Goal: Task Accomplishment & Management: Use online tool/utility

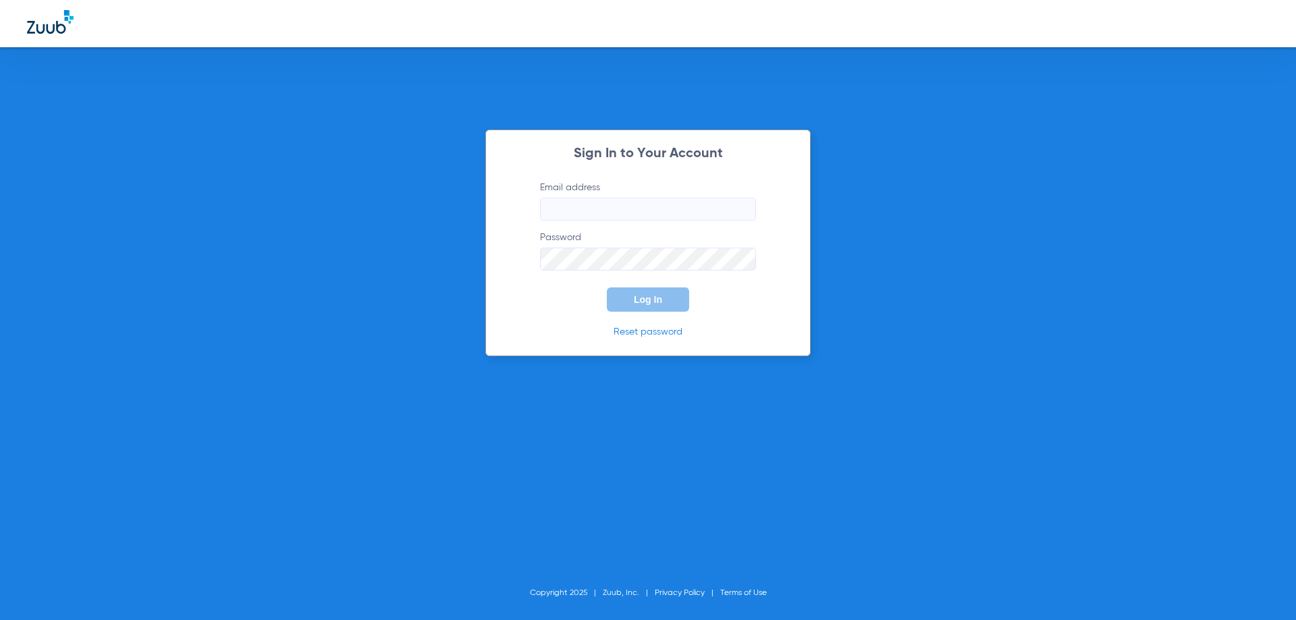
type input "cpdlakenona.billing@gmail.com"
click at [669, 302] on button "Log In" at bounding box center [648, 300] width 82 height 24
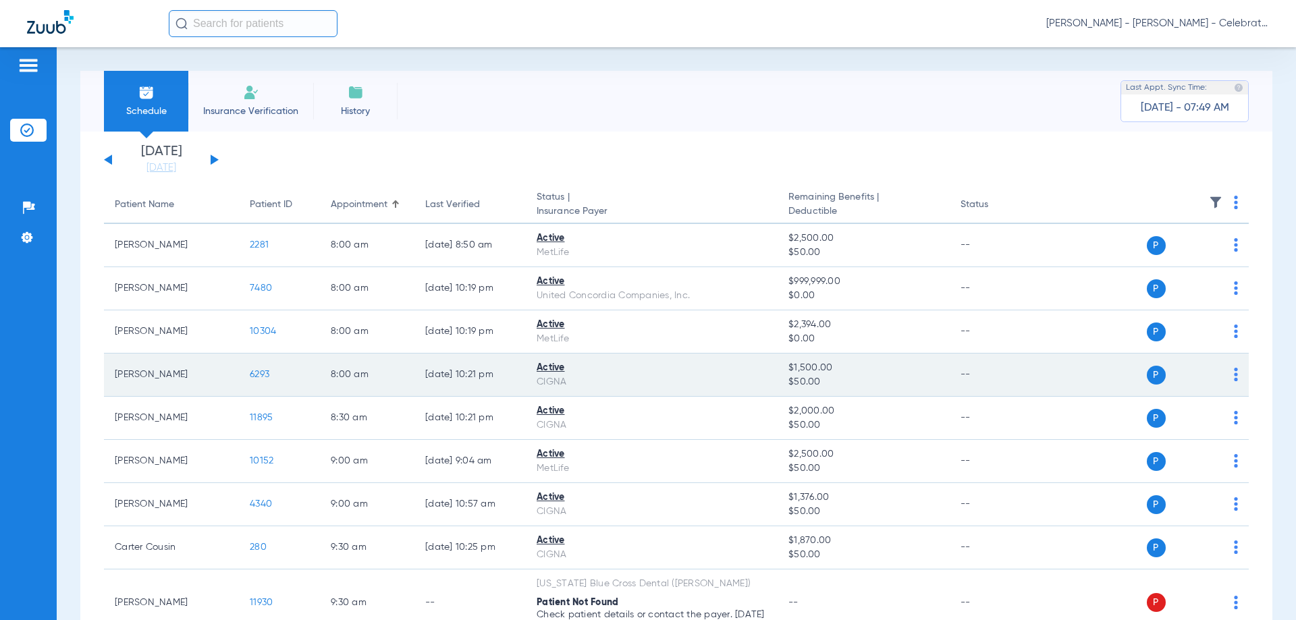
click at [261, 372] on span "6293" at bounding box center [260, 374] width 20 height 9
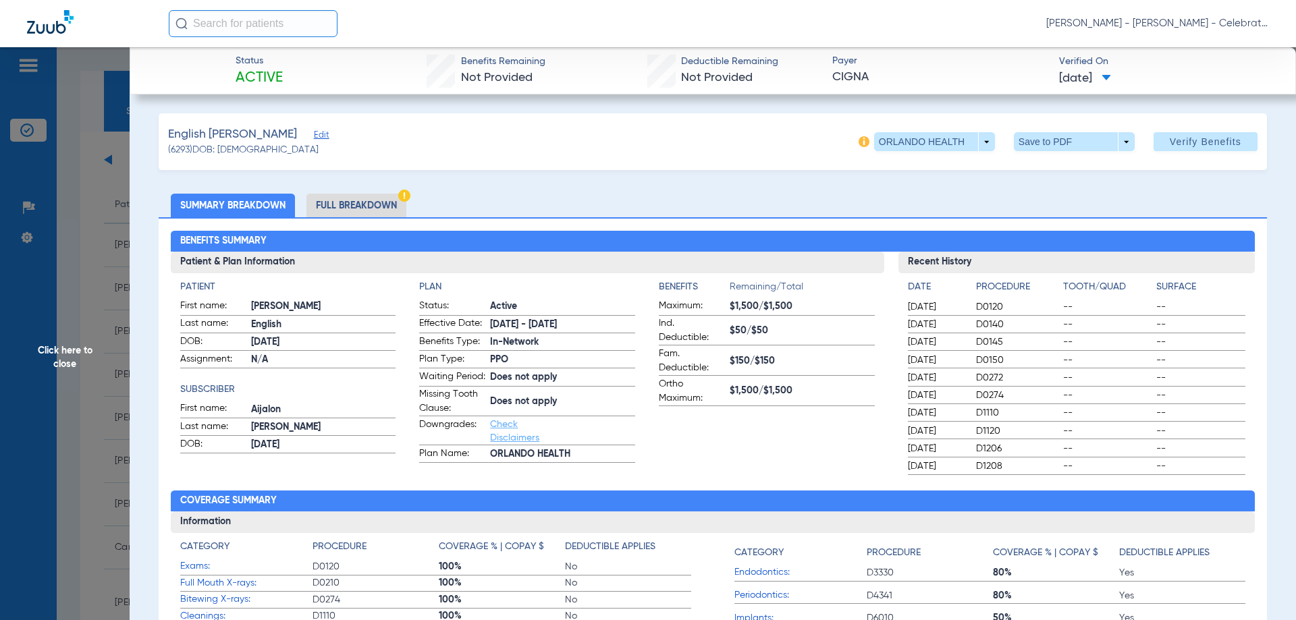
click at [372, 209] on li "Full Breakdown" at bounding box center [356, 206] width 100 height 24
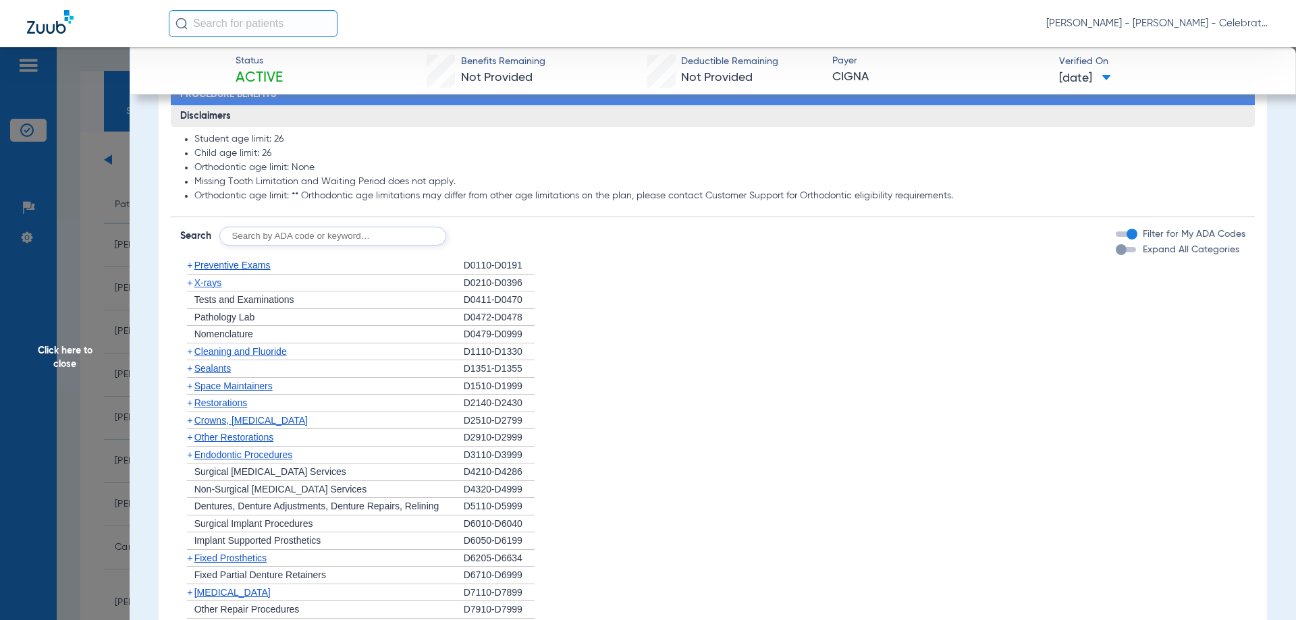
scroll to position [1080, 0]
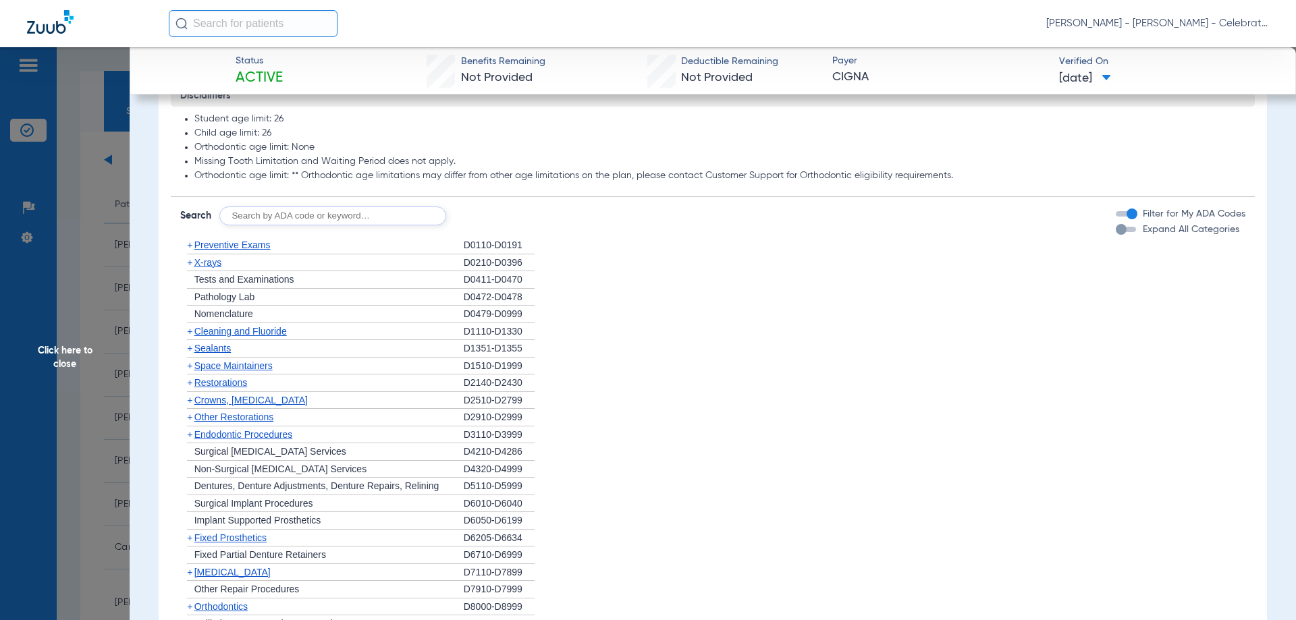
click at [250, 250] on span "Preventive Exams" at bounding box center [232, 245] width 76 height 11
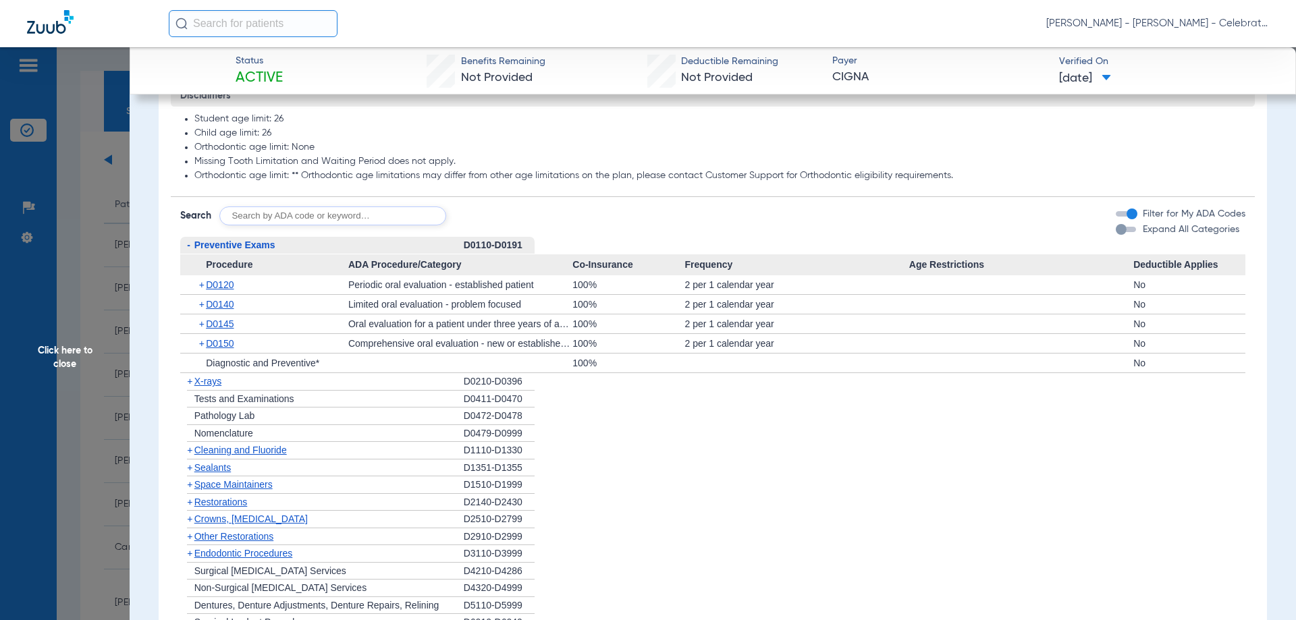
click at [85, 352] on span "Click here to close" at bounding box center [65, 357] width 130 height 620
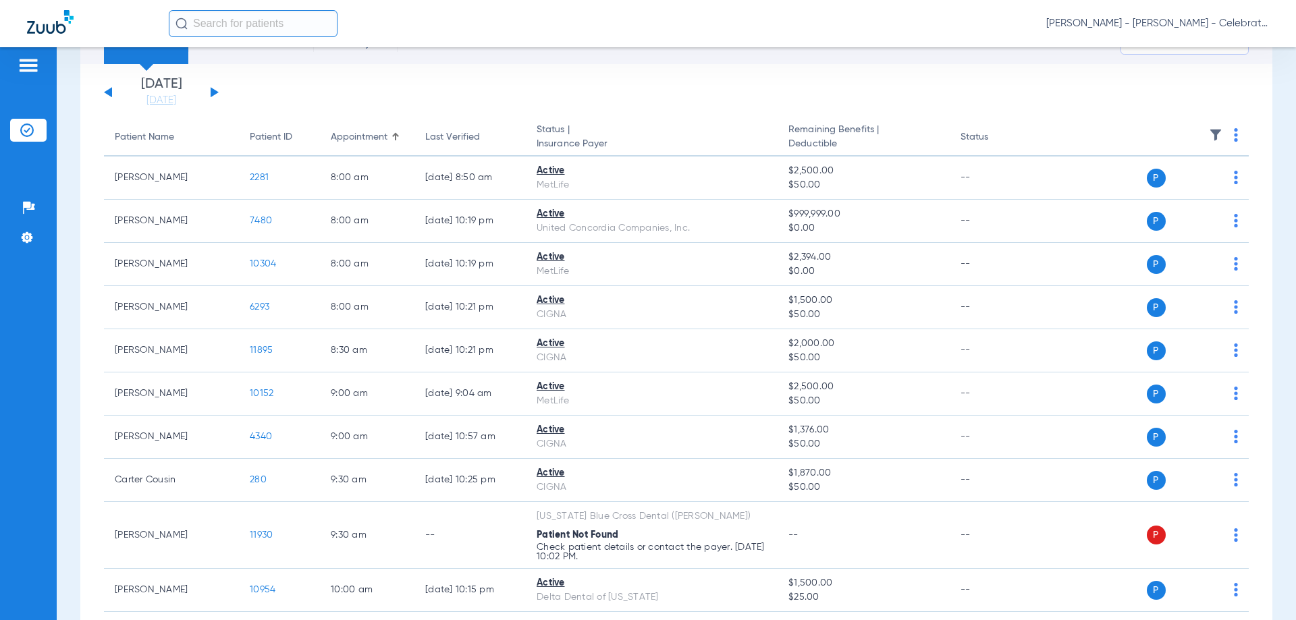
scroll to position [135, 0]
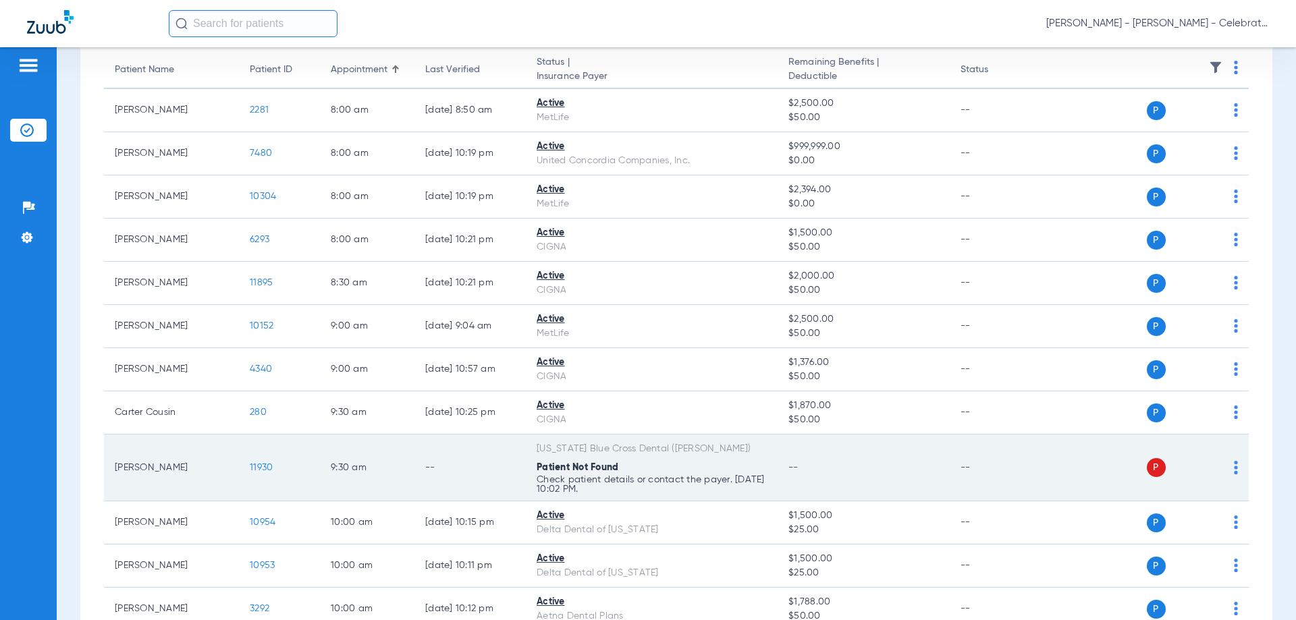
click at [254, 467] on span "11930" at bounding box center [261, 467] width 23 height 9
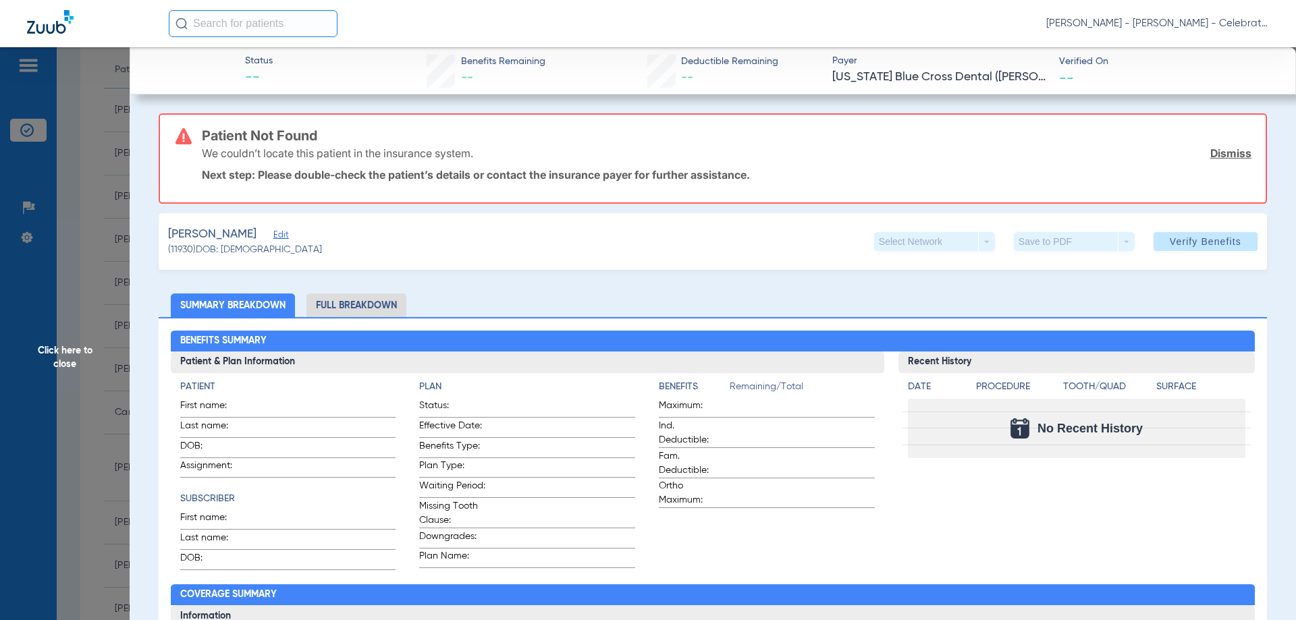
click at [84, 354] on span "Click here to close" at bounding box center [65, 357] width 130 height 620
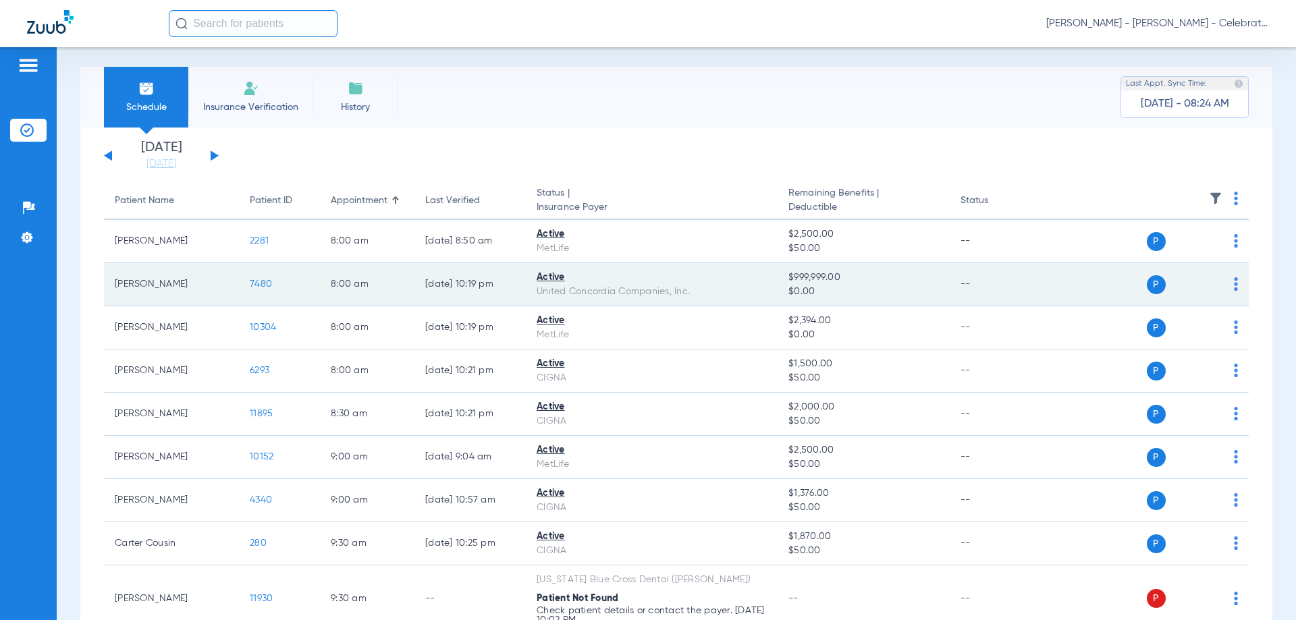
scroll to position [0, 0]
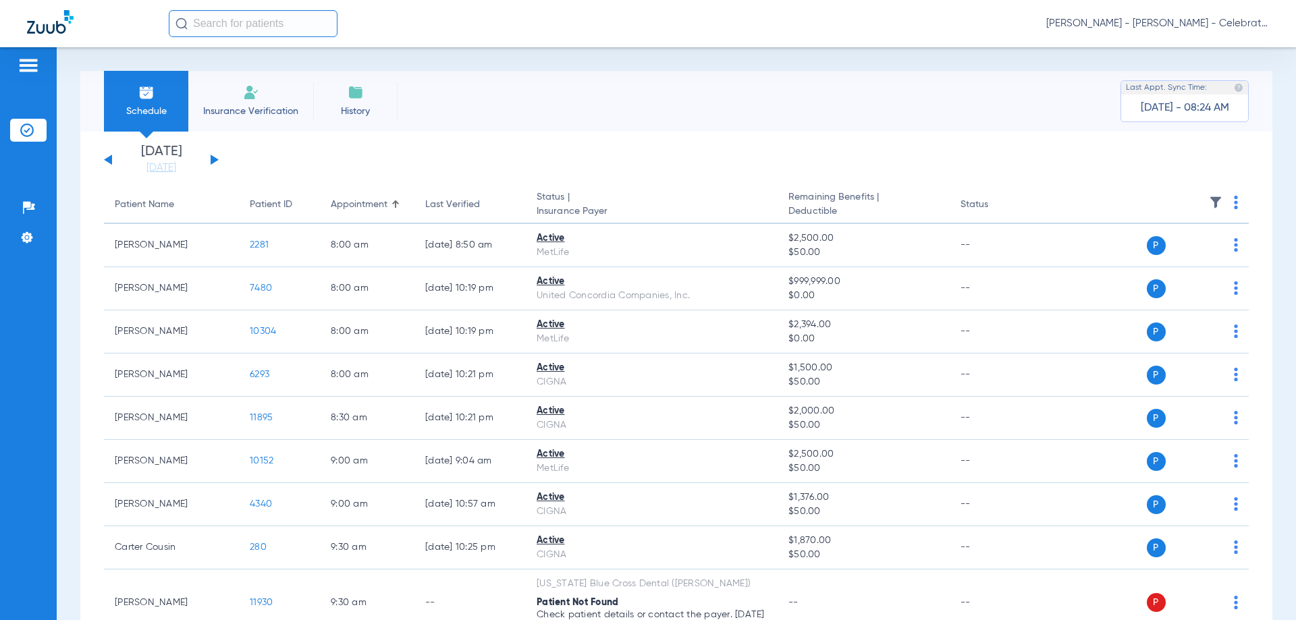
click at [208, 155] on div "Saturday 06-14-2025 Sunday 06-15-2025 Monday 06-16-2025 Tuesday 06-17-2025 Wedn…" at bounding box center [161, 160] width 115 height 30
click at [219, 155] on app-single-date-navigator "Saturday 06-14-2025 Sunday 06-15-2025 Monday 06-16-2025 Tuesday 06-17-2025 Wedn…" at bounding box center [676, 160] width 1145 height 30
click at [212, 161] on button at bounding box center [215, 160] width 8 height 10
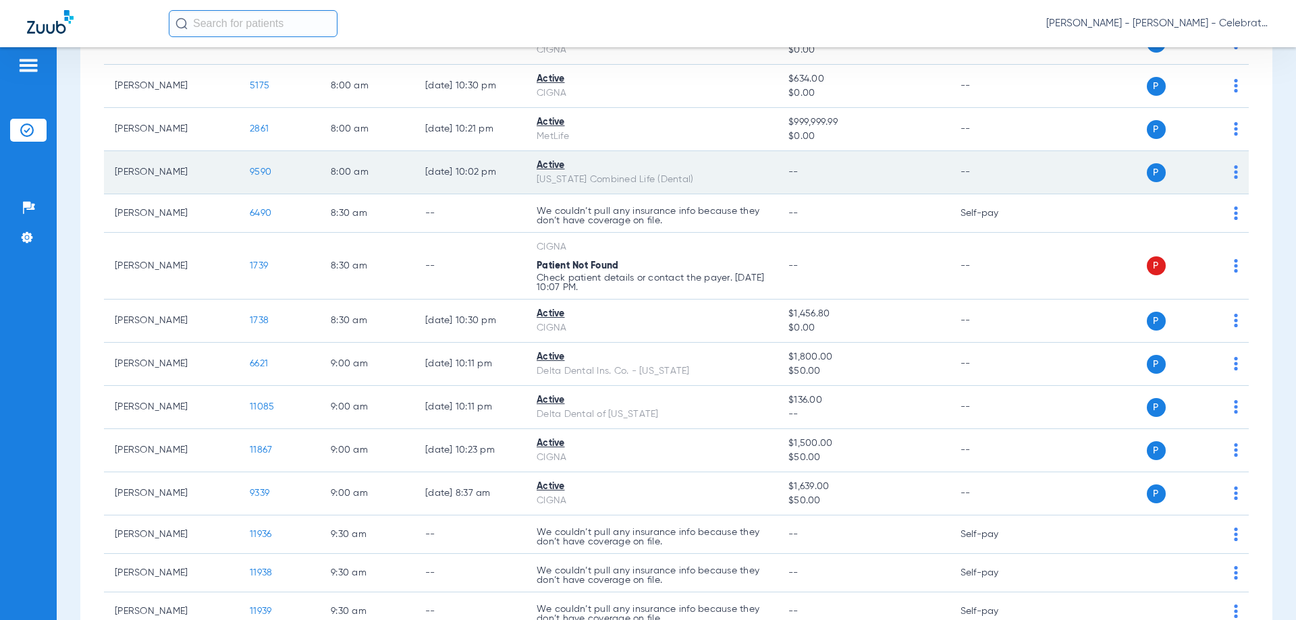
scroll to position [270, 0]
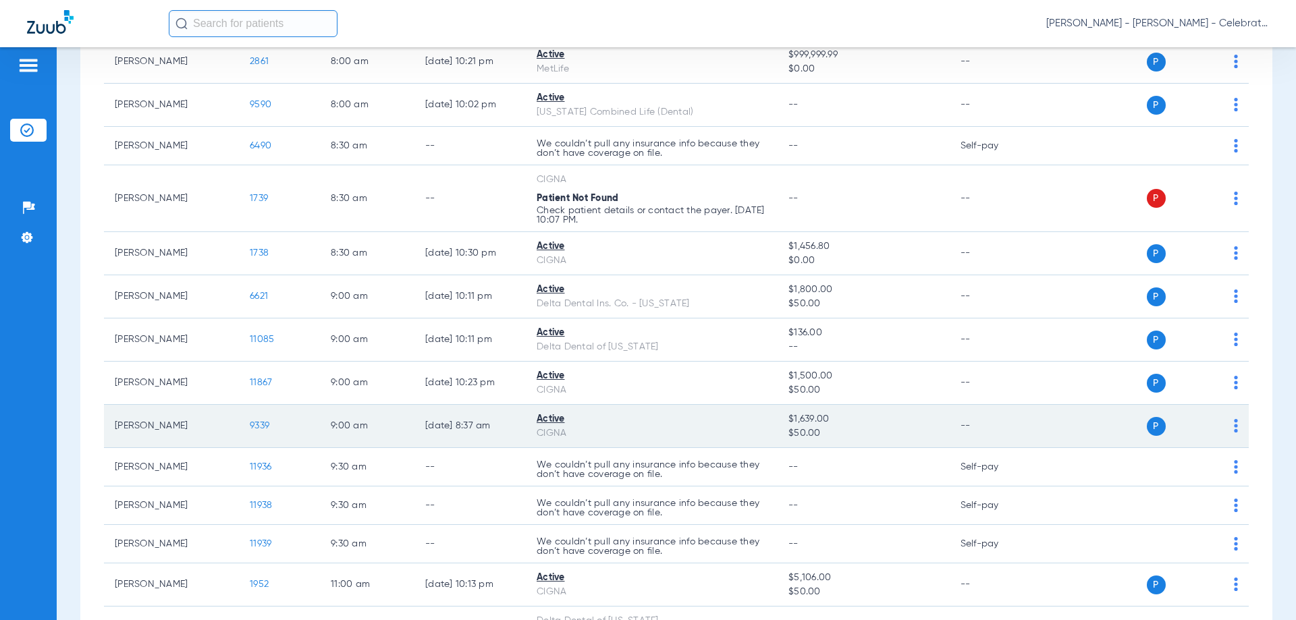
click at [260, 417] on td "9339" at bounding box center [279, 426] width 81 height 43
click at [257, 428] on span "9339" at bounding box center [260, 425] width 20 height 9
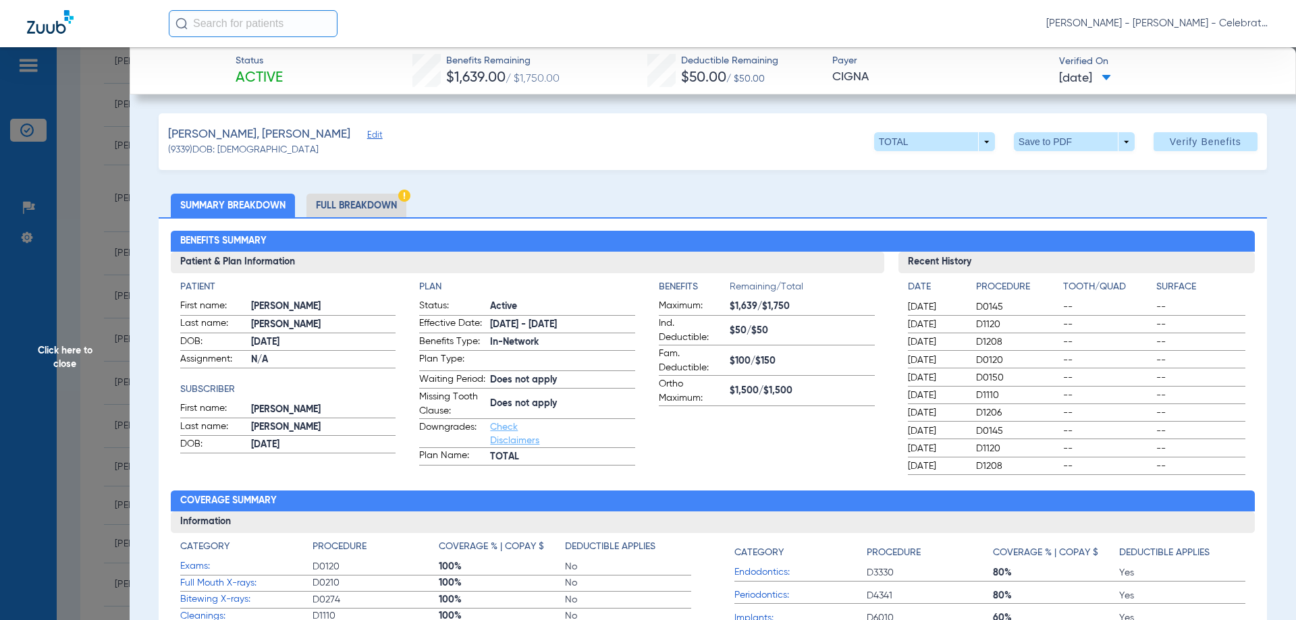
click at [334, 202] on li "Full Breakdown" at bounding box center [356, 206] width 100 height 24
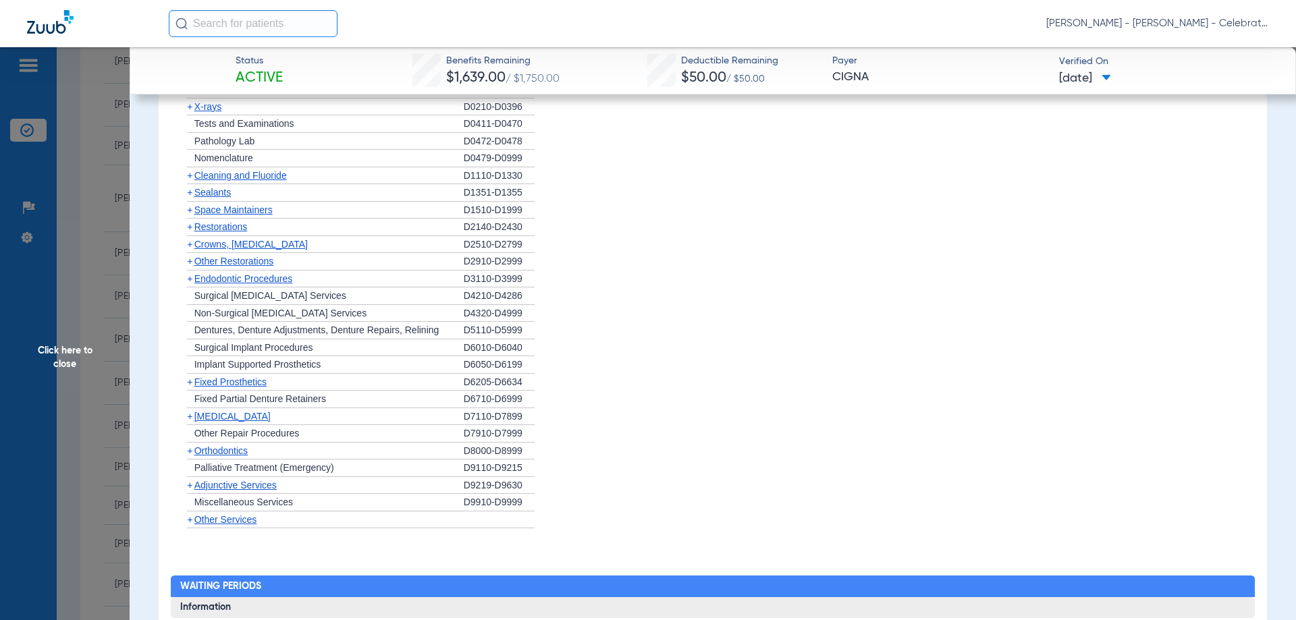
scroll to position [1191, 0]
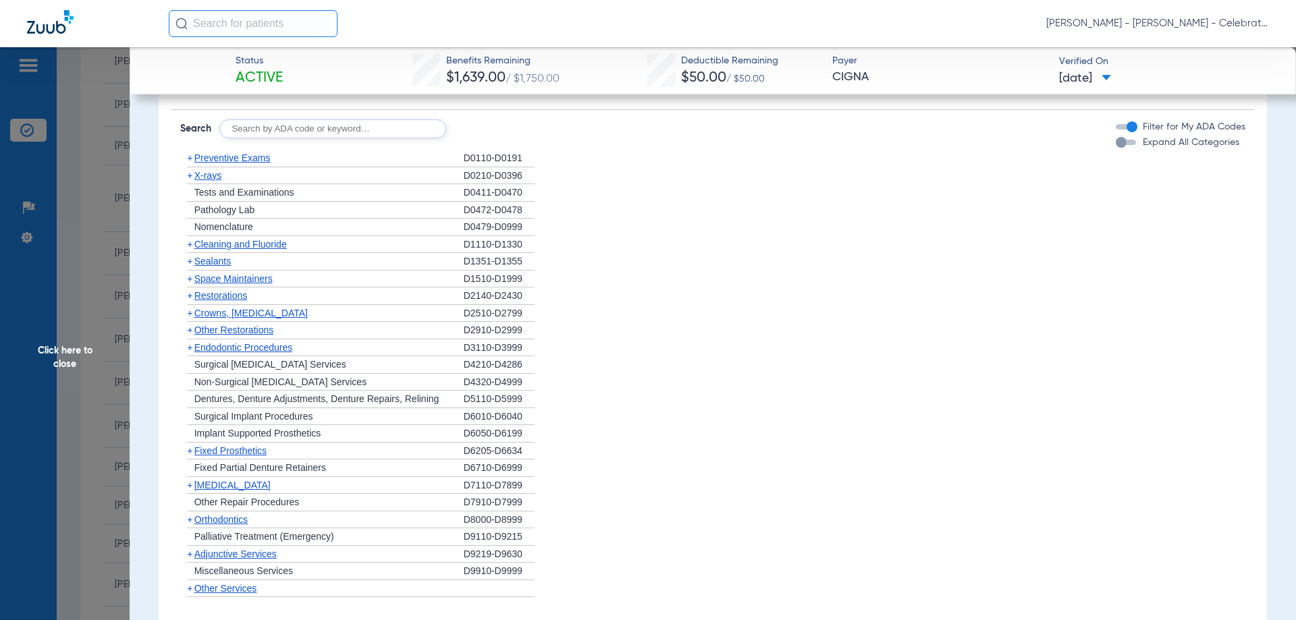
click at [236, 163] on span "Preventive Exams" at bounding box center [232, 158] width 76 height 11
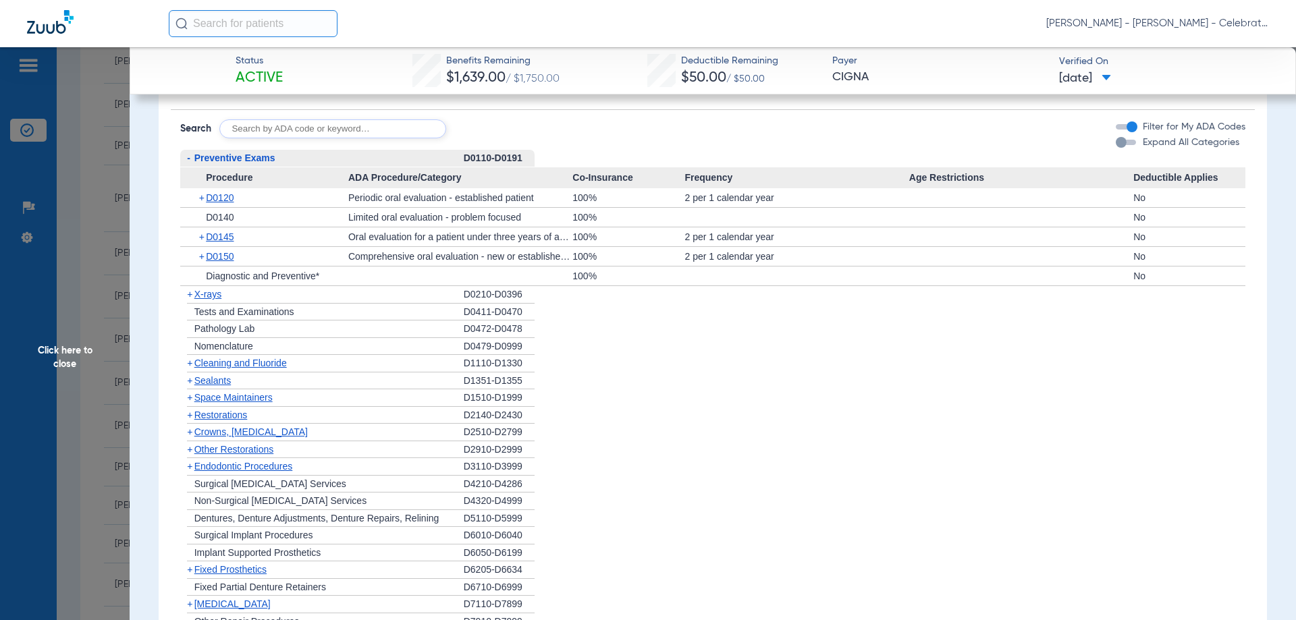
click at [236, 163] on span "Preventive Exams" at bounding box center [234, 158] width 81 height 11
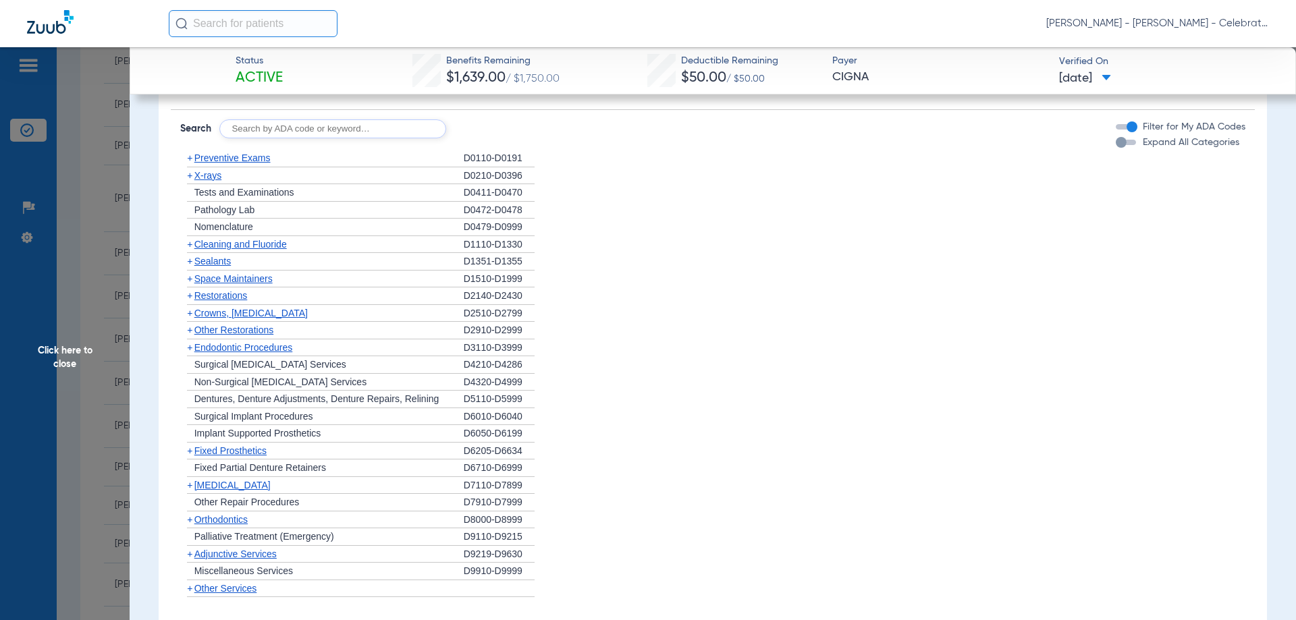
click at [220, 250] on span "Cleaning and Fluoride" at bounding box center [240, 244] width 92 height 11
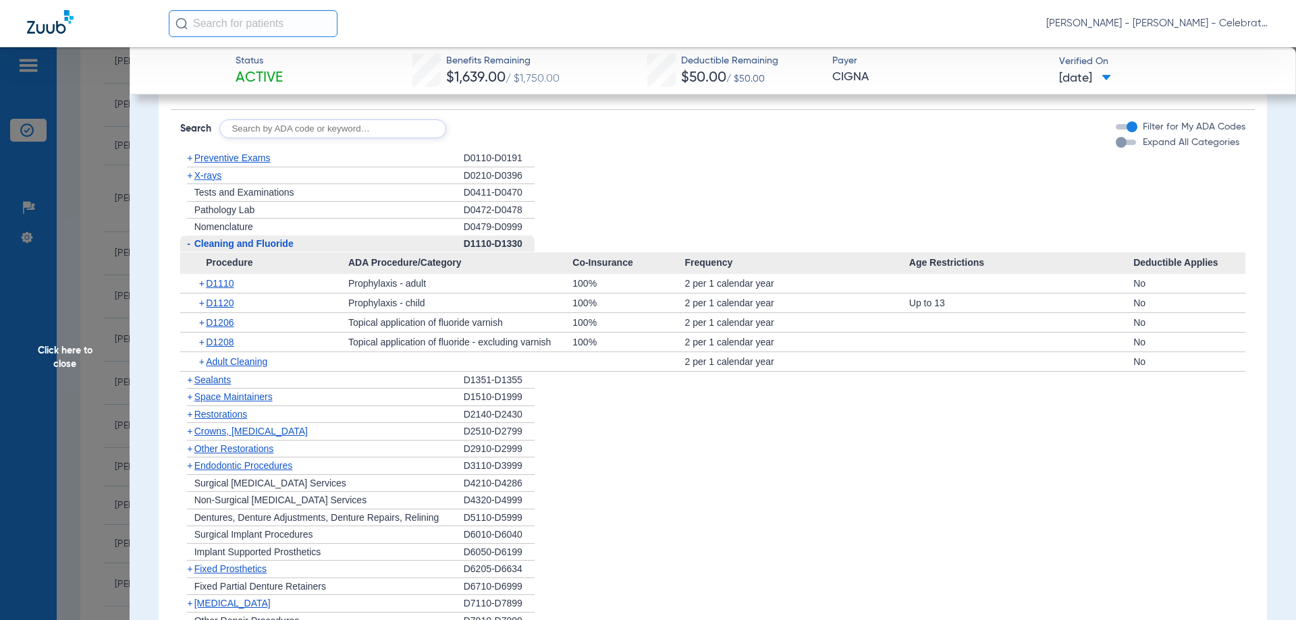
click at [65, 342] on span "Click here to close" at bounding box center [65, 357] width 130 height 620
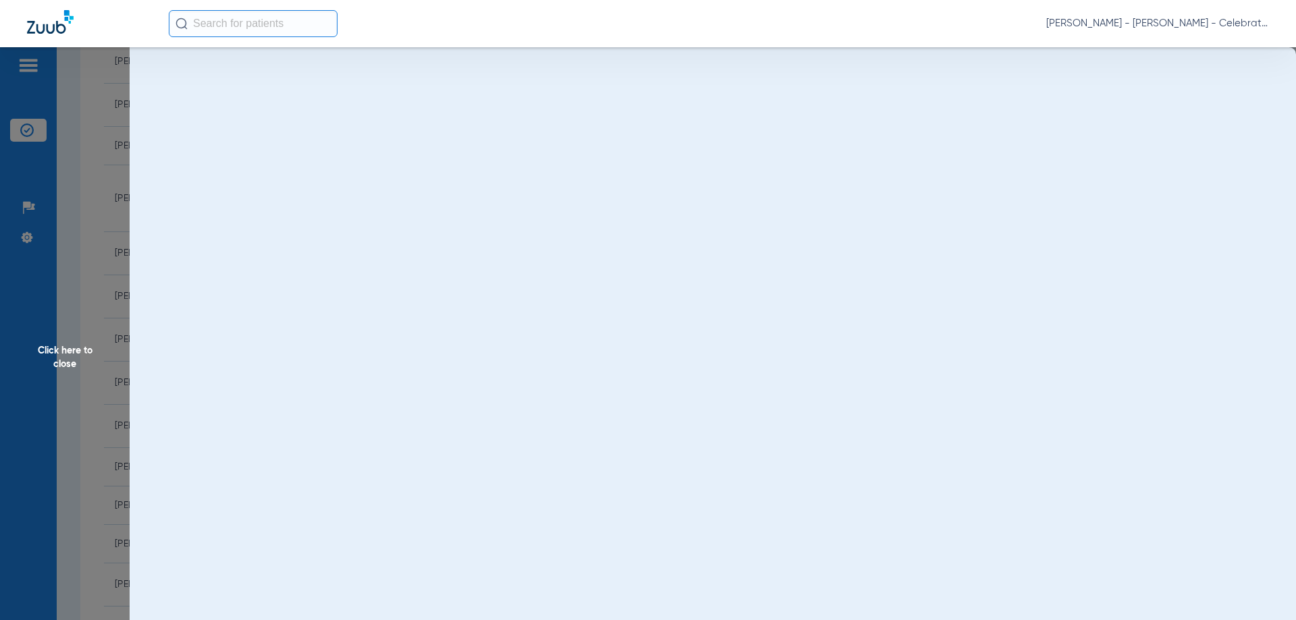
scroll to position [0, 0]
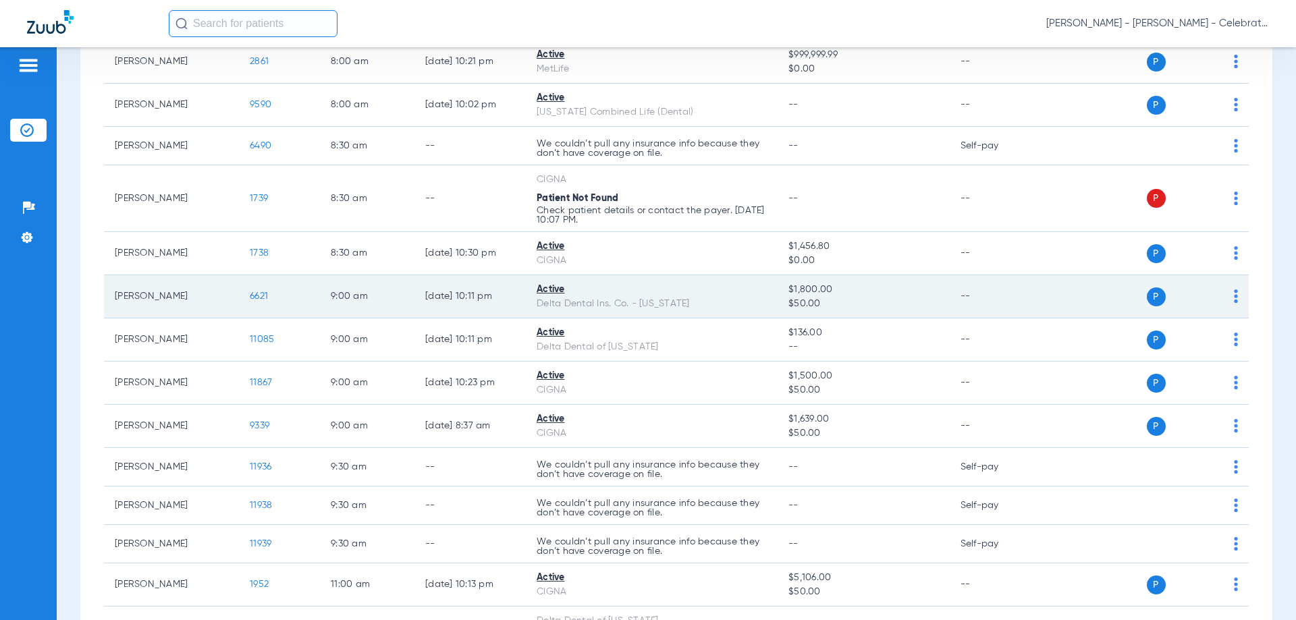
click at [261, 296] on span "6621" at bounding box center [259, 296] width 18 height 9
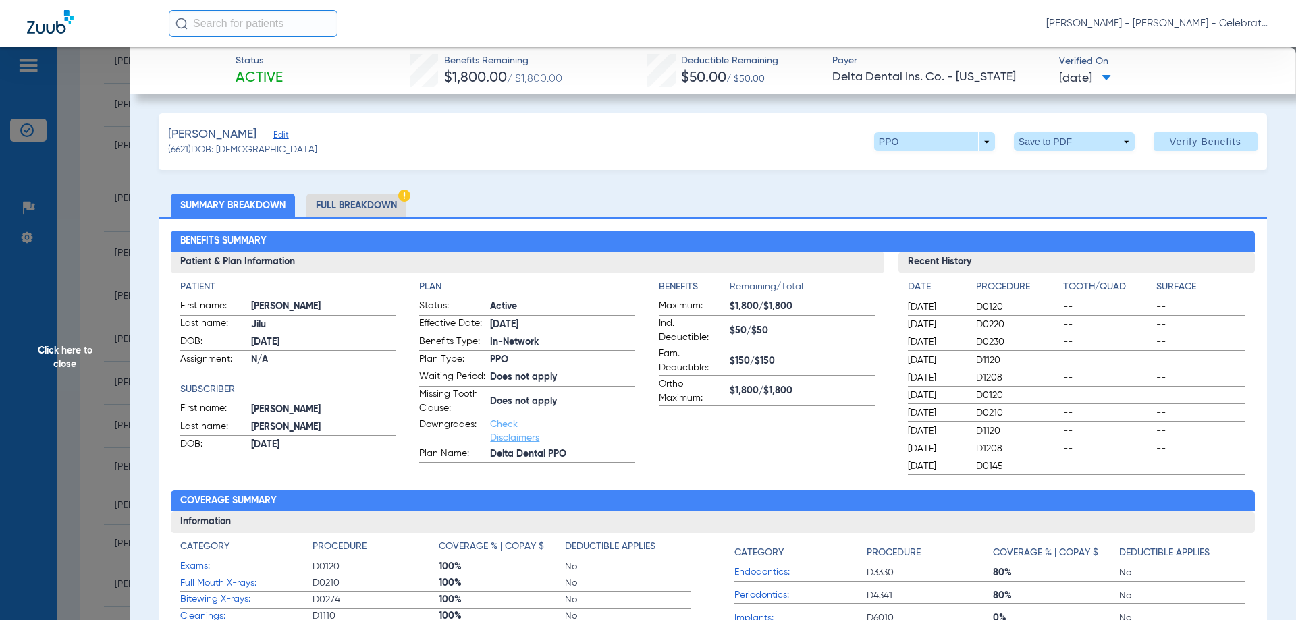
click at [363, 207] on li "Full Breakdown" at bounding box center [356, 206] width 100 height 24
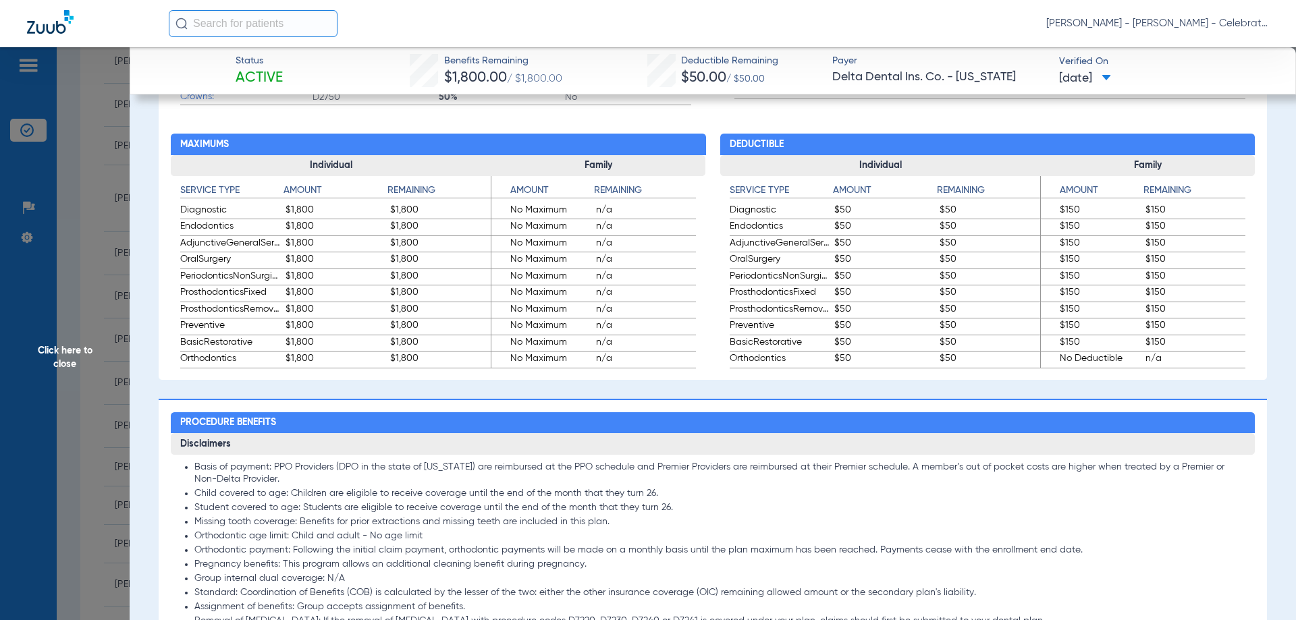
scroll to position [1148, 0]
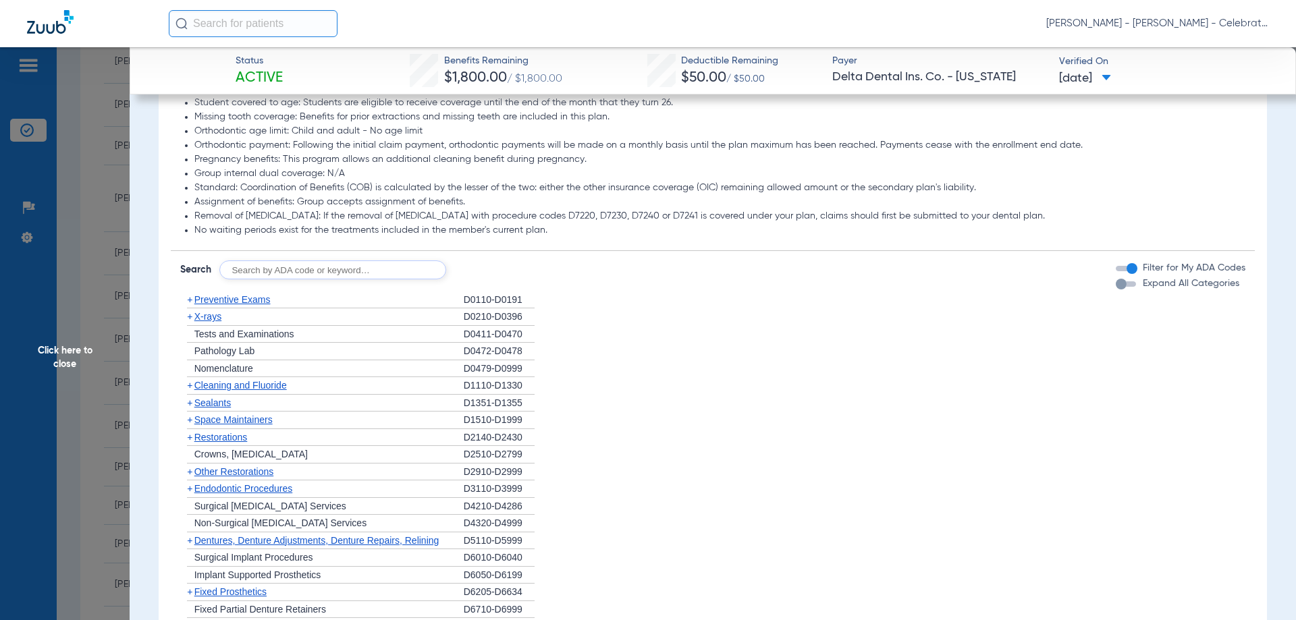
click at [245, 305] on span "Preventive Exams" at bounding box center [232, 299] width 76 height 11
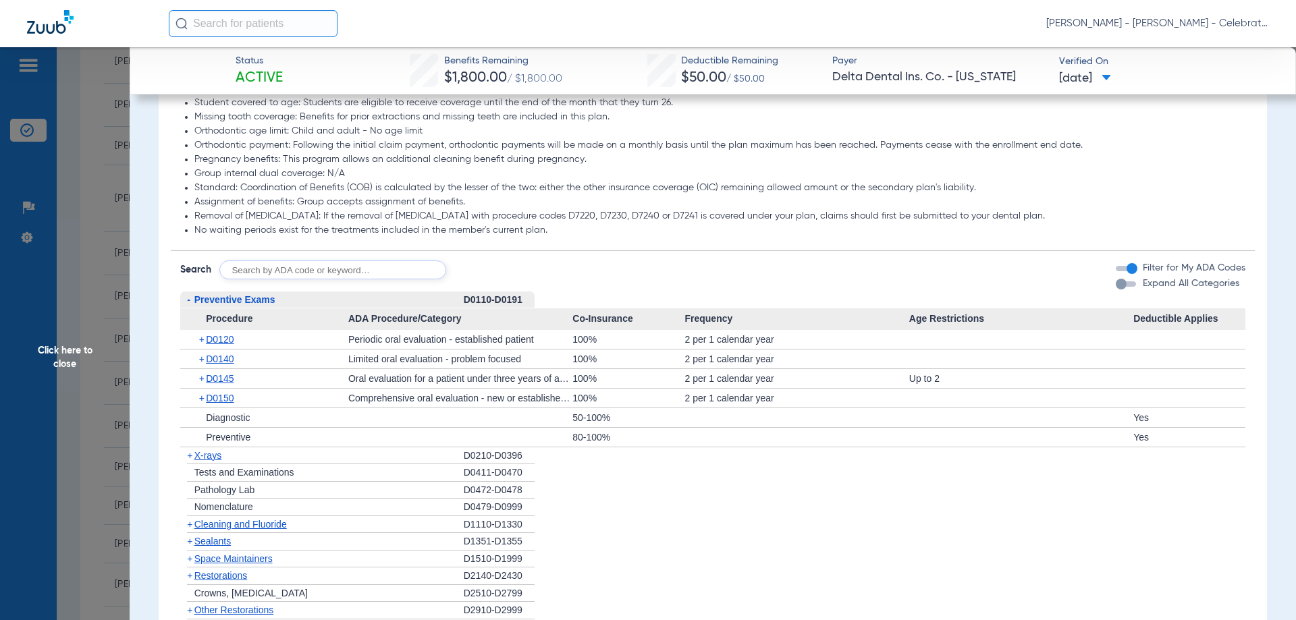
click at [245, 305] on span "Preventive Exams" at bounding box center [234, 299] width 81 height 11
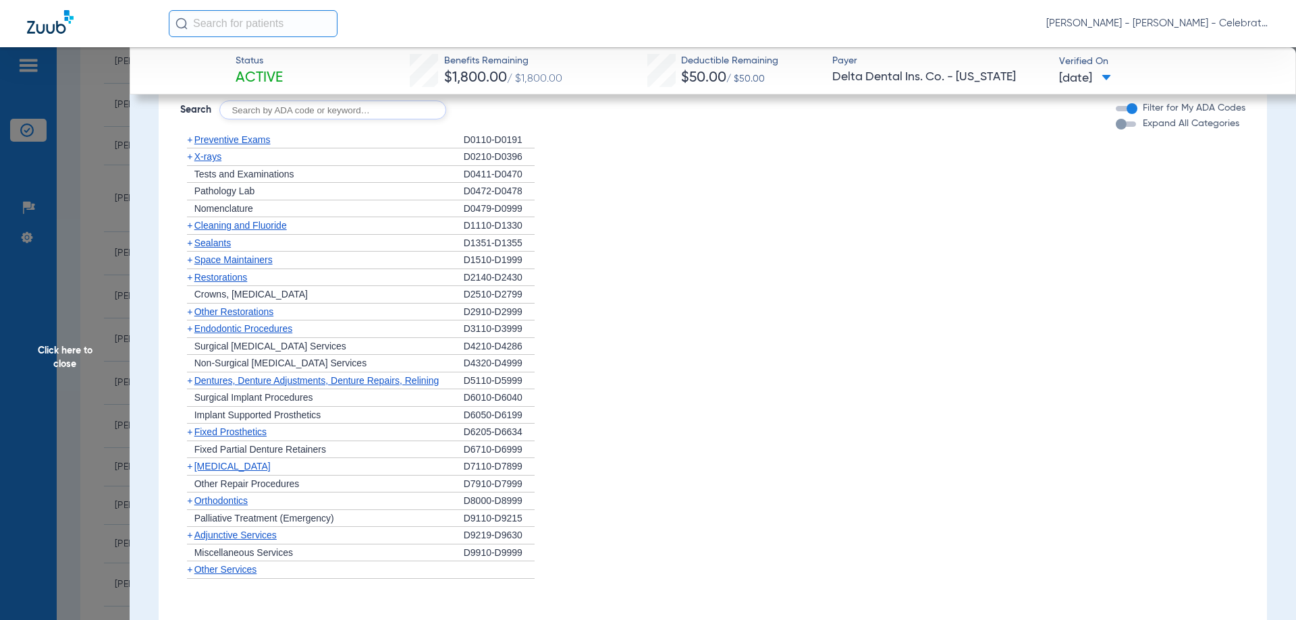
scroll to position [1350, 0]
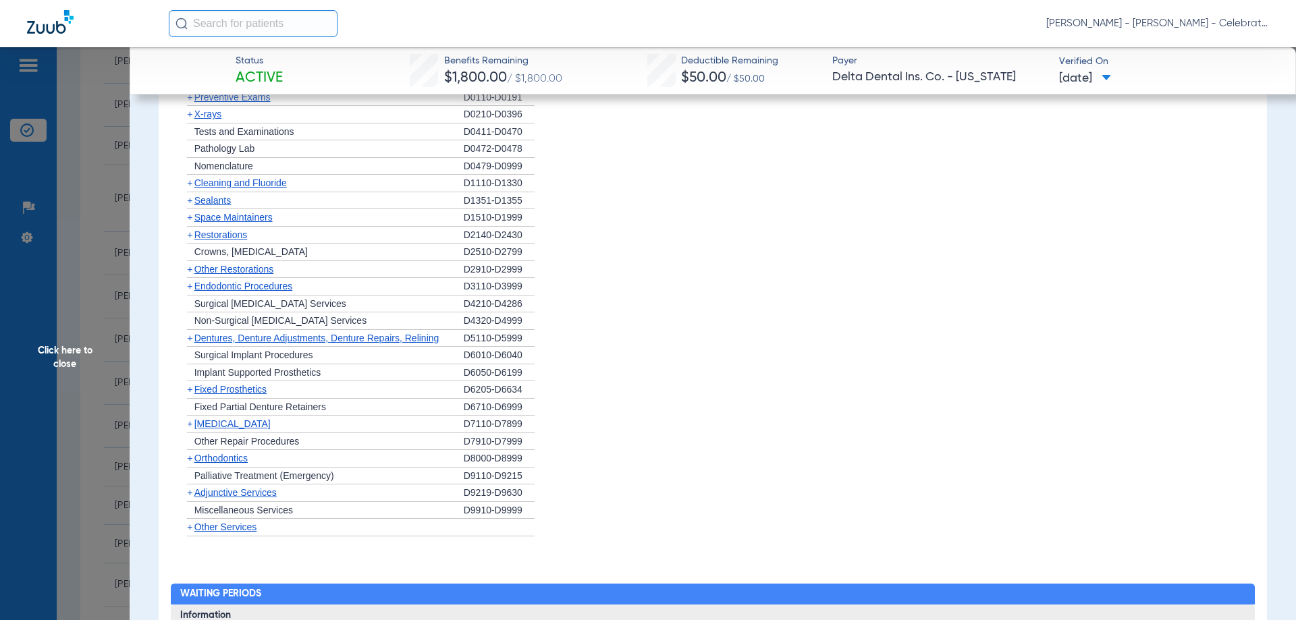
click at [227, 188] on span "Cleaning and Fluoride" at bounding box center [240, 183] width 92 height 11
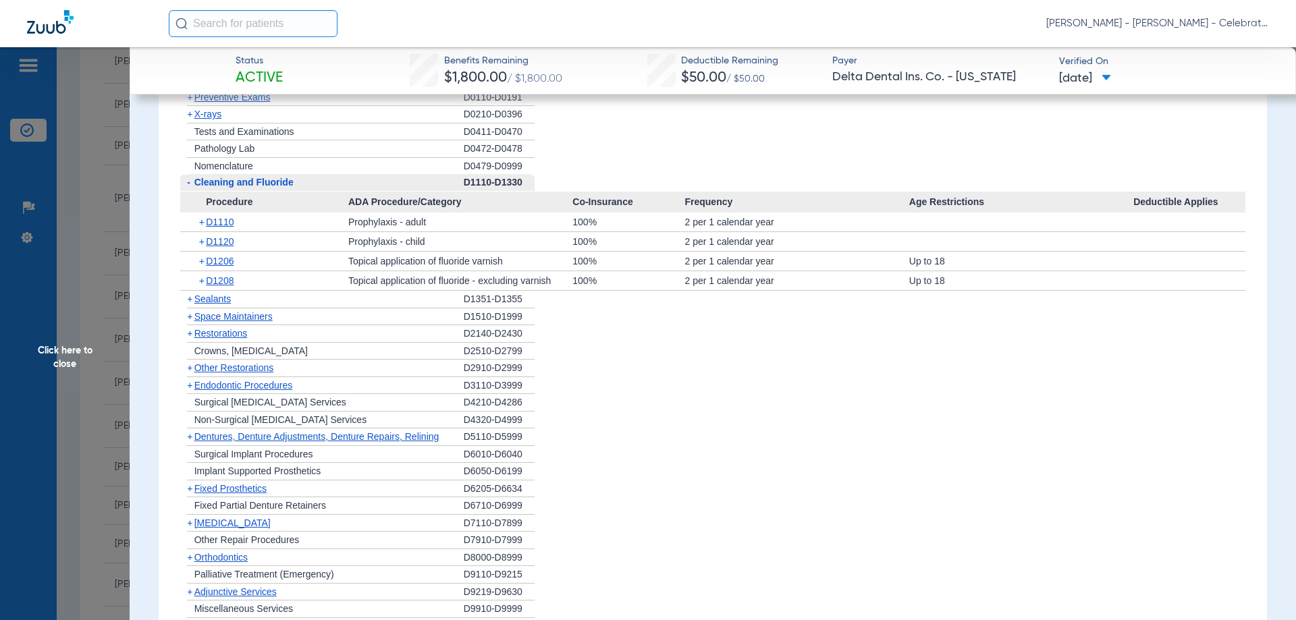
click at [227, 188] on span "Cleaning and Fluoride" at bounding box center [243, 182] width 99 height 11
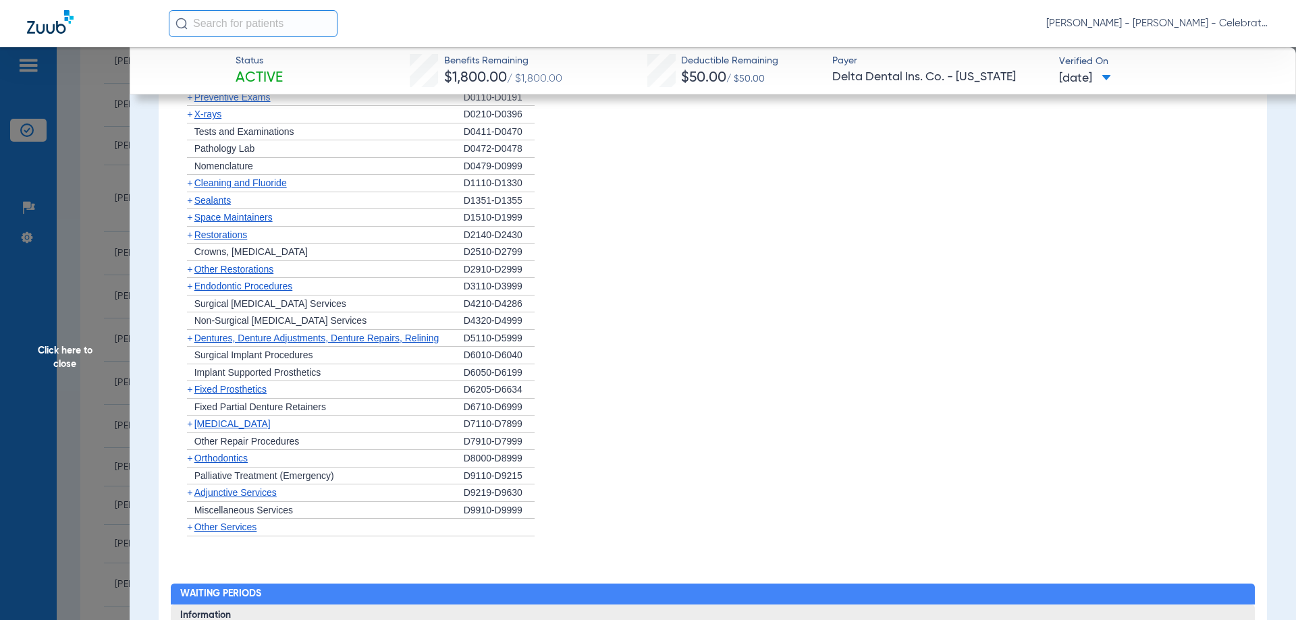
click at [204, 119] on span "X-rays" at bounding box center [207, 114] width 27 height 11
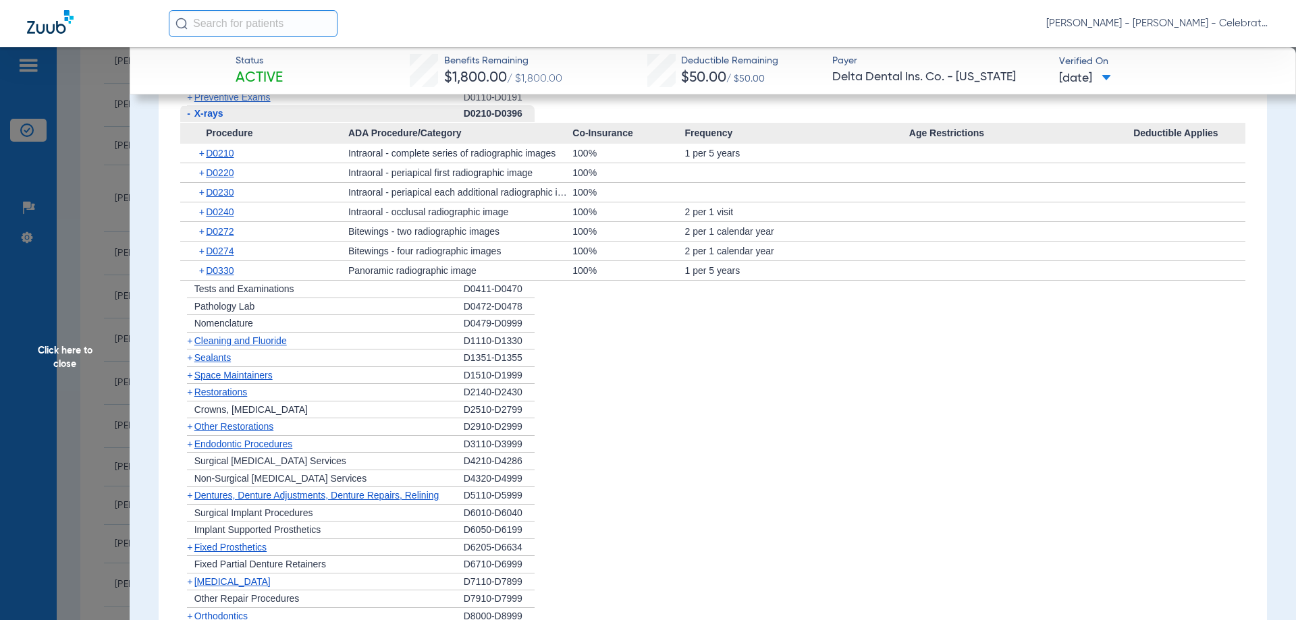
click at [54, 357] on span "Click here to close" at bounding box center [65, 357] width 130 height 620
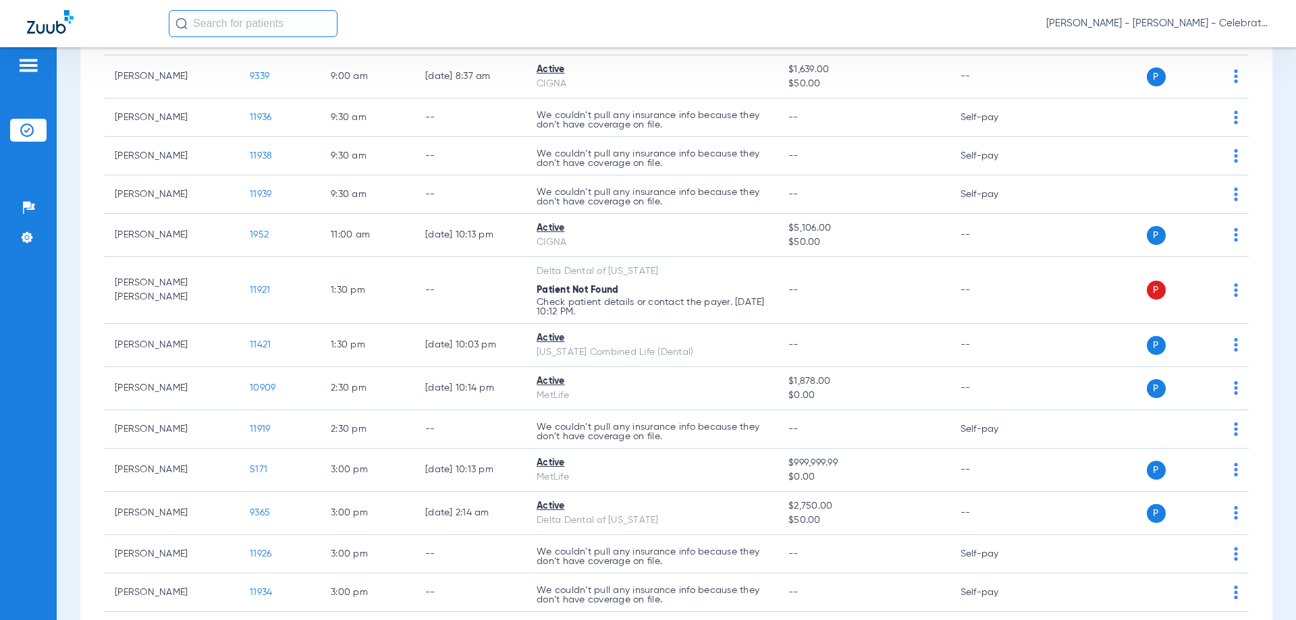
scroll to position [608, 0]
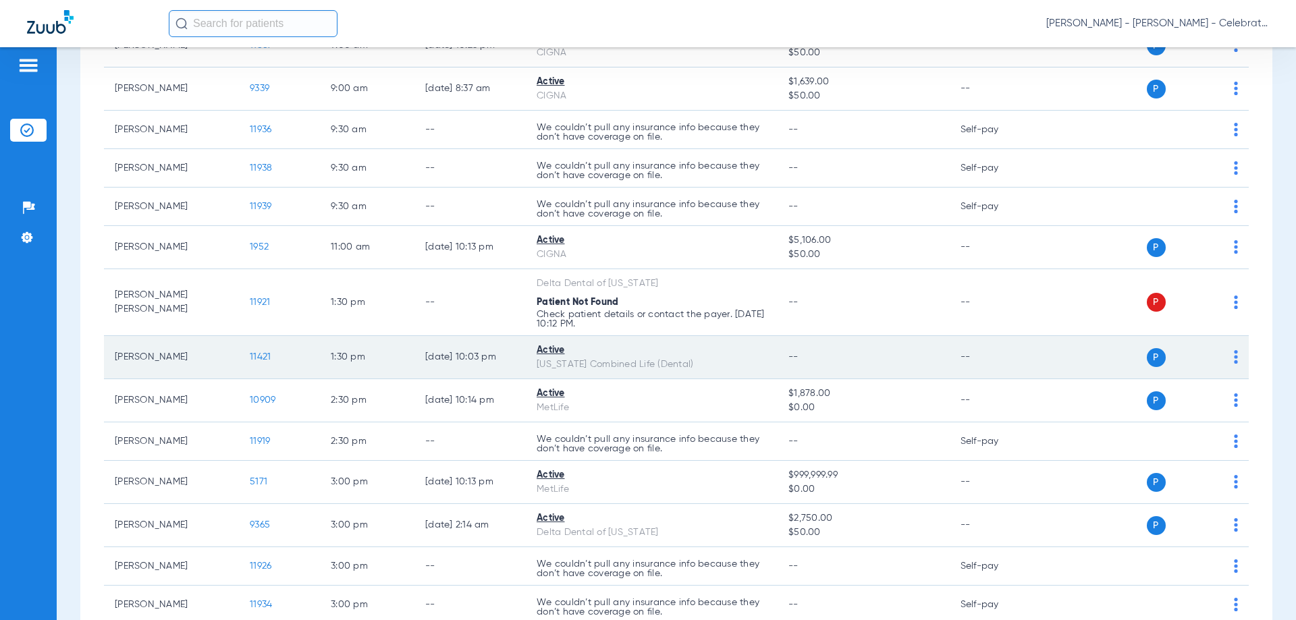
click at [265, 359] on span "11421" at bounding box center [260, 356] width 21 height 9
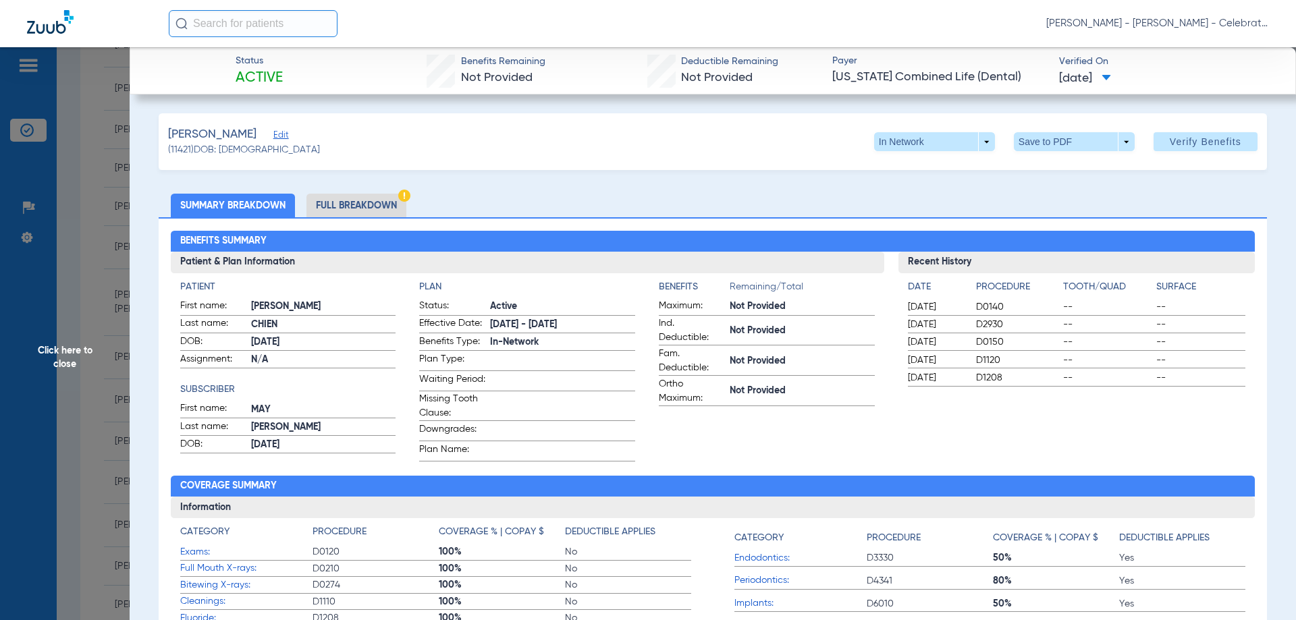
click at [356, 209] on li "Full Breakdown" at bounding box center [356, 206] width 100 height 24
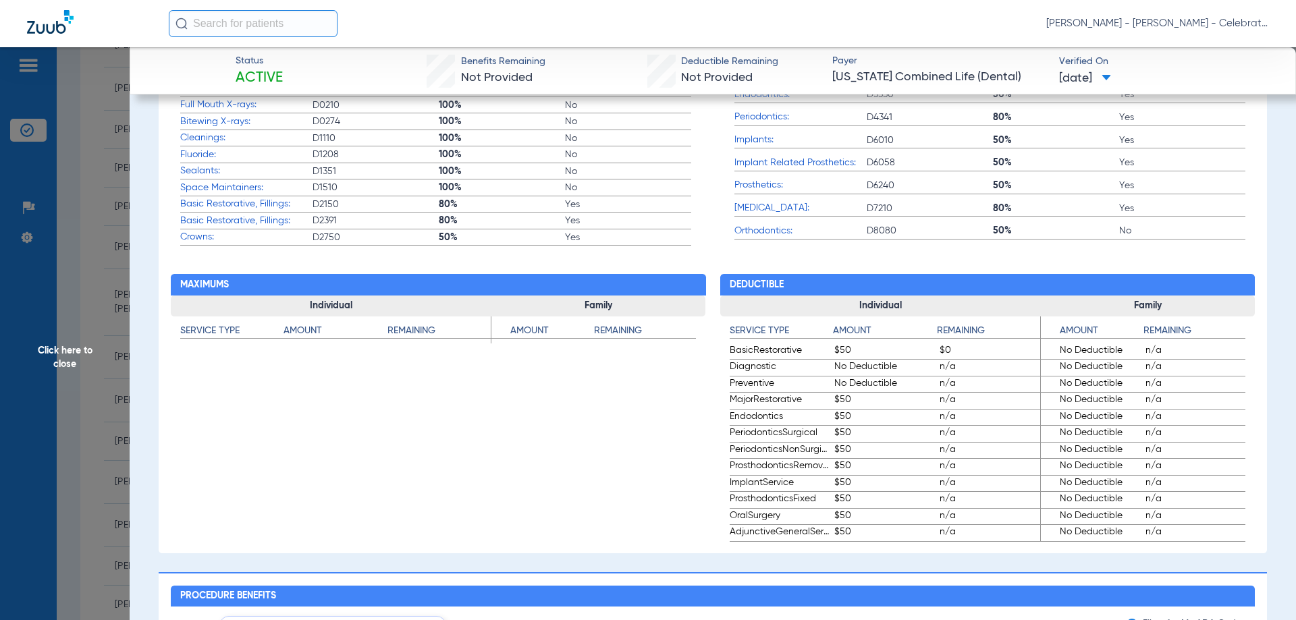
scroll to position [935, 0]
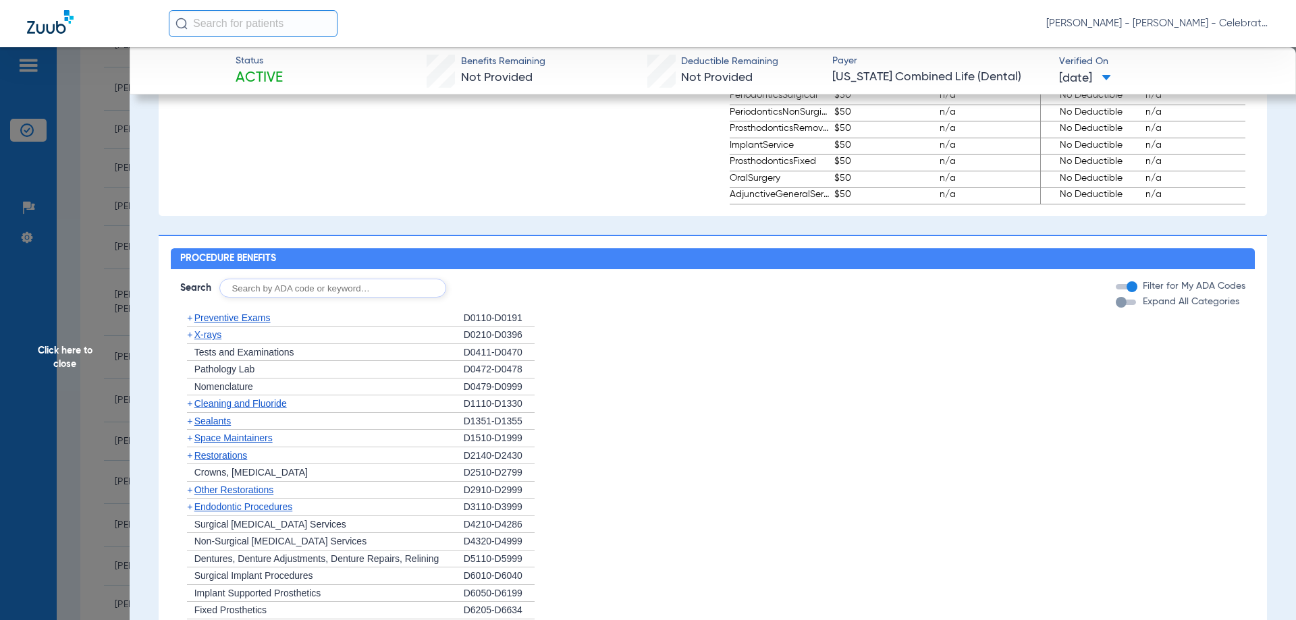
click at [254, 323] on span "Preventive Exams" at bounding box center [232, 318] width 76 height 11
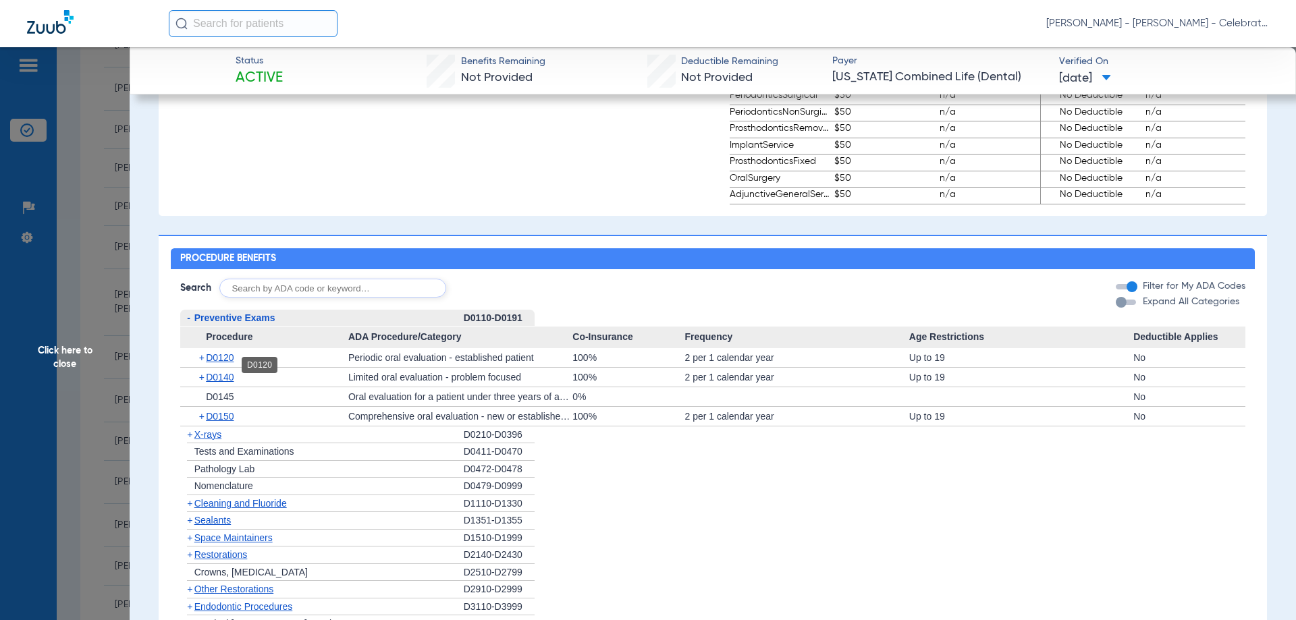
click at [229, 363] on span "D0120" at bounding box center [220, 357] width 28 height 11
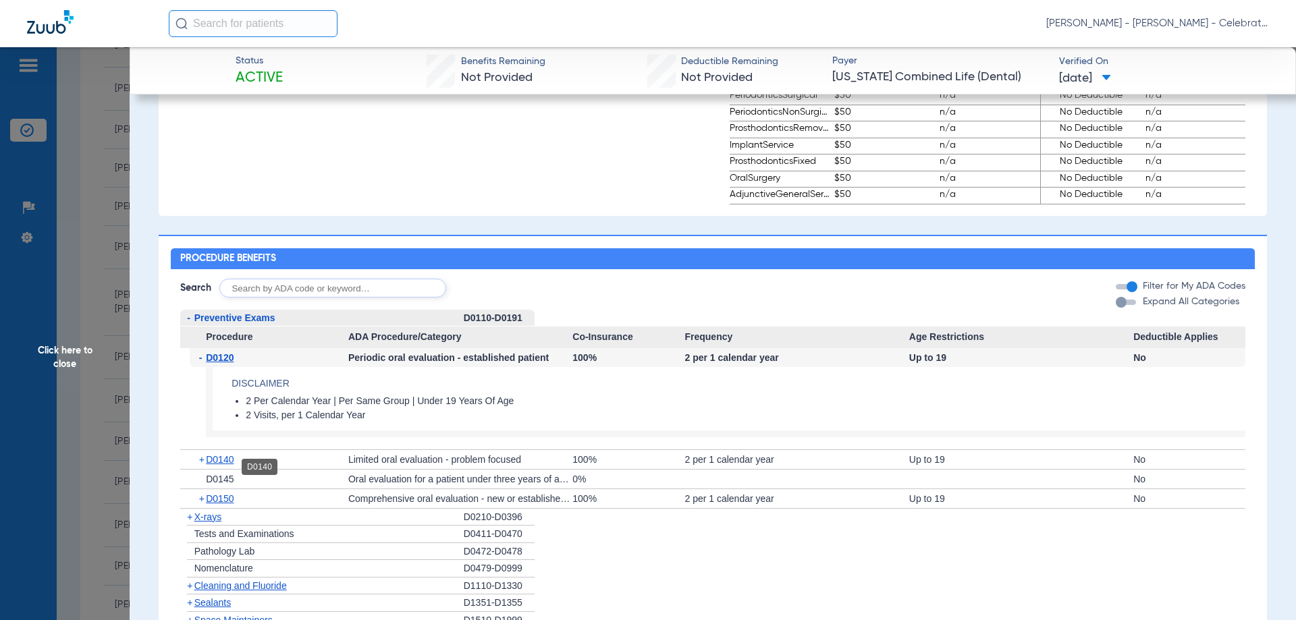
click at [230, 465] on span "D0140" at bounding box center [220, 459] width 28 height 11
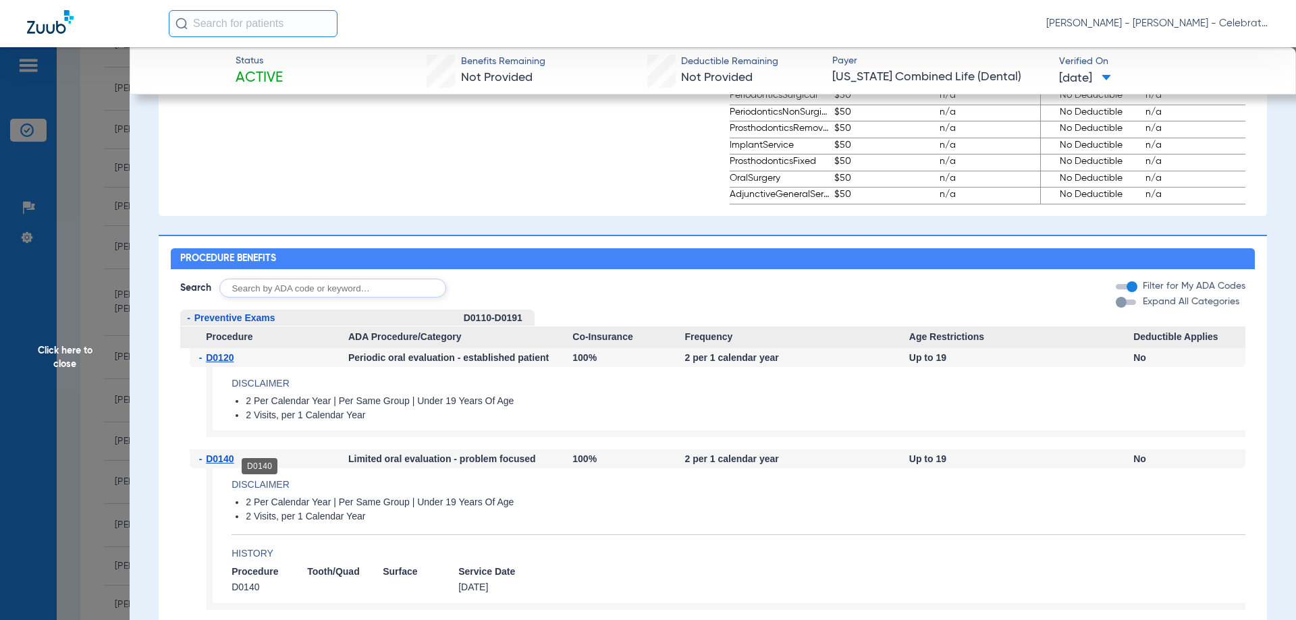
click at [221, 463] on span "D0140" at bounding box center [220, 459] width 28 height 11
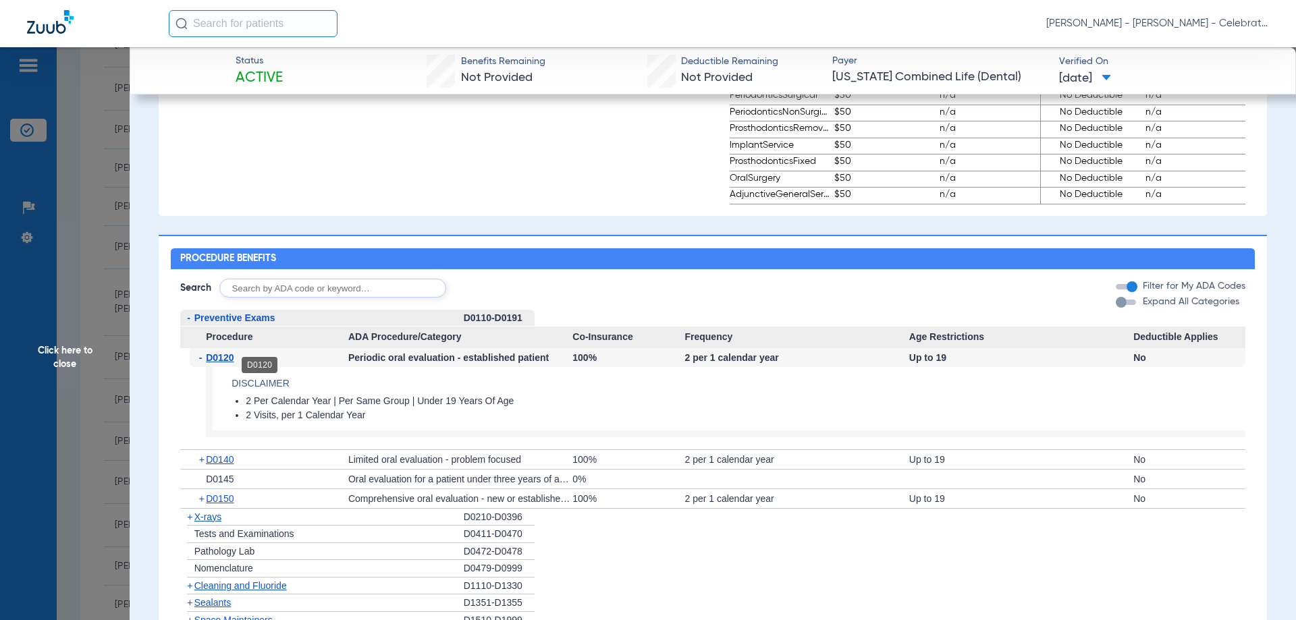
click at [220, 363] on span "D0120" at bounding box center [220, 357] width 28 height 11
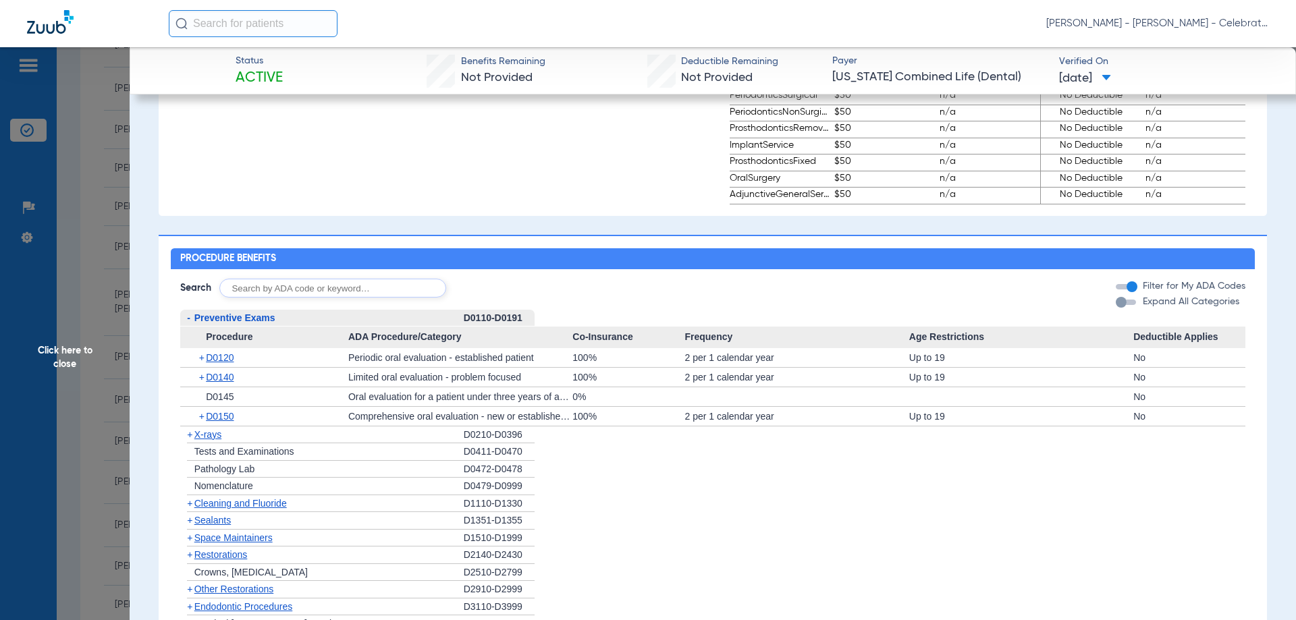
click at [227, 361] on span "D0120" at bounding box center [220, 357] width 28 height 11
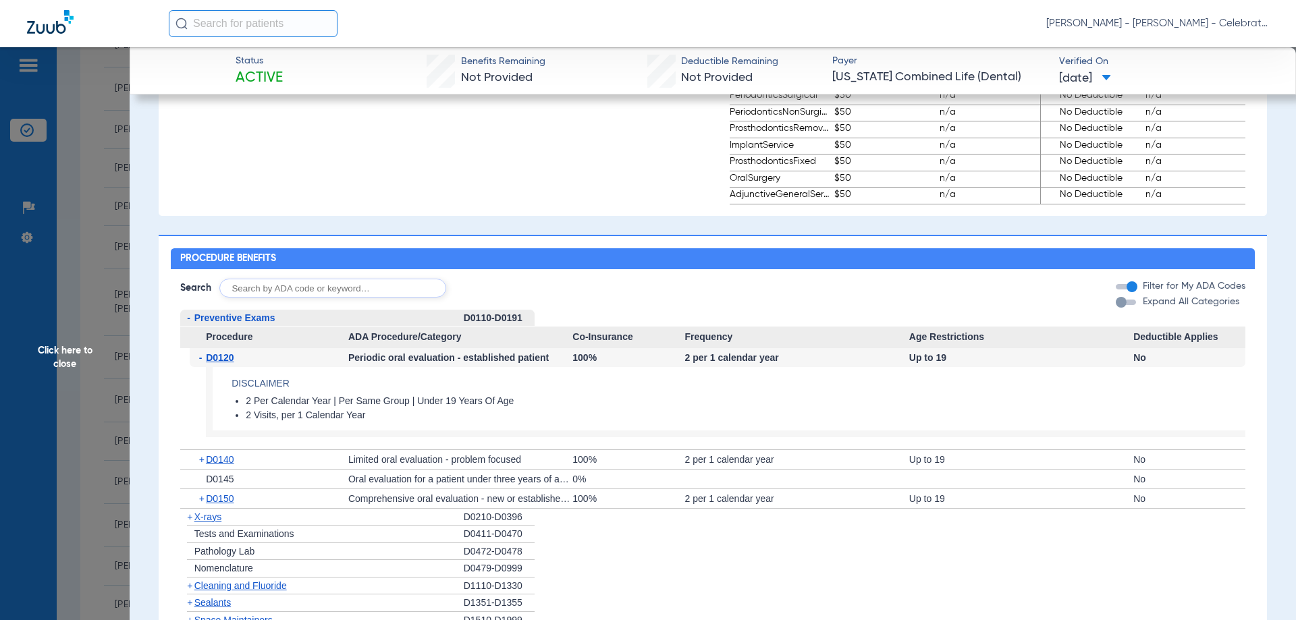
click at [232, 497] on div "+ D0150" at bounding box center [269, 498] width 159 height 19
click at [232, 504] on span "D0150" at bounding box center [220, 498] width 28 height 11
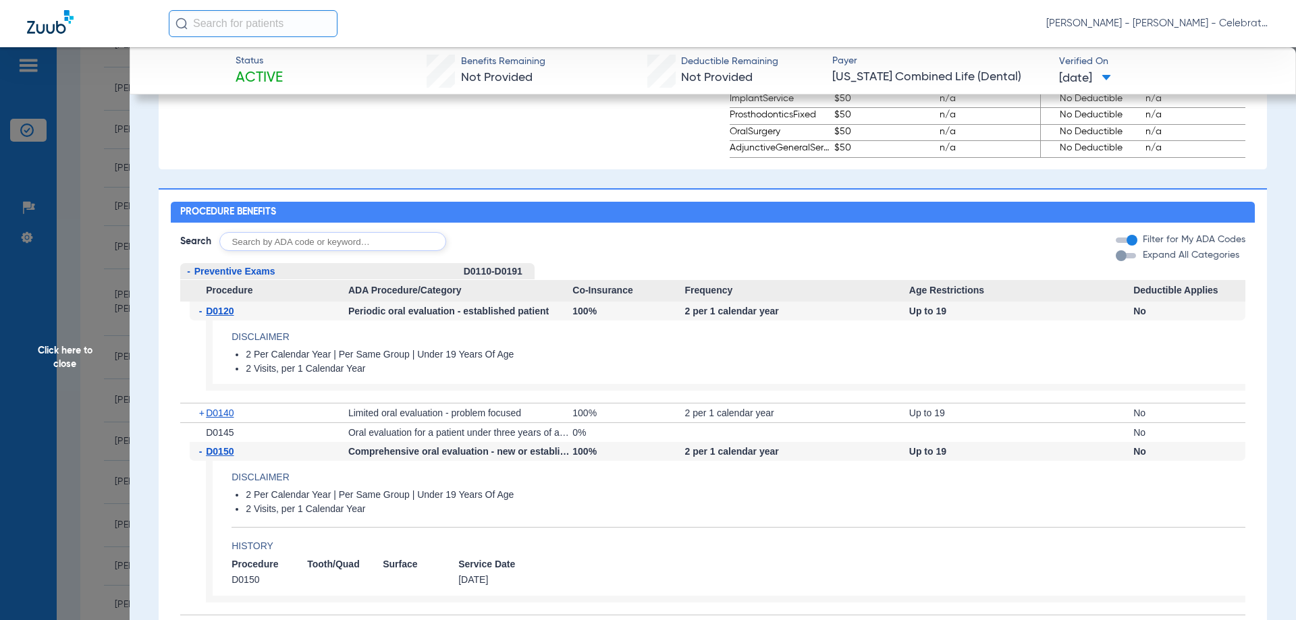
scroll to position [1002, 0]
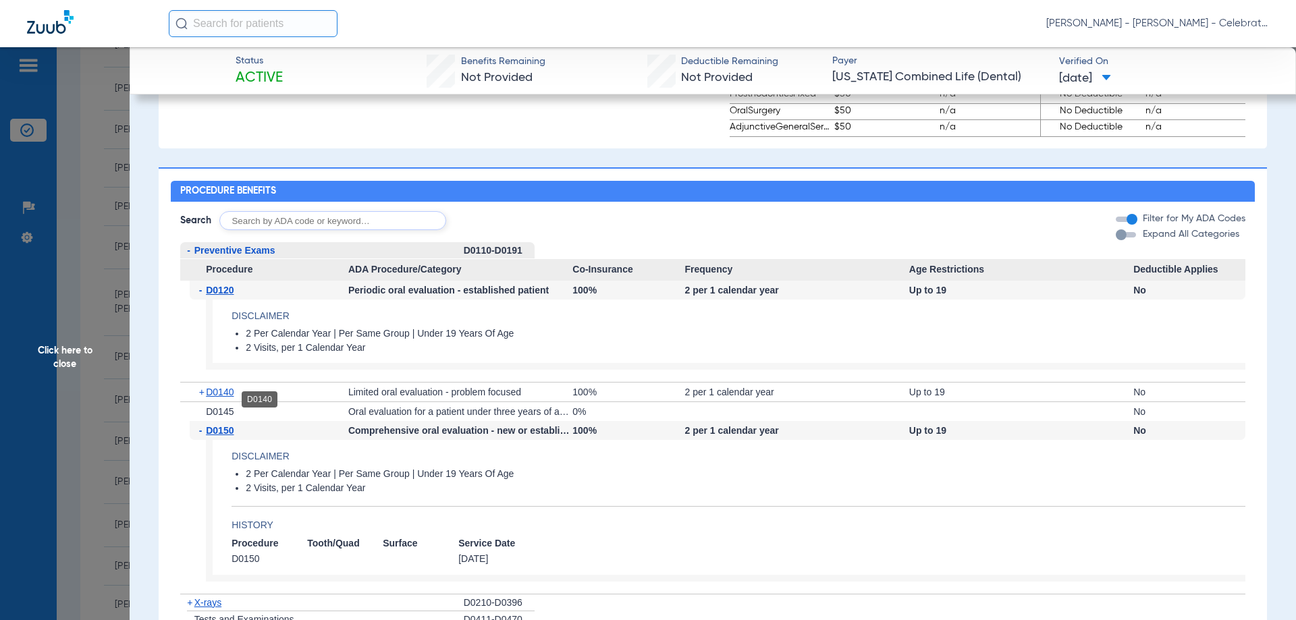
click at [219, 398] on span "D0140" at bounding box center [220, 392] width 28 height 11
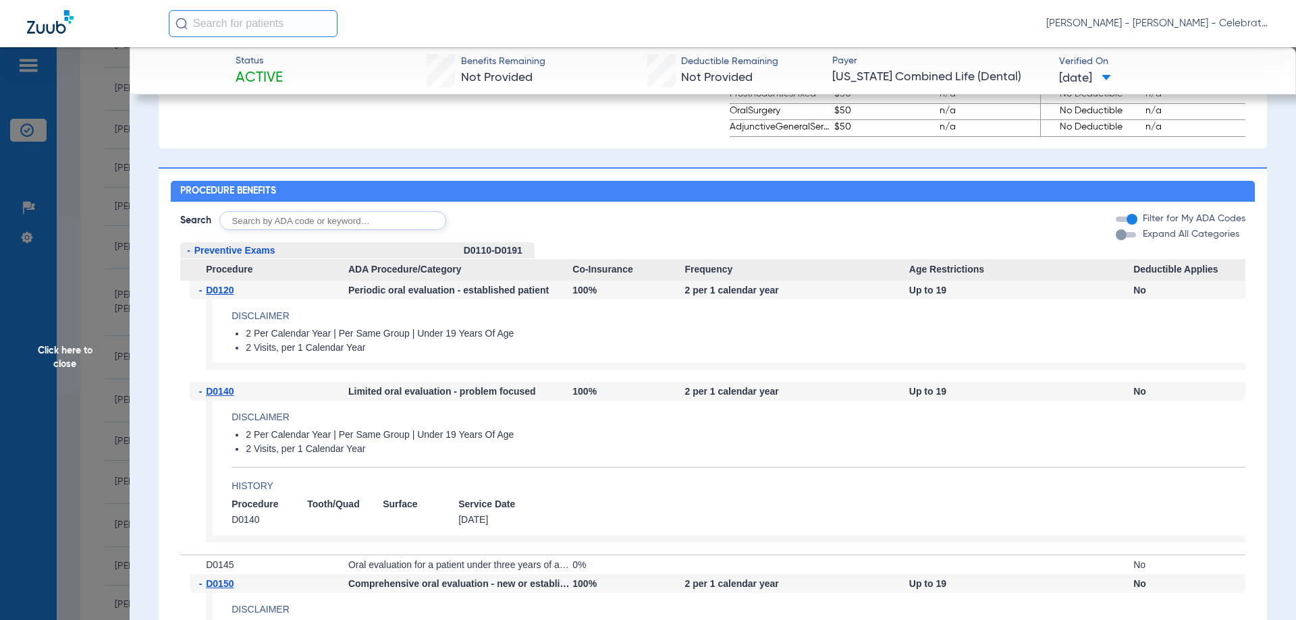
click at [219, 397] on span "D0140" at bounding box center [220, 391] width 28 height 11
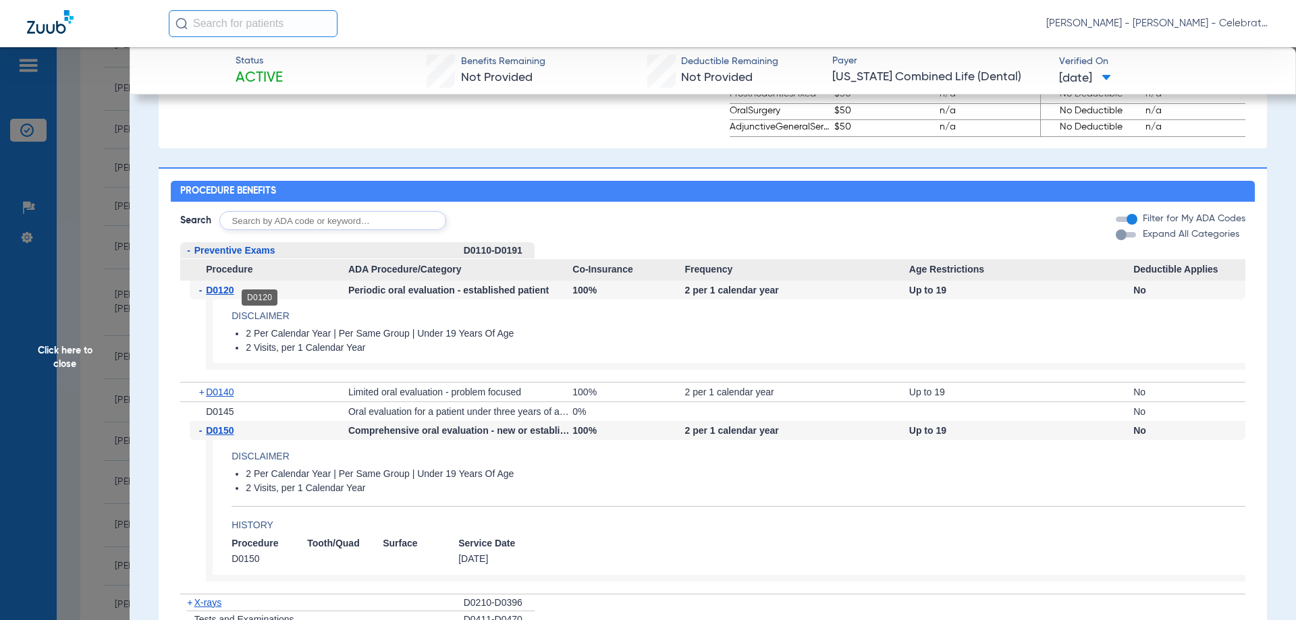
click at [209, 296] on span "D0120" at bounding box center [220, 290] width 28 height 11
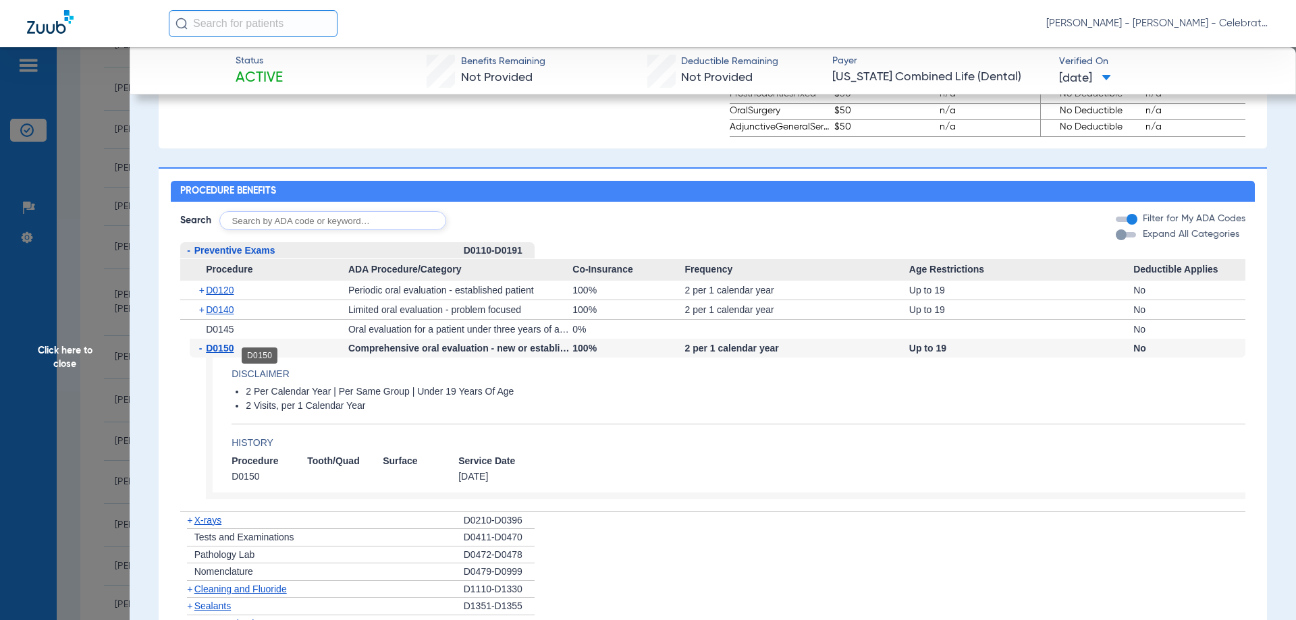
click at [213, 354] on span "D0150" at bounding box center [220, 348] width 28 height 11
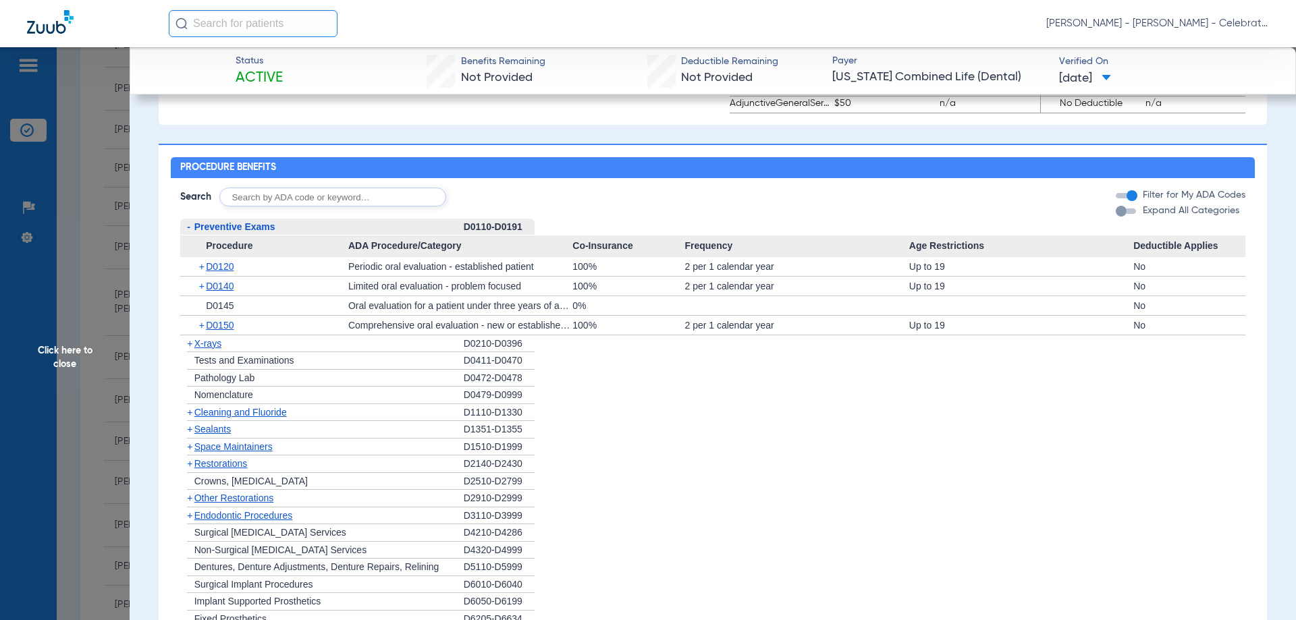
scroll to position [922, 0]
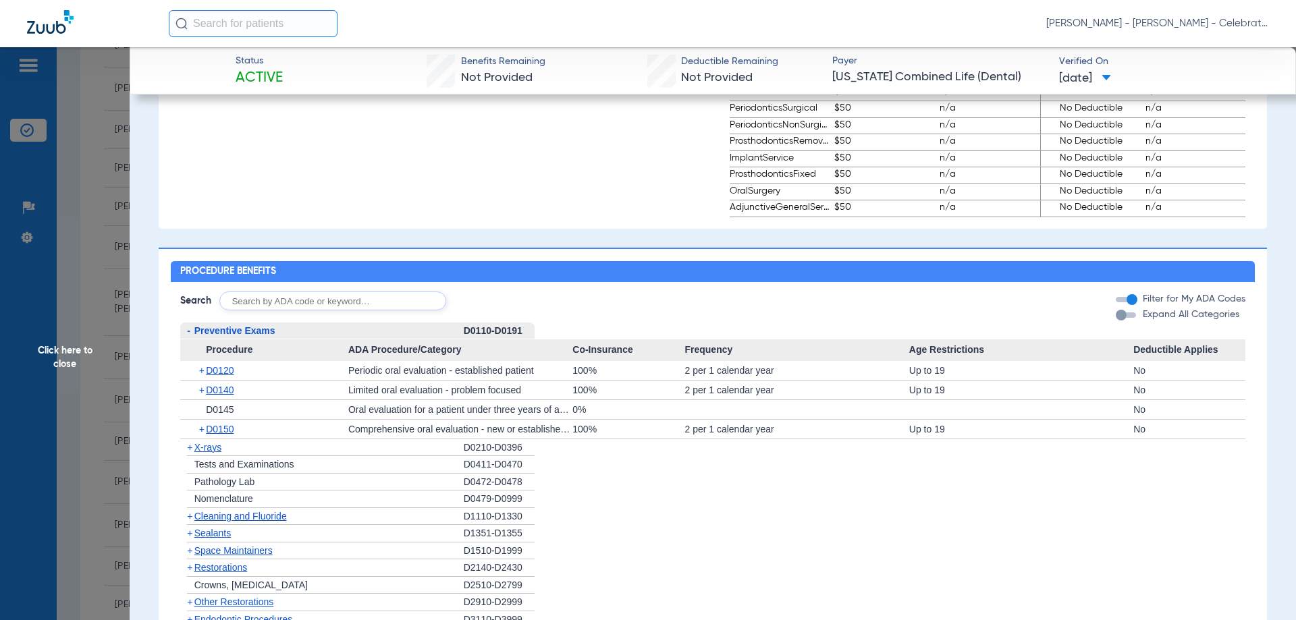
click at [223, 336] on span "Preventive Exams" at bounding box center [234, 330] width 81 height 11
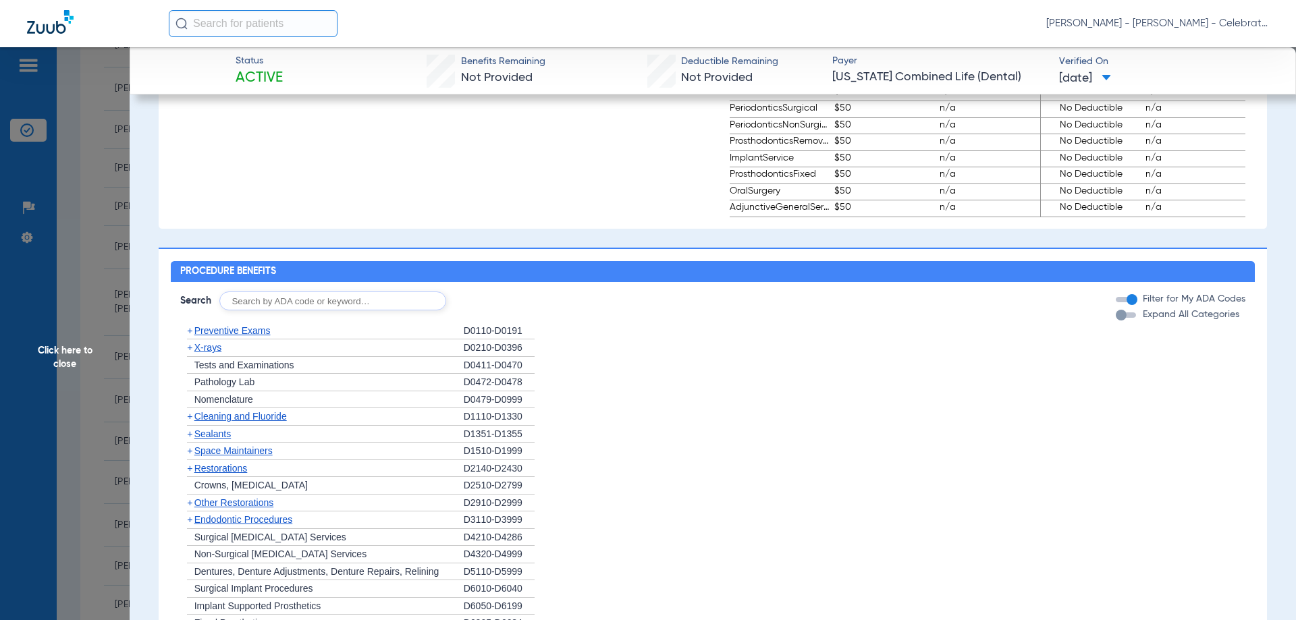
click at [235, 422] on span "Cleaning and Fluoride" at bounding box center [240, 416] width 92 height 11
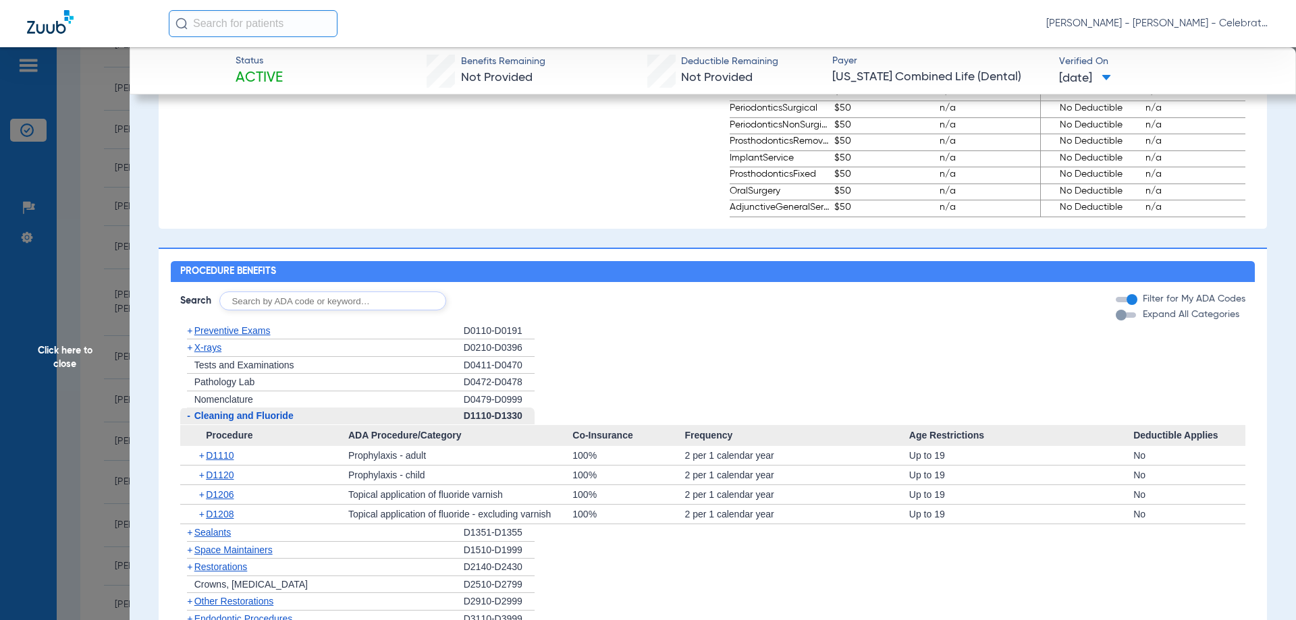
click at [235, 421] on span "Cleaning and Fluoride" at bounding box center [243, 415] width 99 height 11
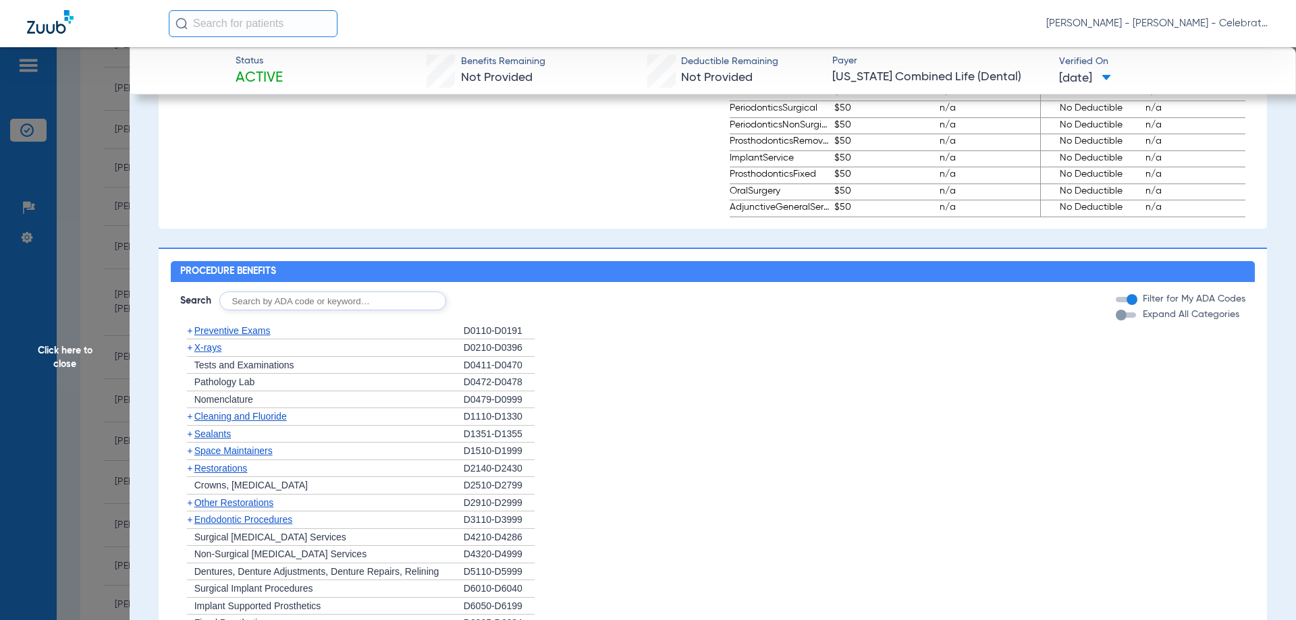
click at [211, 353] on span "X-rays" at bounding box center [207, 347] width 27 height 11
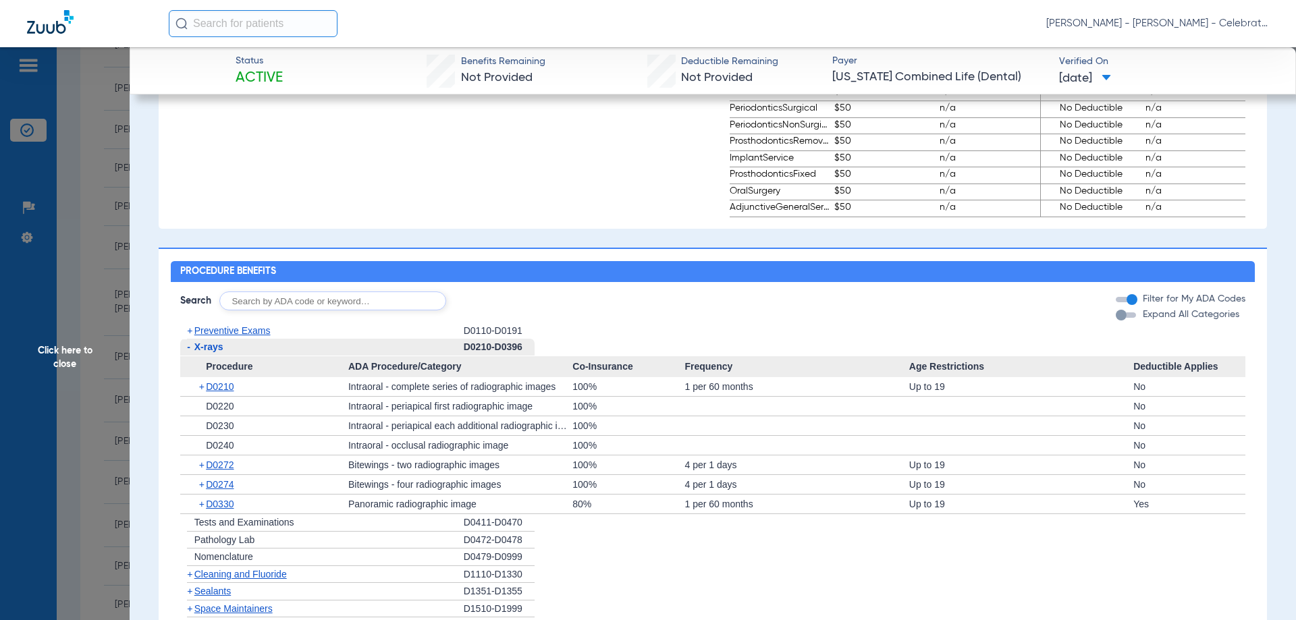
click at [58, 365] on span "Click here to close" at bounding box center [65, 357] width 130 height 620
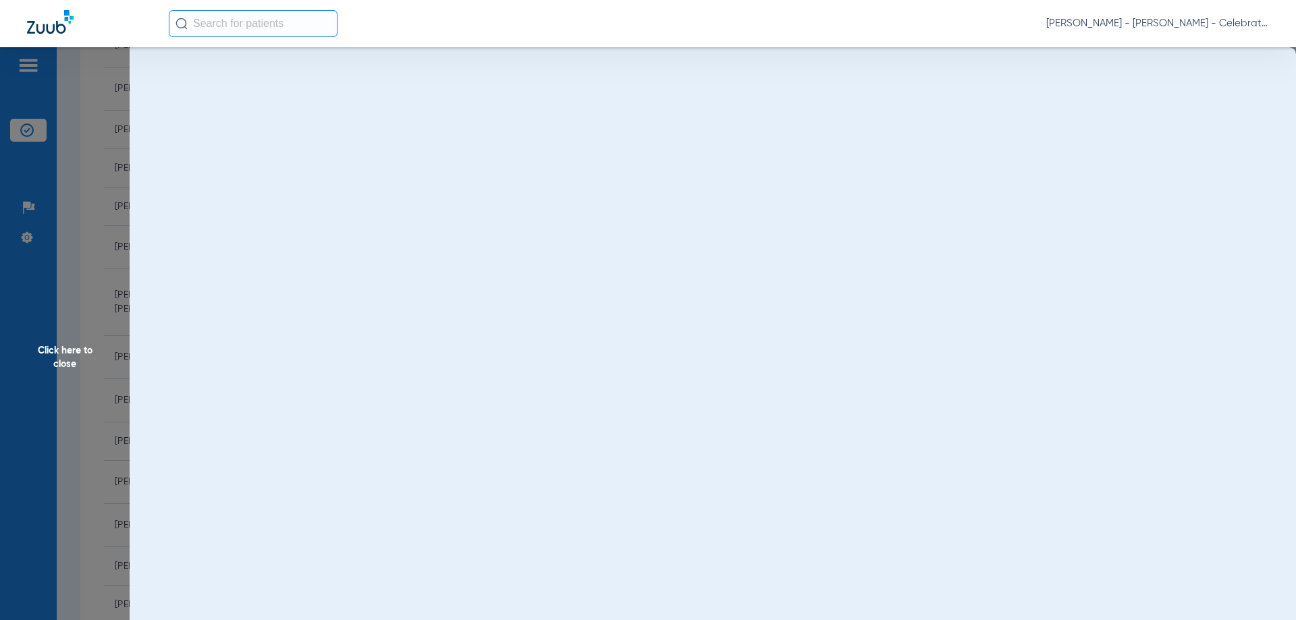
scroll to position [0, 0]
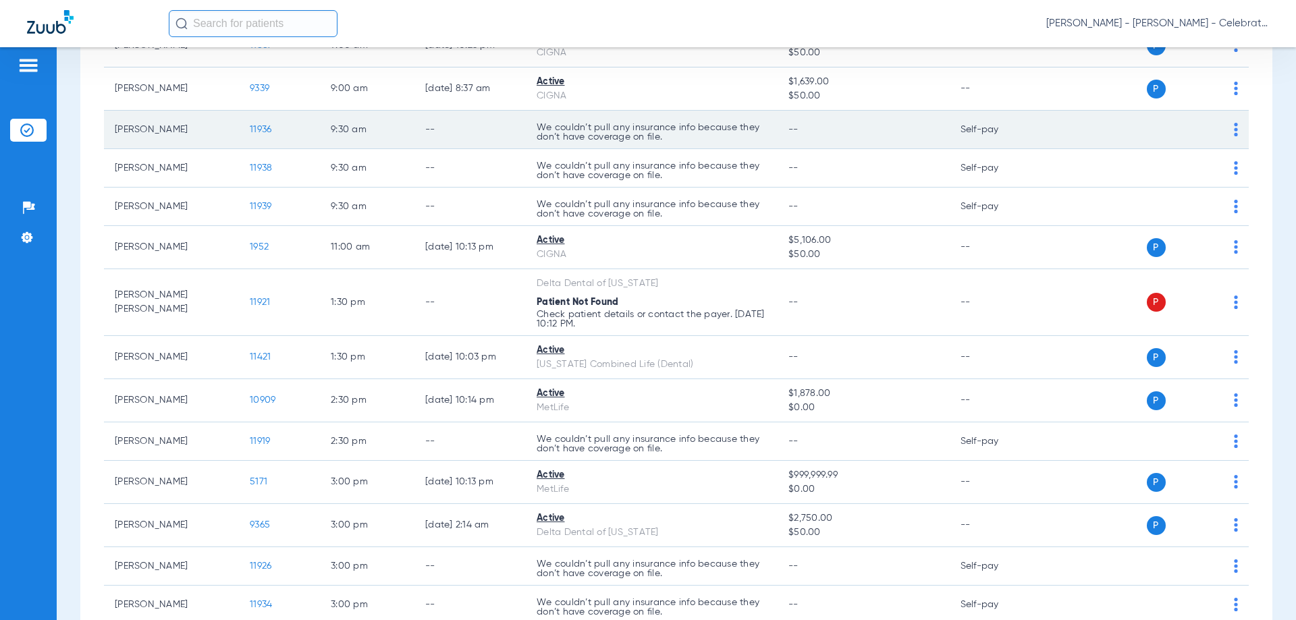
click at [260, 128] on span "11936" at bounding box center [261, 129] width 22 height 9
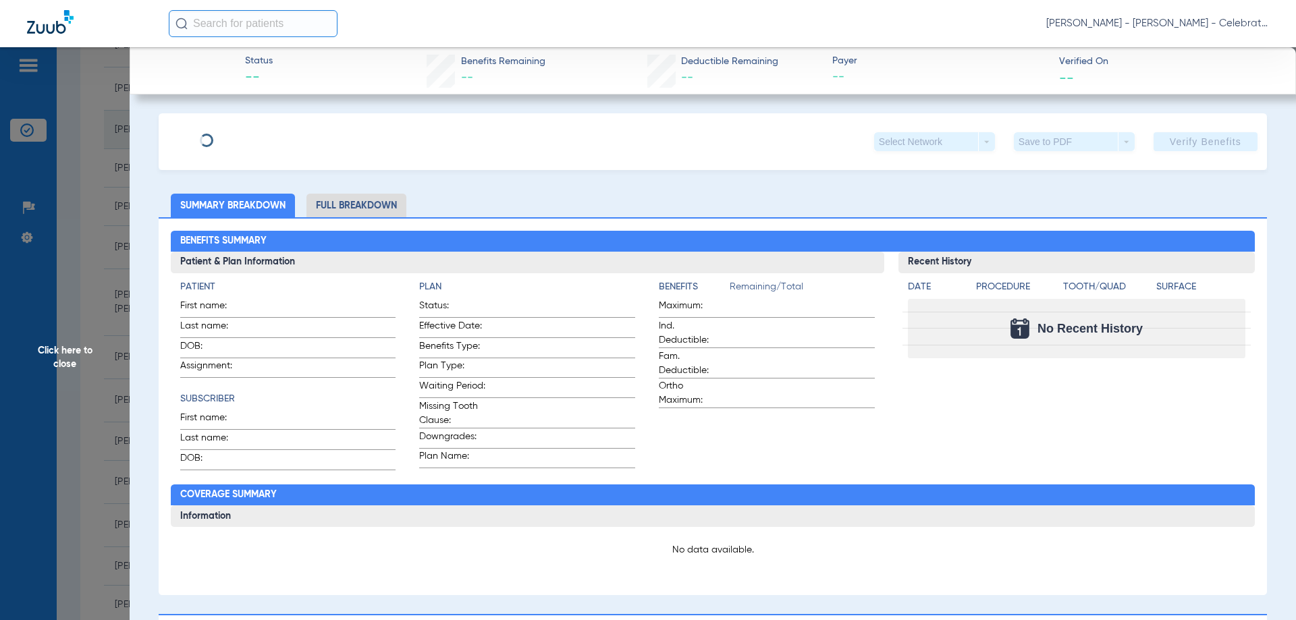
type input "Jacob"
type input "Rosario"
type input "06/03/2016"
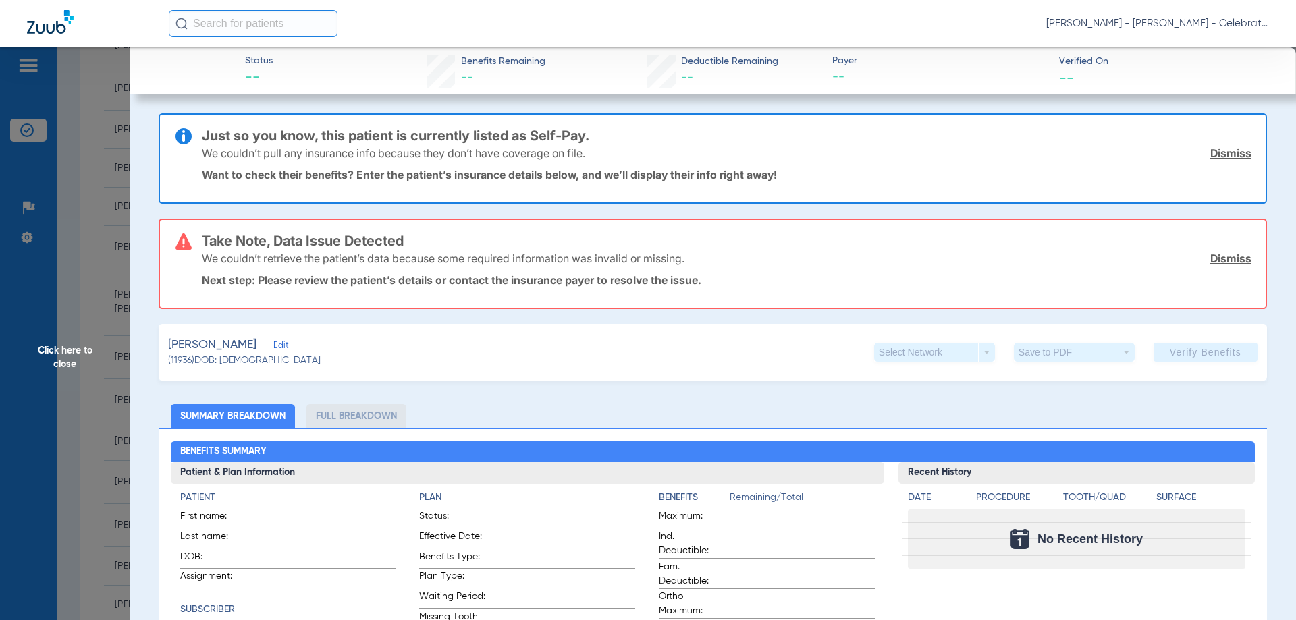
click at [273, 346] on span "Edit" at bounding box center [279, 347] width 12 height 13
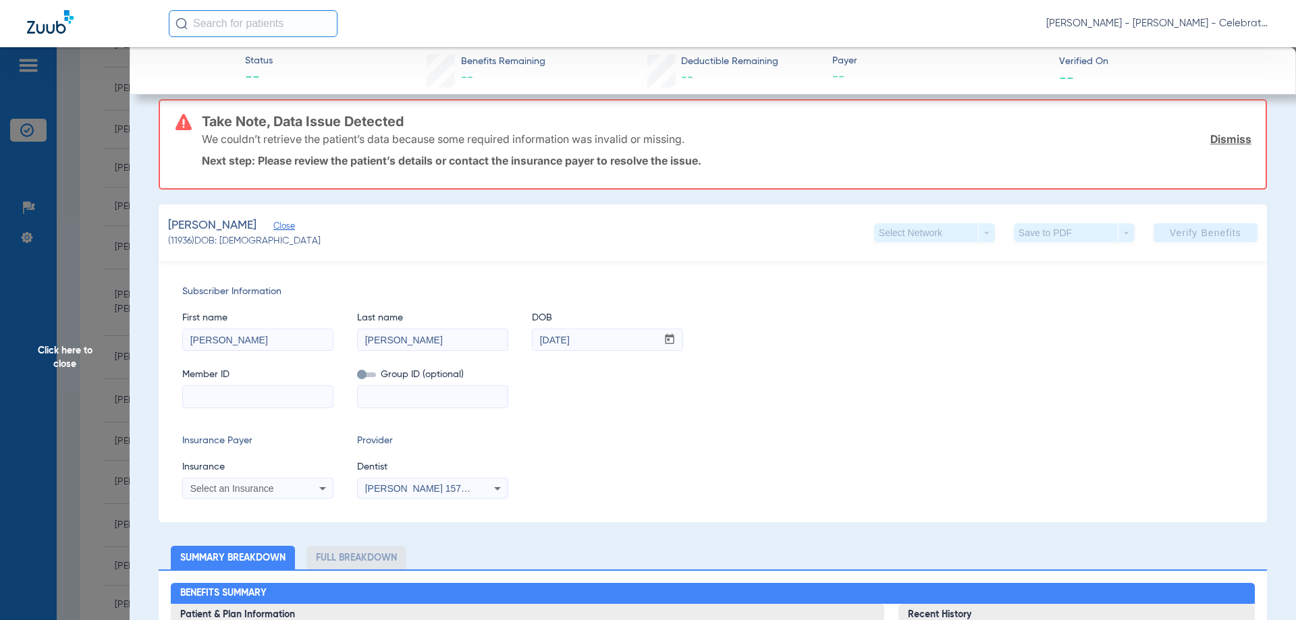
scroll to position [135, 0]
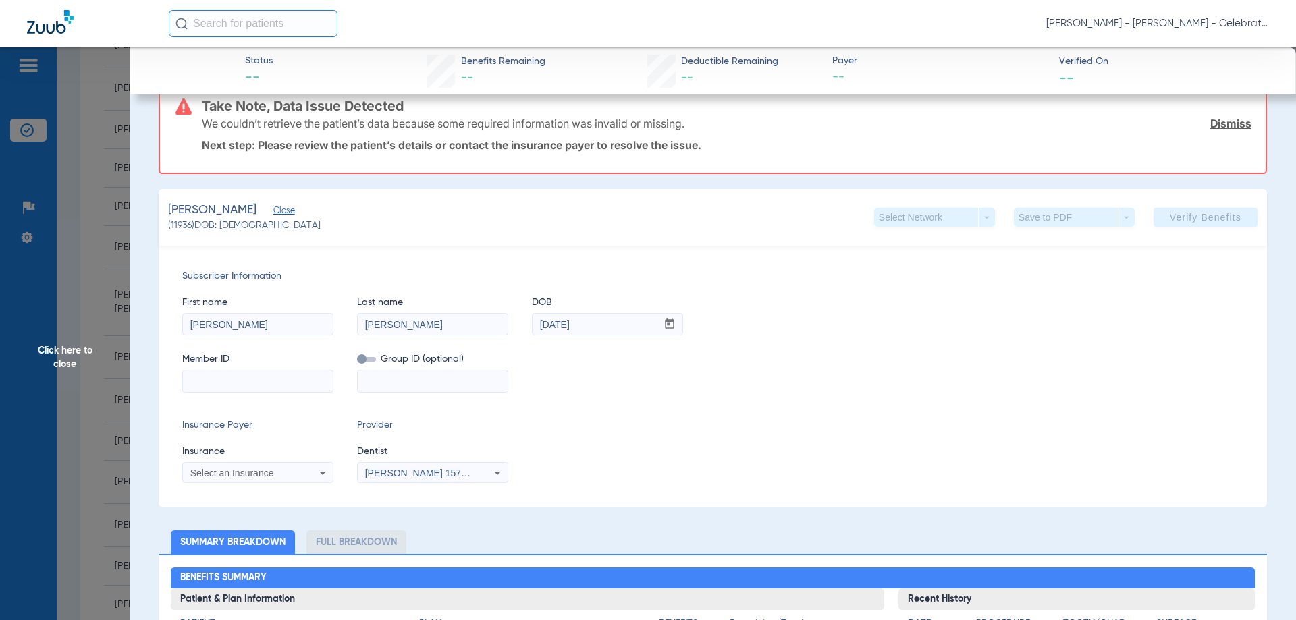
paste input "632056717"
type input "632056717"
click at [259, 477] on span "Select an Insurance" at bounding box center [232, 473] width 84 height 11
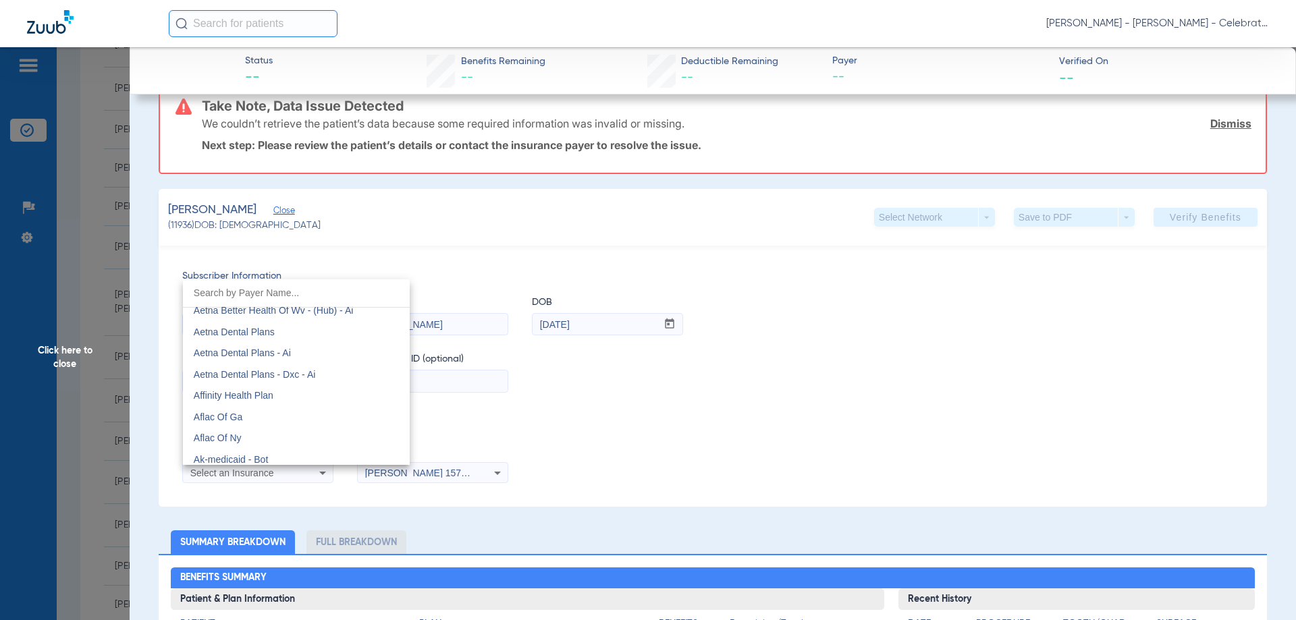
click at [223, 285] on input "dropdown search" at bounding box center [296, 293] width 227 height 28
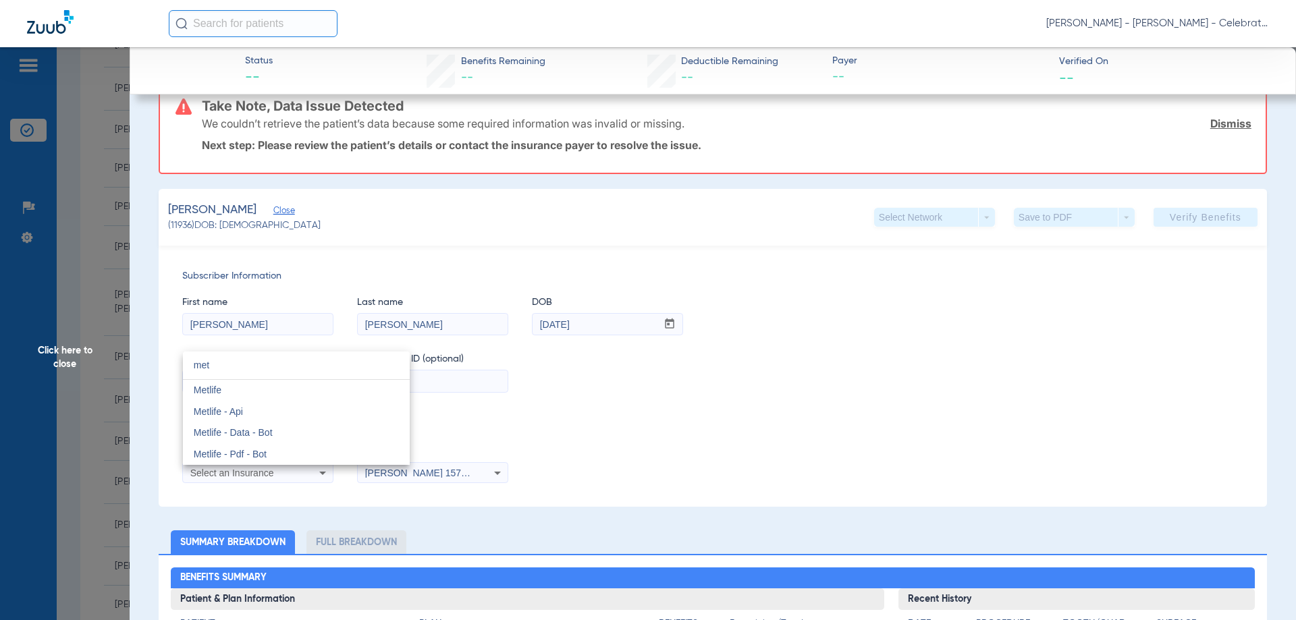
scroll to position [0, 0]
type input "met"
click at [254, 393] on mat-option "Metlife" at bounding box center [296, 391] width 227 height 22
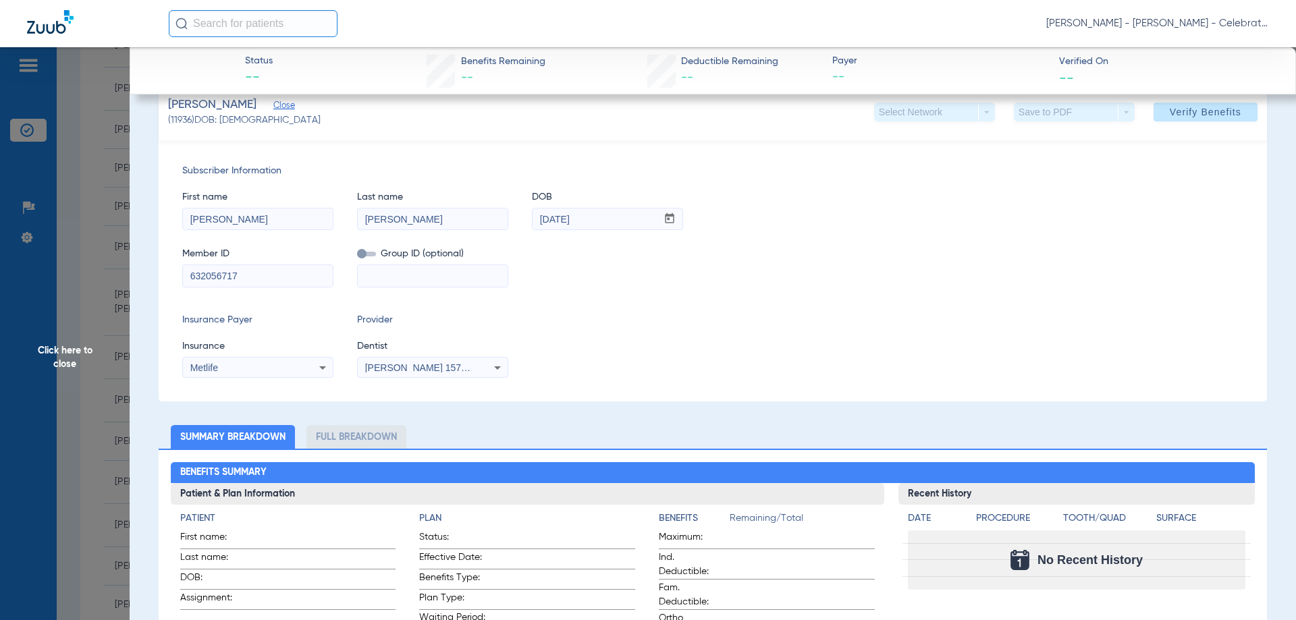
scroll to position [68, 0]
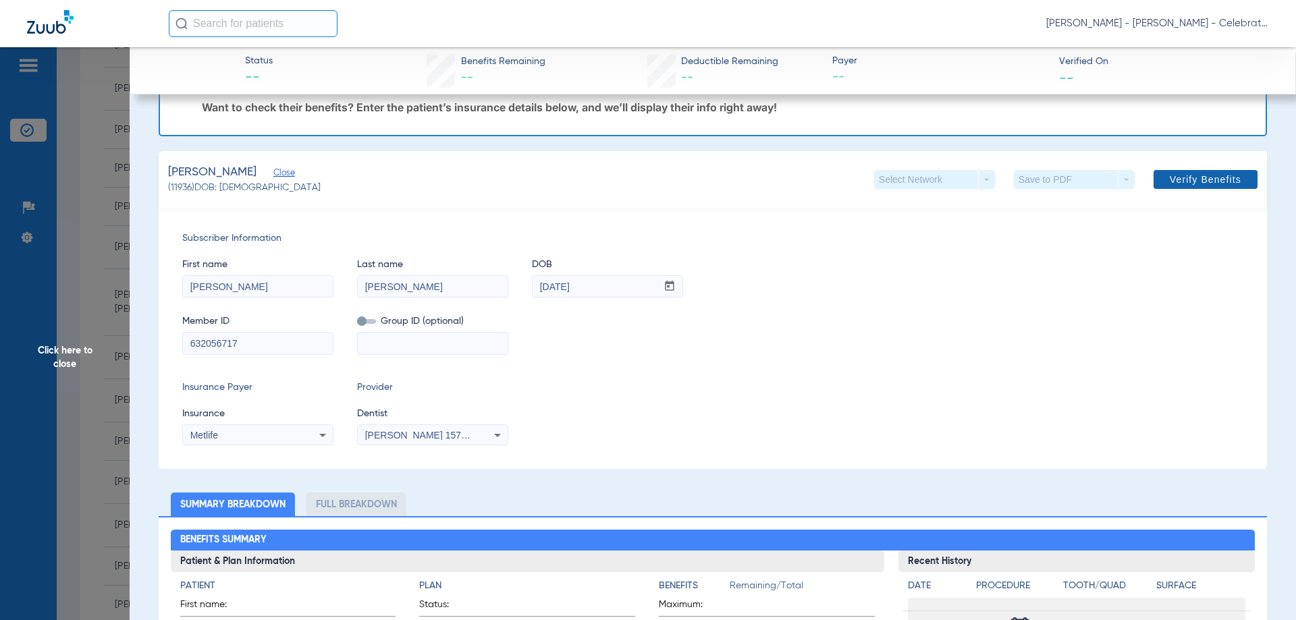
click at [1172, 180] on span "Verify Benefits" at bounding box center [1206, 179] width 72 height 11
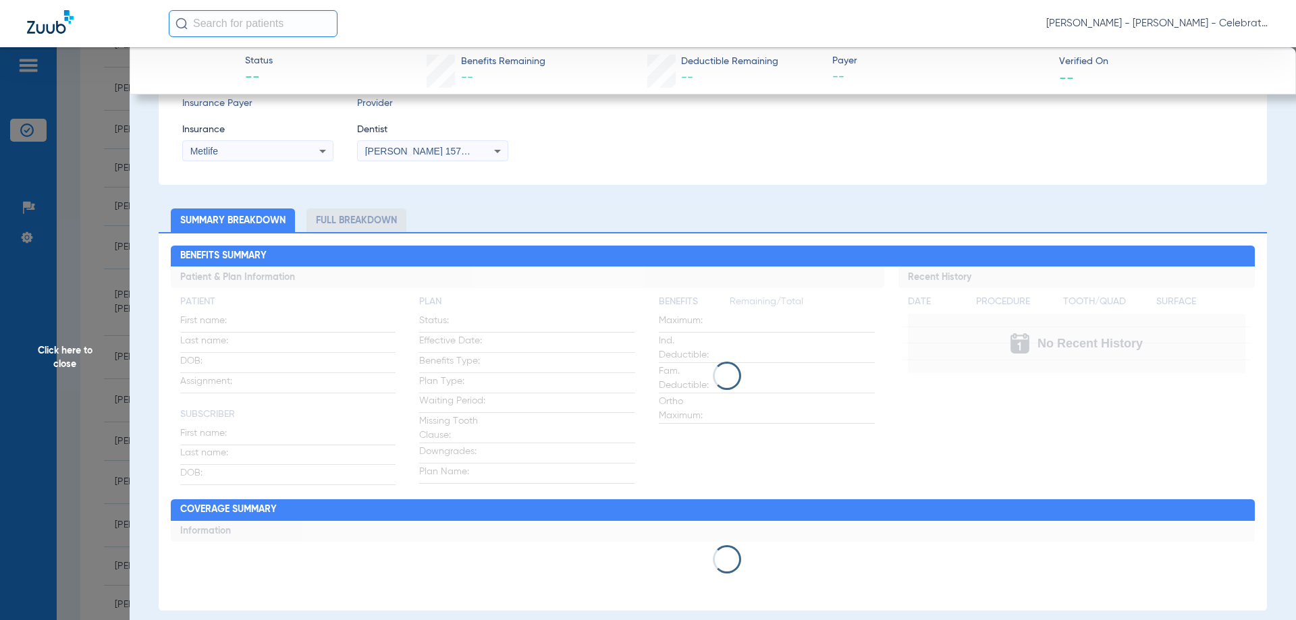
scroll to position [405, 0]
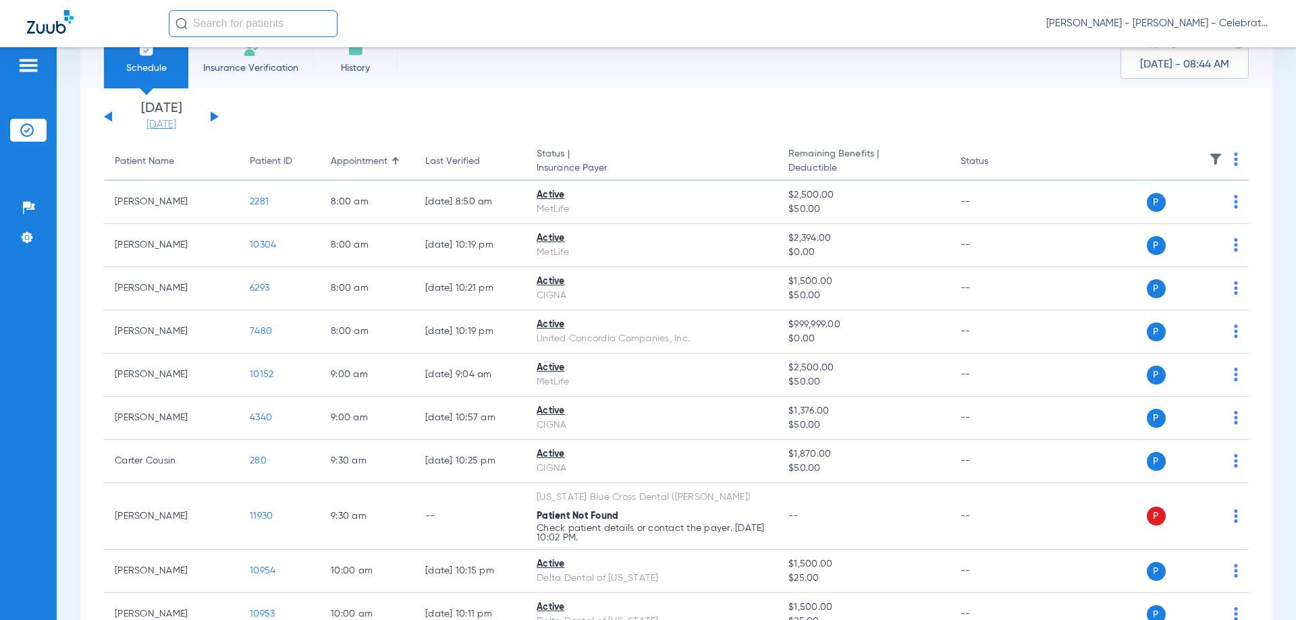
scroll to position [68, 0]
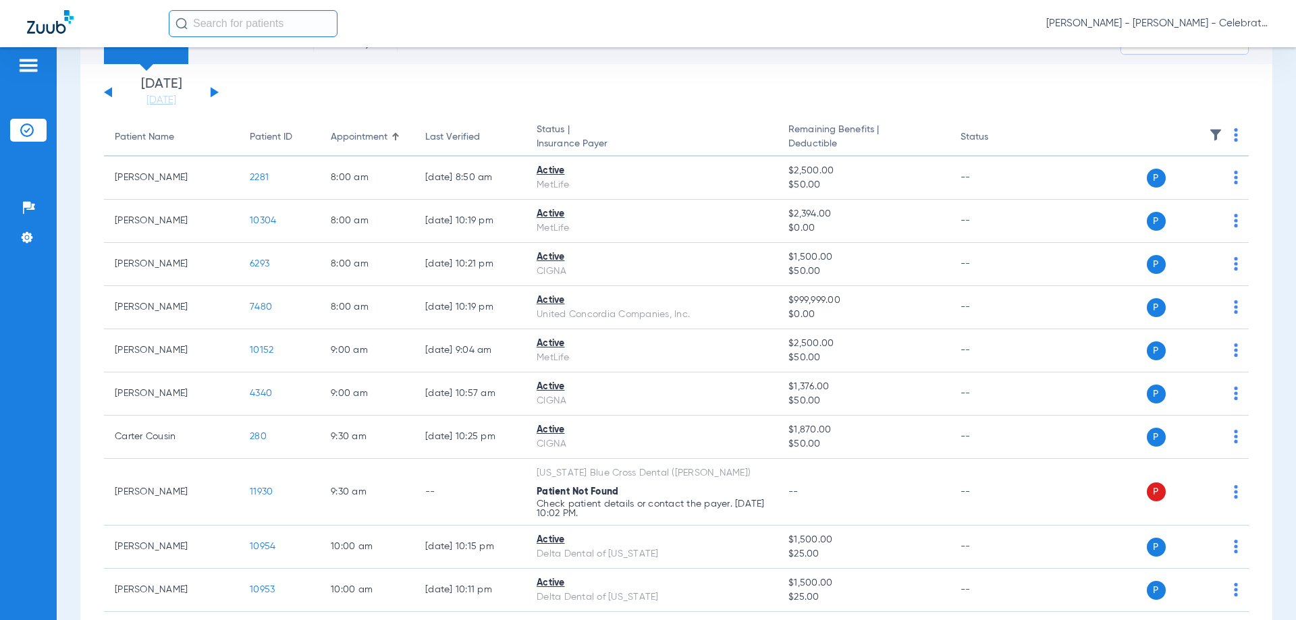
click at [211, 94] on button at bounding box center [215, 92] width 8 height 10
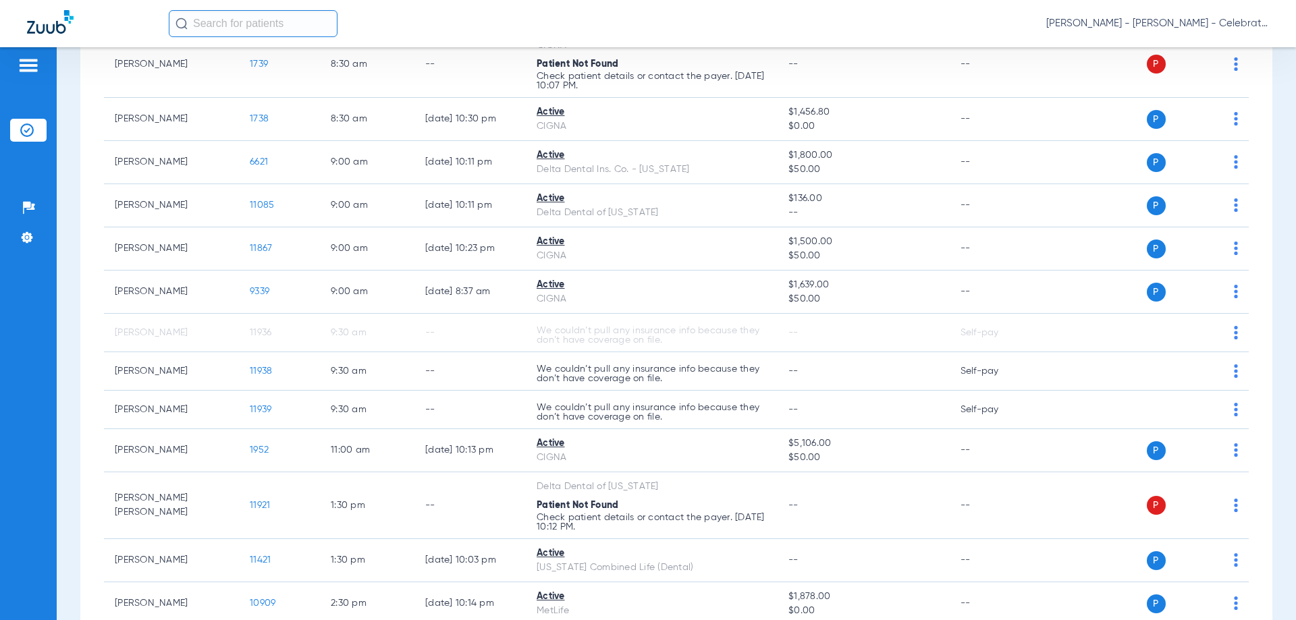
scroll to position [405, 0]
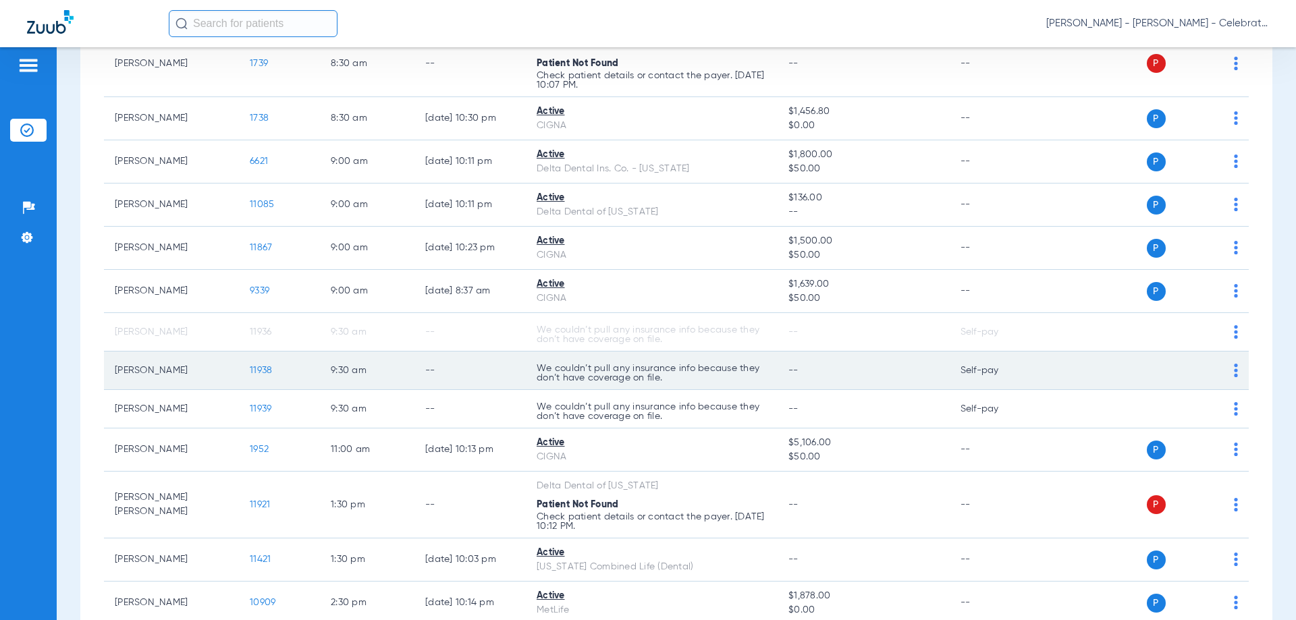
click at [259, 373] on span "11938" at bounding box center [261, 370] width 22 height 9
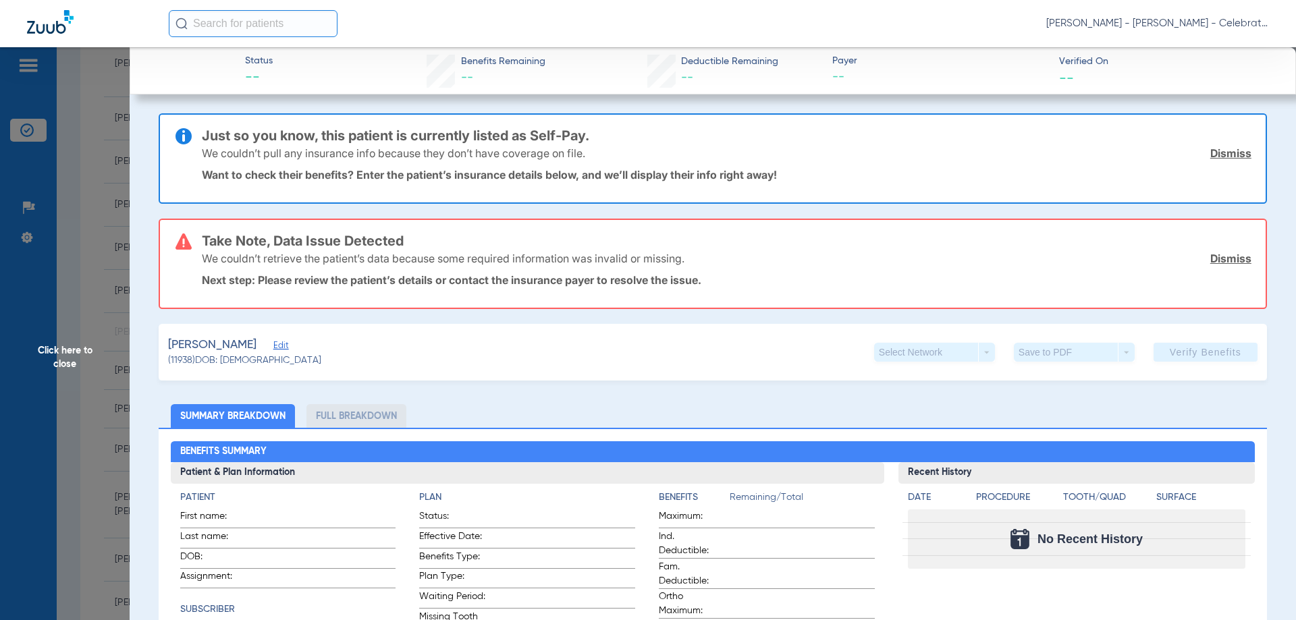
type input "Joseph"
type input "Rosario"
type input "08/08/2018"
drag, startPoint x: 283, startPoint y: 345, endPoint x: 276, endPoint y: 351, distance: 9.1
click at [279, 352] on span "Edit" at bounding box center [279, 347] width 12 height 13
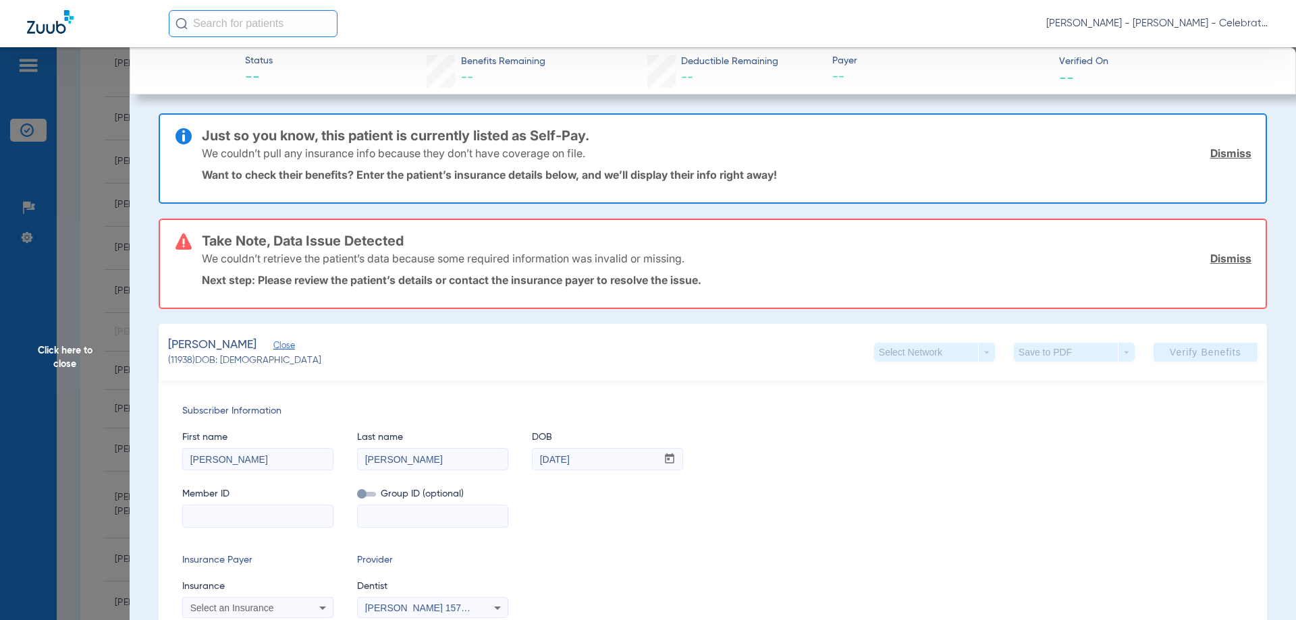
click at [257, 508] on input at bounding box center [258, 517] width 150 height 22
paste input "632056717"
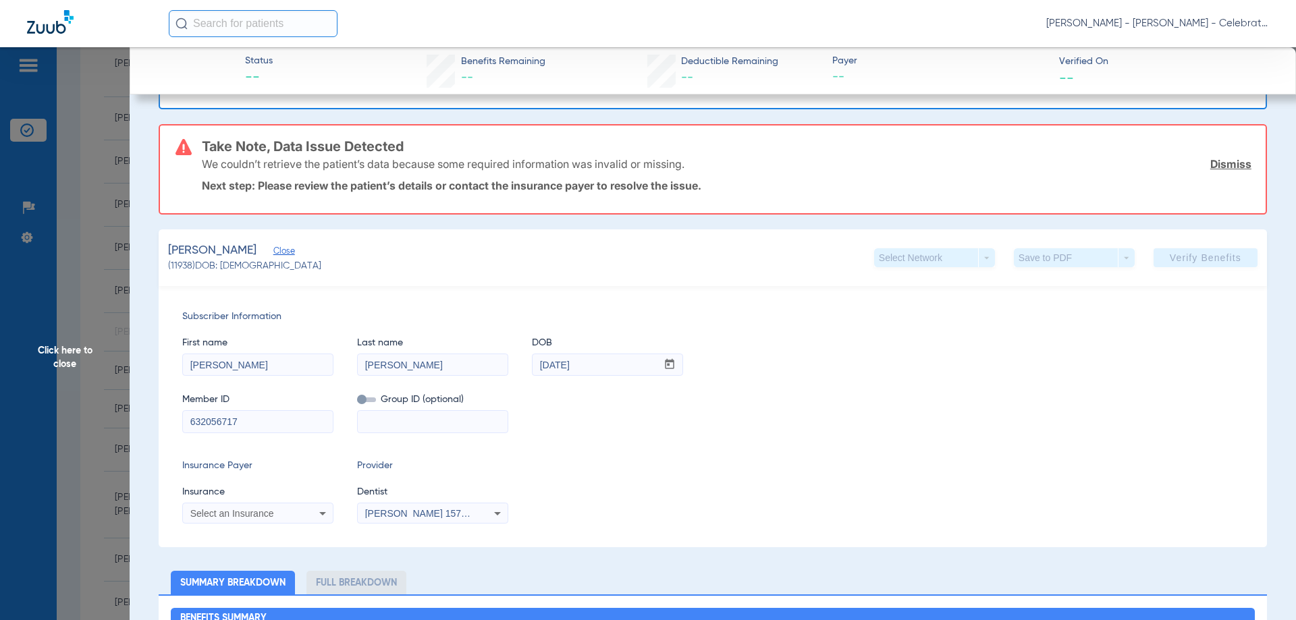
scroll to position [203, 0]
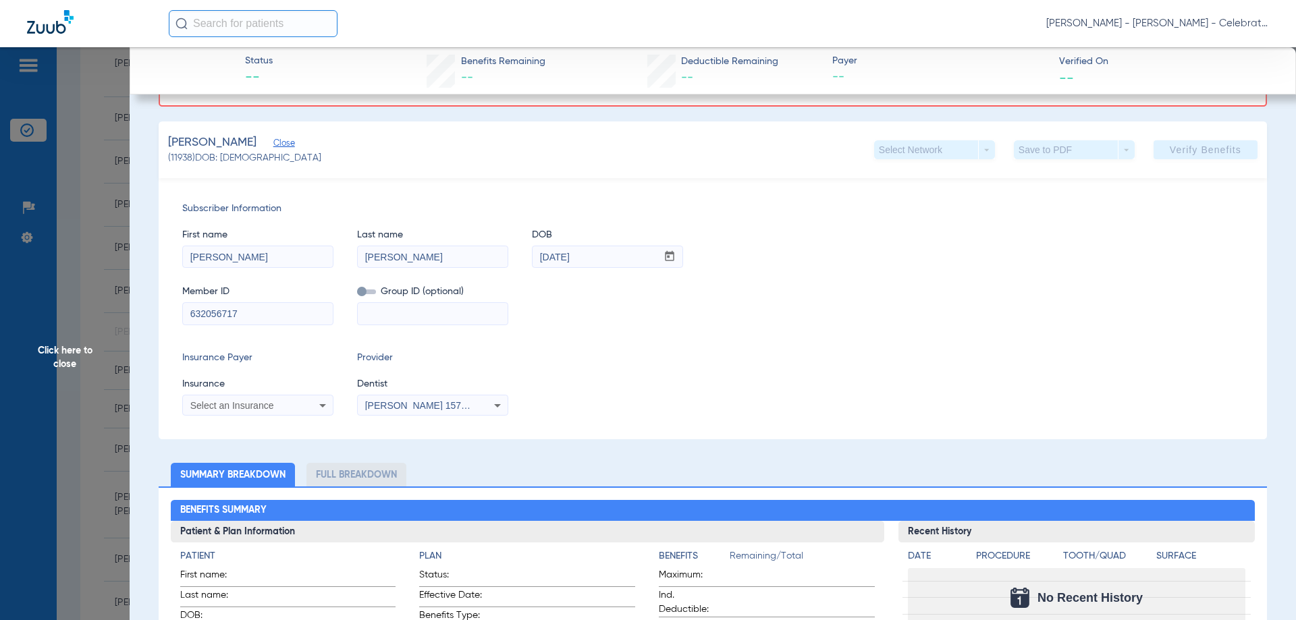
type input "632056717"
click at [248, 416] on div "Subscriber Information First name Joseph Last name Rosario DOB mm / dd / yyyy 0…" at bounding box center [713, 308] width 1108 height 261
click at [244, 401] on span "Select an Insurance" at bounding box center [232, 405] width 84 height 11
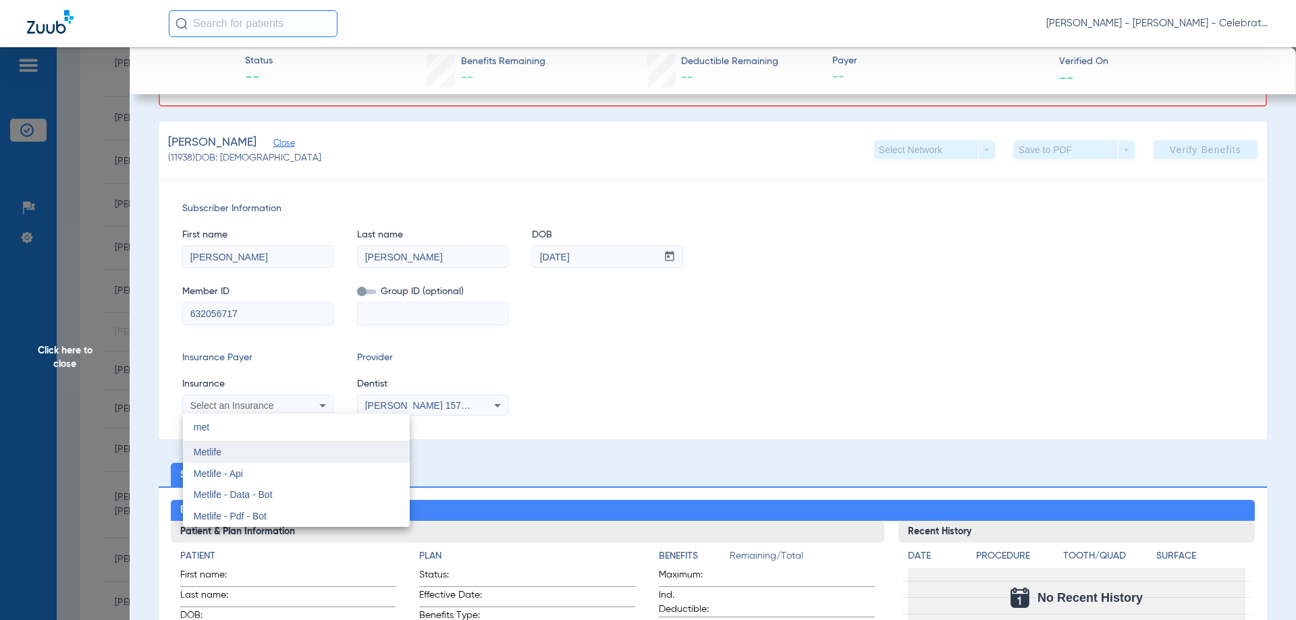
type input "met"
click at [257, 461] on mat-option "Metlife" at bounding box center [296, 453] width 227 height 22
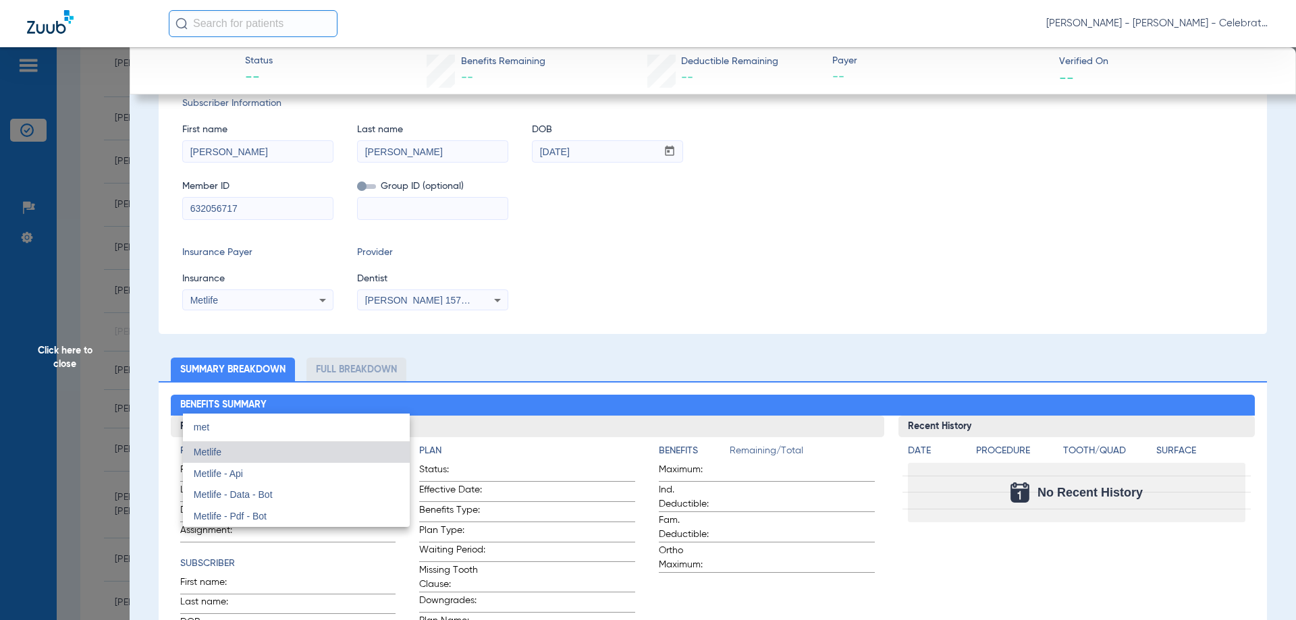
scroll to position [97, 0]
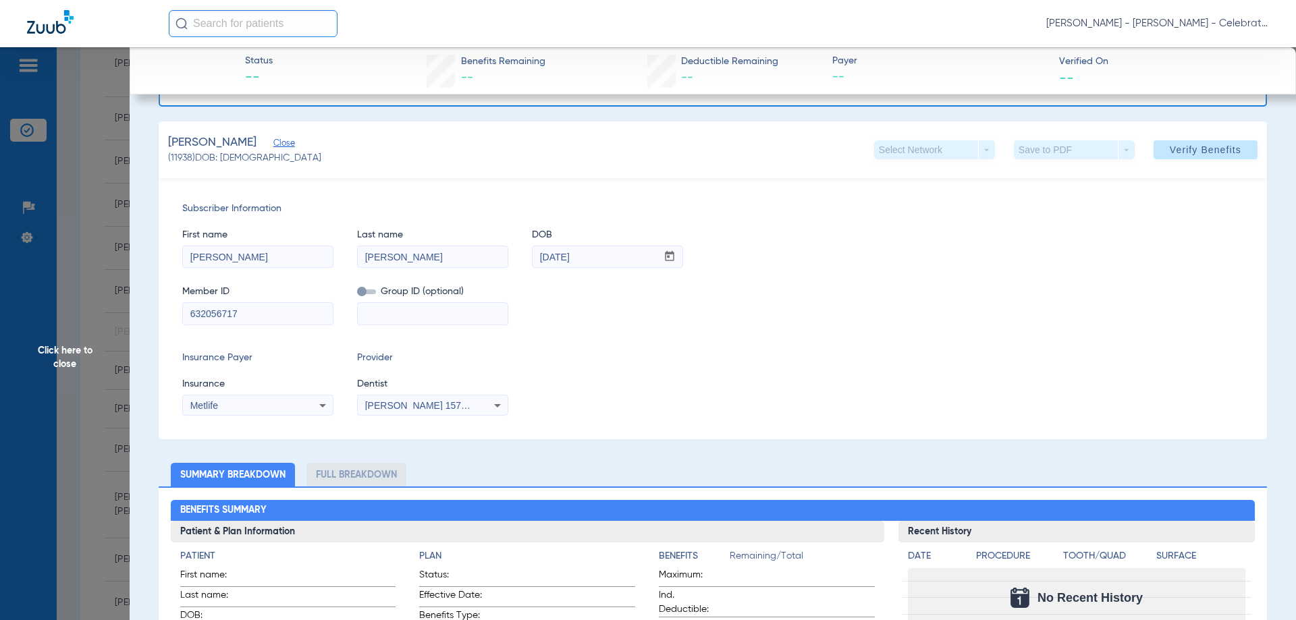
click at [1170, 146] on span "Verify Benefits" at bounding box center [1206, 149] width 72 height 11
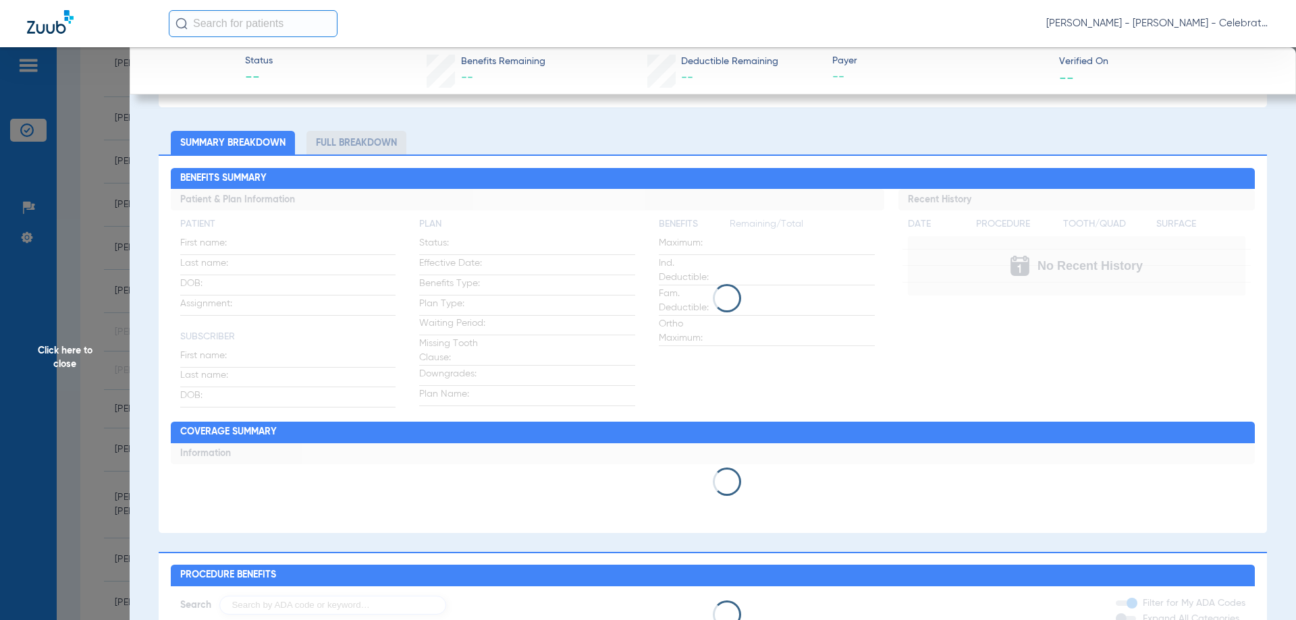
scroll to position [338, 0]
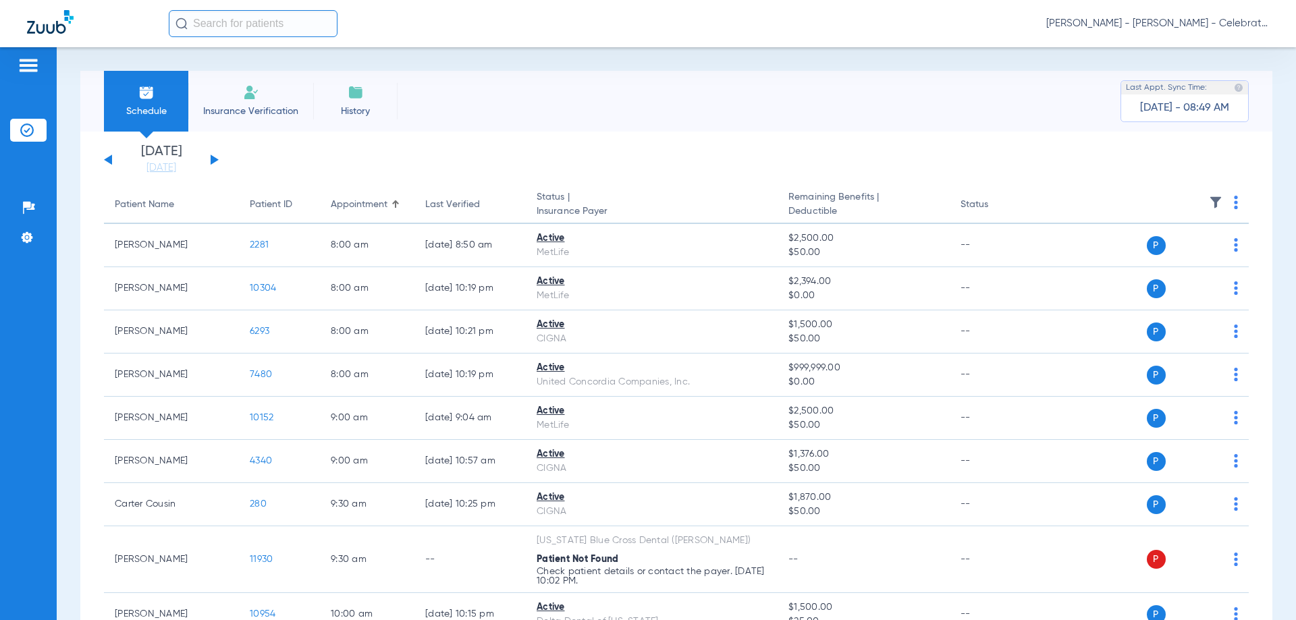
click at [216, 161] on button at bounding box center [215, 160] width 8 height 10
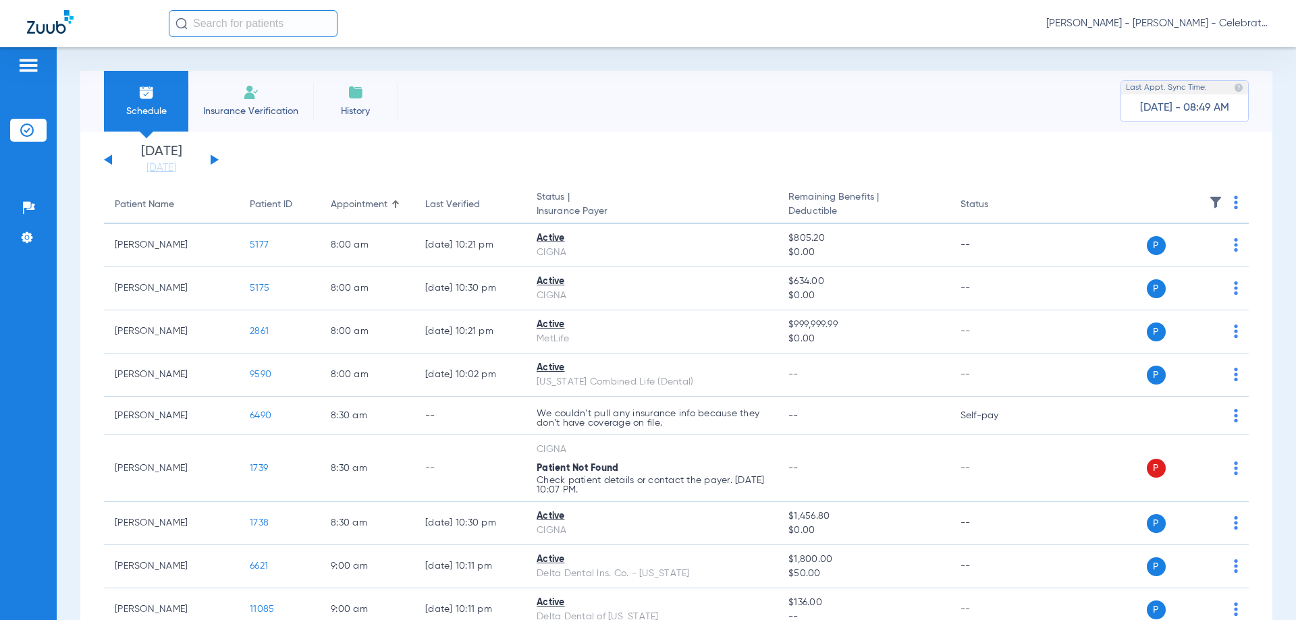
click at [217, 159] on button at bounding box center [215, 160] width 8 height 10
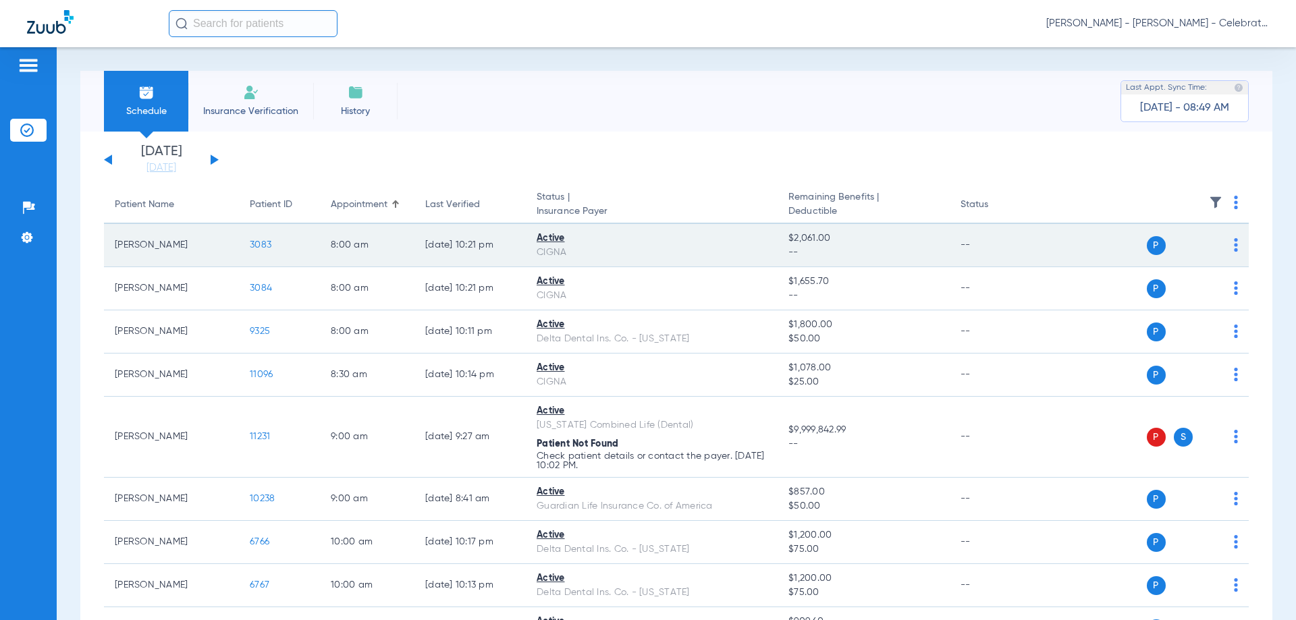
click at [251, 242] on span "3083" at bounding box center [261, 244] width 22 height 9
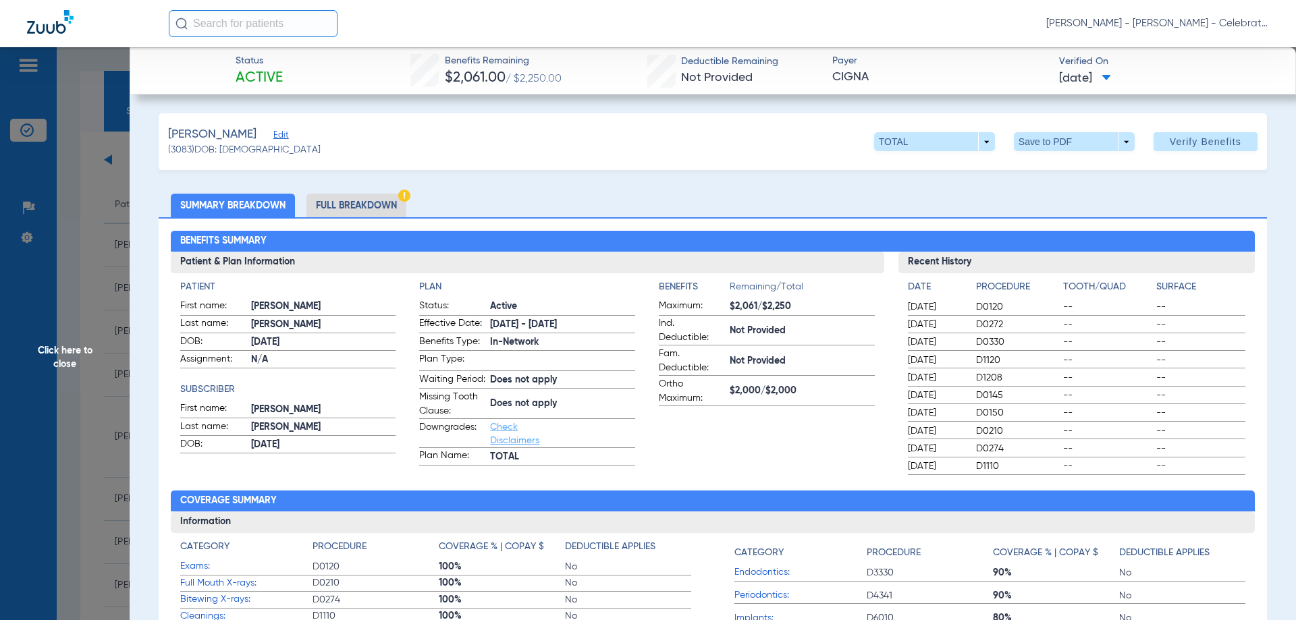
click at [378, 203] on li "Full Breakdown" at bounding box center [356, 206] width 100 height 24
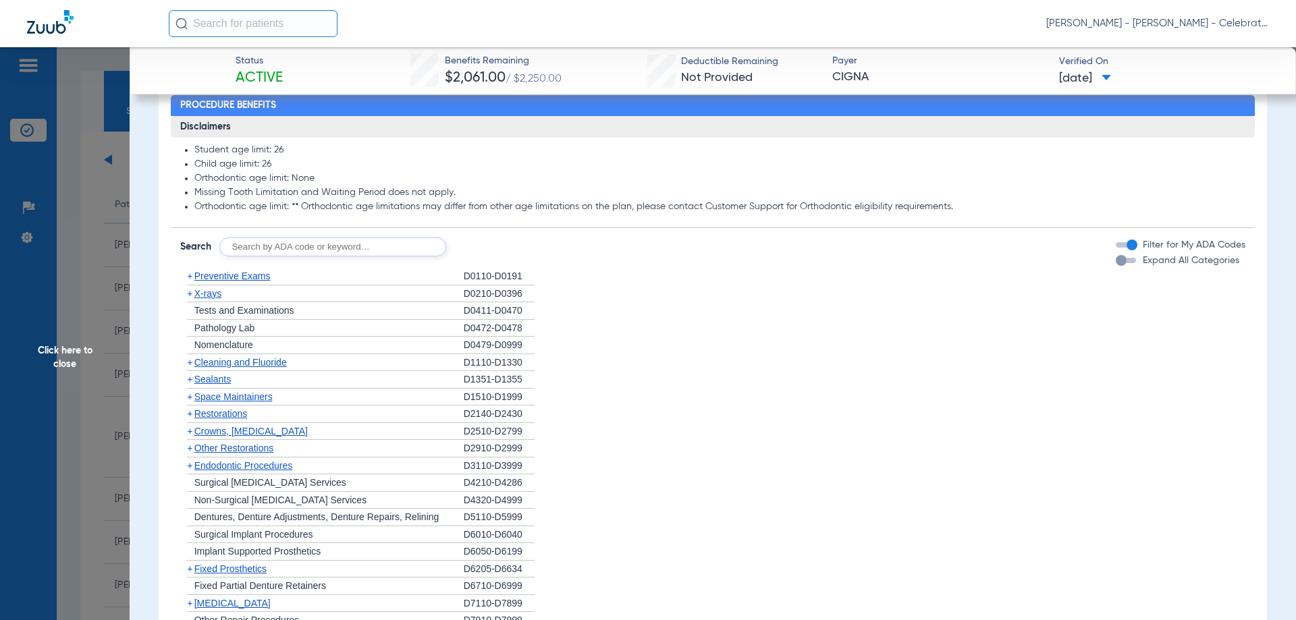
scroll to position [1080, 0]
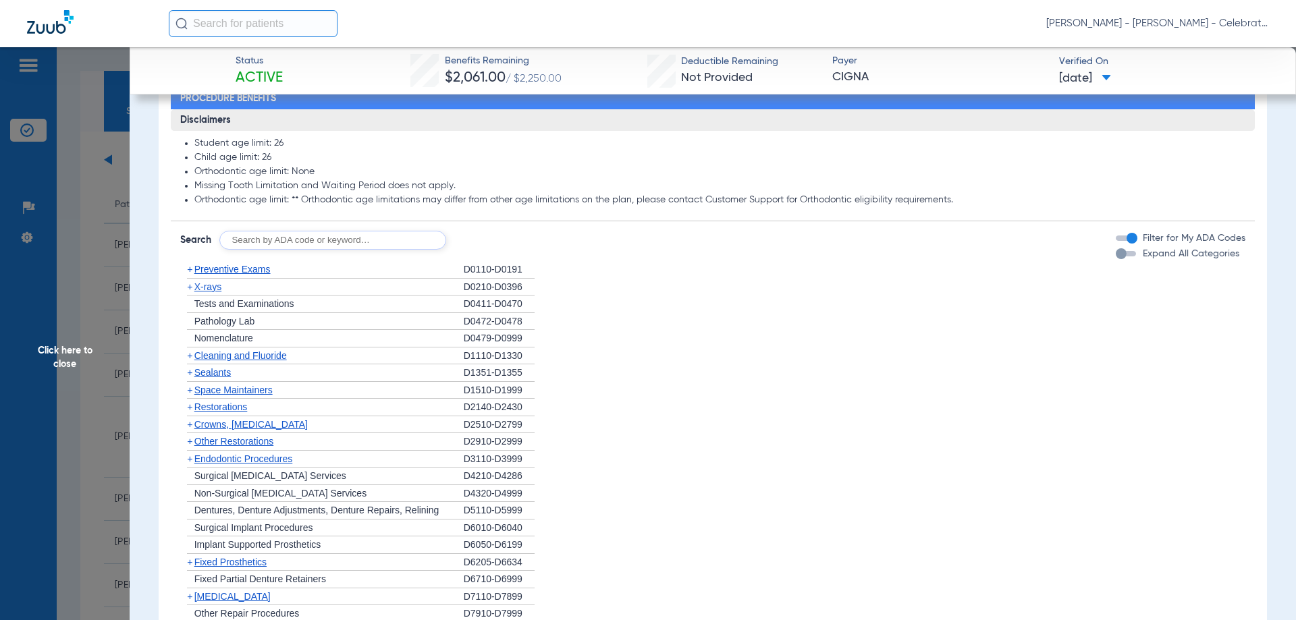
click at [225, 275] on span "Preventive Exams" at bounding box center [232, 269] width 76 height 11
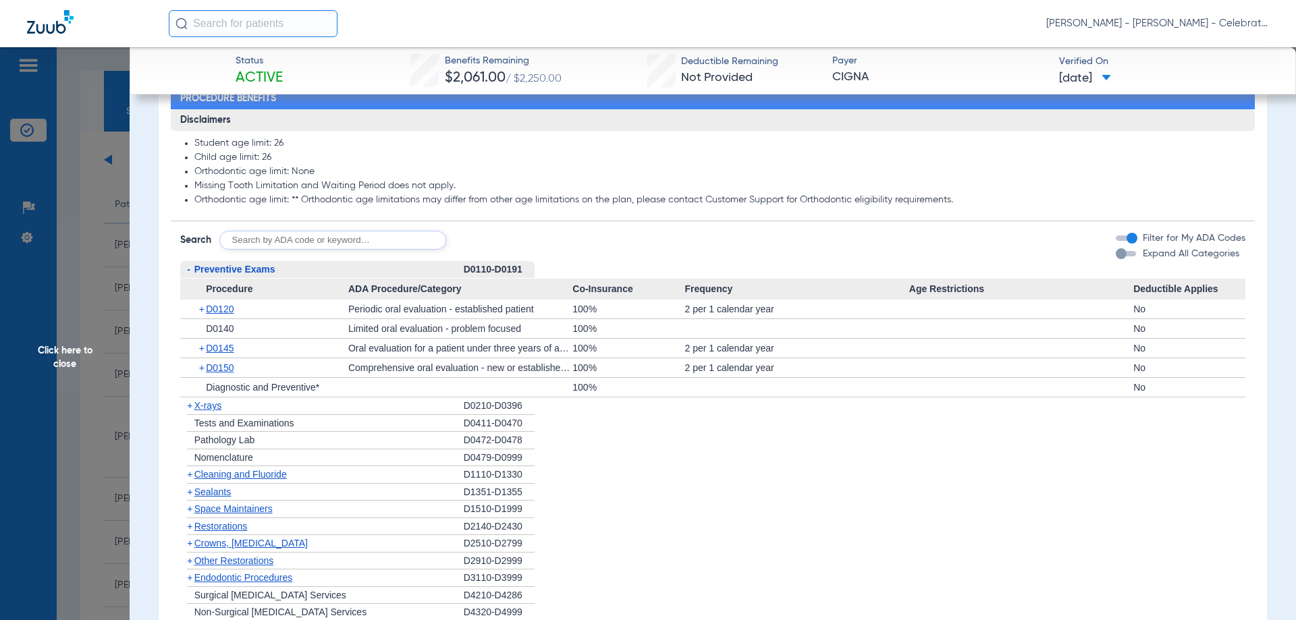
click at [225, 275] on span "Preventive Exams" at bounding box center [234, 269] width 81 height 11
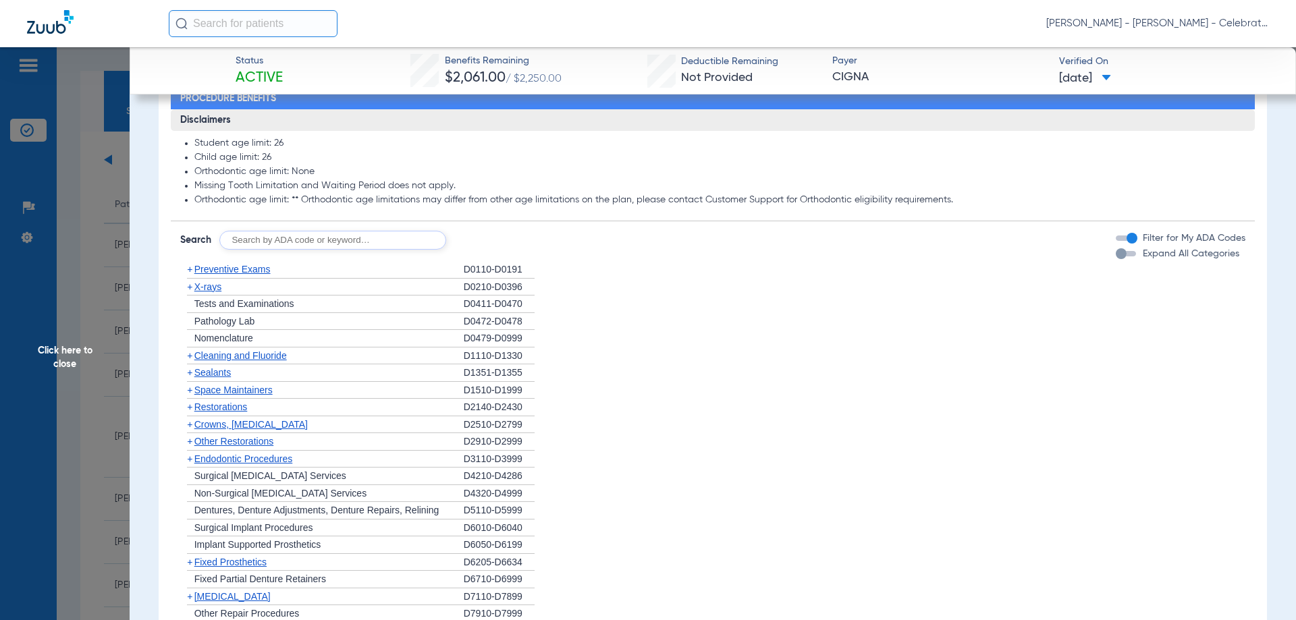
click at [244, 361] on span "Cleaning and Fluoride" at bounding box center [240, 355] width 92 height 11
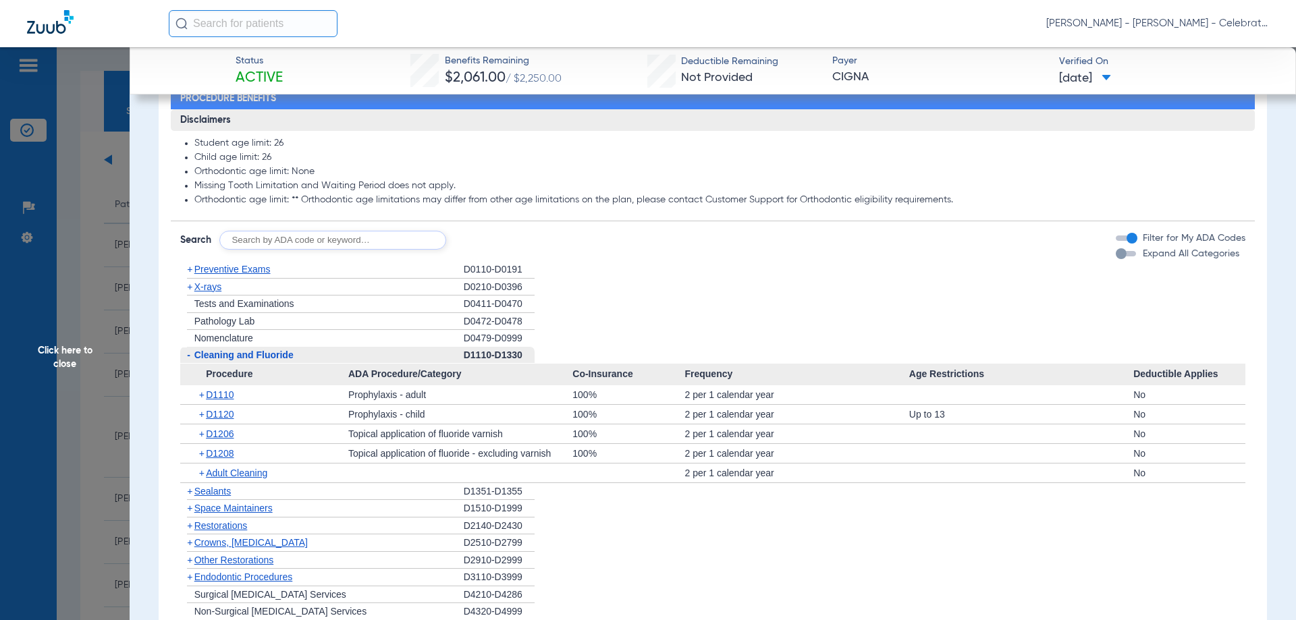
click at [244, 360] on span "Cleaning and Fluoride" at bounding box center [243, 355] width 99 height 11
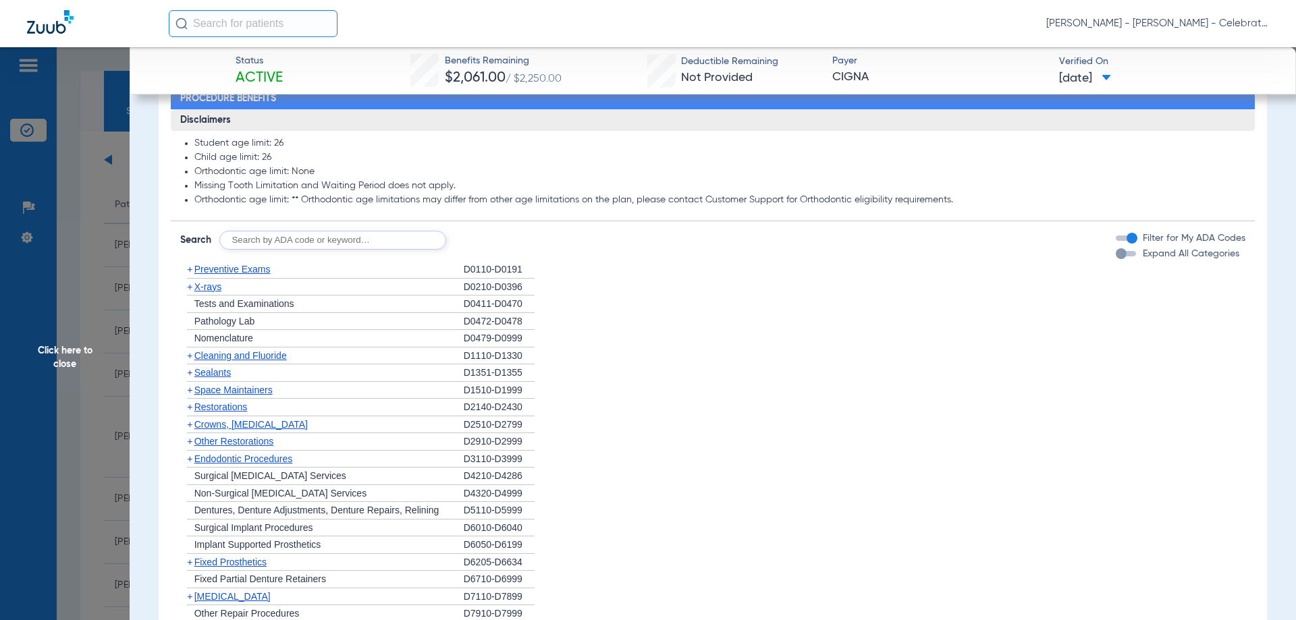
click at [210, 292] on span "X-rays" at bounding box center [207, 286] width 27 height 11
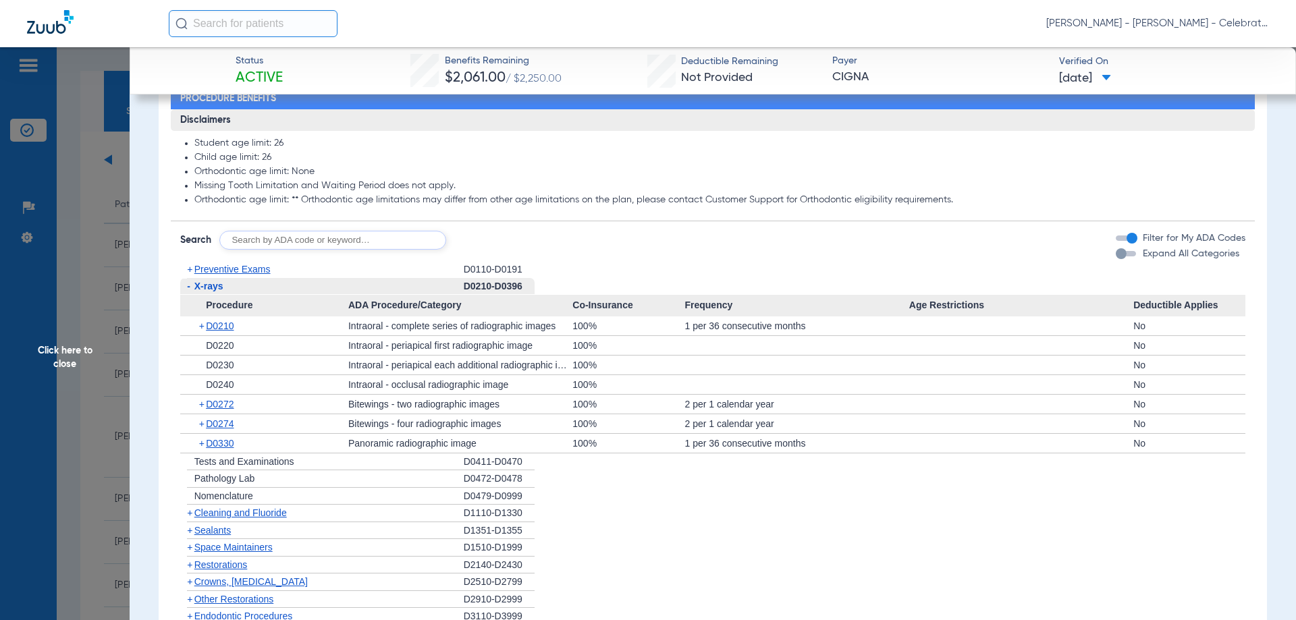
click at [210, 292] on span "X-rays" at bounding box center [208, 286] width 29 height 11
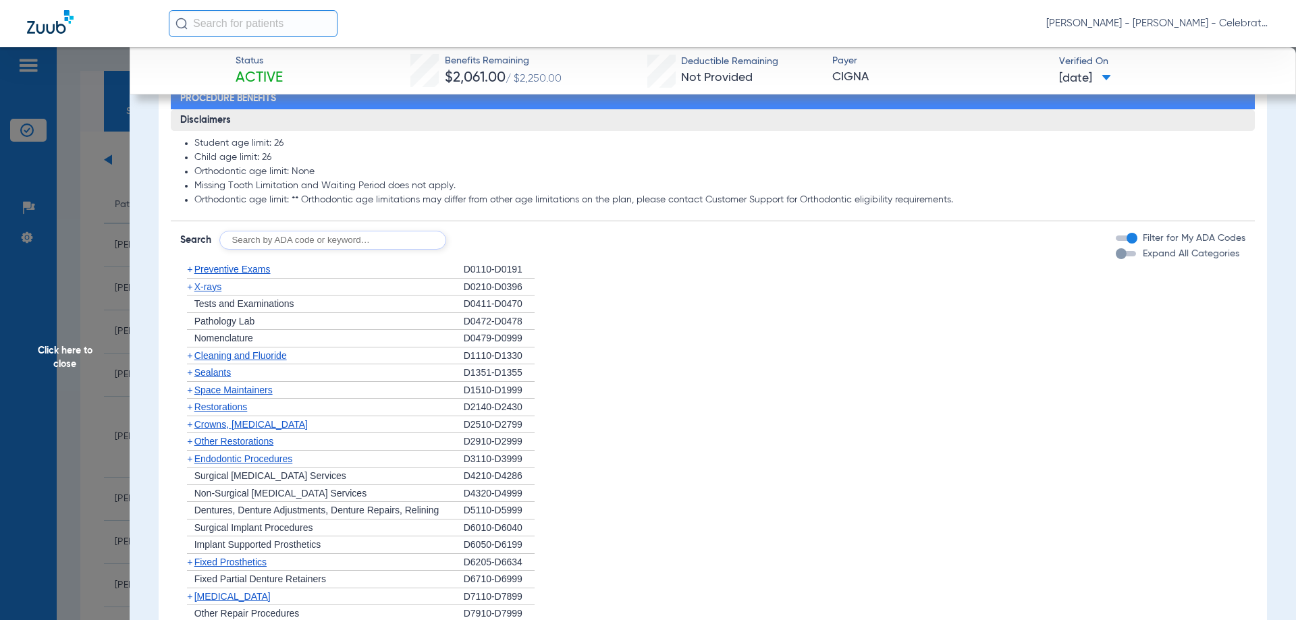
click at [221, 378] on span "Sealants" at bounding box center [212, 372] width 36 height 11
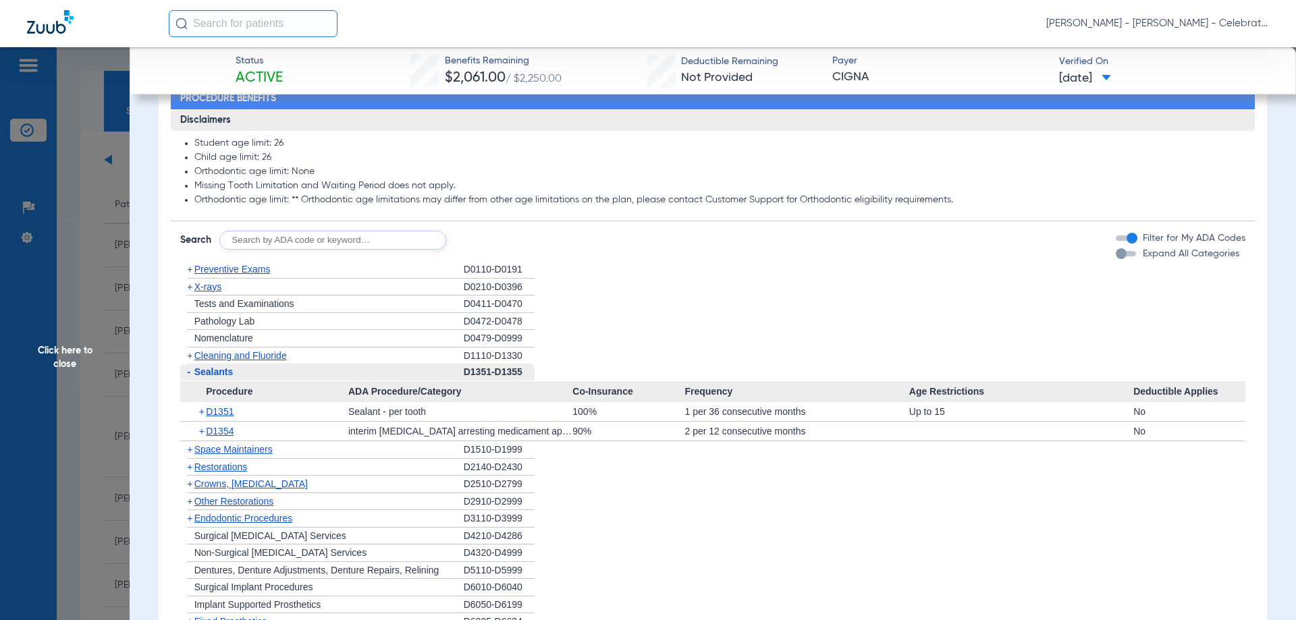
click at [53, 354] on span "Click here to close" at bounding box center [65, 357] width 130 height 620
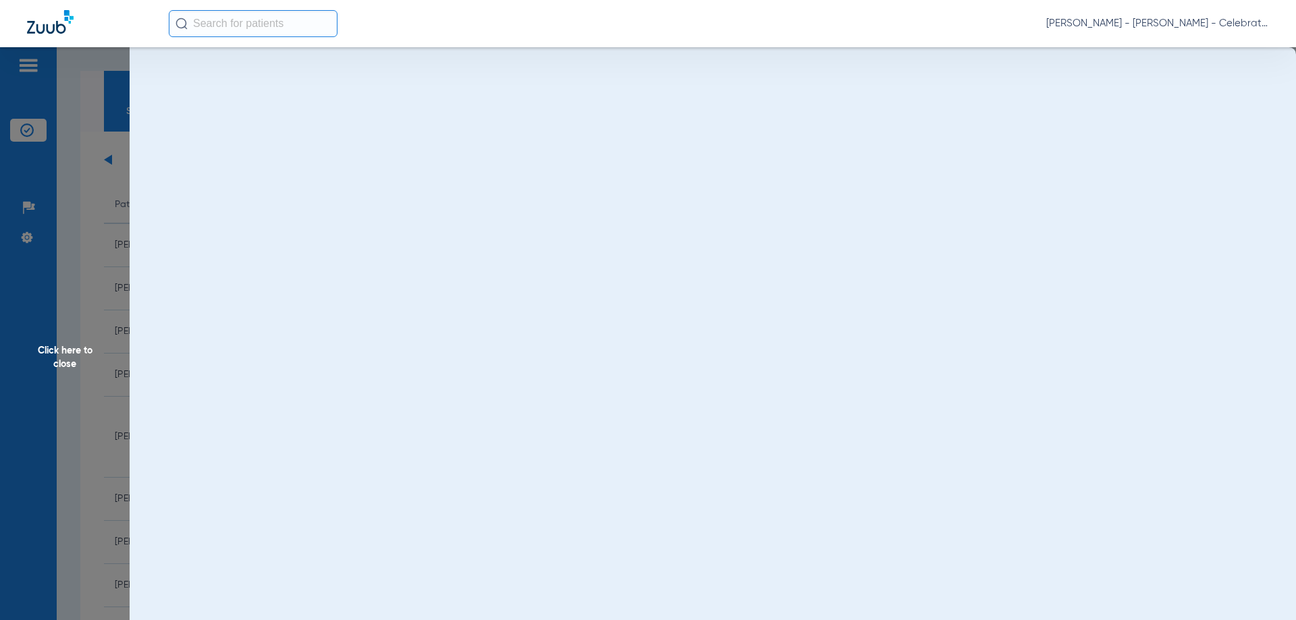
scroll to position [0, 0]
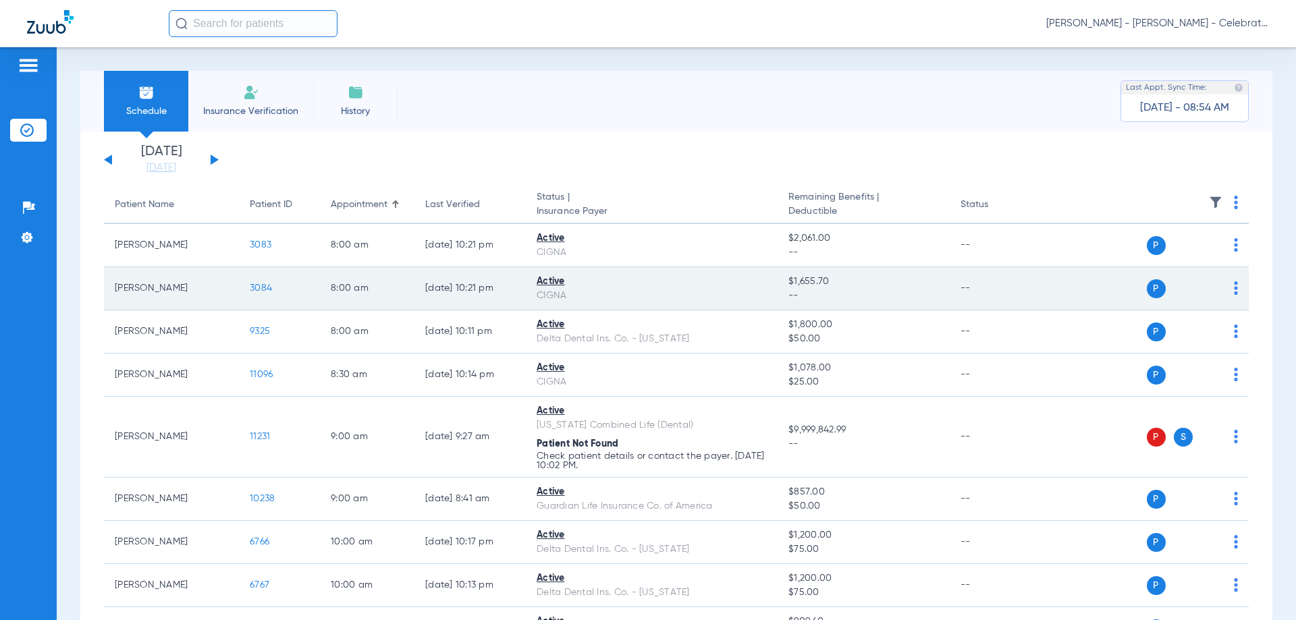
click at [254, 292] on span "3084" at bounding box center [261, 288] width 22 height 9
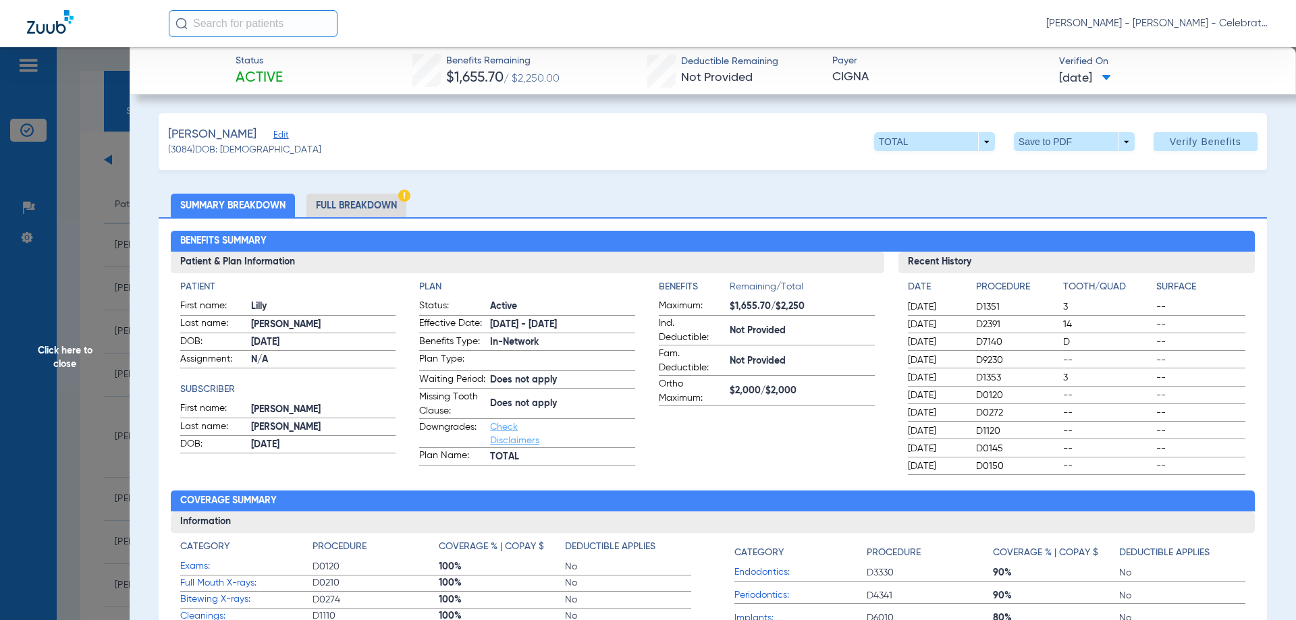
click at [346, 207] on li "Full Breakdown" at bounding box center [356, 206] width 100 height 24
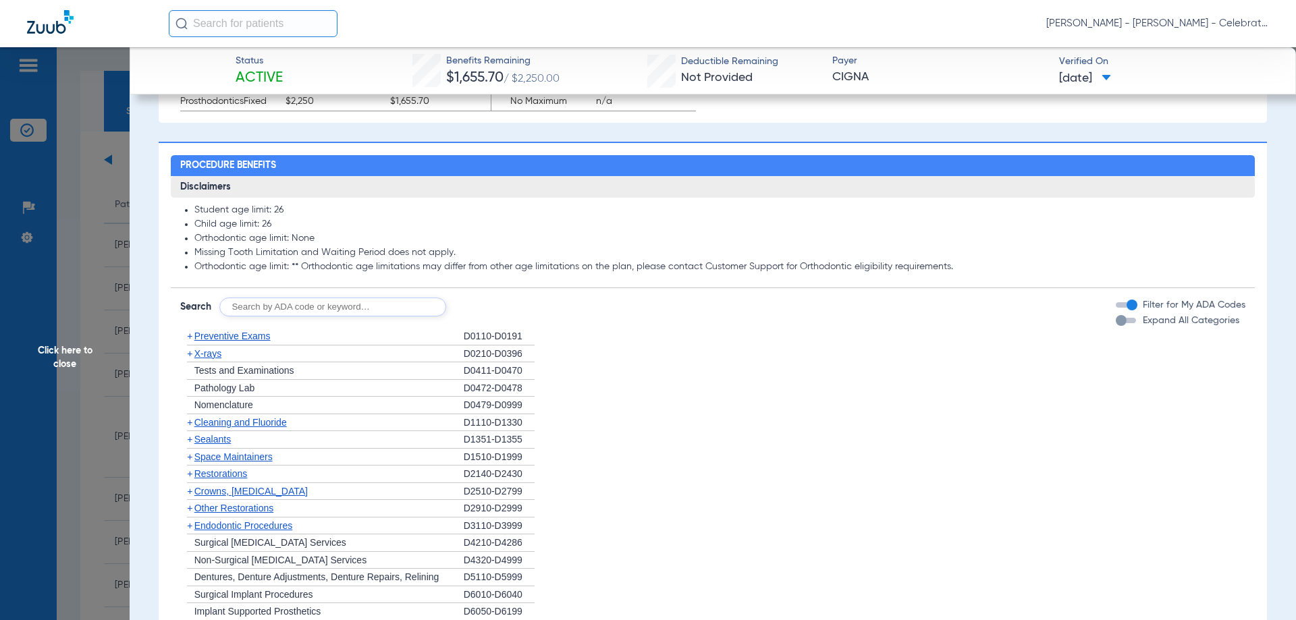
scroll to position [1215, 0]
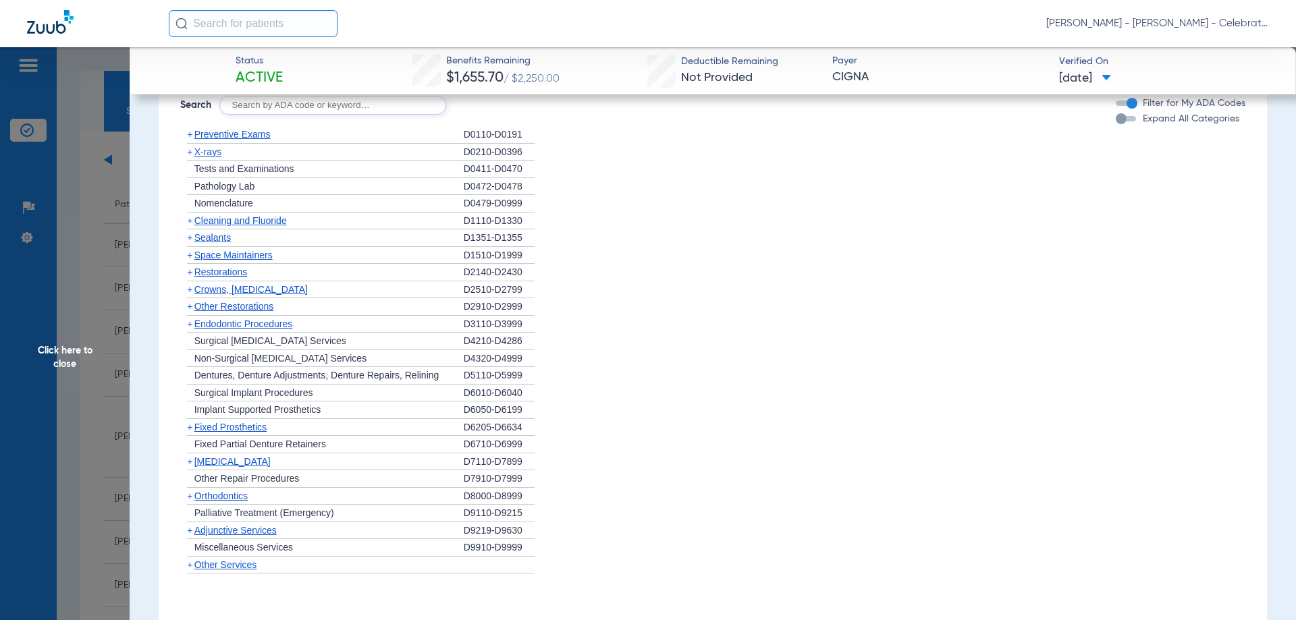
click at [212, 157] on span "X-rays" at bounding box center [207, 151] width 27 height 11
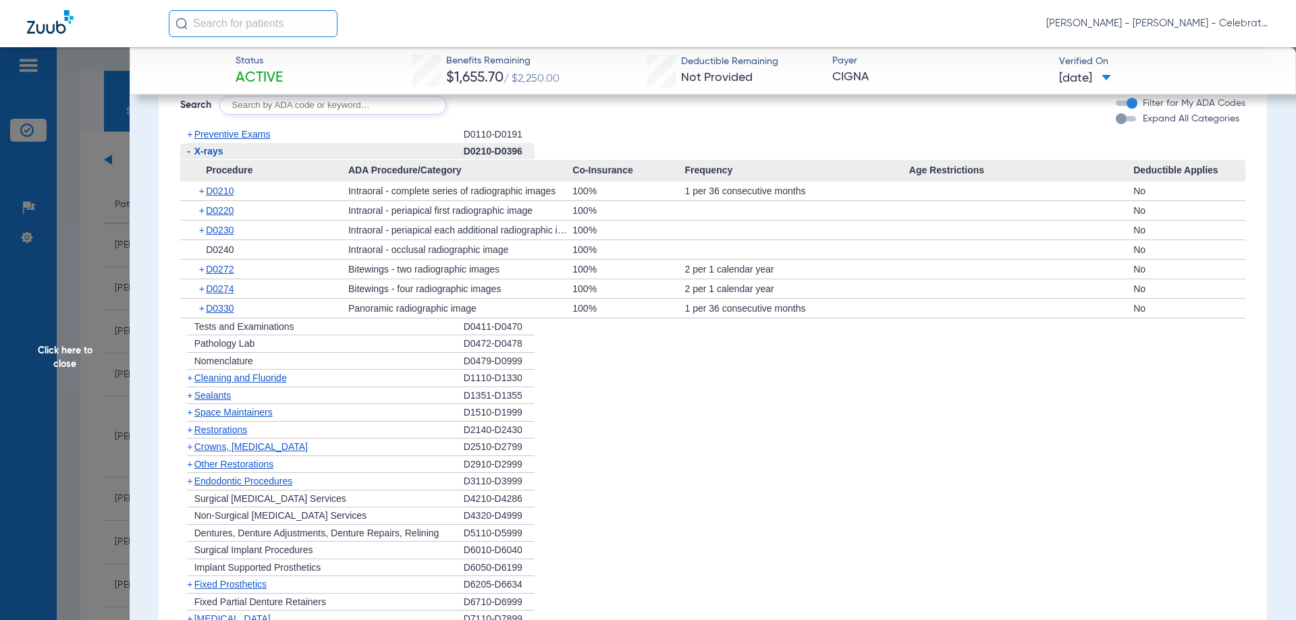
click at [217, 157] on span "X-rays" at bounding box center [208, 151] width 29 height 11
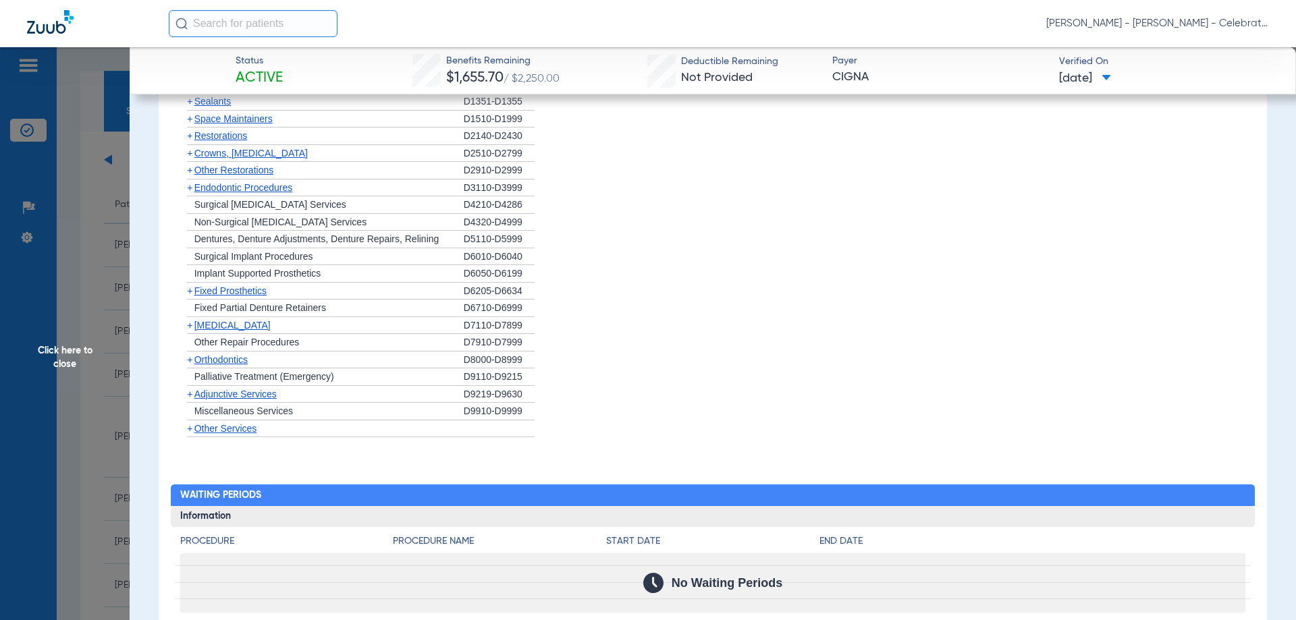
scroll to position [1350, 0]
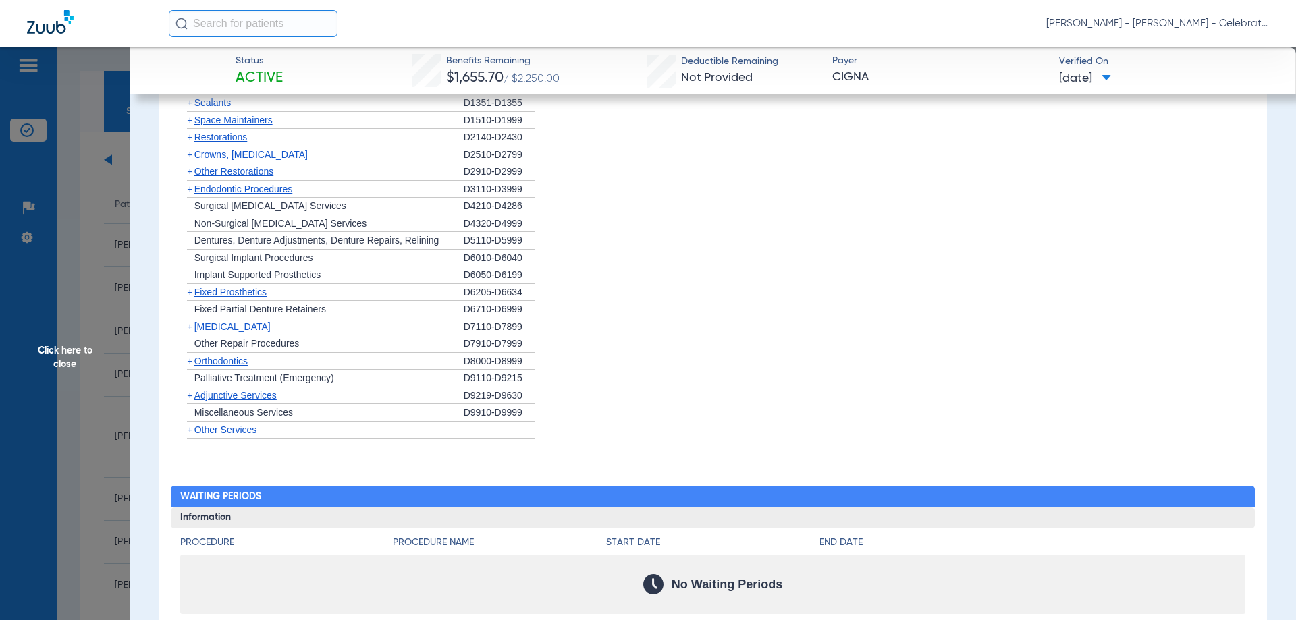
click at [74, 346] on span "Click here to close" at bounding box center [65, 357] width 130 height 620
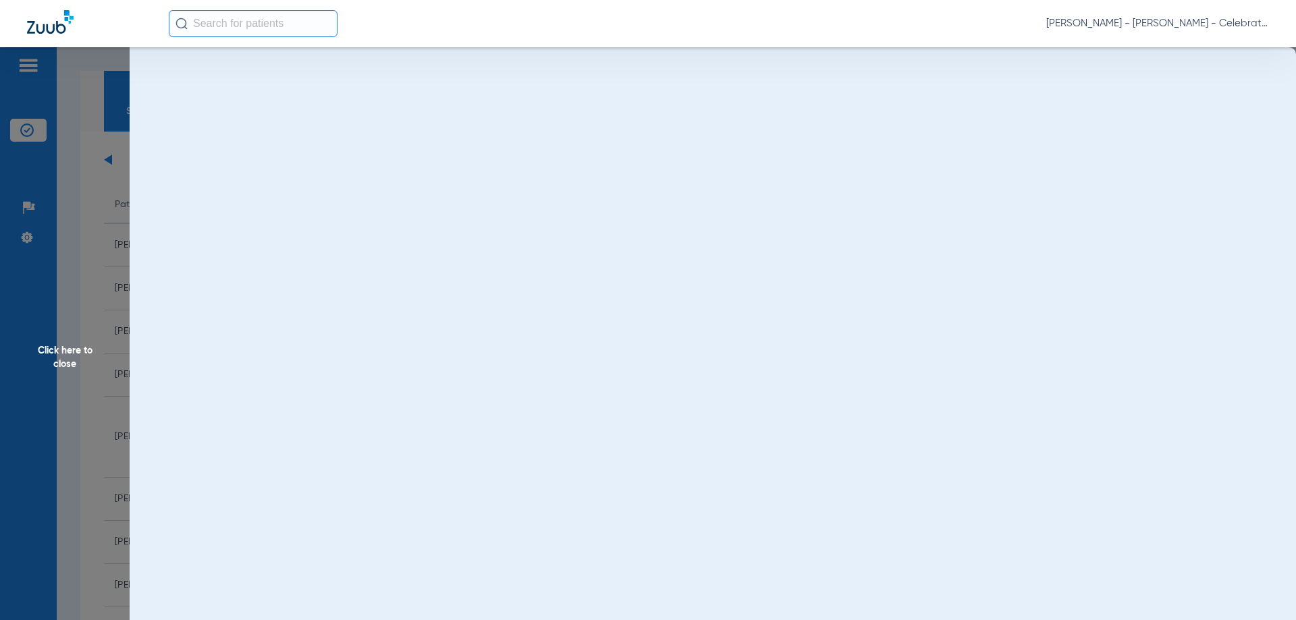
scroll to position [0, 0]
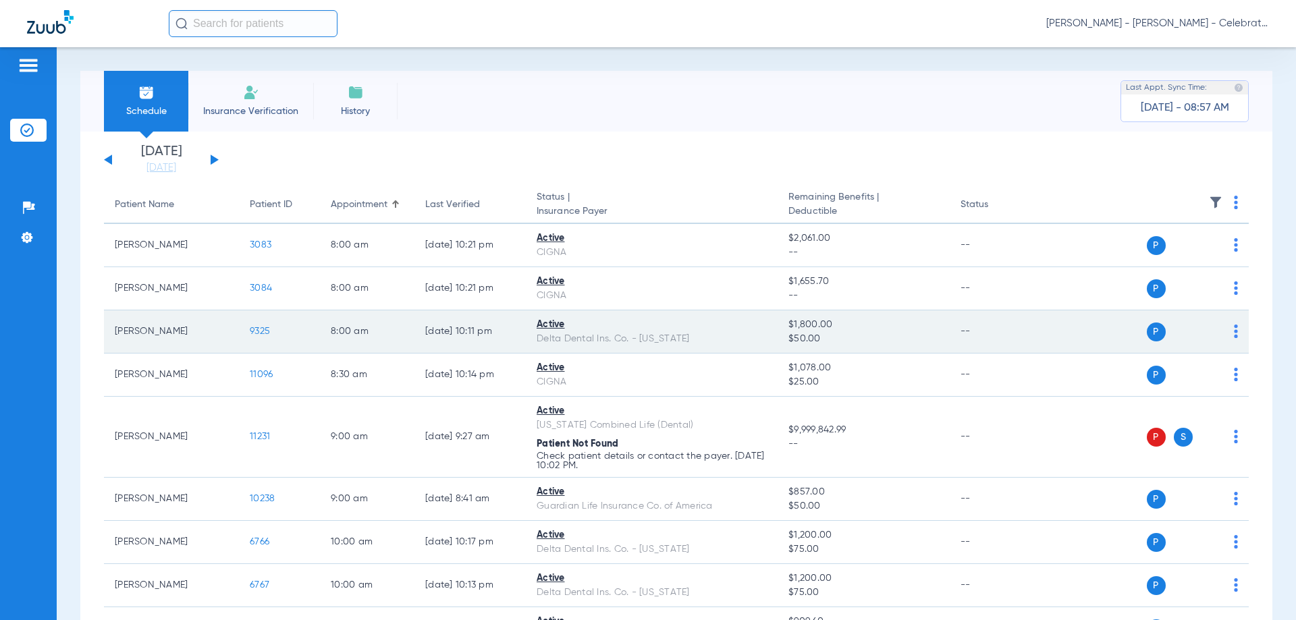
click at [261, 337] on td "9325" at bounding box center [279, 332] width 81 height 43
click at [261, 328] on span "9325" at bounding box center [260, 331] width 20 height 9
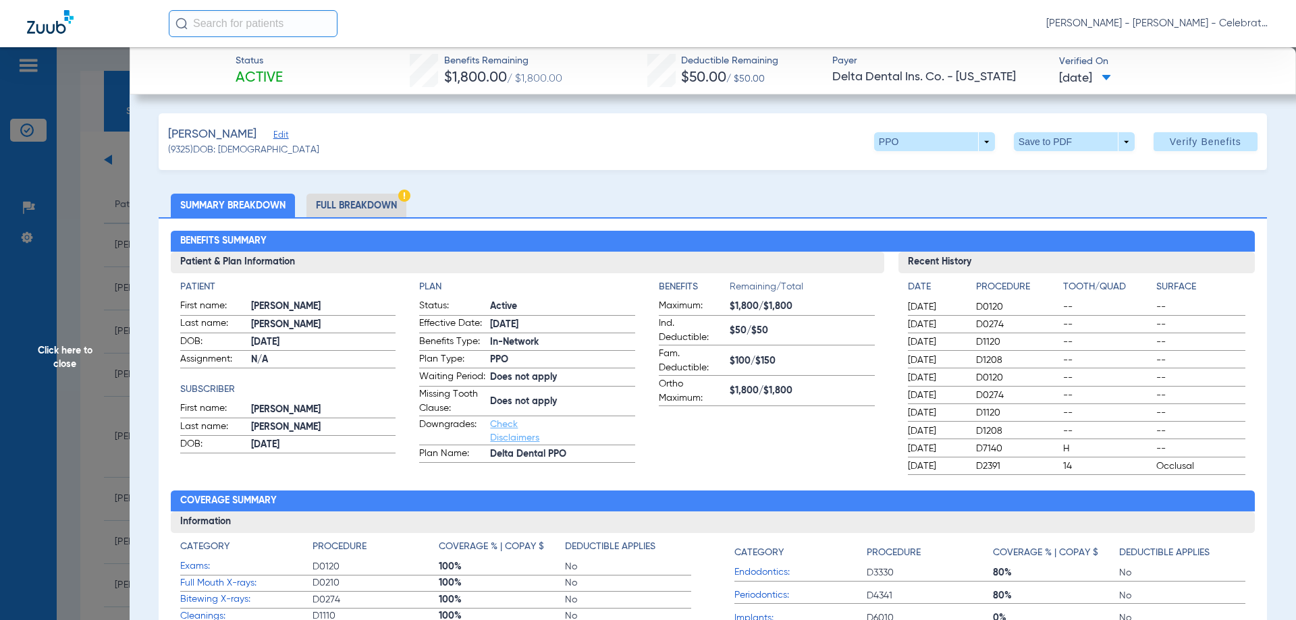
click at [349, 210] on li "Full Breakdown" at bounding box center [356, 206] width 100 height 24
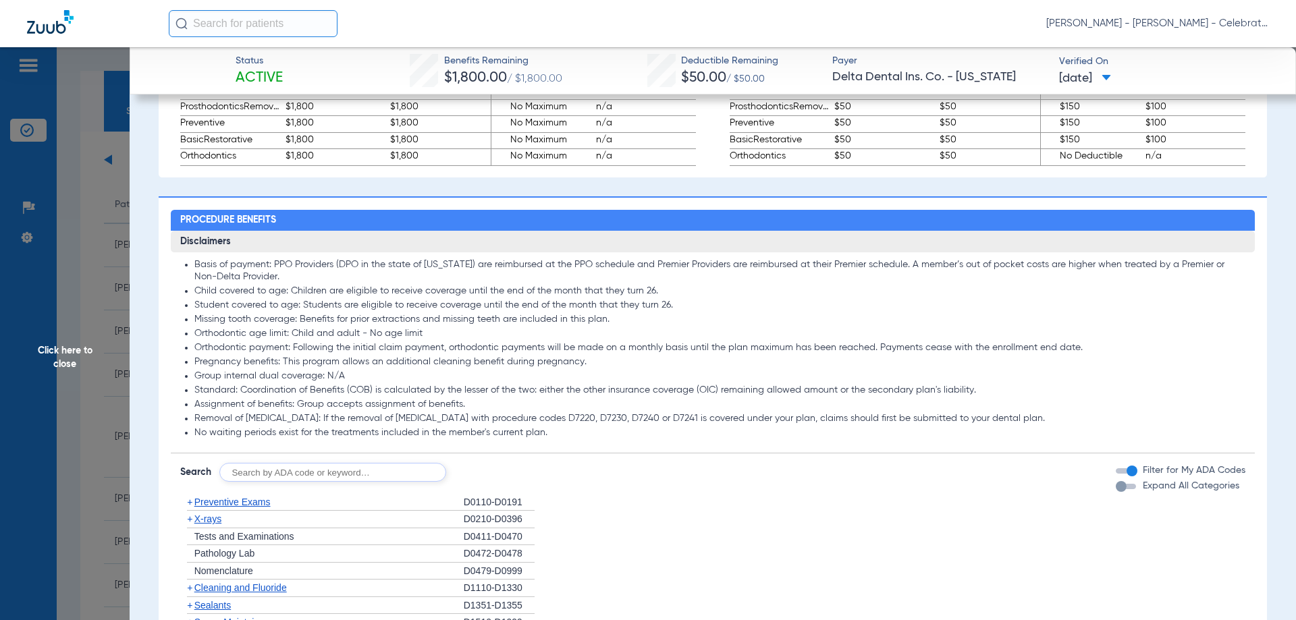
scroll to position [1283, 0]
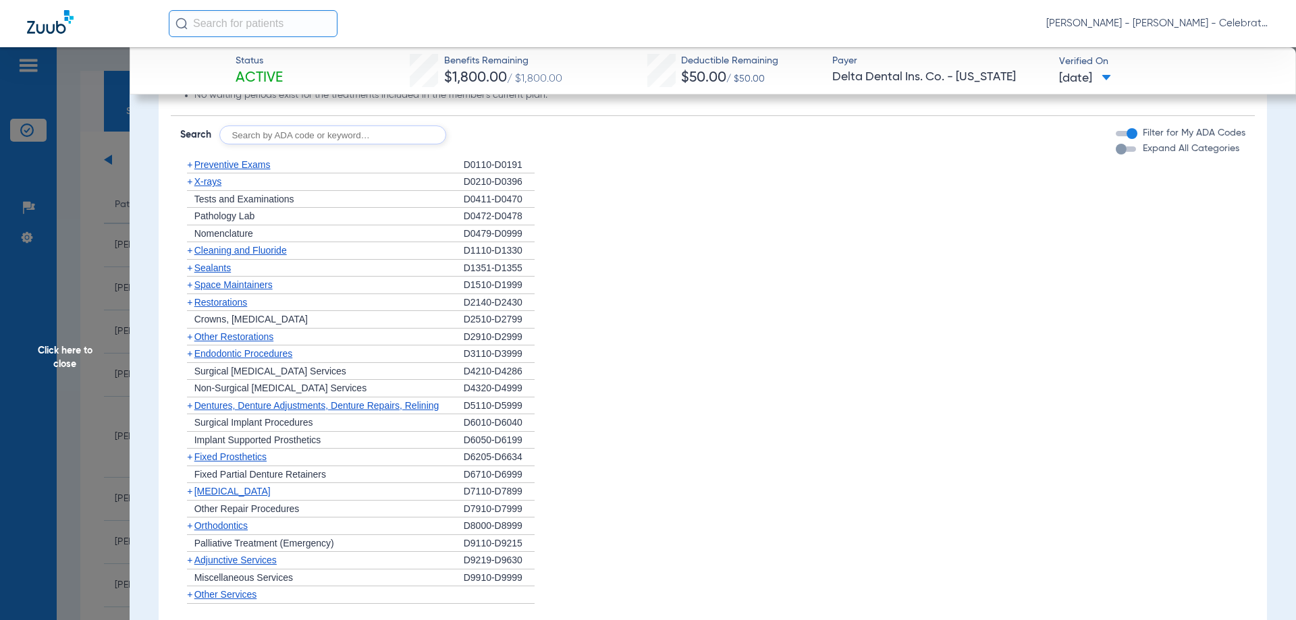
click at [215, 308] on span "Restorations" at bounding box center [220, 302] width 53 height 11
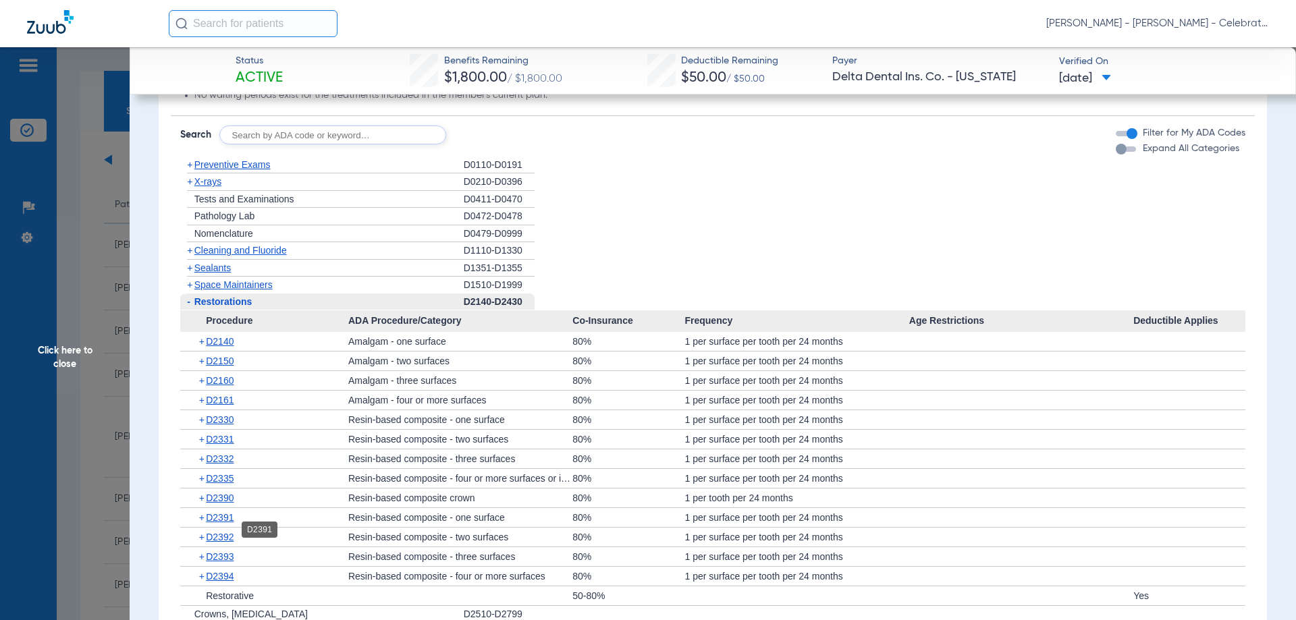
click at [216, 523] on span "D2391" at bounding box center [220, 517] width 28 height 11
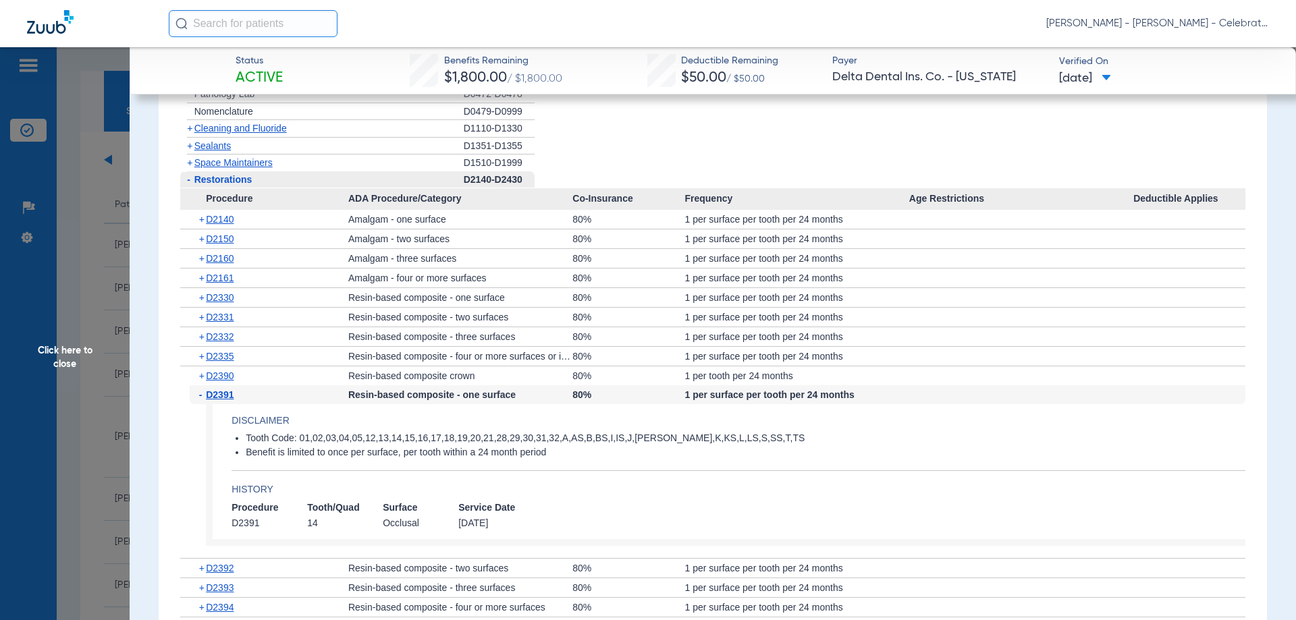
scroll to position [1418, 0]
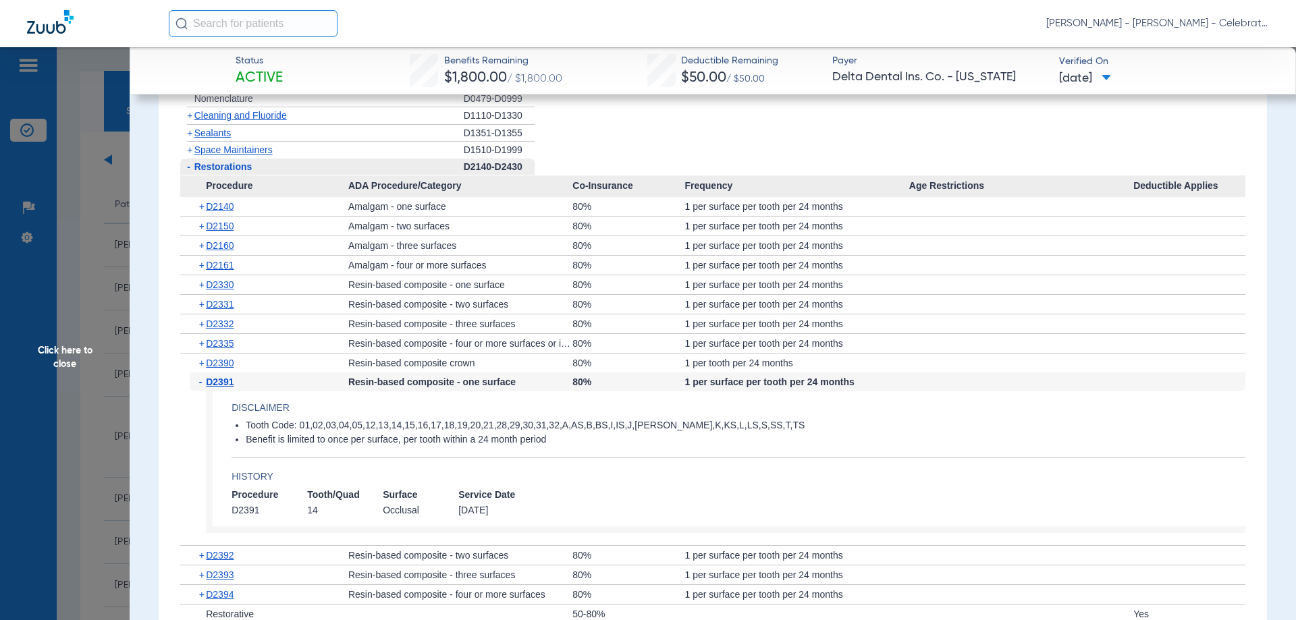
click at [218, 172] on span "Restorations" at bounding box center [223, 166] width 58 height 11
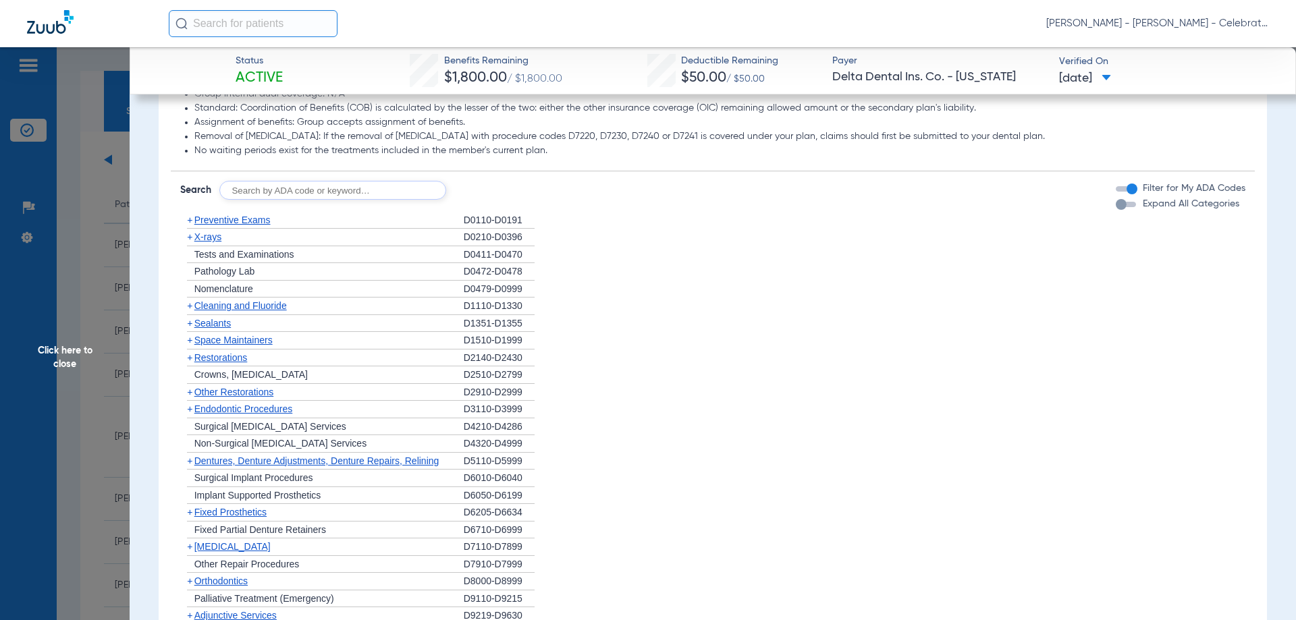
scroll to position [1215, 0]
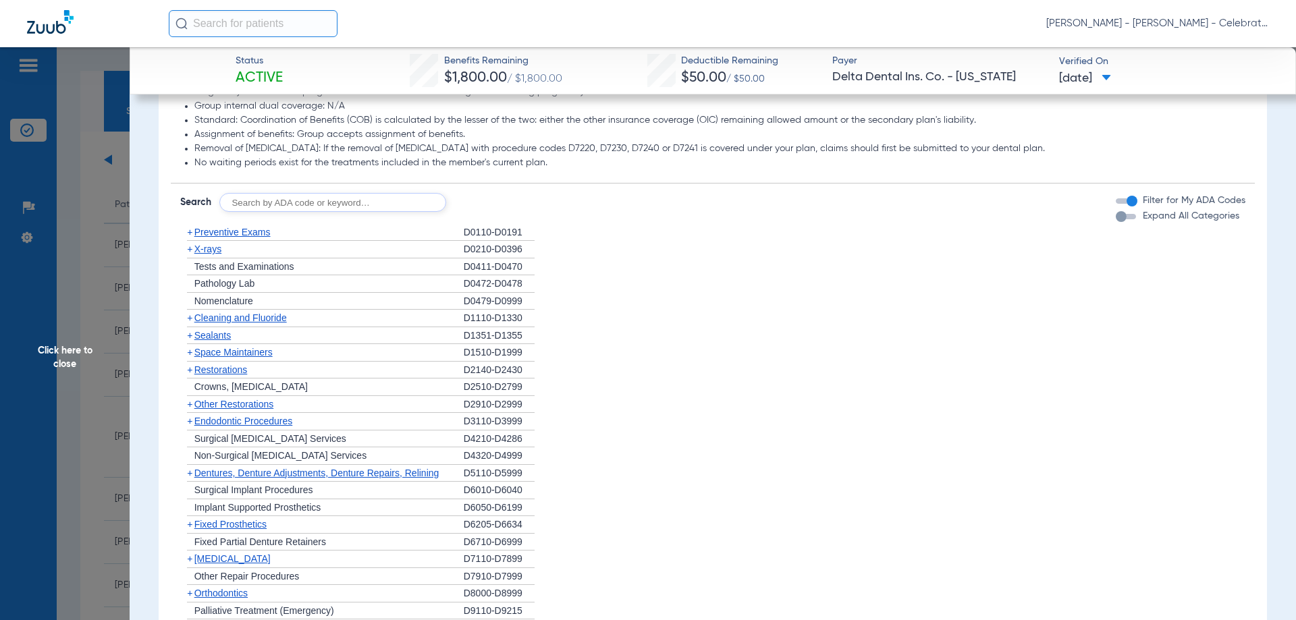
drag, startPoint x: 238, startPoint y: 244, endPoint x: 14, endPoint y: 253, distance: 225.0
click at [238, 238] on span "Preventive Exams" at bounding box center [232, 232] width 76 height 11
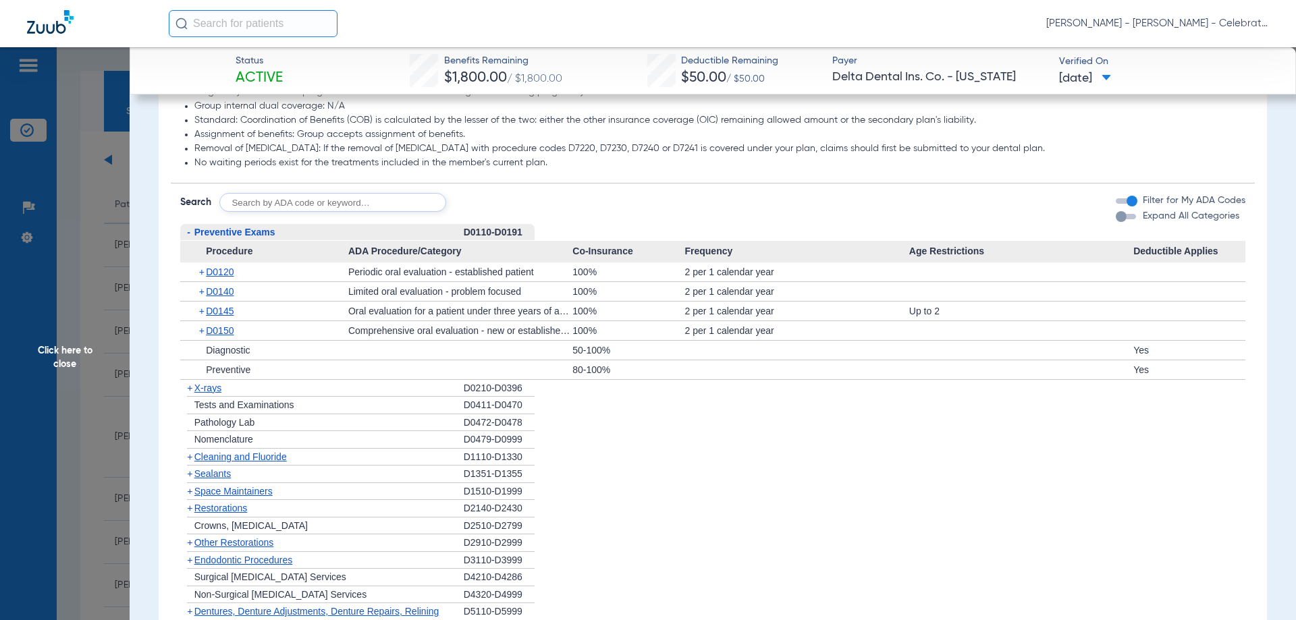
click at [242, 238] on span "Preventive Exams" at bounding box center [234, 232] width 81 height 11
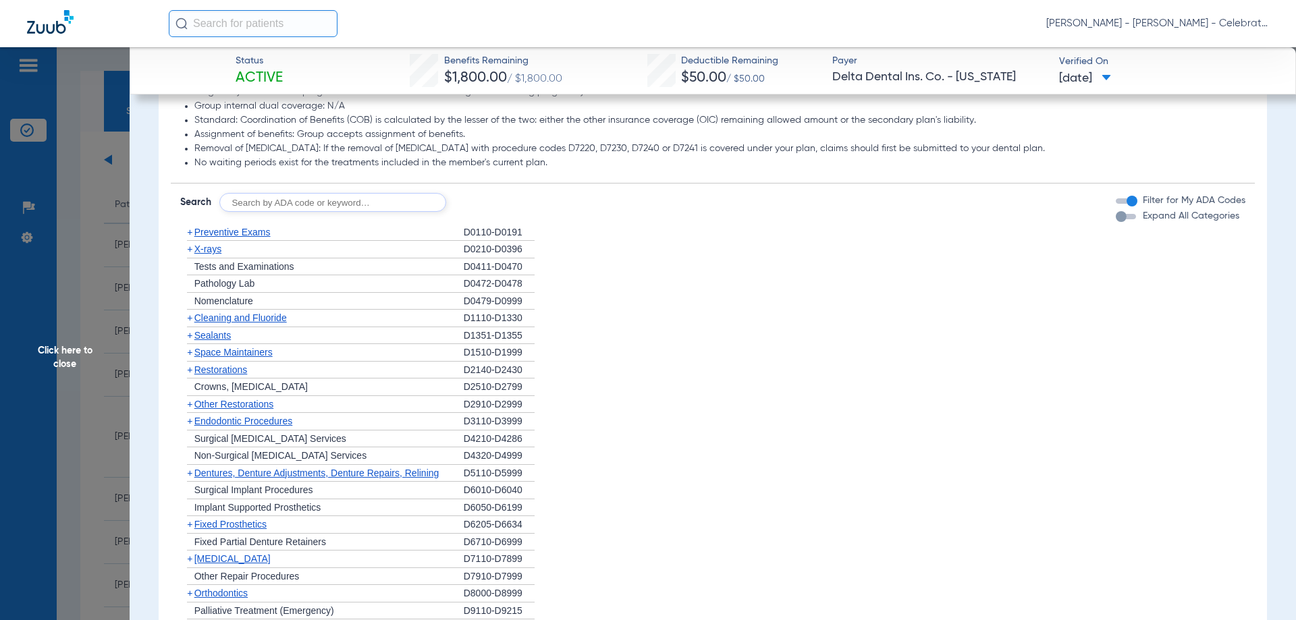
click at [243, 325] on div "+ Cleaning and Fluoride" at bounding box center [322, 319] width 284 height 18
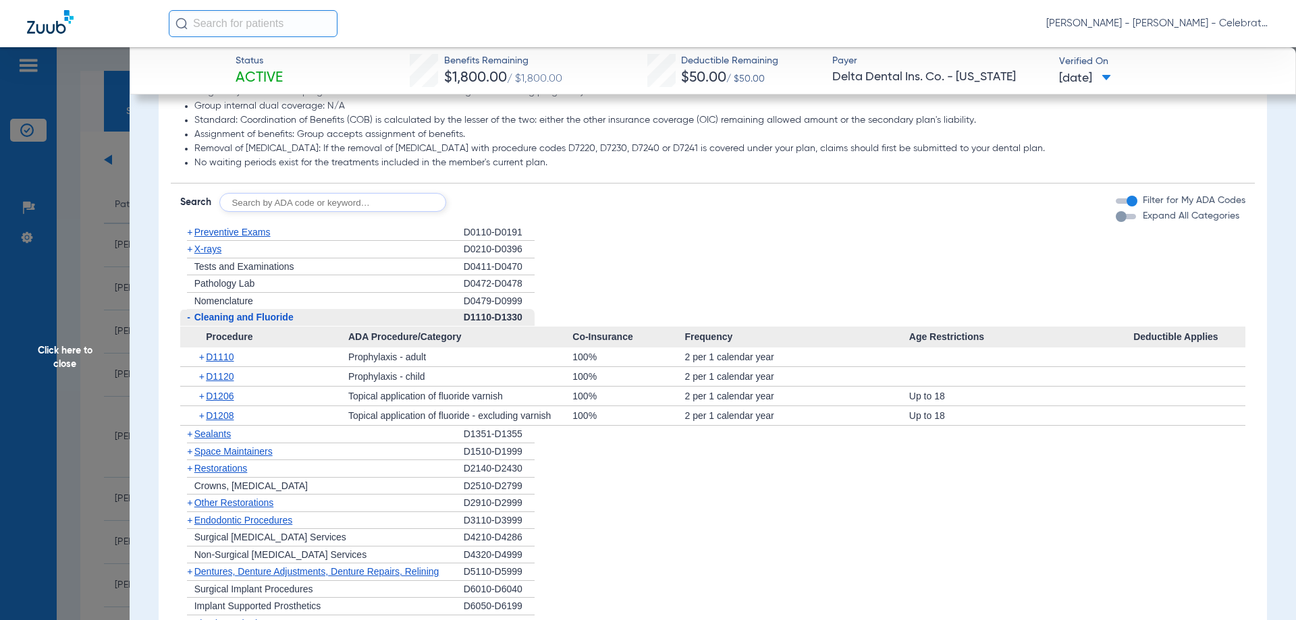
click at [244, 323] on span "Cleaning and Fluoride" at bounding box center [243, 317] width 99 height 11
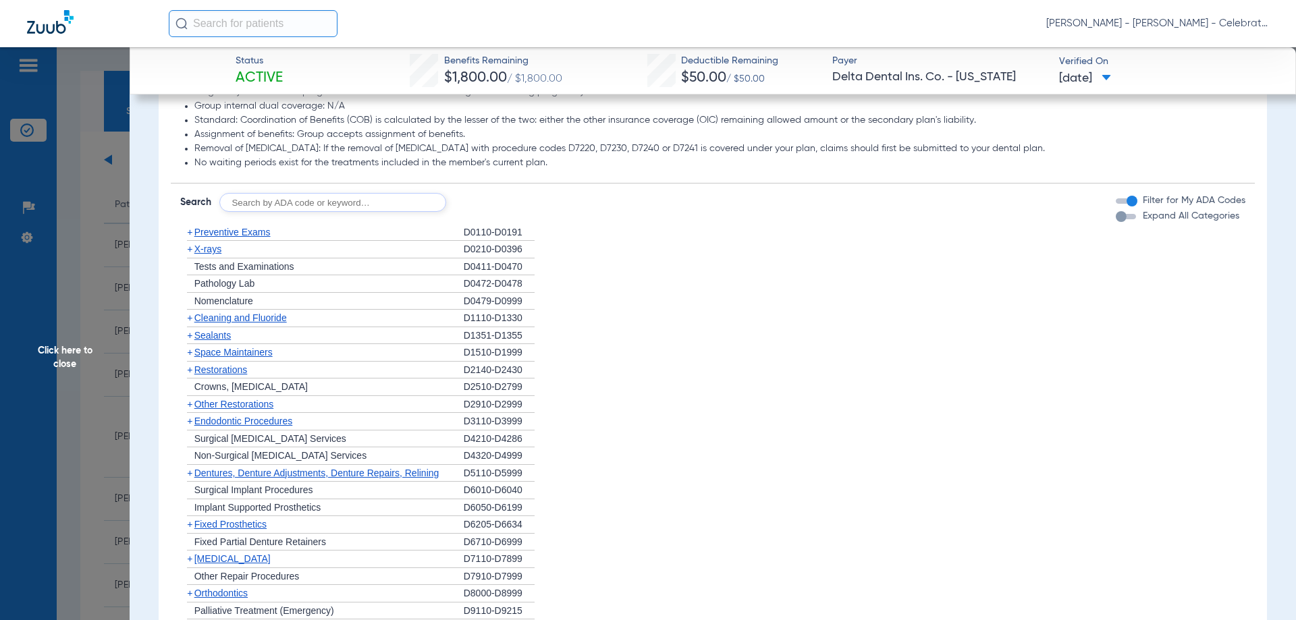
click at [209, 254] on span "X-rays" at bounding box center [207, 249] width 27 height 11
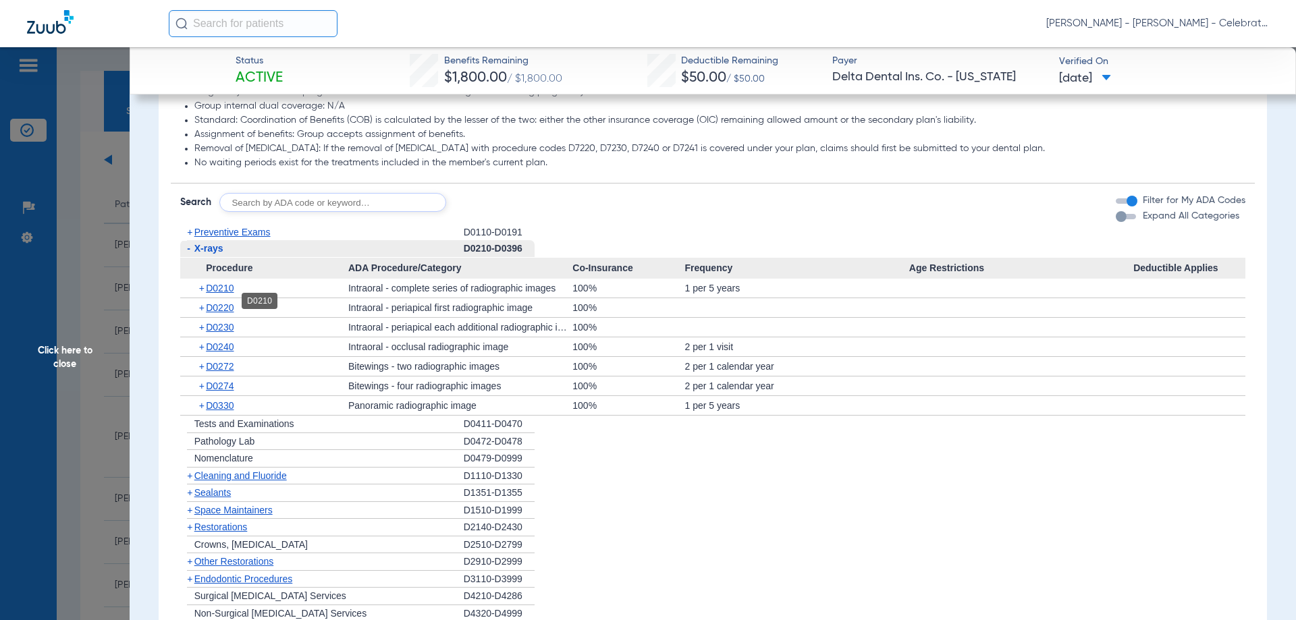
click at [231, 294] on span "D0210" at bounding box center [220, 288] width 28 height 11
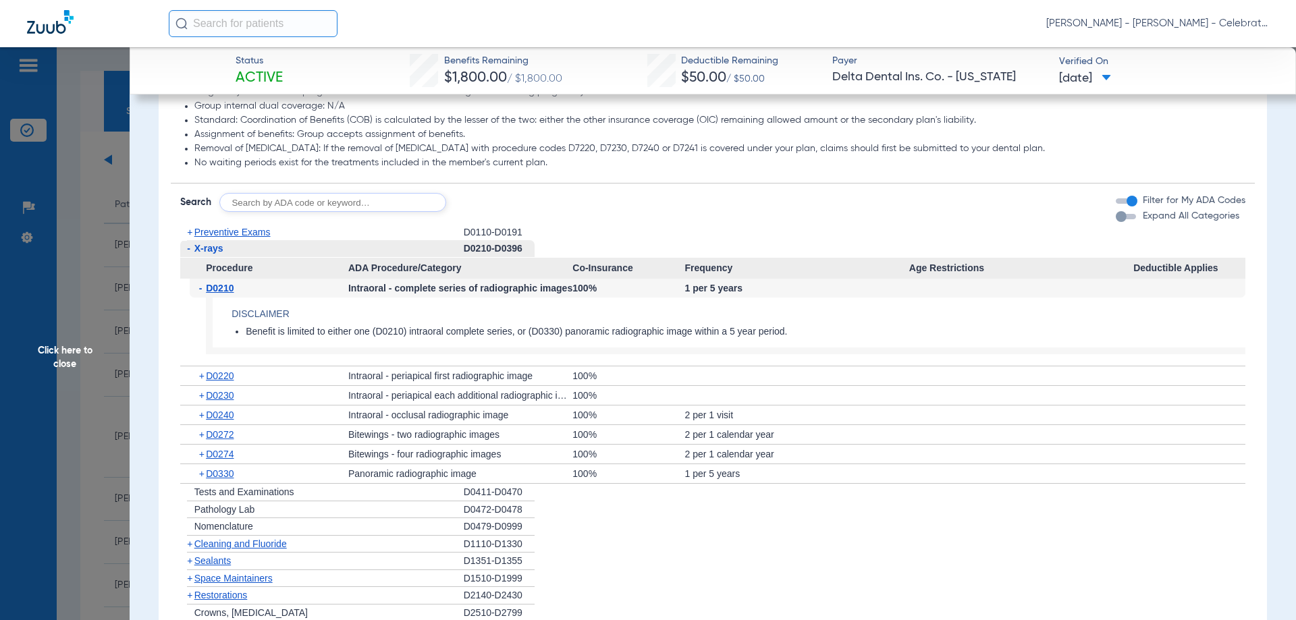
click at [231, 294] on span "D0210" at bounding box center [220, 288] width 28 height 11
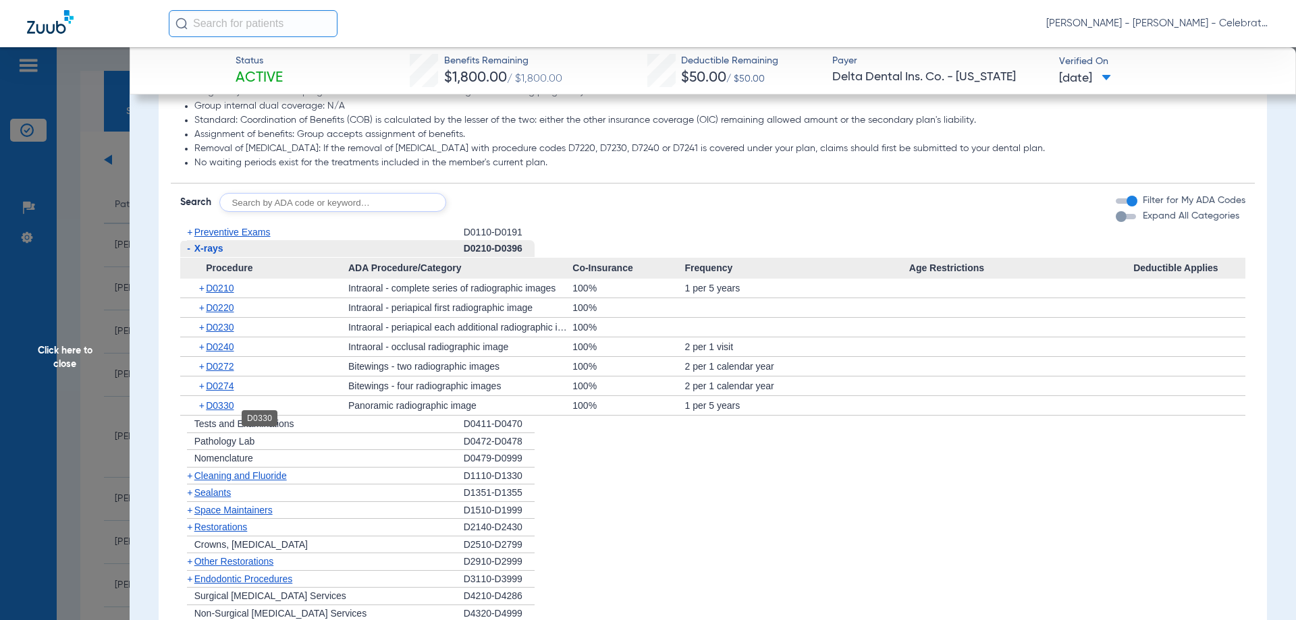
click at [232, 411] on span "D0330" at bounding box center [220, 405] width 28 height 11
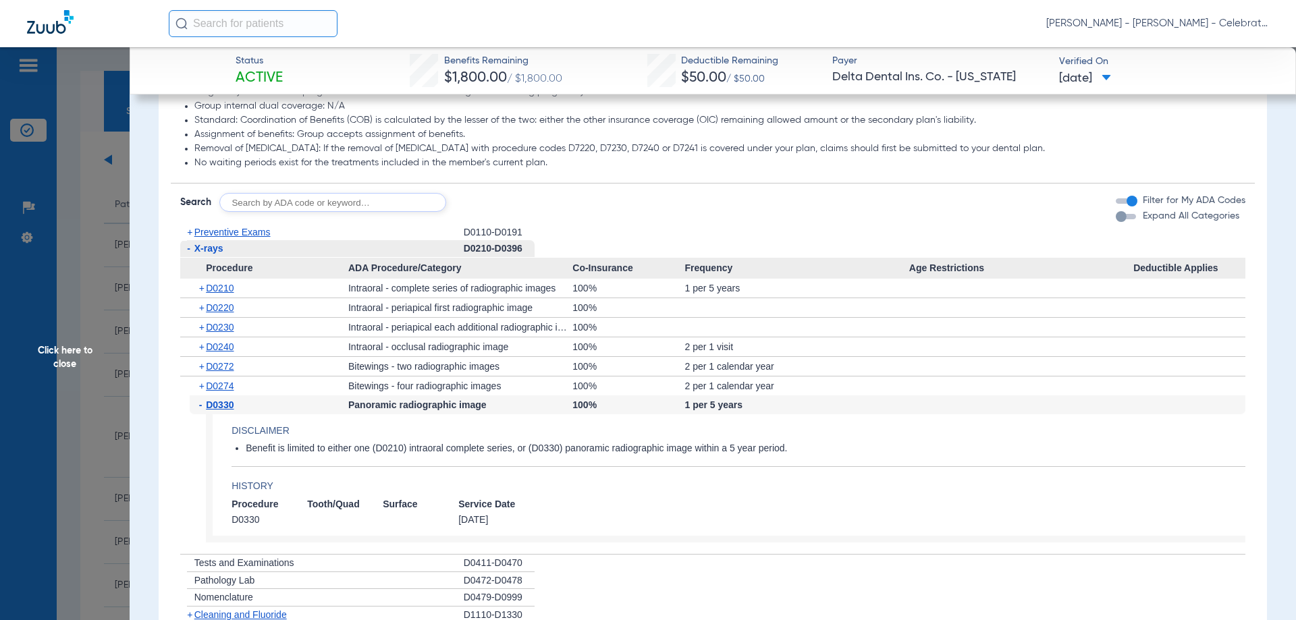
click at [232, 410] on span "D0330" at bounding box center [220, 405] width 28 height 11
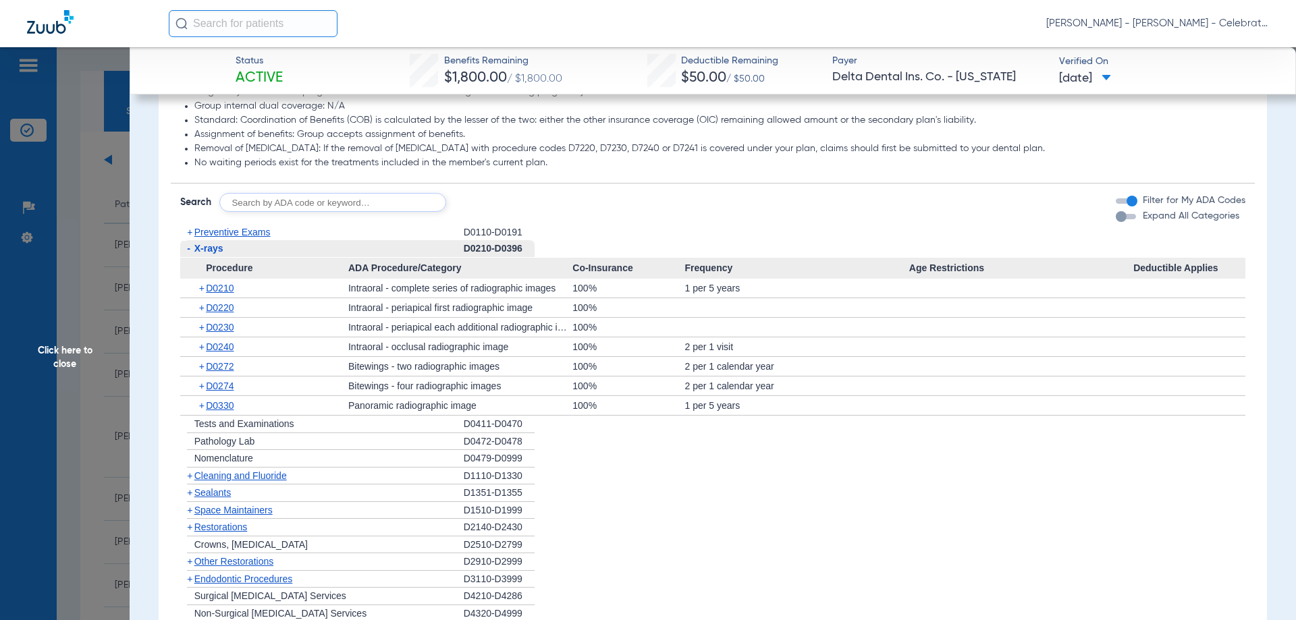
click at [210, 254] on span "X-rays" at bounding box center [208, 248] width 29 height 11
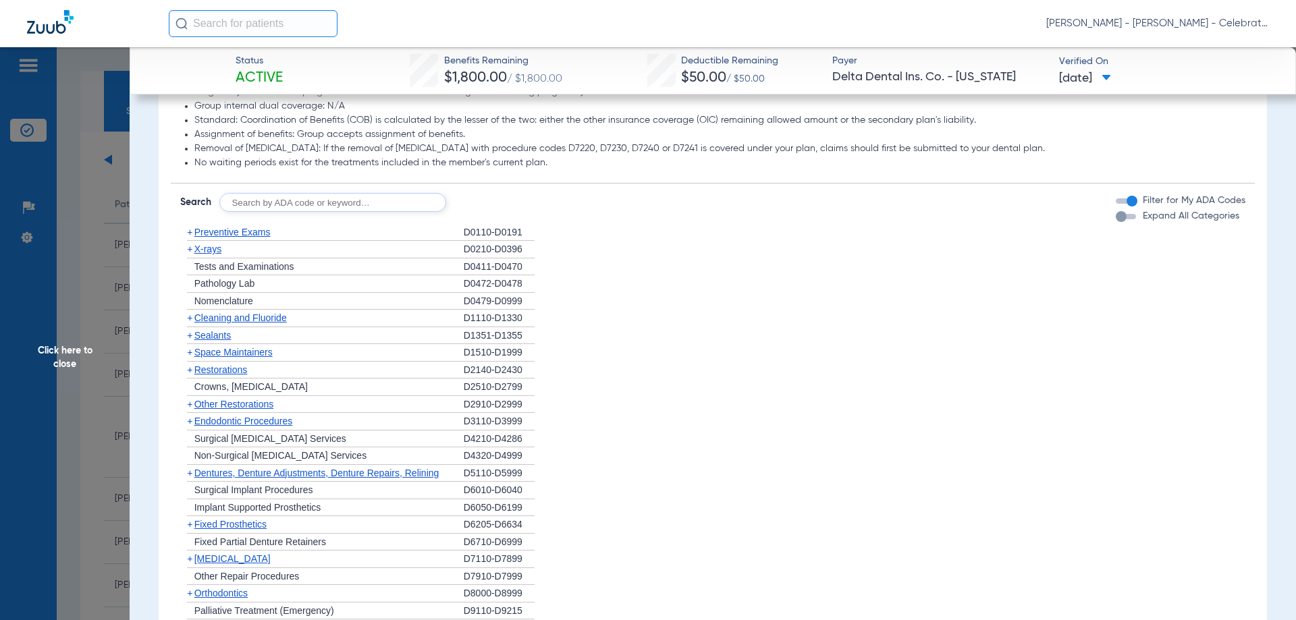
click at [228, 341] on span "Sealants" at bounding box center [212, 335] width 36 height 11
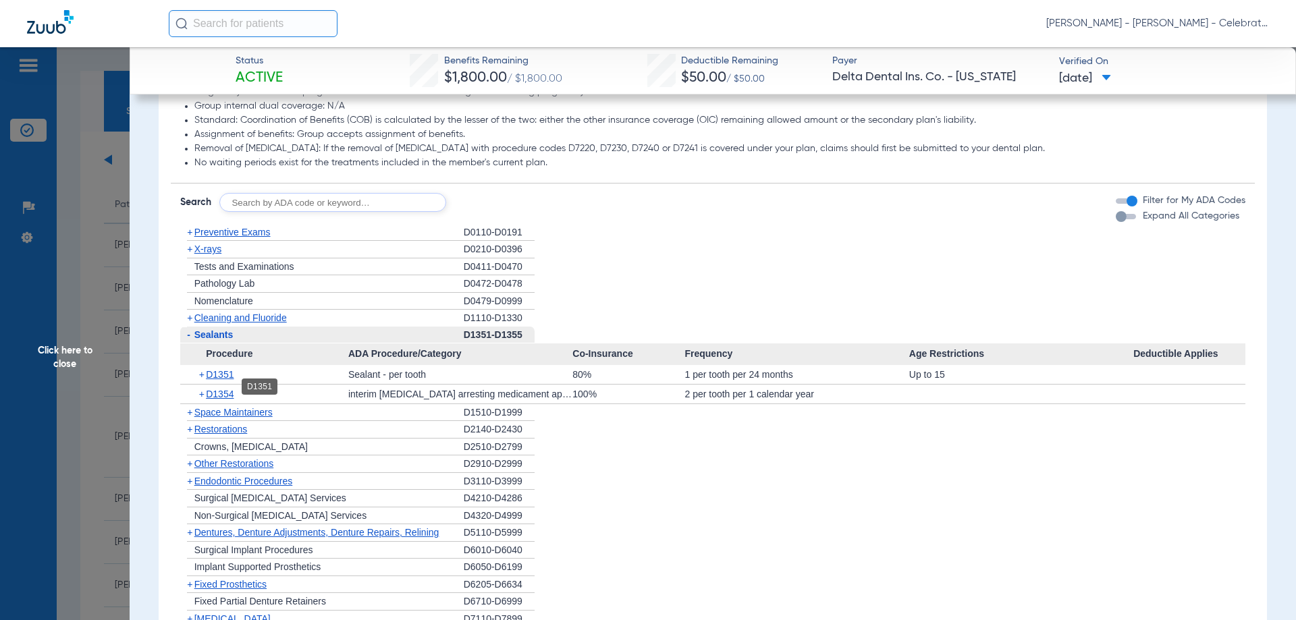
click at [219, 380] on span "D1351" at bounding box center [220, 374] width 28 height 11
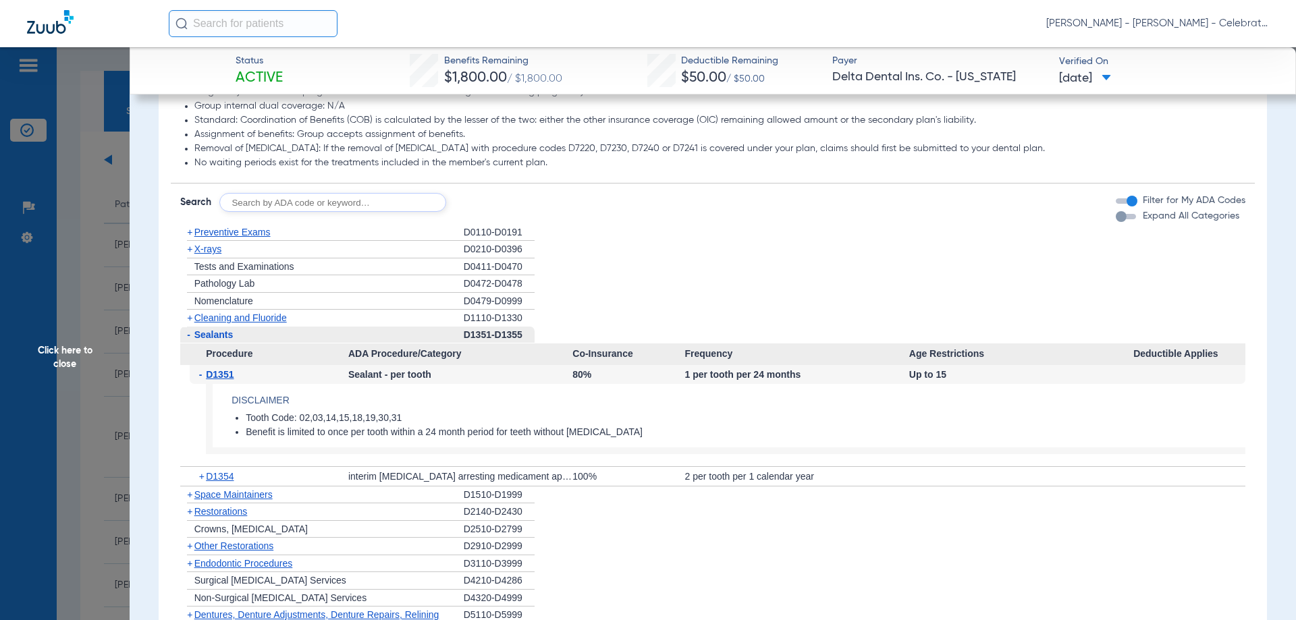
click at [76, 350] on span "Click here to close" at bounding box center [65, 357] width 130 height 620
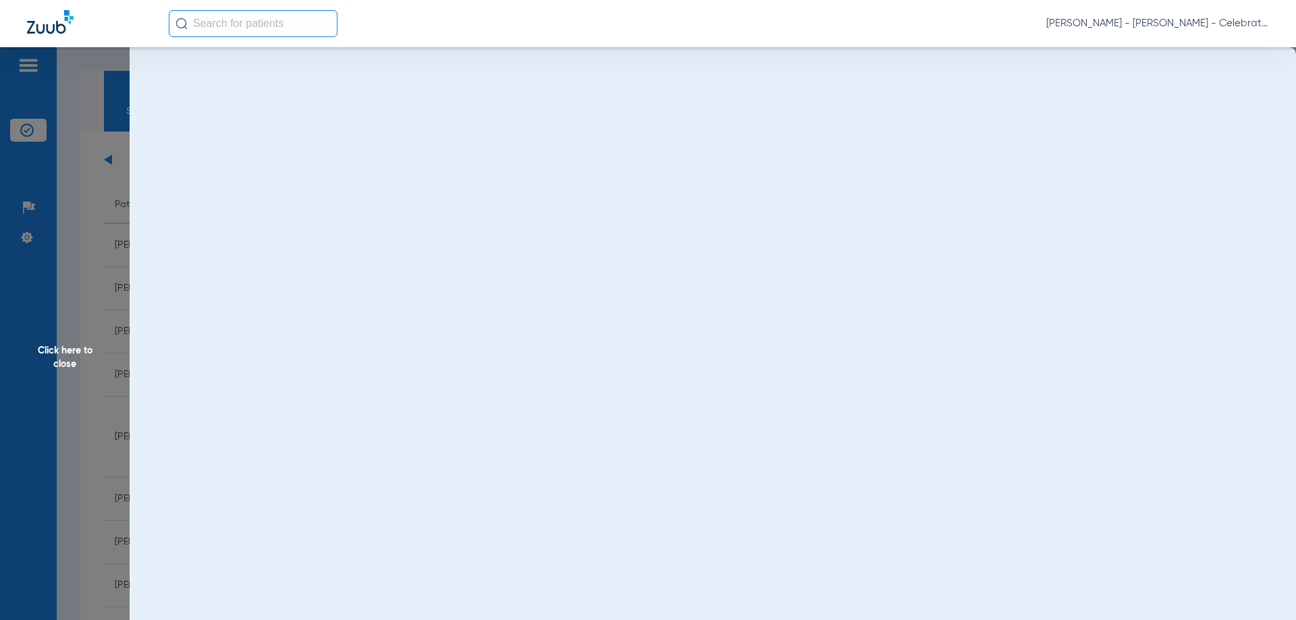
scroll to position [0, 0]
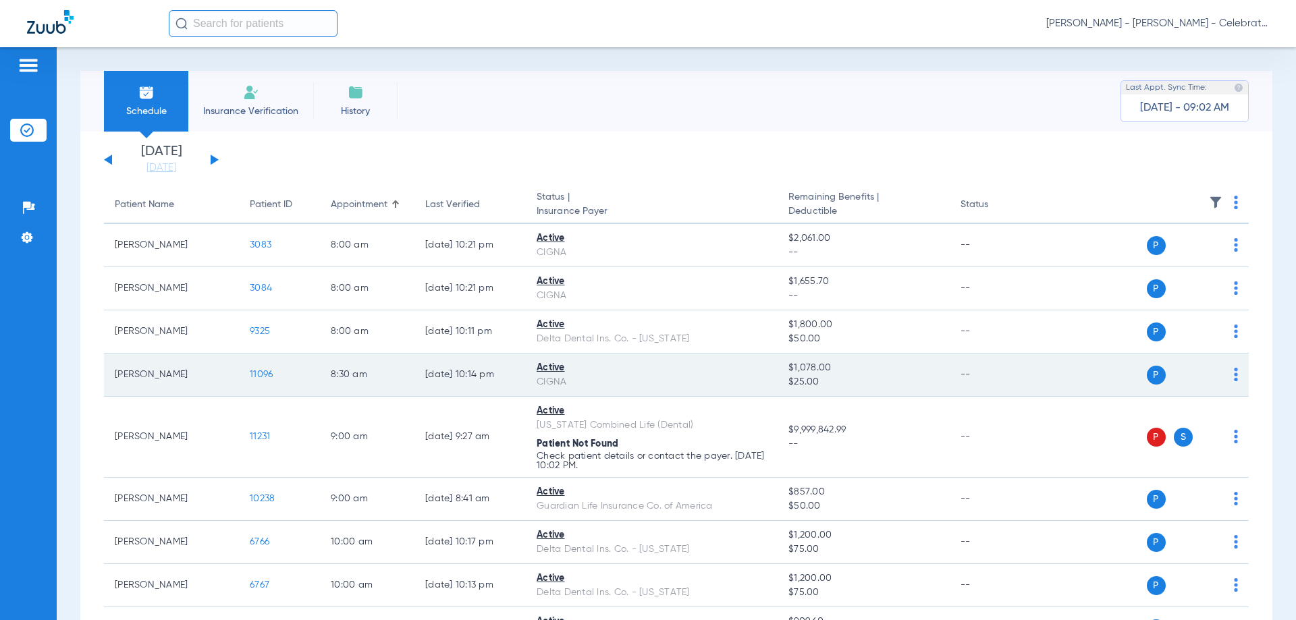
click at [255, 375] on span "11096" at bounding box center [261, 374] width 23 height 9
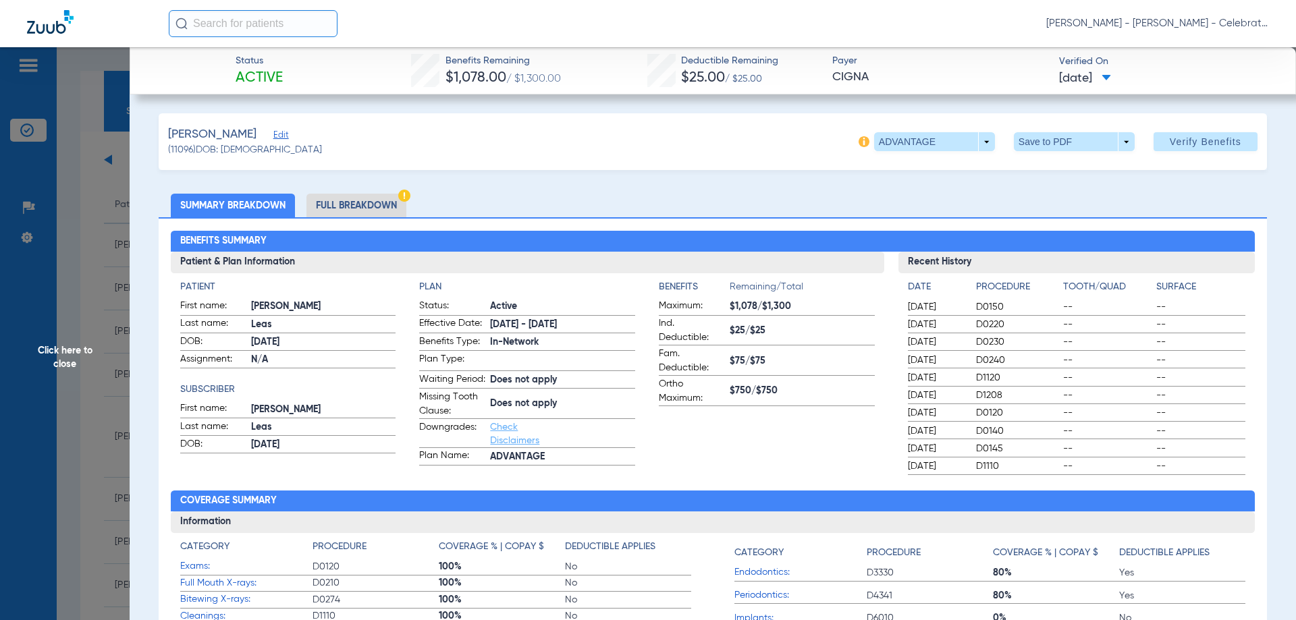
click at [343, 210] on li "Full Breakdown" at bounding box center [356, 206] width 100 height 24
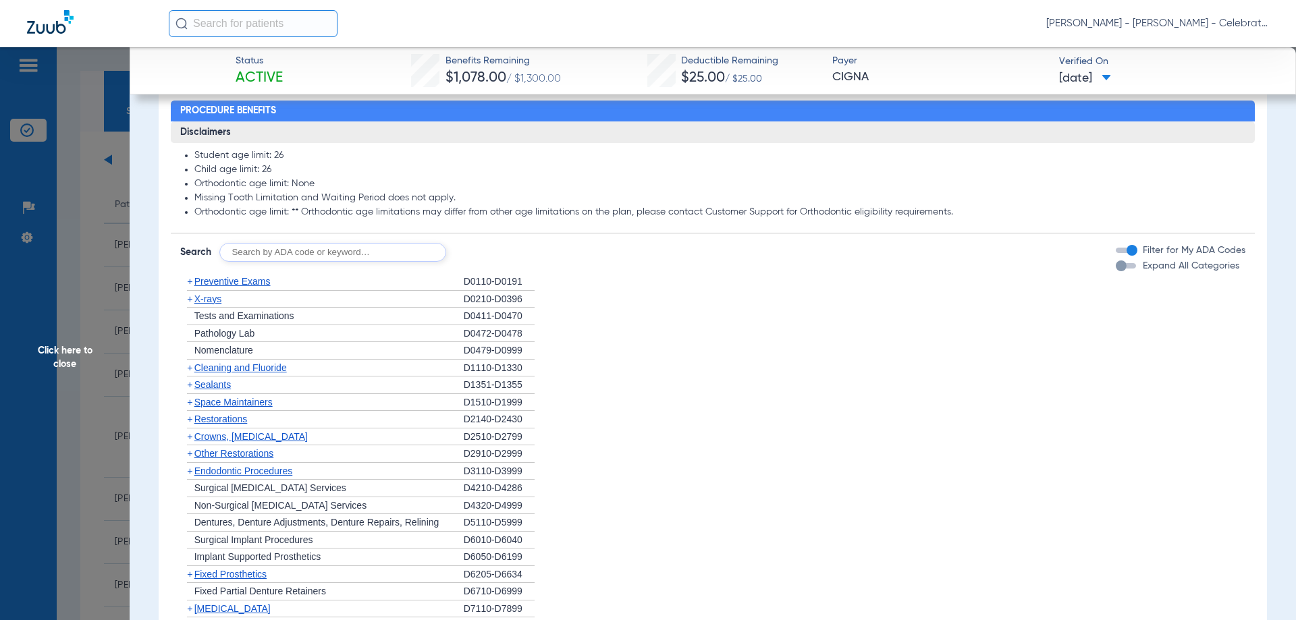
scroll to position [1080, 0]
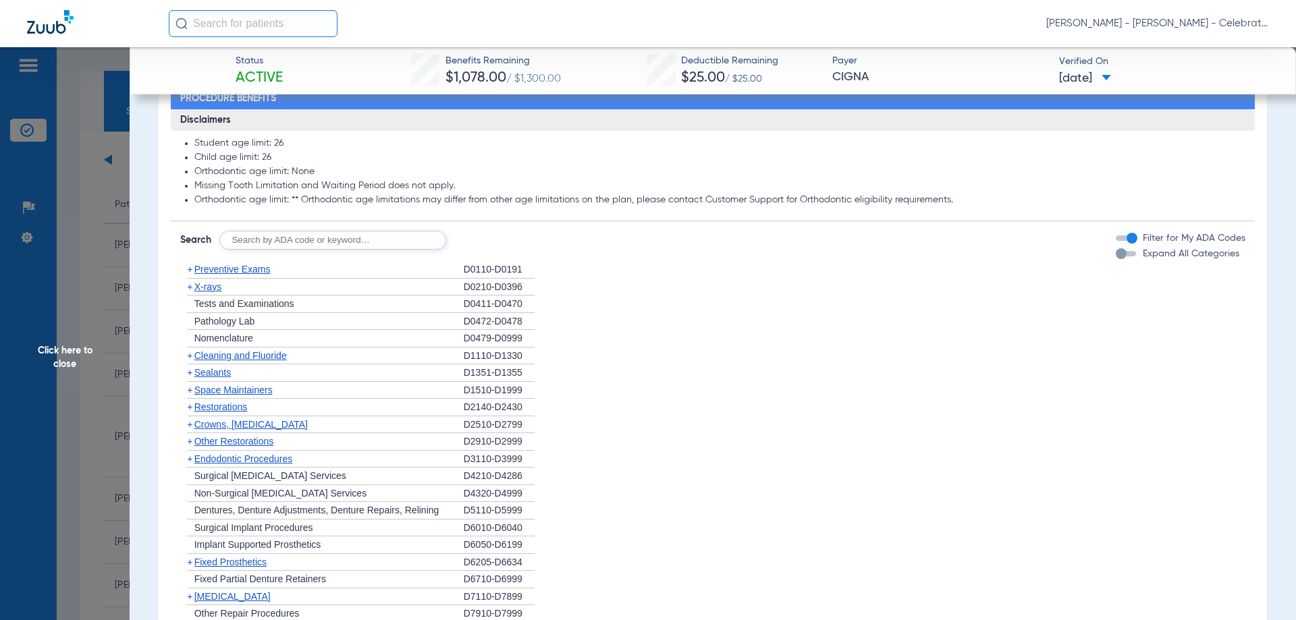
click at [240, 275] on span "Preventive Exams" at bounding box center [232, 269] width 76 height 11
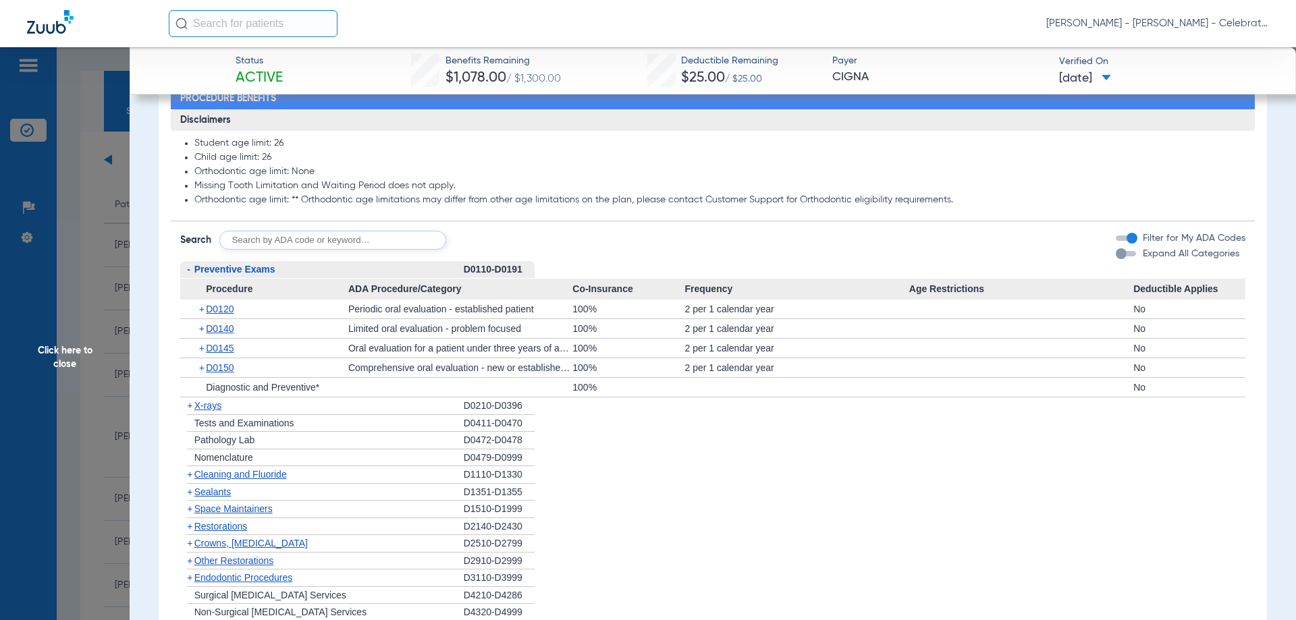
click at [240, 275] on span "Preventive Exams" at bounding box center [234, 269] width 81 height 11
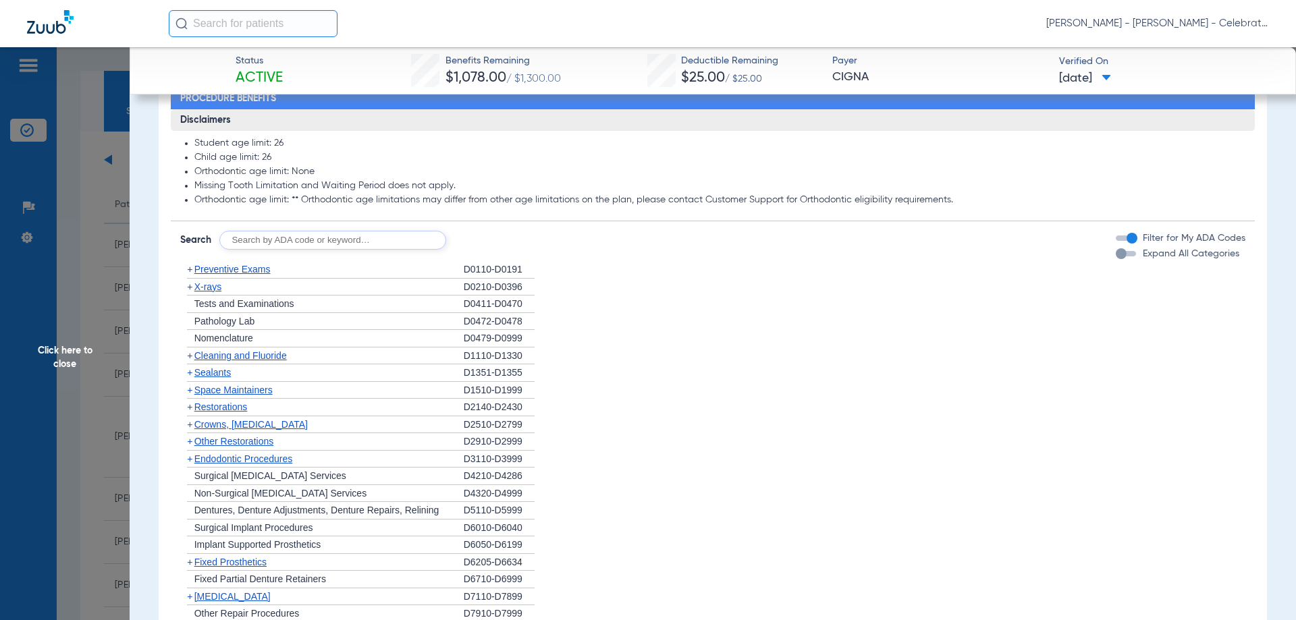
click at [230, 361] on span "Cleaning and Fluoride" at bounding box center [240, 355] width 92 height 11
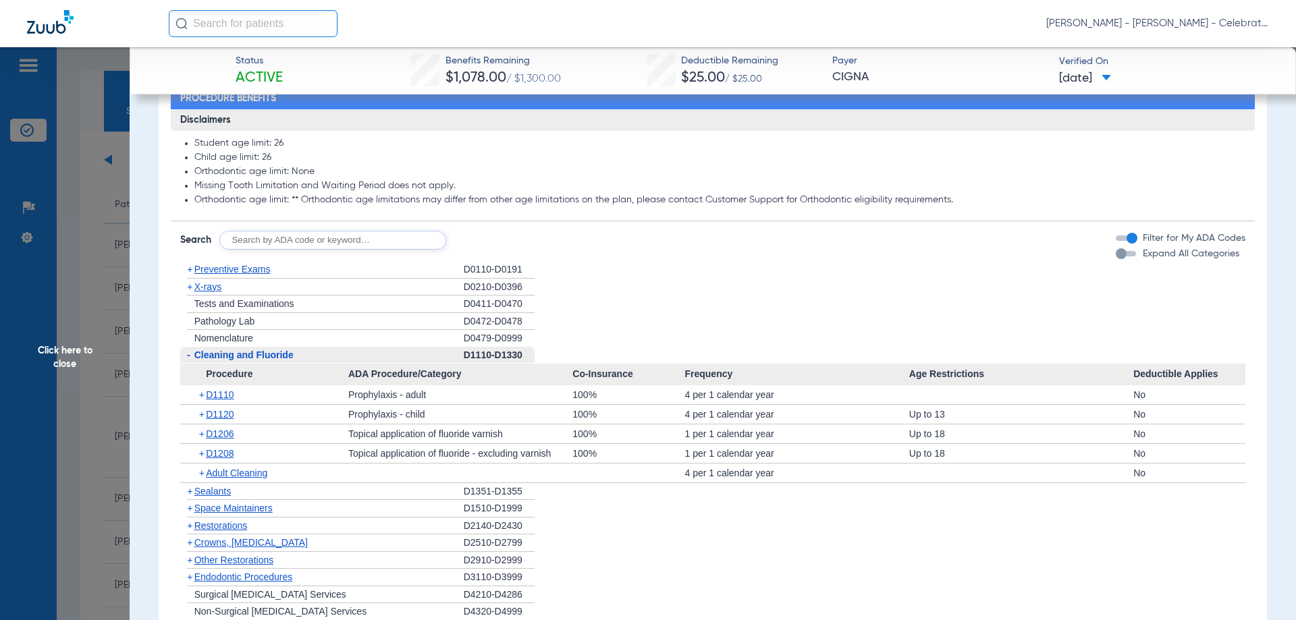
click at [230, 360] on span "Cleaning and Fluoride" at bounding box center [243, 355] width 99 height 11
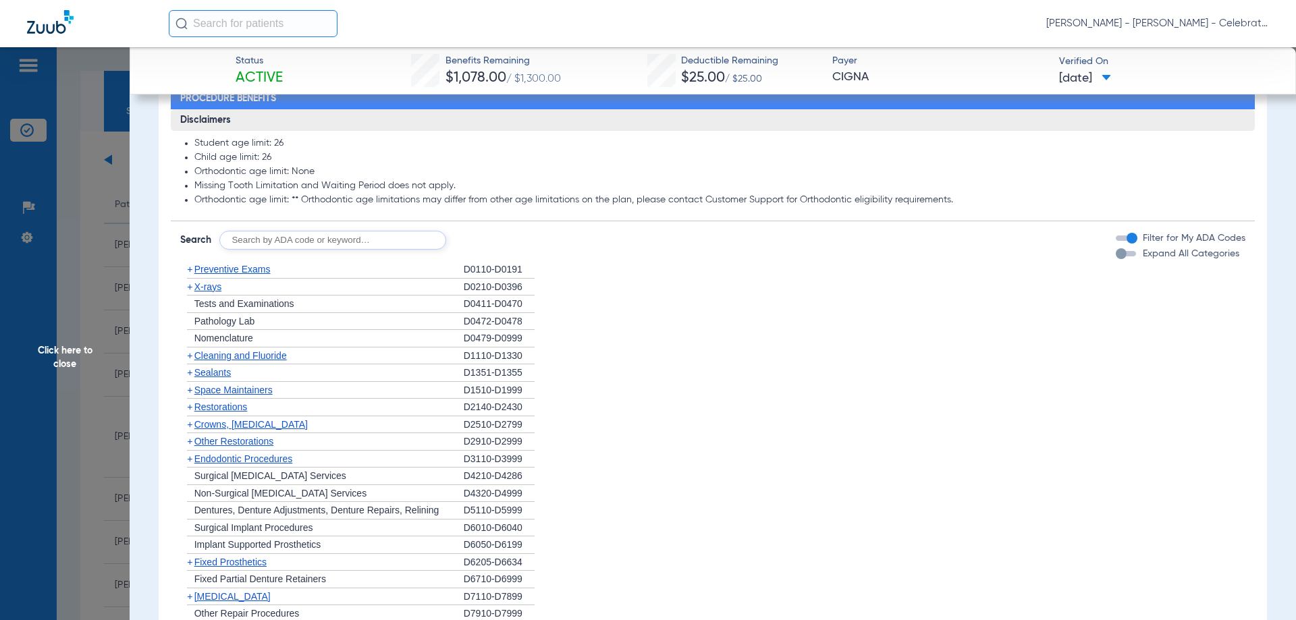
click at [207, 292] on span "X-rays" at bounding box center [207, 286] width 27 height 11
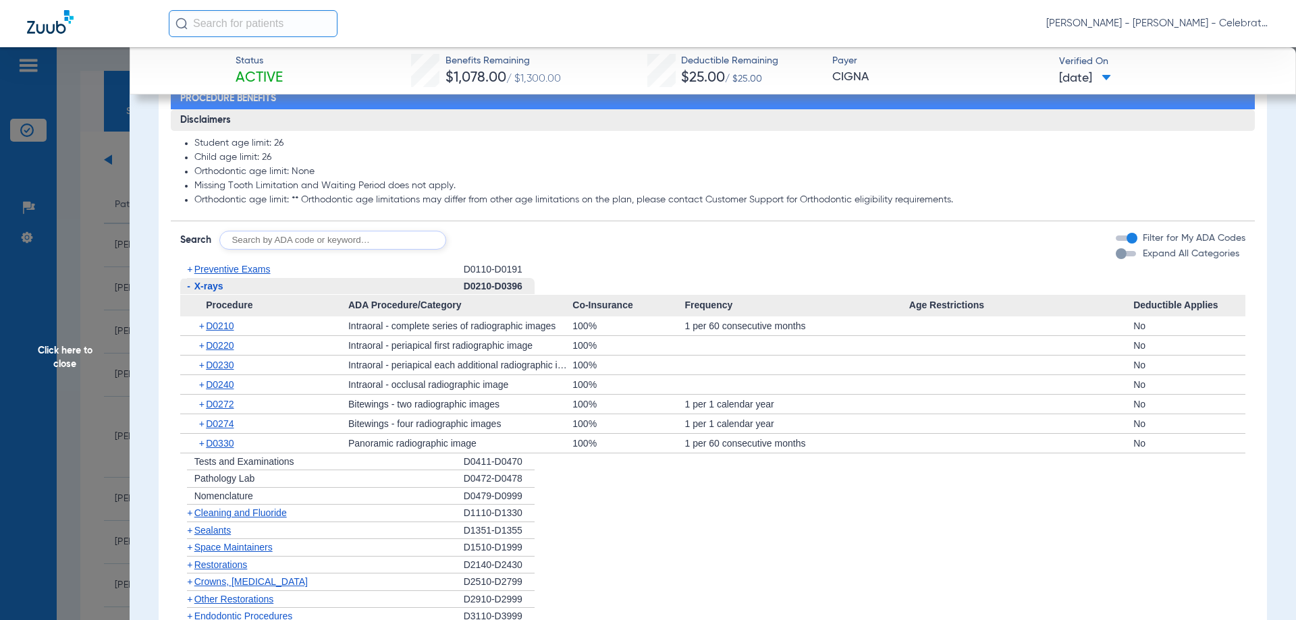
click at [64, 362] on span "Click here to close" at bounding box center [65, 357] width 130 height 620
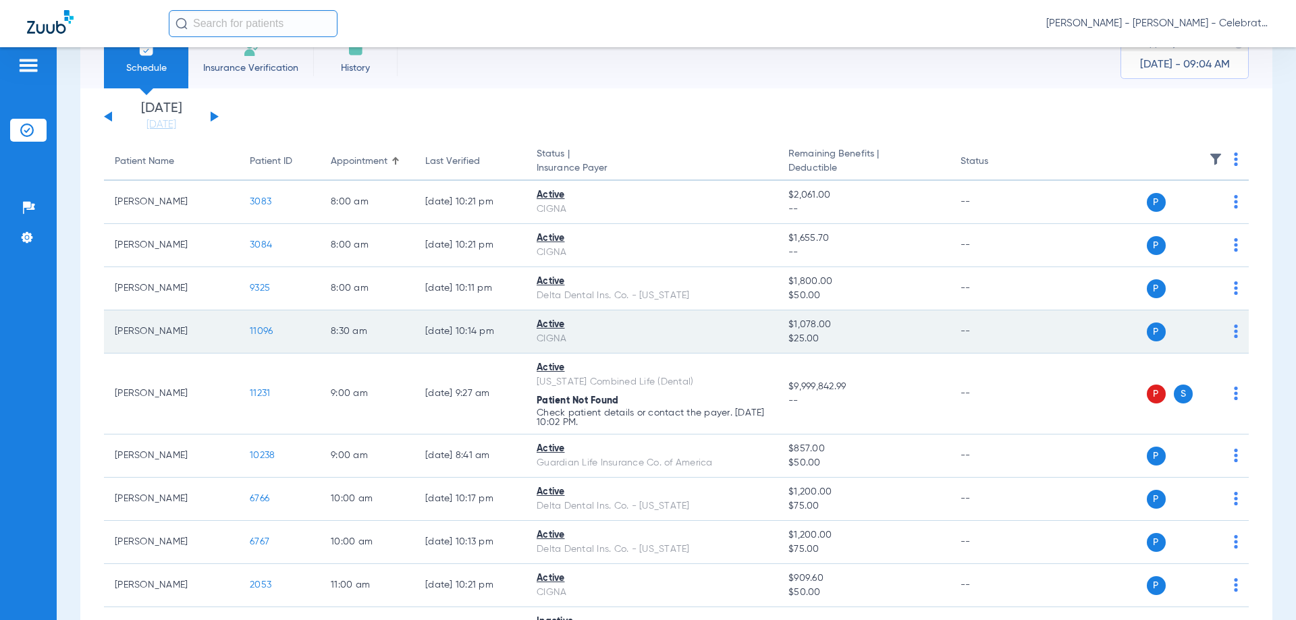
scroll to position [68, 0]
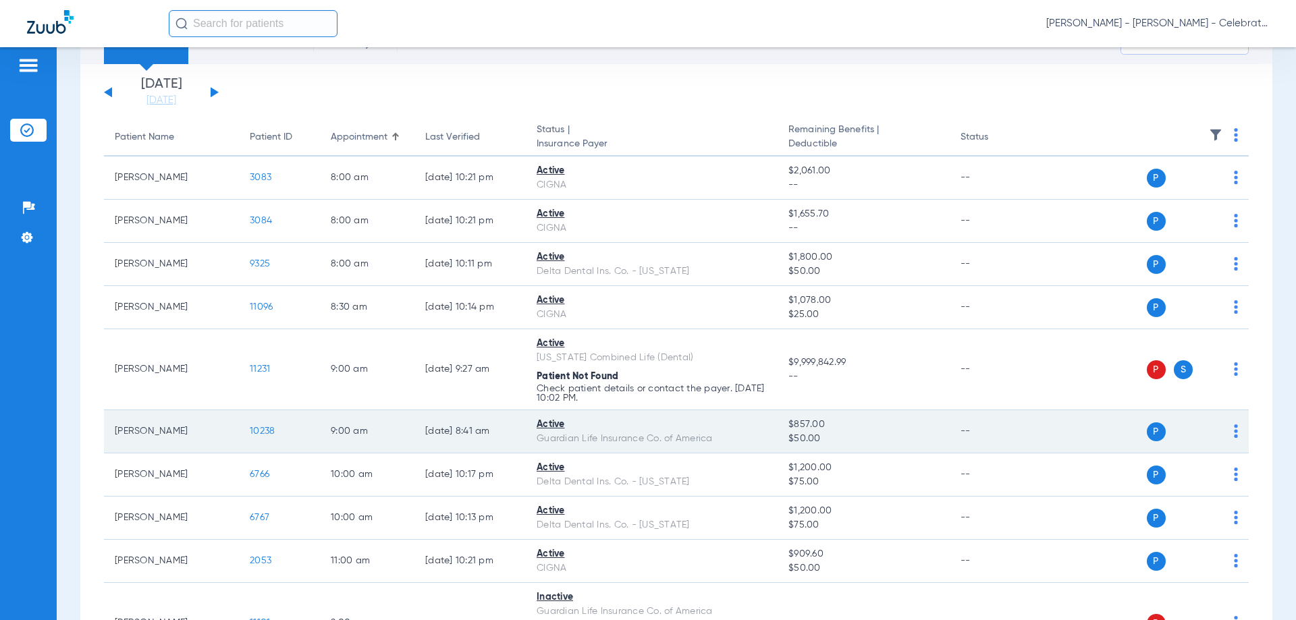
click at [269, 436] on span "10238" at bounding box center [262, 431] width 25 height 9
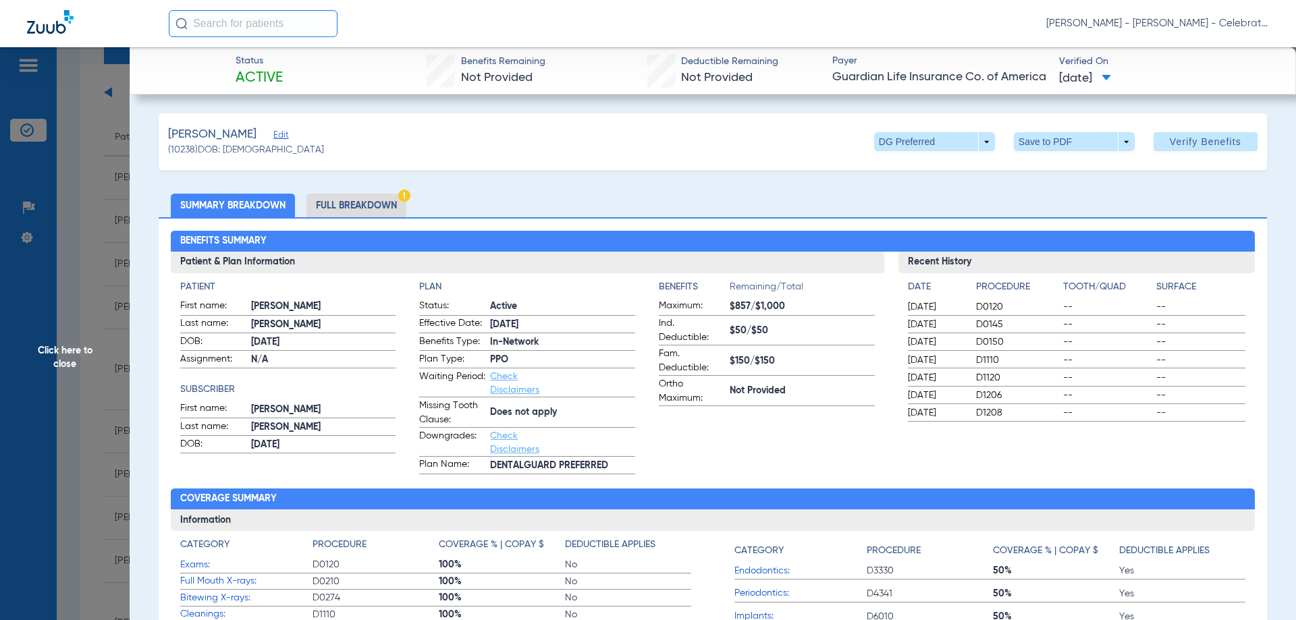
click at [352, 202] on li "Full Breakdown" at bounding box center [356, 206] width 100 height 24
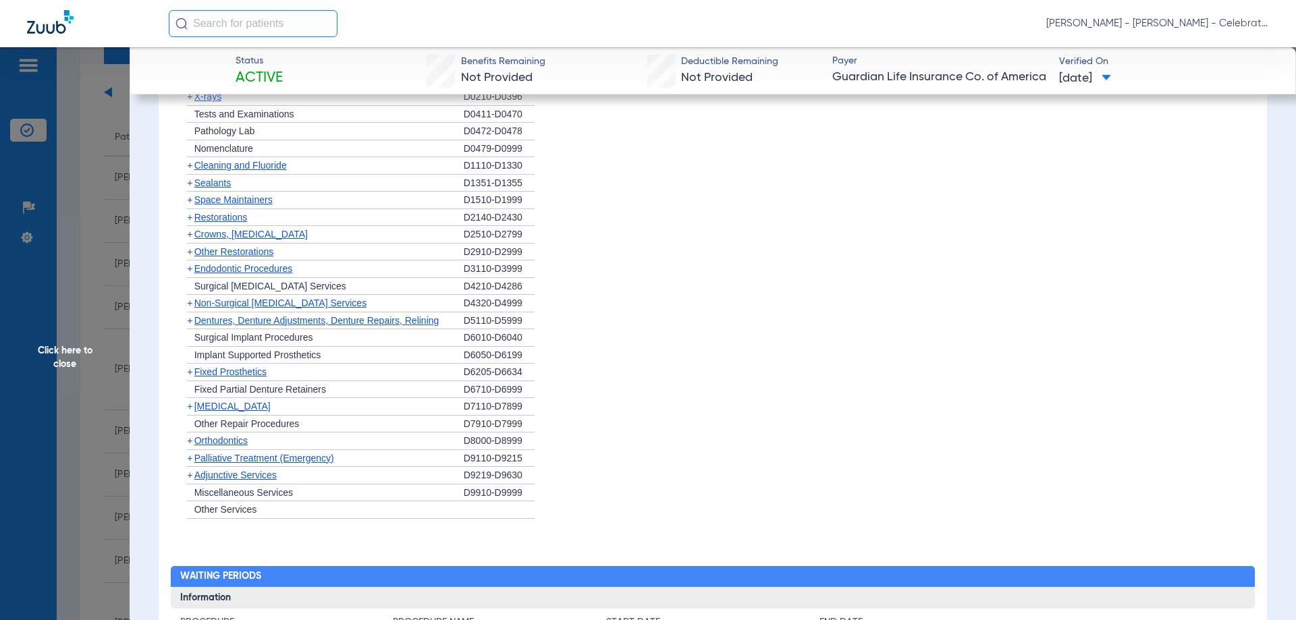
scroll to position [1823, 0]
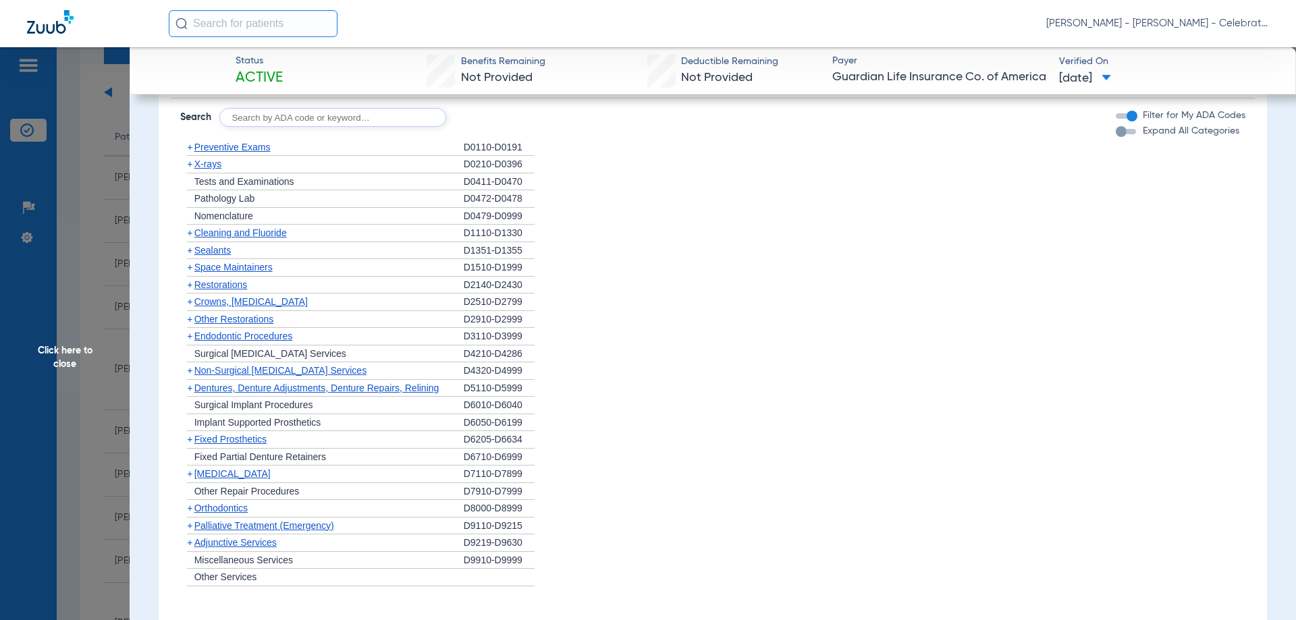
click at [258, 149] on span "Preventive Exams" at bounding box center [232, 147] width 76 height 11
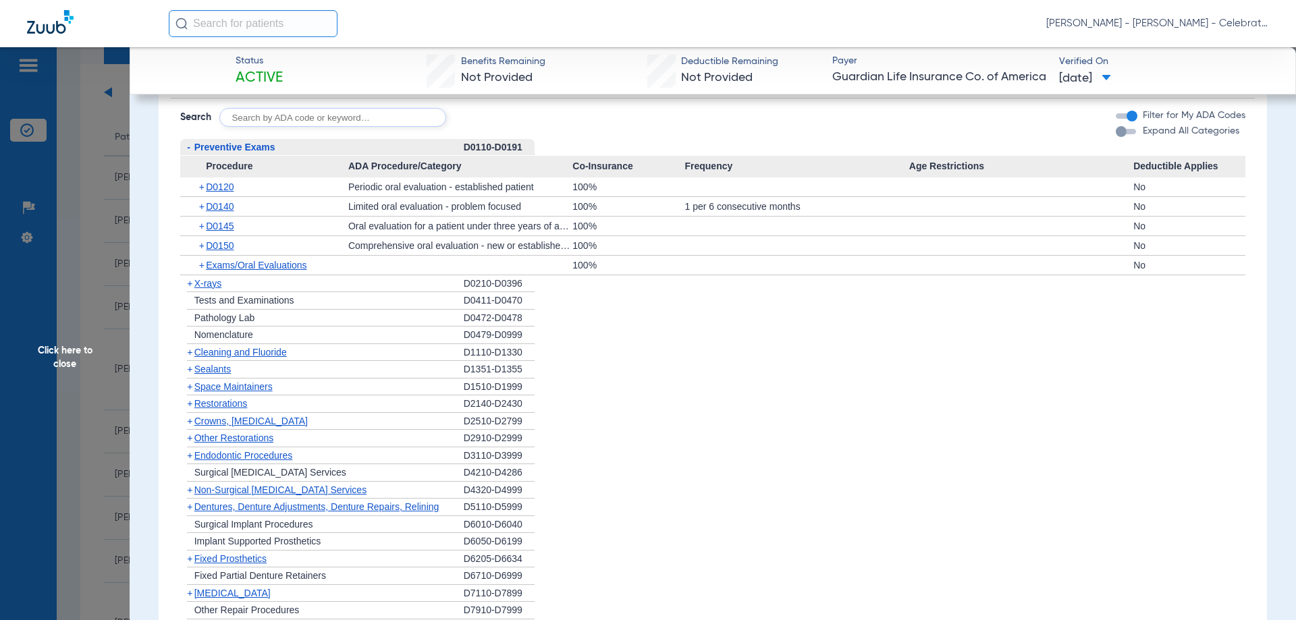
click at [226, 147] on span "Preventive Exams" at bounding box center [234, 147] width 81 height 11
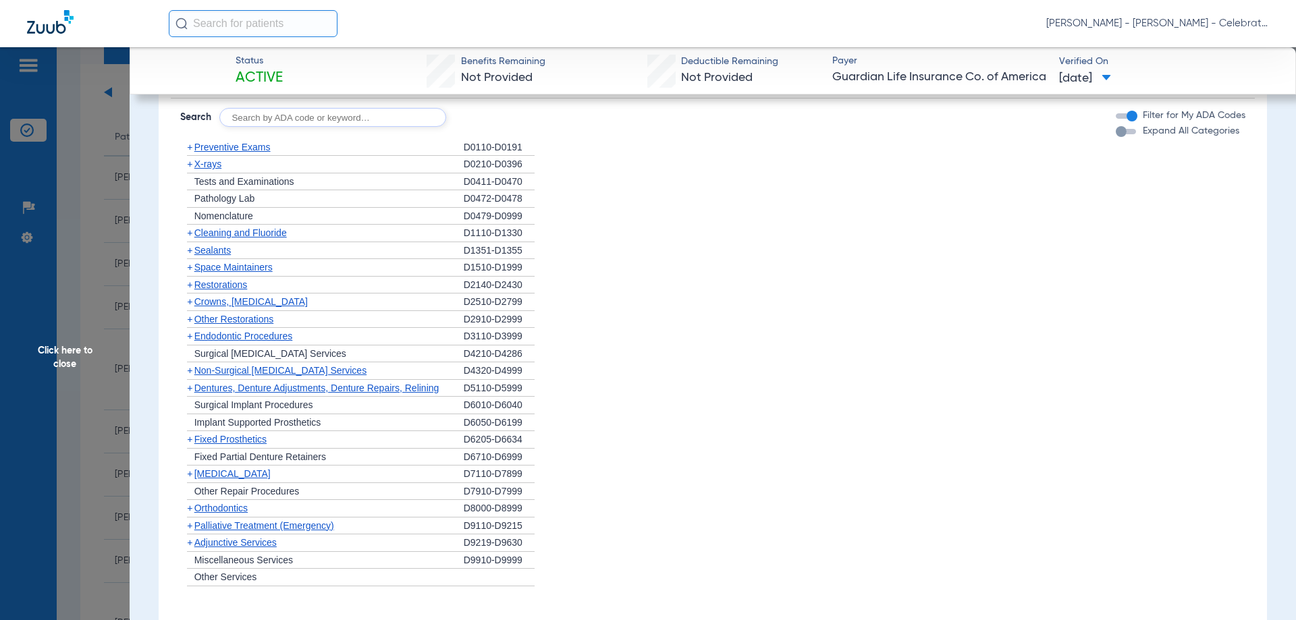
click at [226, 251] on span "Sealants" at bounding box center [212, 250] width 36 height 11
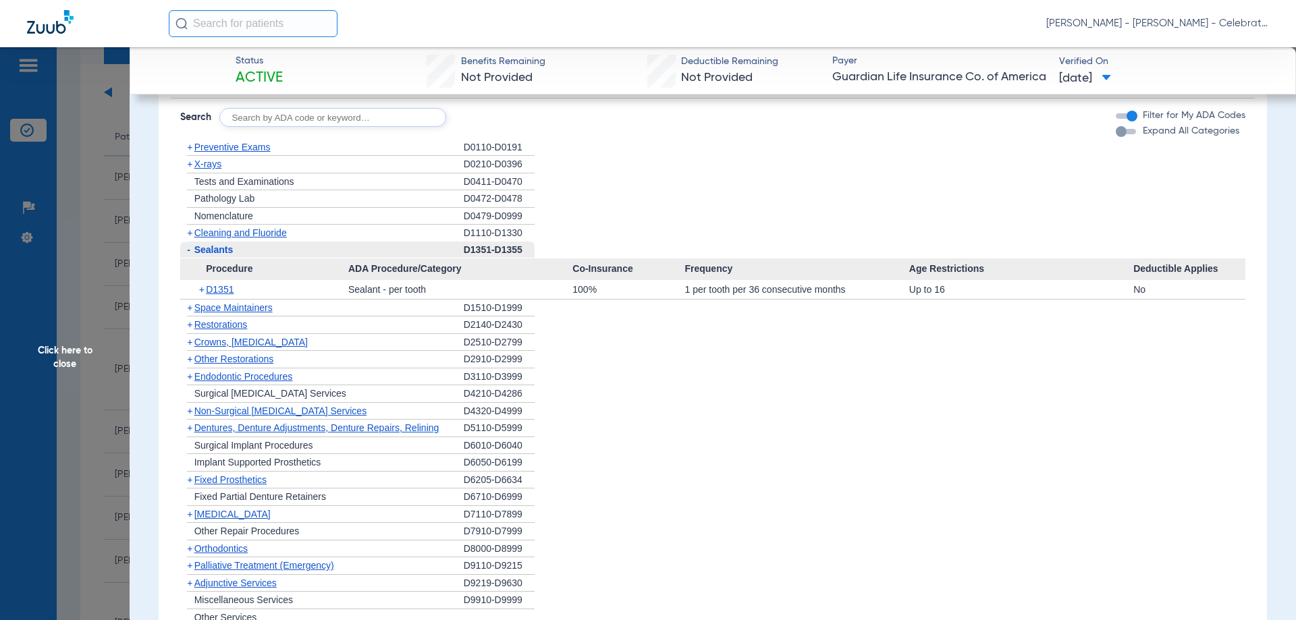
click at [223, 243] on div "- Sealants" at bounding box center [322, 251] width 284 height 18
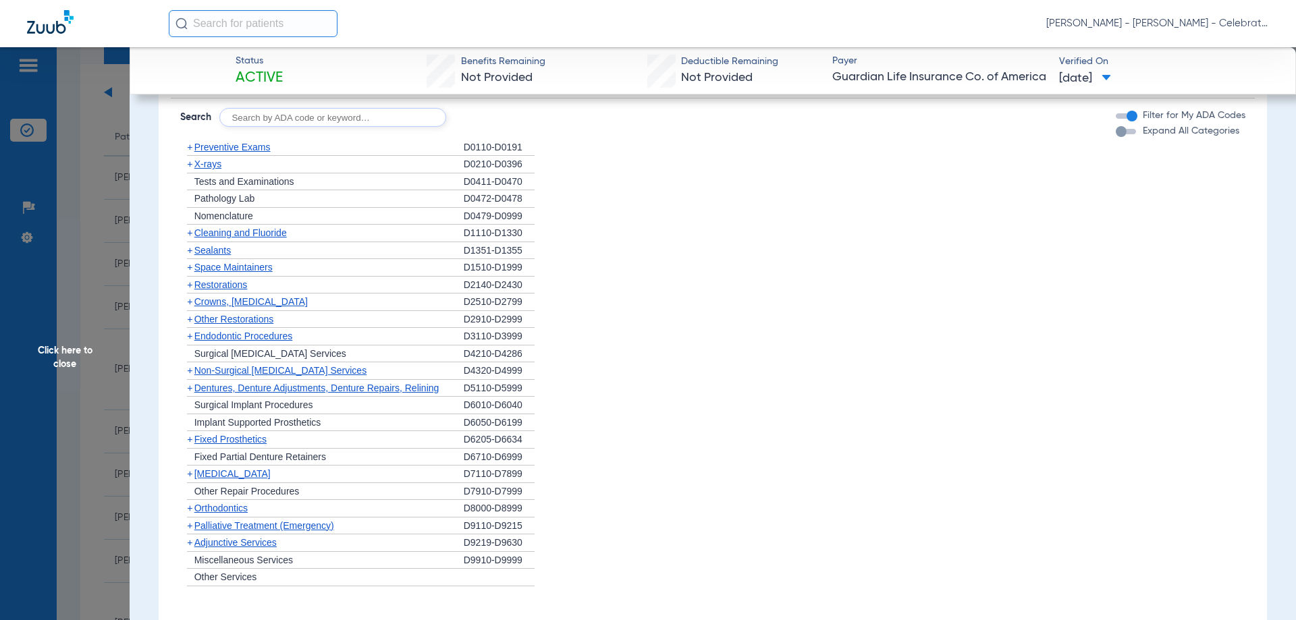
click at [224, 234] on span "Cleaning and Fluoride" at bounding box center [240, 232] width 92 height 11
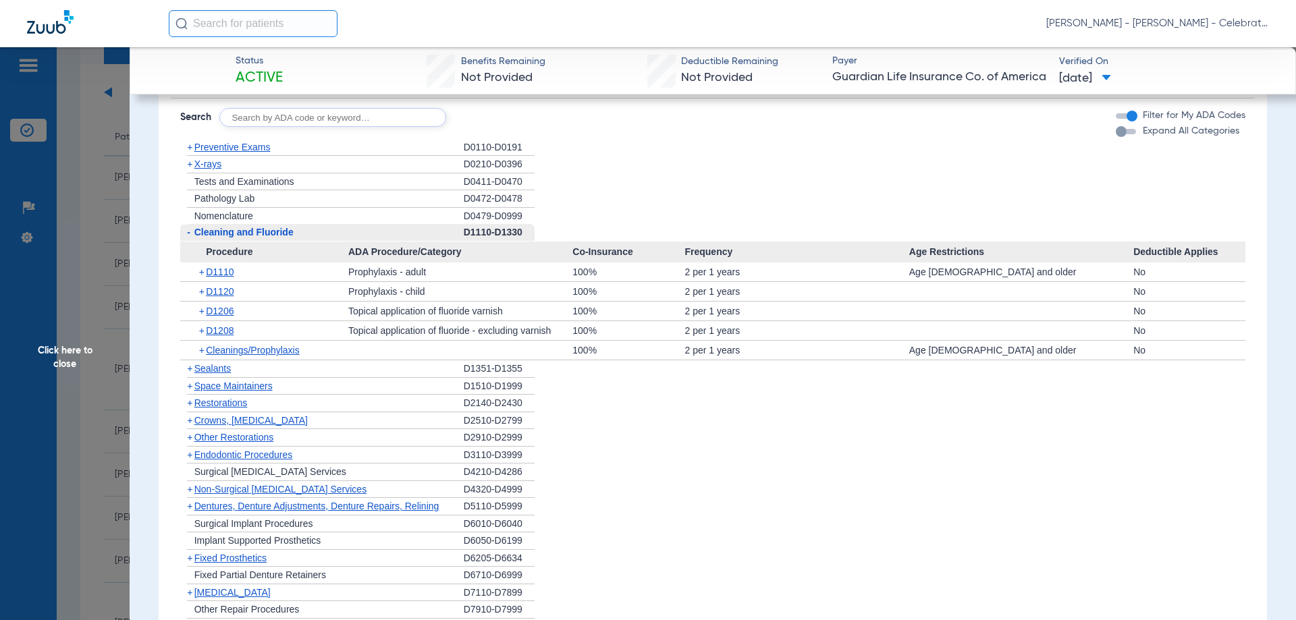
click at [224, 234] on span "Cleaning and Fluoride" at bounding box center [243, 232] width 99 height 11
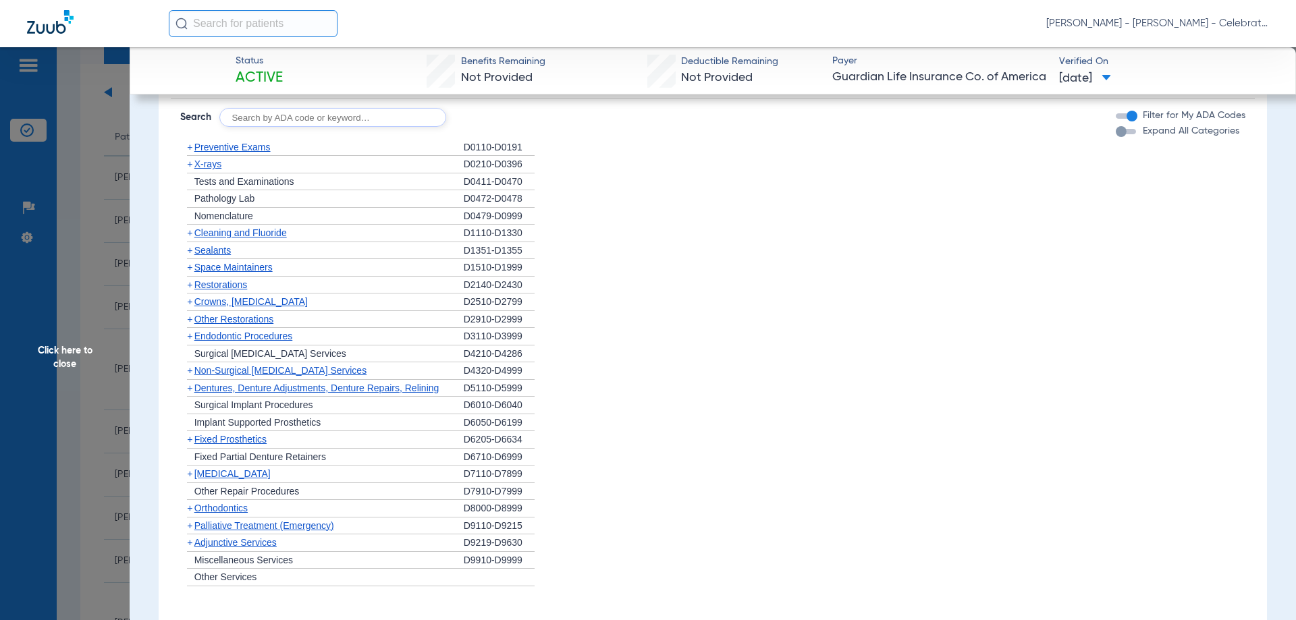
click at [204, 163] on span "X-rays" at bounding box center [207, 164] width 27 height 11
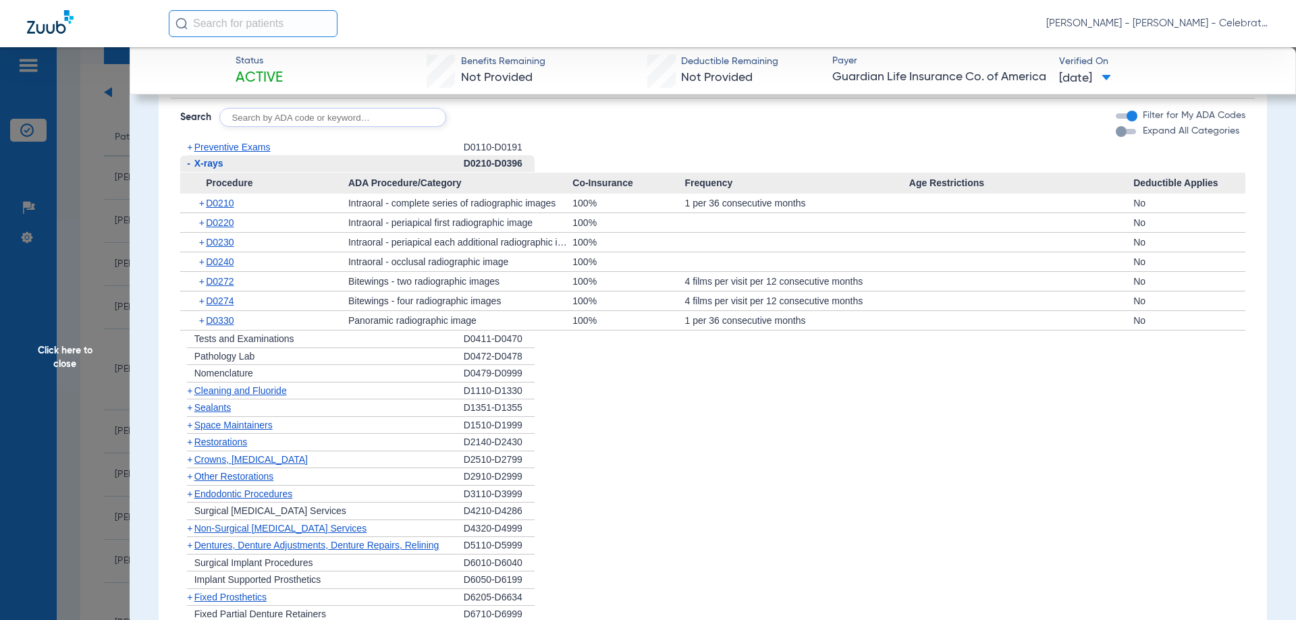
click at [70, 352] on span "Click here to close" at bounding box center [65, 357] width 130 height 620
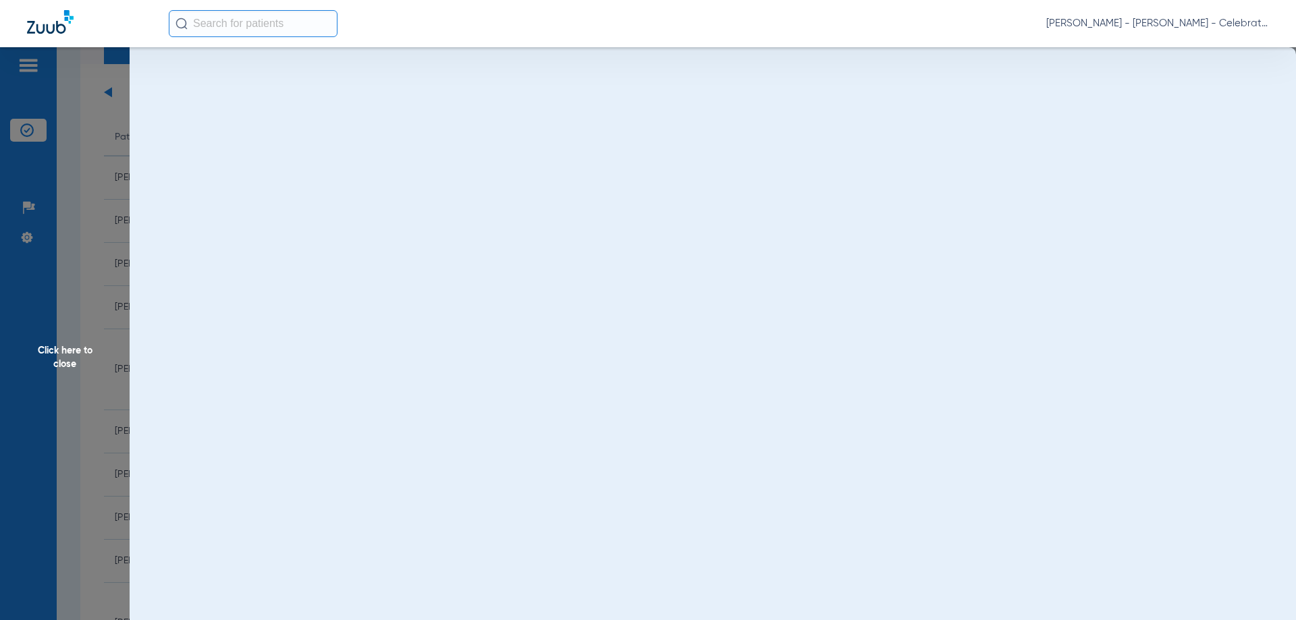
scroll to position [0, 0]
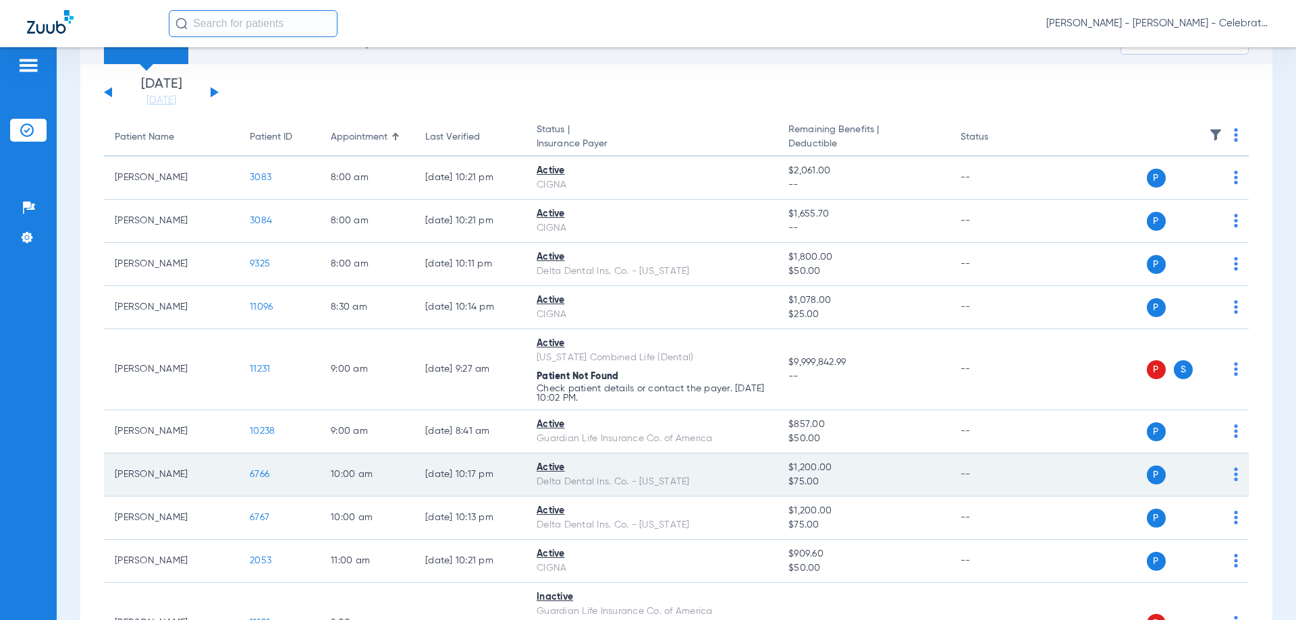
click at [259, 475] on span "6766" at bounding box center [260, 474] width 20 height 9
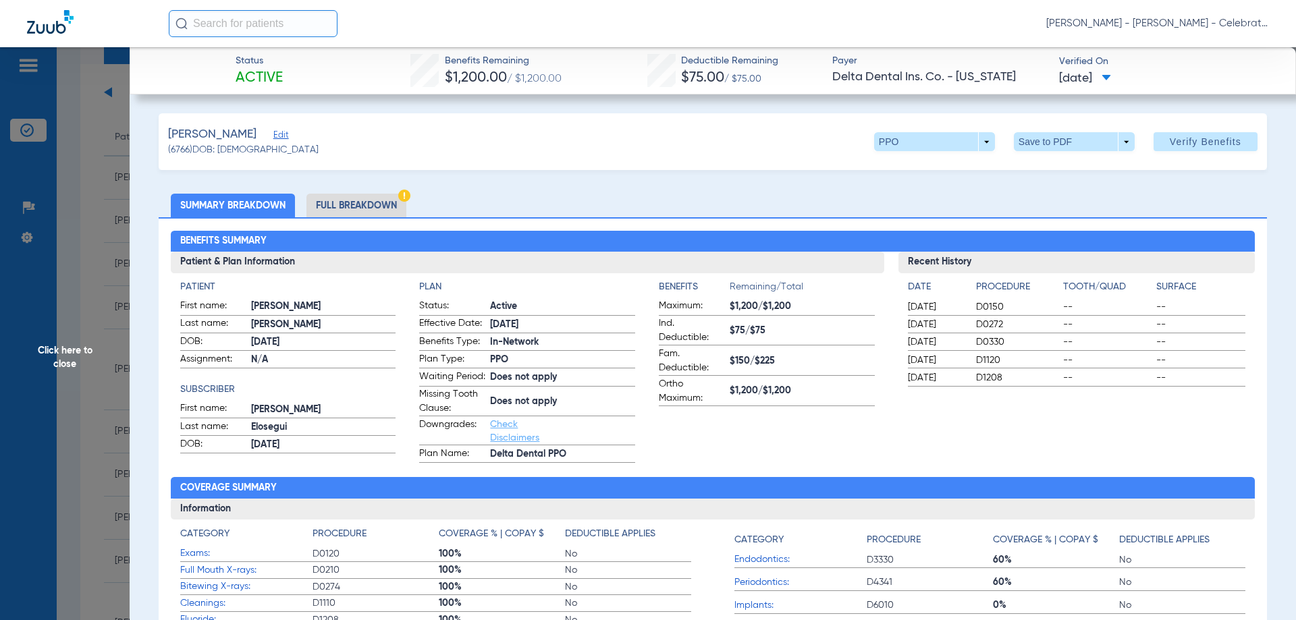
click at [366, 200] on li "Full Breakdown" at bounding box center [356, 206] width 100 height 24
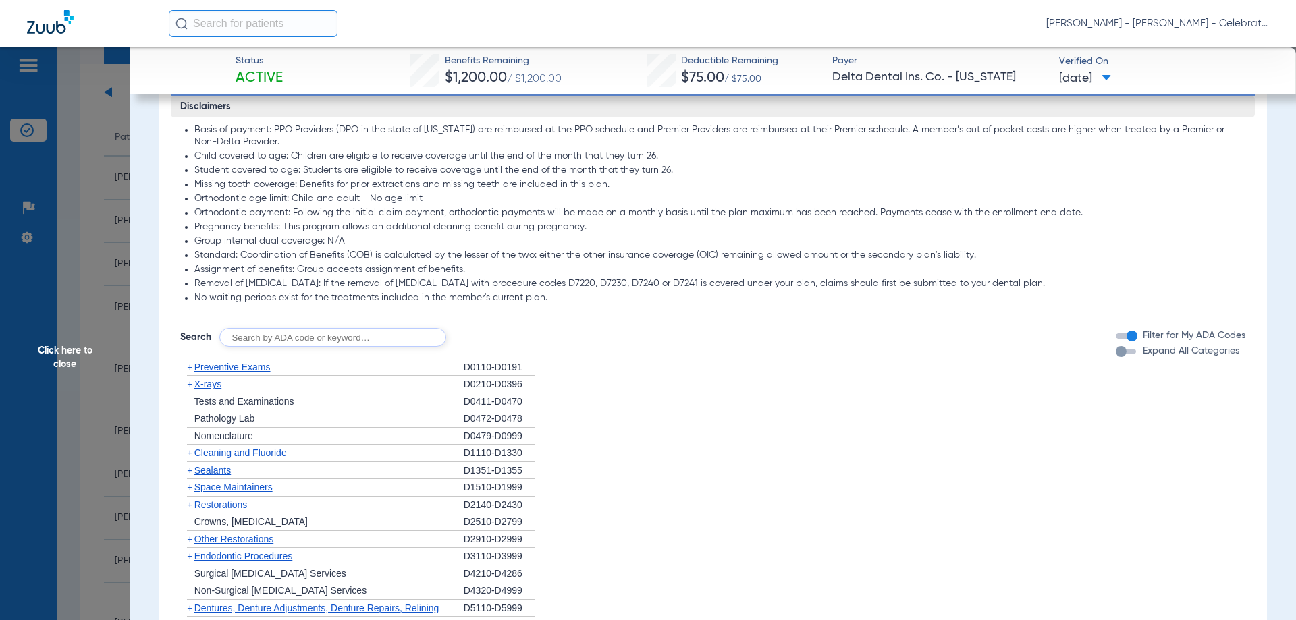
scroll to position [1350, 0]
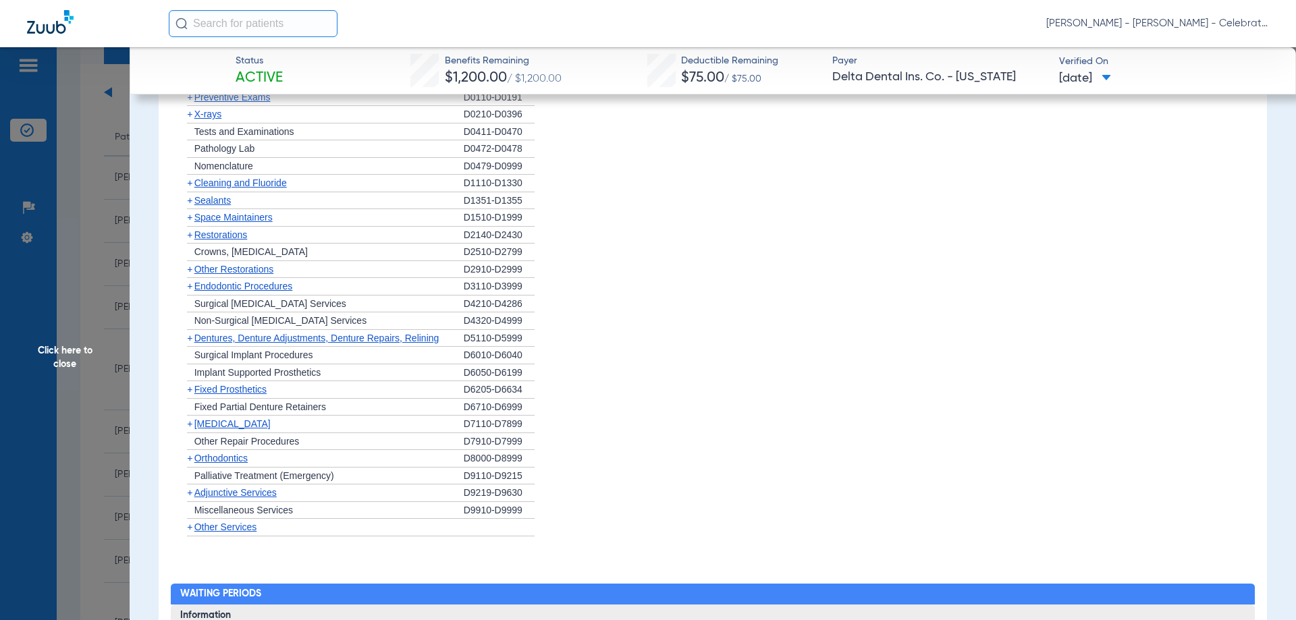
click at [229, 240] on span "Restorations" at bounding box center [220, 235] width 53 height 11
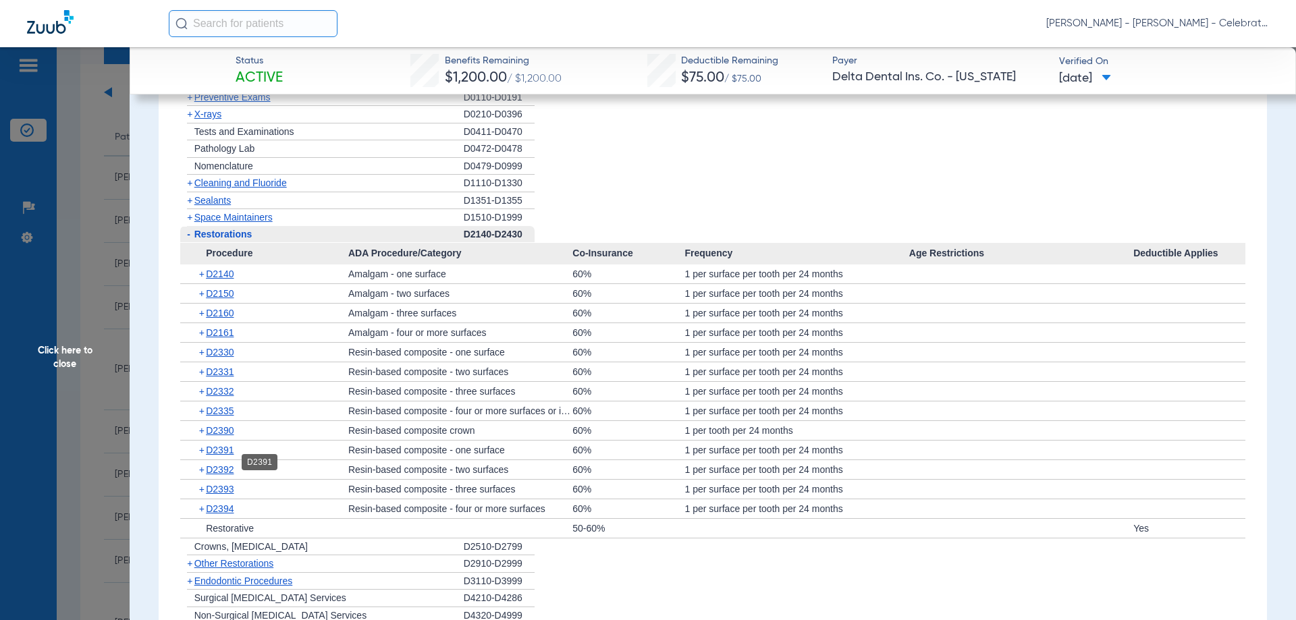
click at [221, 456] on span "D2391" at bounding box center [220, 450] width 28 height 11
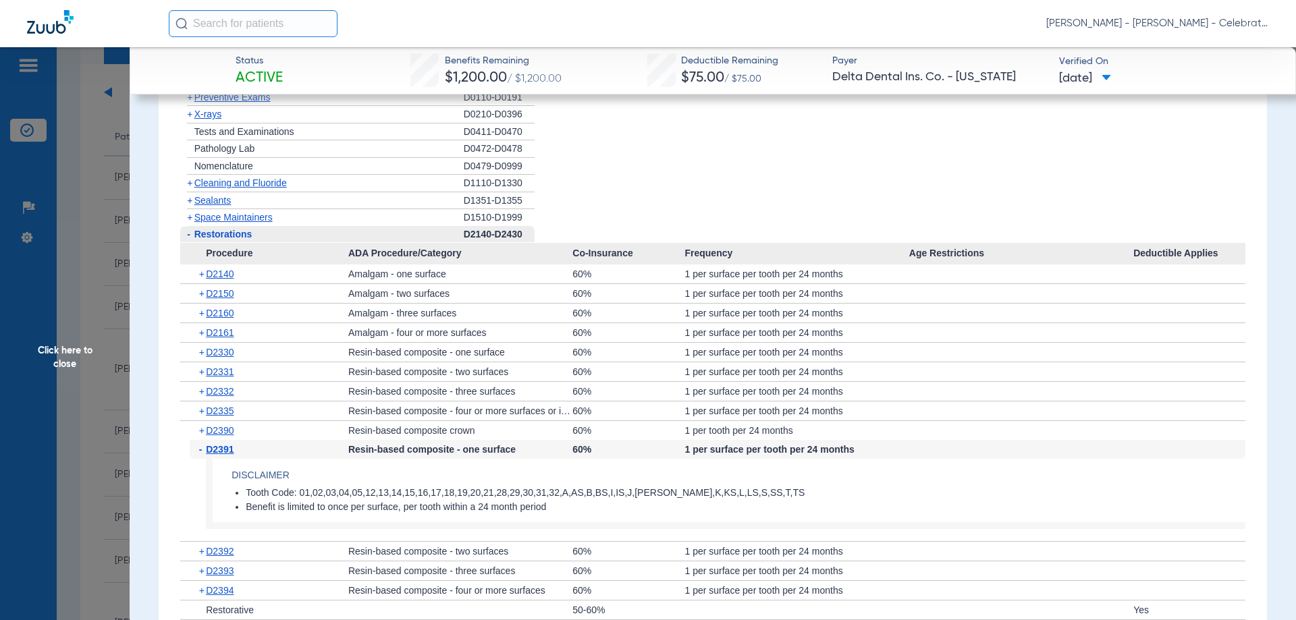
click at [221, 455] on span "D2391" at bounding box center [220, 449] width 28 height 11
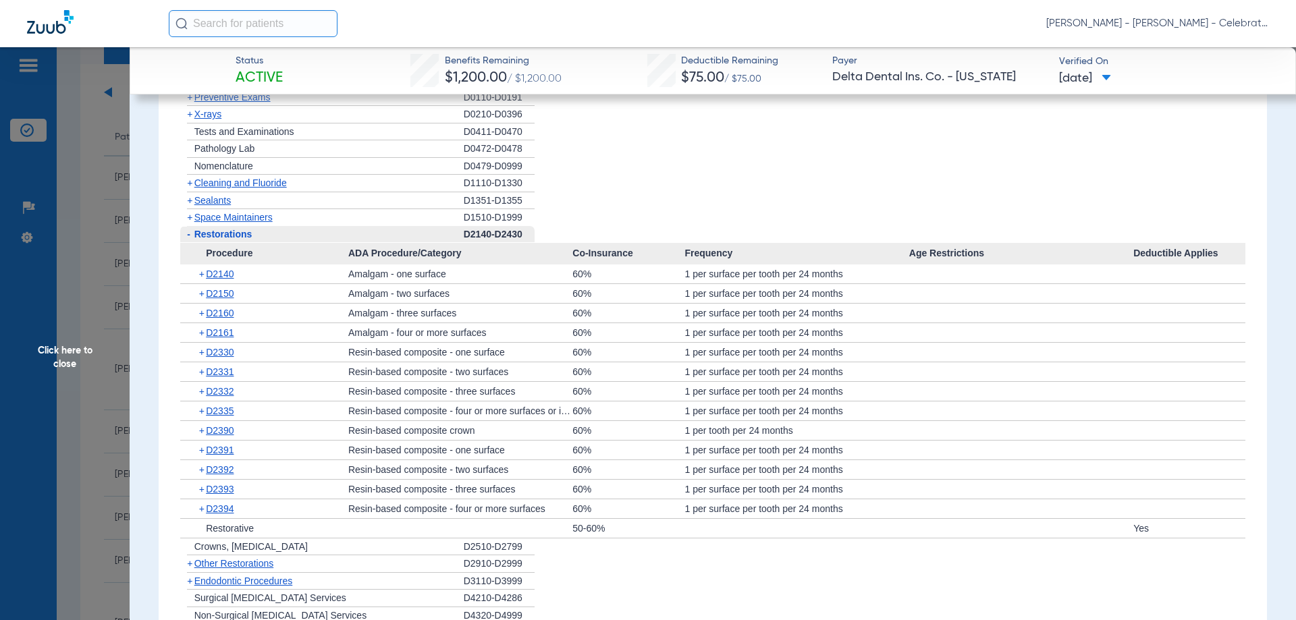
drag, startPoint x: 231, startPoint y: 246, endPoint x: 225, endPoint y: 232, distance: 14.8
click at [231, 240] on span "Restorations" at bounding box center [223, 234] width 58 height 11
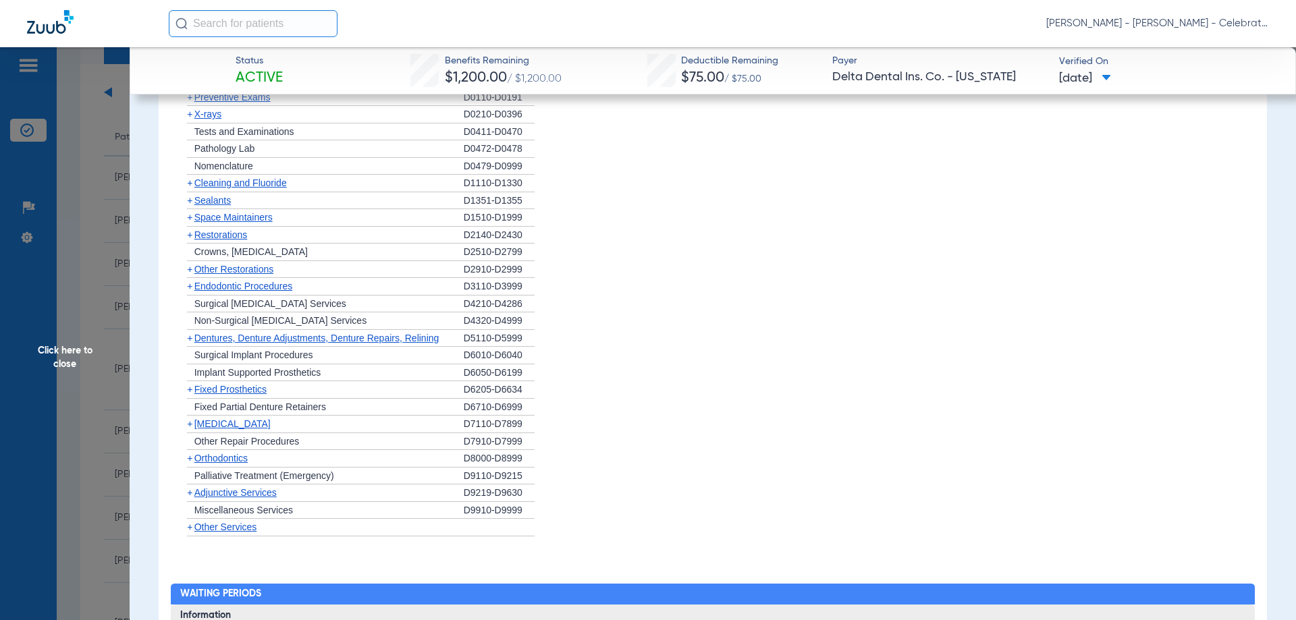
click at [211, 206] on span "Sealants" at bounding box center [212, 200] width 36 height 11
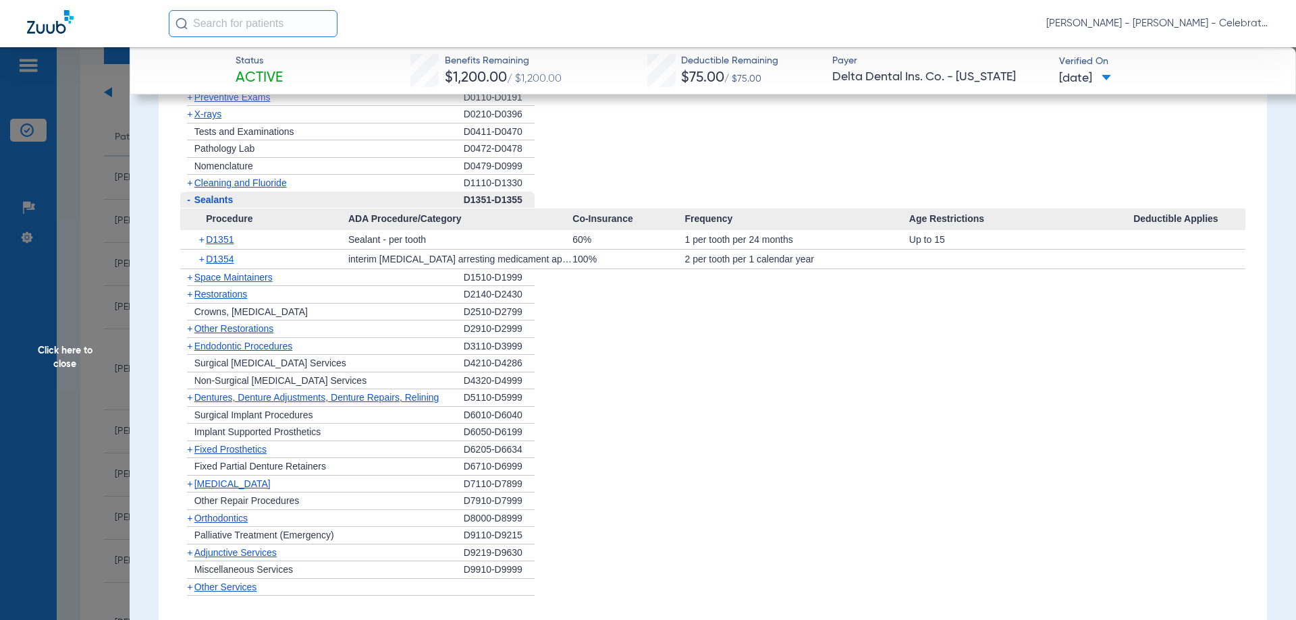
click at [211, 205] on span "Sealants" at bounding box center [213, 199] width 39 height 11
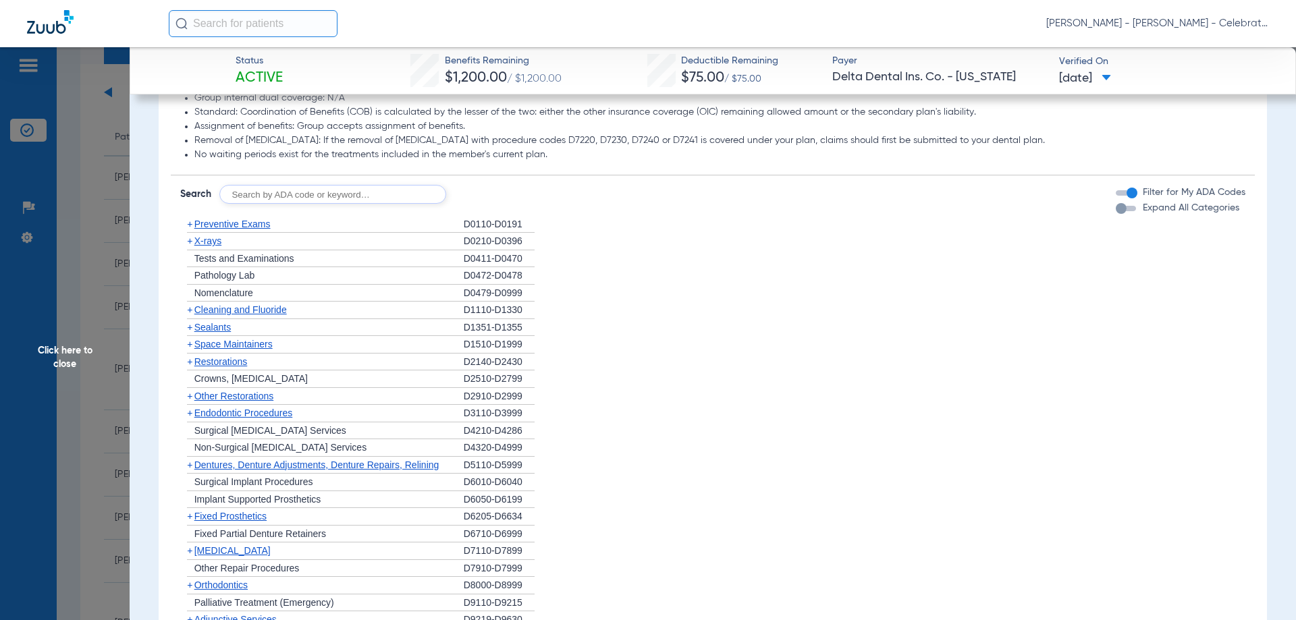
scroll to position [1224, 0]
click at [233, 228] on span "Preventive Exams" at bounding box center [232, 222] width 76 height 11
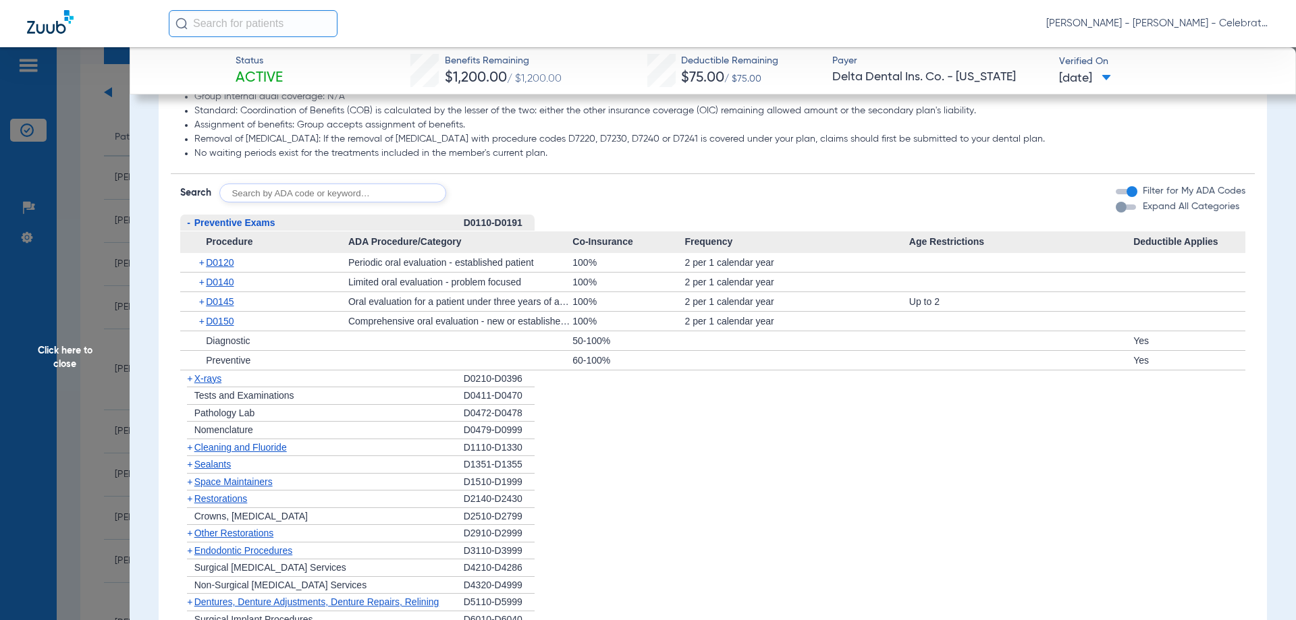
click at [233, 228] on span "Preventive Exams" at bounding box center [234, 222] width 81 height 11
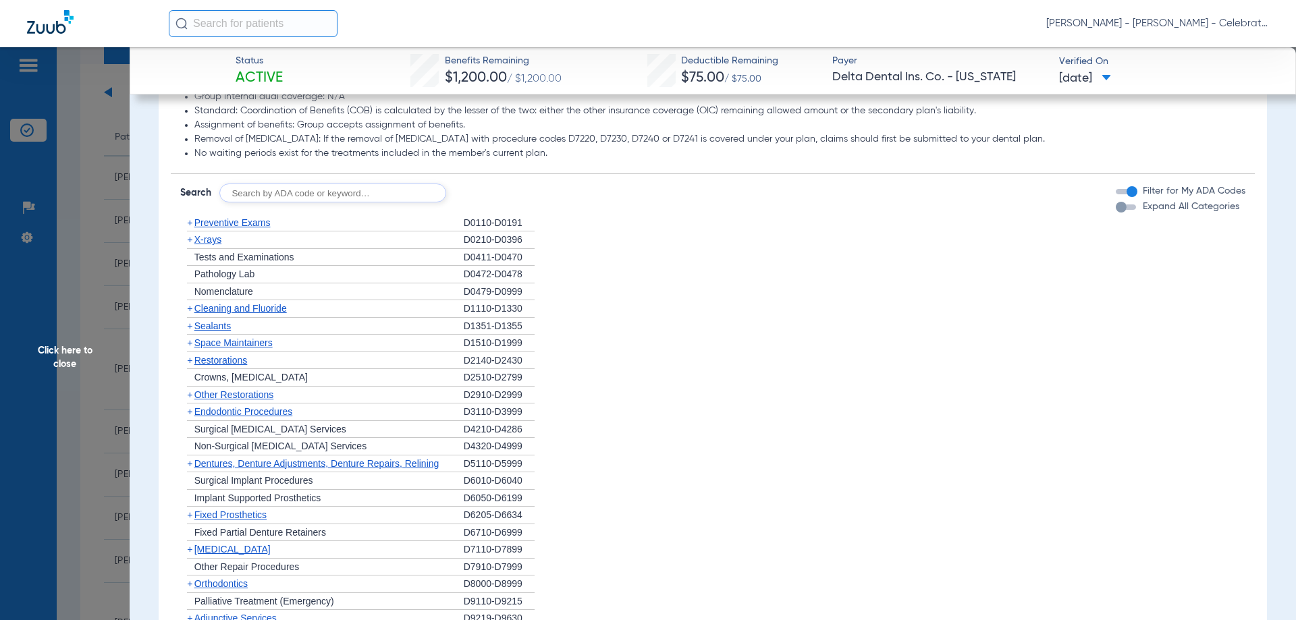
click at [226, 314] on span "Cleaning and Fluoride" at bounding box center [240, 308] width 92 height 11
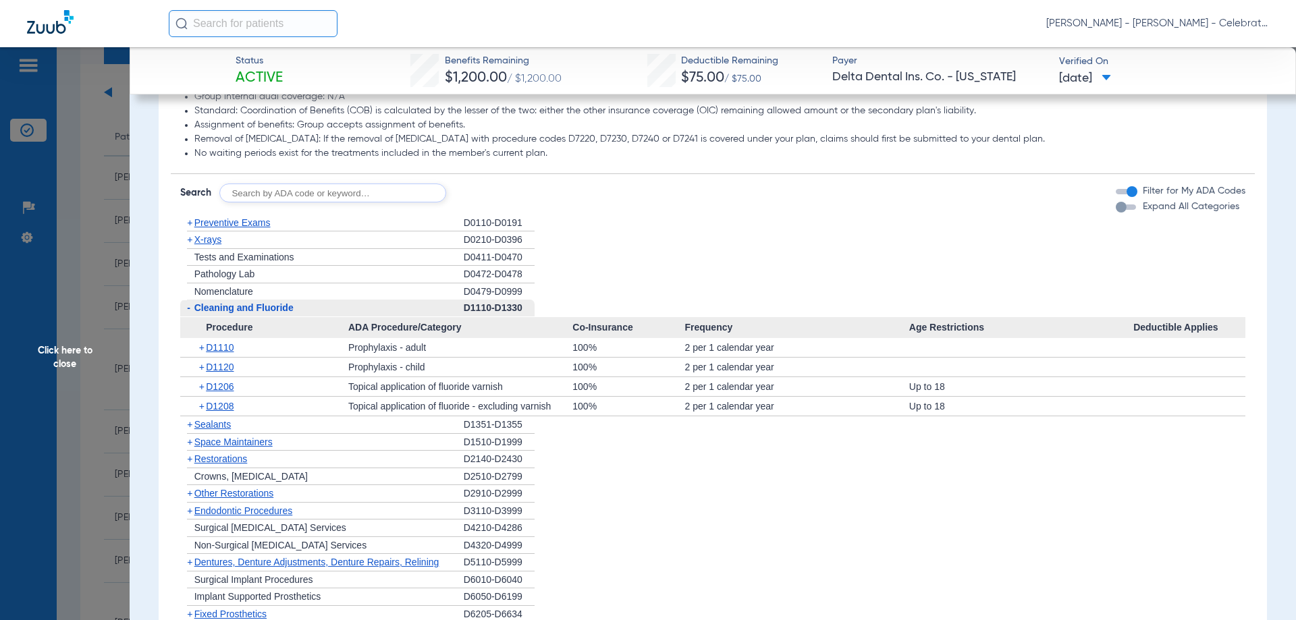
click at [226, 313] on span "Cleaning and Fluoride" at bounding box center [243, 307] width 99 height 11
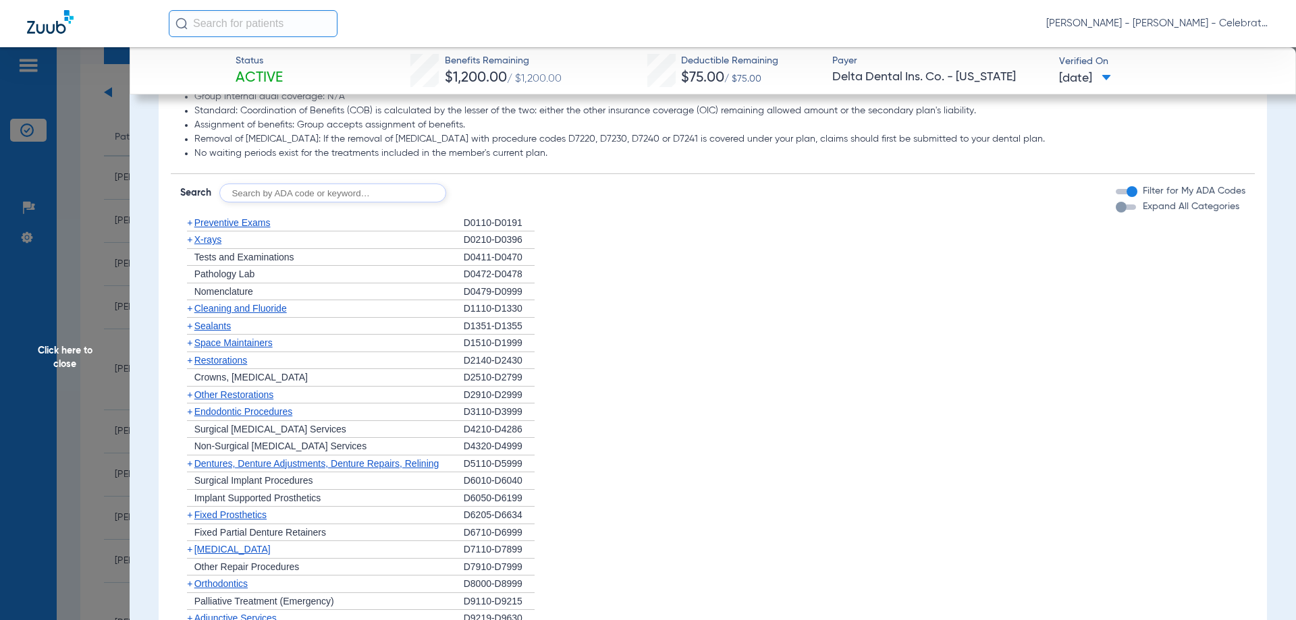
click at [207, 245] on span "X-rays" at bounding box center [207, 239] width 27 height 11
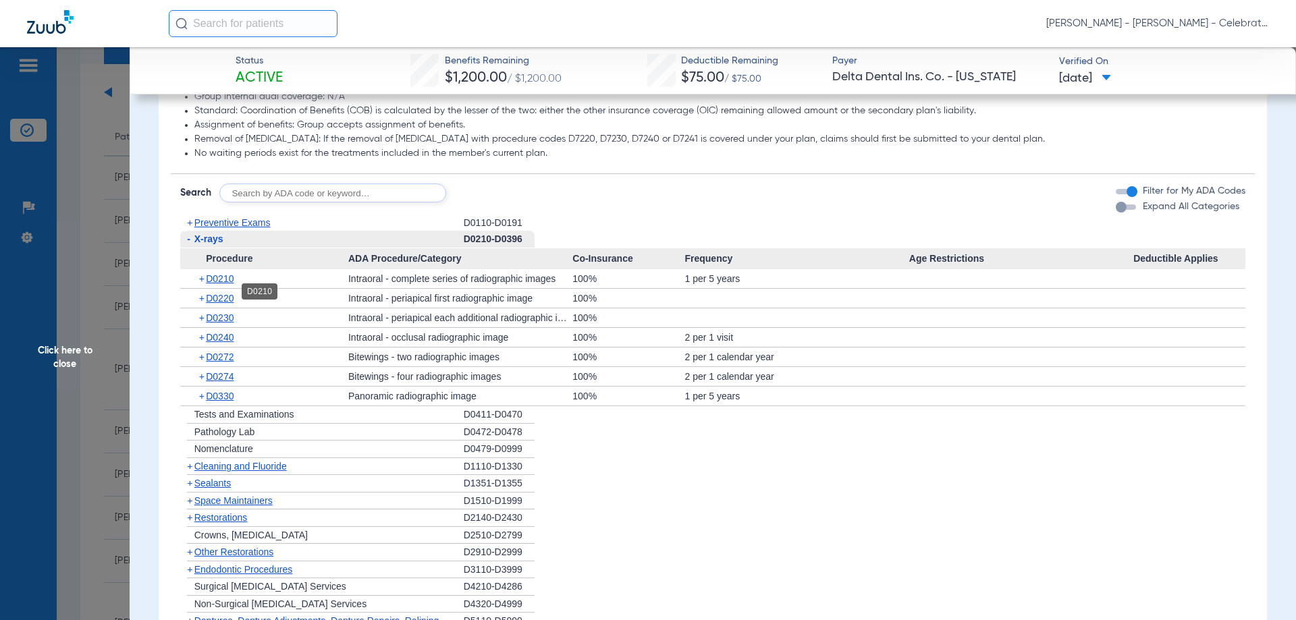
click at [220, 284] on span "D0210" at bounding box center [220, 278] width 28 height 11
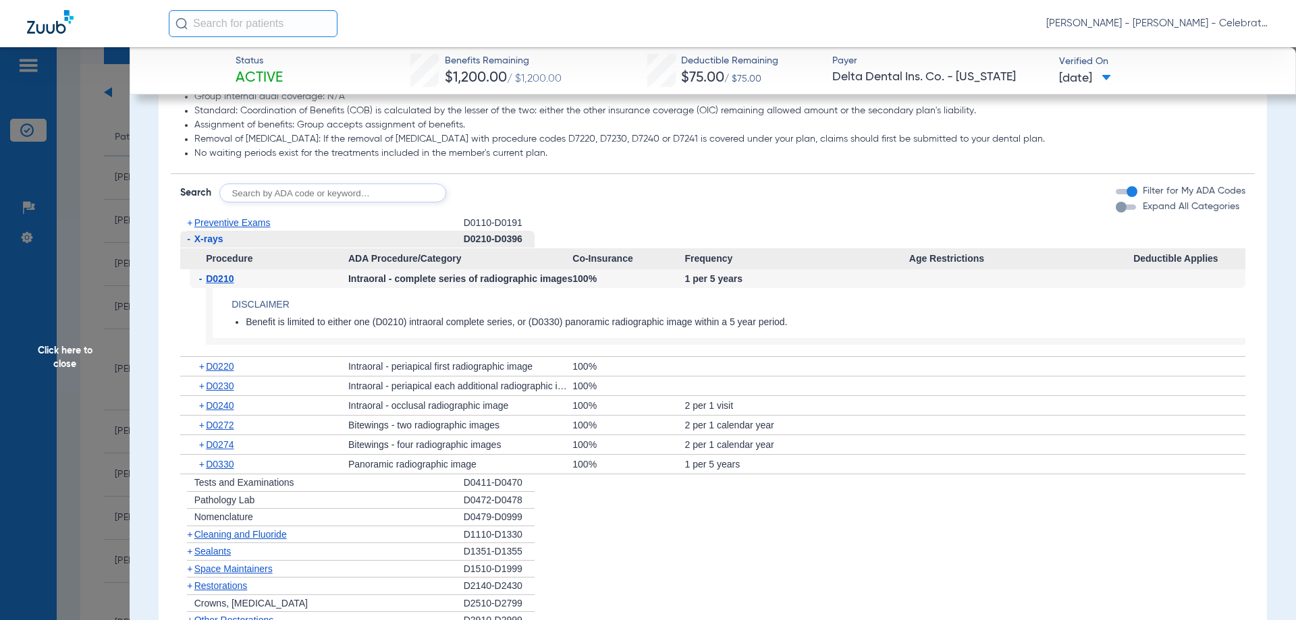
click at [220, 284] on span "D0210" at bounding box center [220, 278] width 28 height 11
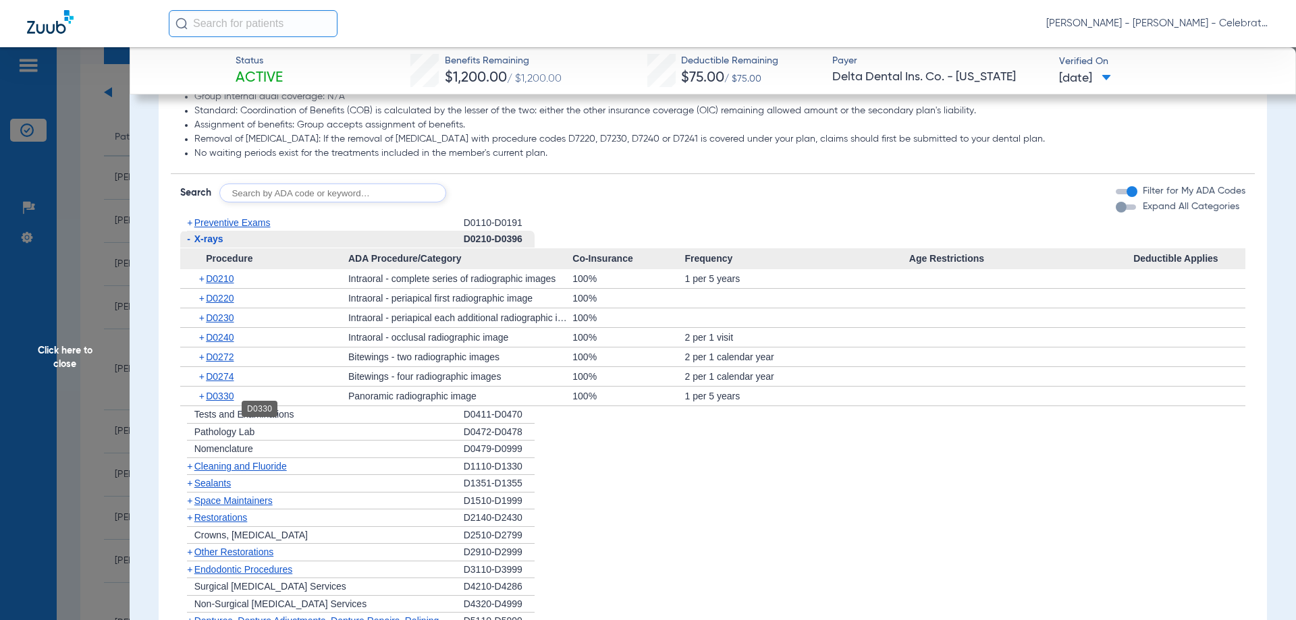
click at [230, 402] on span "D0330" at bounding box center [220, 396] width 28 height 11
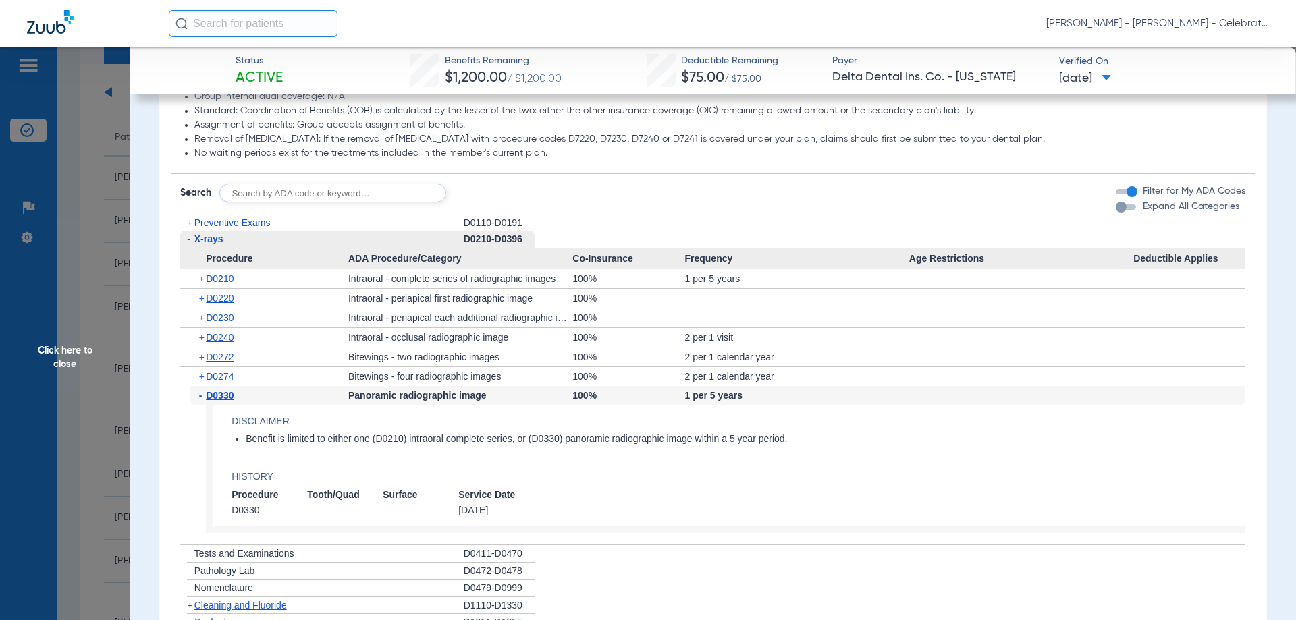
click at [230, 401] on span "D0330" at bounding box center [220, 395] width 28 height 11
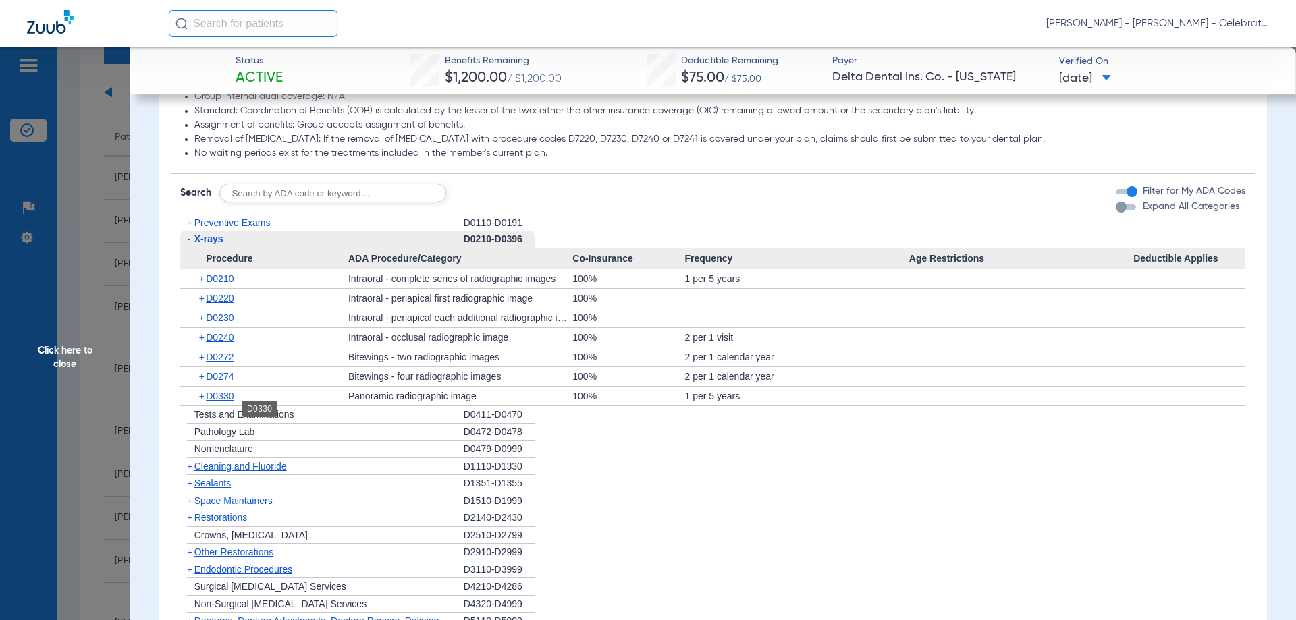
click at [231, 402] on span "D0330" at bounding box center [220, 396] width 28 height 11
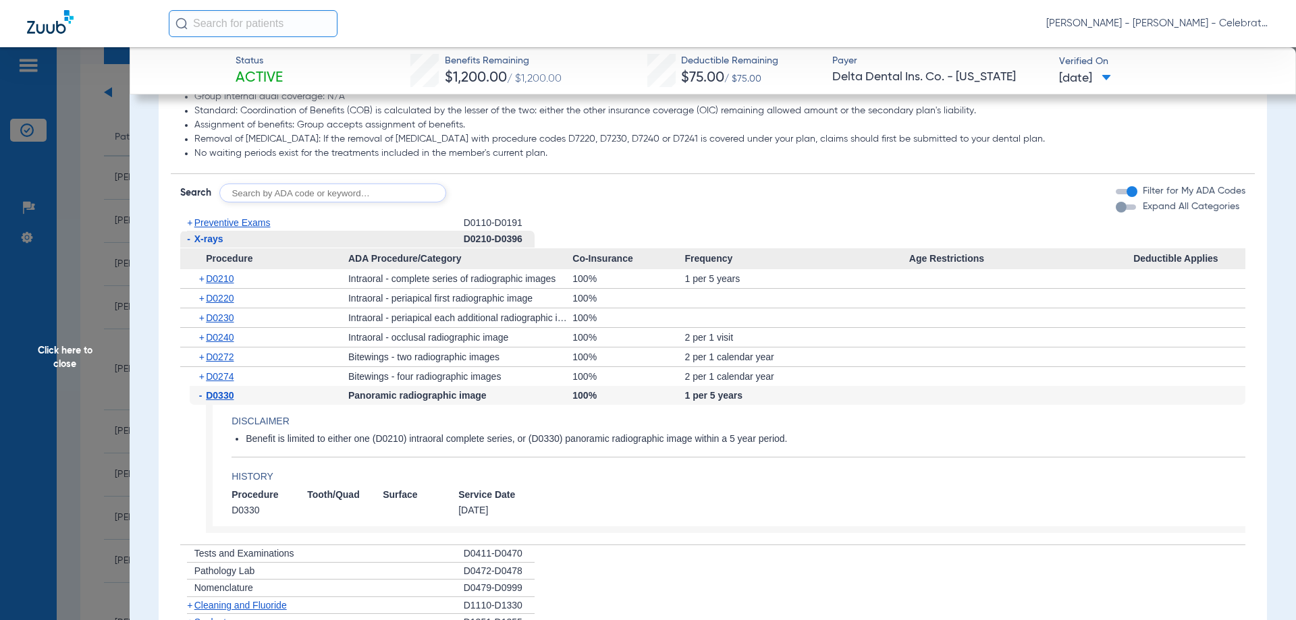
click at [231, 401] on span "D0330" at bounding box center [220, 395] width 28 height 11
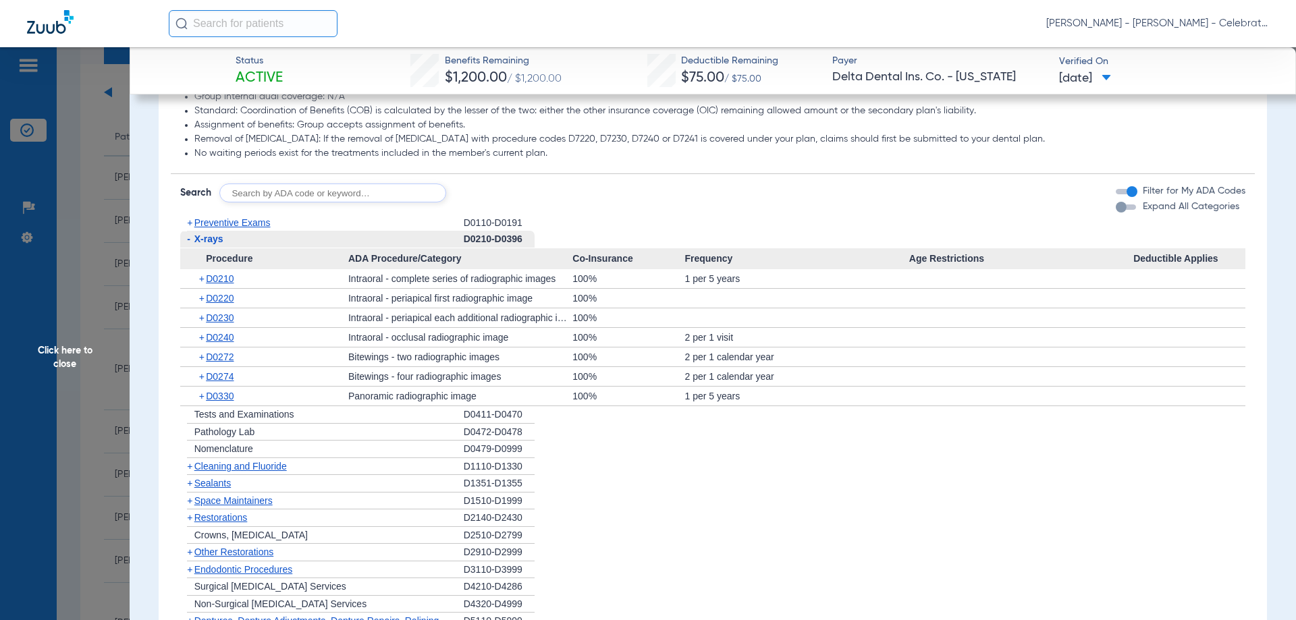
click at [215, 244] on span "X-rays" at bounding box center [208, 239] width 29 height 11
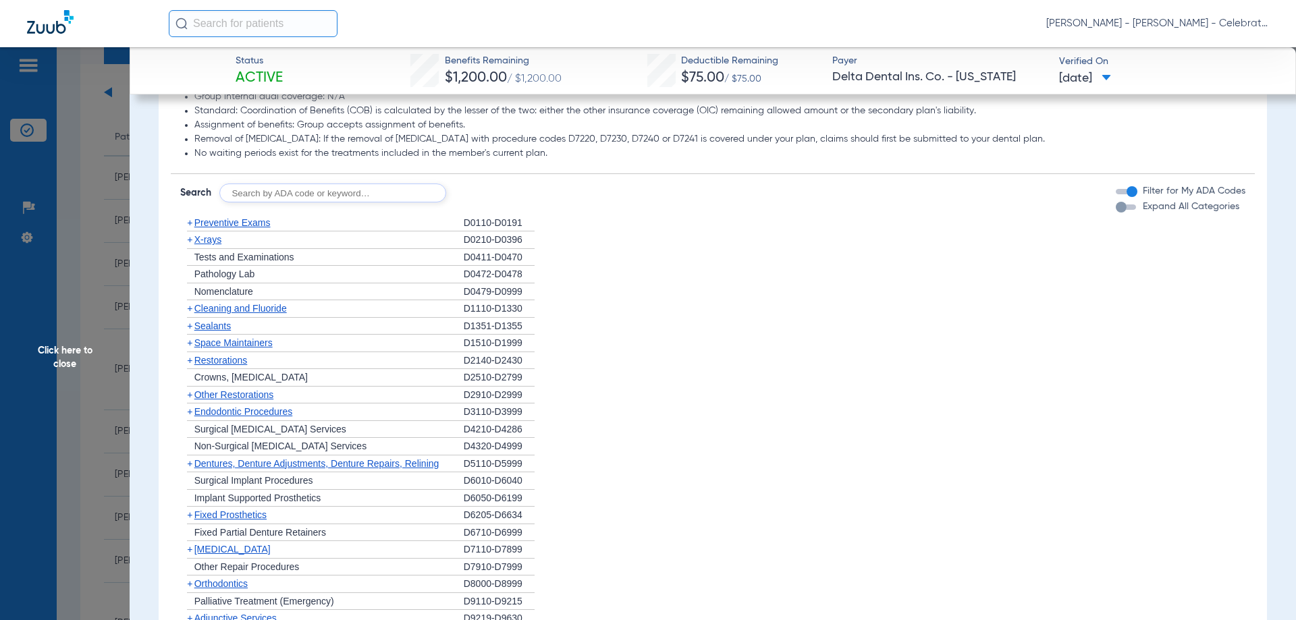
click at [223, 332] on div "+ Sealants" at bounding box center [322, 327] width 284 height 18
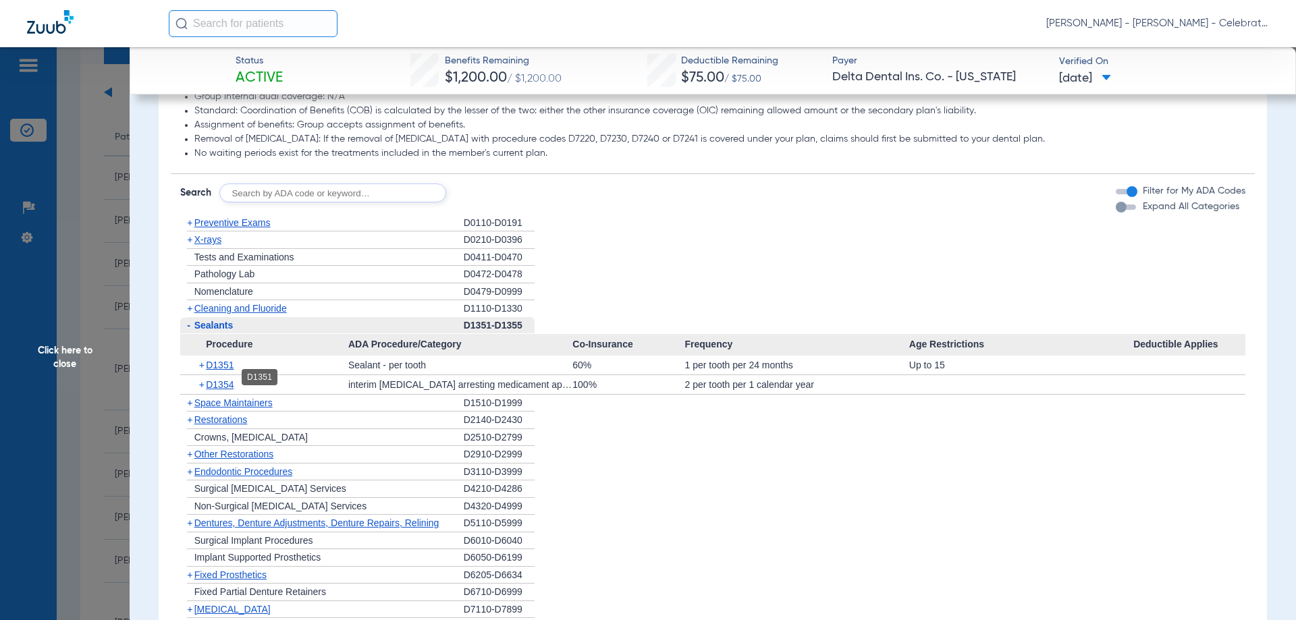
click at [222, 371] on span "D1351" at bounding box center [220, 365] width 28 height 11
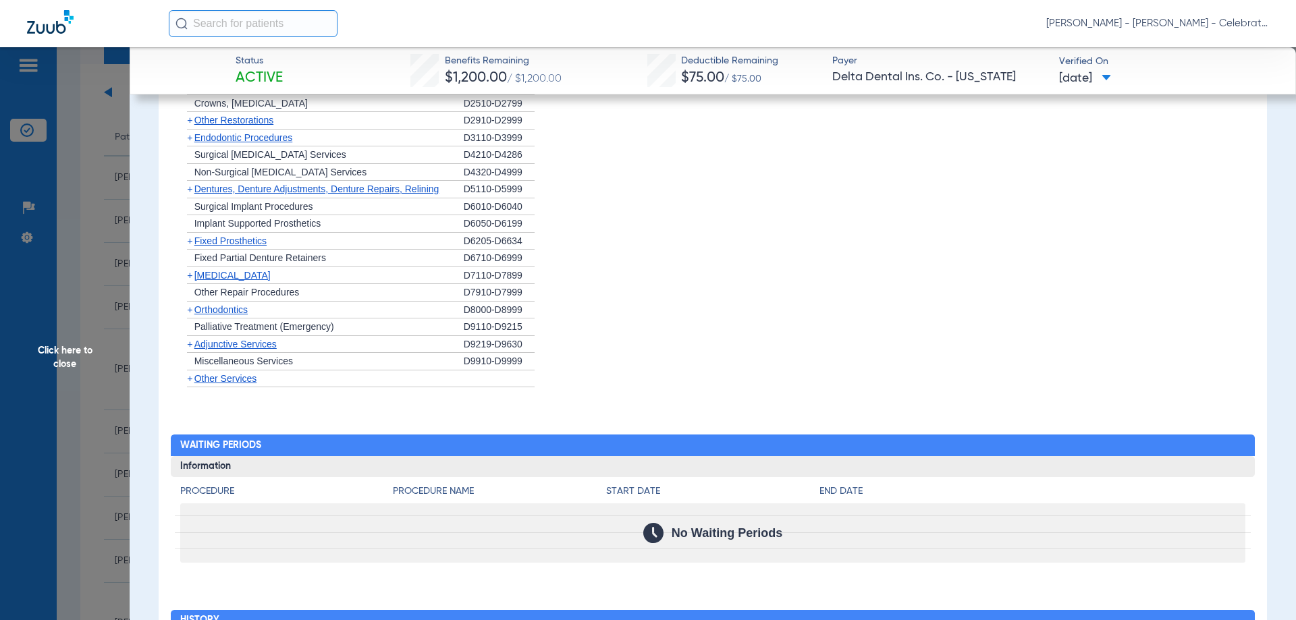
scroll to position [1839, 0]
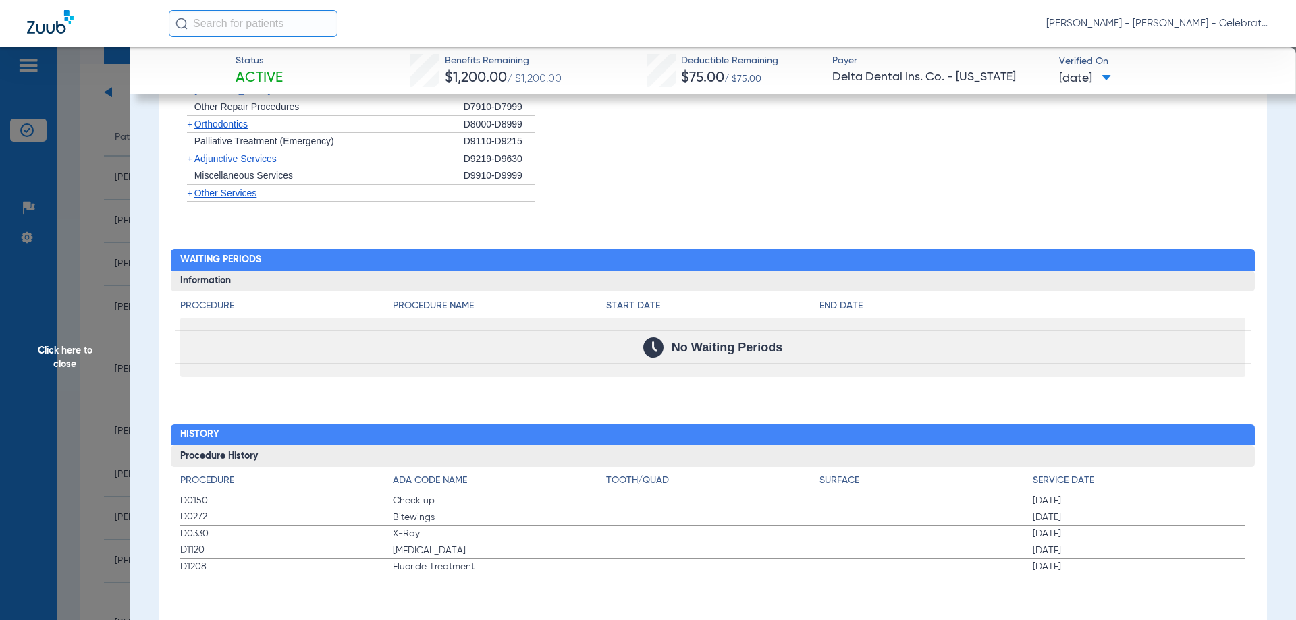
click at [66, 358] on span "Click here to close" at bounding box center [65, 357] width 130 height 620
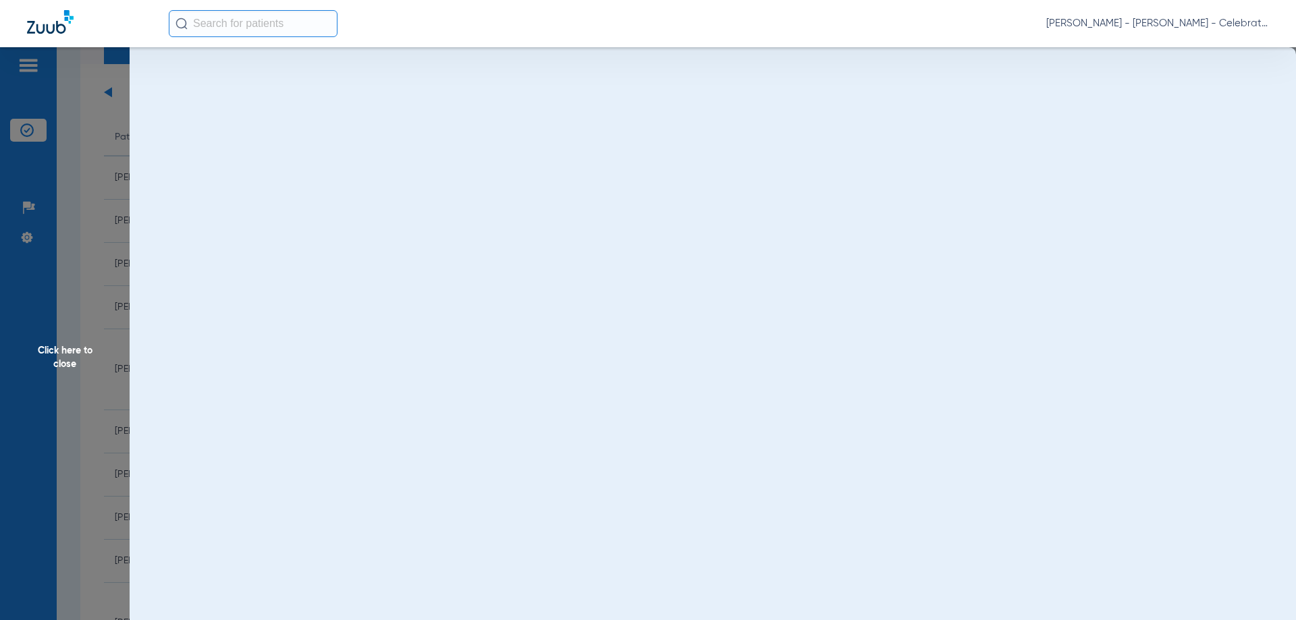
scroll to position [0, 0]
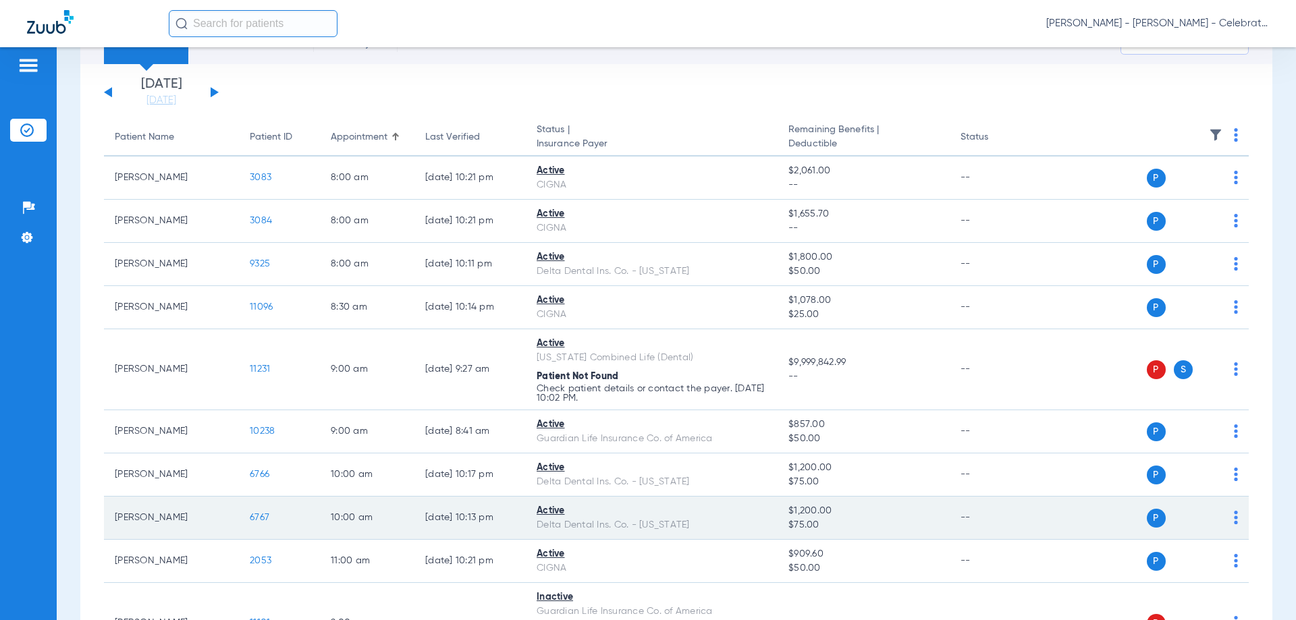
click at [255, 514] on span "6767" at bounding box center [260, 517] width 20 height 9
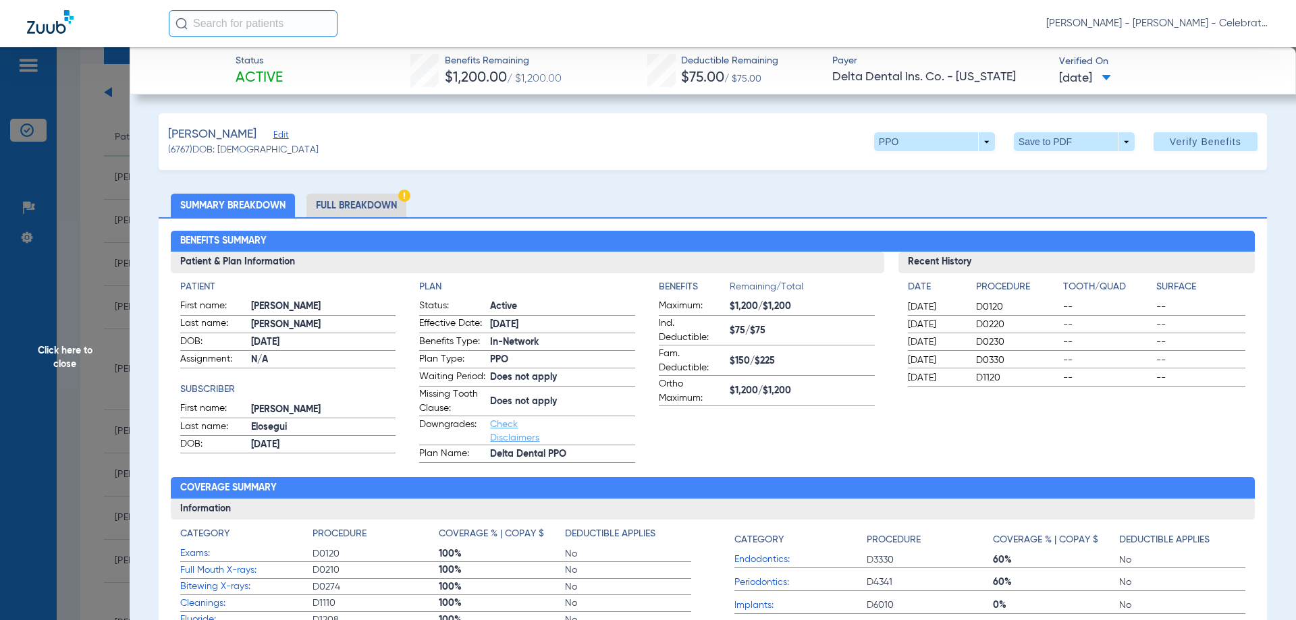
click at [373, 207] on li "Full Breakdown" at bounding box center [356, 206] width 100 height 24
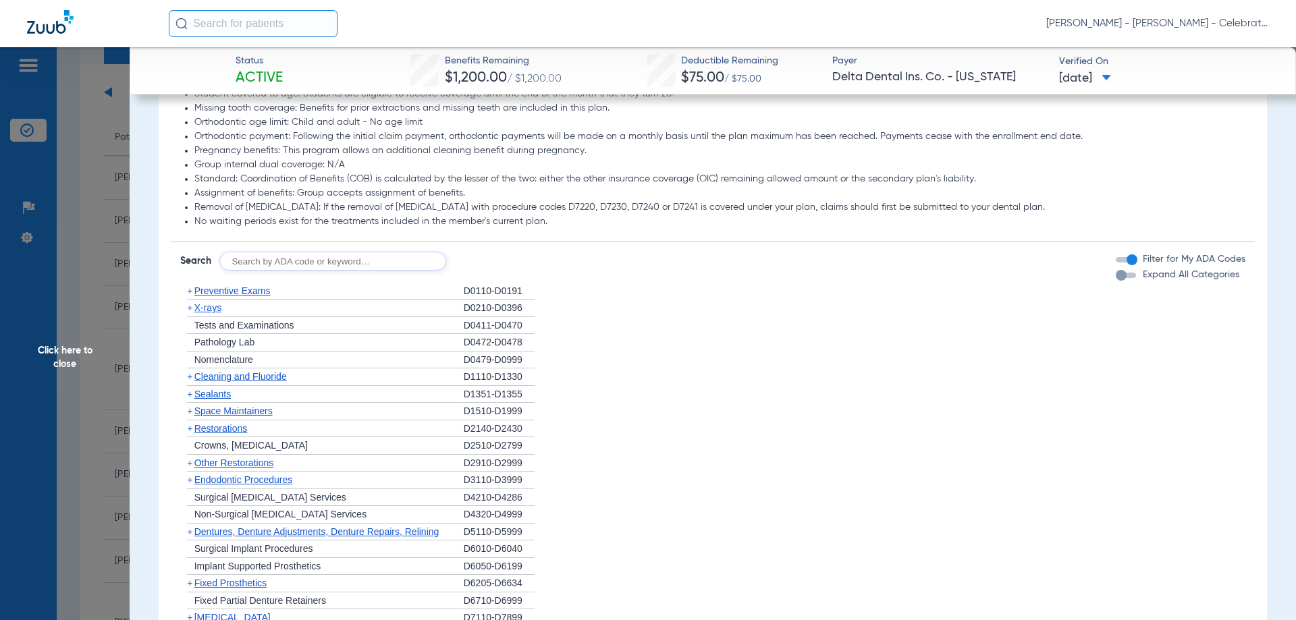
scroll to position [1283, 0]
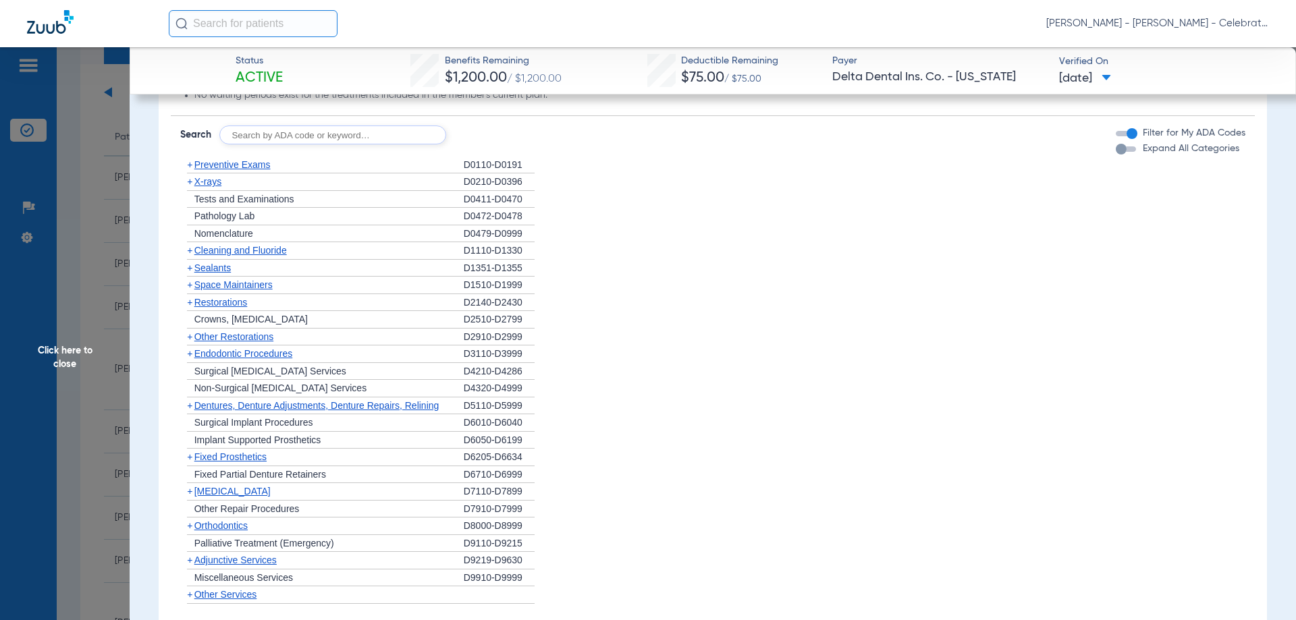
click at [211, 187] on span "X-rays" at bounding box center [207, 181] width 27 height 11
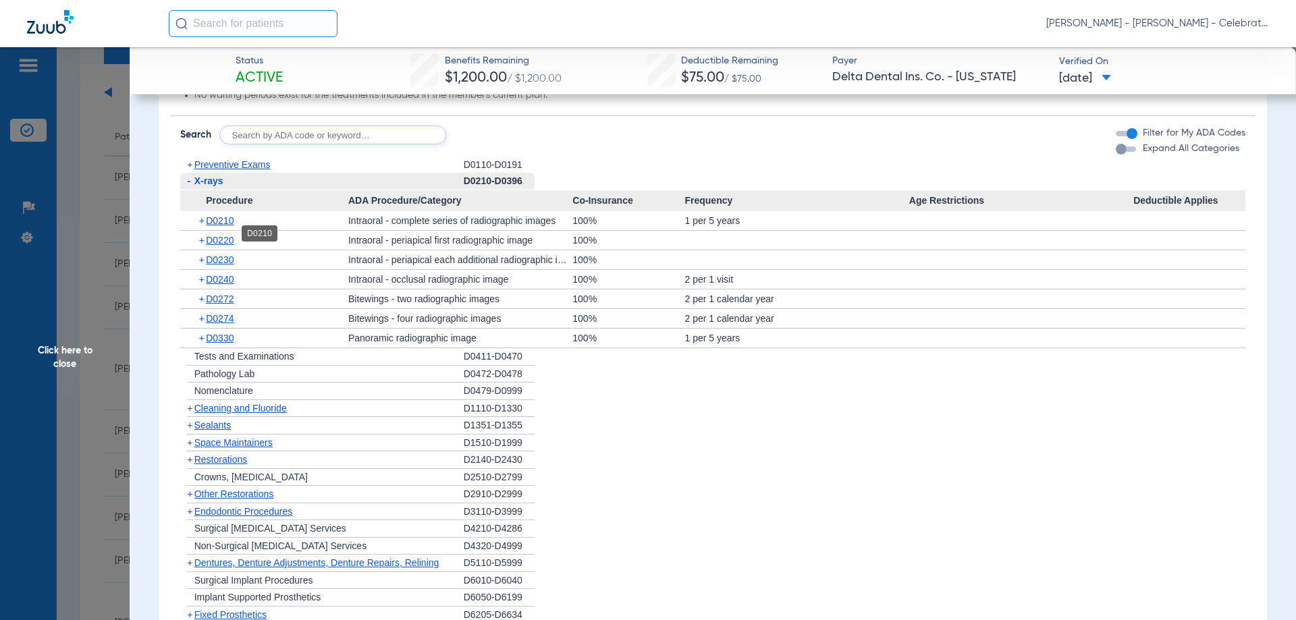
click at [222, 226] on span "D0210" at bounding box center [220, 220] width 28 height 11
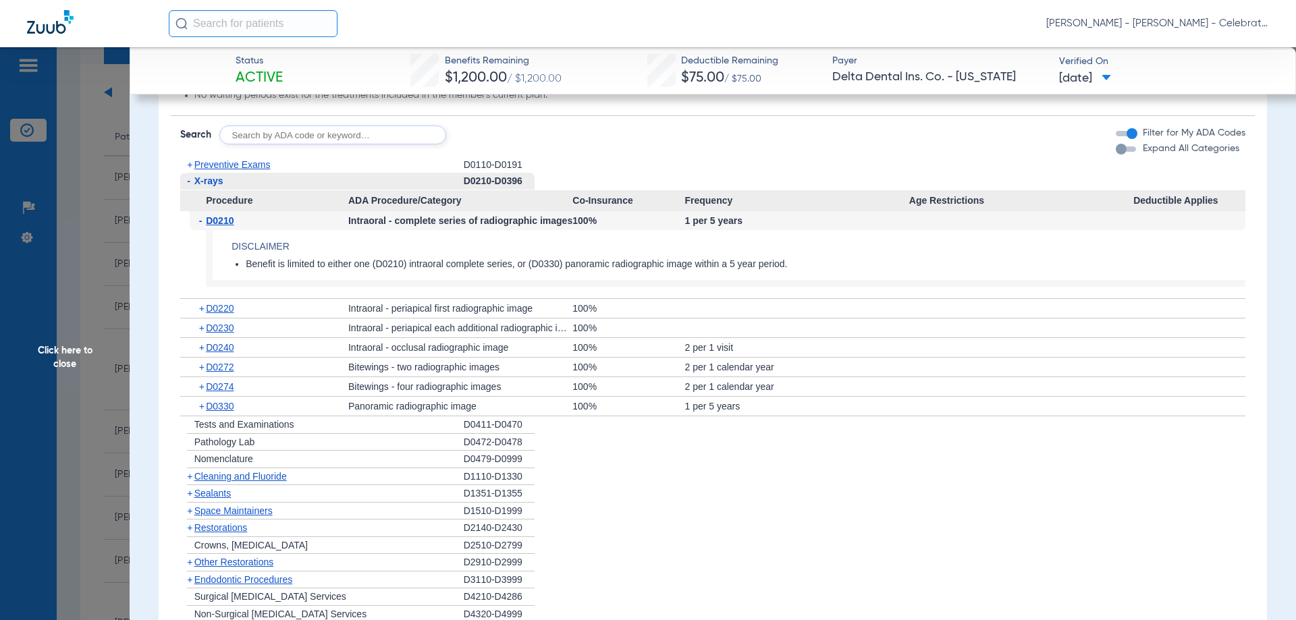
click at [222, 226] on span "D0210" at bounding box center [220, 220] width 28 height 11
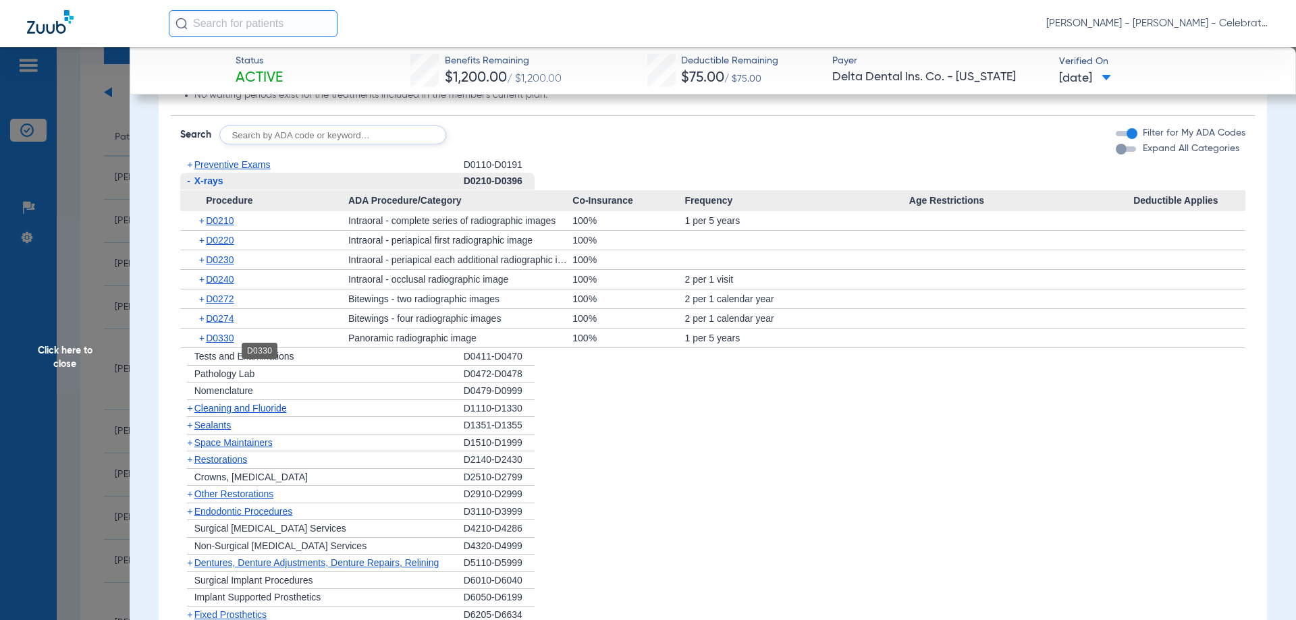
click at [206, 344] on span "D0330" at bounding box center [220, 338] width 28 height 11
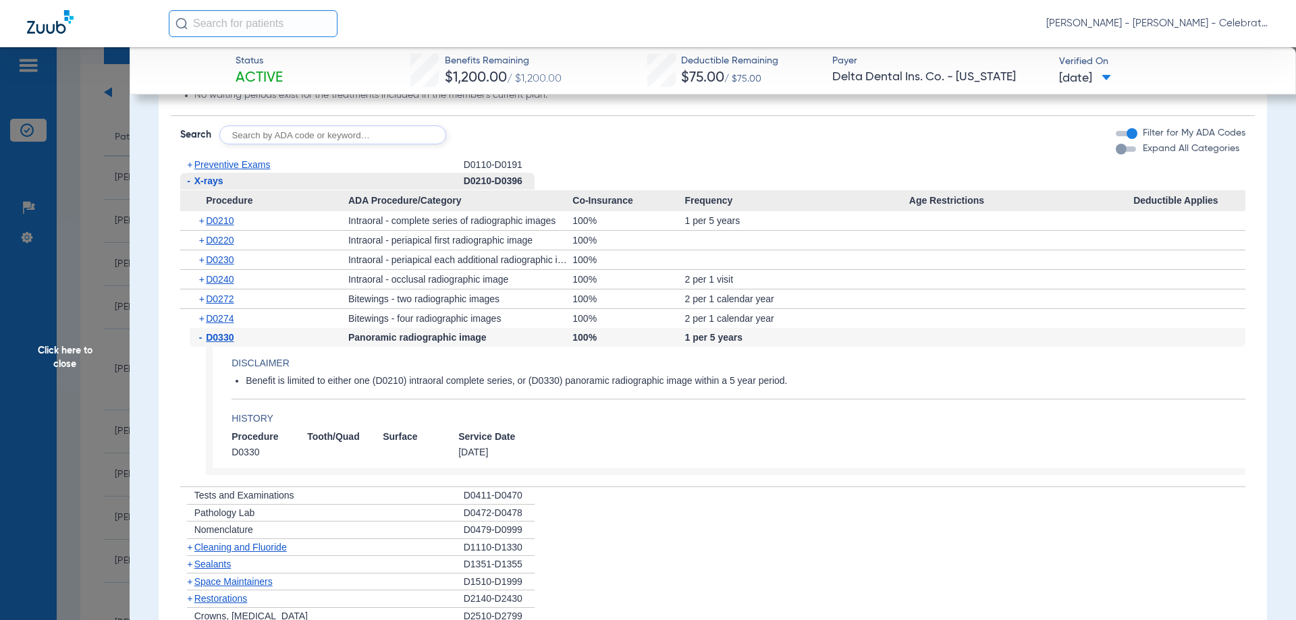
click at [206, 343] on span "D0330" at bounding box center [220, 337] width 28 height 11
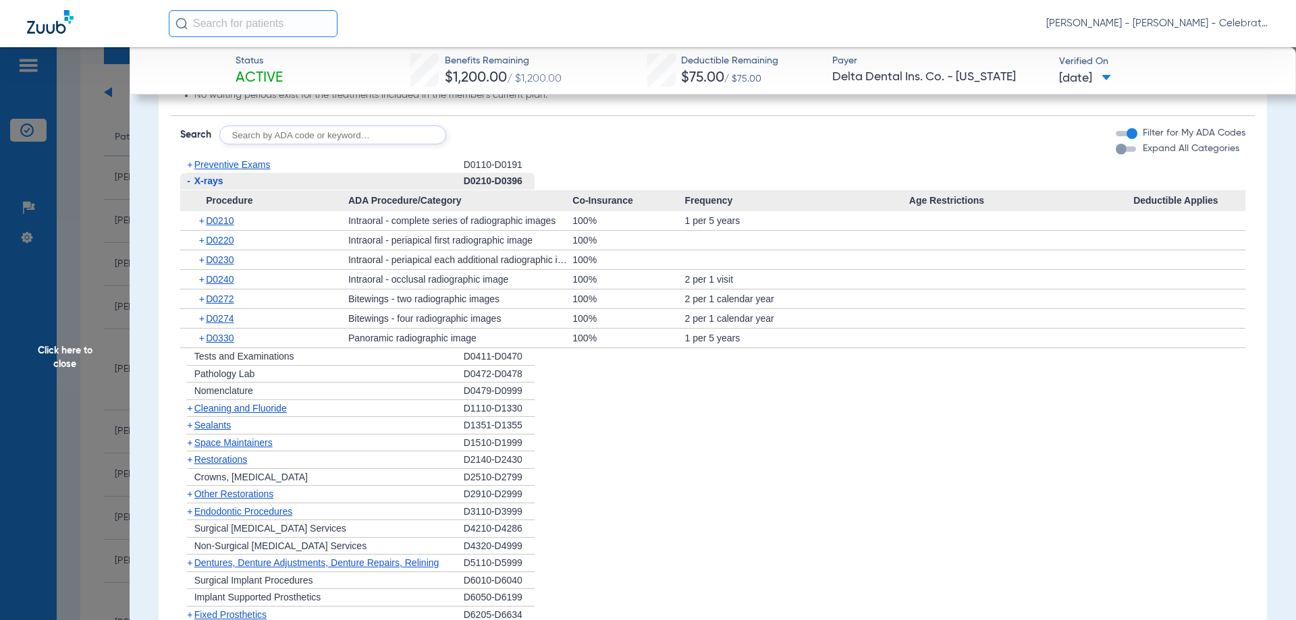
click at [207, 186] on span "X-rays" at bounding box center [208, 181] width 29 height 11
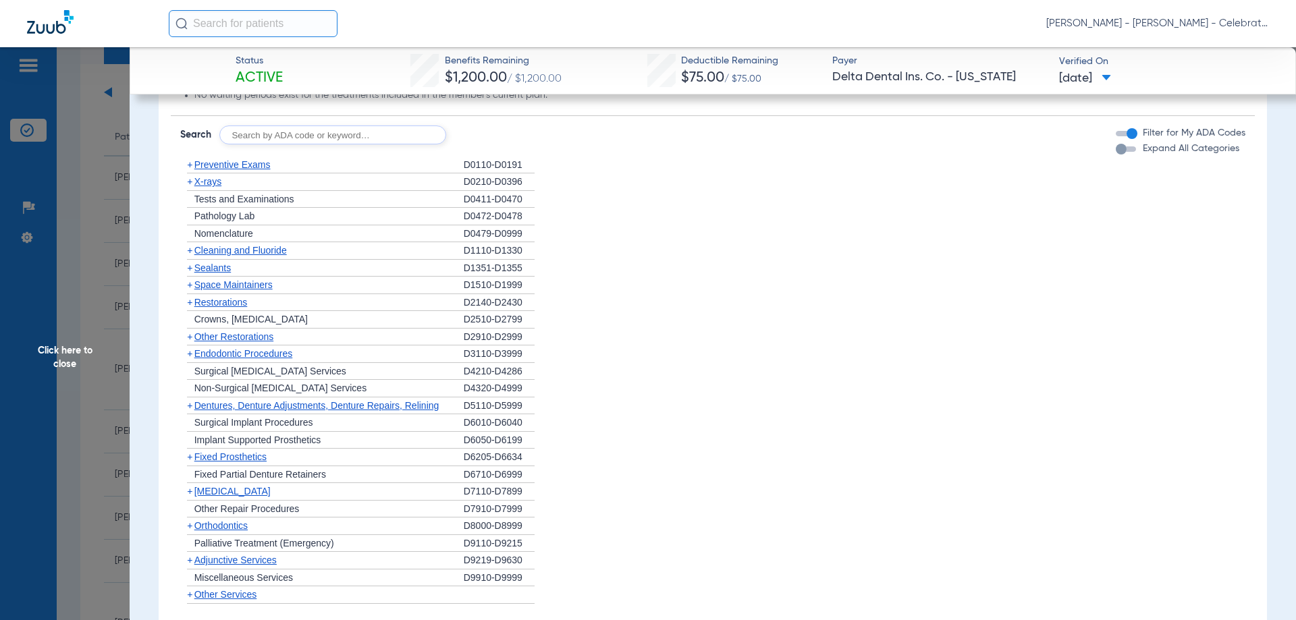
click at [213, 170] on span "Preventive Exams" at bounding box center [232, 164] width 76 height 11
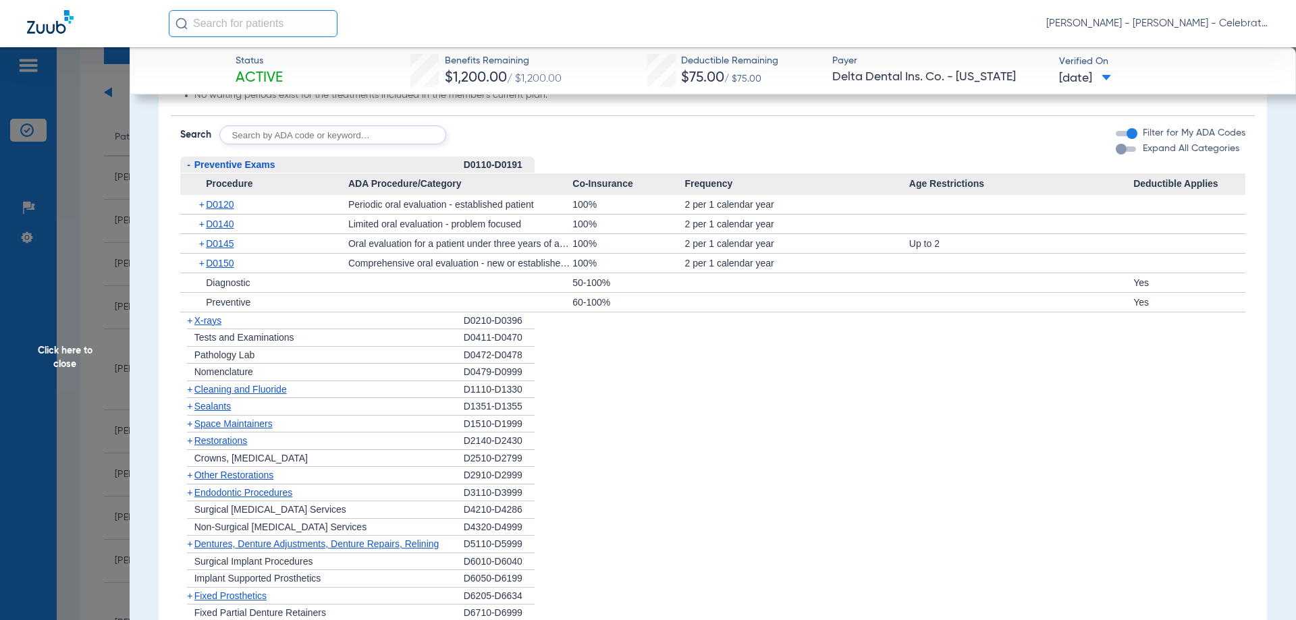
click at [213, 170] on span "Preventive Exams" at bounding box center [234, 164] width 81 height 11
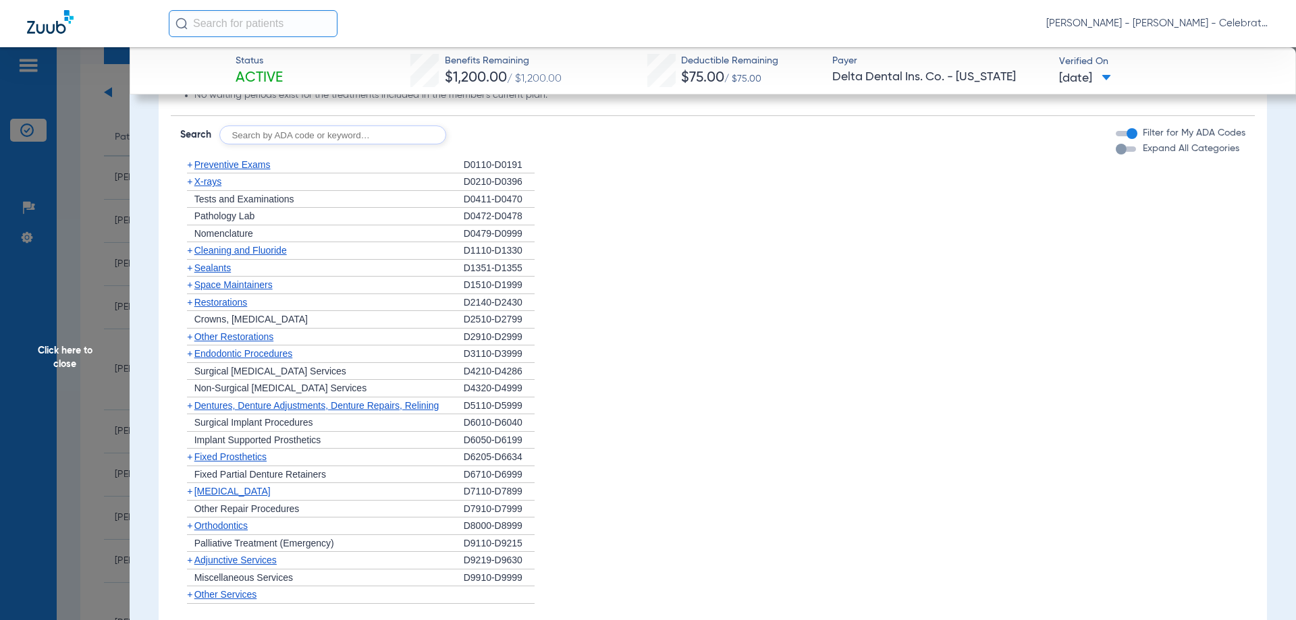
click at [208, 256] on span "Cleaning and Fluoride" at bounding box center [240, 250] width 92 height 11
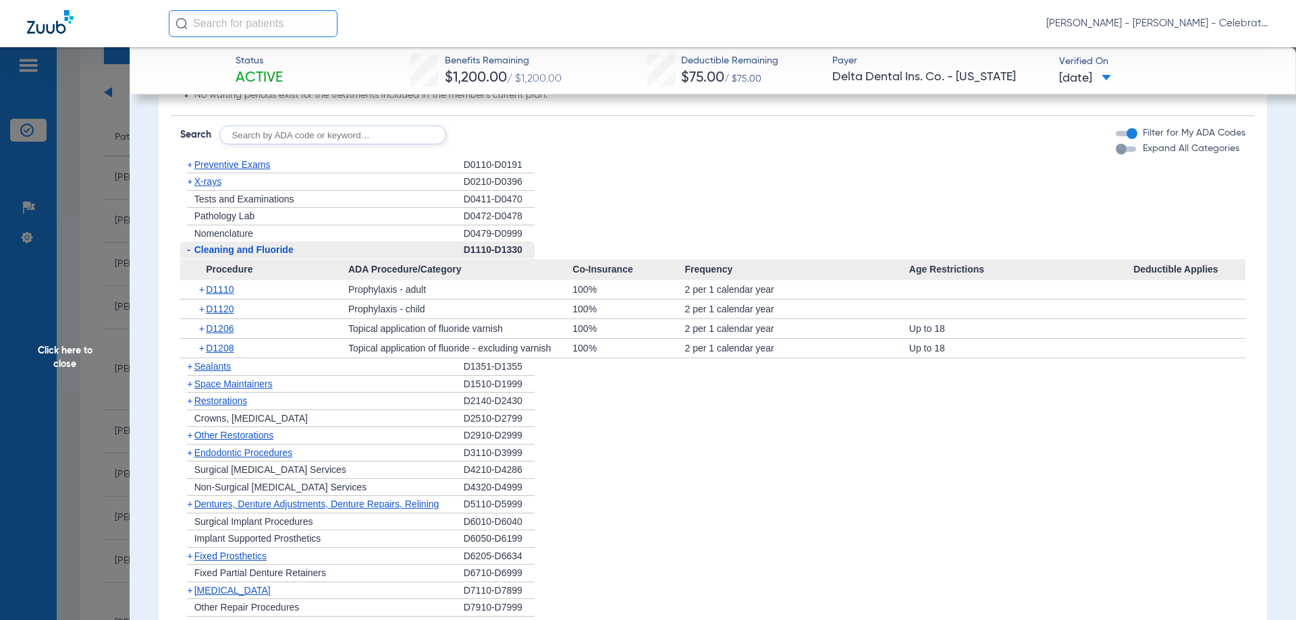
click at [208, 255] on span "Cleaning and Fluoride" at bounding box center [243, 249] width 99 height 11
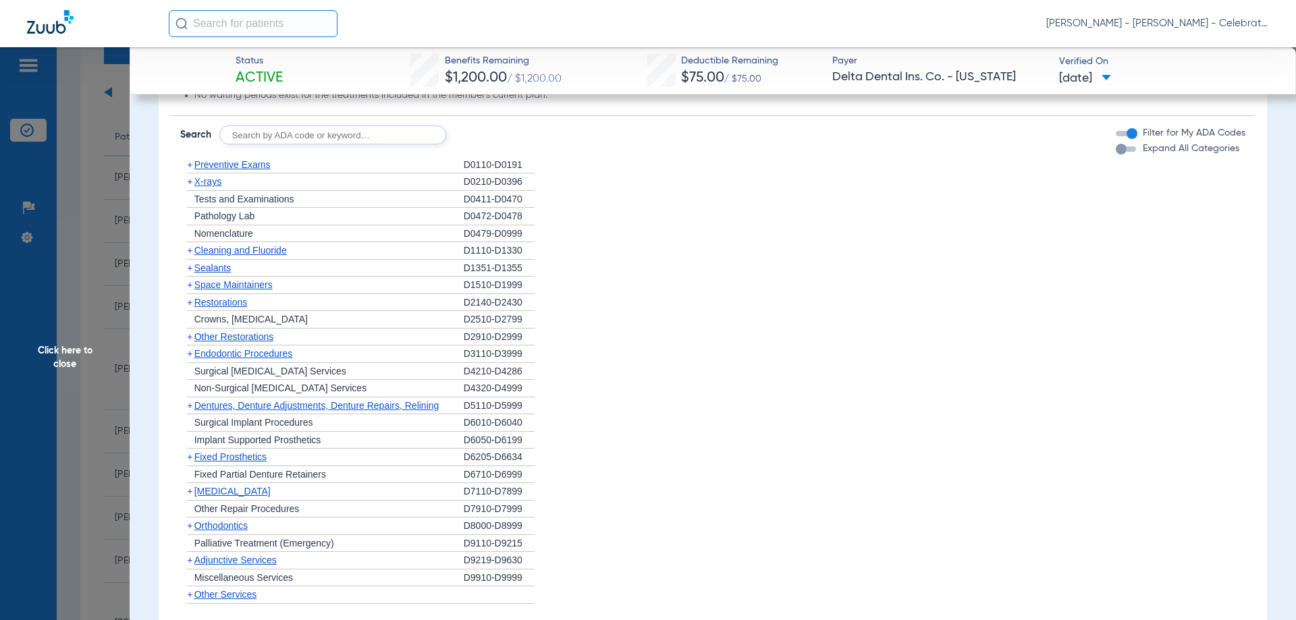
click at [218, 187] on span "X-rays" at bounding box center [207, 181] width 27 height 11
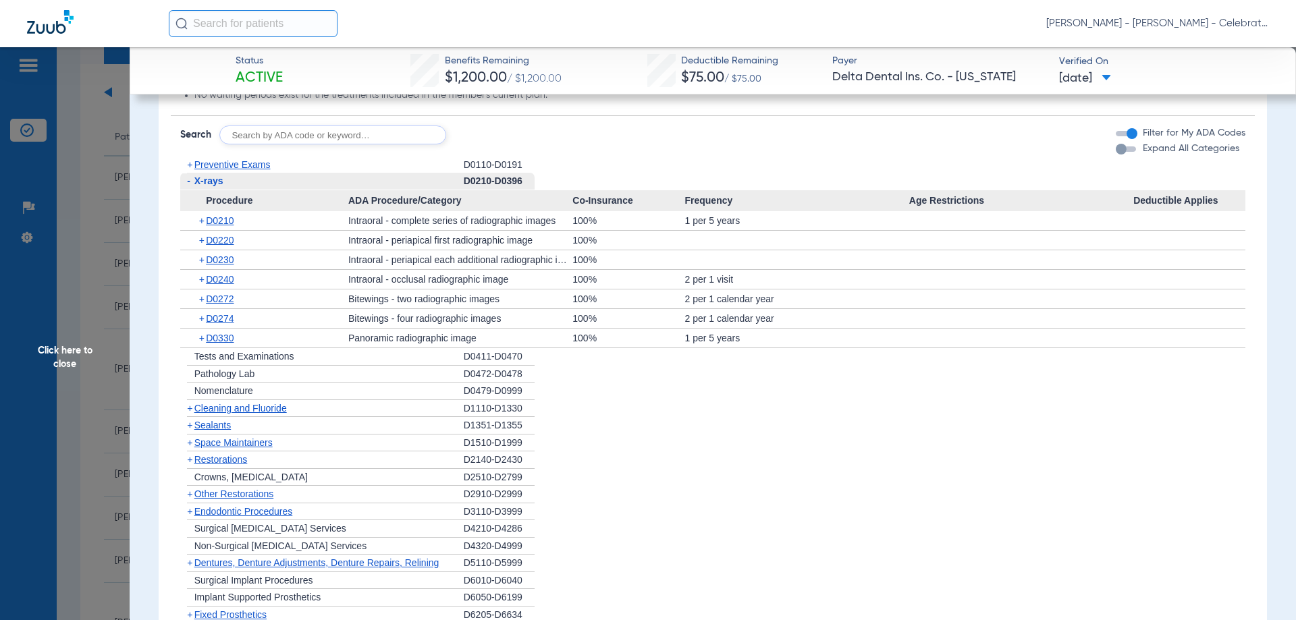
click at [218, 186] on span "X-rays" at bounding box center [208, 181] width 29 height 11
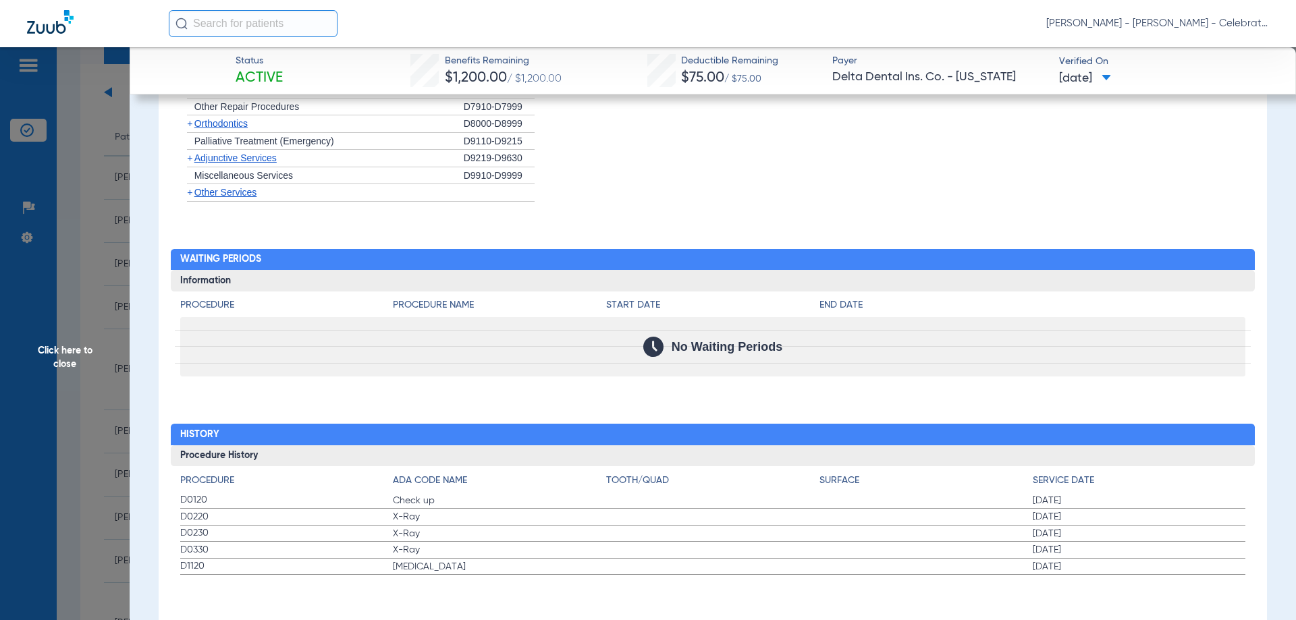
scroll to position [1697, 0]
click at [39, 352] on span "Click here to close" at bounding box center [65, 357] width 130 height 620
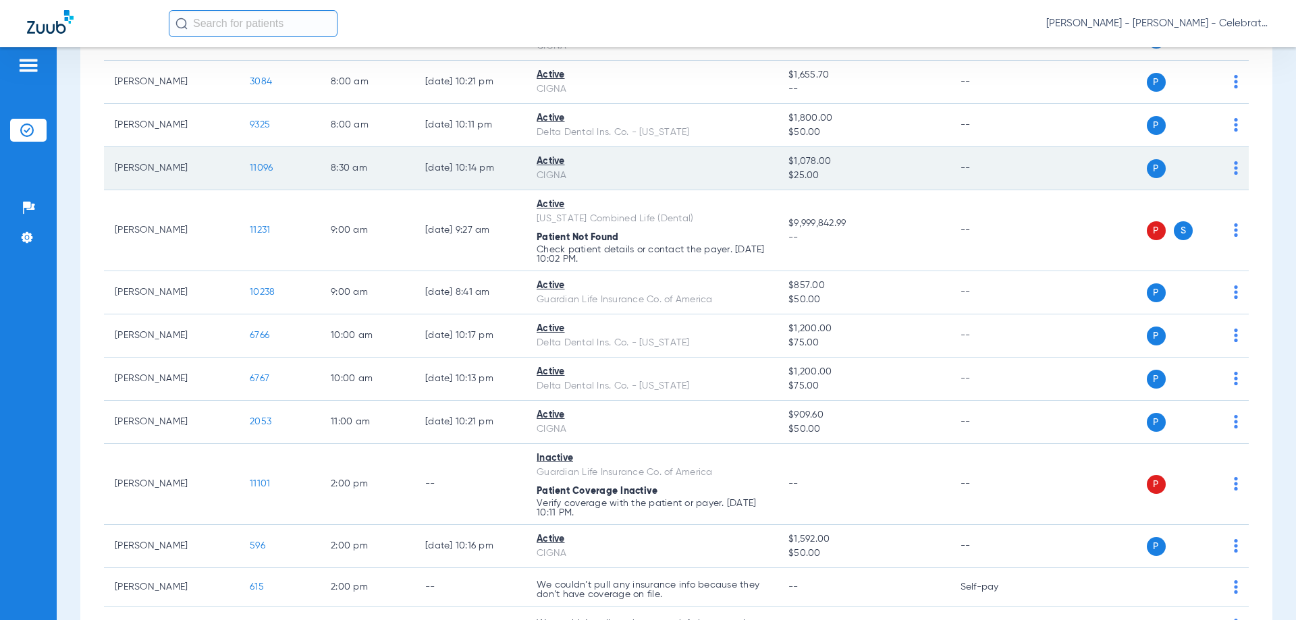
scroll to position [270, 0]
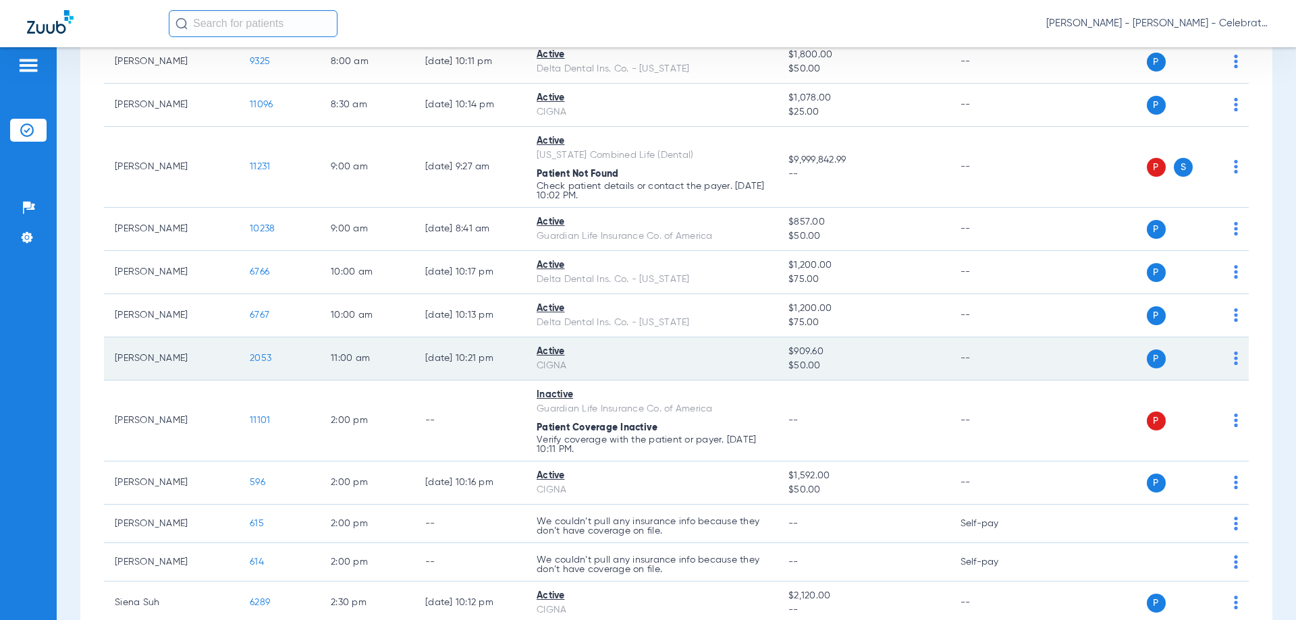
click at [267, 359] on span "2053" at bounding box center [261, 358] width 22 height 9
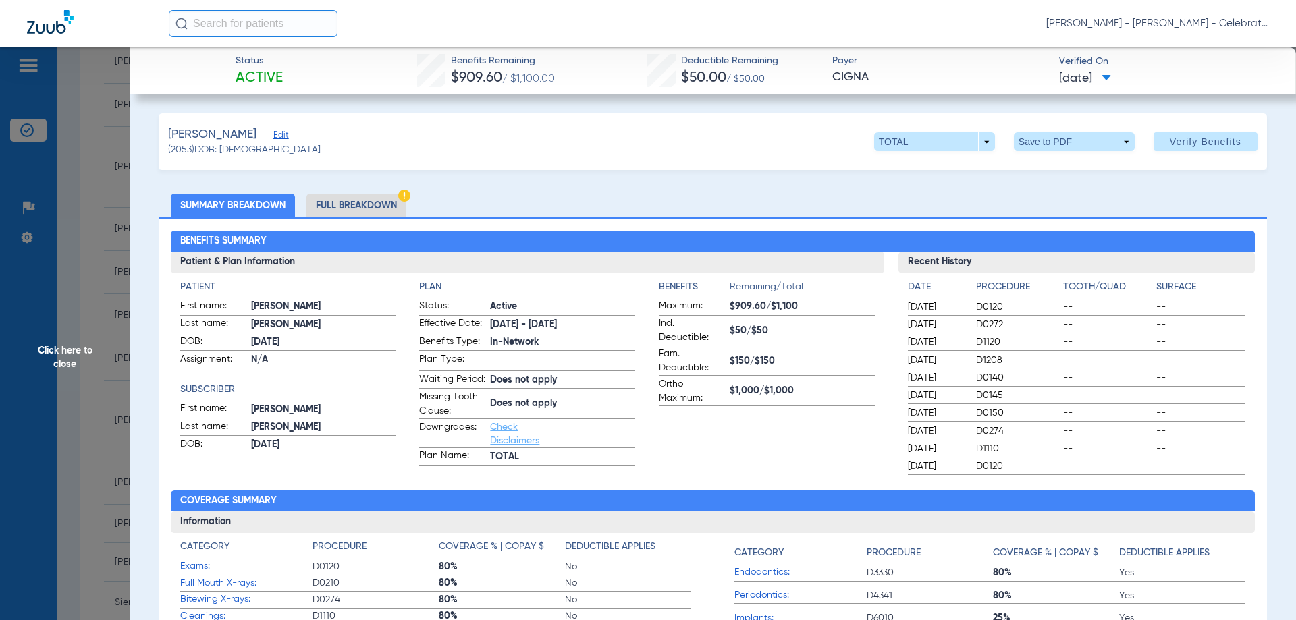
click at [344, 205] on li "Full Breakdown" at bounding box center [356, 206] width 100 height 24
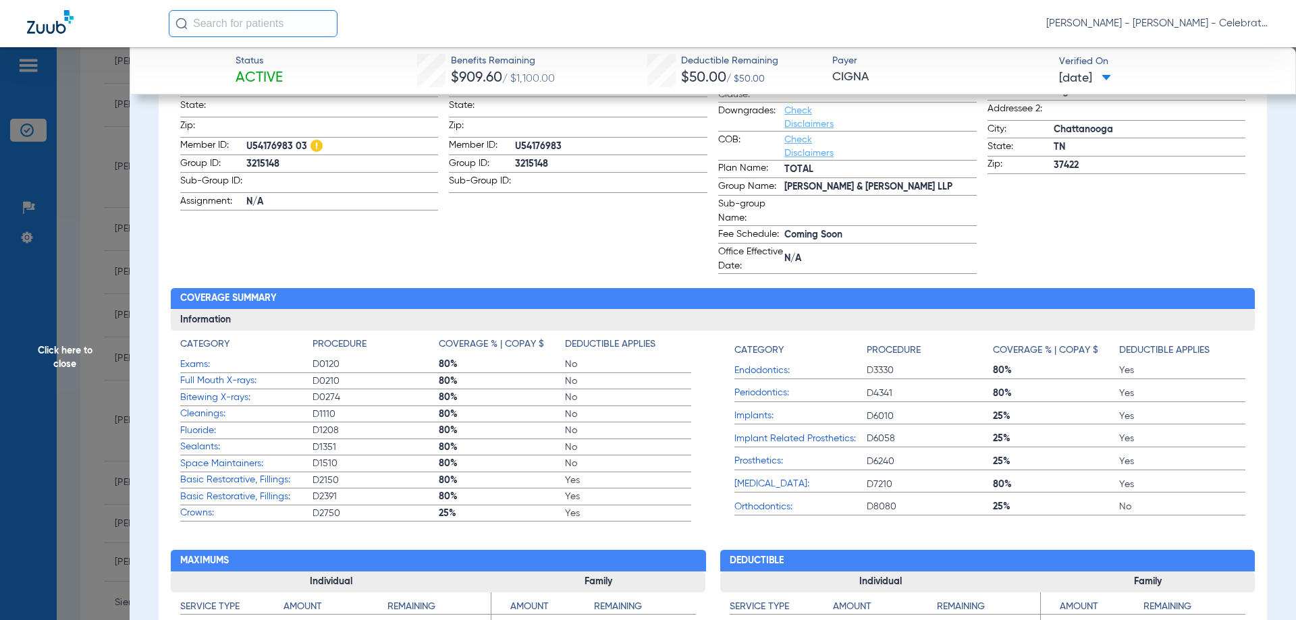
scroll to position [338, 0]
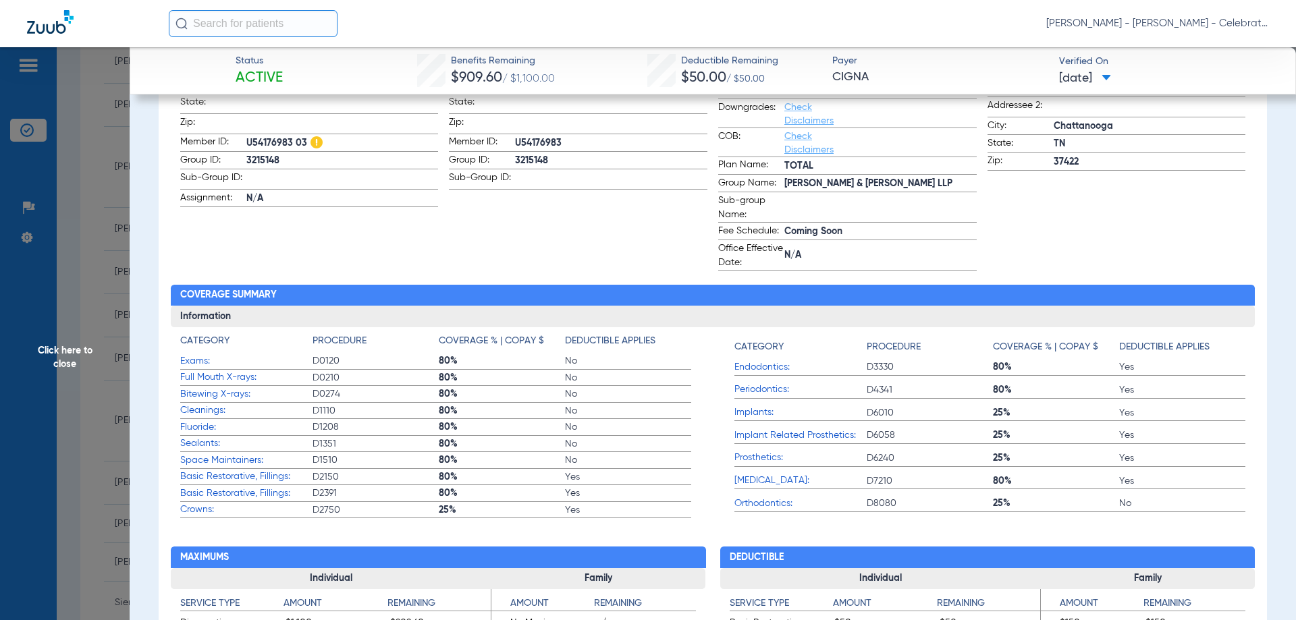
click at [86, 348] on span "Click here to close" at bounding box center [65, 357] width 130 height 620
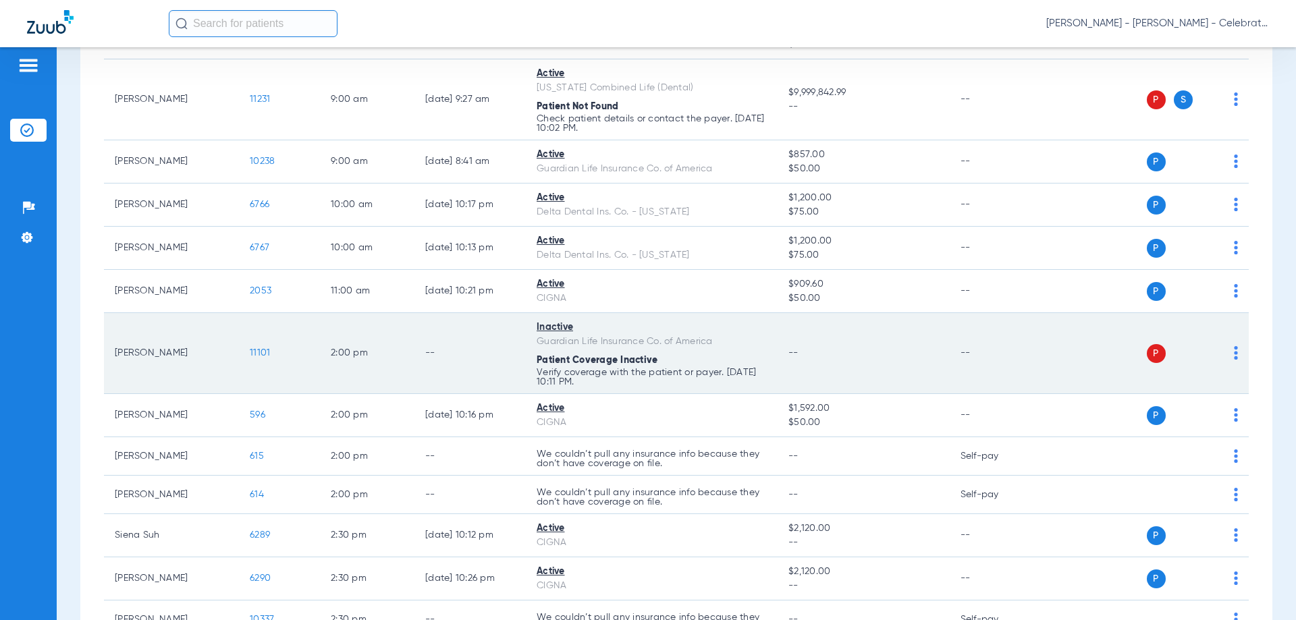
click at [255, 353] on span "11101" at bounding box center [260, 352] width 20 height 9
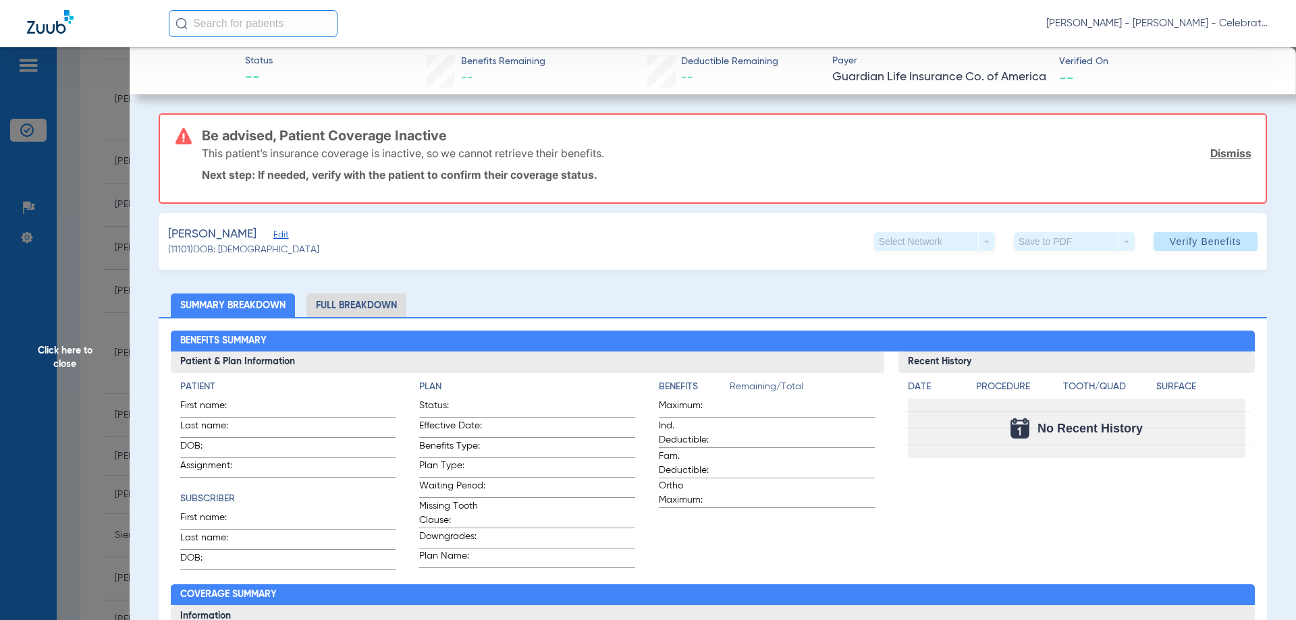
click at [76, 354] on span "Click here to close" at bounding box center [65, 357] width 130 height 620
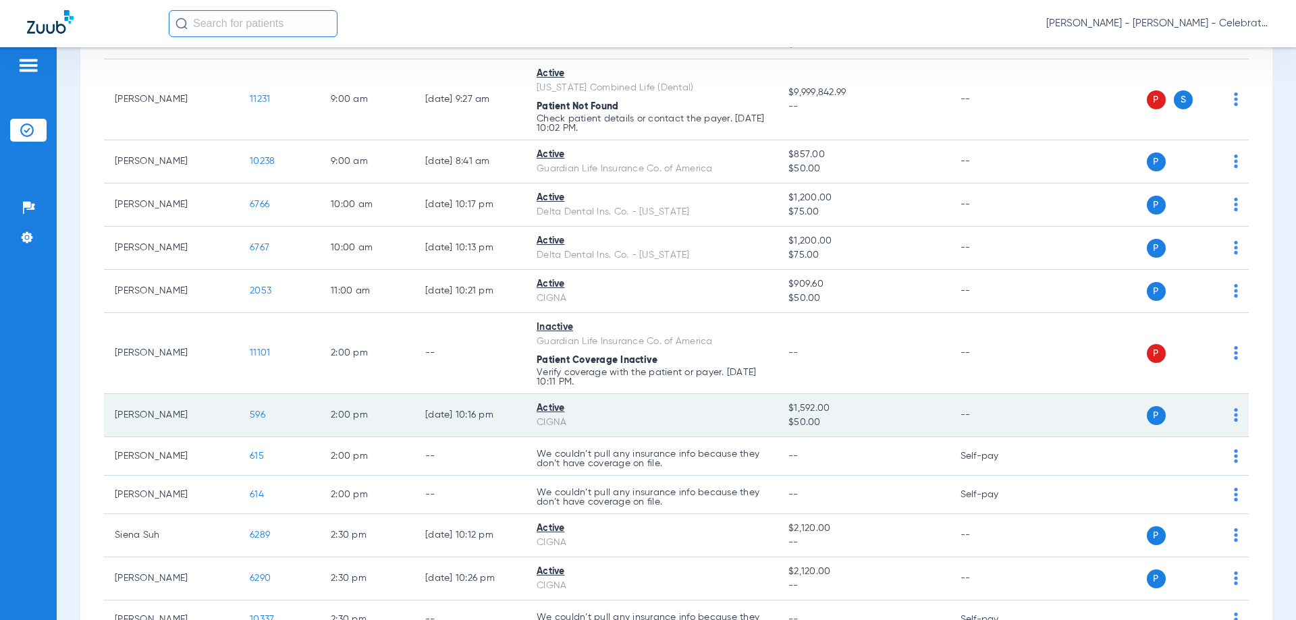
click at [256, 414] on span "596" at bounding box center [258, 414] width 16 height 9
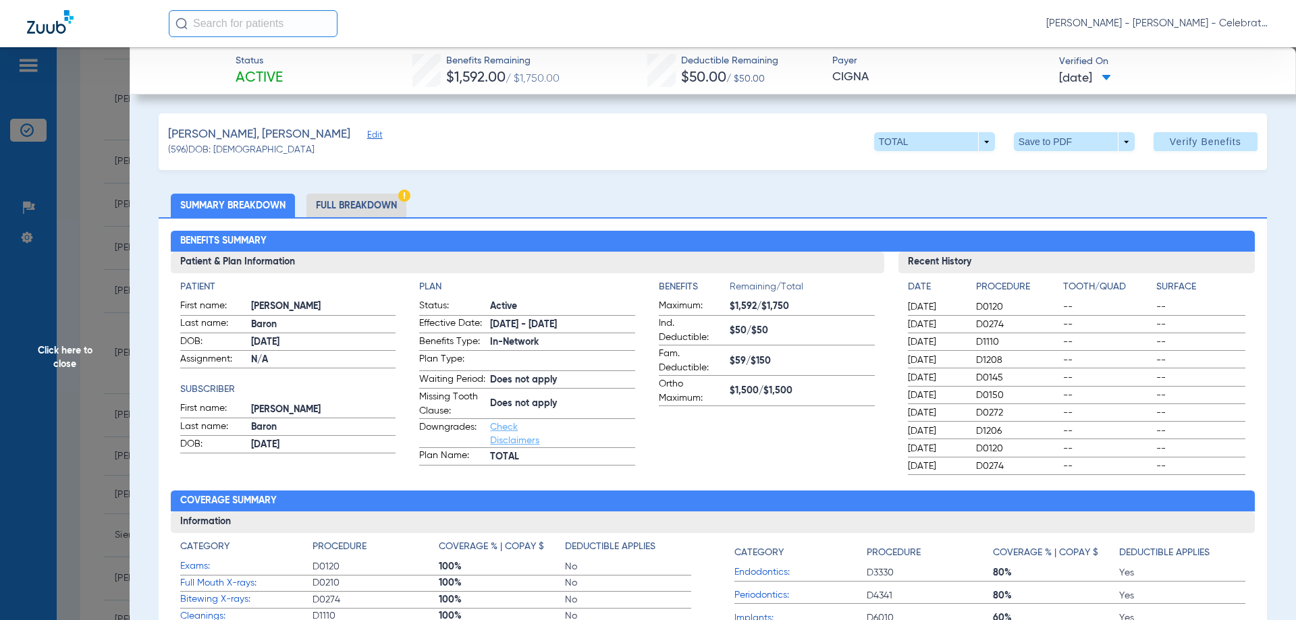
click at [350, 206] on li "Full Breakdown" at bounding box center [356, 206] width 100 height 24
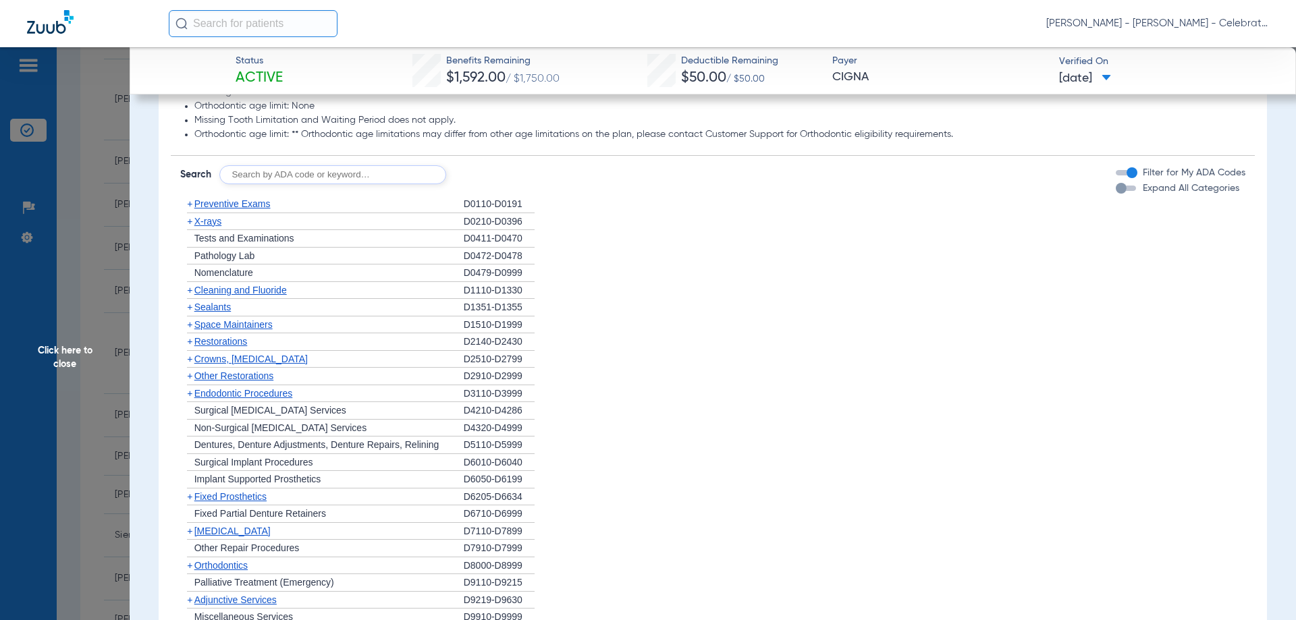
scroll to position [1148, 0]
click at [205, 225] on span "X-rays" at bounding box center [207, 219] width 27 height 11
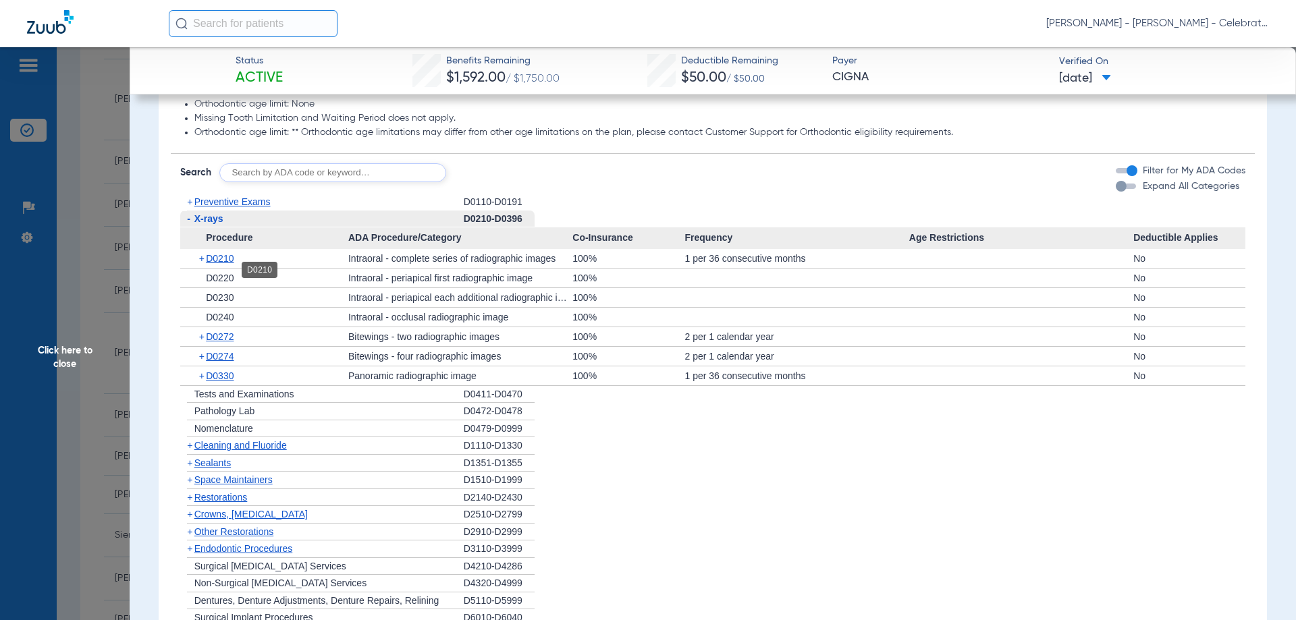
click at [227, 264] on span "D0210" at bounding box center [220, 258] width 28 height 11
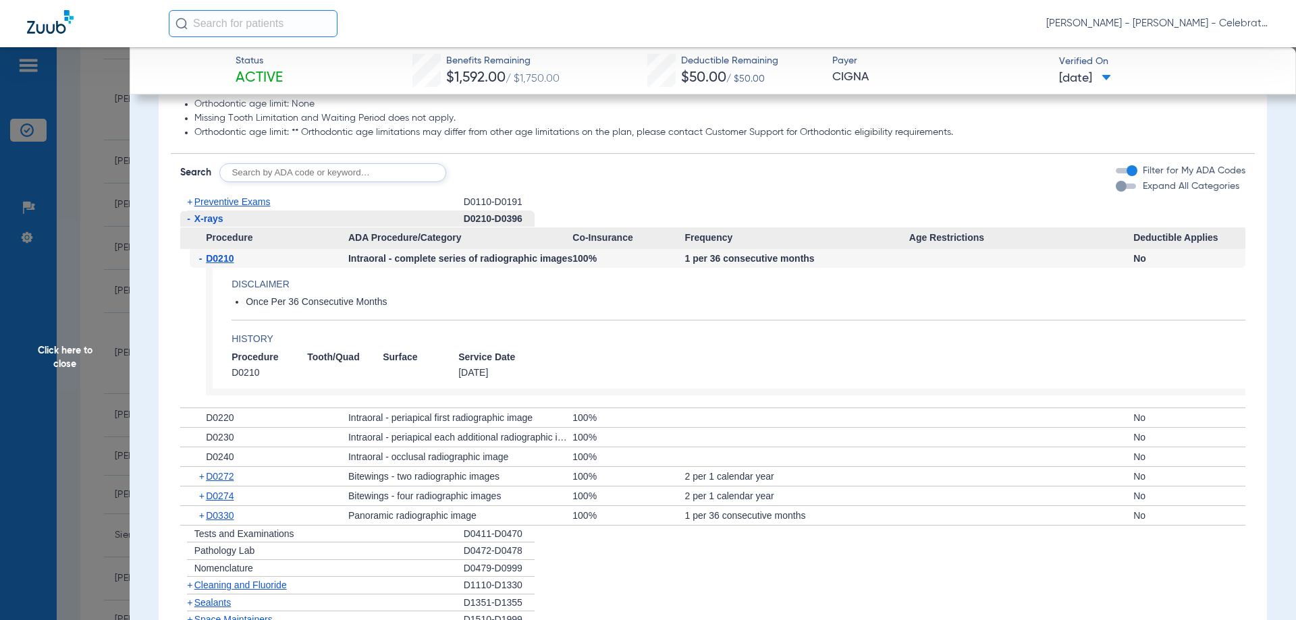
click at [227, 264] on span "D0210" at bounding box center [220, 258] width 28 height 11
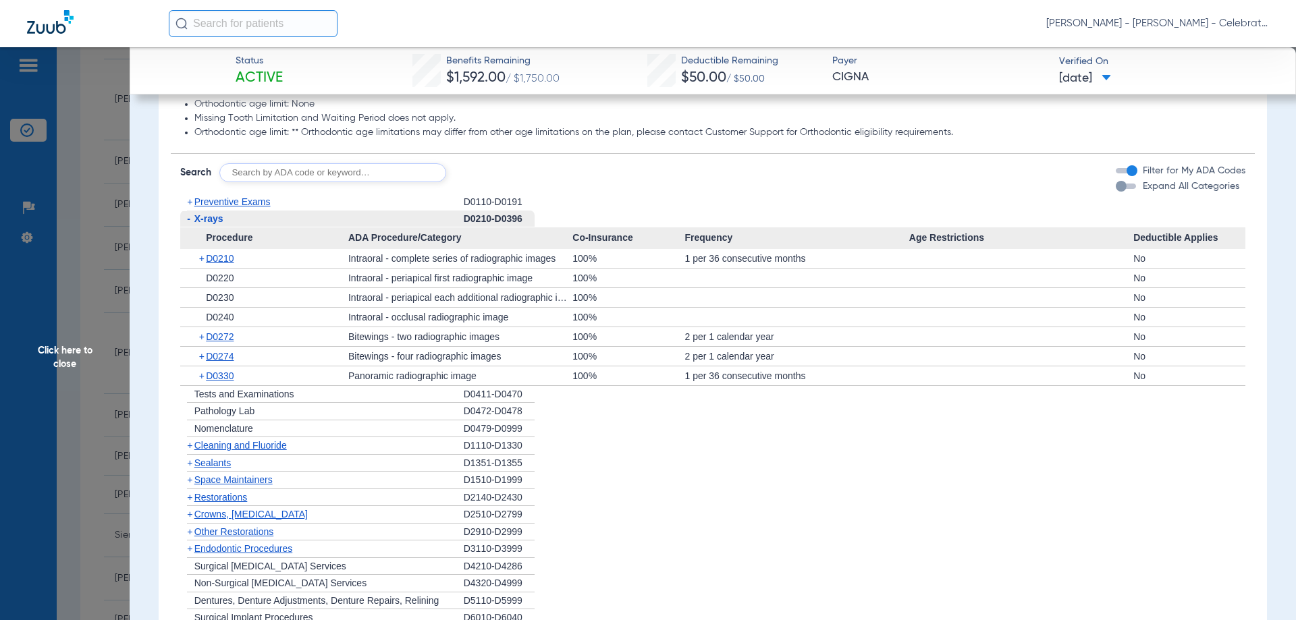
click at [226, 207] on span "Preventive Exams" at bounding box center [232, 201] width 76 height 11
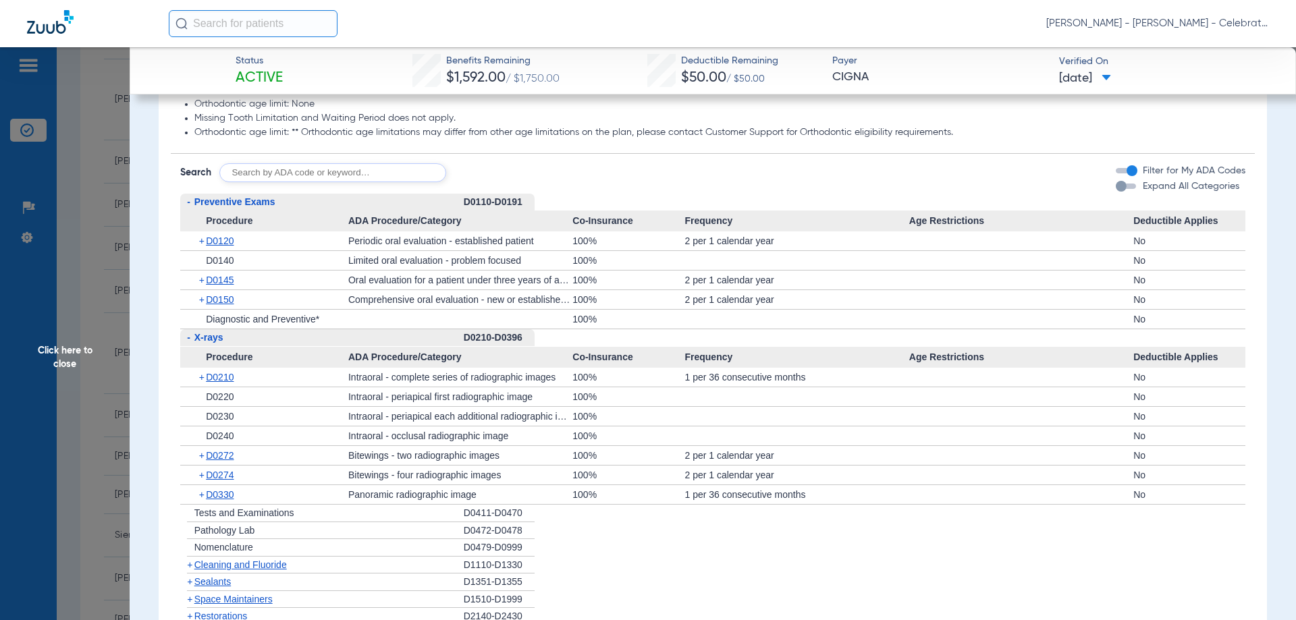
click at [226, 207] on span "Preventive Exams" at bounding box center [234, 201] width 81 height 11
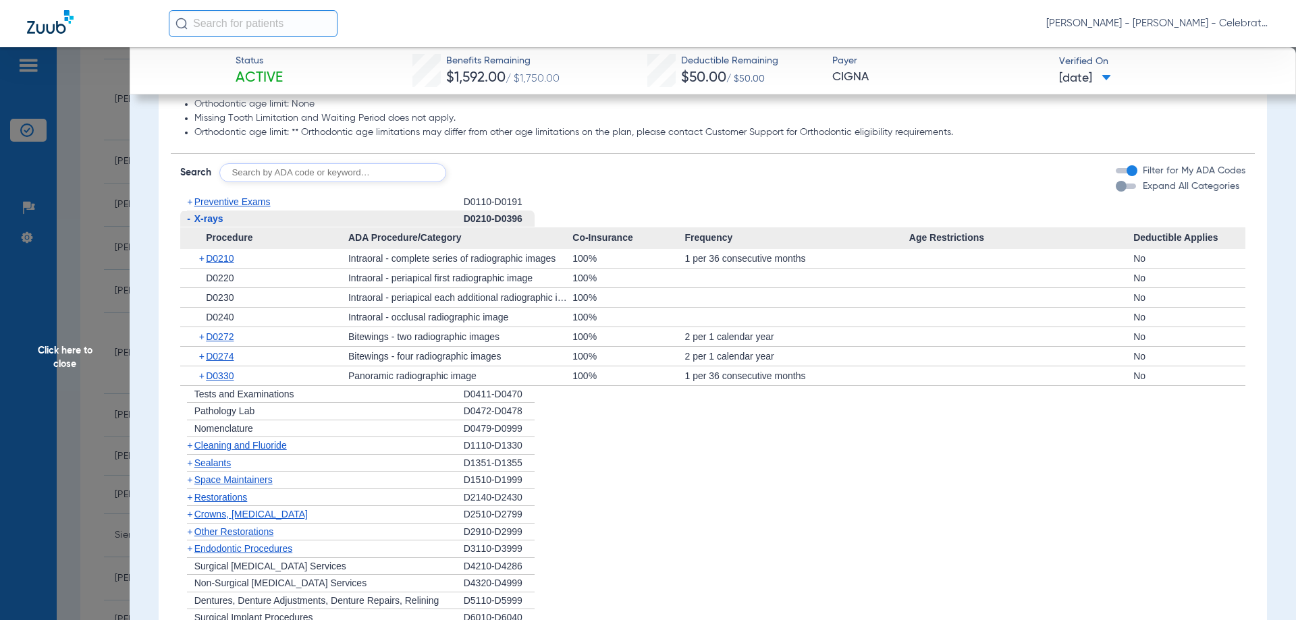
click at [213, 224] on span "X-rays" at bounding box center [208, 218] width 29 height 11
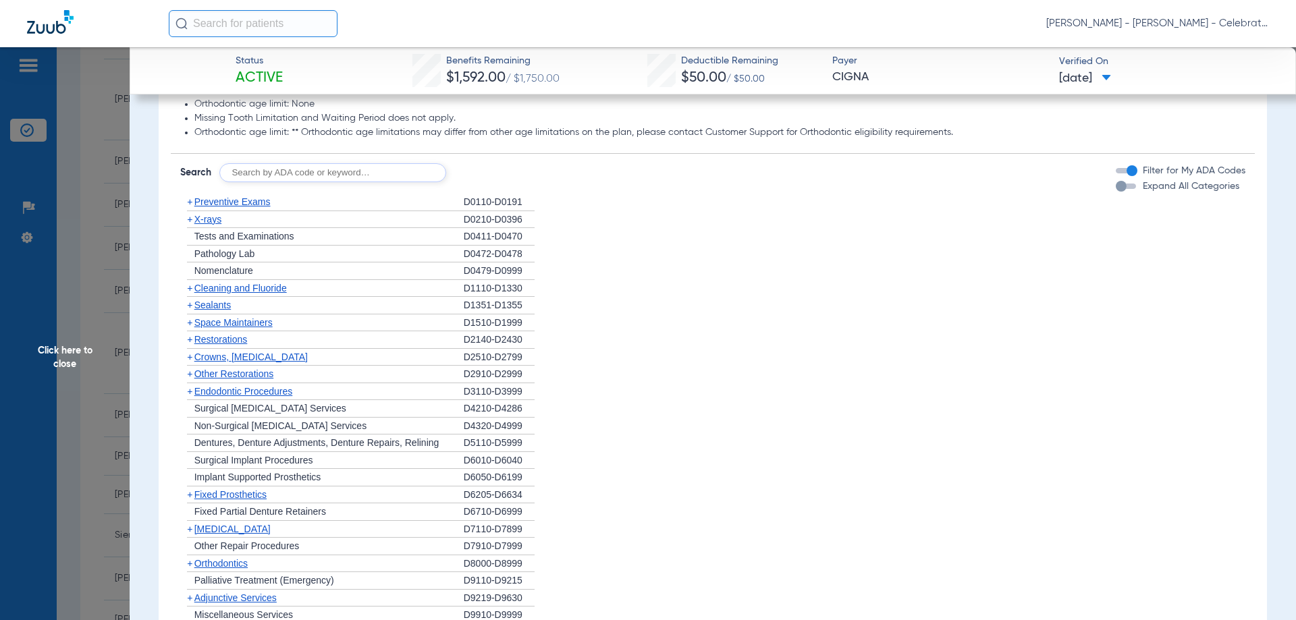
click at [234, 294] on span "Cleaning and Fluoride" at bounding box center [240, 288] width 92 height 11
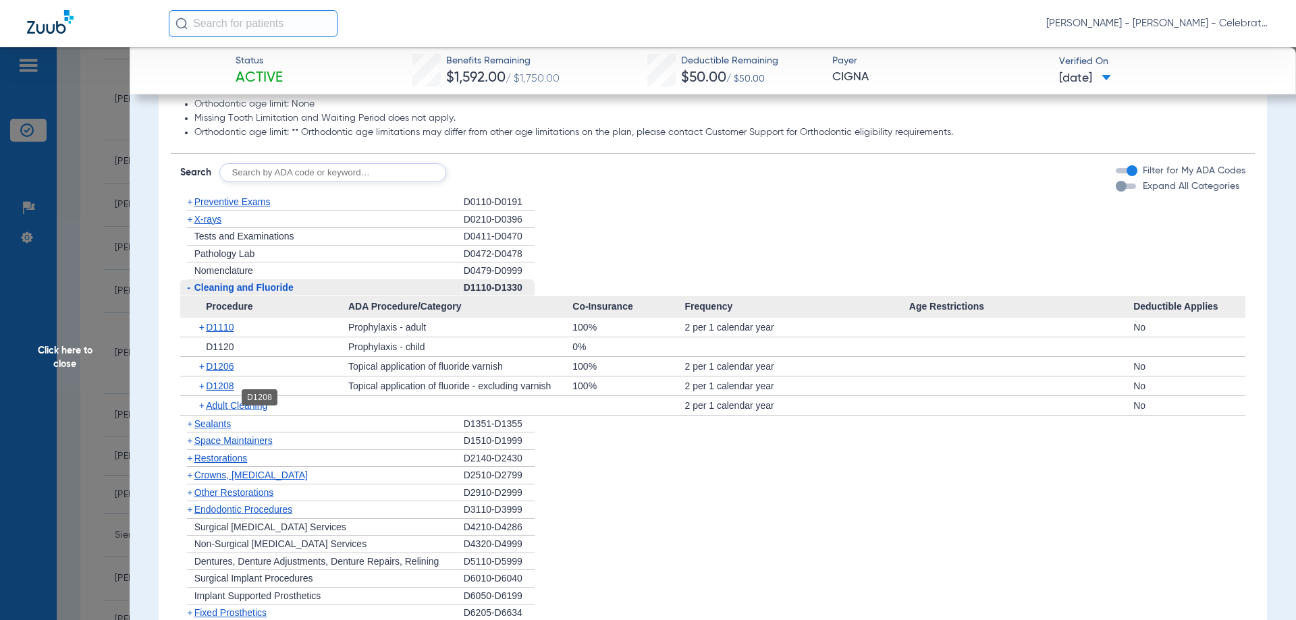
click at [225, 392] on span "D1208" at bounding box center [220, 386] width 28 height 11
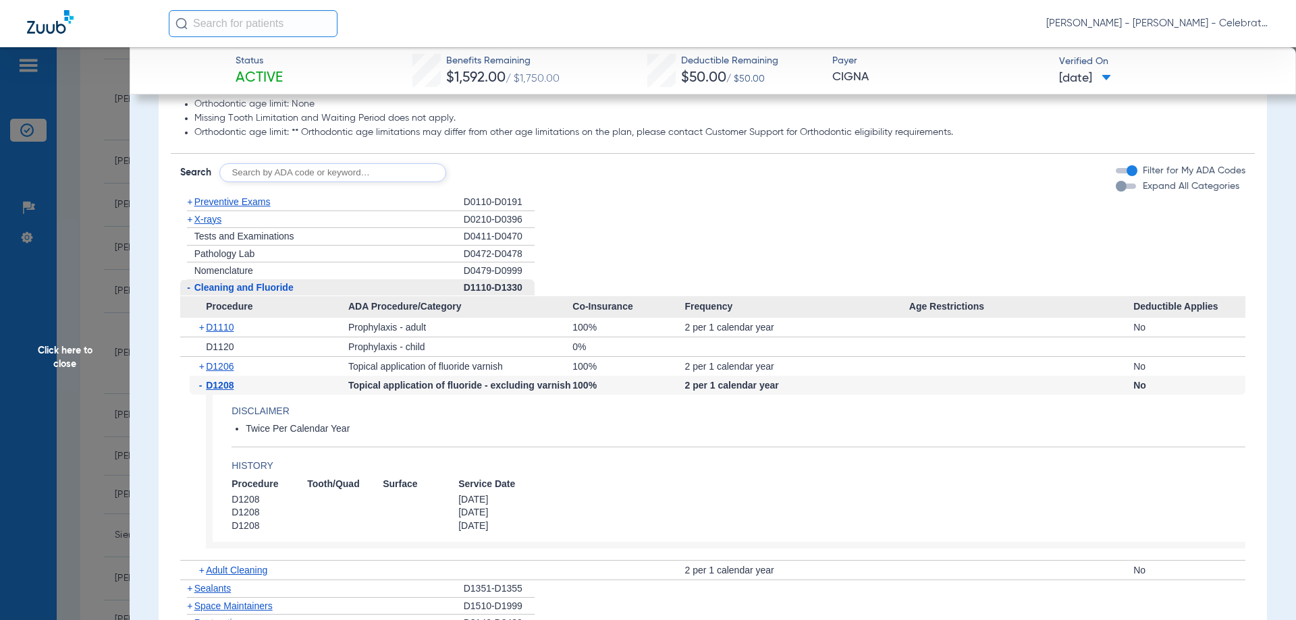
click at [225, 391] on span "D1208" at bounding box center [220, 385] width 28 height 11
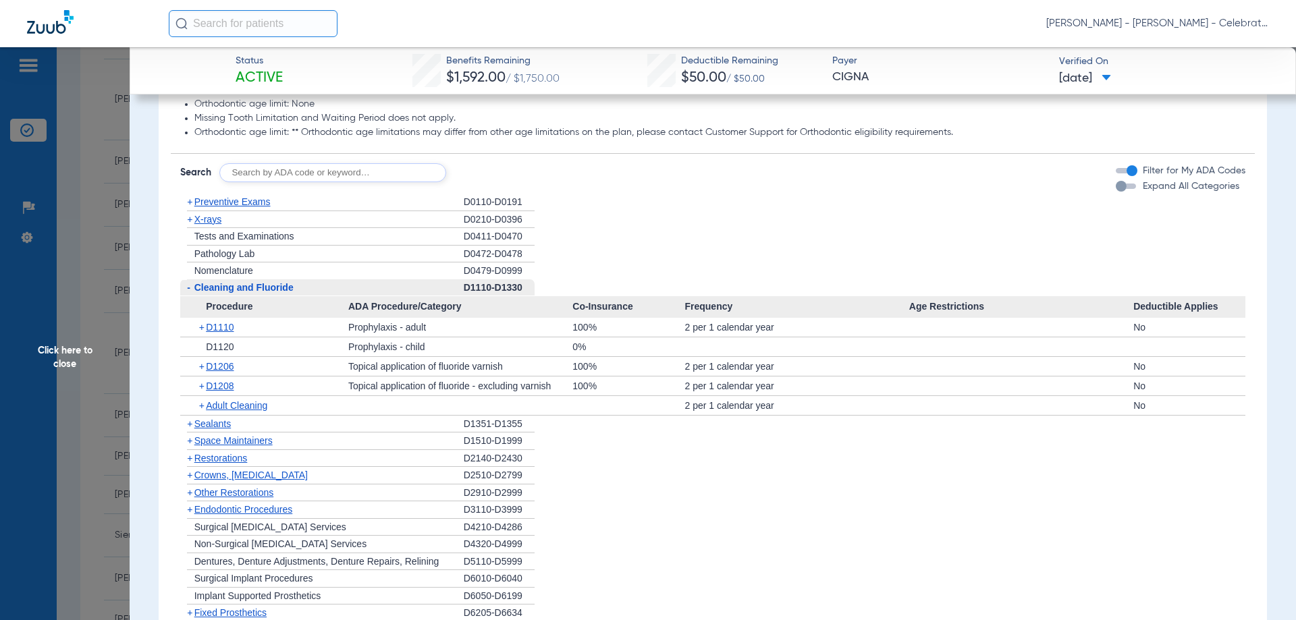
click at [200, 225] on span "X-rays" at bounding box center [207, 219] width 27 height 11
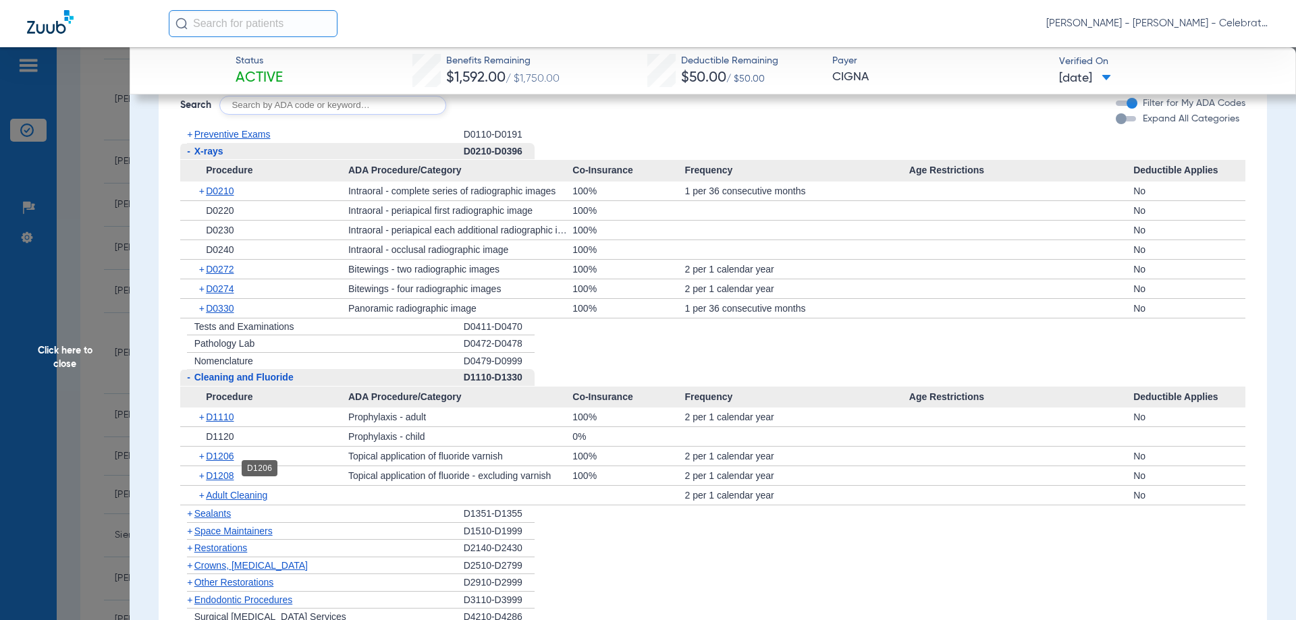
scroll to position [1283, 0]
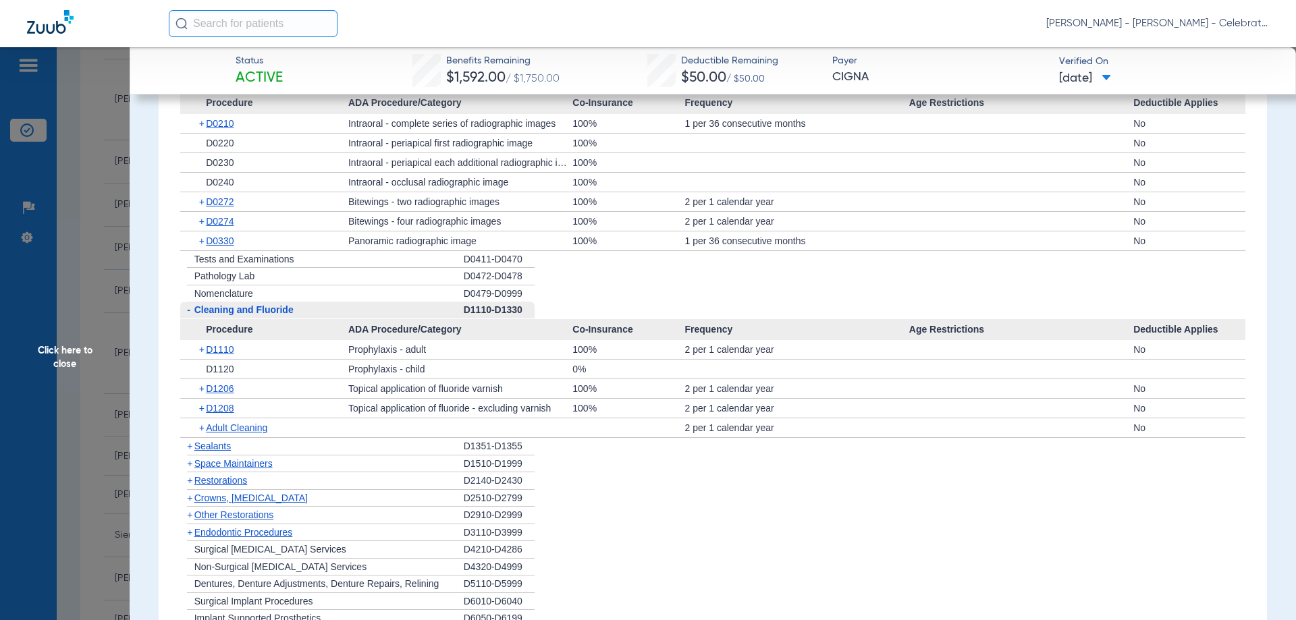
click at [227, 452] on span "Sealants" at bounding box center [212, 446] width 36 height 11
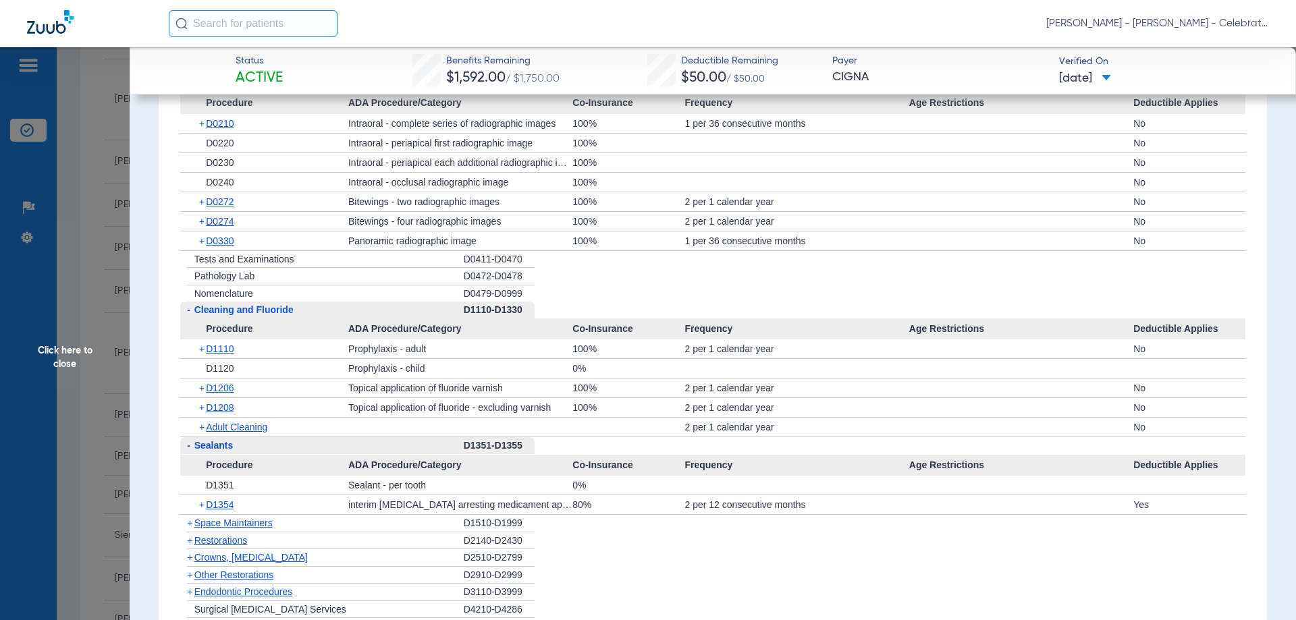
click at [76, 357] on span "Click here to close" at bounding box center [65, 357] width 130 height 620
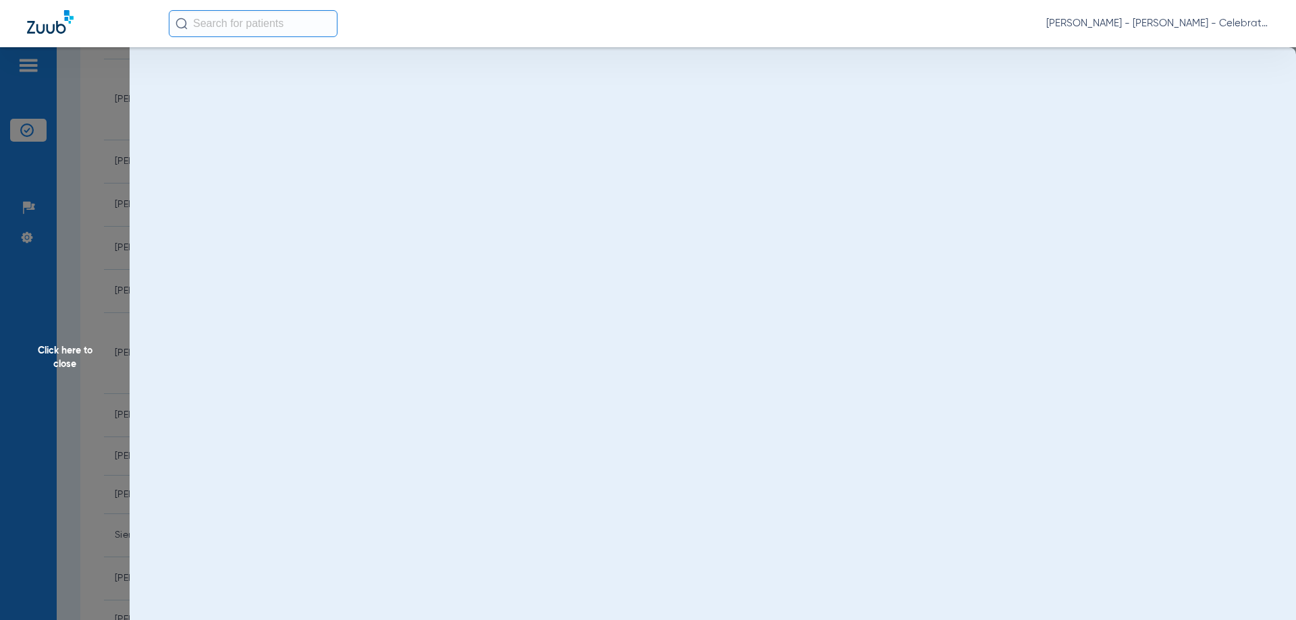
scroll to position [0, 0]
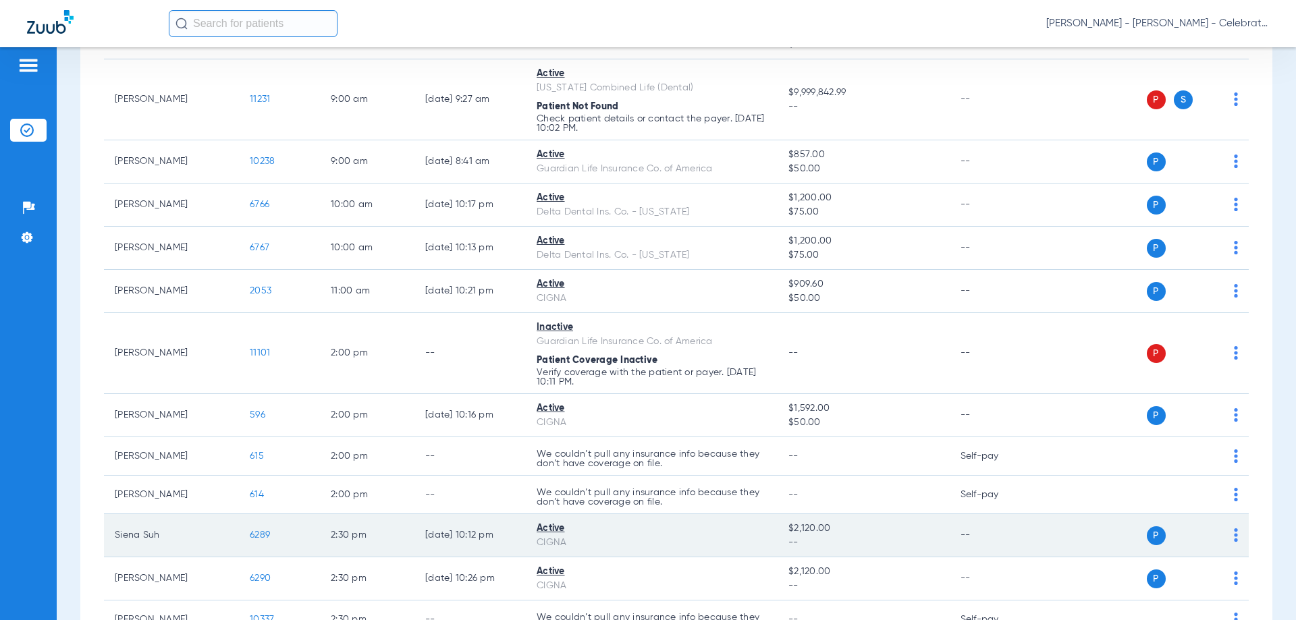
click at [265, 529] on td "6289" at bounding box center [279, 535] width 81 height 43
click at [261, 535] on span "6289" at bounding box center [260, 535] width 20 height 9
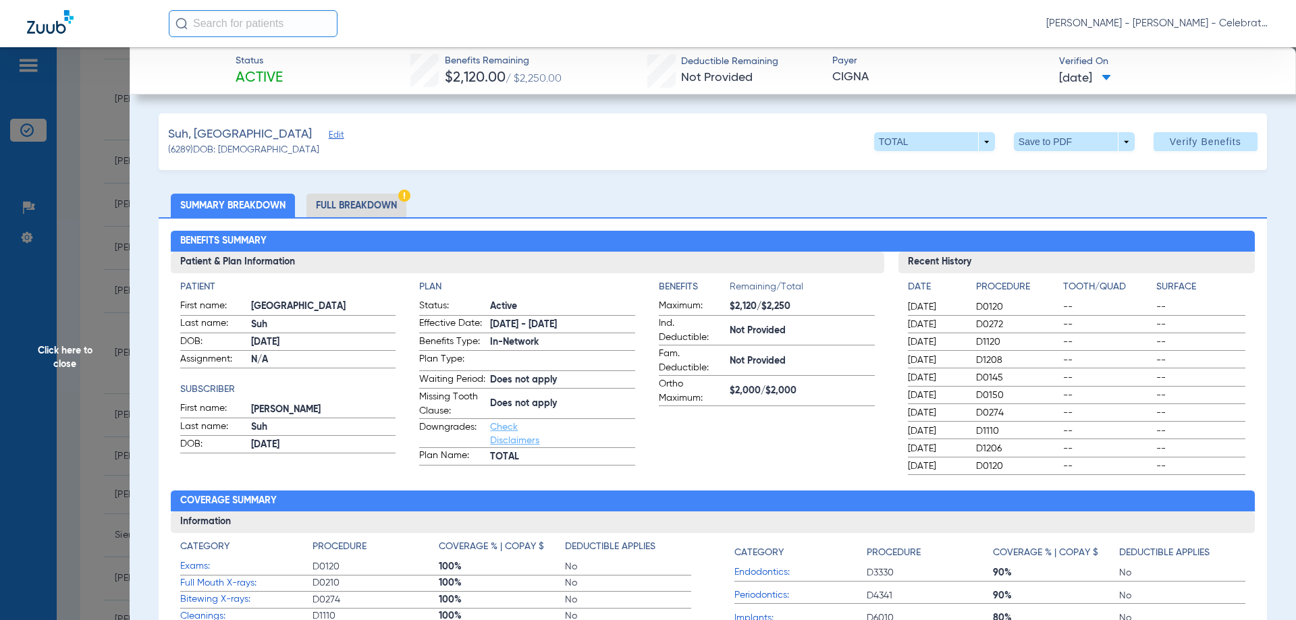
click at [392, 198] on li "Full Breakdown" at bounding box center [356, 206] width 100 height 24
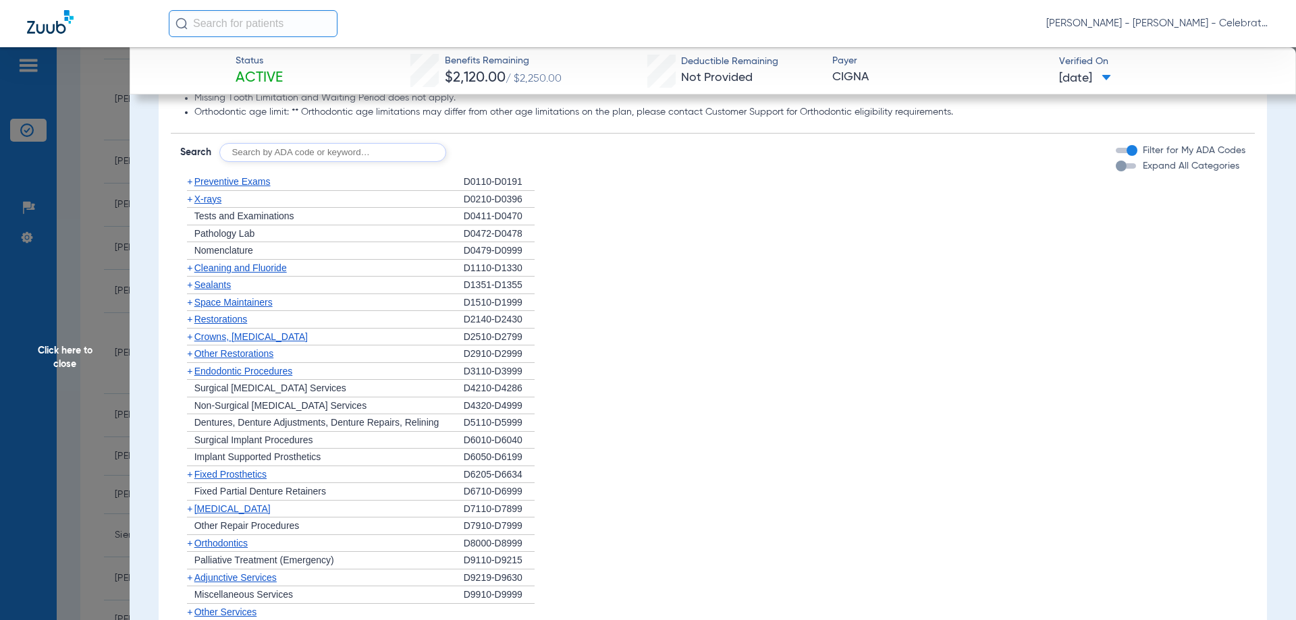
scroll to position [1148, 0]
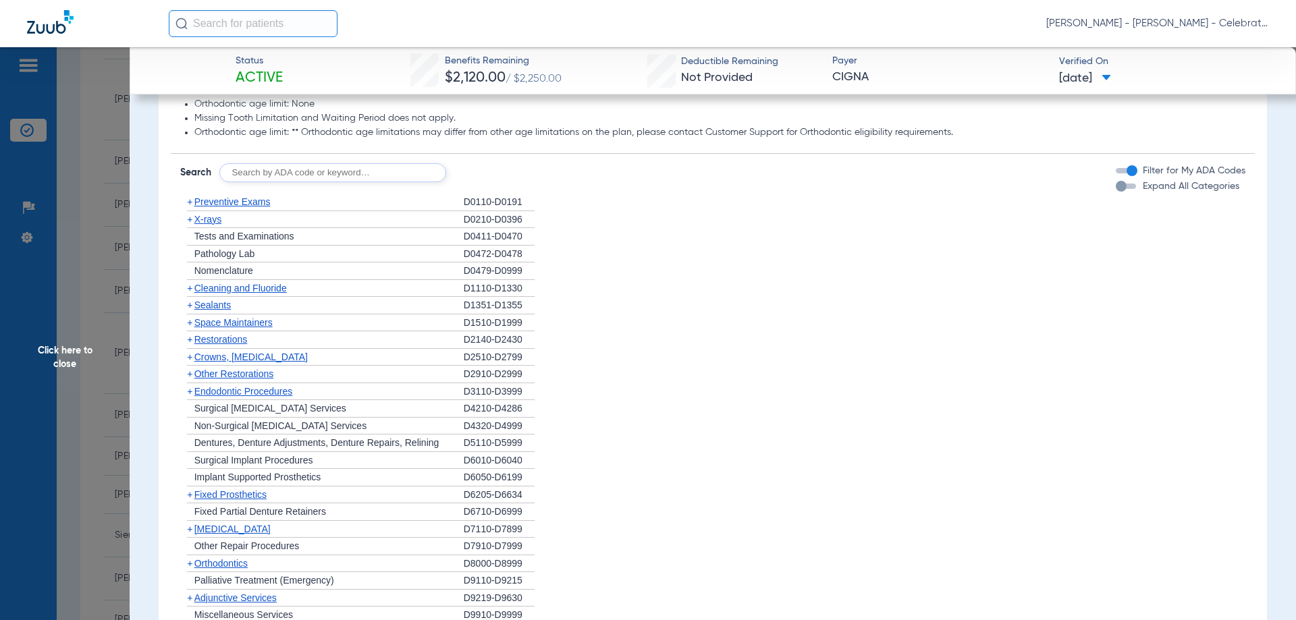
click at [211, 223] on div "+ X-rays" at bounding box center [322, 220] width 284 height 18
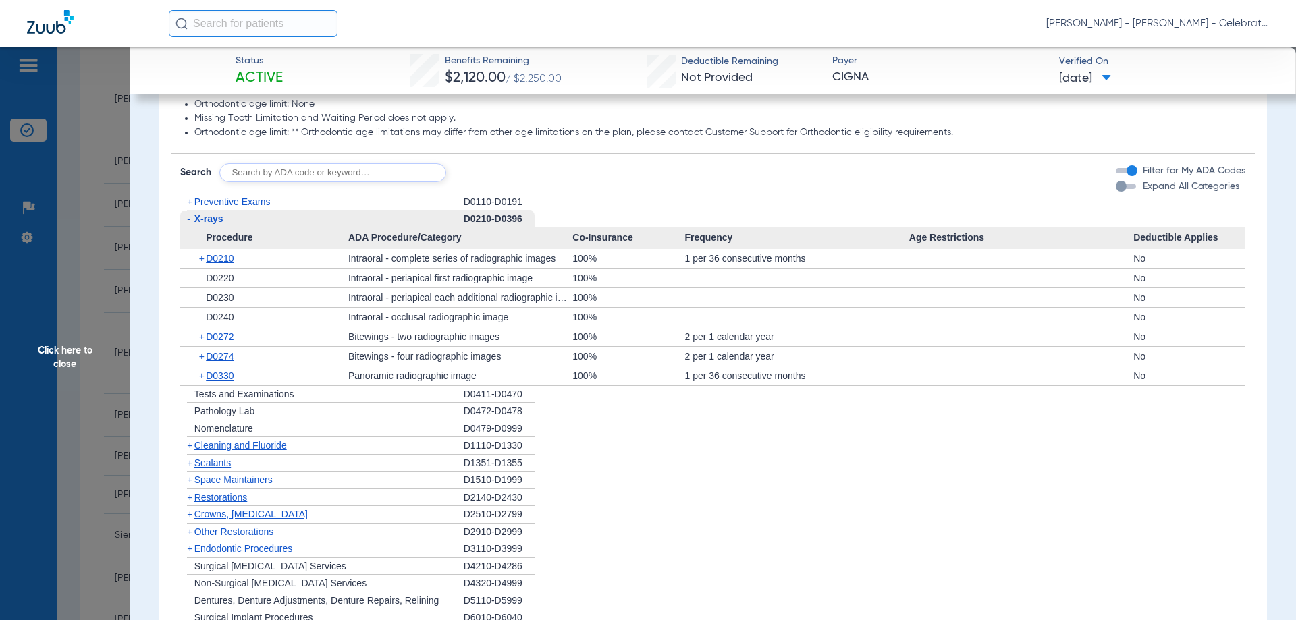
click at [213, 224] on span "X-rays" at bounding box center [208, 218] width 29 height 11
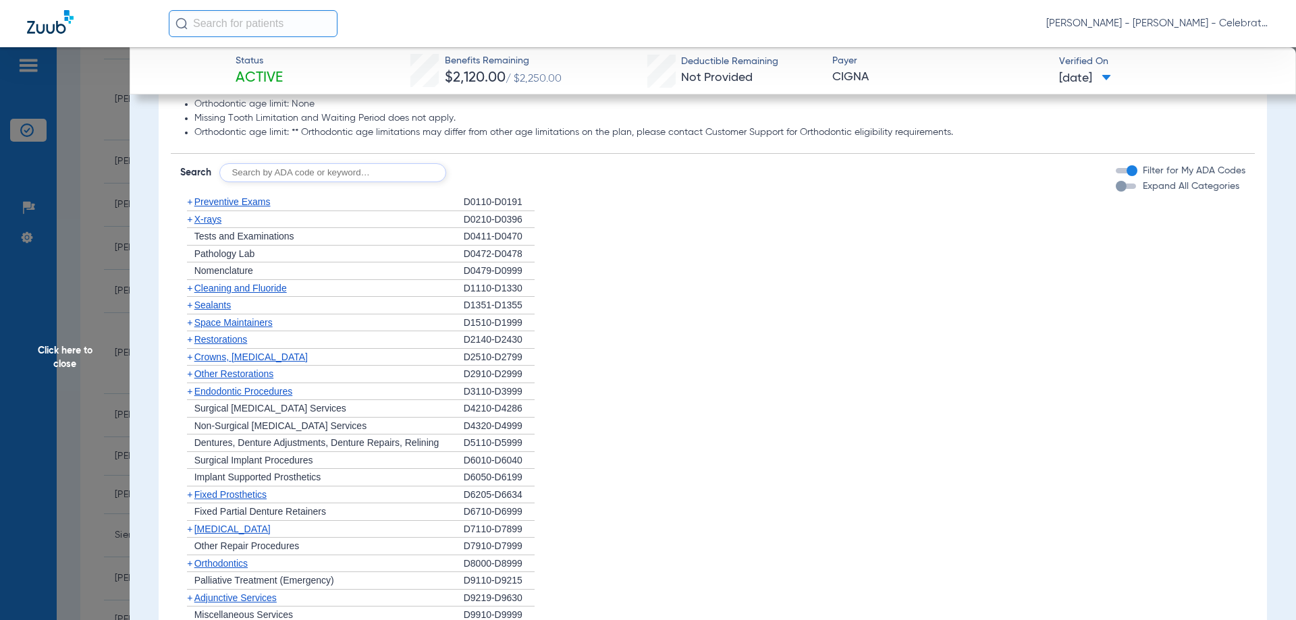
click at [213, 225] on span "X-rays" at bounding box center [207, 219] width 27 height 11
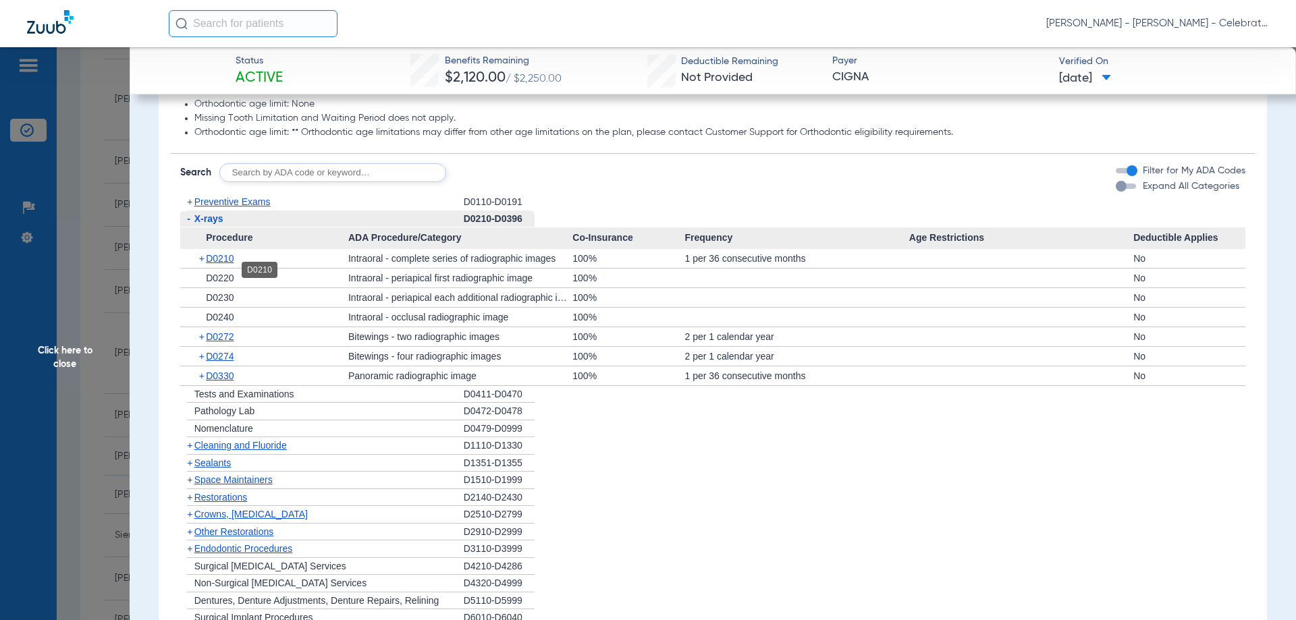
click at [227, 264] on span "D0210" at bounding box center [220, 258] width 28 height 11
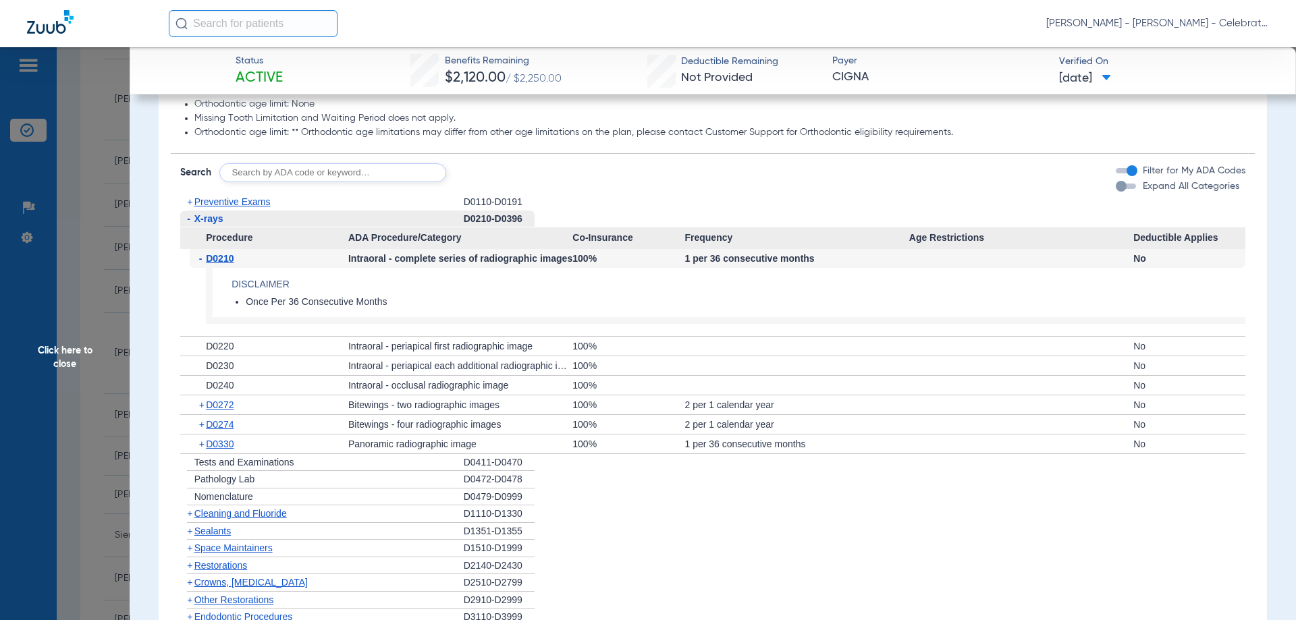
click at [227, 264] on span "D0210" at bounding box center [220, 258] width 28 height 11
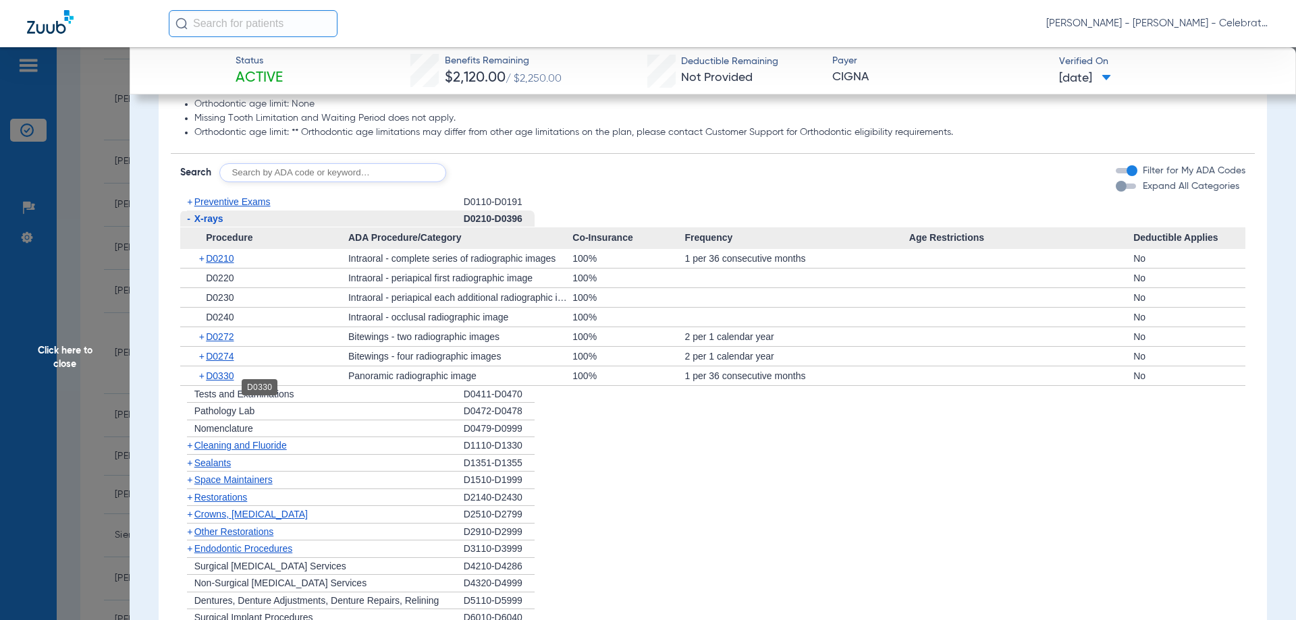
click at [225, 381] on span "D0330" at bounding box center [220, 376] width 28 height 11
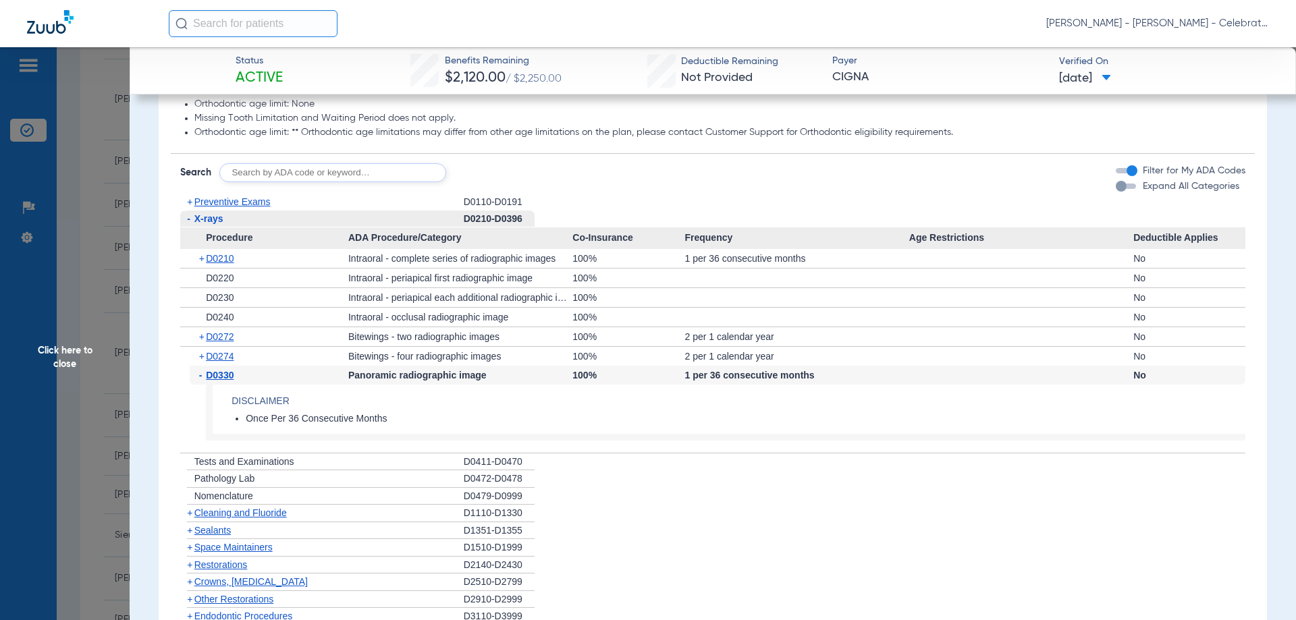
click at [225, 381] on span "D0330" at bounding box center [220, 375] width 28 height 11
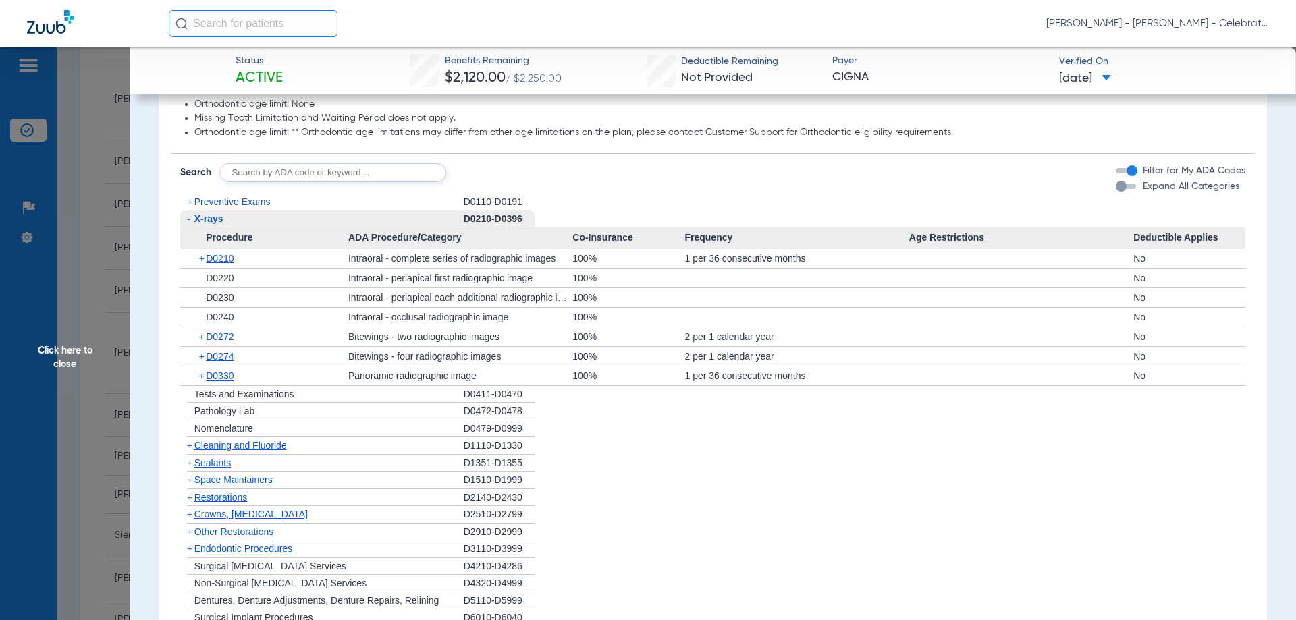
click at [221, 224] on span "X-rays" at bounding box center [208, 218] width 29 height 11
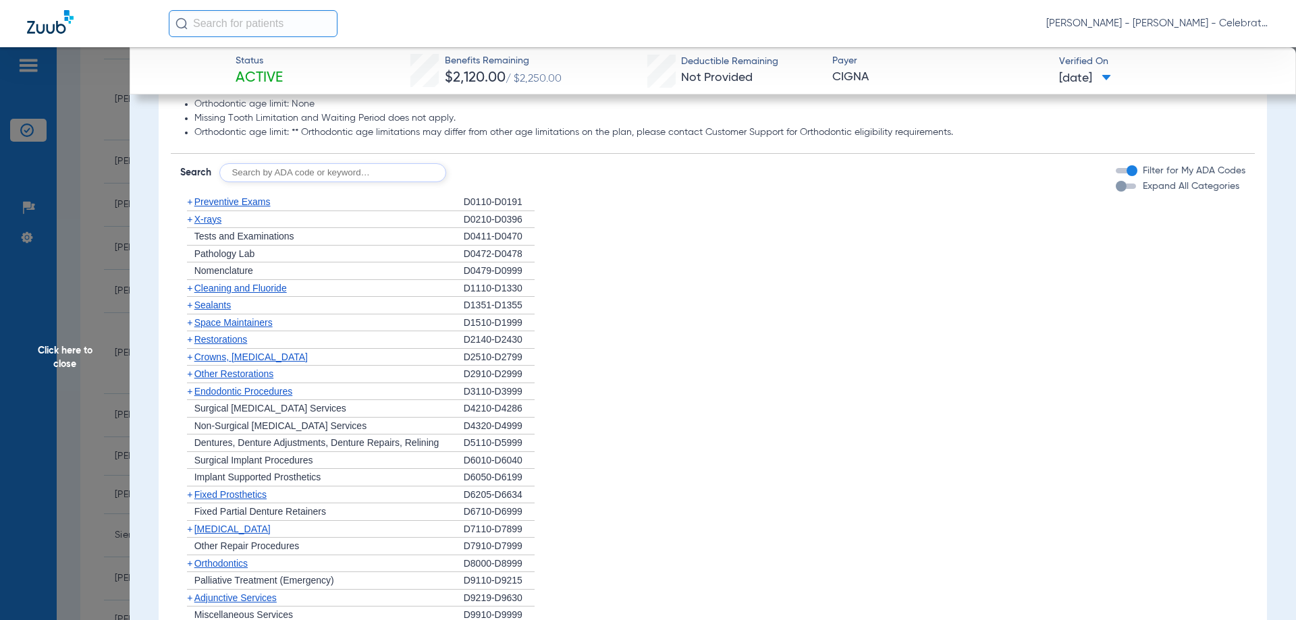
click at [217, 207] on span "Preventive Exams" at bounding box center [232, 201] width 76 height 11
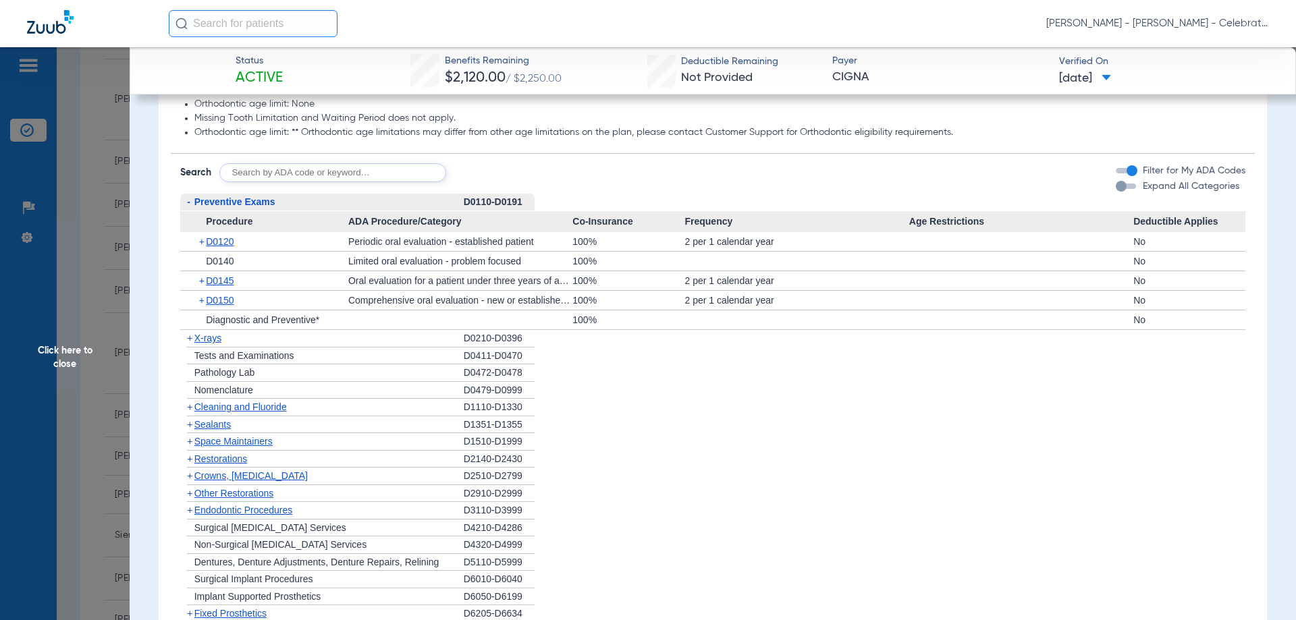
click at [217, 207] on span "Preventive Exams" at bounding box center [234, 201] width 81 height 11
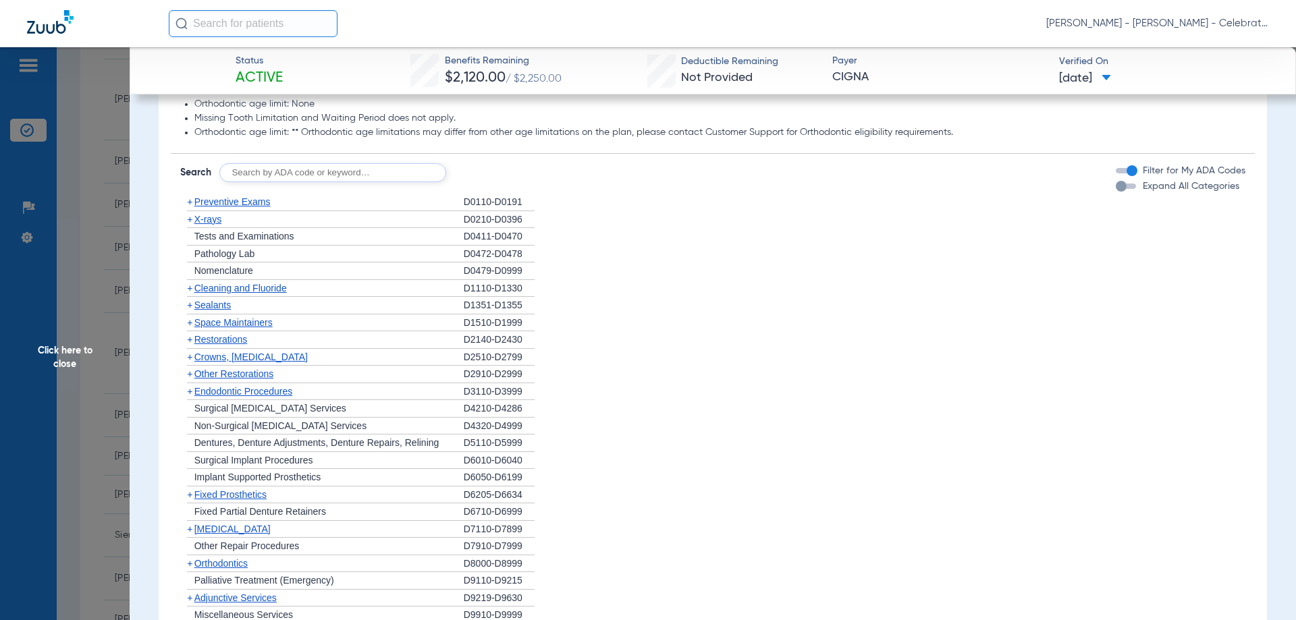
click at [227, 294] on span "Cleaning and Fluoride" at bounding box center [240, 288] width 92 height 11
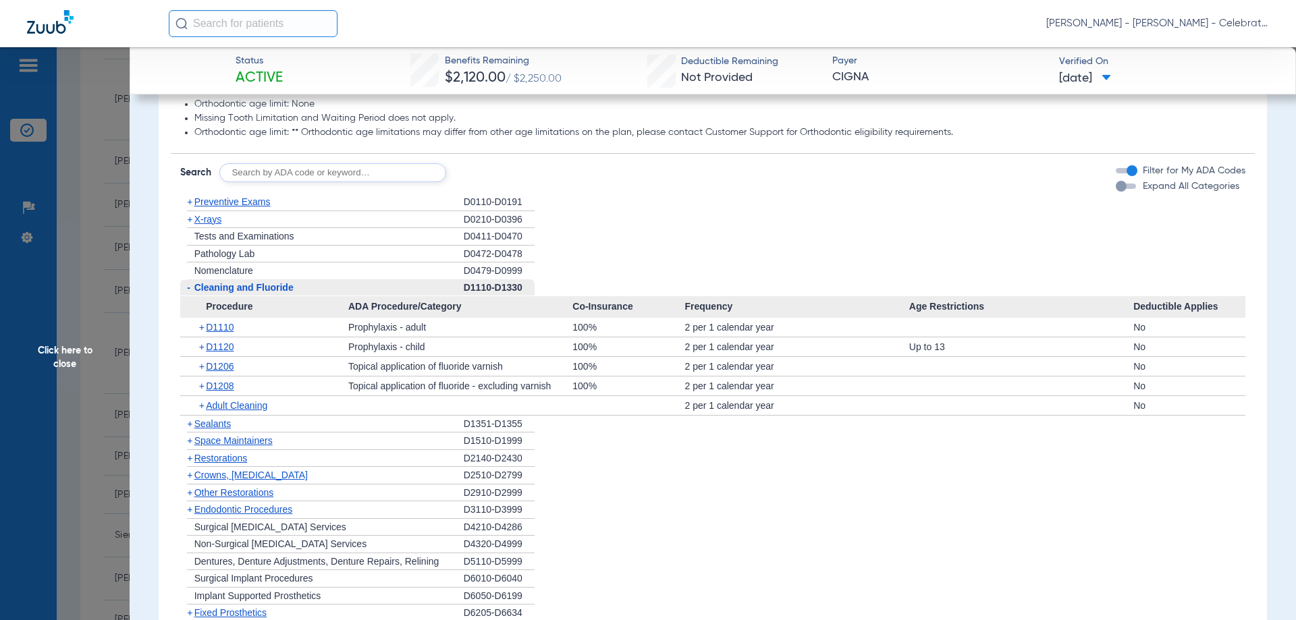
click at [227, 293] on span "Cleaning and Fluoride" at bounding box center [243, 287] width 99 height 11
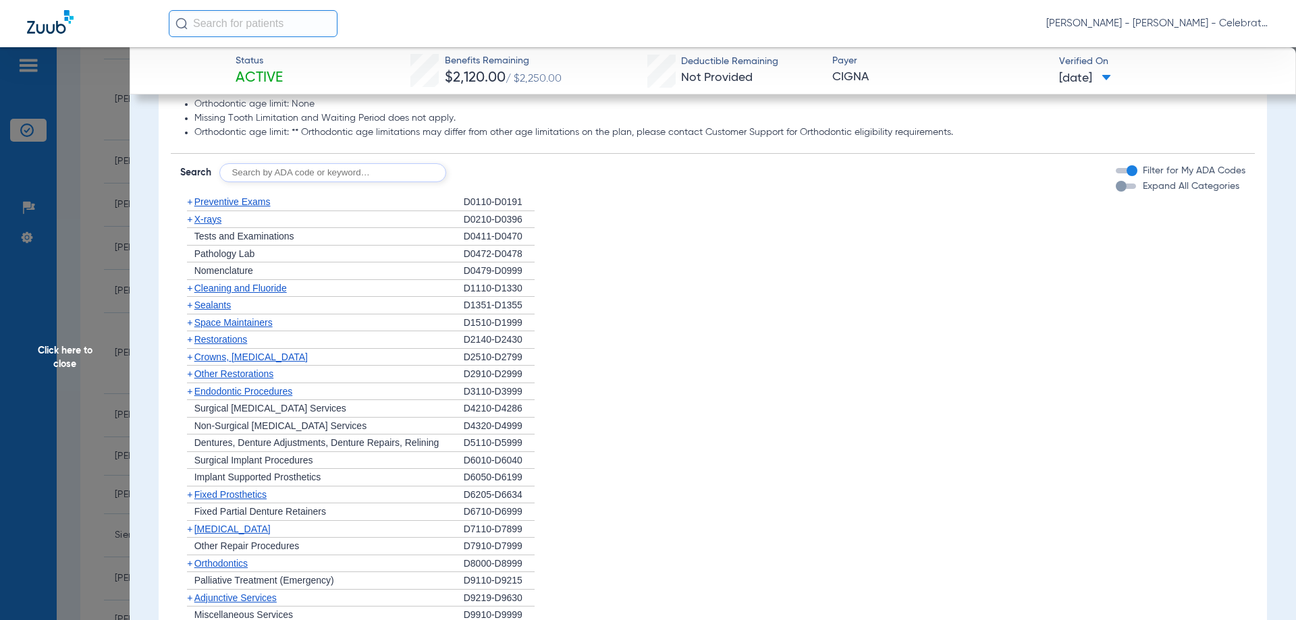
click at [209, 225] on span "X-rays" at bounding box center [207, 219] width 27 height 11
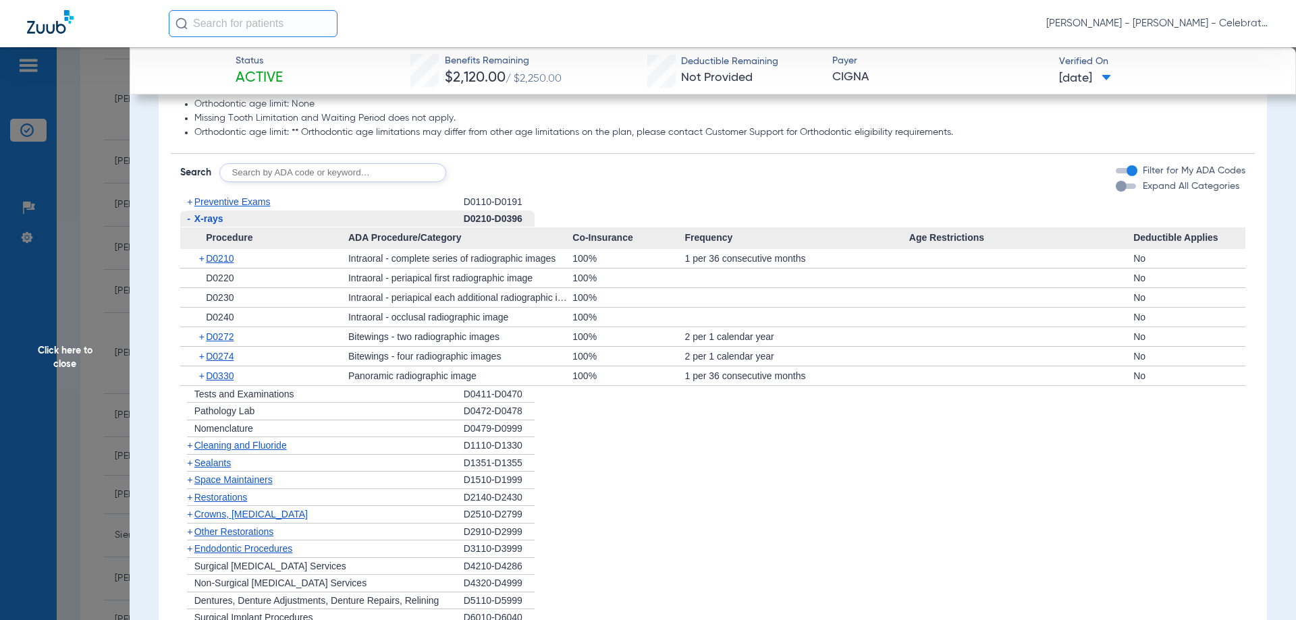
click at [223, 224] on span "X-rays" at bounding box center [208, 218] width 29 height 11
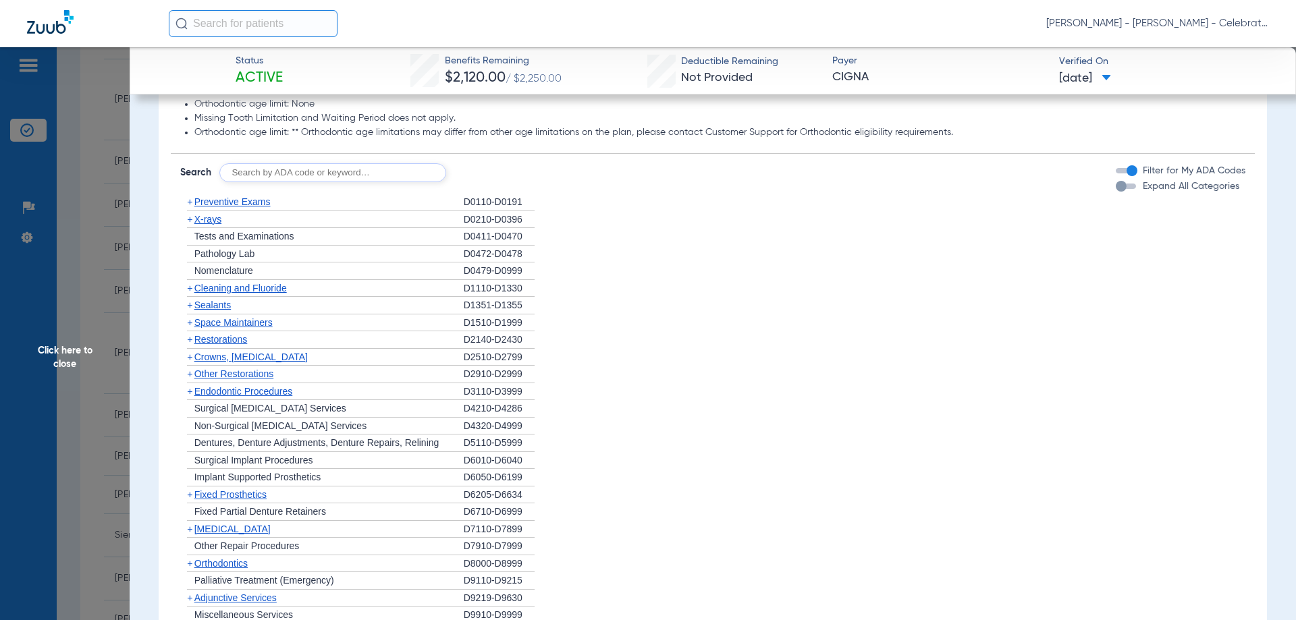
click at [221, 311] on span "Sealants" at bounding box center [212, 305] width 36 height 11
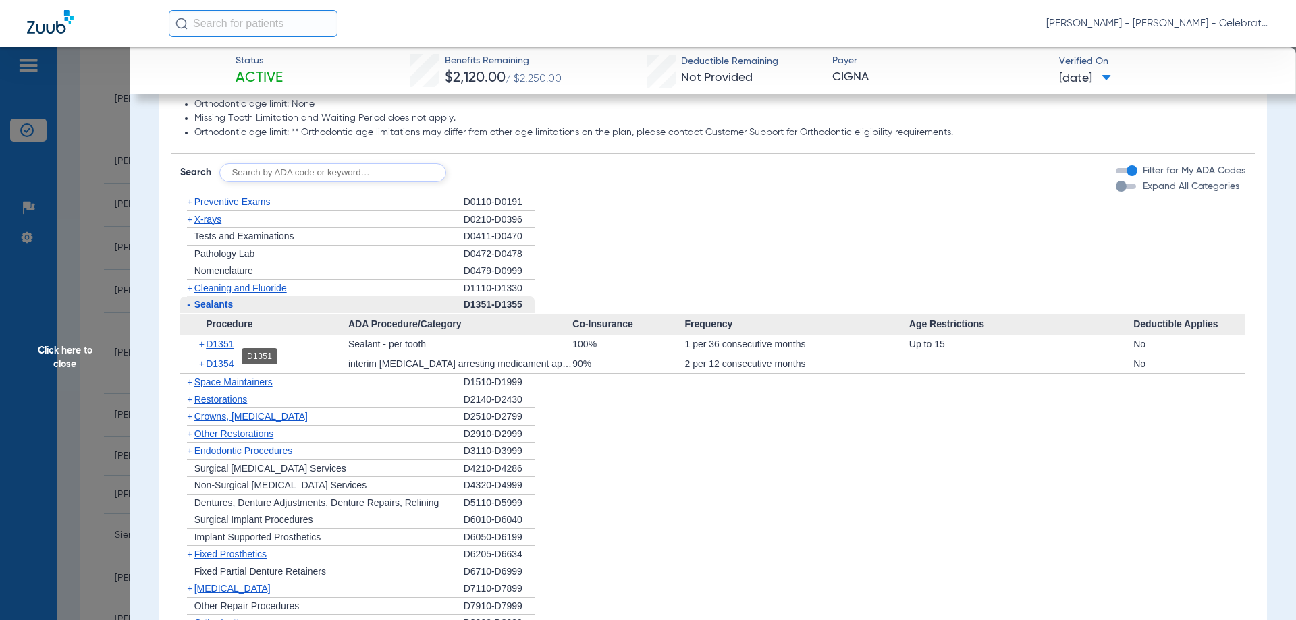
click at [215, 350] on span "D1351" at bounding box center [220, 344] width 28 height 11
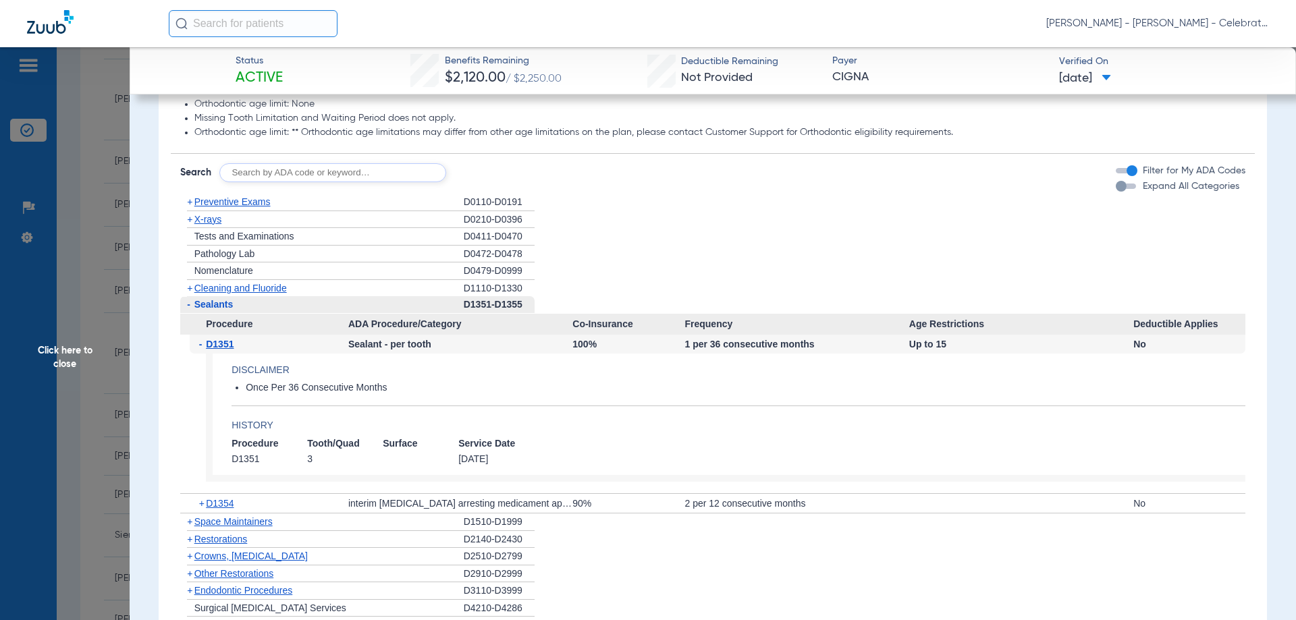
click at [52, 355] on span "Click here to close" at bounding box center [65, 357] width 130 height 620
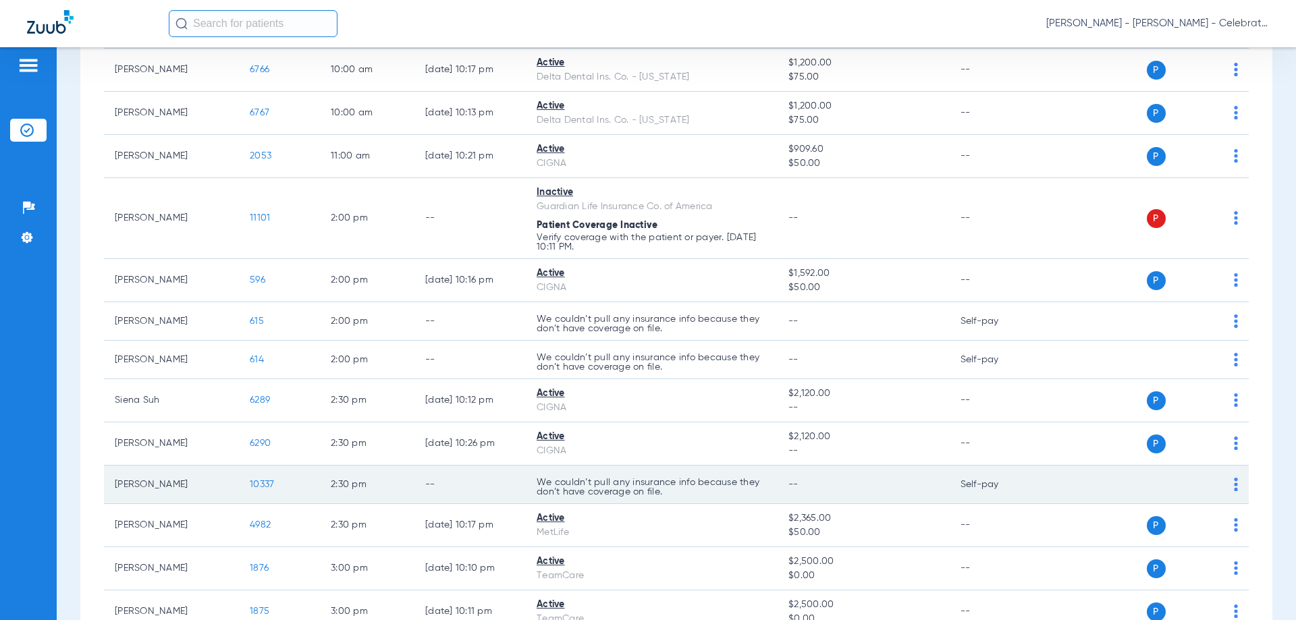
scroll to position [540, 0]
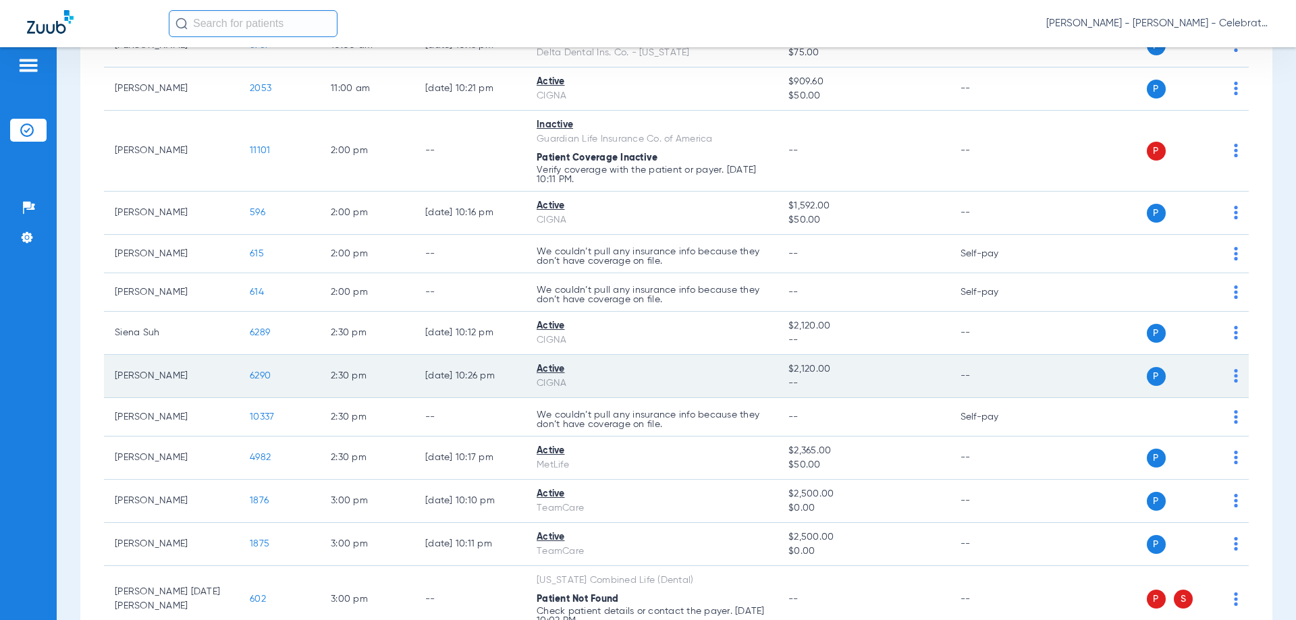
click at [254, 377] on span "6290" at bounding box center [260, 375] width 21 height 9
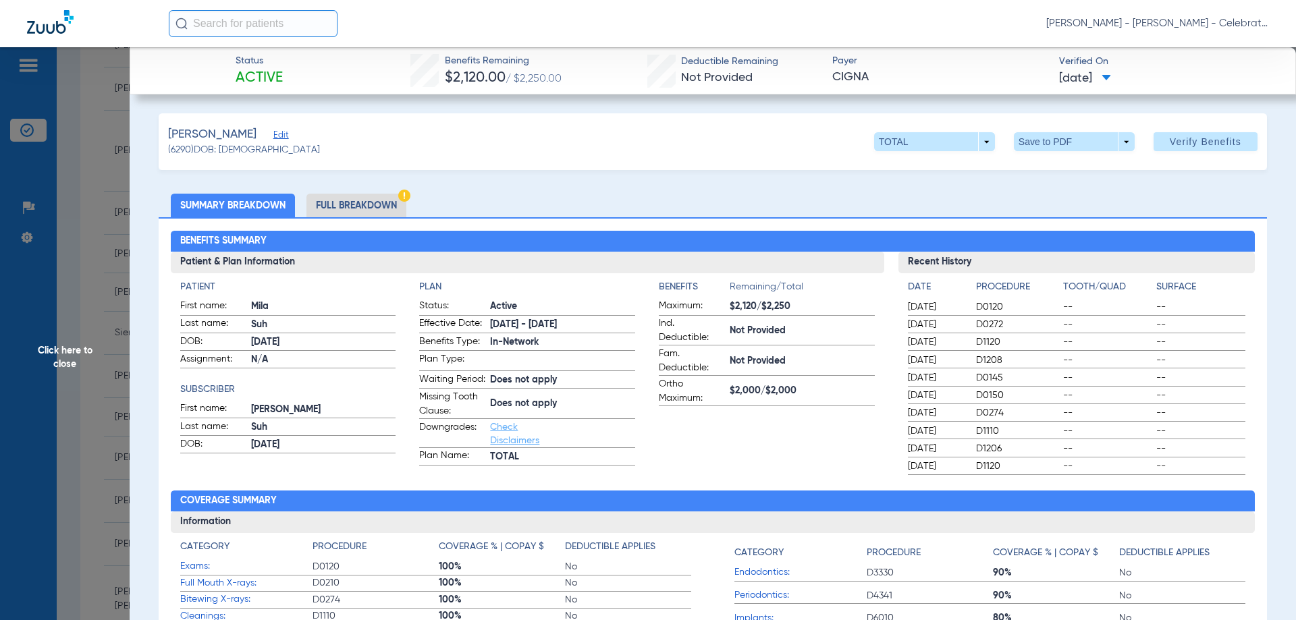
click at [380, 212] on li "Full Breakdown" at bounding box center [356, 206] width 100 height 24
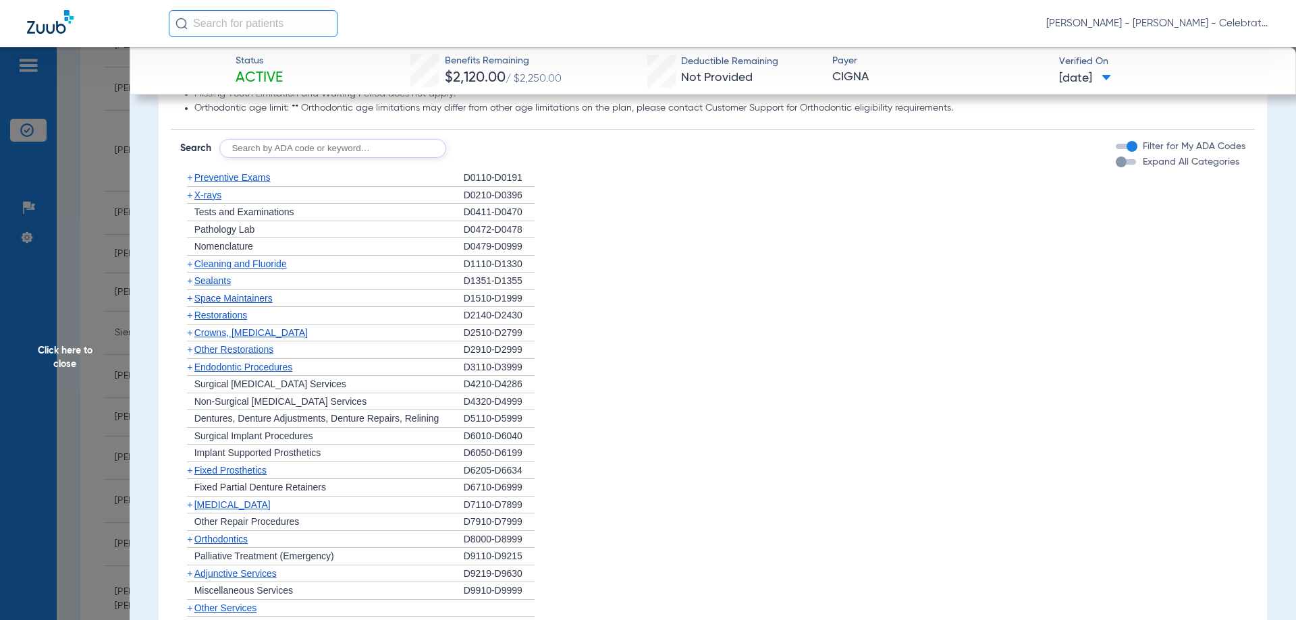
scroll to position [1148, 0]
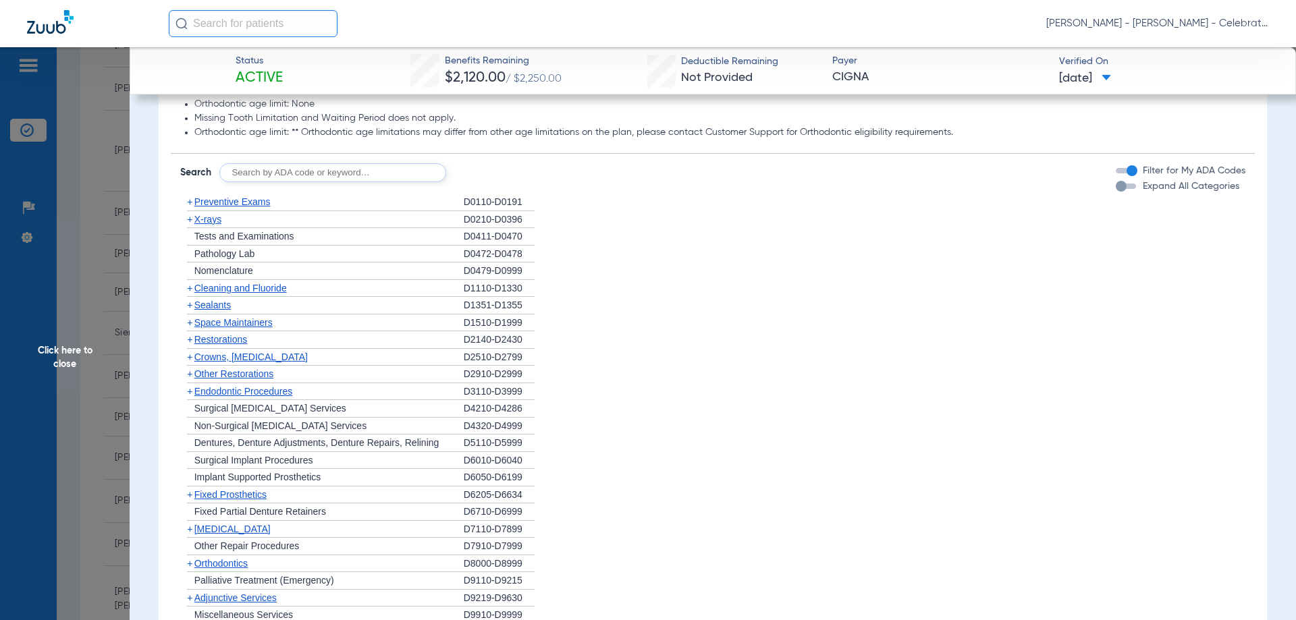
click at [216, 225] on span "X-rays" at bounding box center [207, 219] width 27 height 11
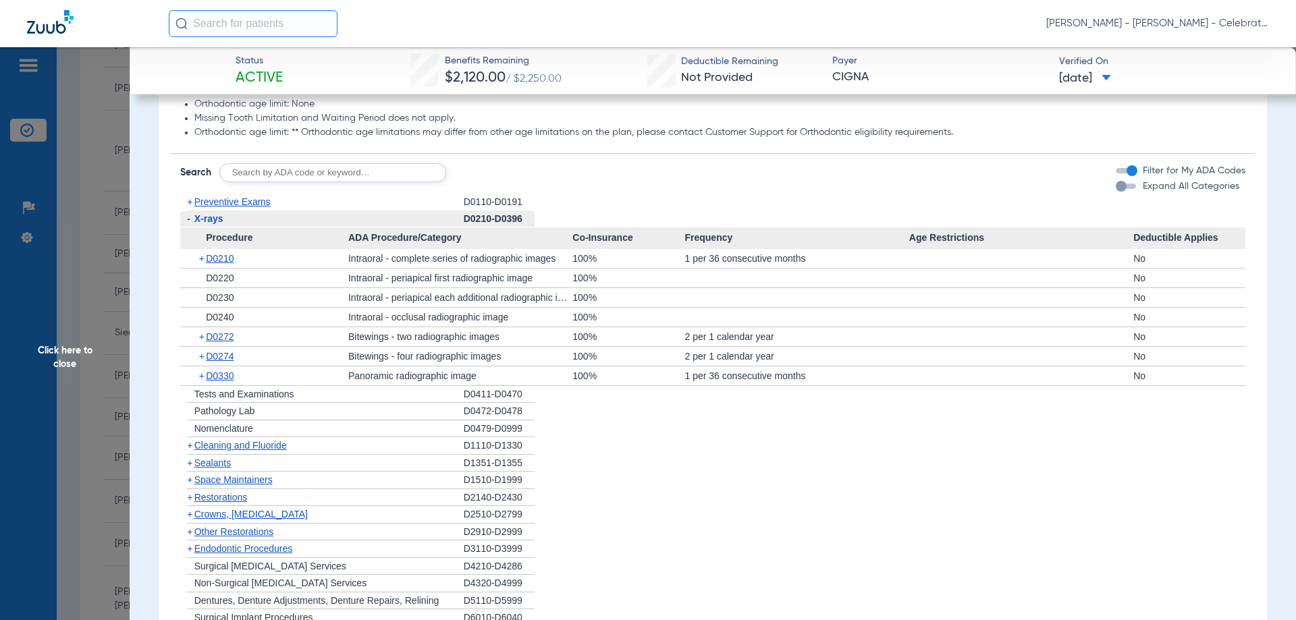
click at [219, 262] on div "+ D0210" at bounding box center [269, 258] width 159 height 19
click at [221, 264] on span "D0210" at bounding box center [220, 258] width 28 height 11
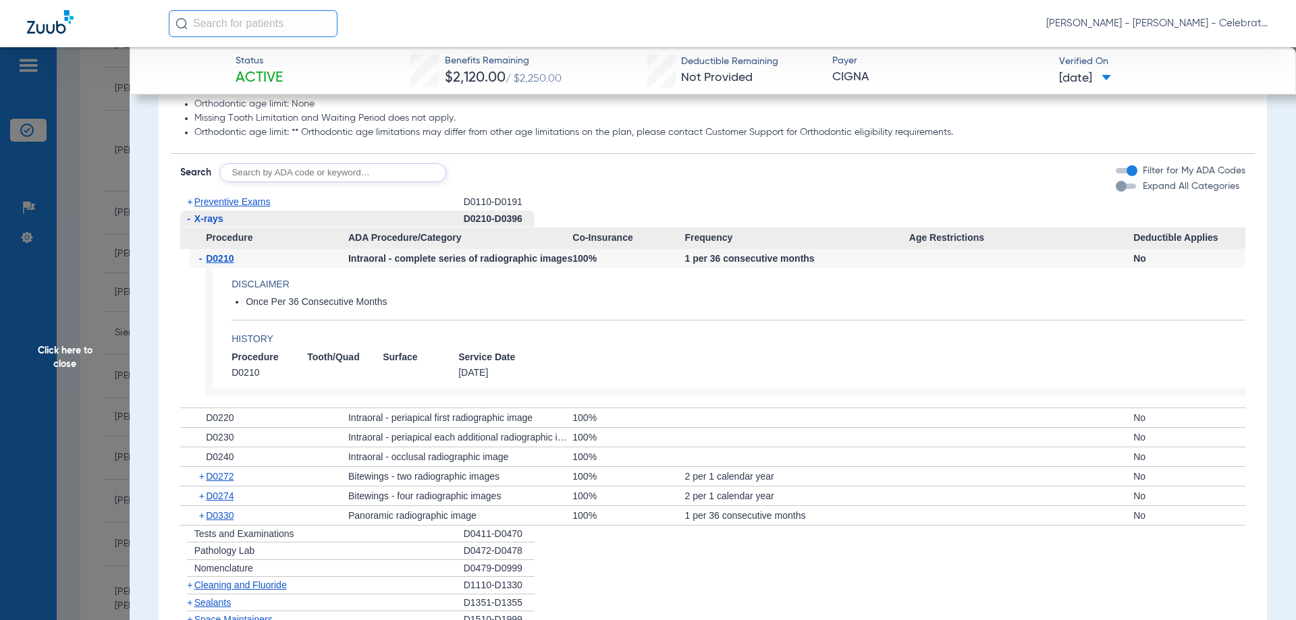
click at [221, 264] on span "D0210" at bounding box center [220, 258] width 28 height 11
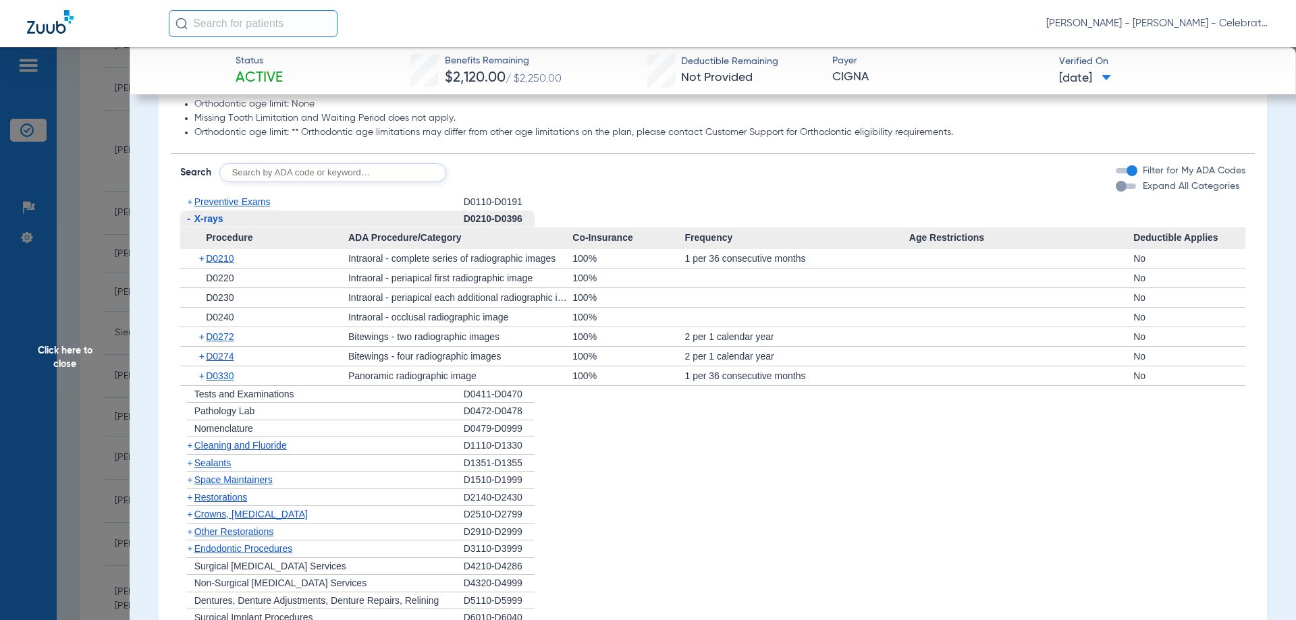
drag, startPoint x: 214, startPoint y: 226, endPoint x: 218, endPoint y: 213, distance: 14.1
click at [214, 224] on span "X-rays" at bounding box center [208, 218] width 29 height 11
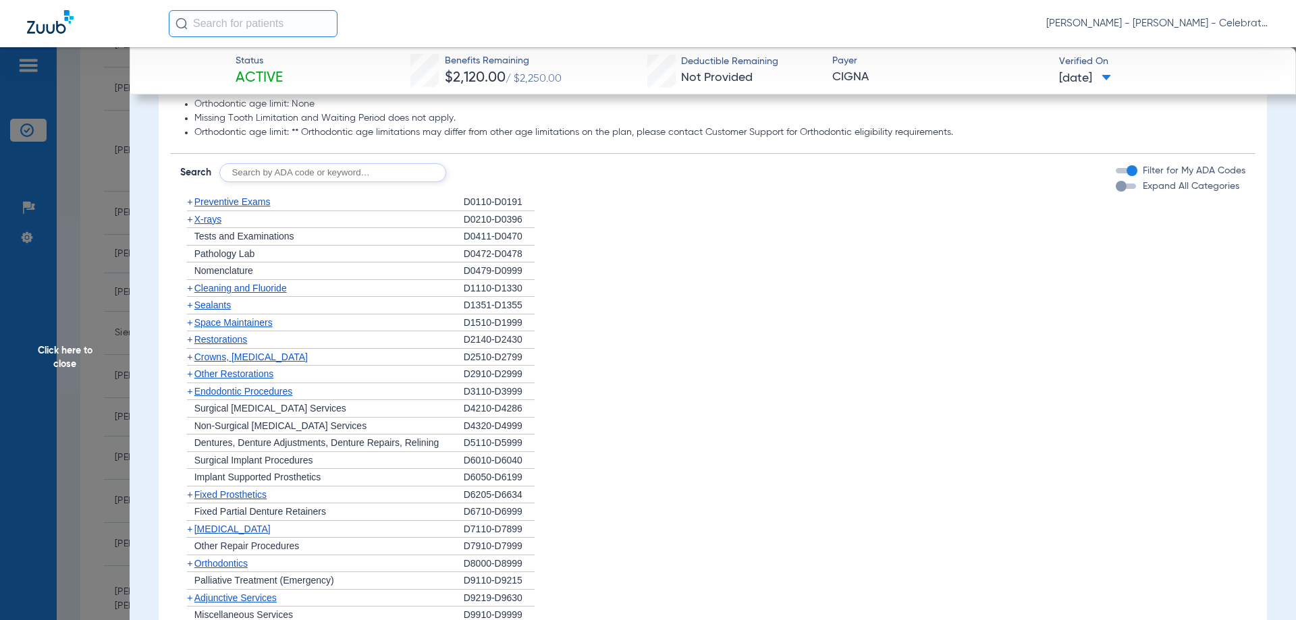
click at [218, 207] on span "Preventive Exams" at bounding box center [232, 201] width 76 height 11
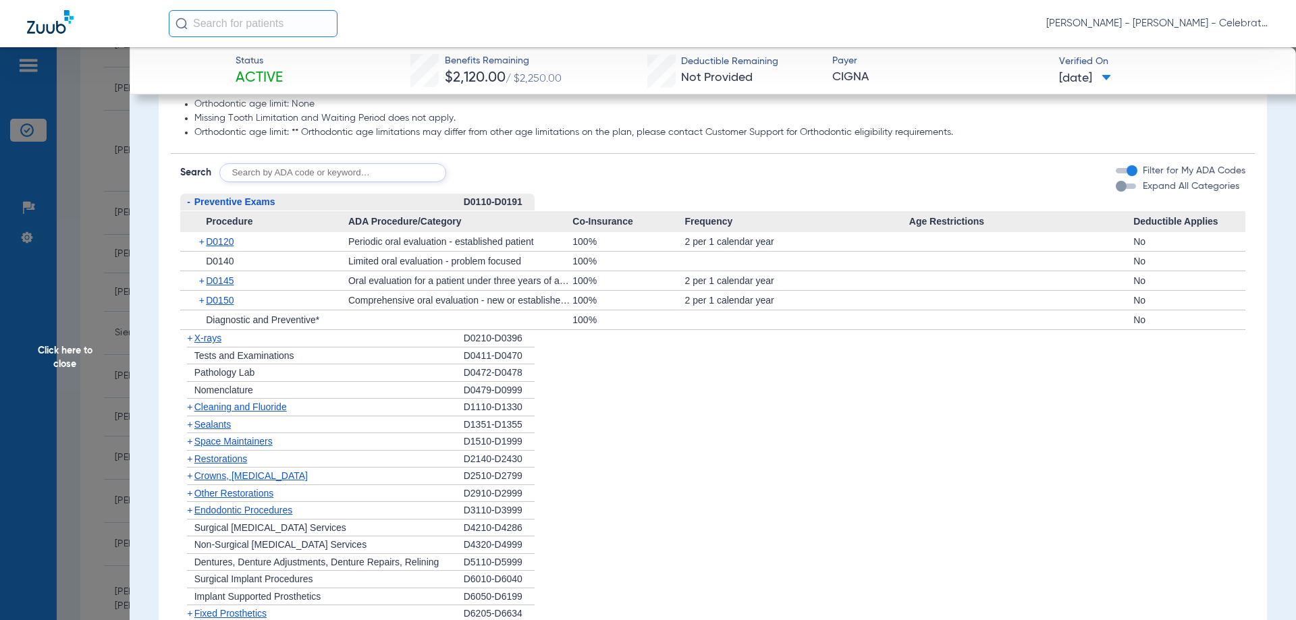
click at [232, 207] on span "Preventive Exams" at bounding box center [234, 201] width 81 height 11
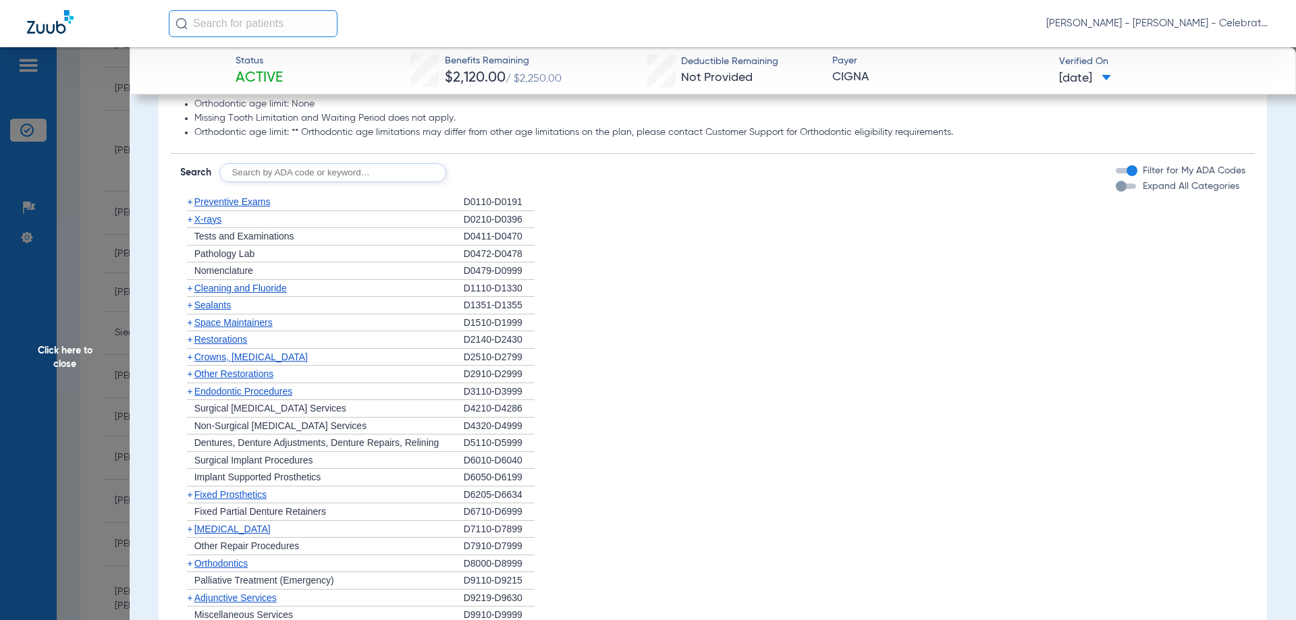
click at [226, 294] on span "Cleaning and Fluoride" at bounding box center [240, 288] width 92 height 11
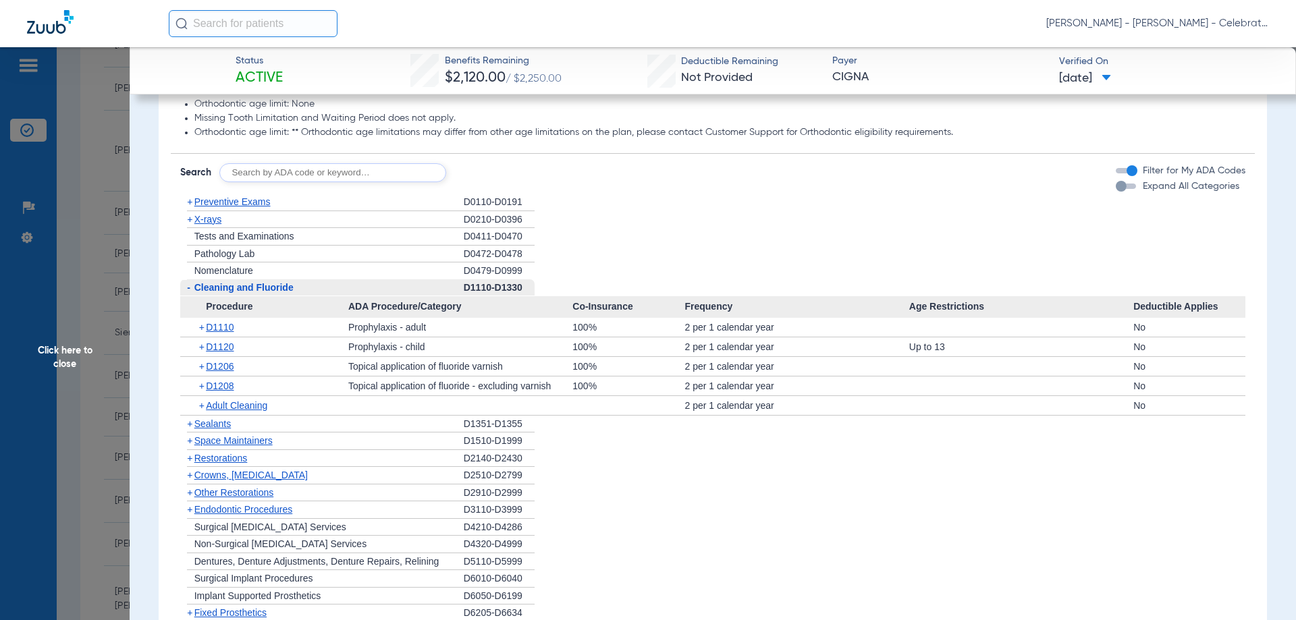
click at [226, 293] on span "Cleaning and Fluoride" at bounding box center [243, 287] width 99 height 11
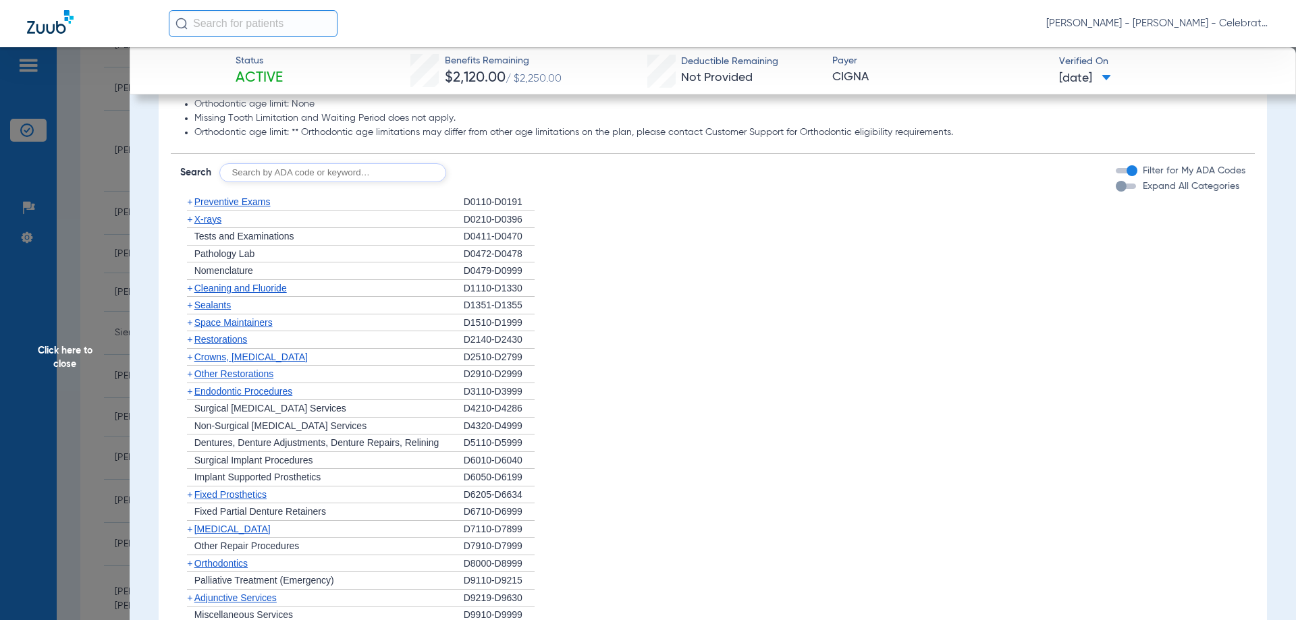
click at [214, 225] on span "X-rays" at bounding box center [207, 219] width 27 height 11
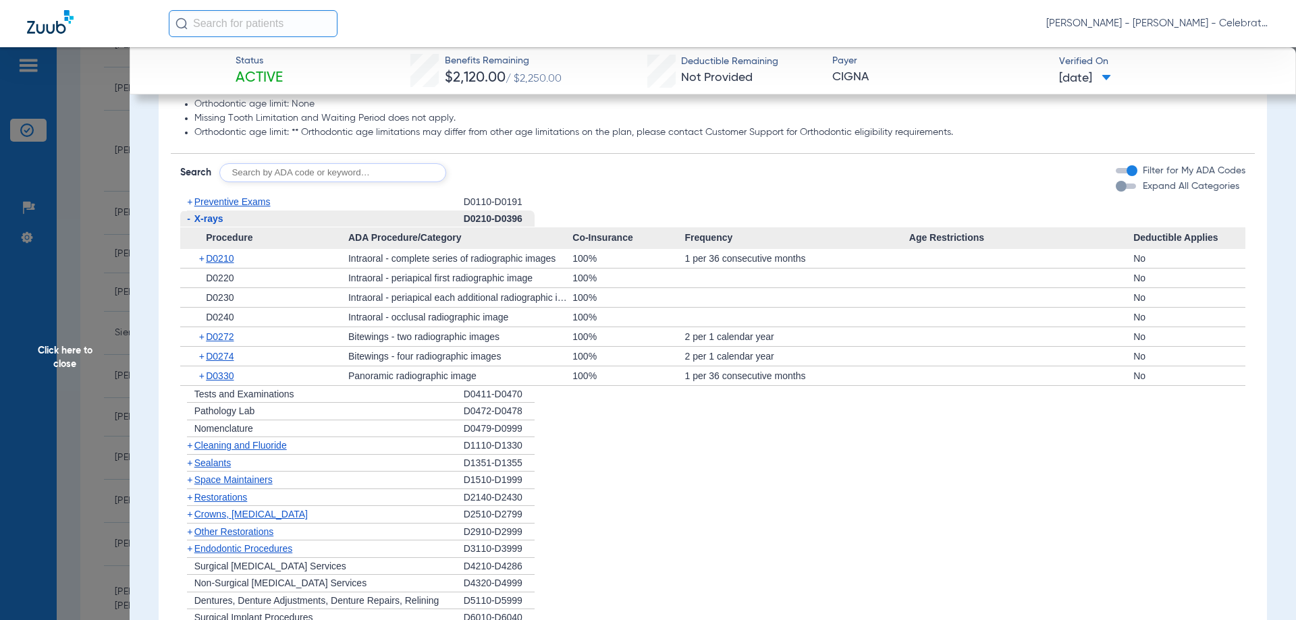
click at [214, 224] on span "X-rays" at bounding box center [208, 218] width 29 height 11
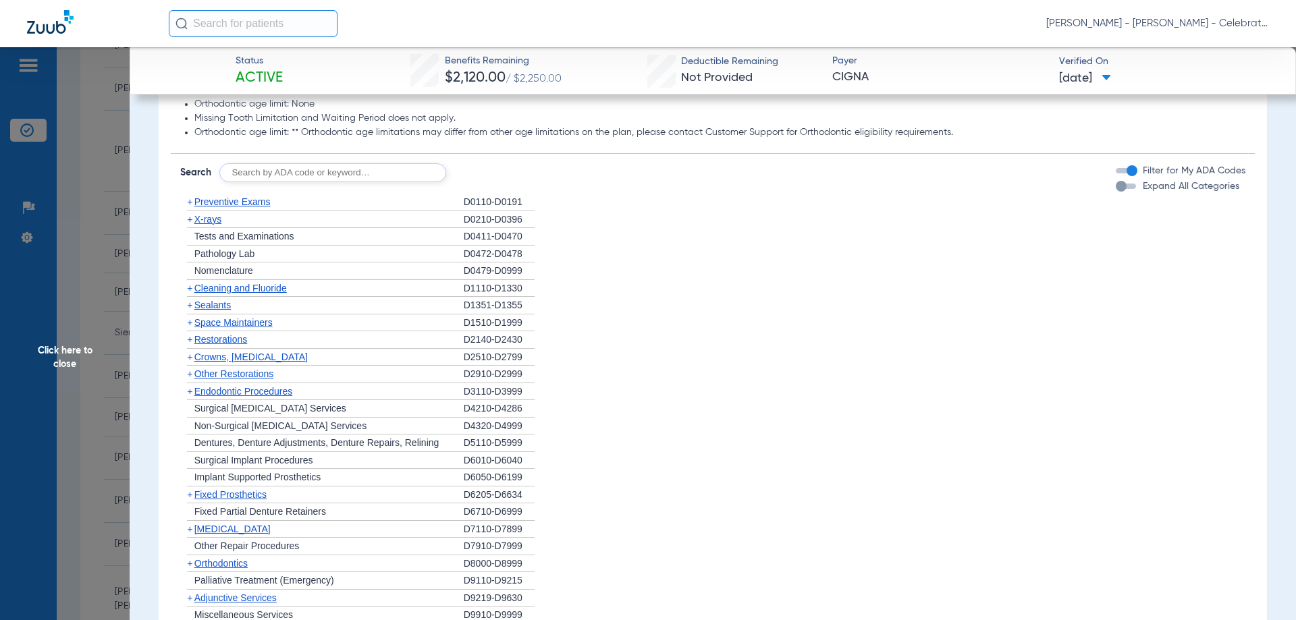
click at [226, 311] on span "Sealants" at bounding box center [212, 305] width 36 height 11
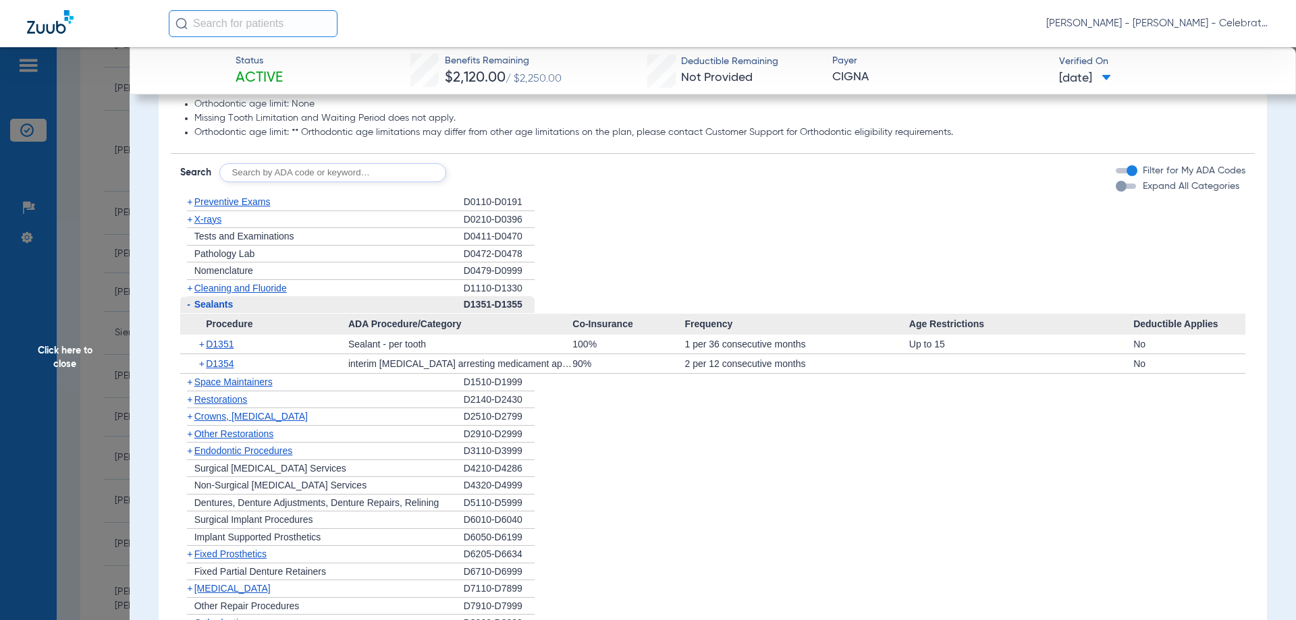
click at [226, 310] on span "Sealants" at bounding box center [213, 304] width 39 height 11
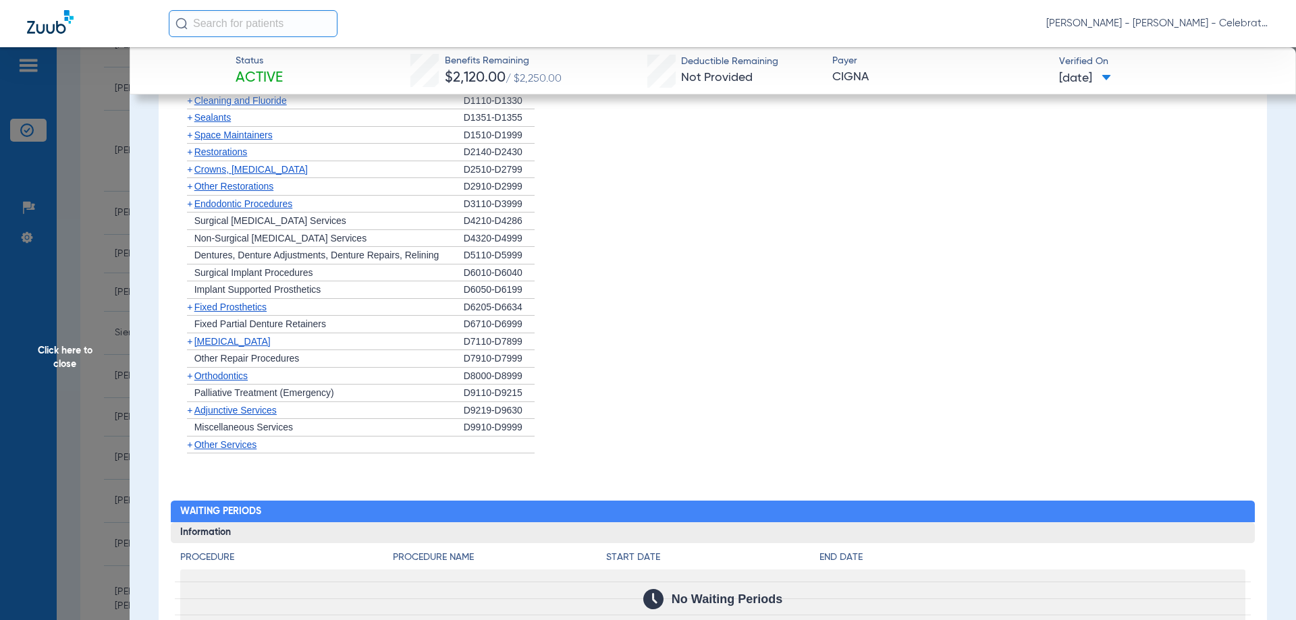
scroll to position [1211, 0]
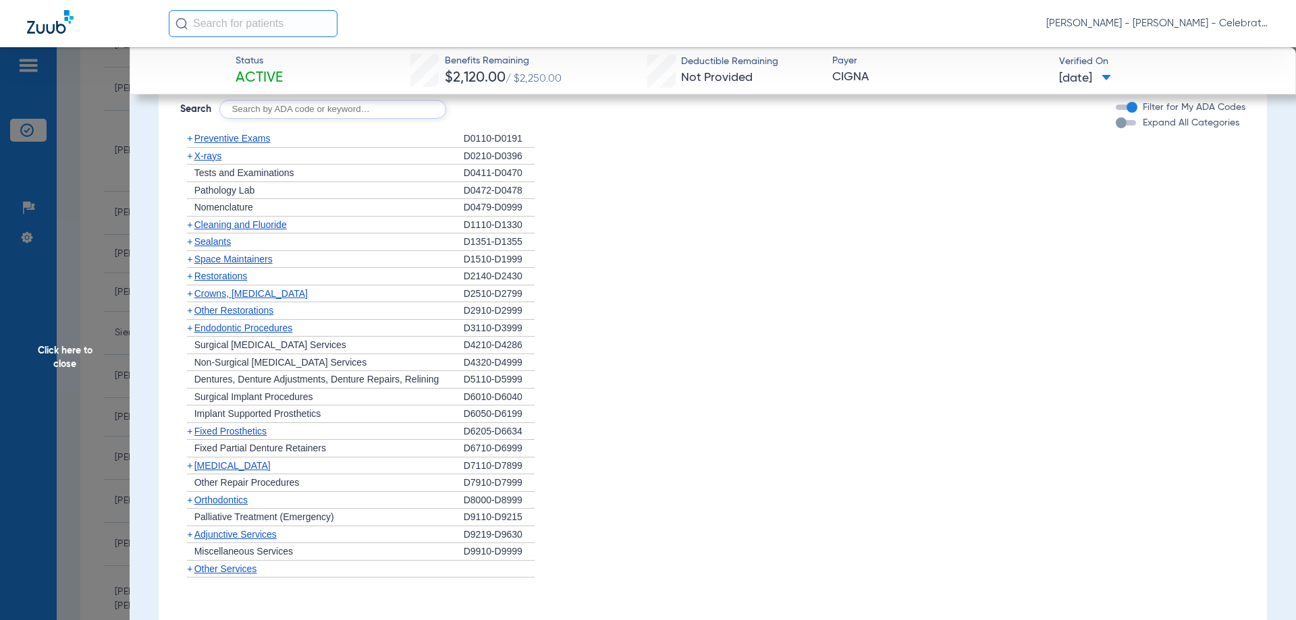
click at [215, 247] on span "Sealants" at bounding box center [212, 241] width 36 height 11
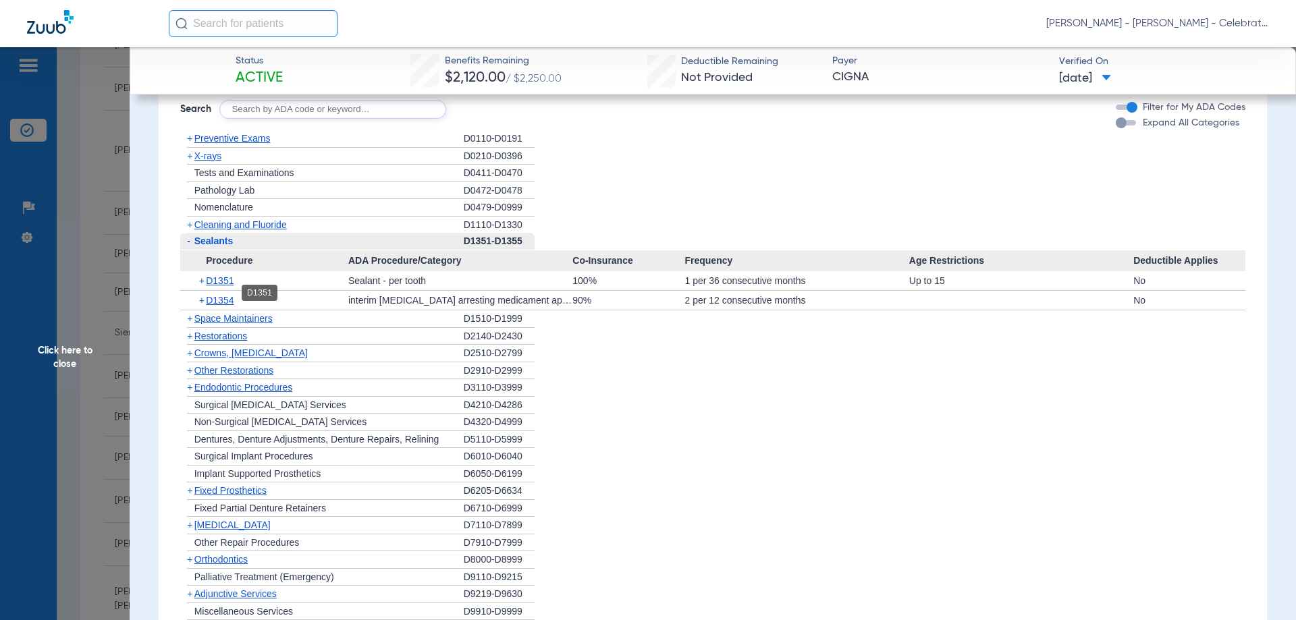
click at [221, 286] on span "D1351" at bounding box center [220, 280] width 28 height 11
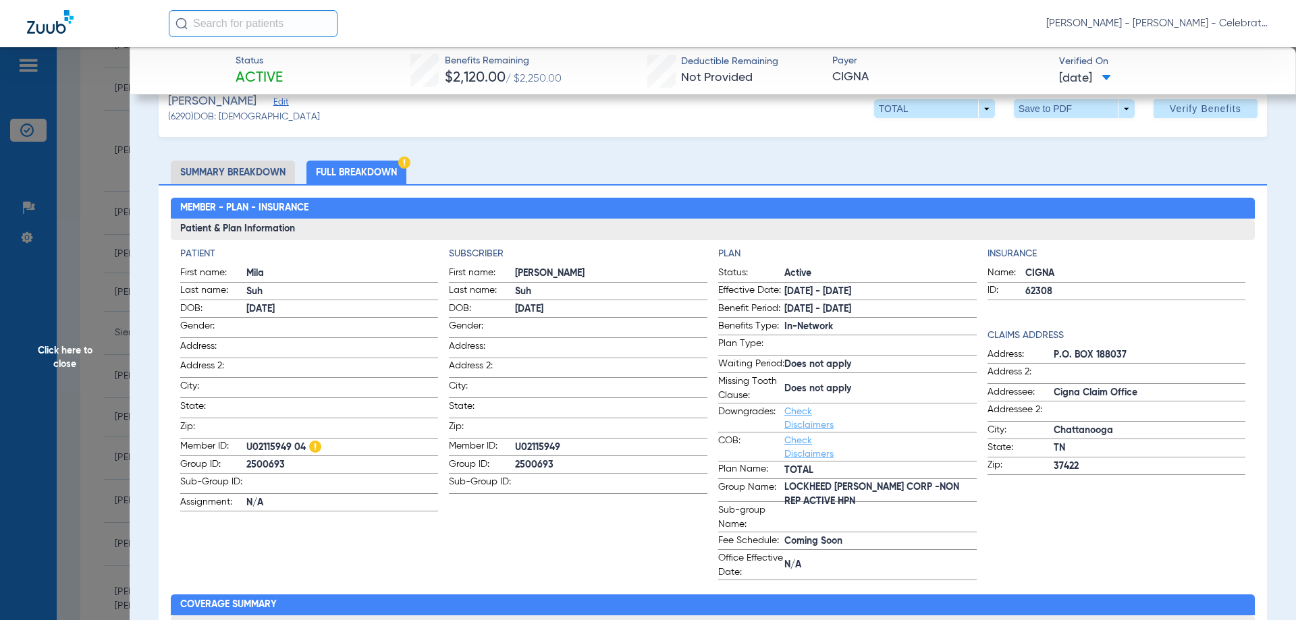
scroll to position [0, 0]
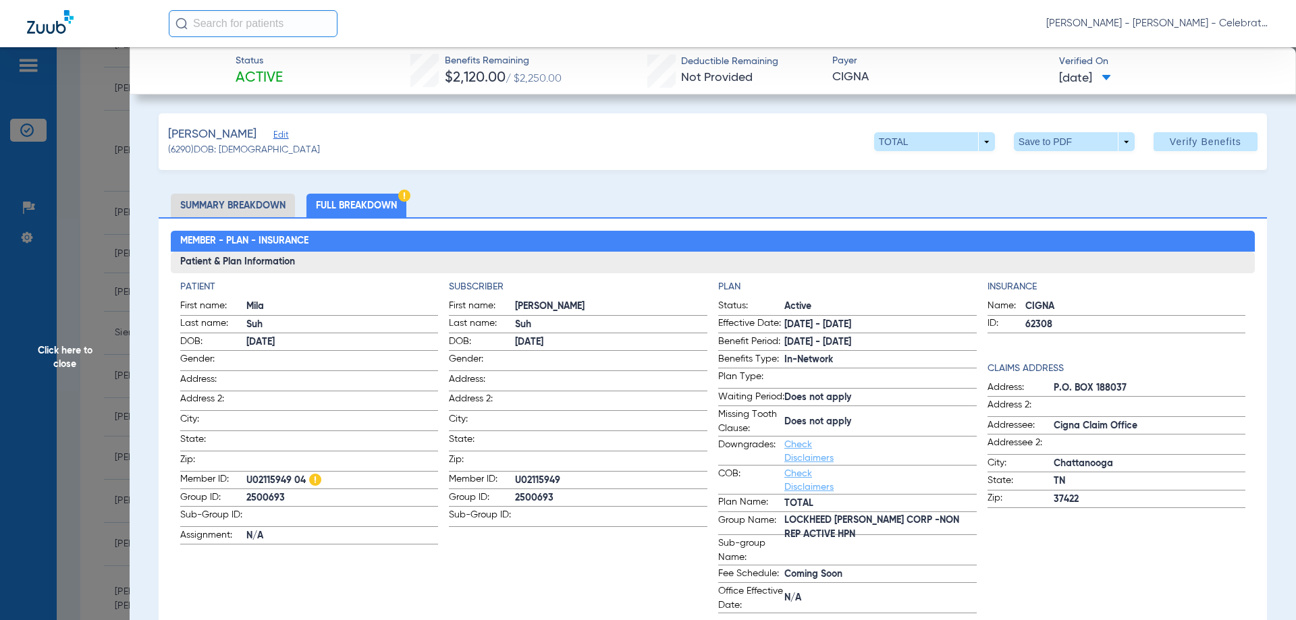
click at [55, 363] on span "Click here to close" at bounding box center [65, 357] width 130 height 620
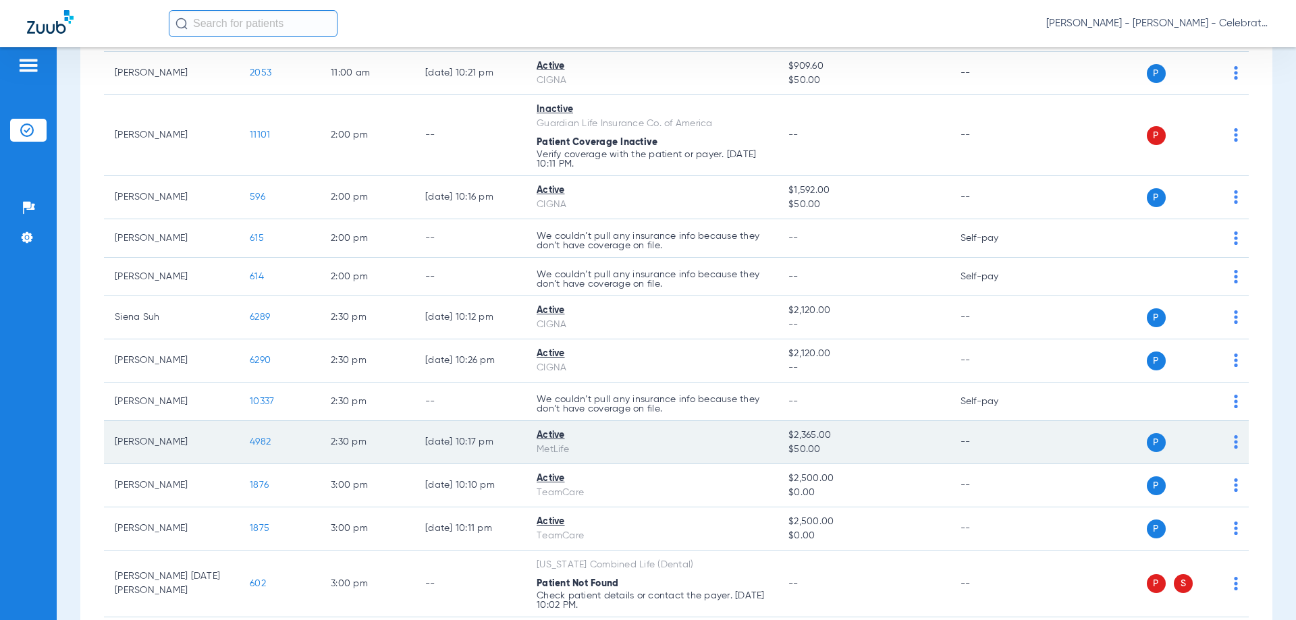
scroll to position [540, 0]
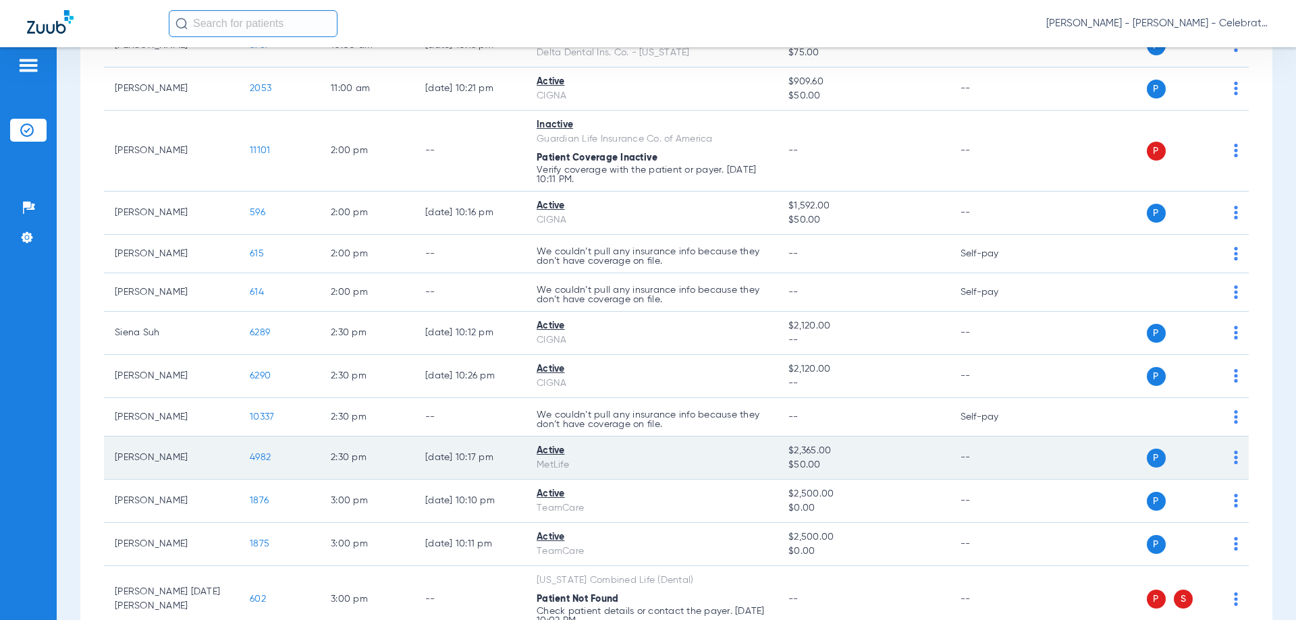
click at [256, 457] on span "4982" at bounding box center [260, 457] width 21 height 9
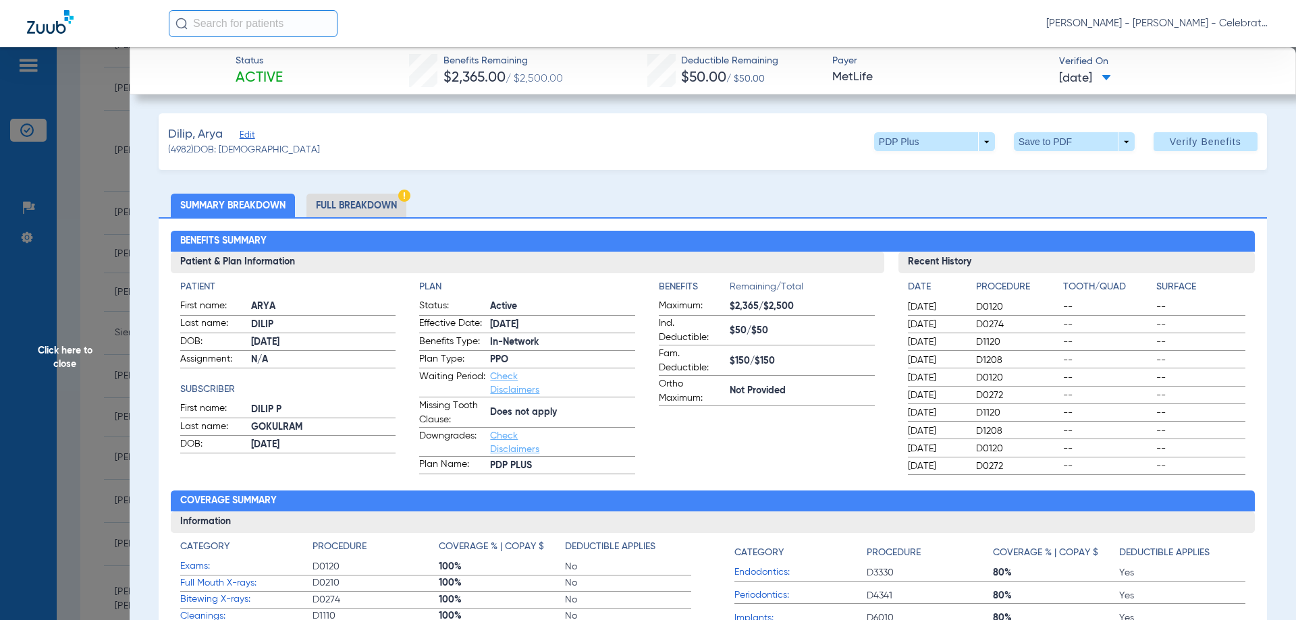
click at [371, 216] on li "Full Breakdown" at bounding box center [356, 206] width 100 height 24
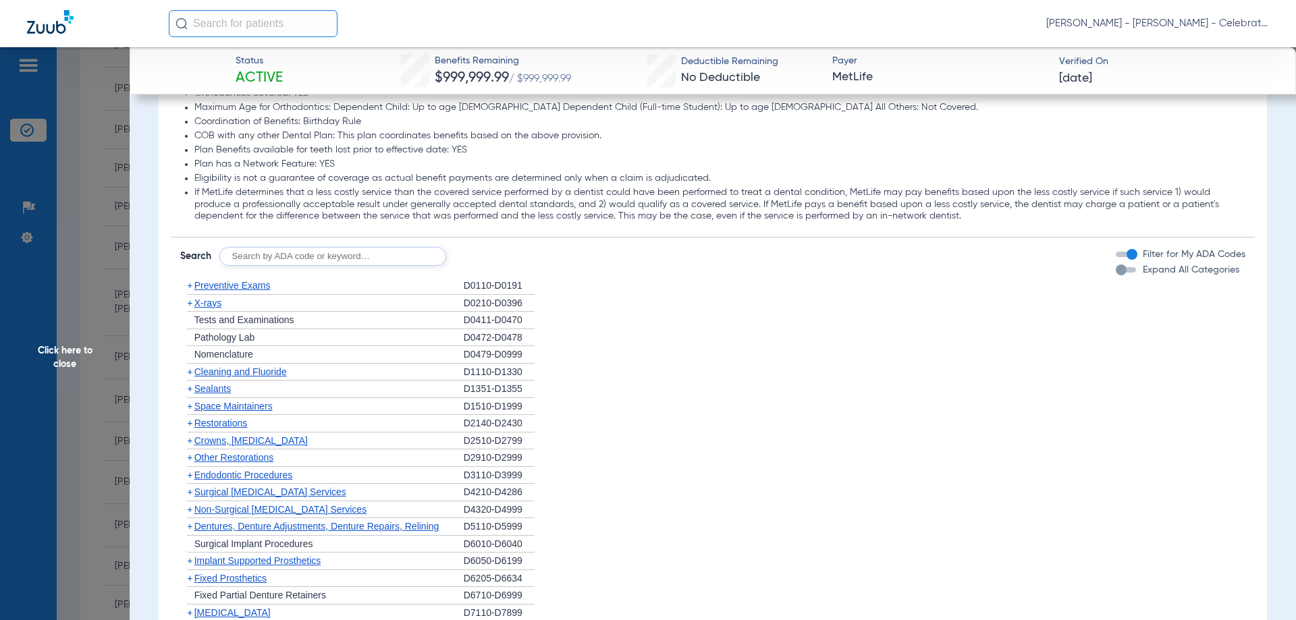
scroll to position [1725, 0]
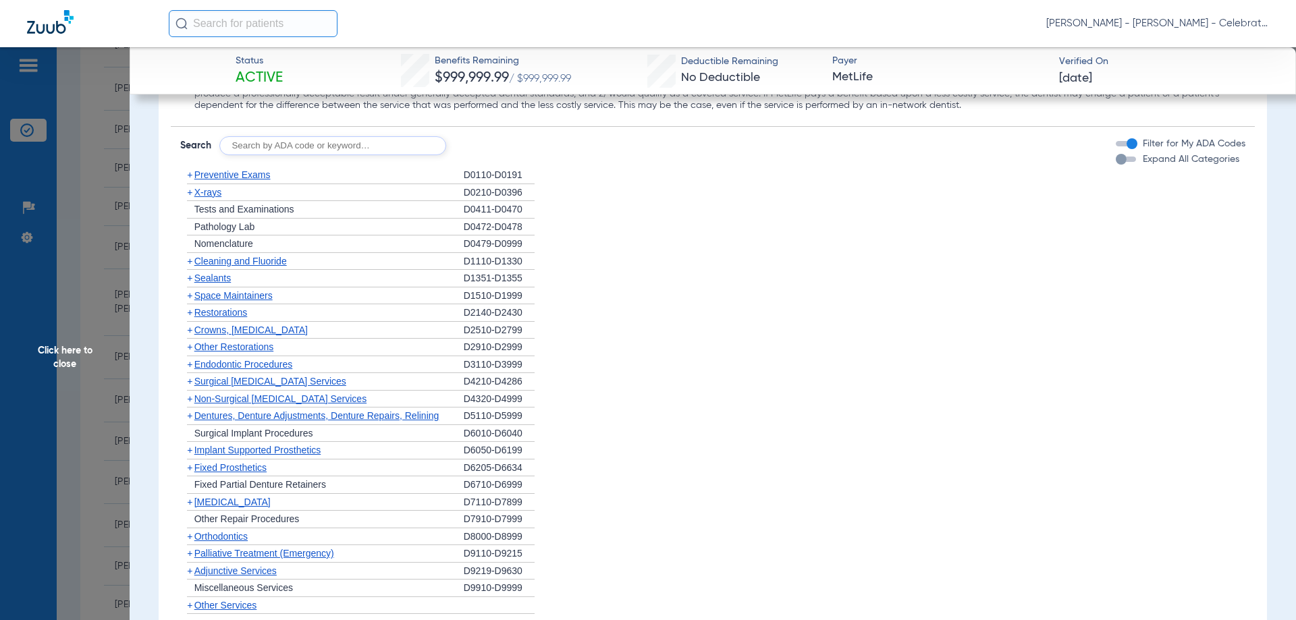
click at [230, 174] on span "Preventive Exams" at bounding box center [232, 174] width 76 height 11
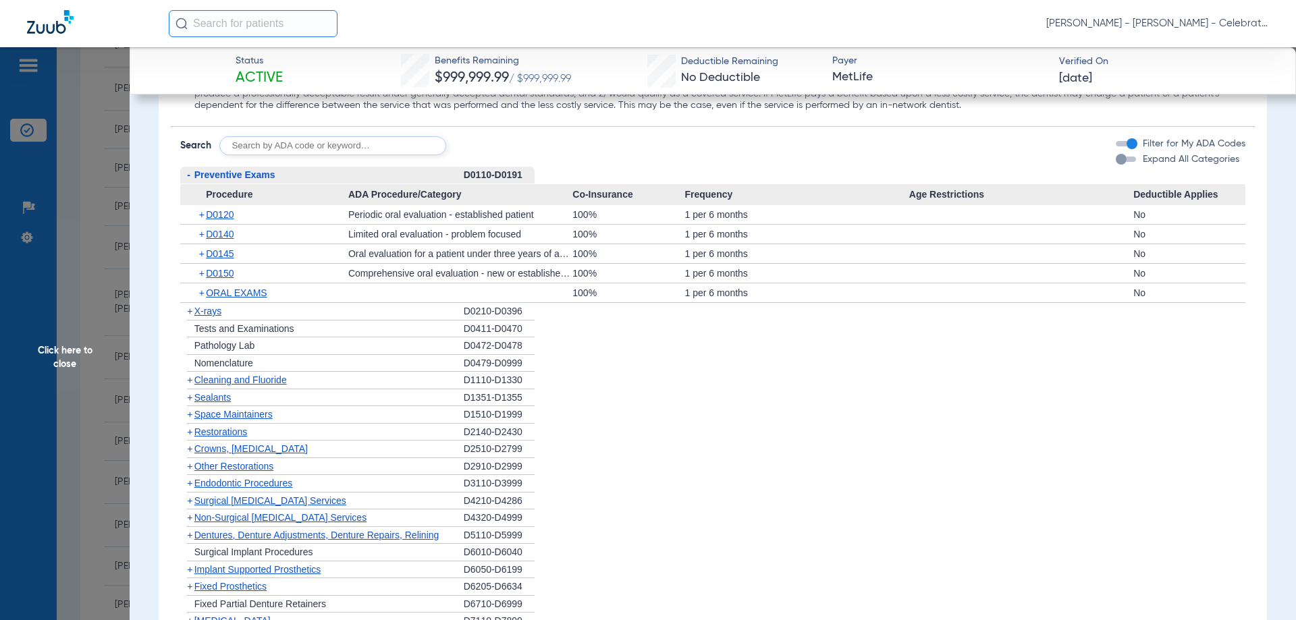
click at [230, 174] on span "Preventive Exams" at bounding box center [234, 174] width 81 height 11
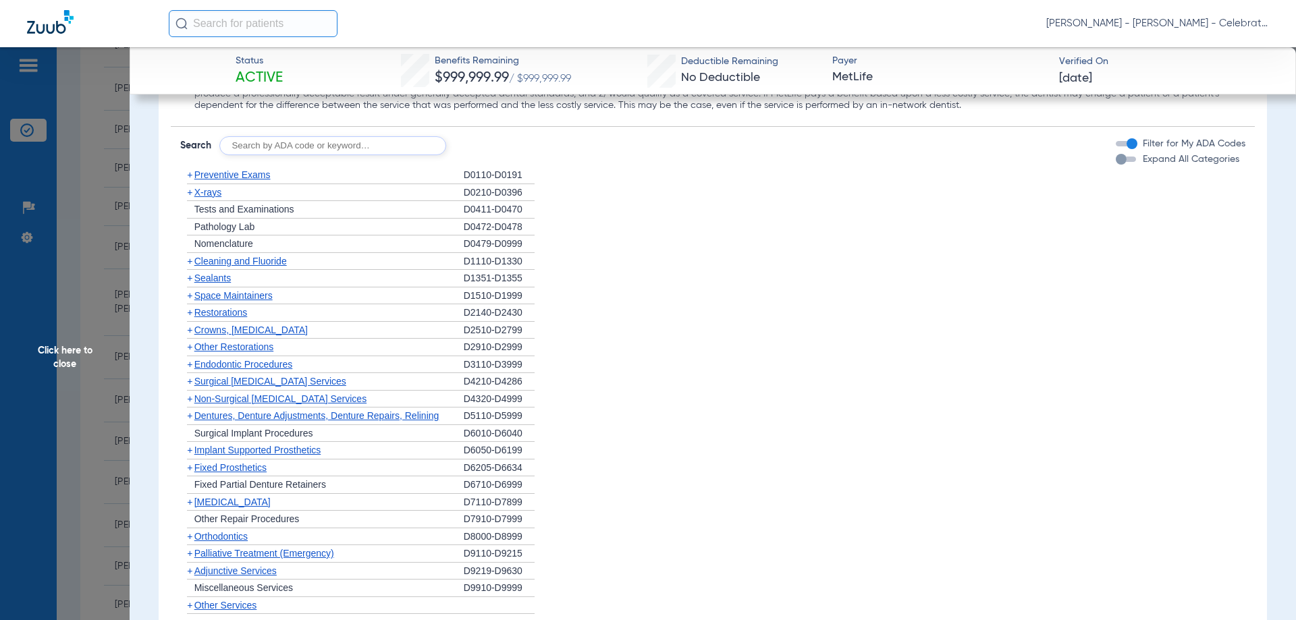
click at [216, 194] on span "X-rays" at bounding box center [207, 192] width 27 height 11
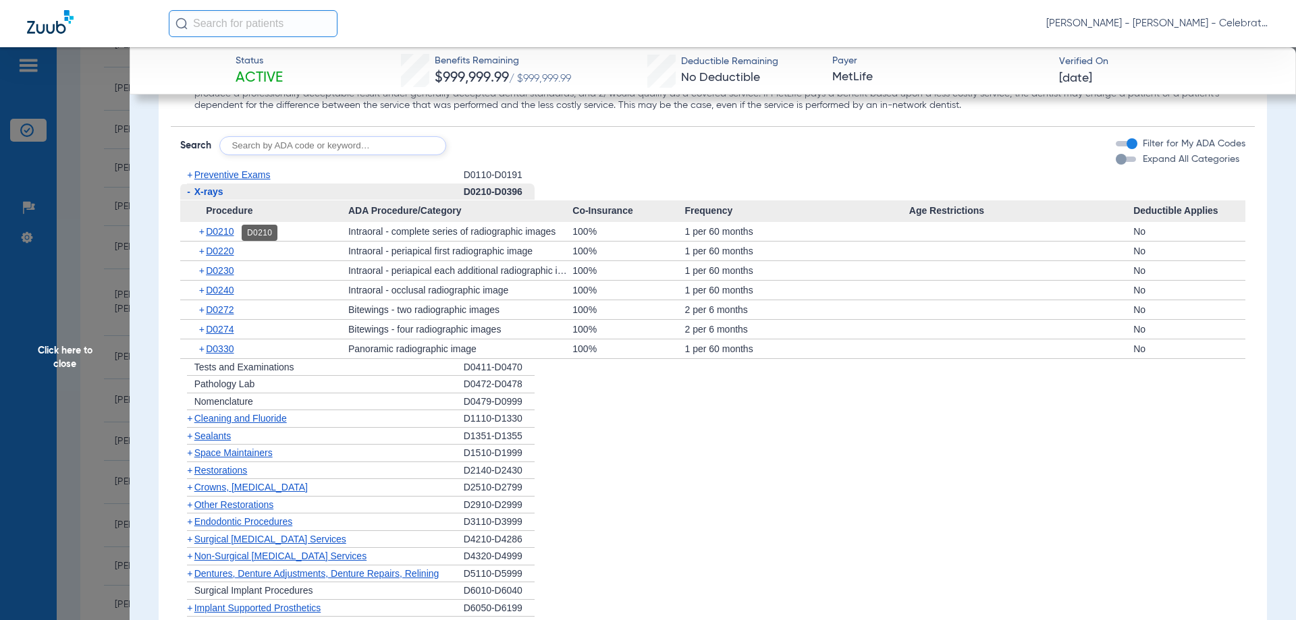
click at [221, 234] on span "D0210" at bounding box center [220, 231] width 28 height 11
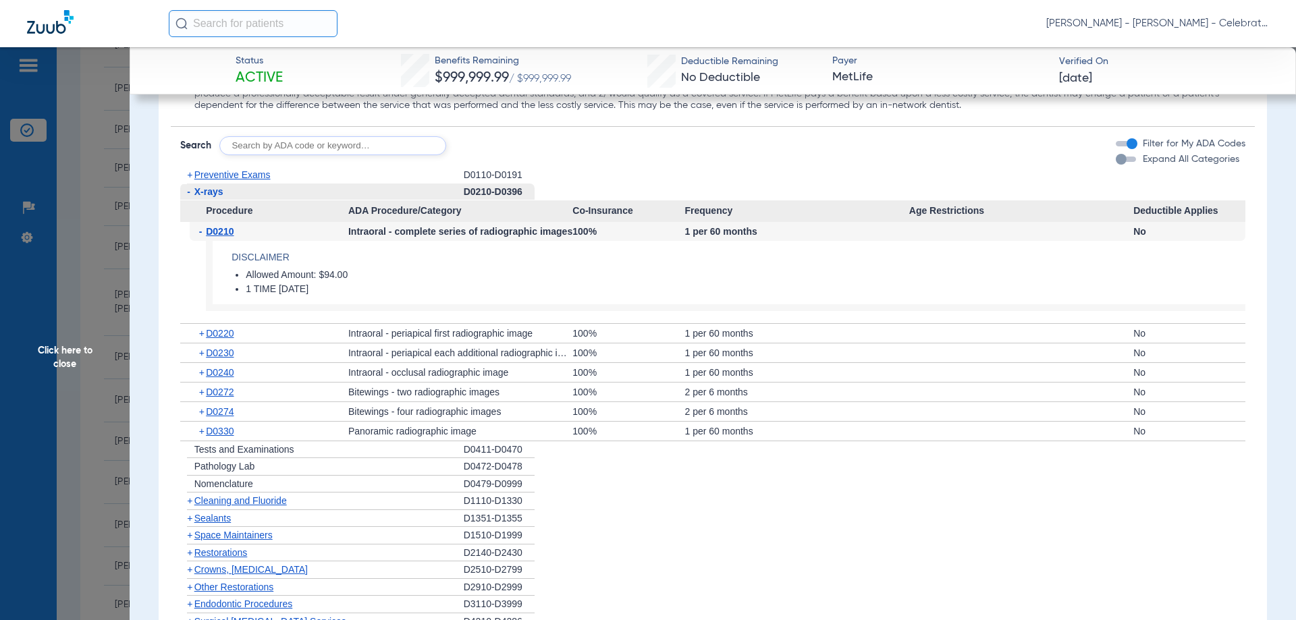
click at [221, 234] on span "D0210" at bounding box center [220, 231] width 28 height 11
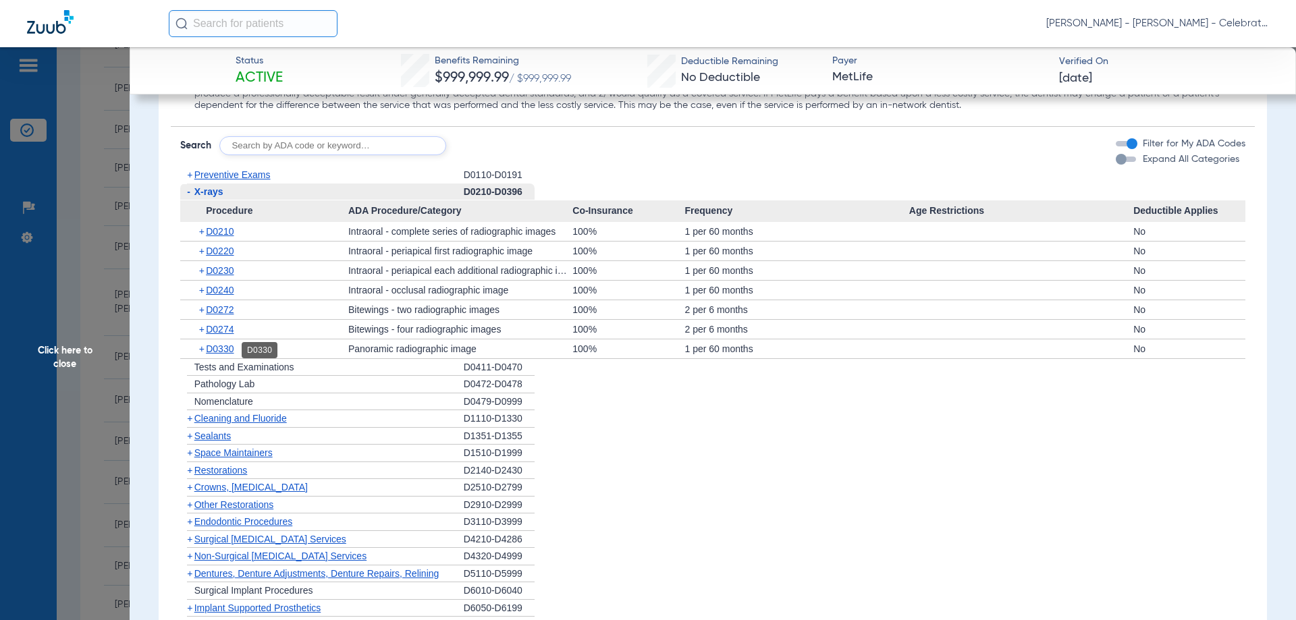
click at [213, 351] on span "D0330" at bounding box center [220, 349] width 28 height 11
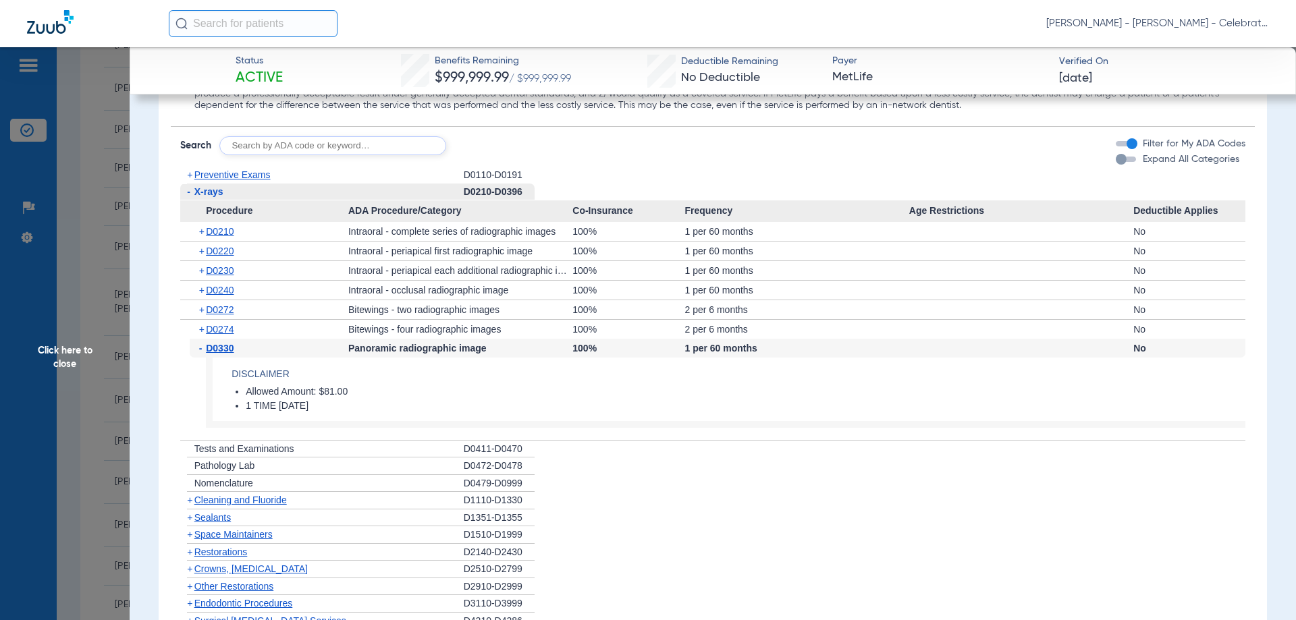
click at [213, 350] on span "D0330" at bounding box center [220, 348] width 28 height 11
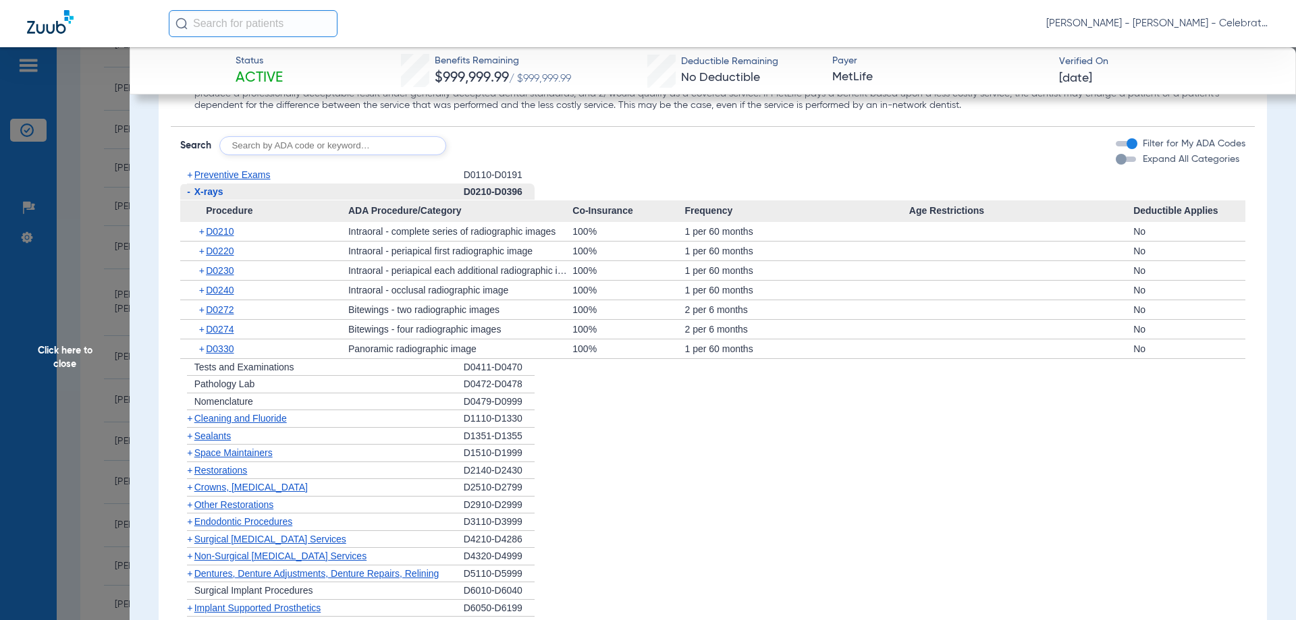
click at [201, 193] on span "X-rays" at bounding box center [208, 191] width 29 height 11
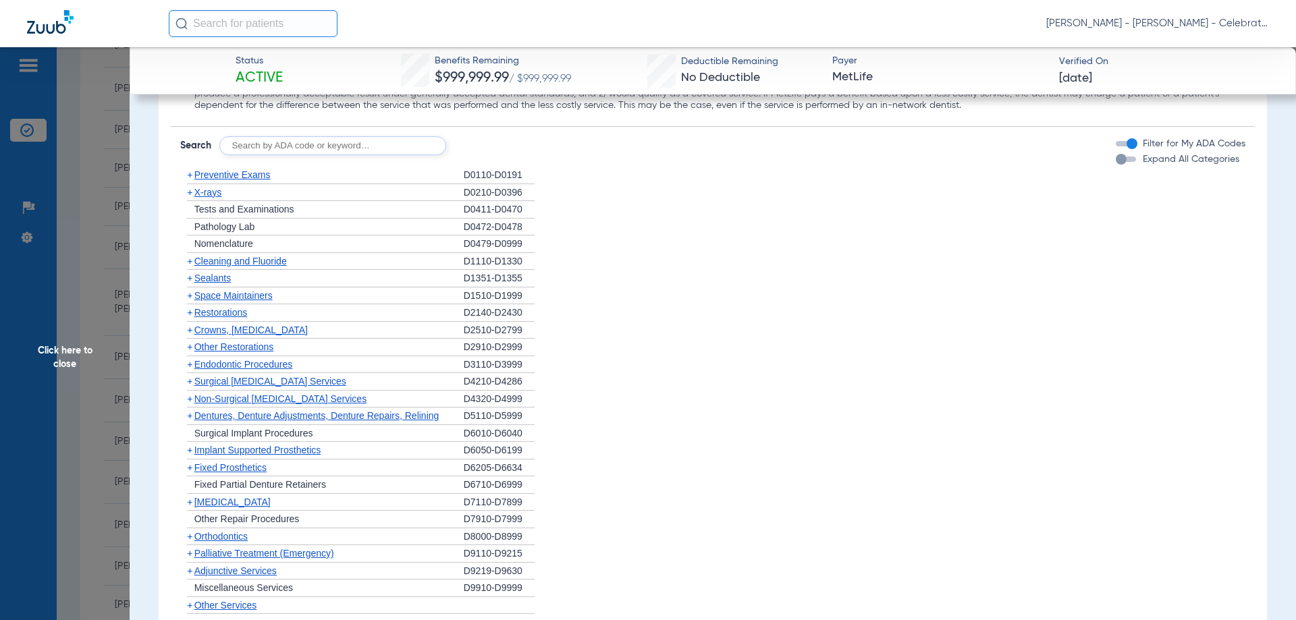
click at [238, 266] on span "Cleaning and Fluoride" at bounding box center [240, 261] width 92 height 11
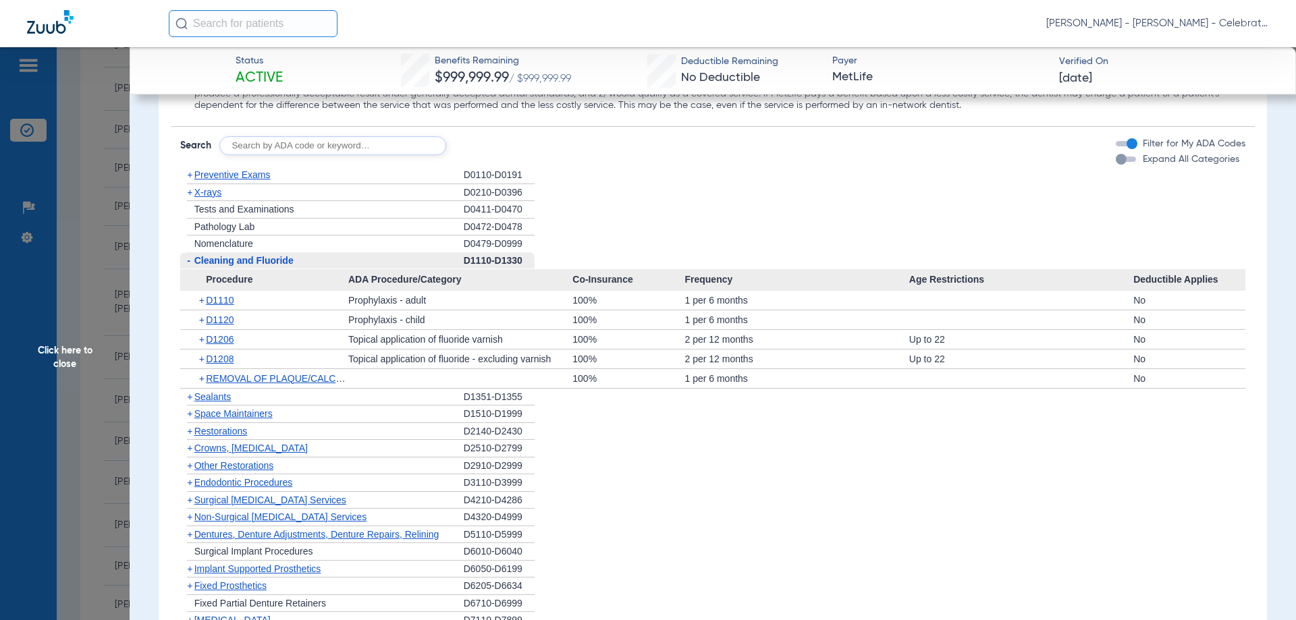
click at [238, 266] on span "Cleaning and Fluoride" at bounding box center [243, 260] width 99 height 11
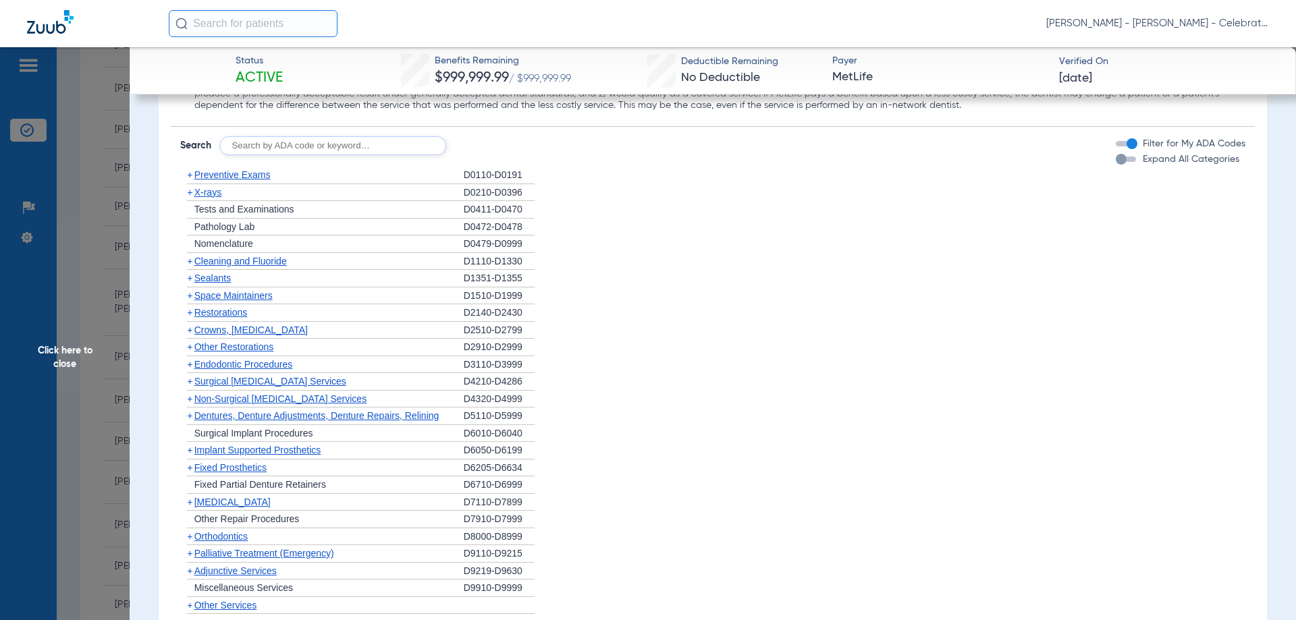
click at [206, 191] on span "X-rays" at bounding box center [207, 192] width 27 height 11
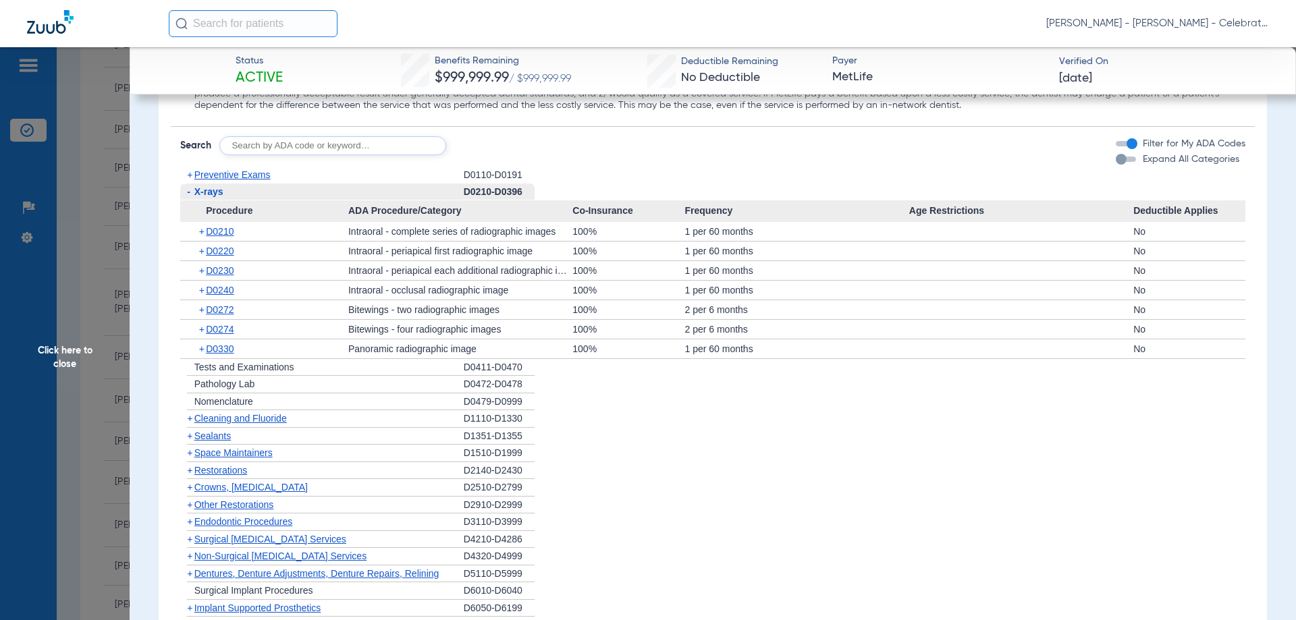
click at [208, 188] on span "X-rays" at bounding box center [208, 191] width 29 height 11
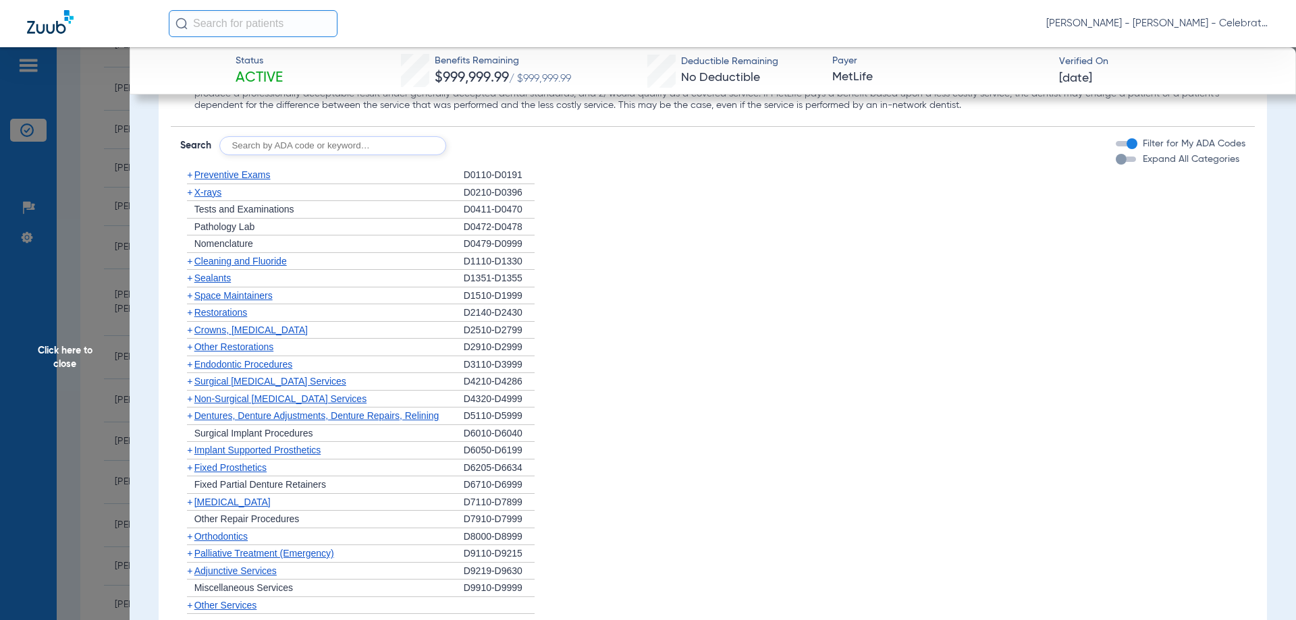
click at [220, 281] on span "Sealants" at bounding box center [212, 278] width 36 height 11
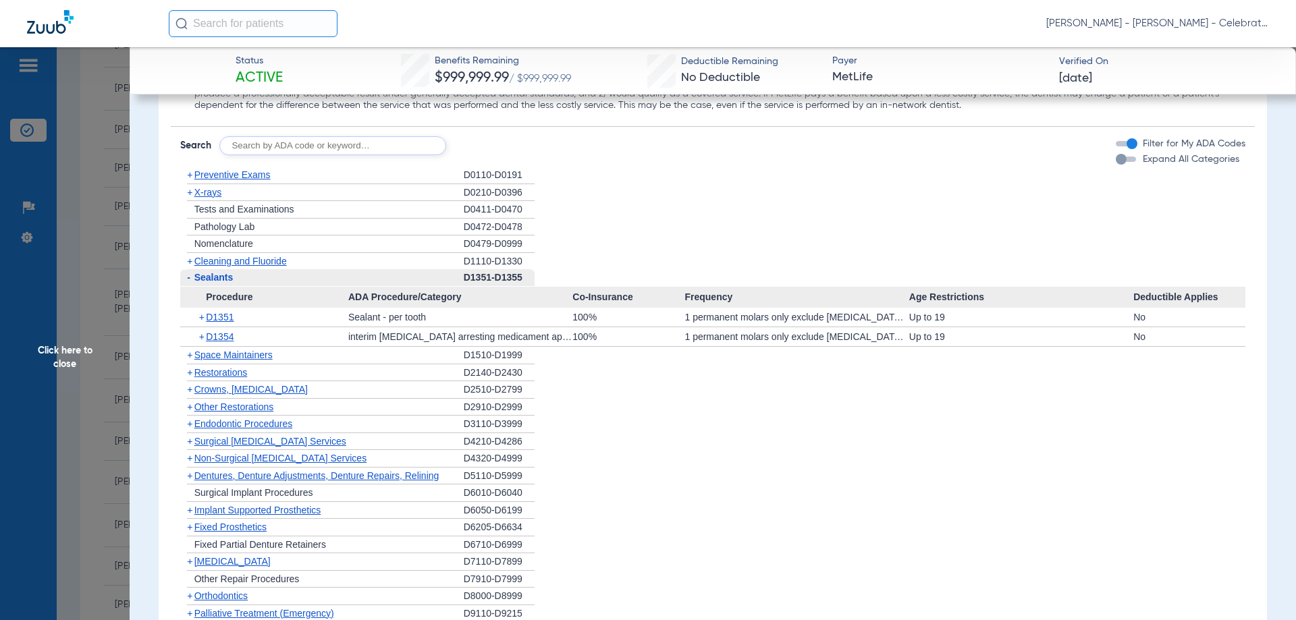
click at [226, 330] on div "+ D1354" at bounding box center [269, 336] width 159 height 19
click at [222, 321] on span "D1351" at bounding box center [220, 317] width 28 height 11
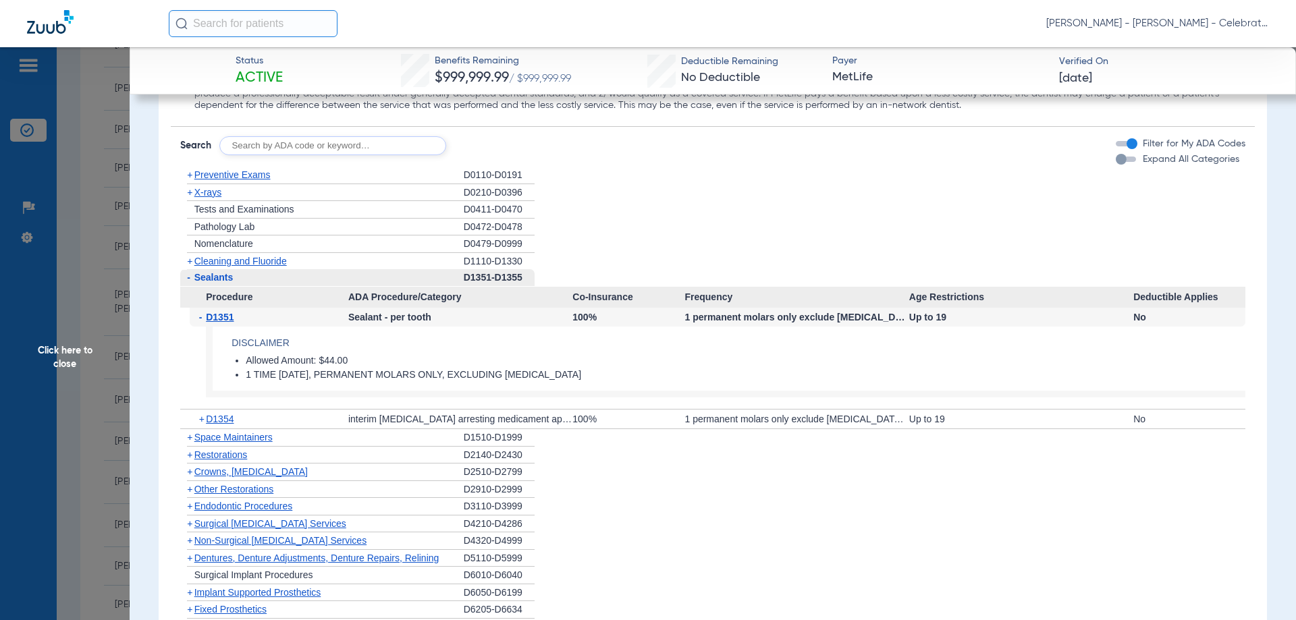
click at [222, 321] on span "D1351" at bounding box center [220, 317] width 28 height 11
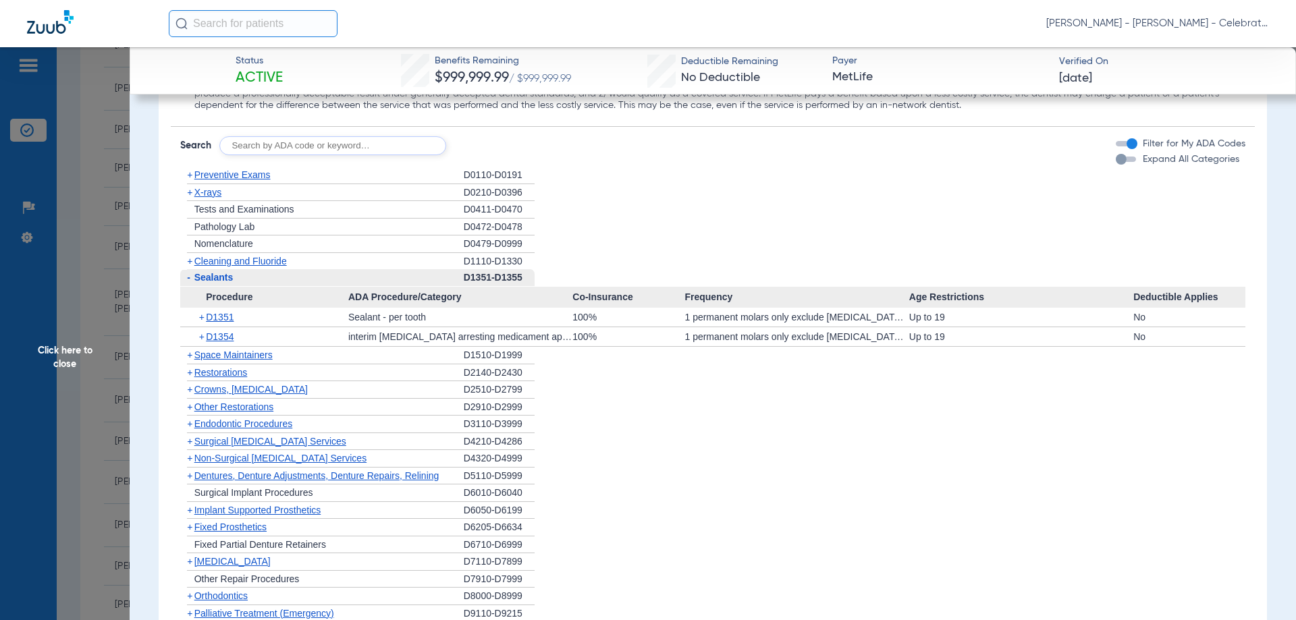
click at [72, 346] on span "Click here to close" at bounding box center [65, 357] width 130 height 620
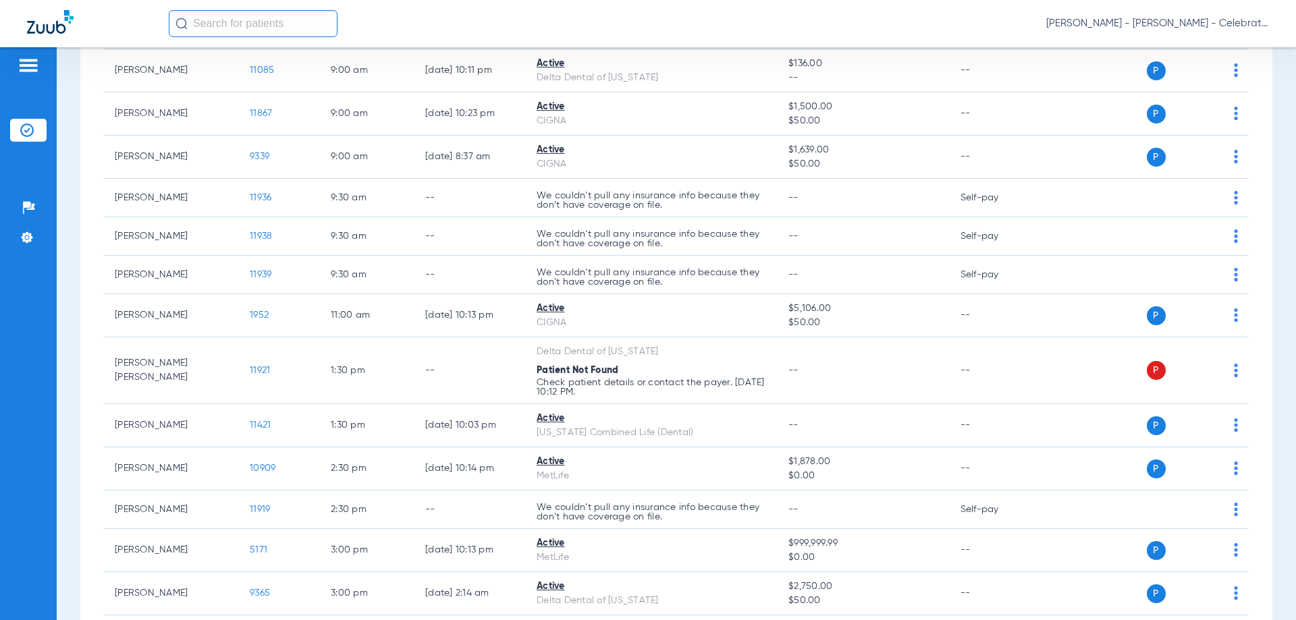
scroll to position [540, 0]
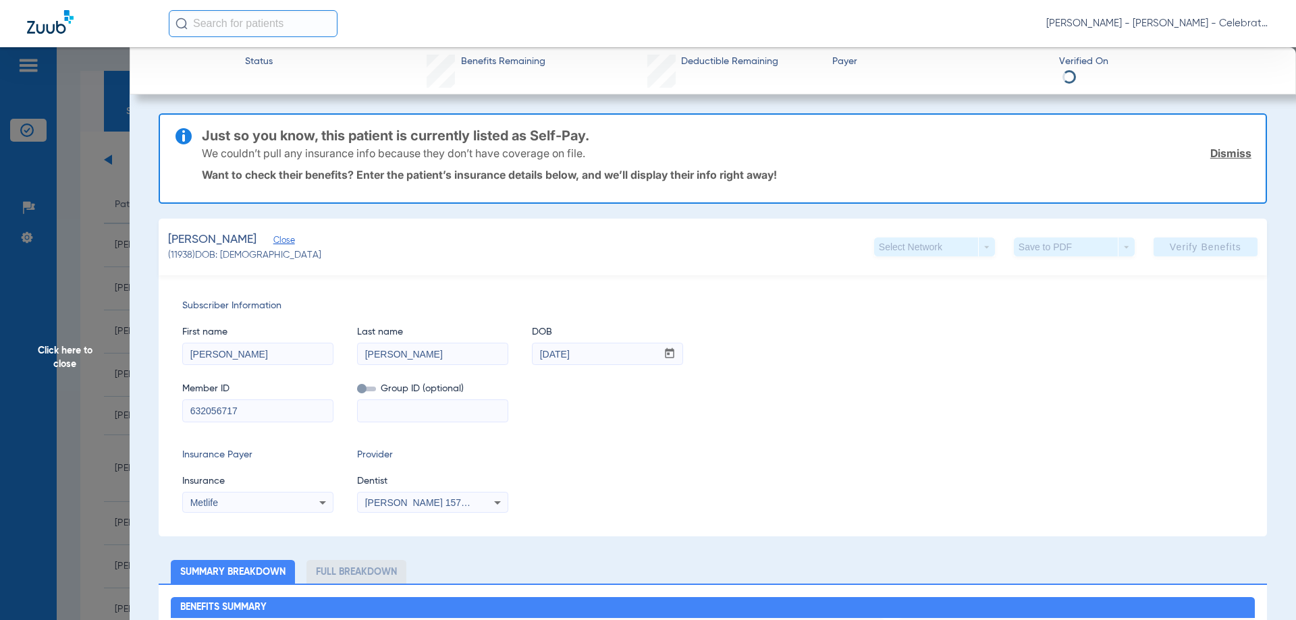
scroll to position [443, 0]
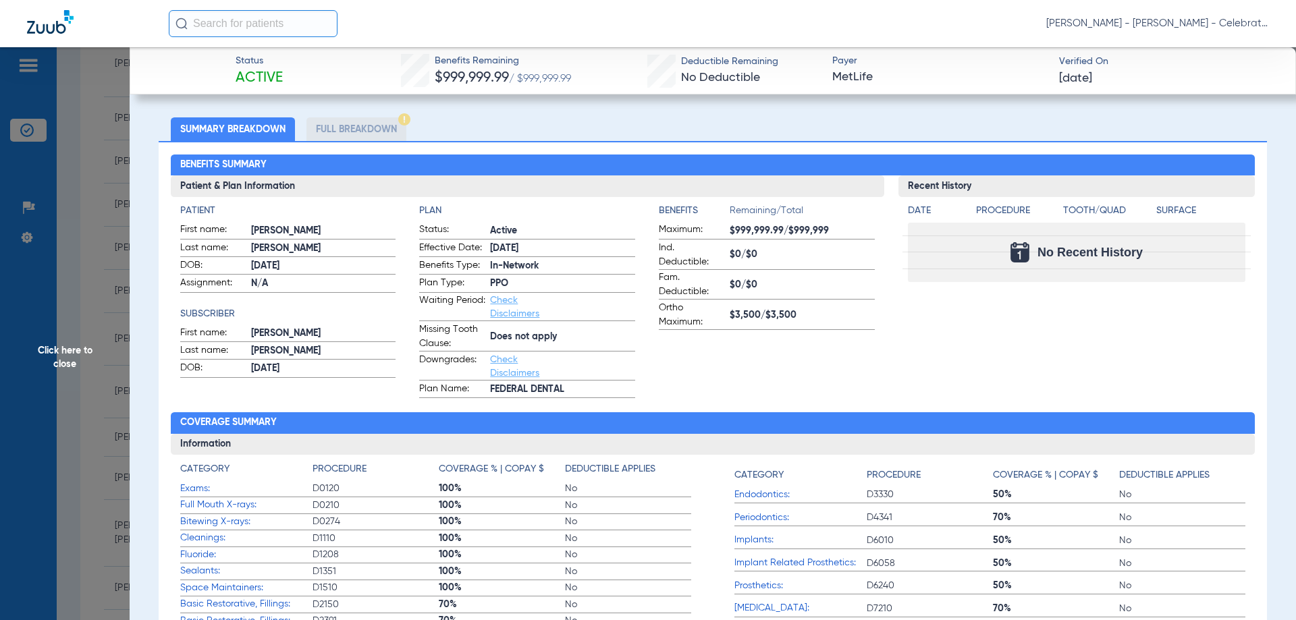
click at [84, 362] on span "Click here to close" at bounding box center [65, 357] width 130 height 620
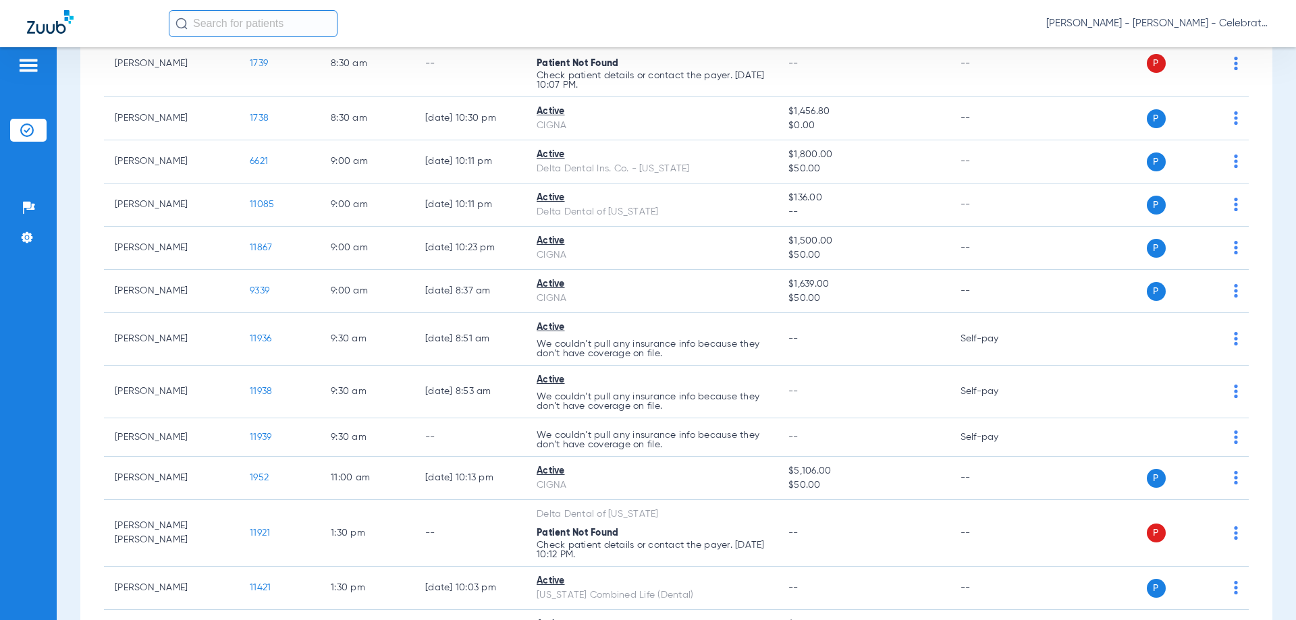
scroll to position [0, 0]
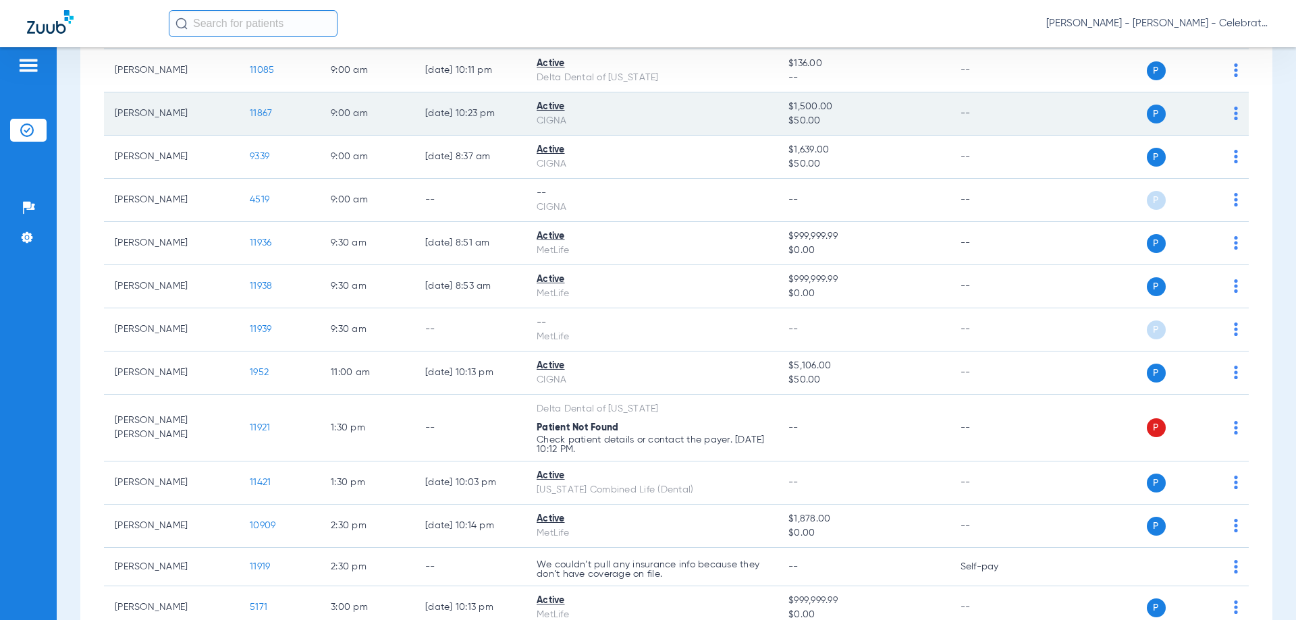
scroll to position [540, 0]
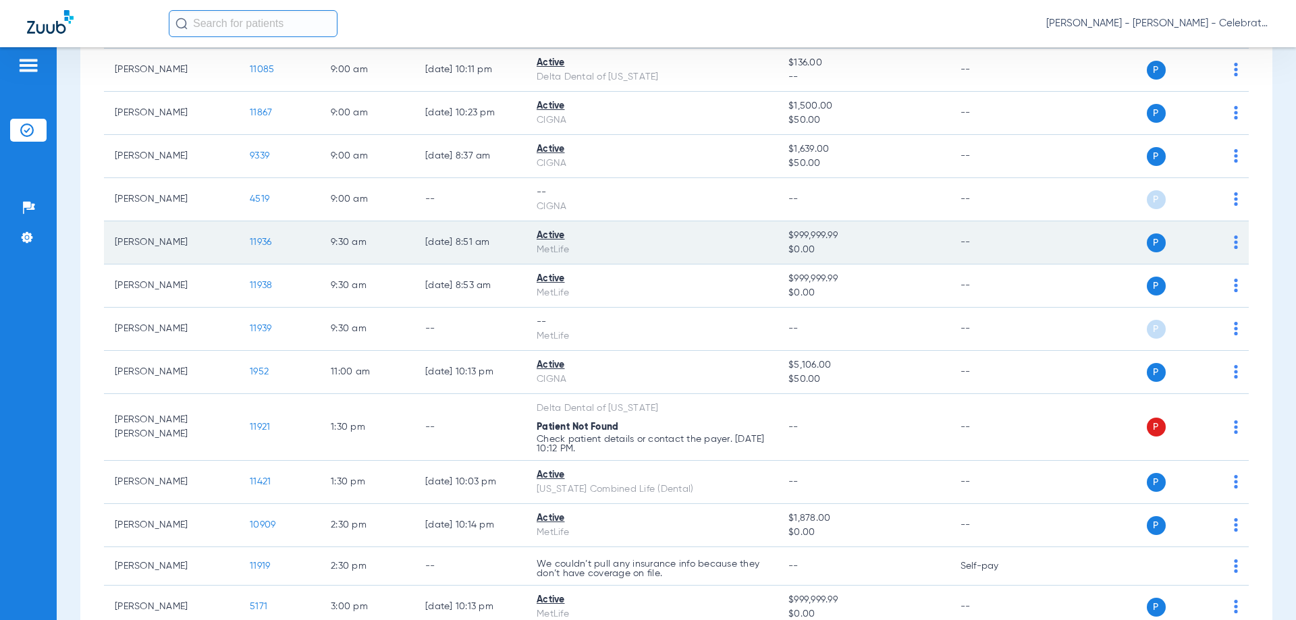
click at [251, 244] on span "11936" at bounding box center [261, 242] width 22 height 9
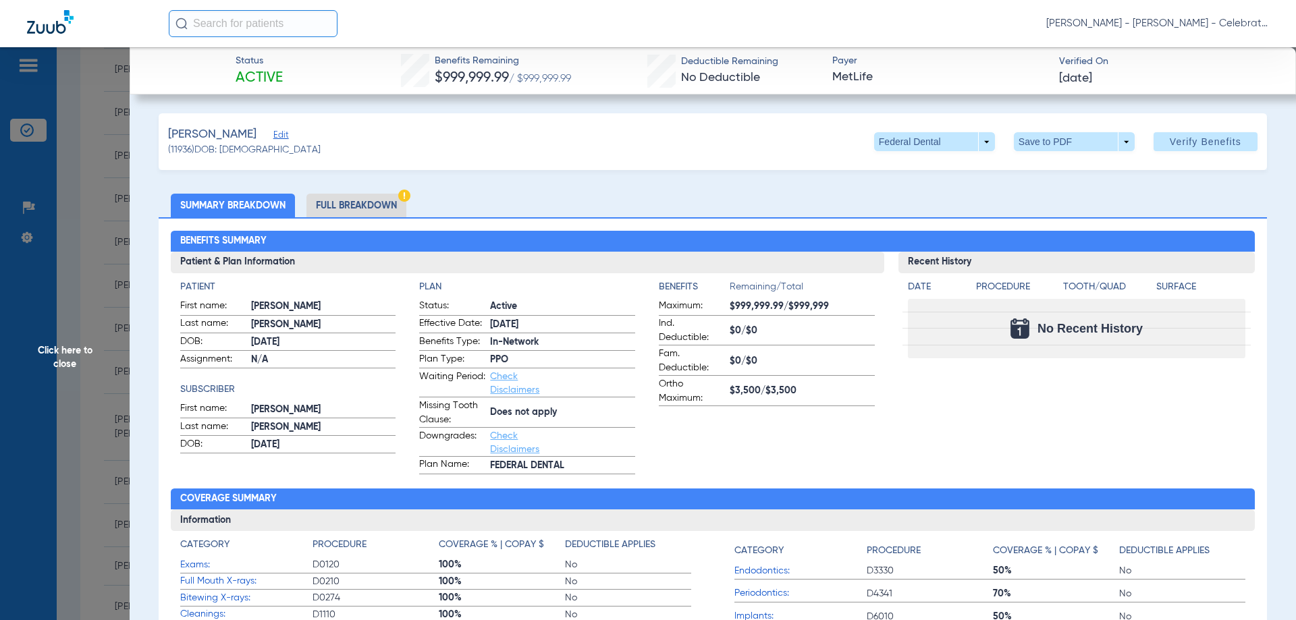
click at [350, 207] on li "Full Breakdown" at bounding box center [356, 206] width 100 height 24
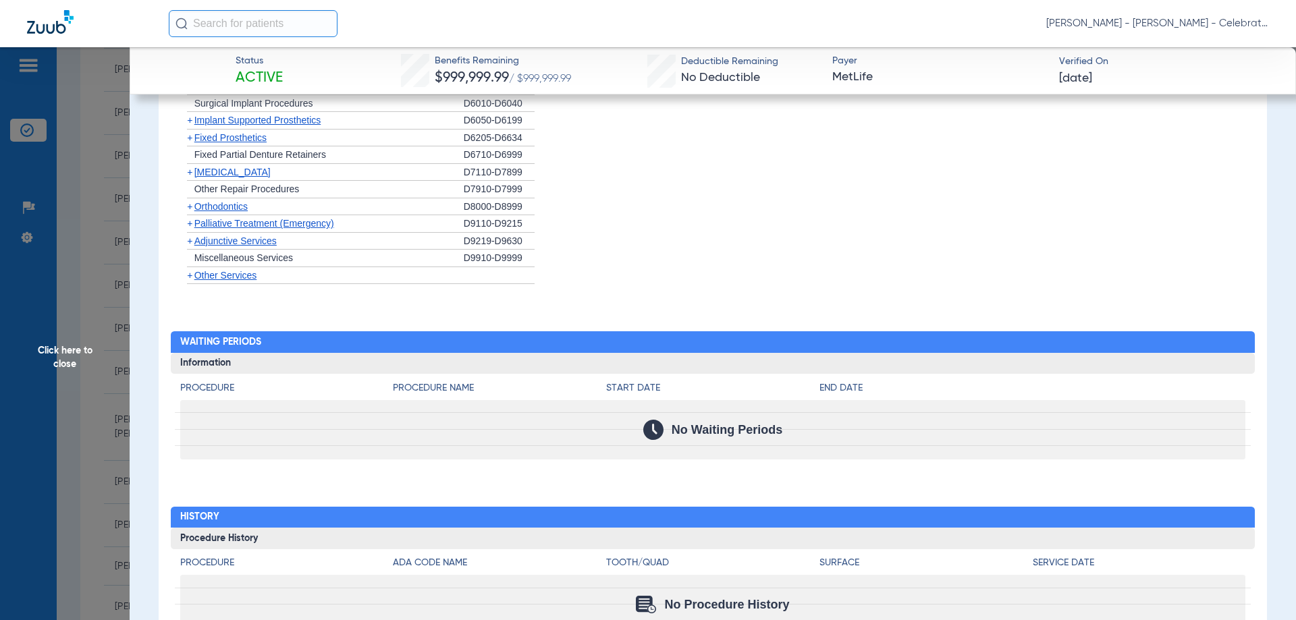
scroll to position [2061, 0]
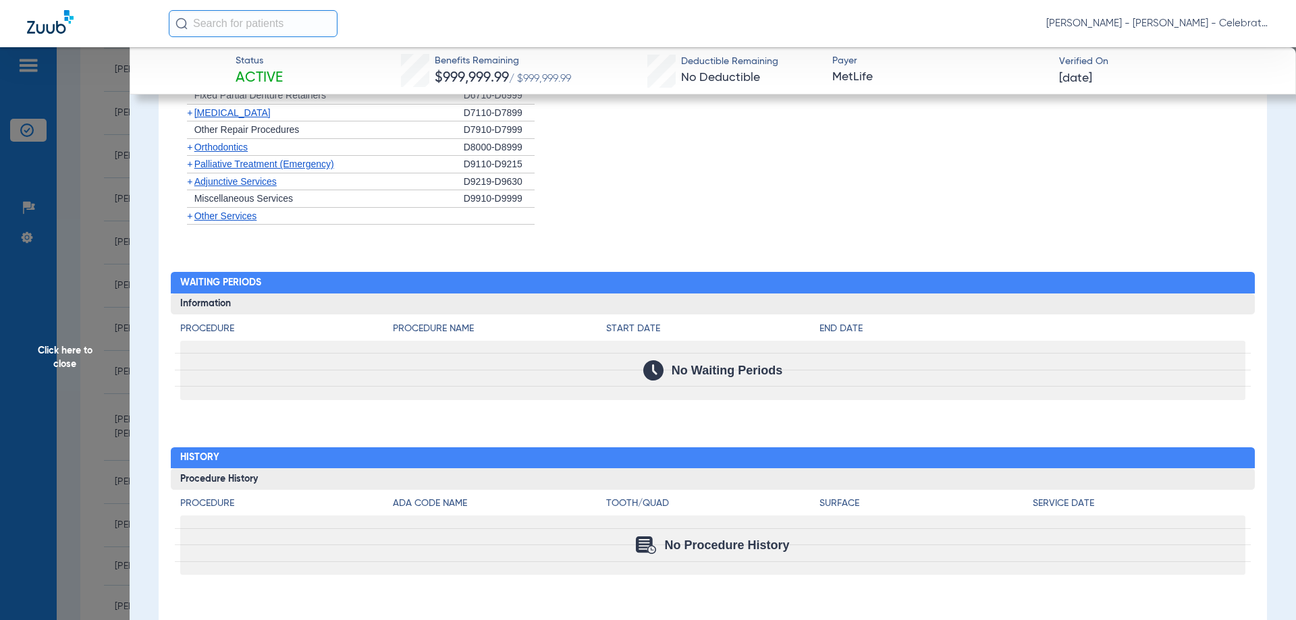
click at [64, 365] on span "Click here to close" at bounding box center [65, 357] width 130 height 620
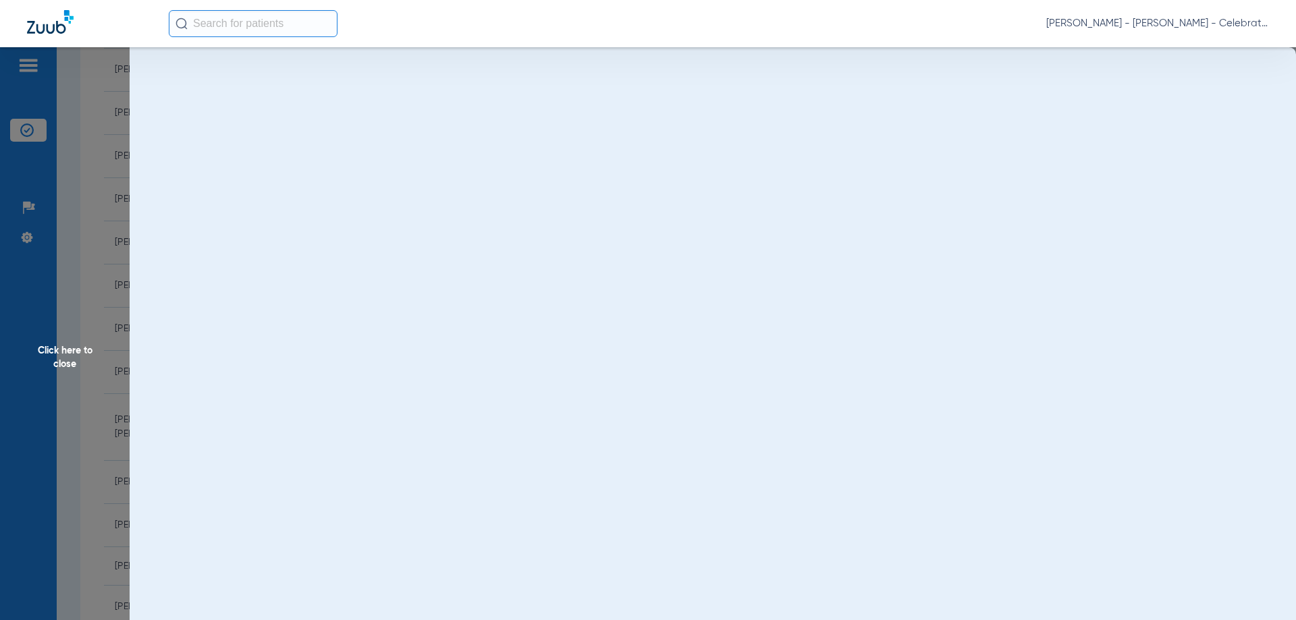
scroll to position [0, 0]
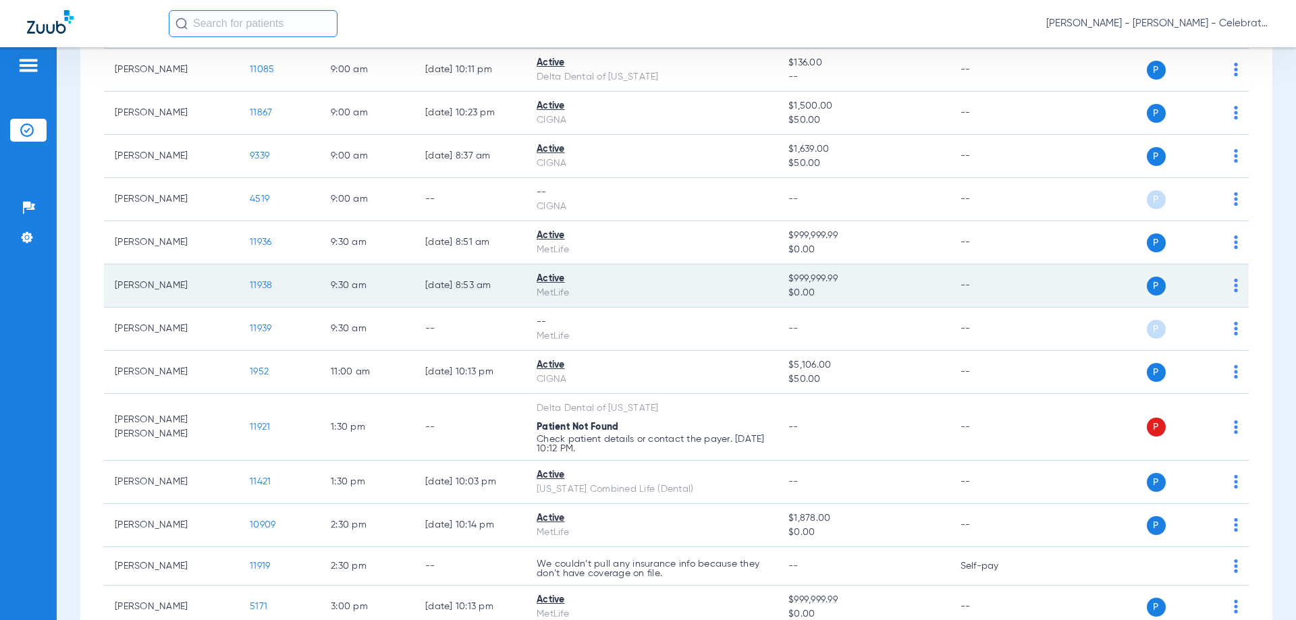
click at [261, 284] on span "11938" at bounding box center [261, 285] width 22 height 9
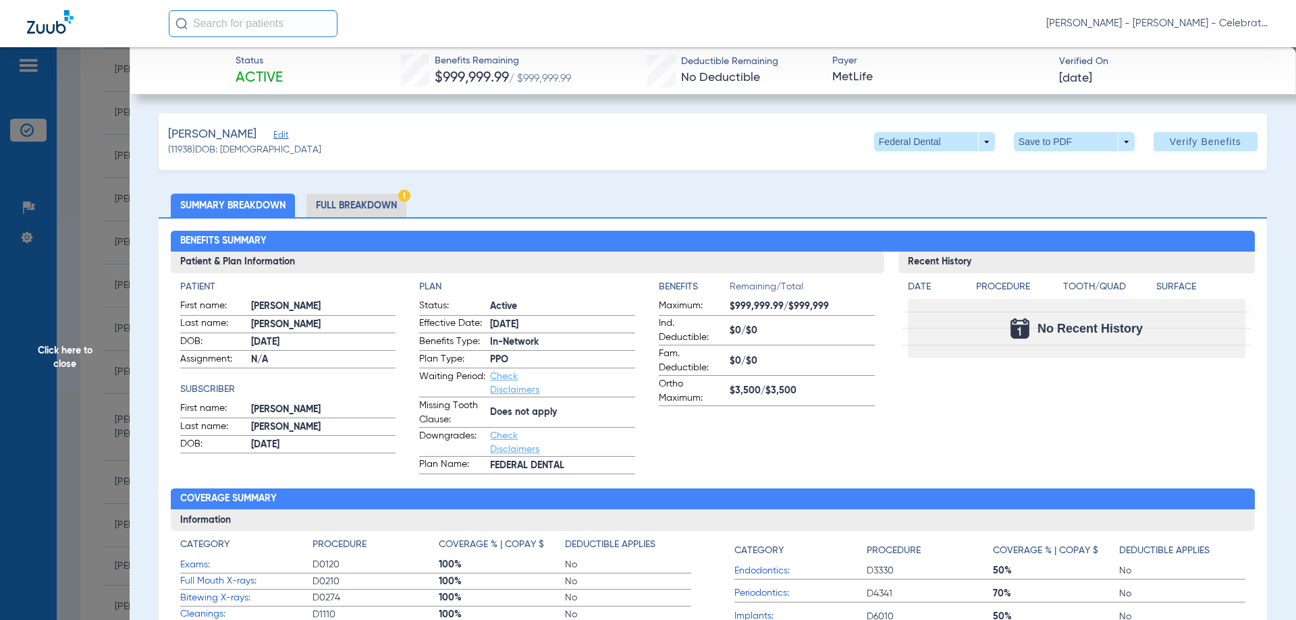
click at [370, 207] on li "Full Breakdown" at bounding box center [356, 206] width 100 height 24
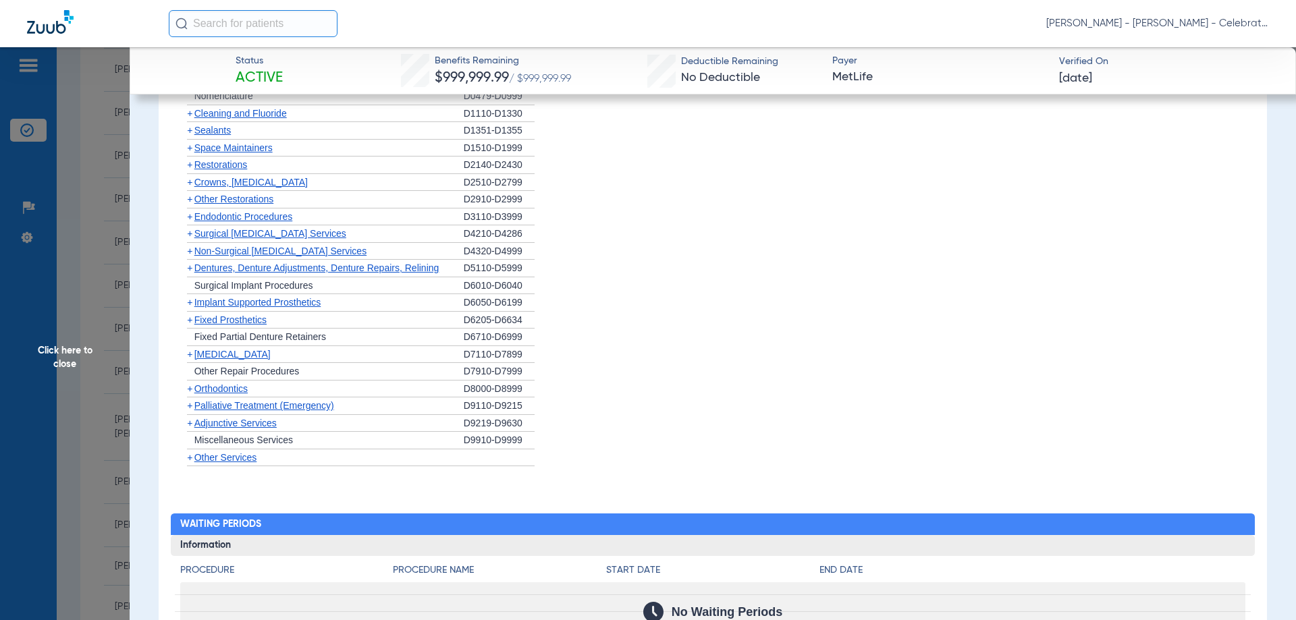
scroll to position [1656, 0]
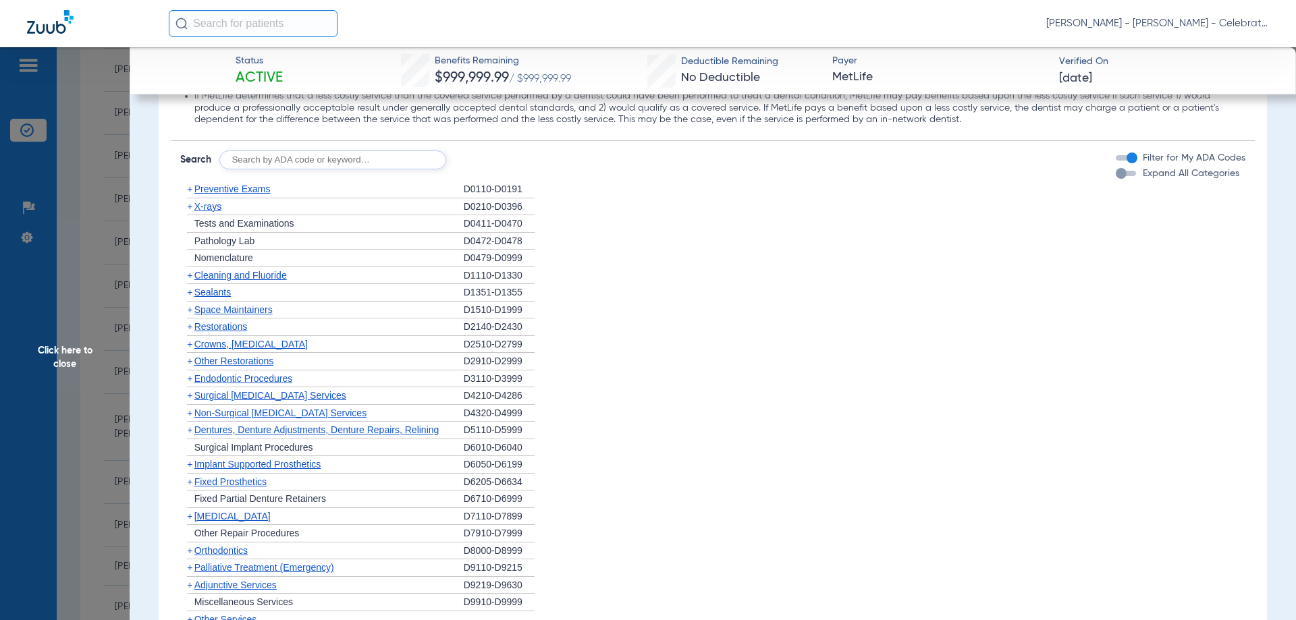
click at [75, 359] on span "Click here to close" at bounding box center [65, 357] width 130 height 620
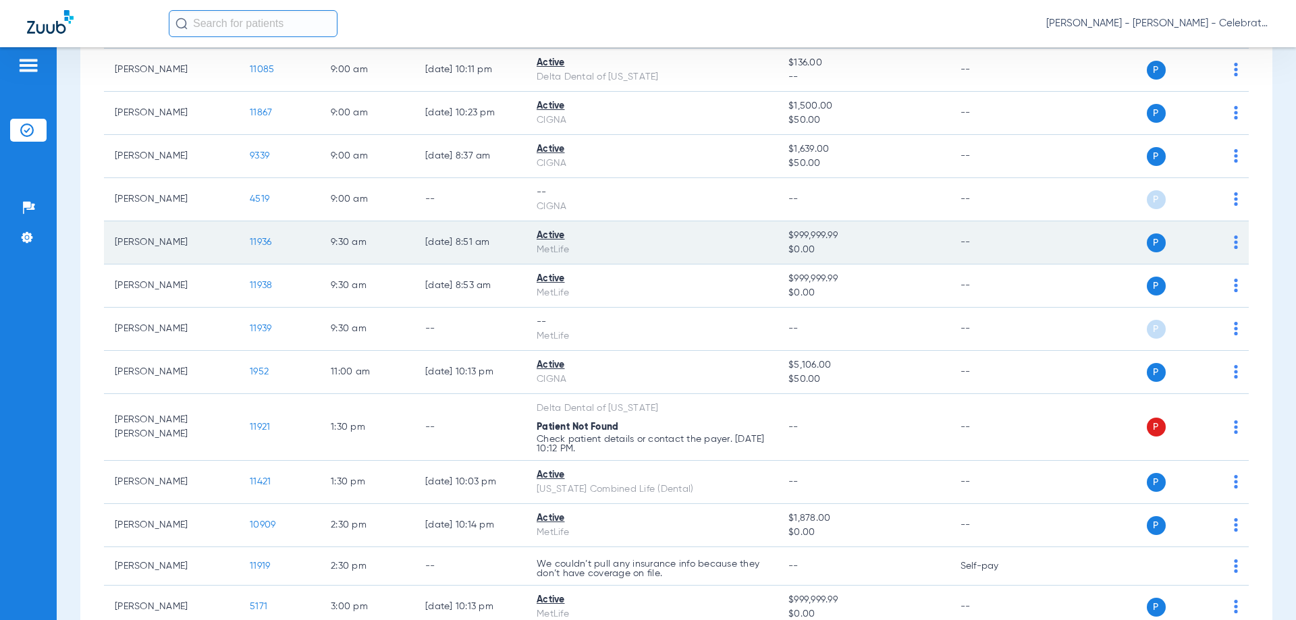
scroll to position [473, 0]
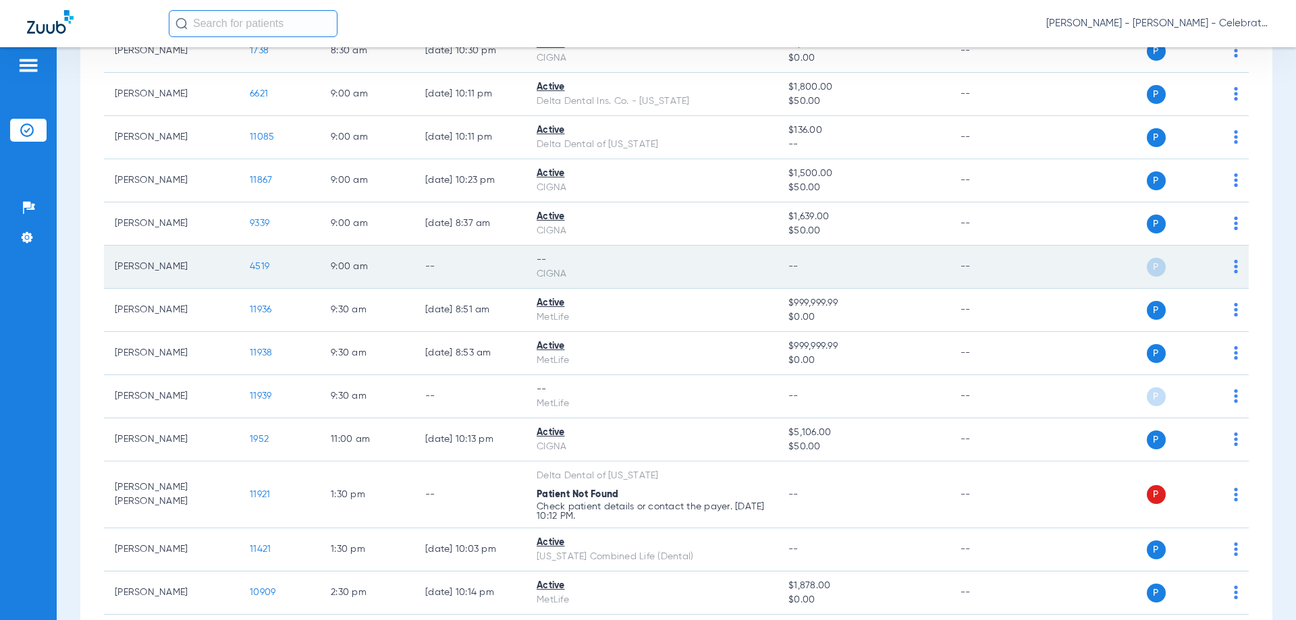
click at [252, 261] on td "4519" at bounding box center [279, 267] width 81 height 43
click at [256, 262] on span "4519" at bounding box center [260, 266] width 20 height 9
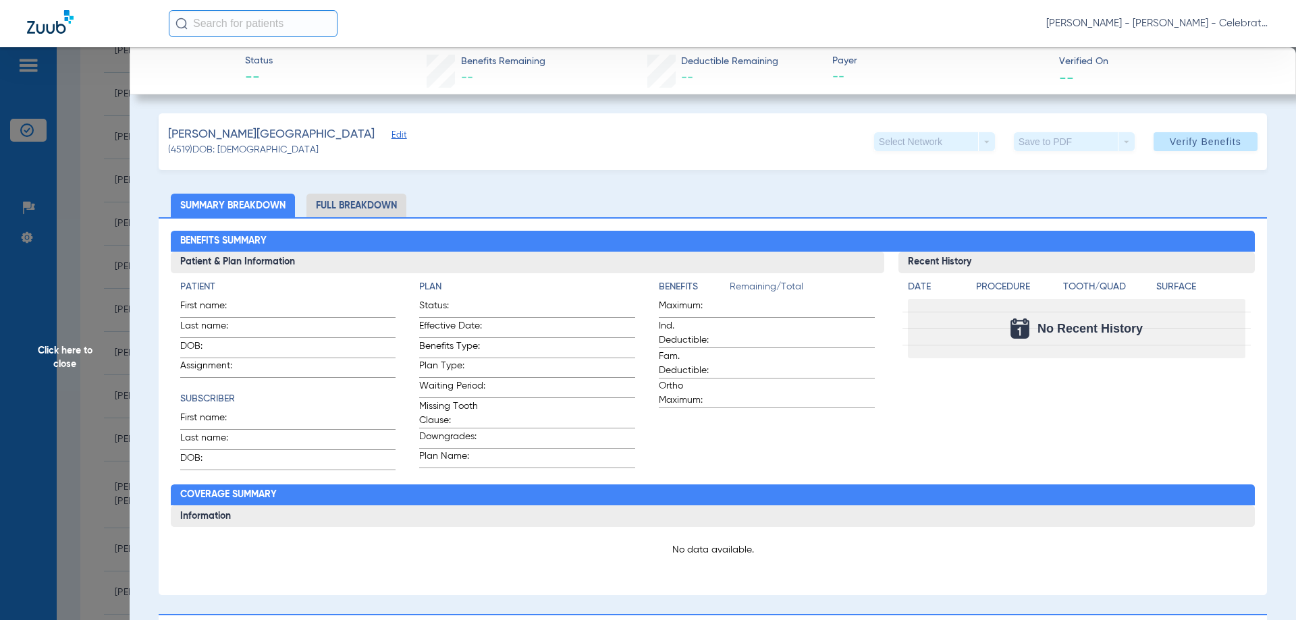
click at [75, 346] on span "Click here to close" at bounding box center [65, 357] width 130 height 620
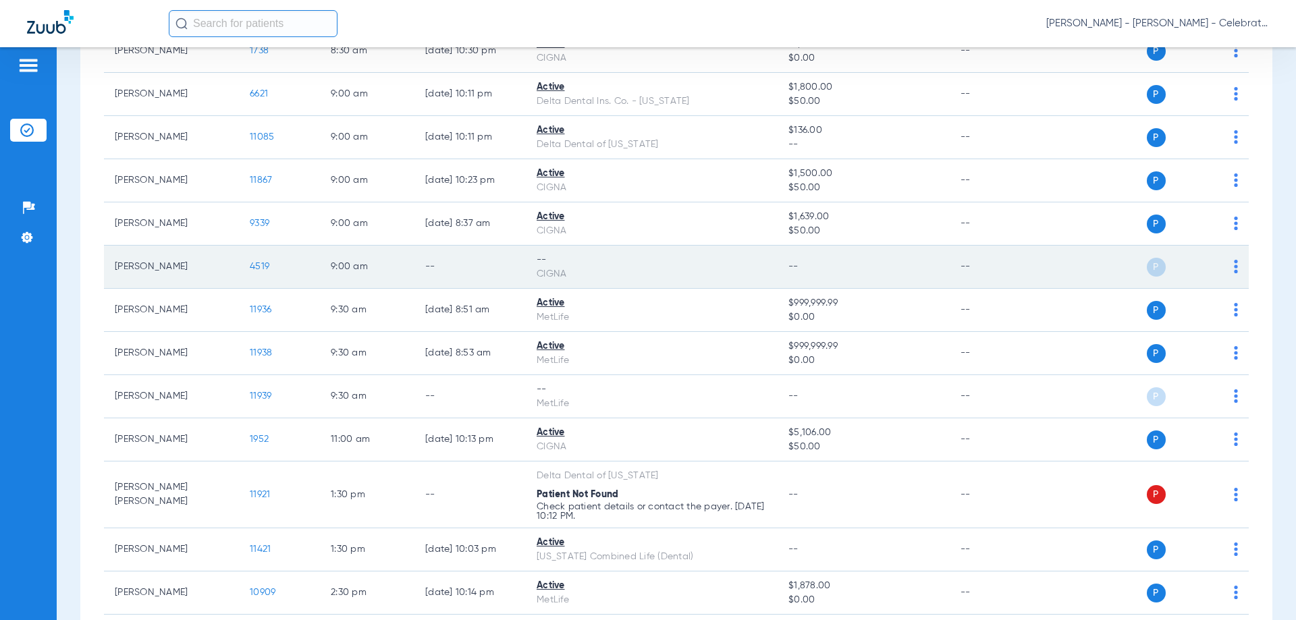
click at [1234, 267] on img at bounding box center [1236, 267] width 4 height 14
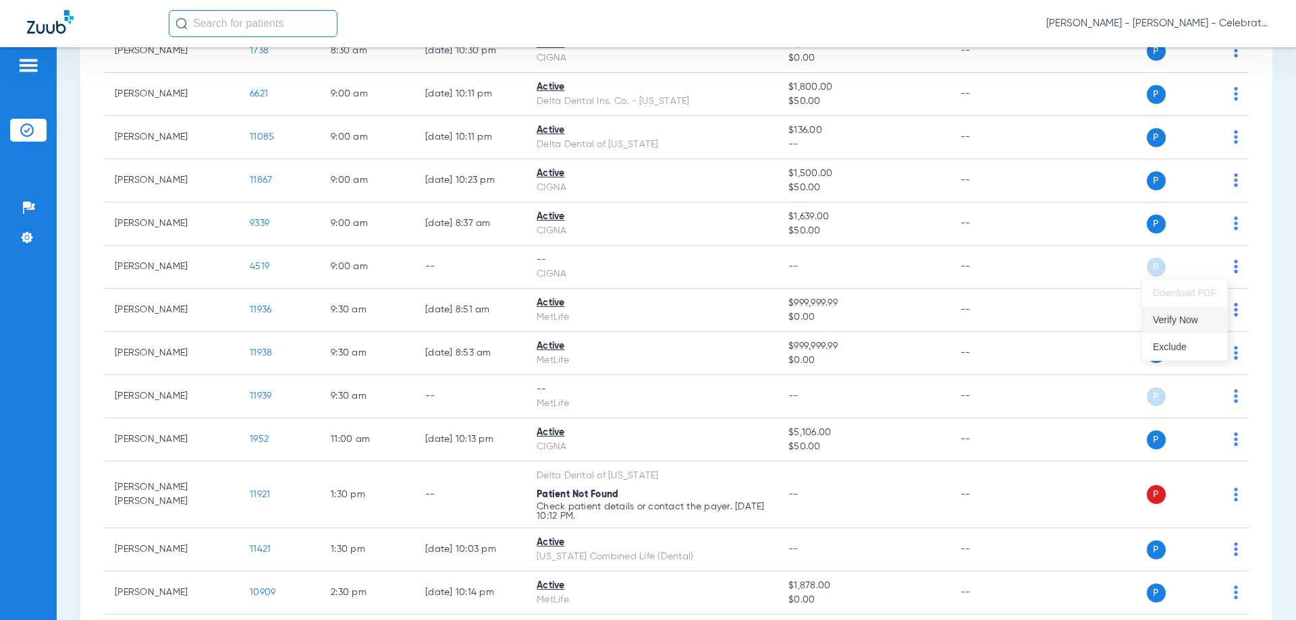
click at [1207, 313] on button "Verify Now" at bounding box center [1184, 319] width 85 height 27
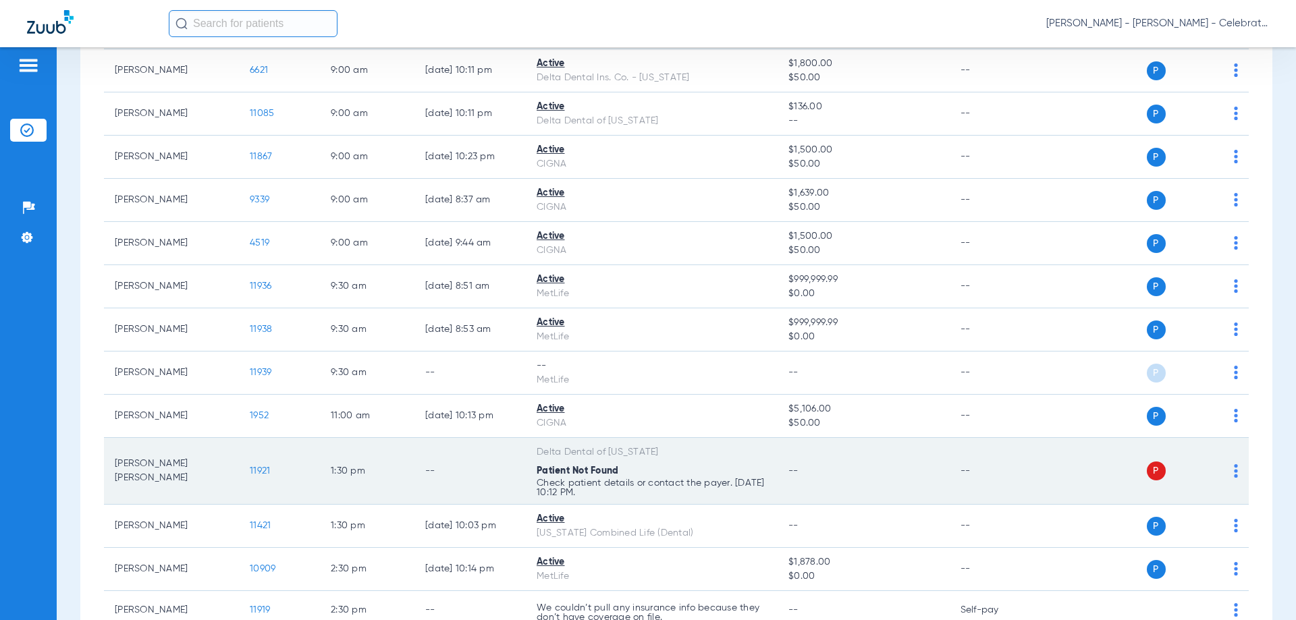
scroll to position [473, 0]
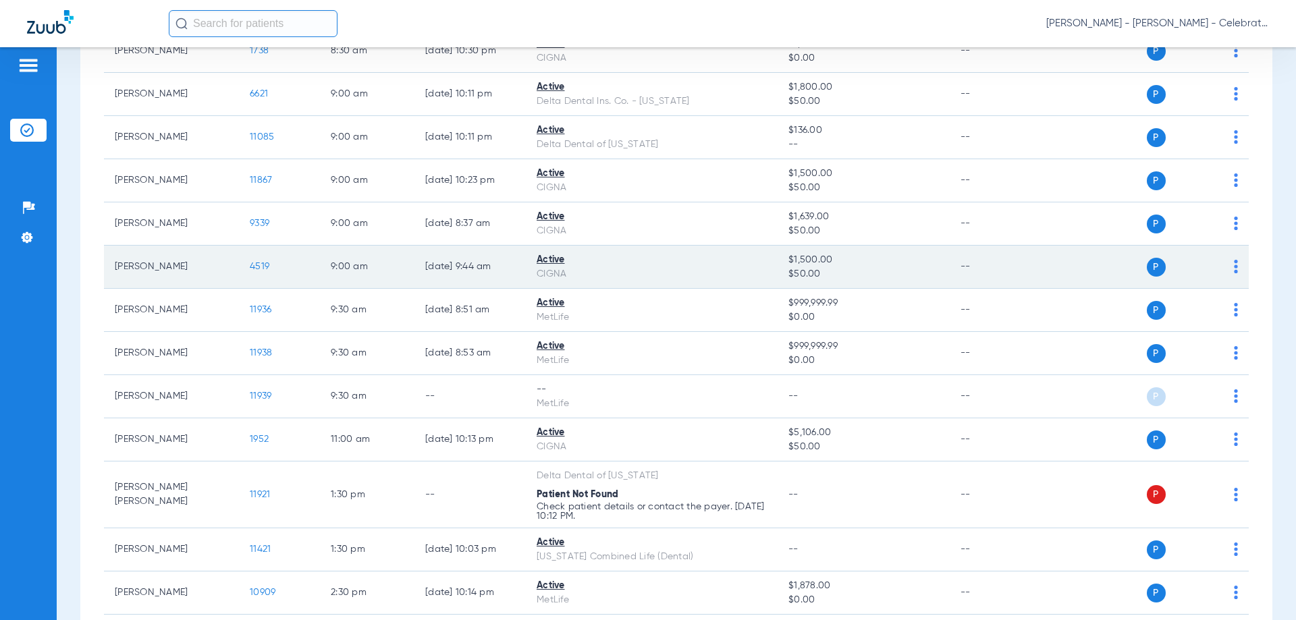
click at [261, 264] on span "4519" at bounding box center [260, 266] width 20 height 9
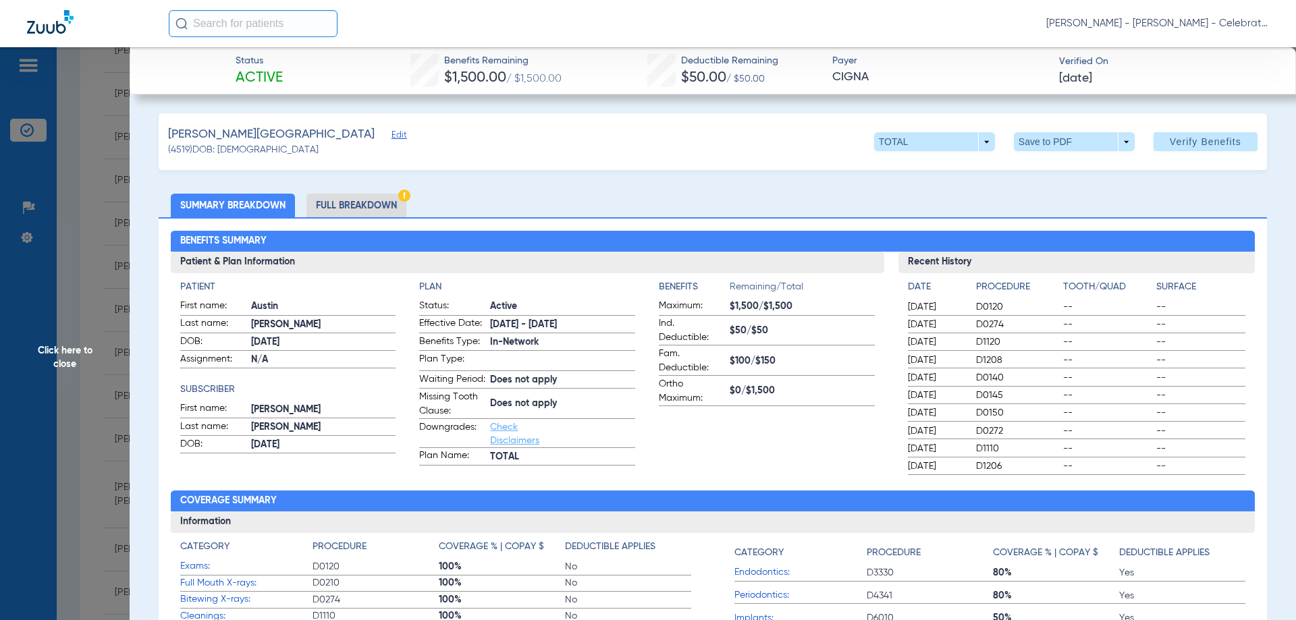
click at [395, 203] on li "Full Breakdown" at bounding box center [356, 206] width 100 height 24
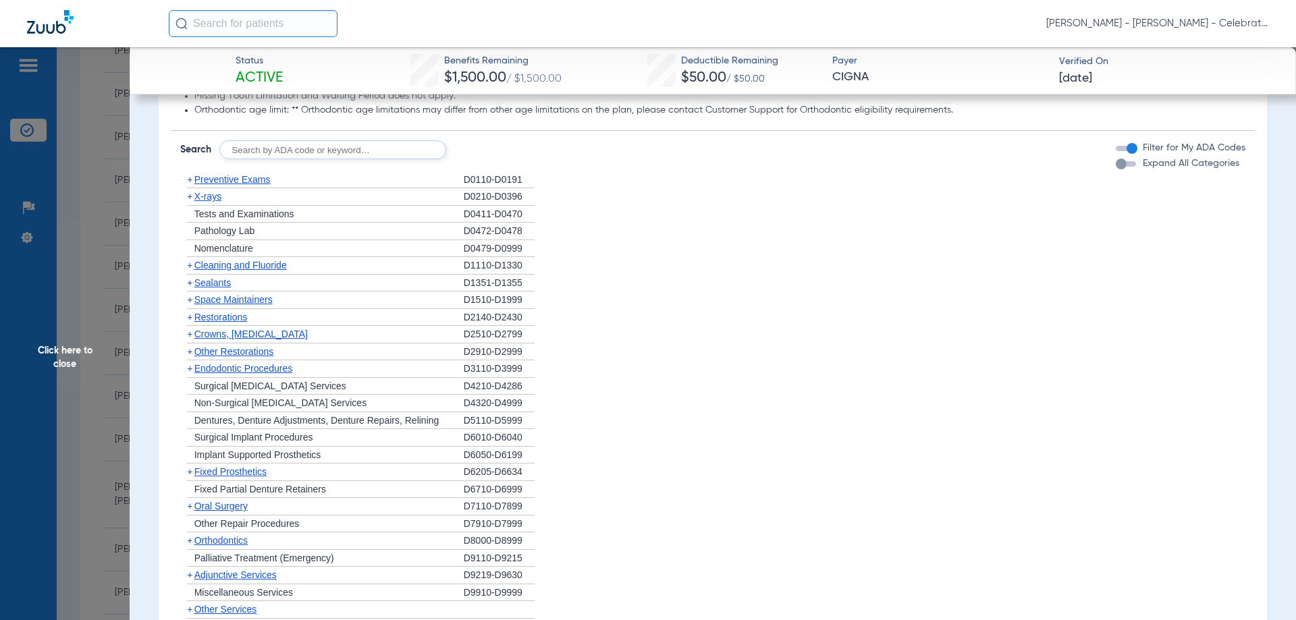
scroll to position [1148, 0]
click at [248, 186] on span "Preventive Exams" at bounding box center [232, 180] width 76 height 11
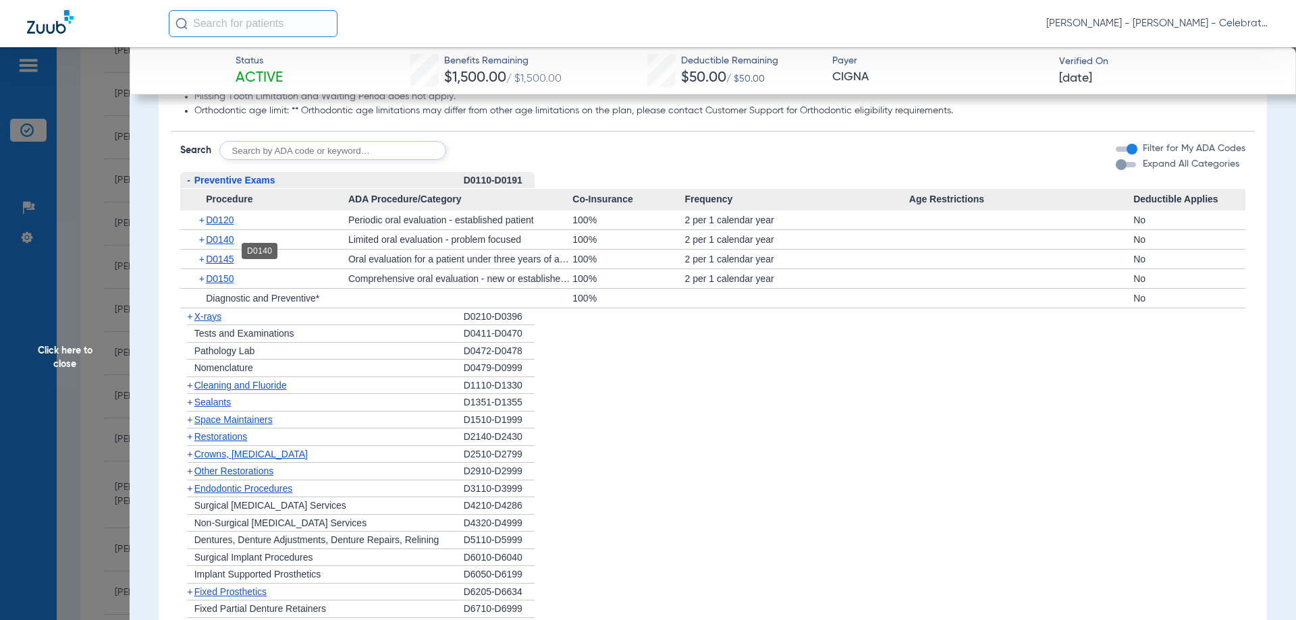
click at [226, 245] on span "D0140" at bounding box center [220, 239] width 28 height 11
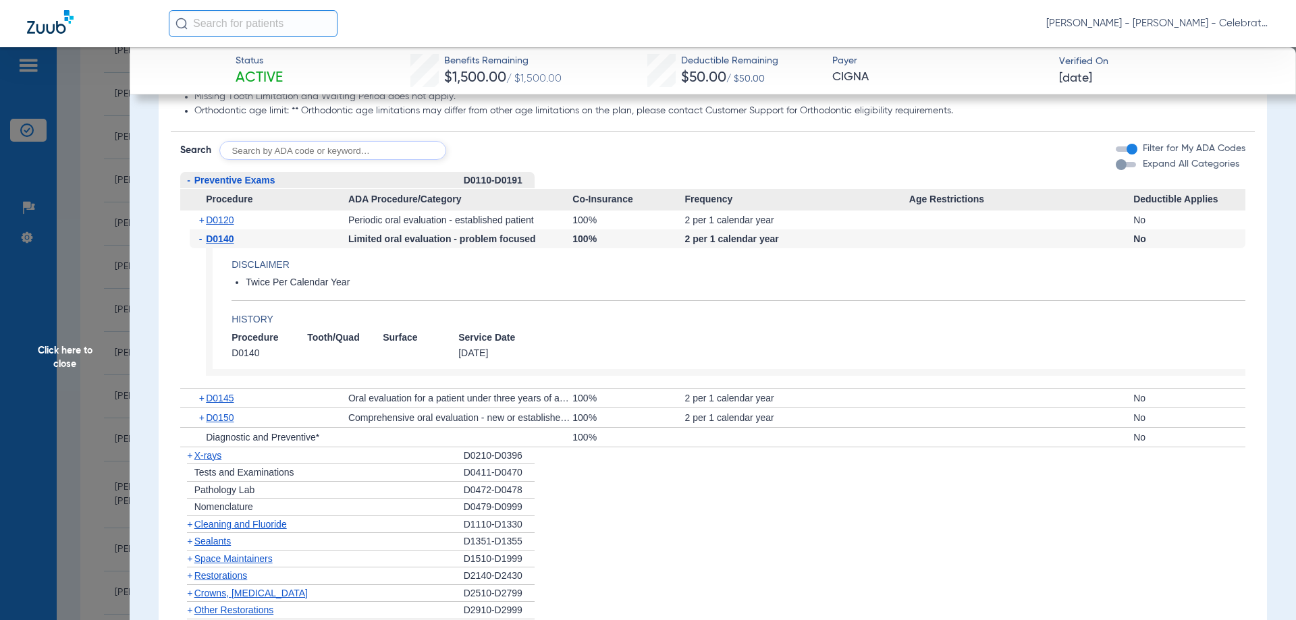
click at [226, 244] on span "D0140" at bounding box center [220, 239] width 28 height 11
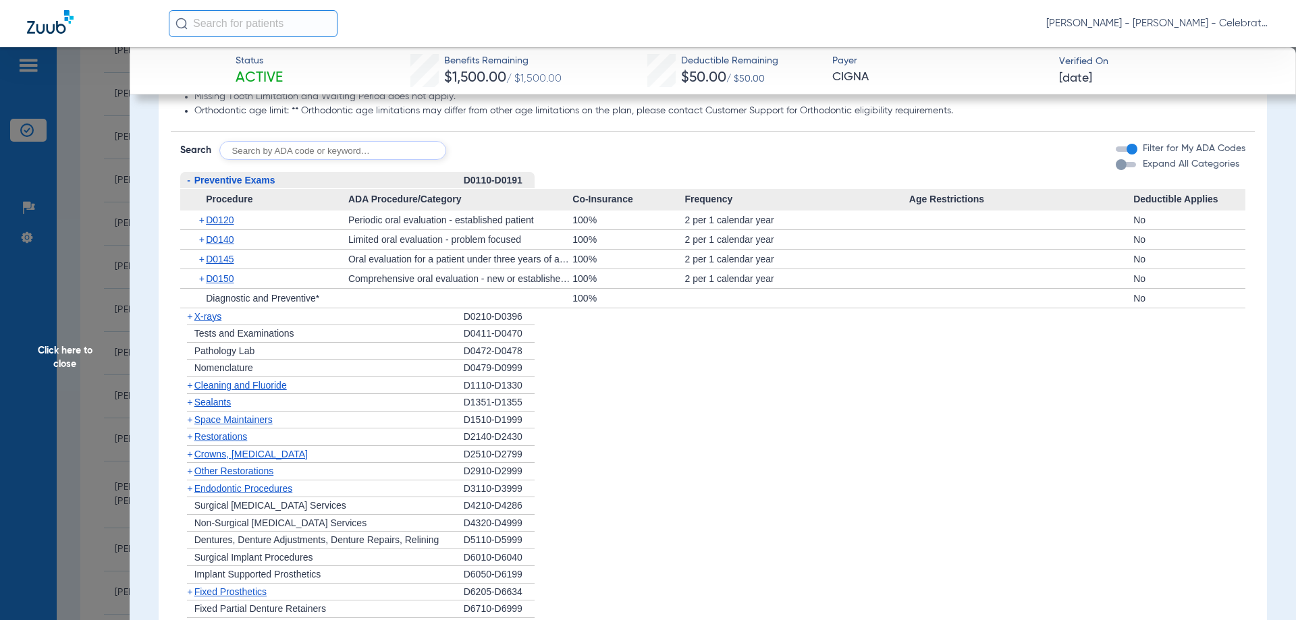
click at [234, 223] on div "+ D0120" at bounding box center [269, 220] width 159 height 19
click at [234, 225] on span "D0120" at bounding box center [220, 220] width 28 height 11
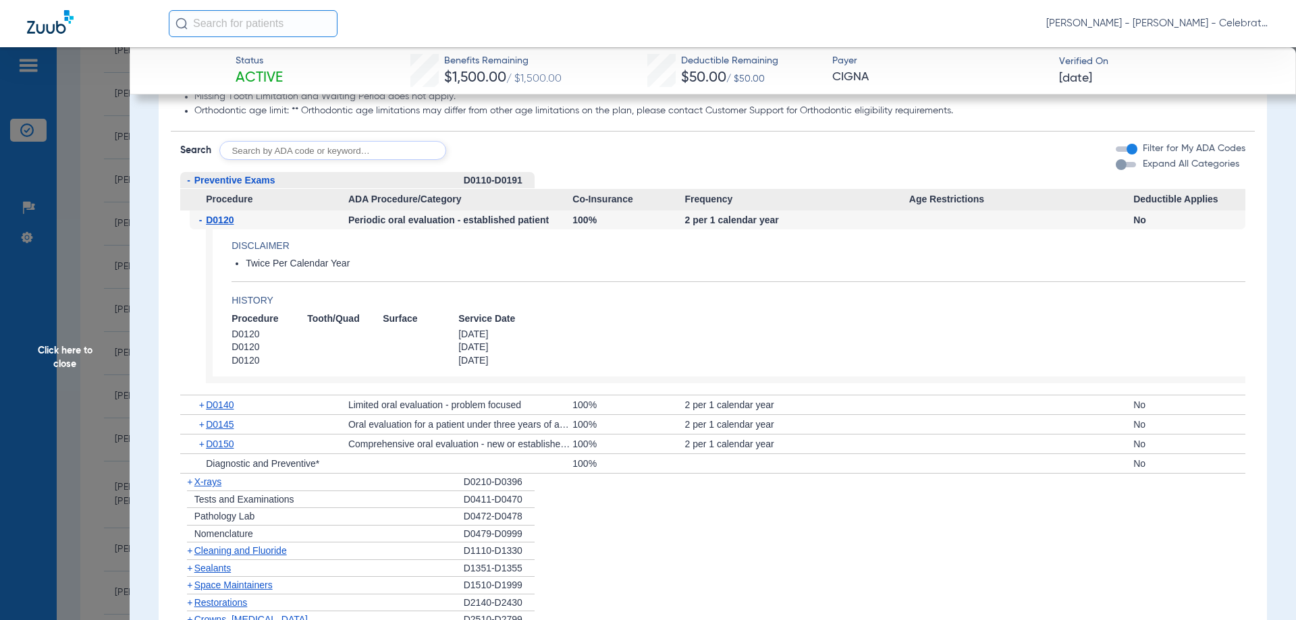
click at [234, 225] on span "D0120" at bounding box center [220, 220] width 28 height 11
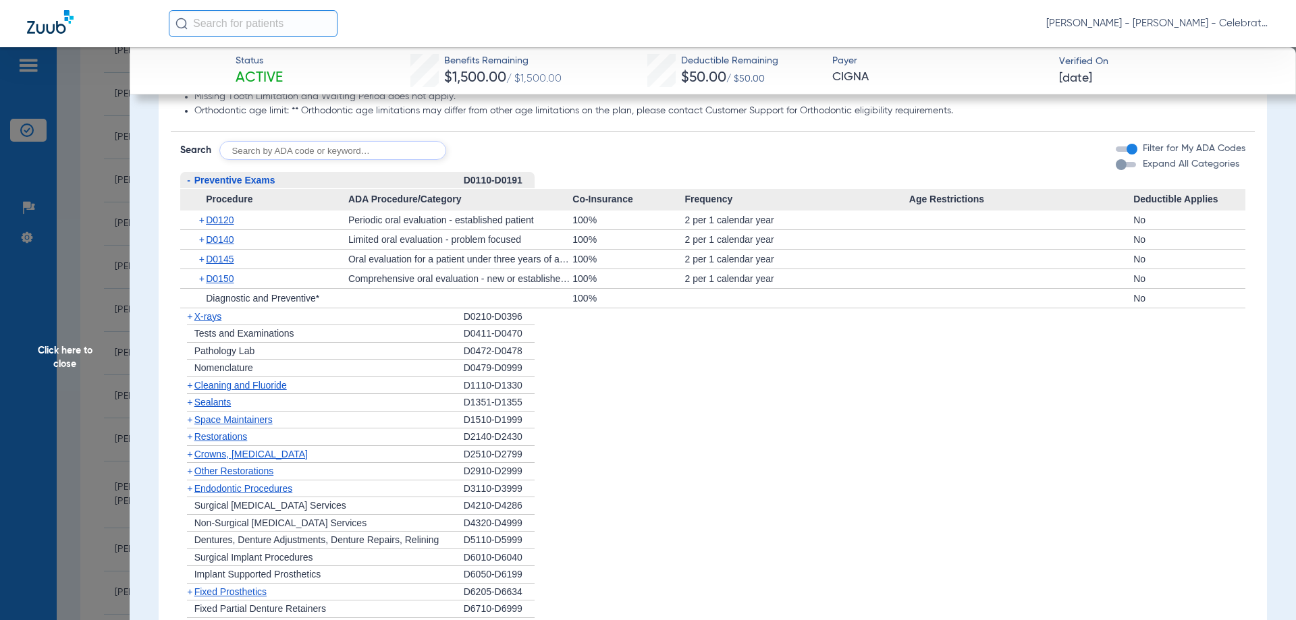
click at [230, 186] on span "Preventive Exams" at bounding box center [234, 180] width 81 height 11
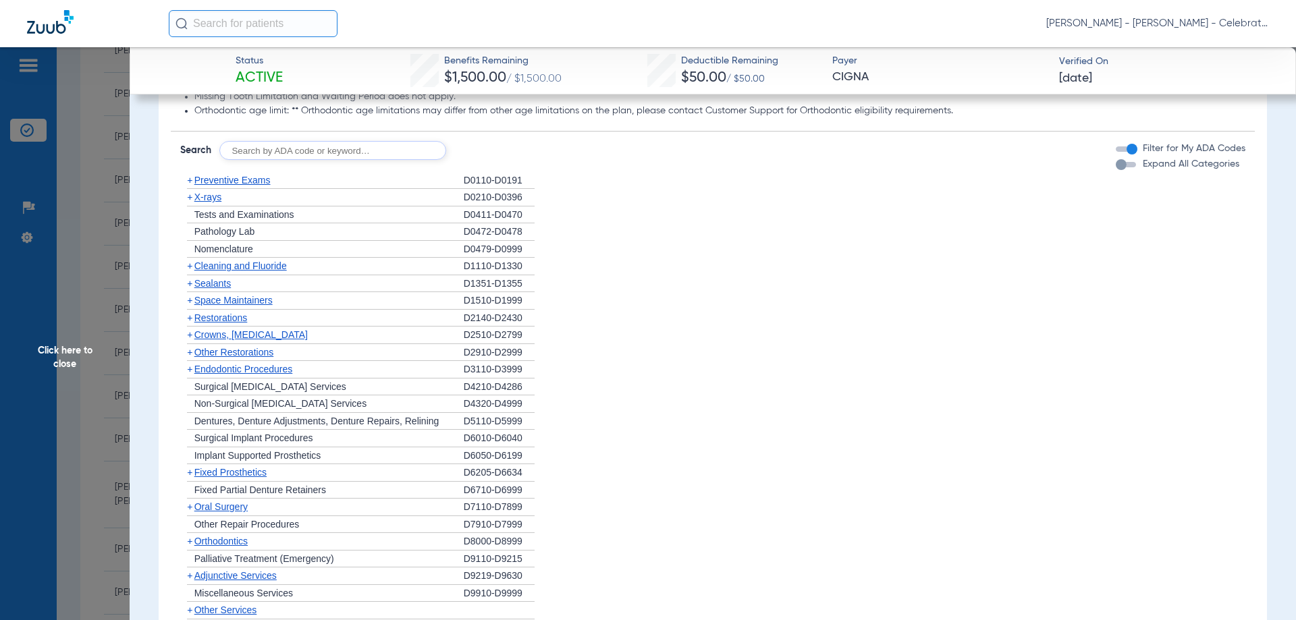
click at [215, 203] on span "X-rays" at bounding box center [207, 197] width 27 height 11
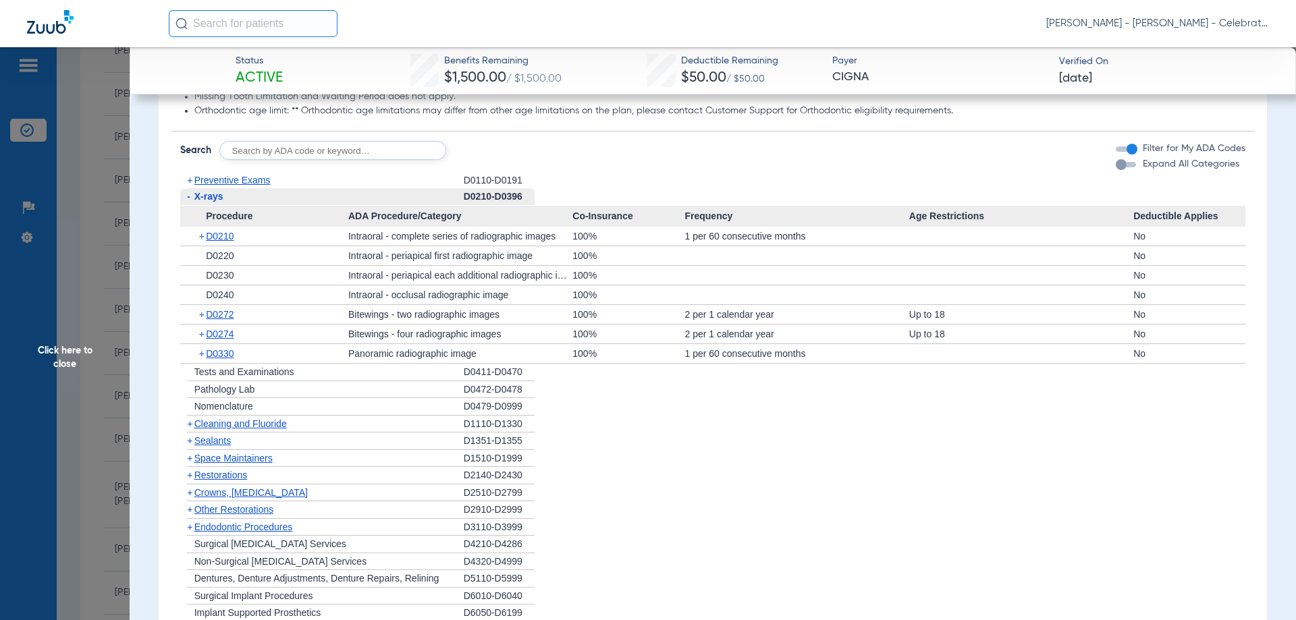
click at [63, 350] on span "Click here to close" at bounding box center [65, 357] width 130 height 620
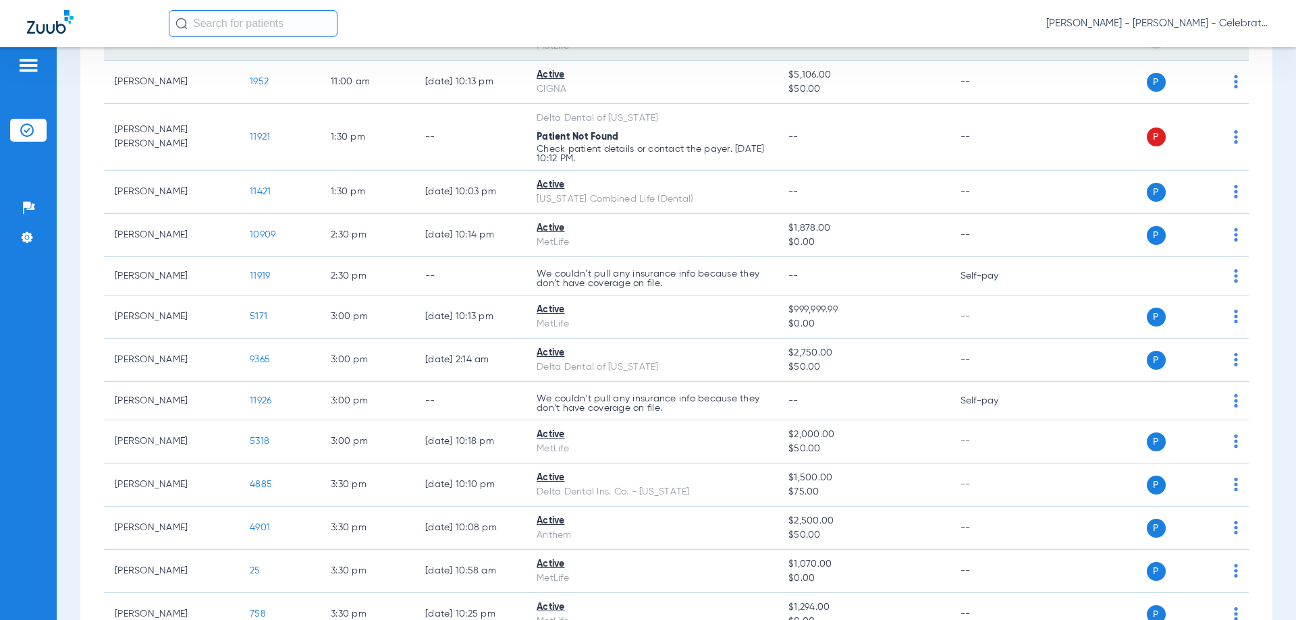
scroll to position [933, 0]
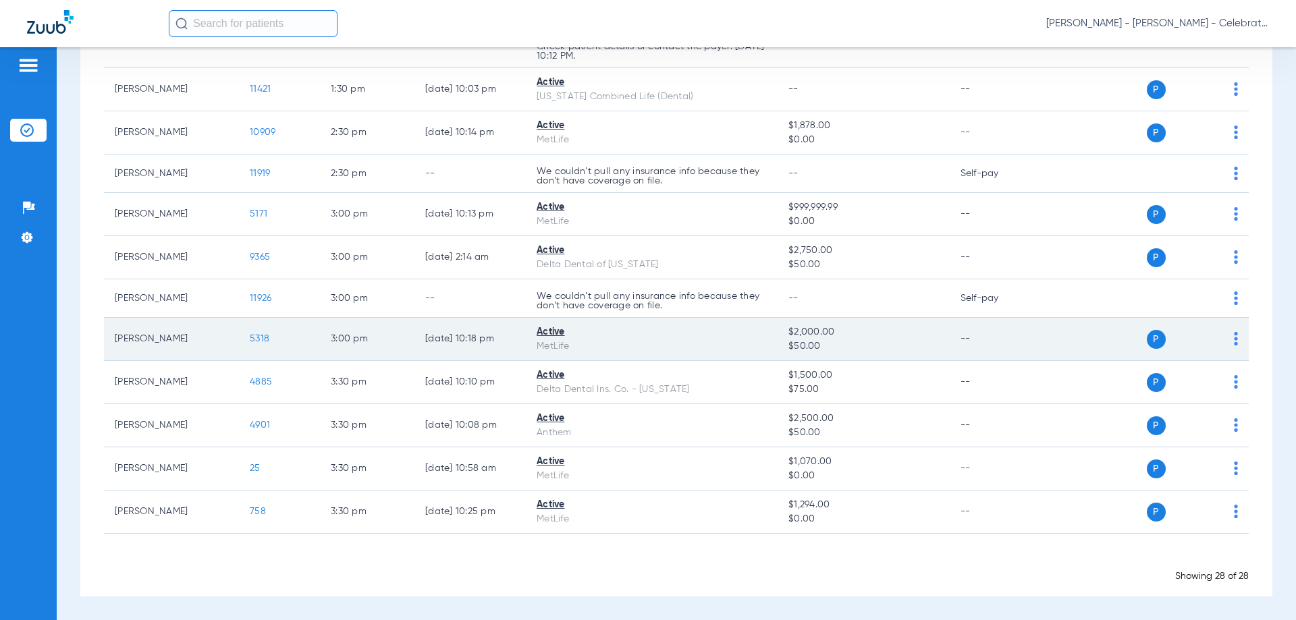
click at [260, 335] on span "5318" at bounding box center [260, 338] width 20 height 9
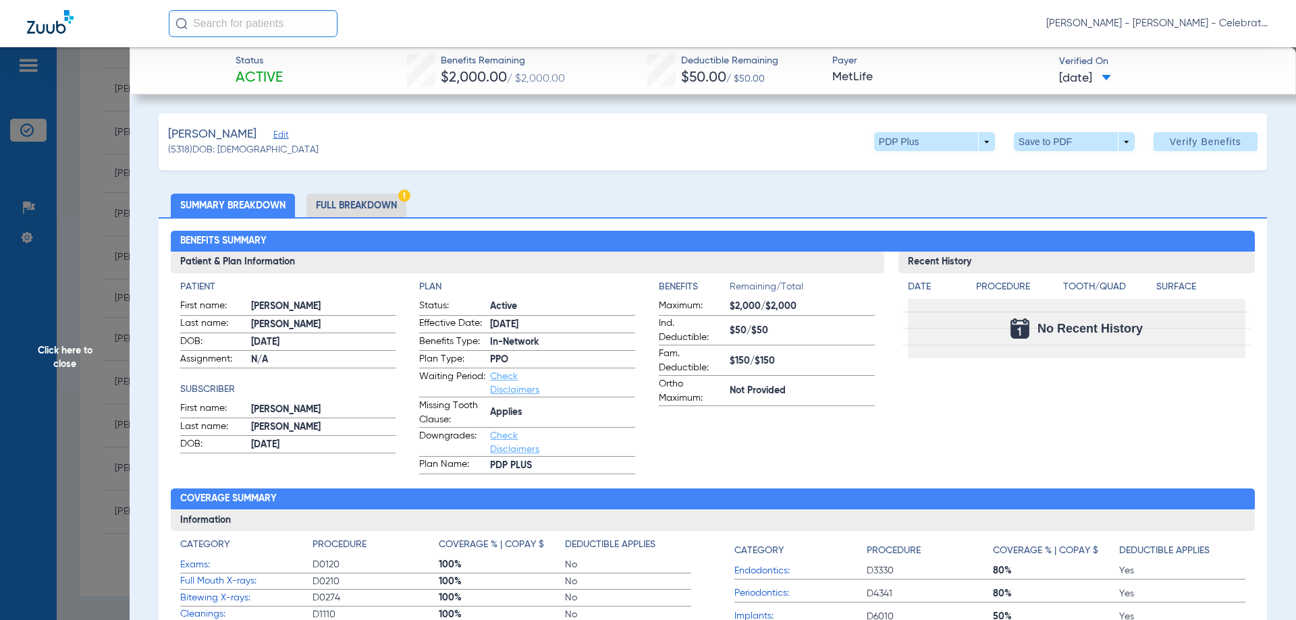
click at [362, 203] on li "Full Breakdown" at bounding box center [356, 206] width 100 height 24
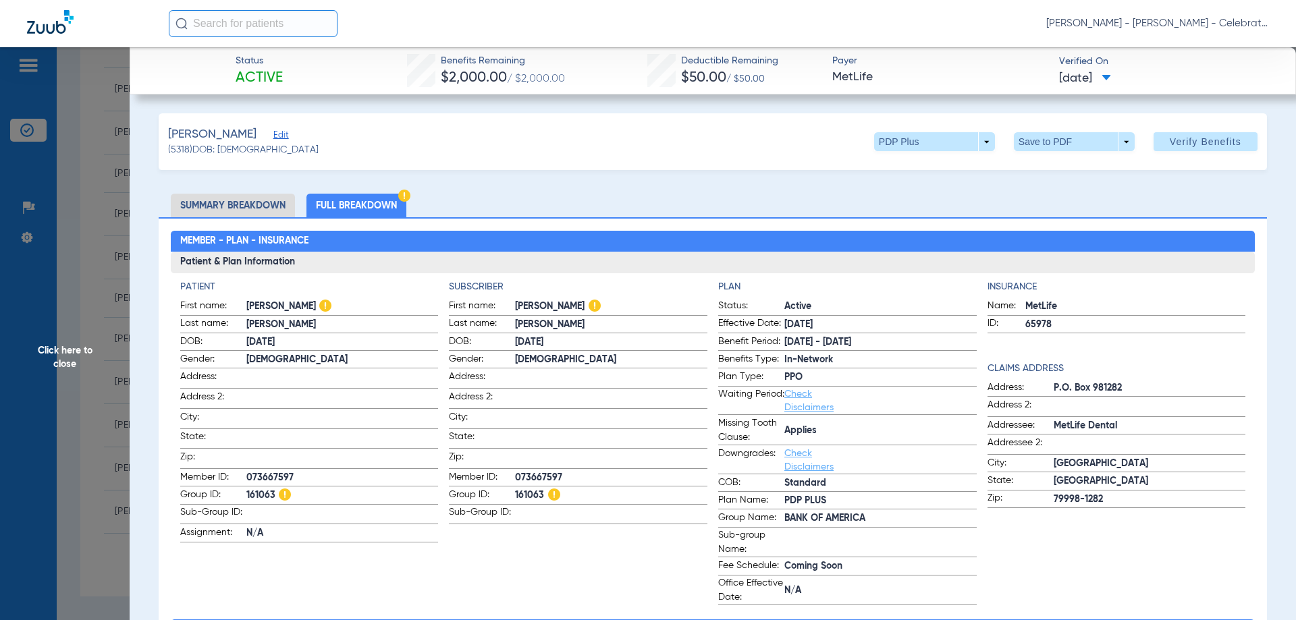
click at [377, 202] on li "Full Breakdown" at bounding box center [356, 206] width 100 height 24
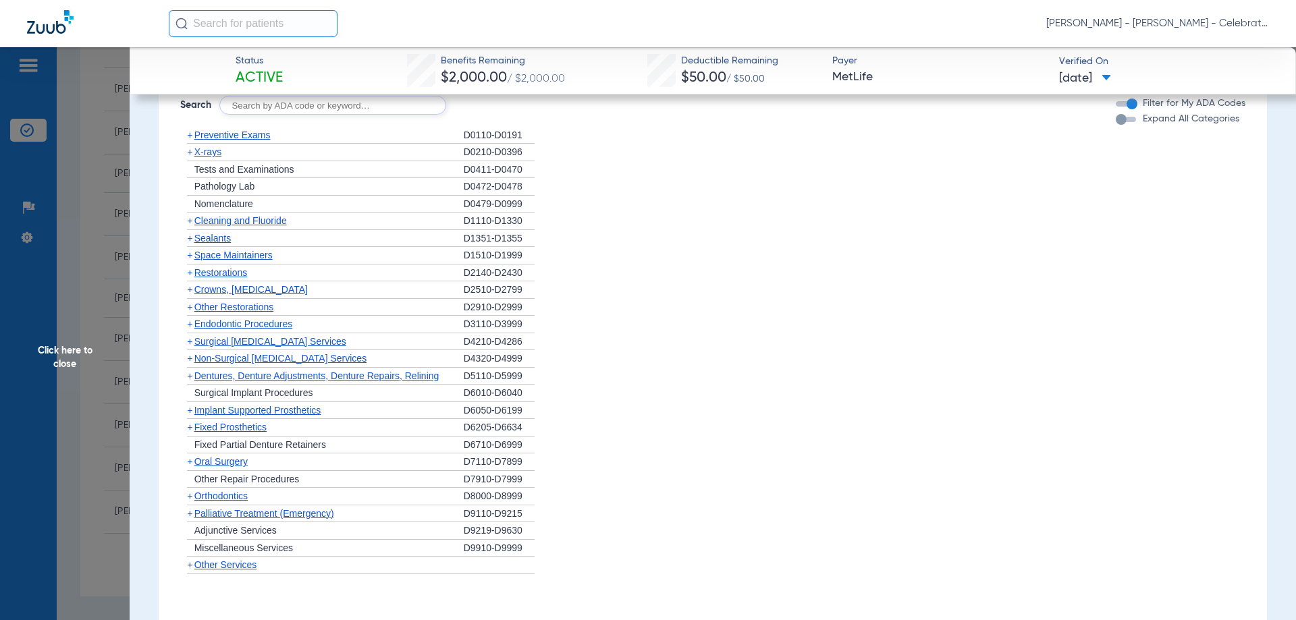
scroll to position [1823, 0]
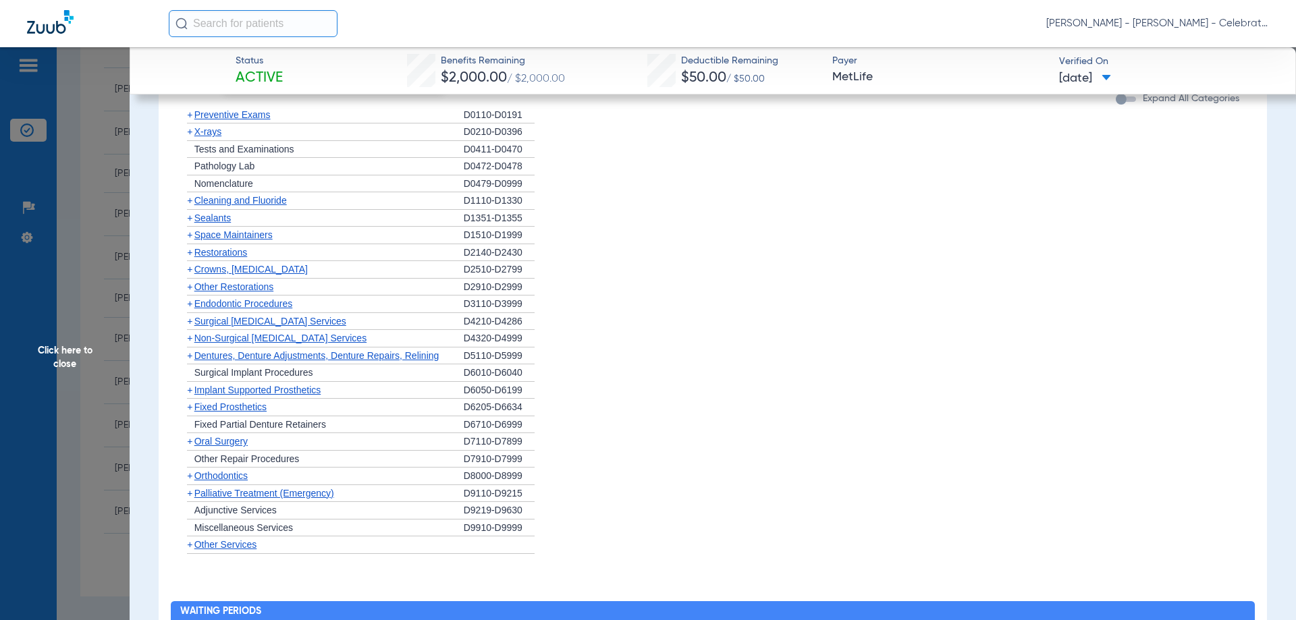
click at [256, 114] on span "Preventive Exams" at bounding box center [232, 114] width 76 height 11
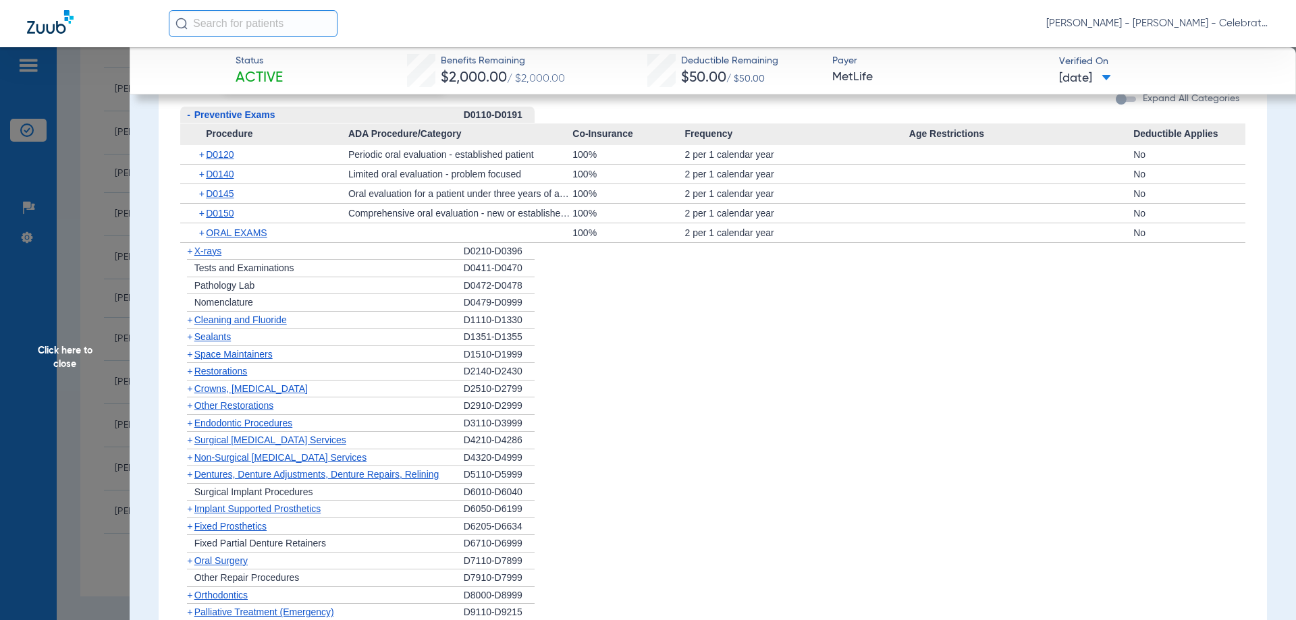
click at [256, 114] on span "Preventive Exams" at bounding box center [234, 114] width 81 height 11
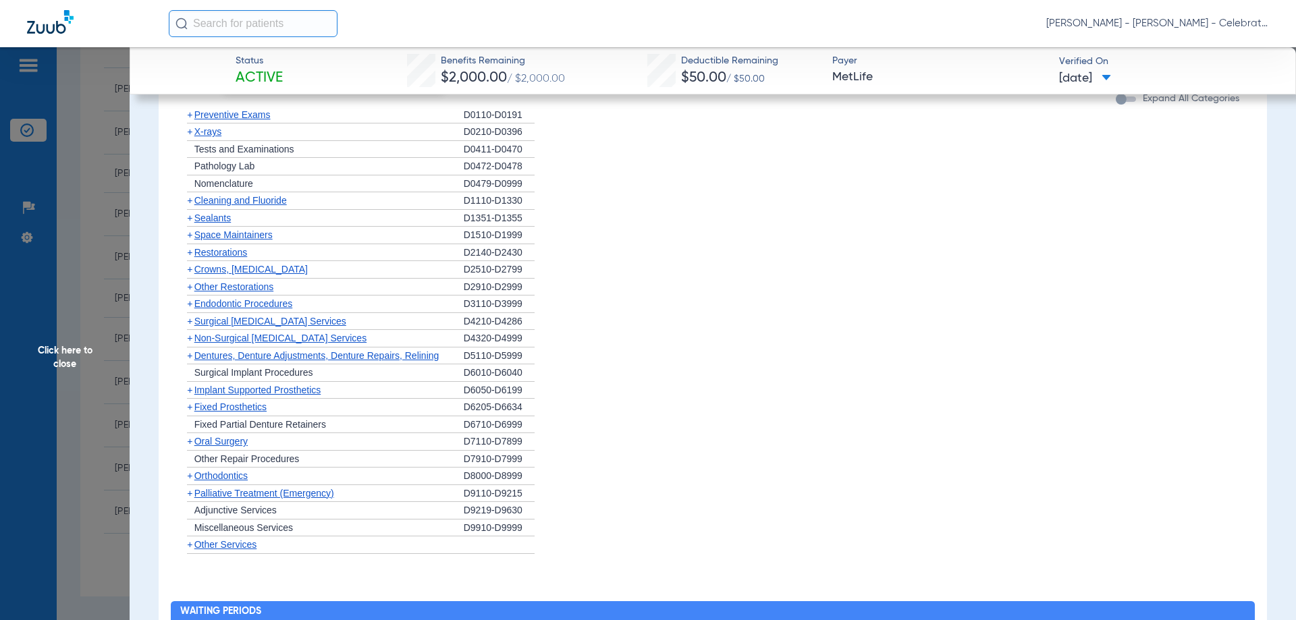
click at [244, 198] on span "Cleaning and Fluoride" at bounding box center [240, 200] width 92 height 11
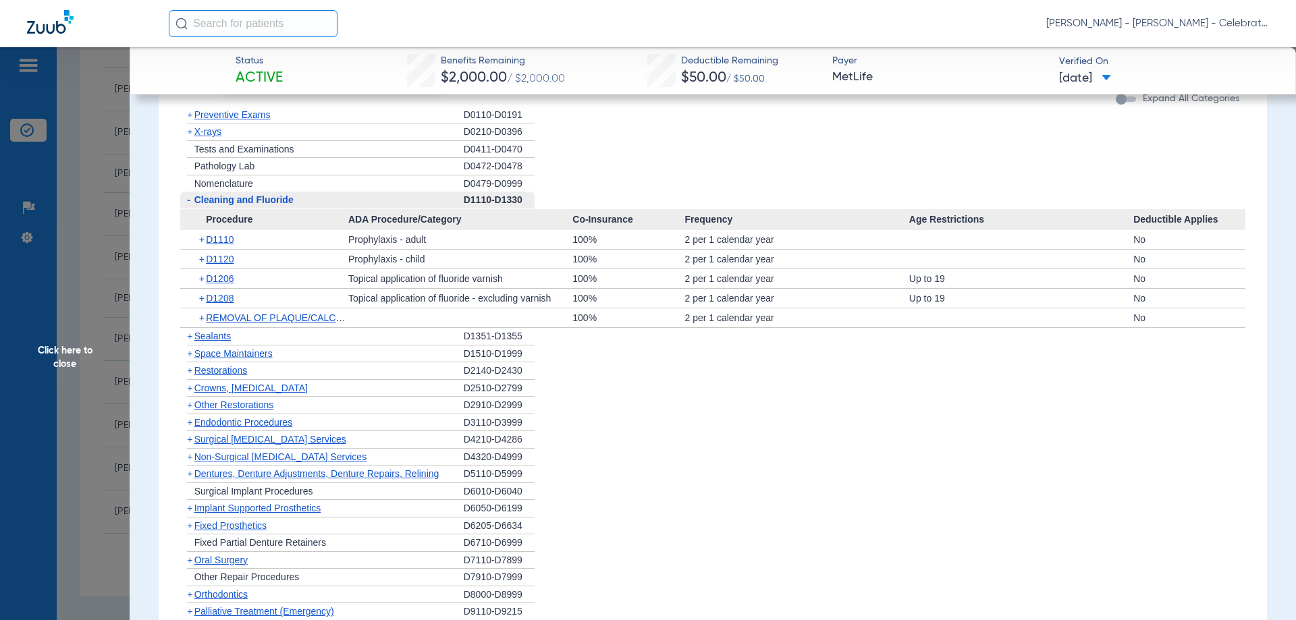
click at [244, 198] on span "Cleaning and Fluoride" at bounding box center [243, 199] width 99 height 11
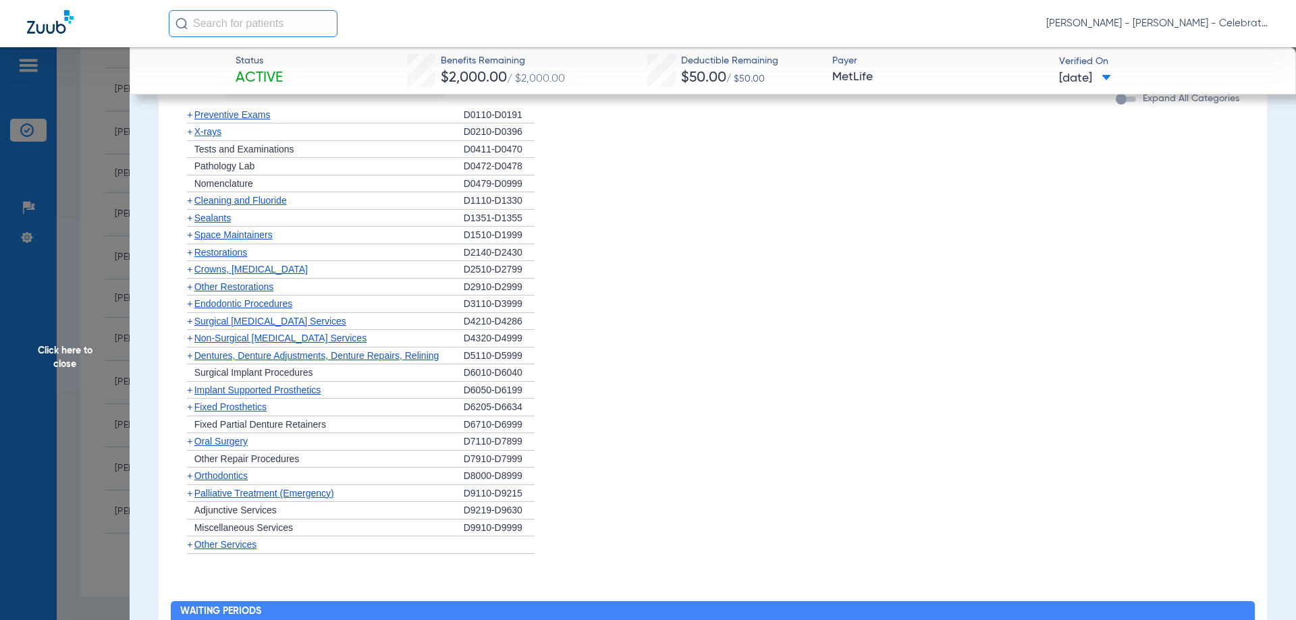
click at [236, 202] on span "Cleaning and Fluoride" at bounding box center [240, 200] width 92 height 11
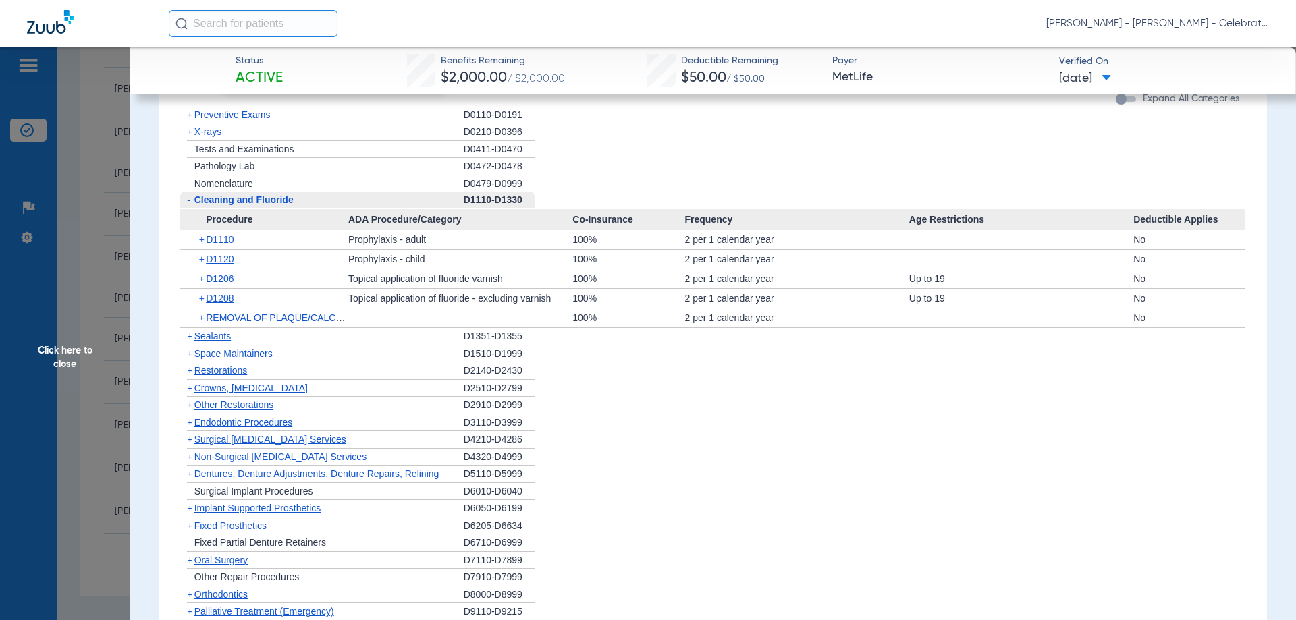
click at [234, 203] on span "Cleaning and Fluoride" at bounding box center [243, 199] width 99 height 11
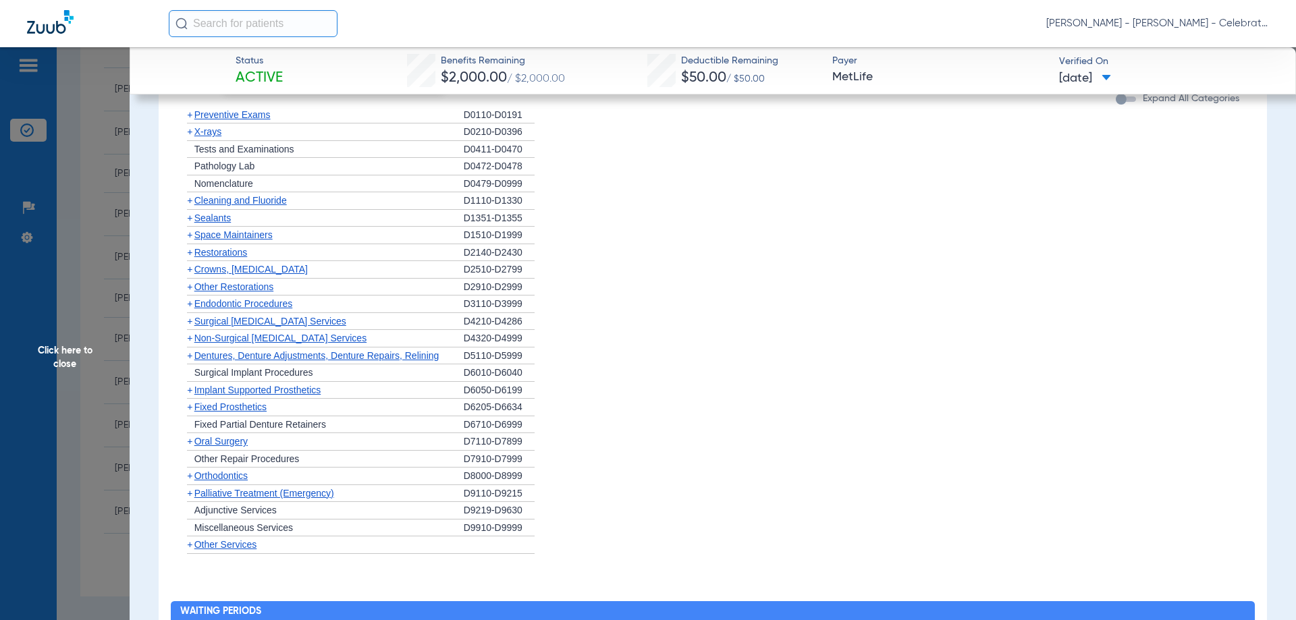
click at [213, 134] on span "X-rays" at bounding box center [207, 131] width 27 height 11
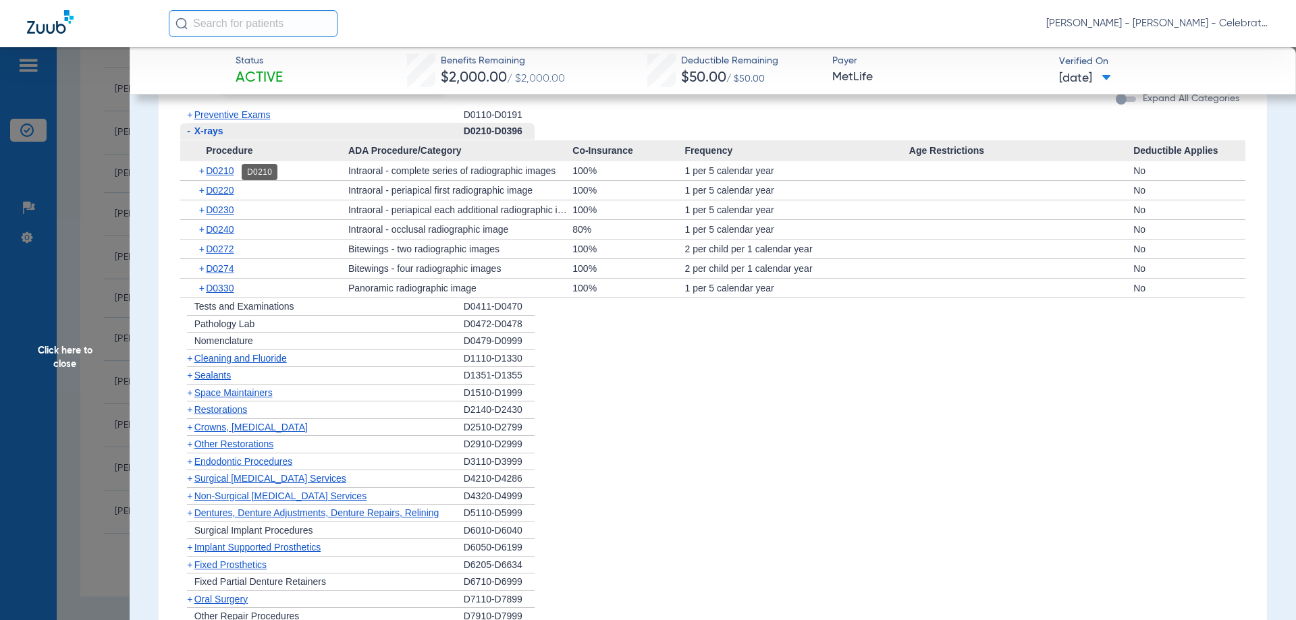
click at [224, 172] on span "D0210" at bounding box center [220, 170] width 28 height 11
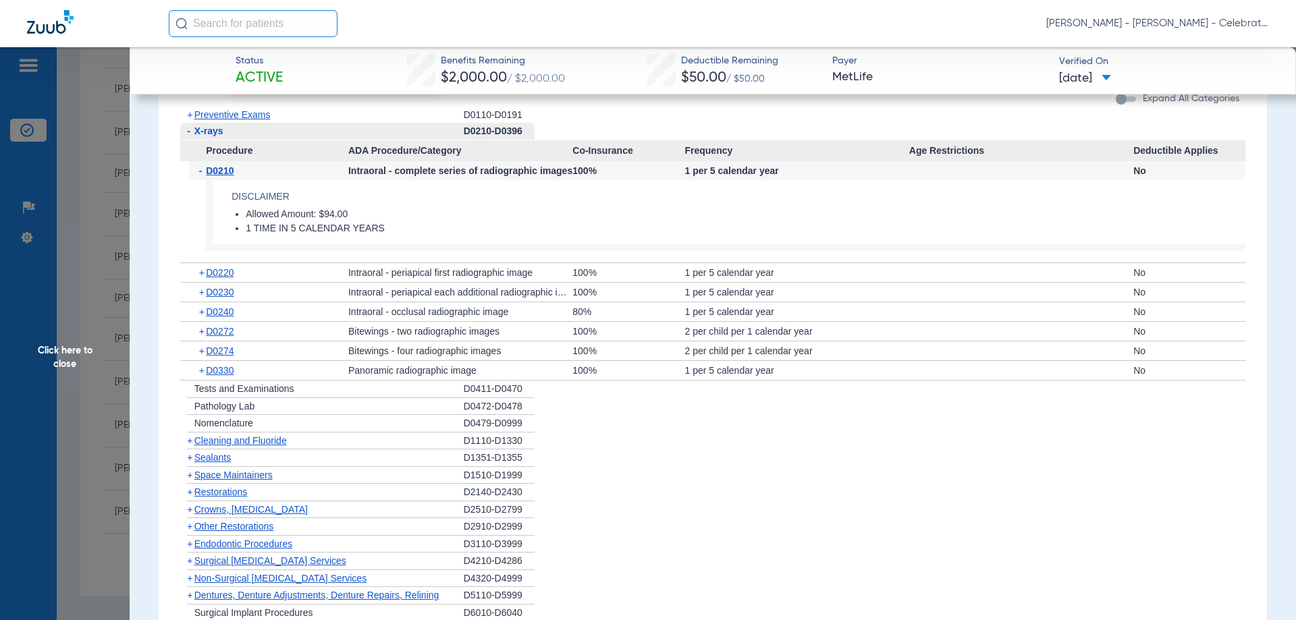
click at [224, 172] on span "D0210" at bounding box center [220, 170] width 28 height 11
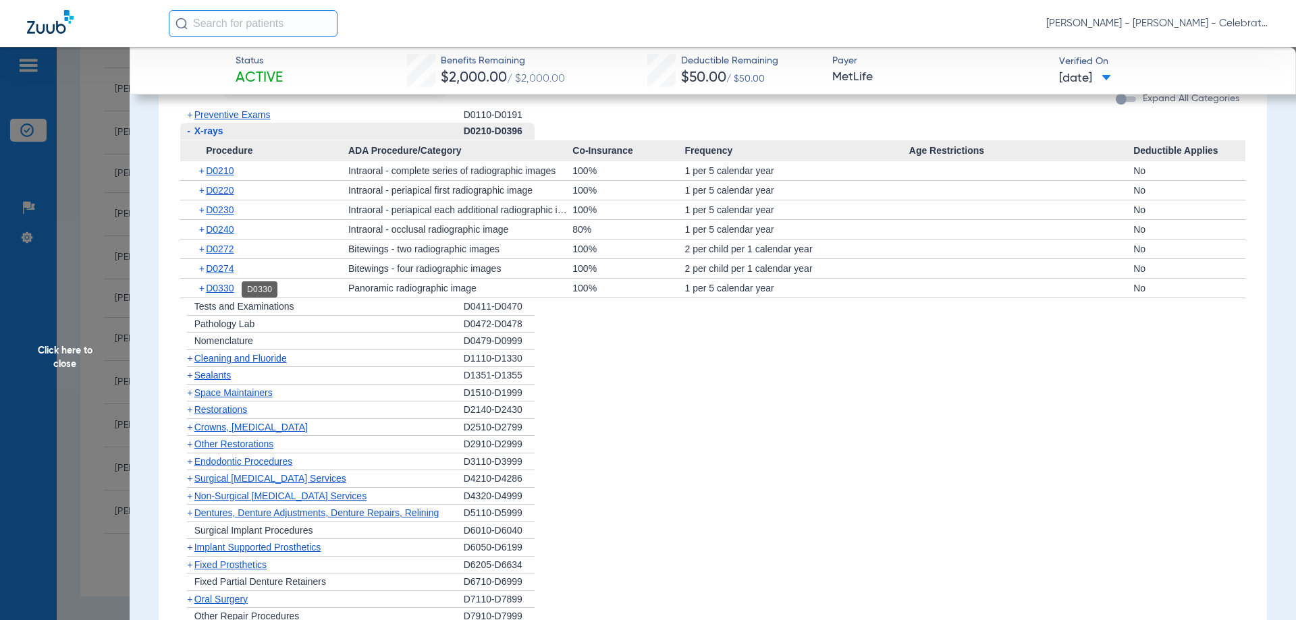
click at [226, 290] on span "D0330" at bounding box center [220, 288] width 28 height 11
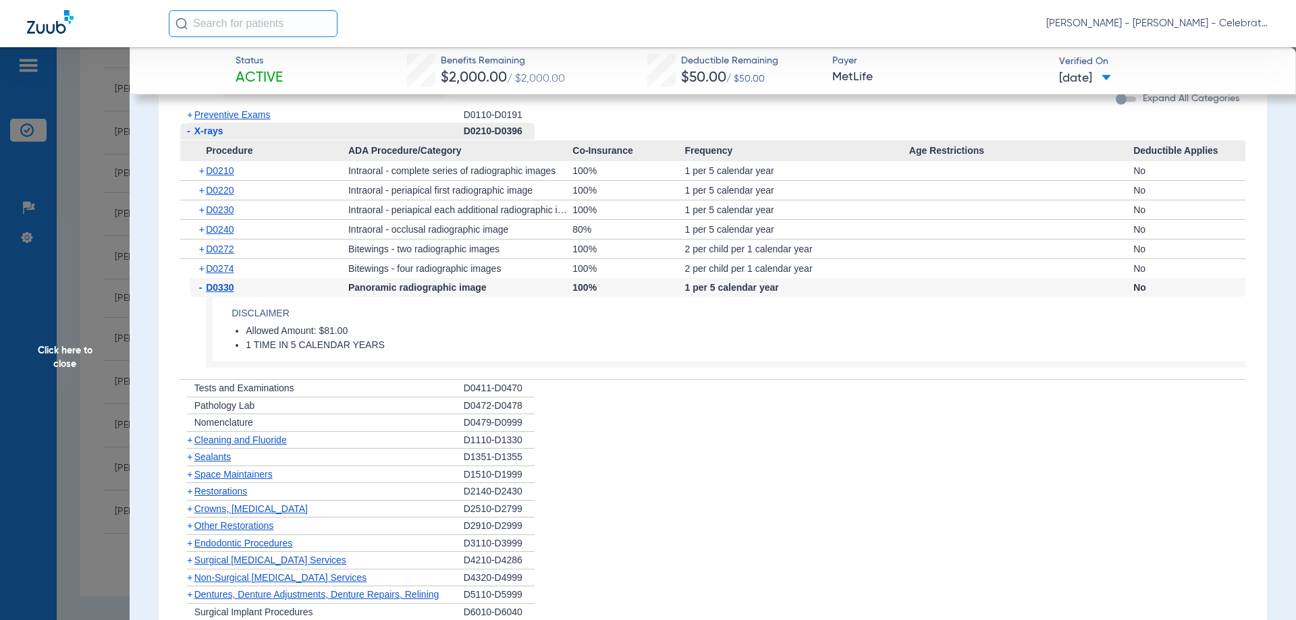
click at [226, 290] on span "D0330" at bounding box center [220, 287] width 28 height 11
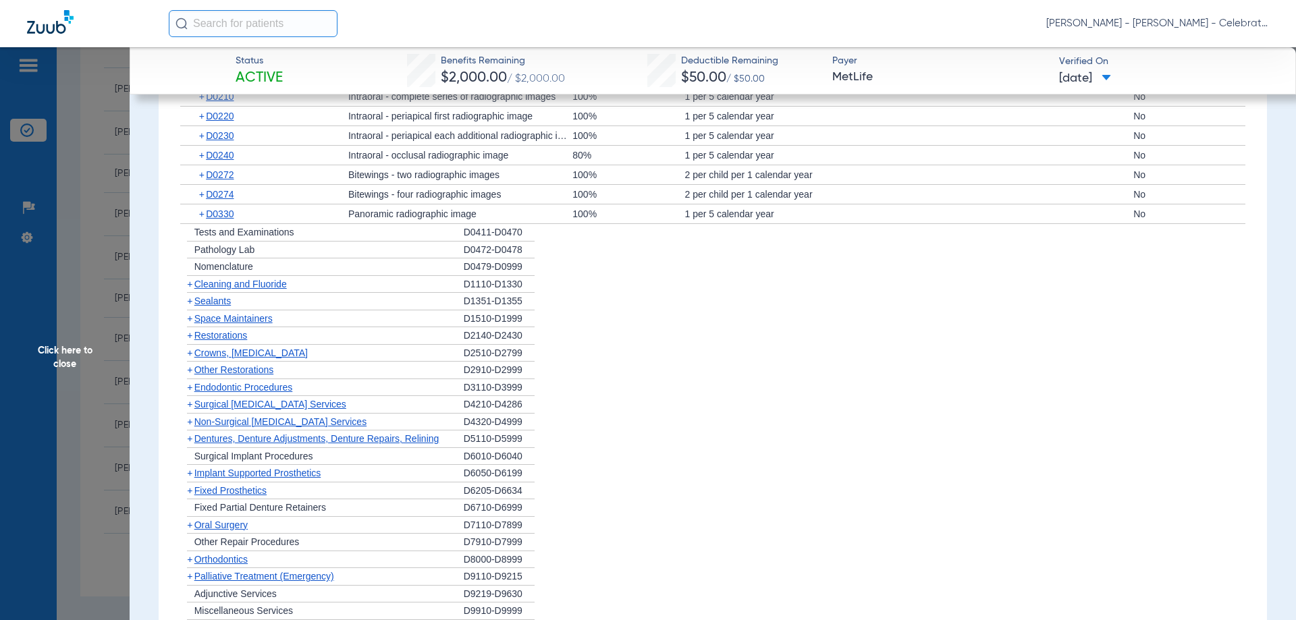
scroll to position [1890, 0]
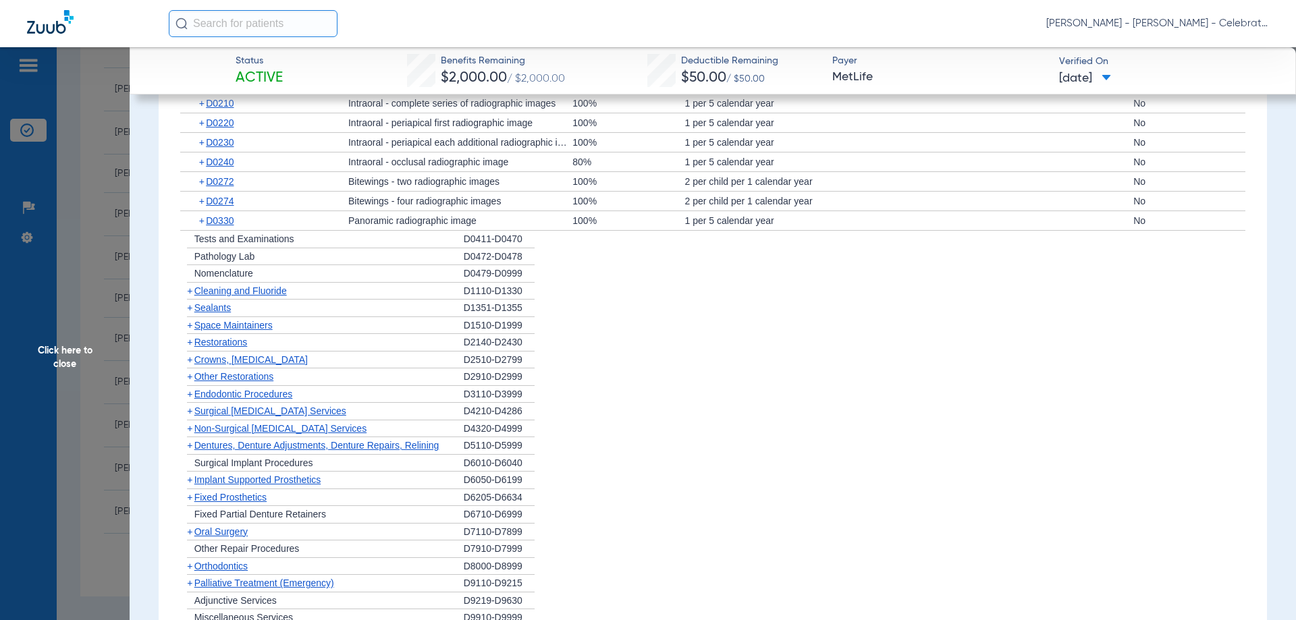
click at [216, 313] on span "Sealants" at bounding box center [212, 307] width 36 height 11
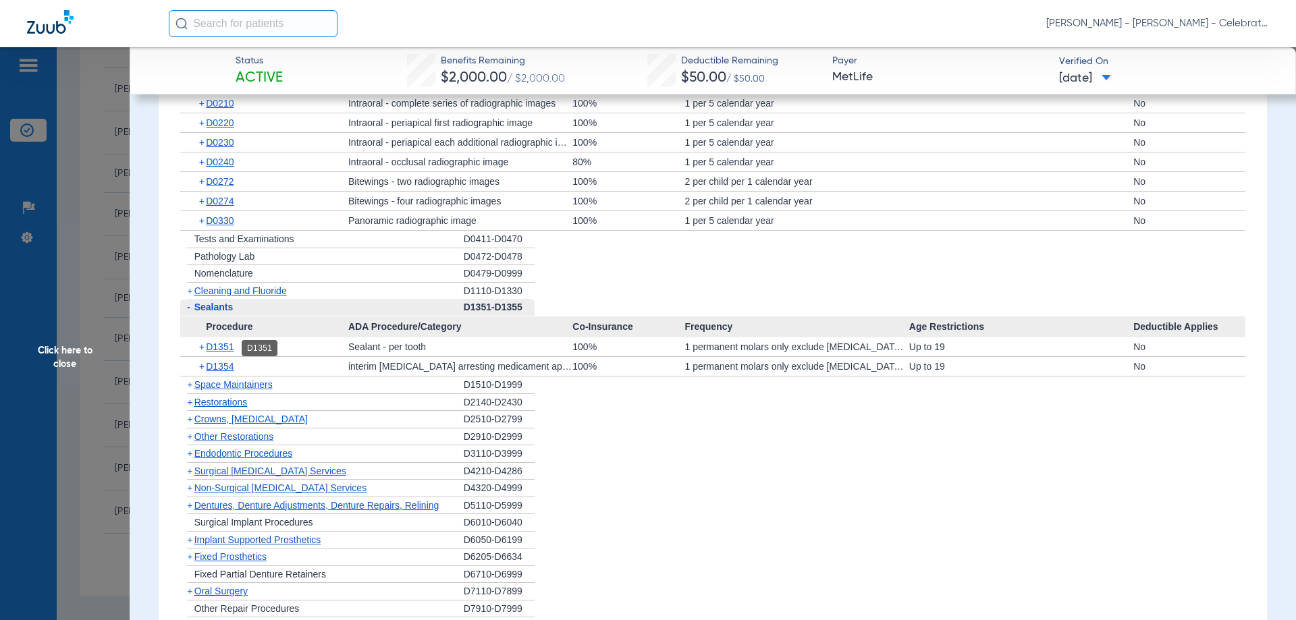
click at [234, 348] on span "D1351" at bounding box center [220, 347] width 28 height 11
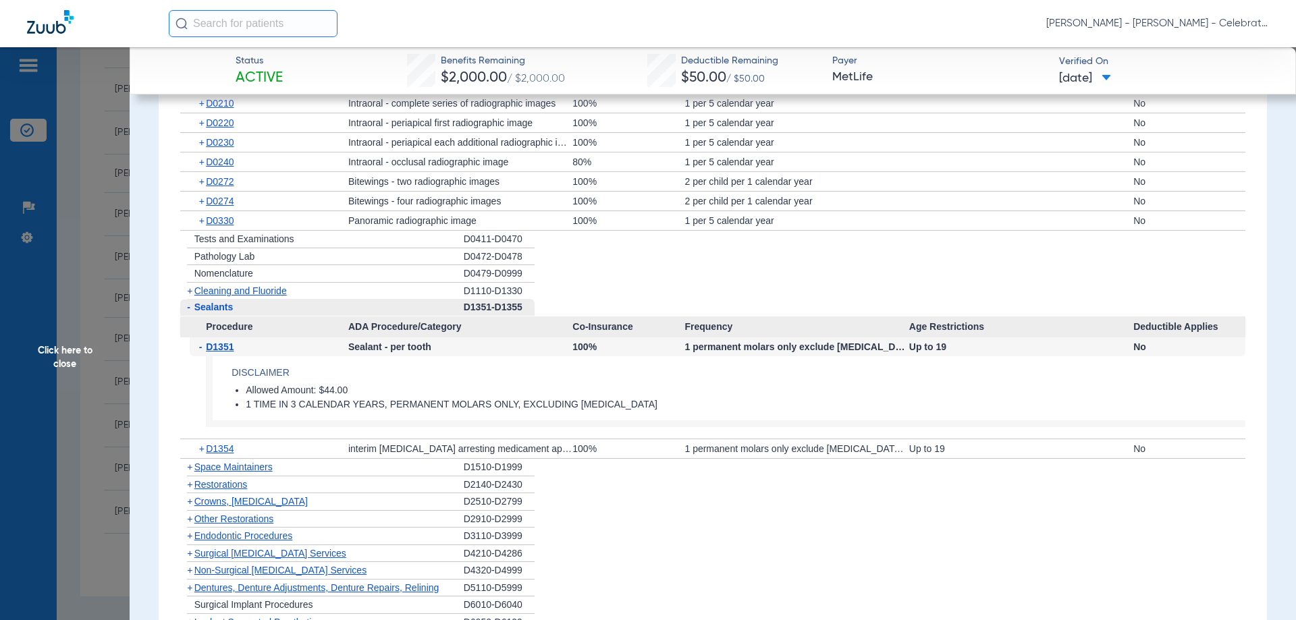
click at [70, 352] on span "Click here to close" at bounding box center [65, 357] width 130 height 620
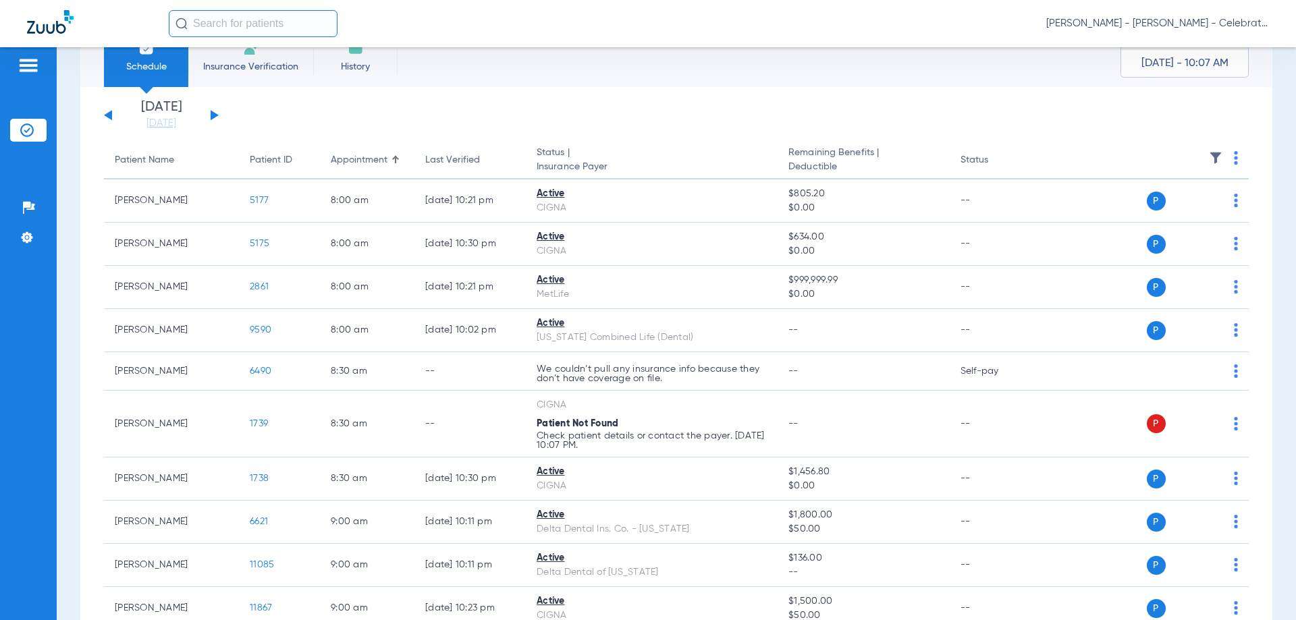
scroll to position [0, 0]
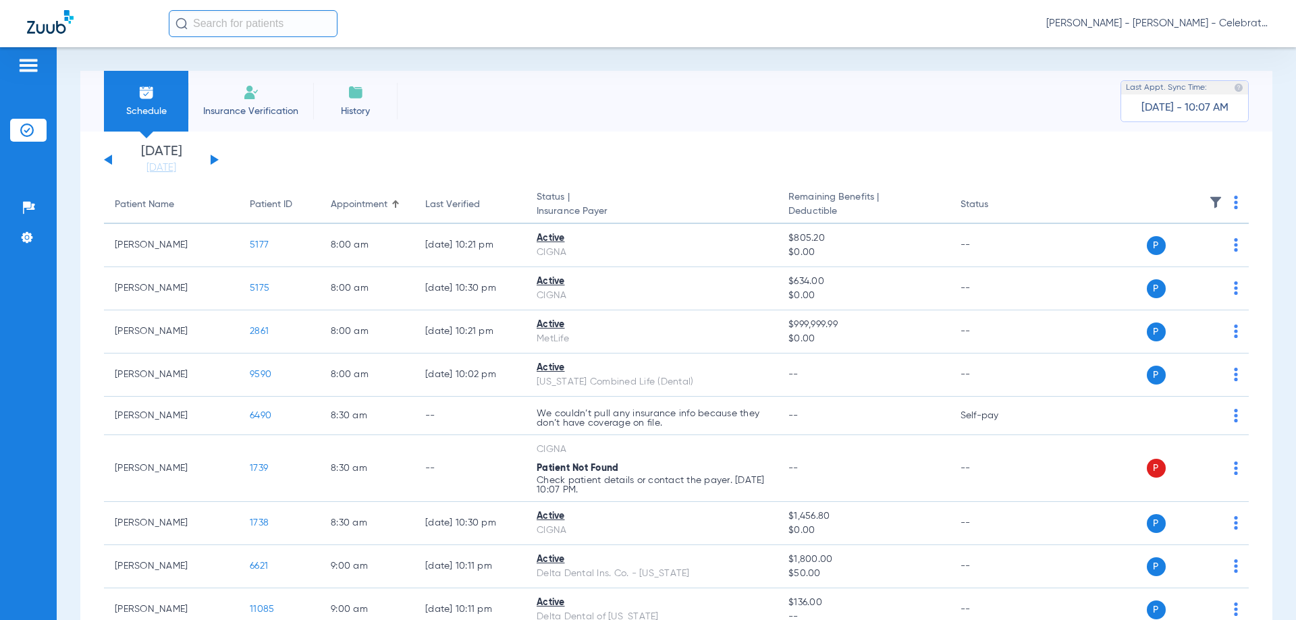
click at [217, 160] on button at bounding box center [215, 160] width 8 height 10
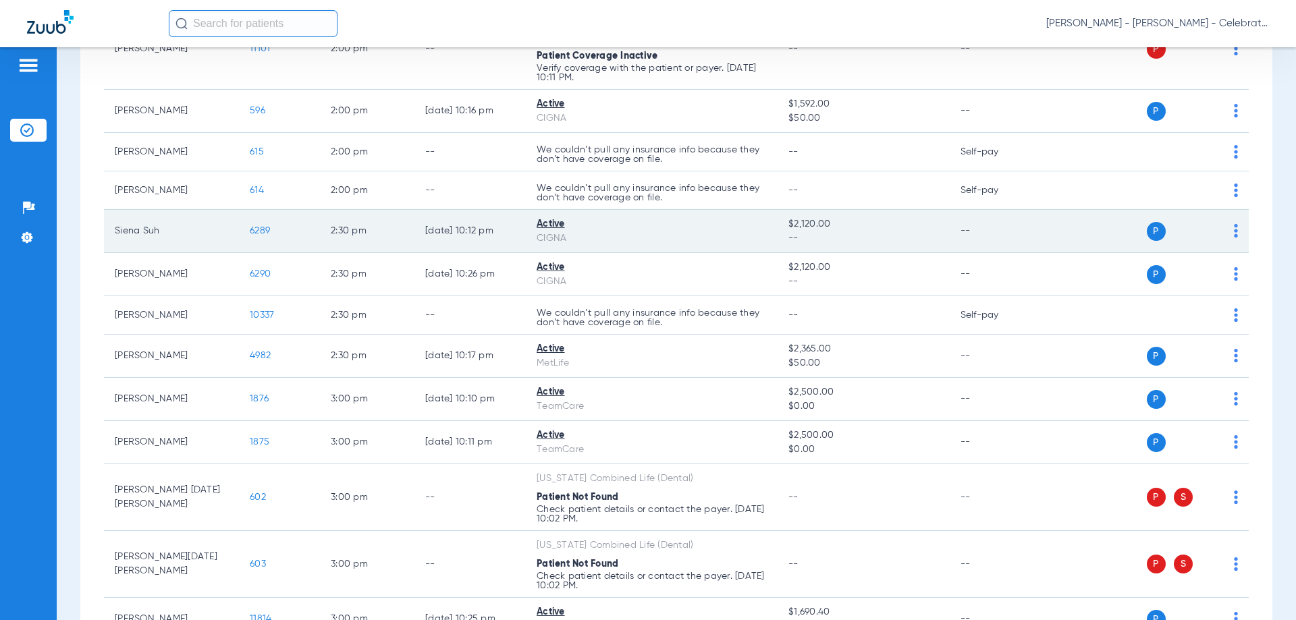
scroll to position [878, 0]
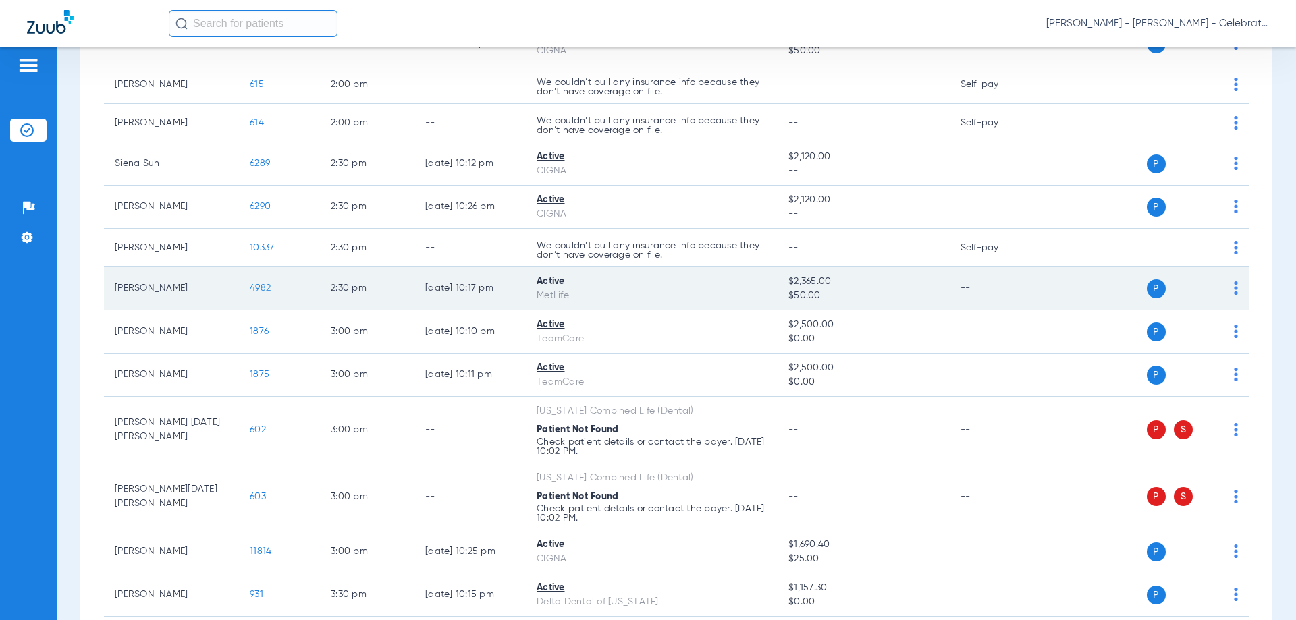
click at [266, 284] on span "4982" at bounding box center [260, 288] width 21 height 9
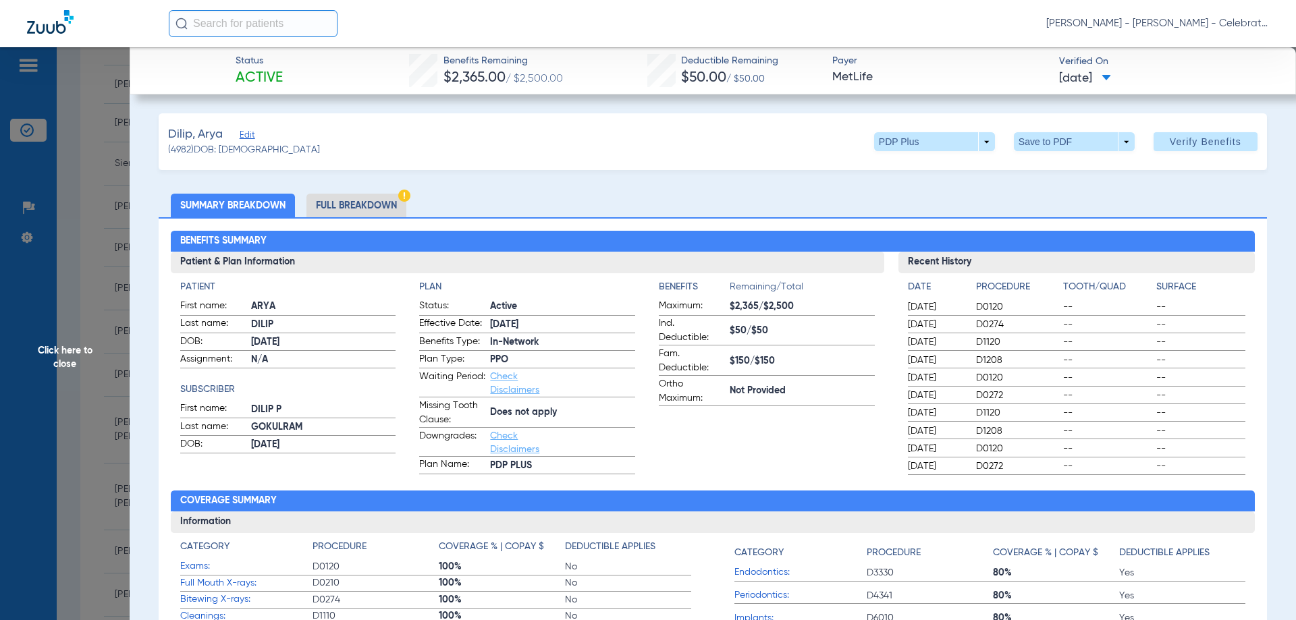
click at [377, 203] on li "Full Breakdown" at bounding box center [356, 206] width 100 height 24
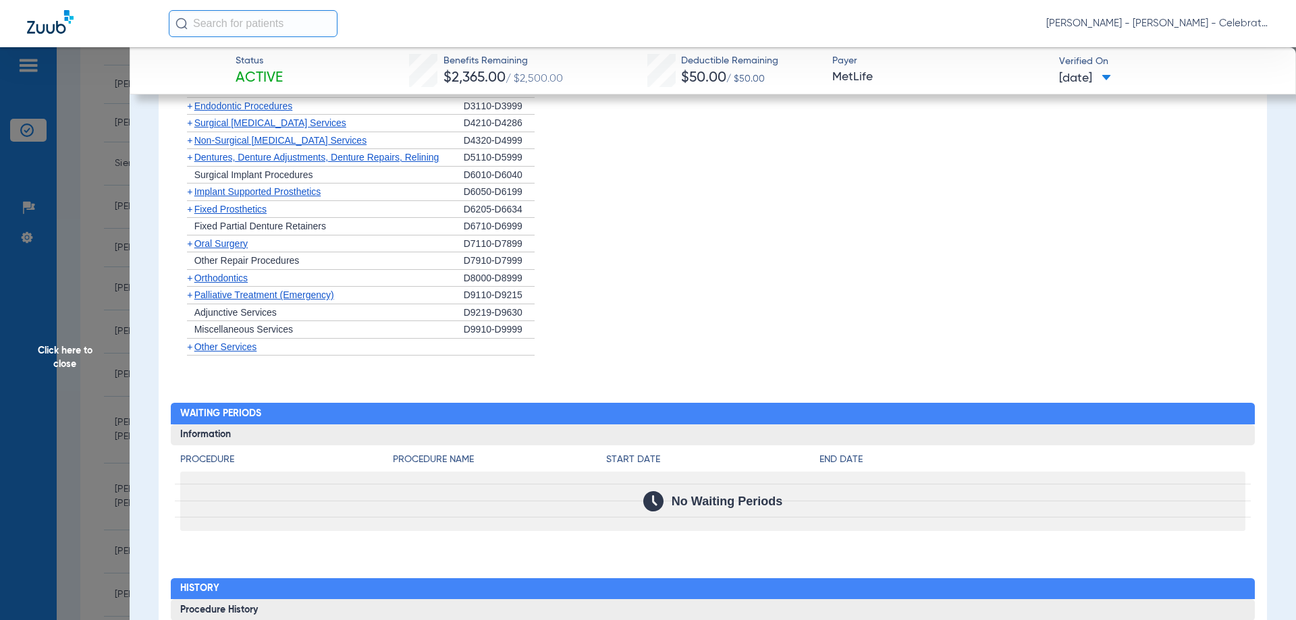
scroll to position [1667, 0]
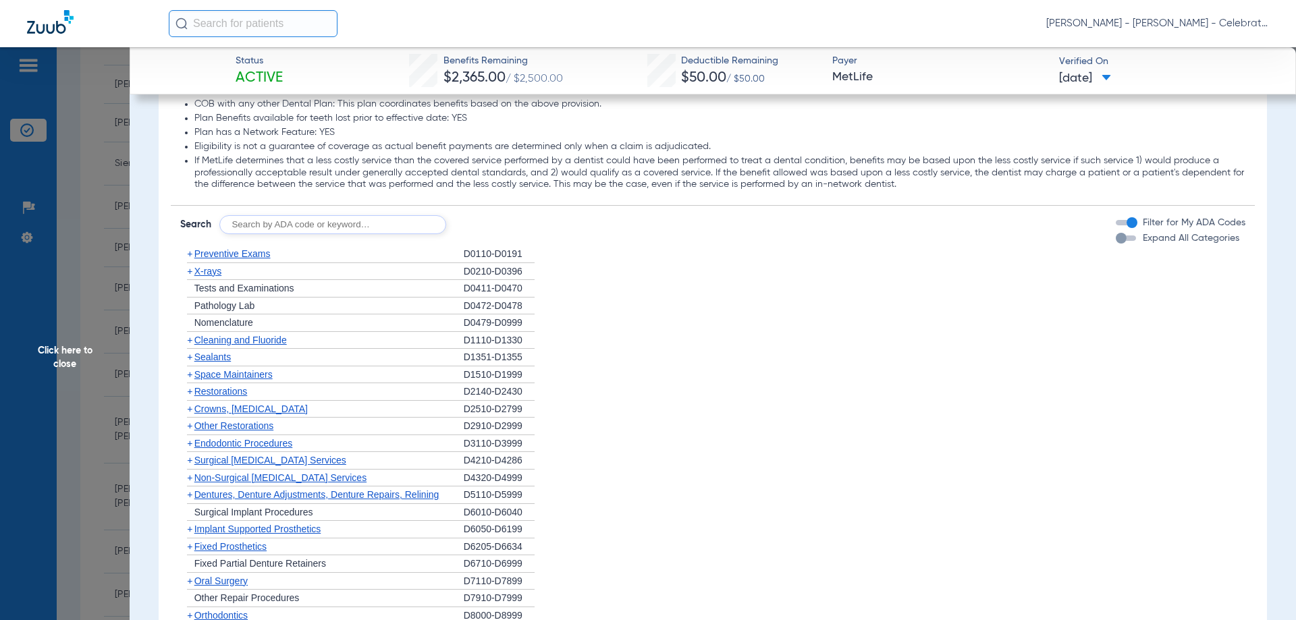
click at [265, 253] on span "Preventive Exams" at bounding box center [232, 253] width 76 height 11
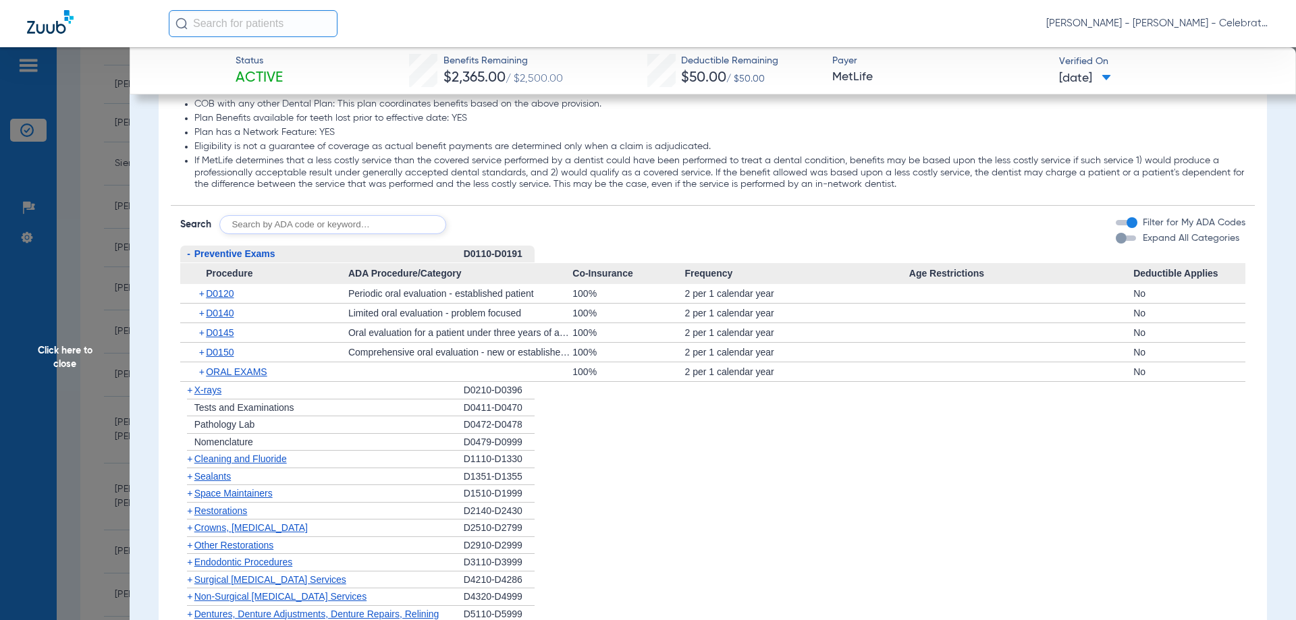
click at [265, 253] on span "Preventive Exams" at bounding box center [234, 253] width 81 height 11
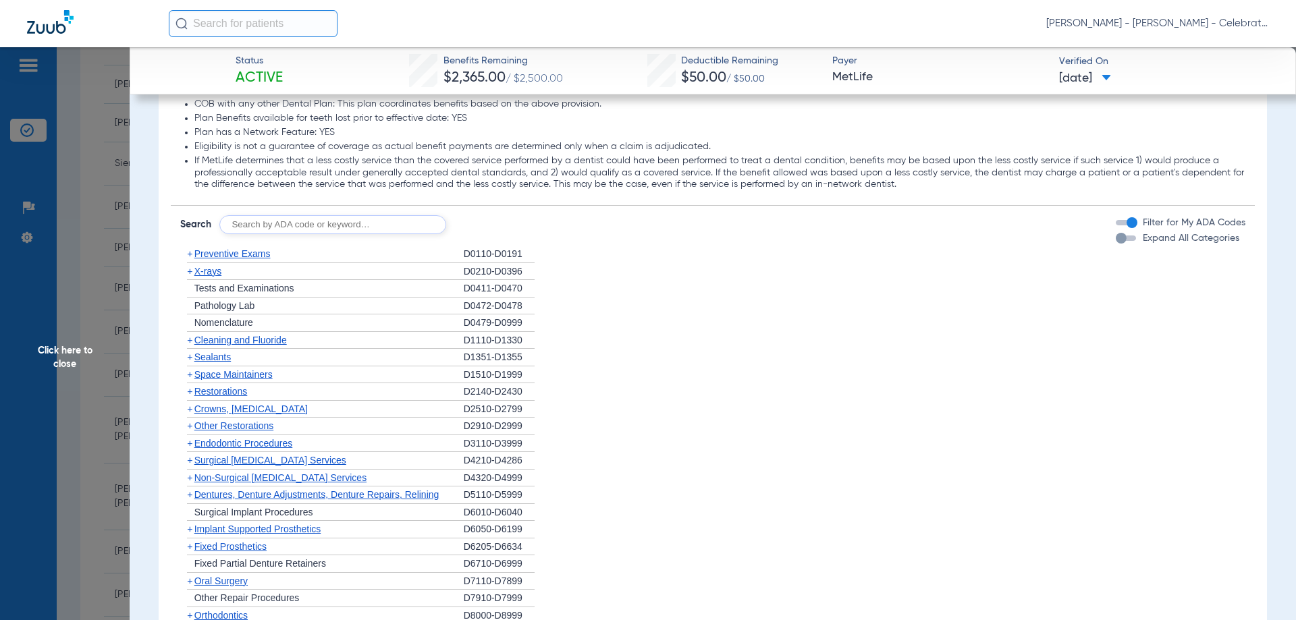
click at [237, 342] on span "Cleaning and Fluoride" at bounding box center [240, 340] width 92 height 11
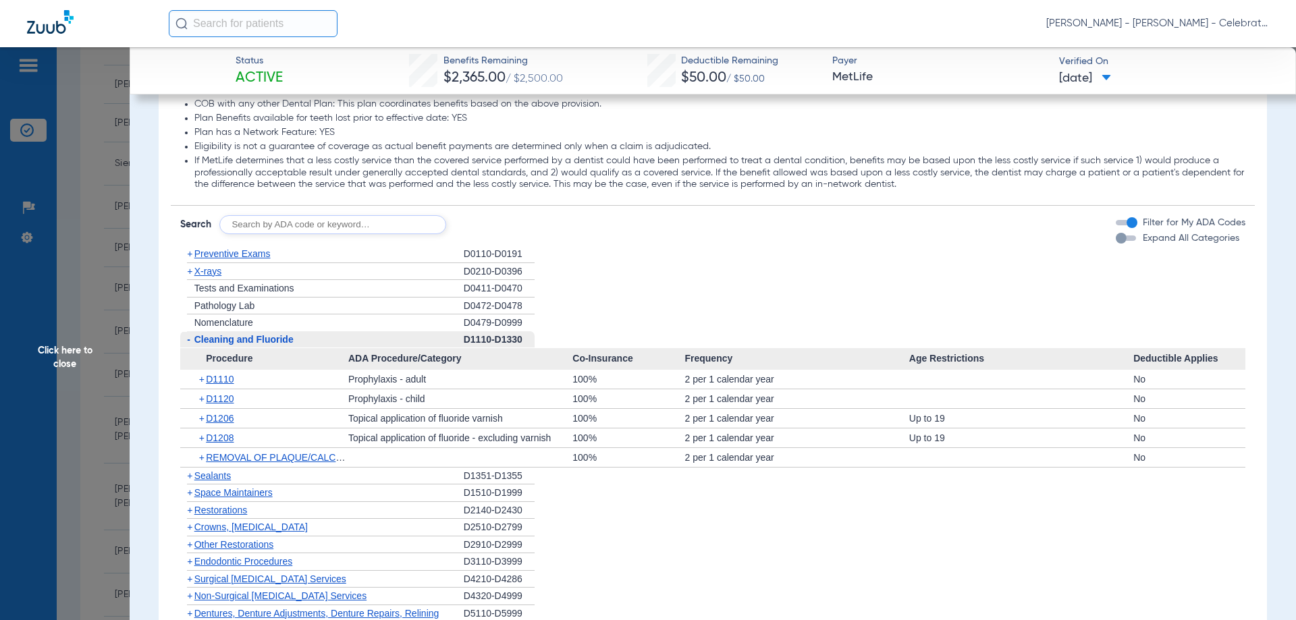
click at [237, 342] on span "Cleaning and Fluoride" at bounding box center [243, 339] width 99 height 11
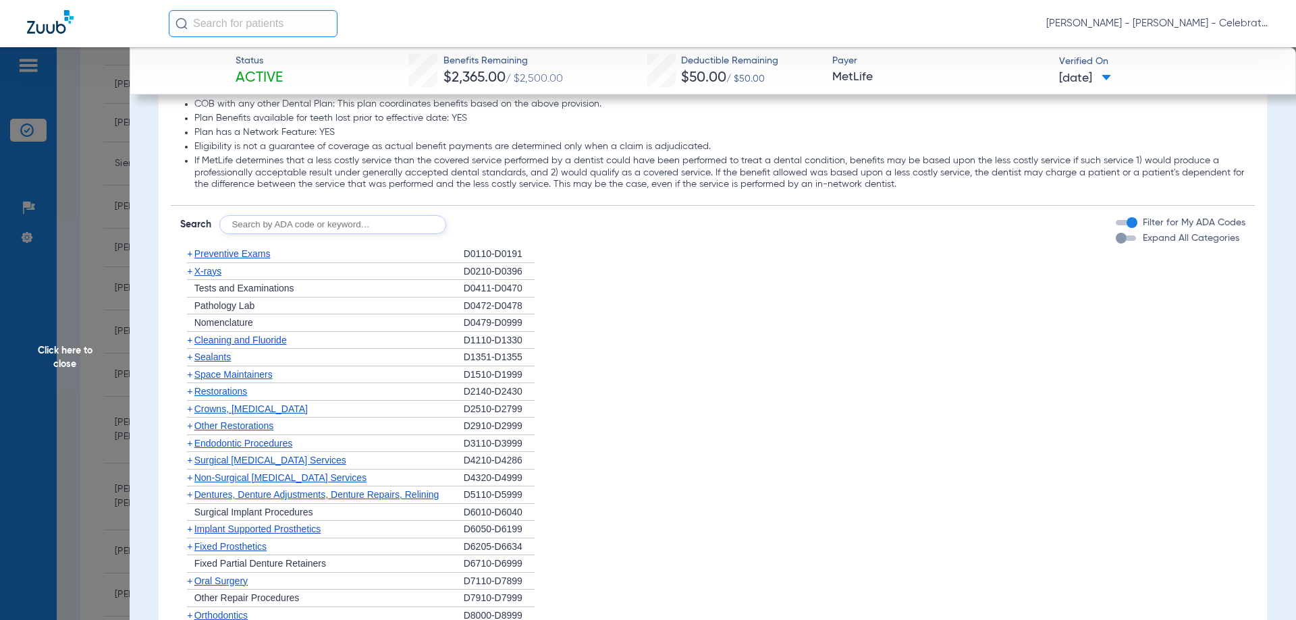
click at [207, 273] on span "X-rays" at bounding box center [207, 271] width 27 height 11
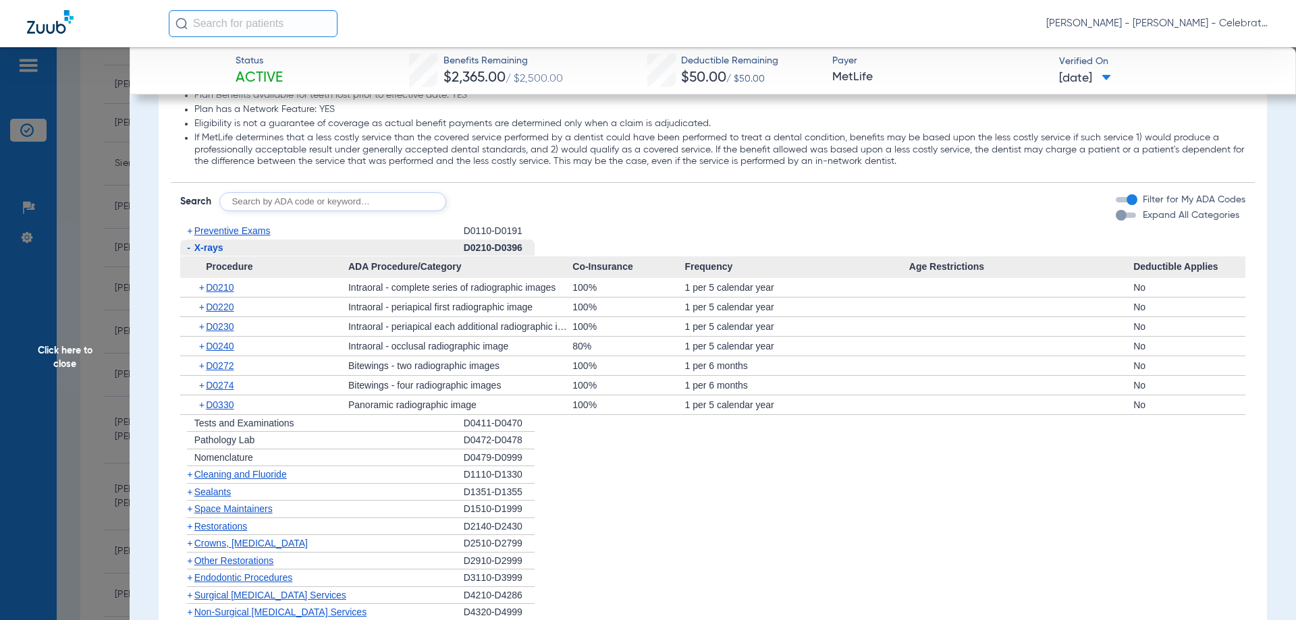
scroll to position [1689, 0]
click at [238, 293] on div "+ D0210" at bounding box center [269, 288] width 159 height 19
click at [234, 290] on span "D0210" at bounding box center [220, 288] width 28 height 11
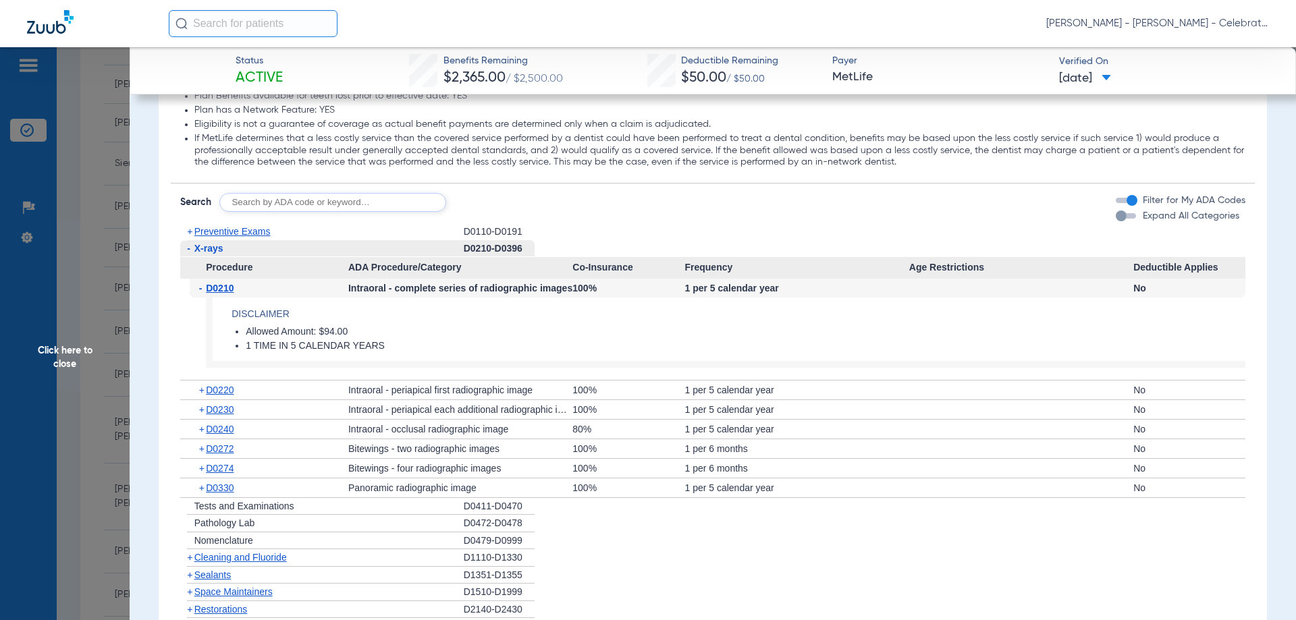
click at [234, 290] on span "D0210" at bounding box center [220, 288] width 28 height 11
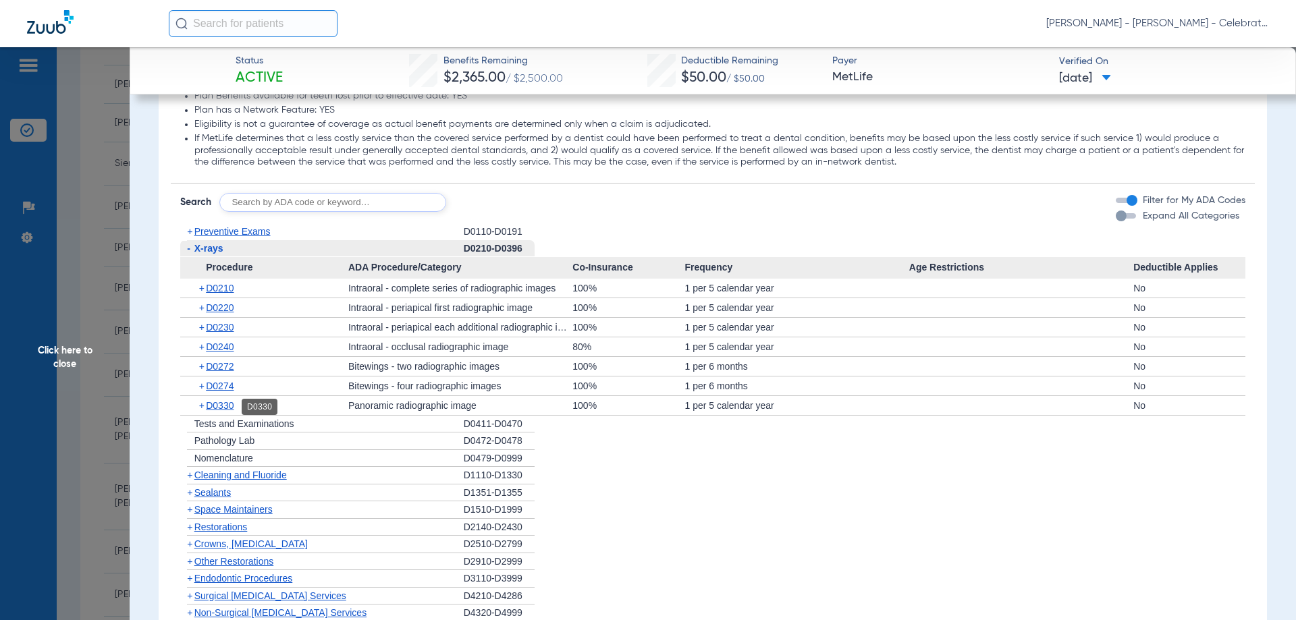
click at [222, 410] on span "D0330" at bounding box center [220, 405] width 28 height 11
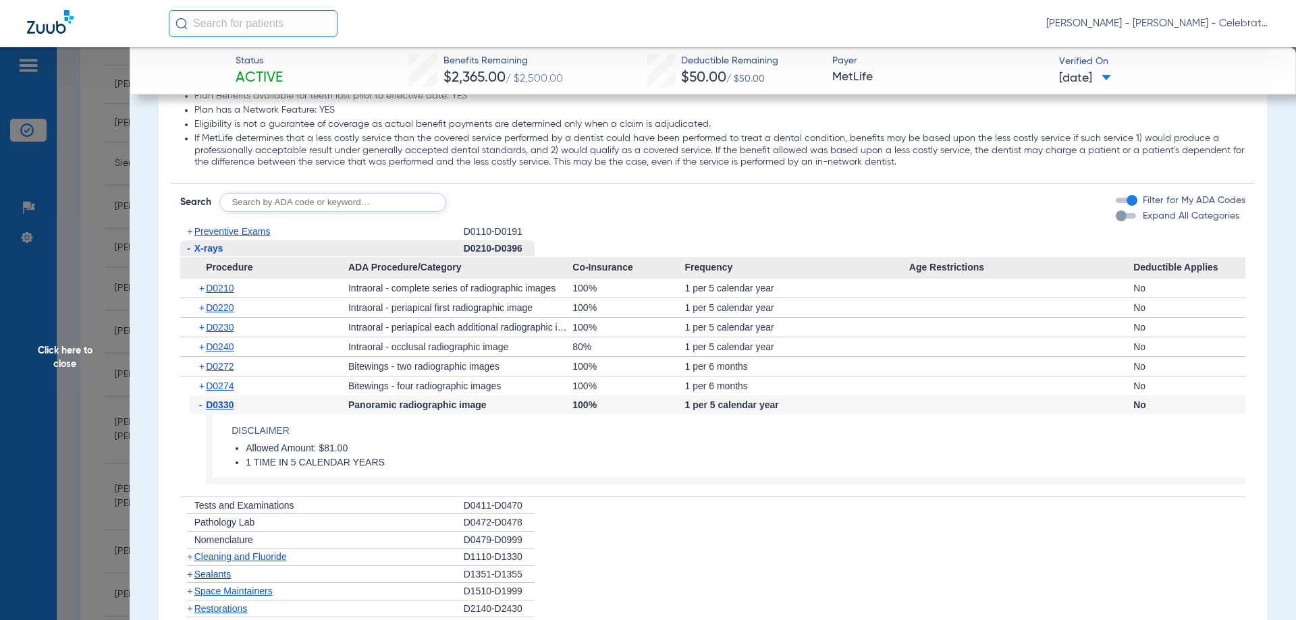
click at [222, 410] on span "D0330" at bounding box center [220, 405] width 28 height 11
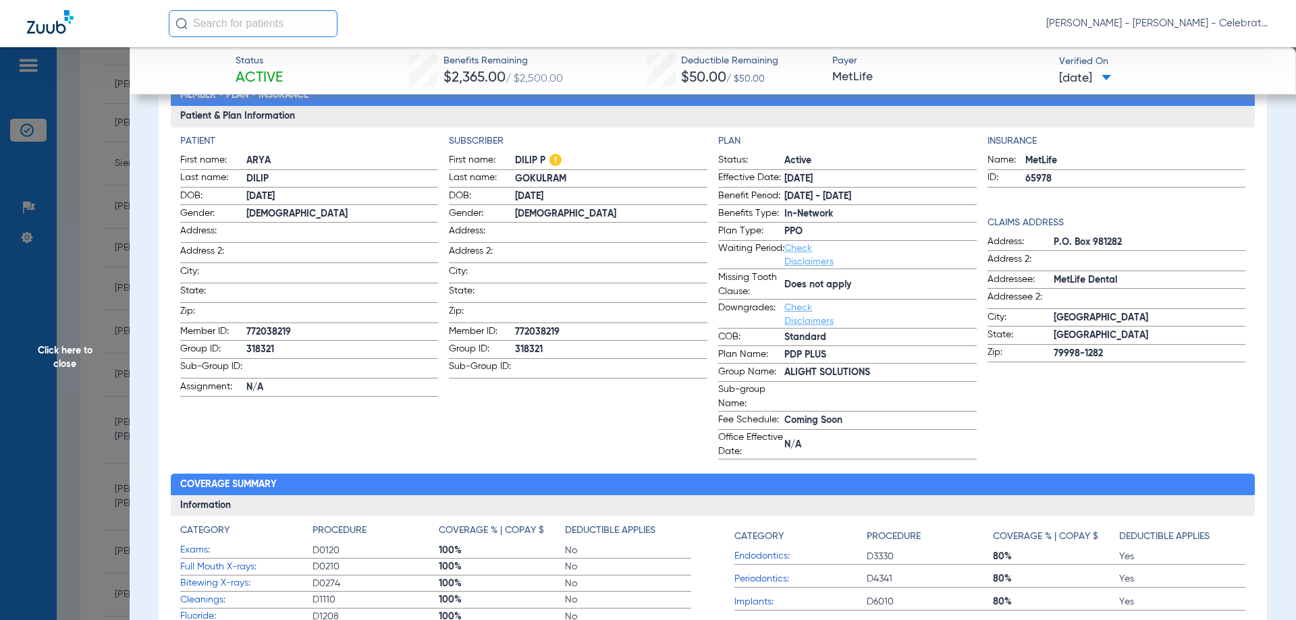
scroll to position [136, 0]
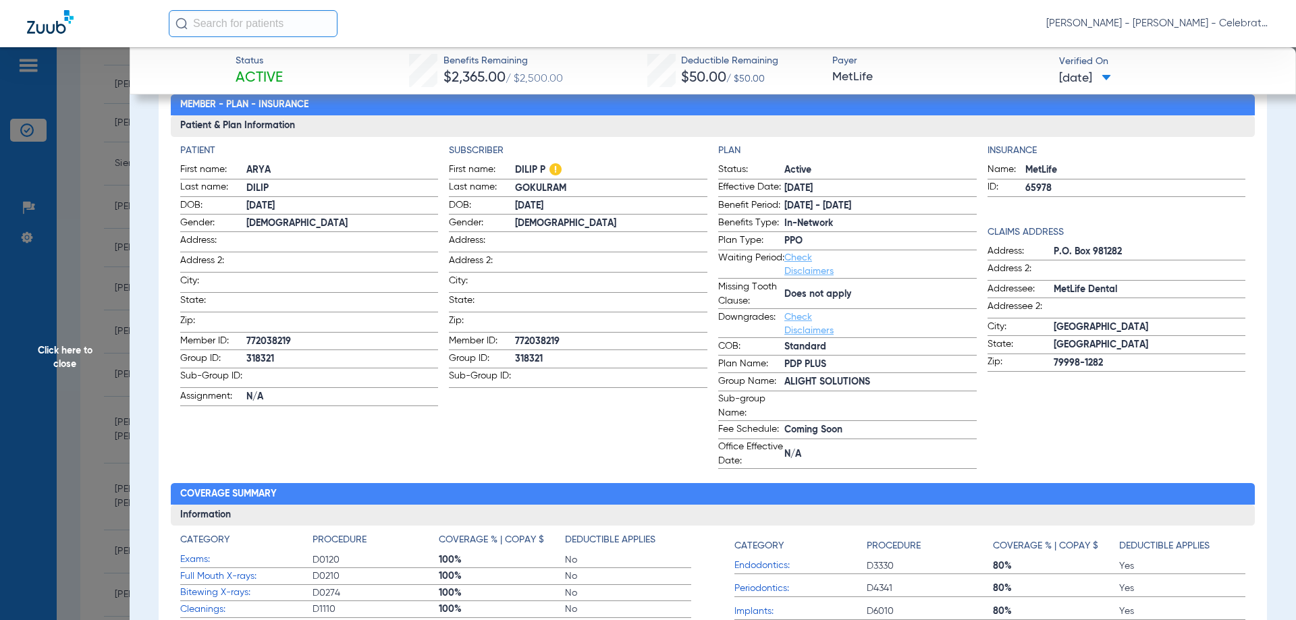
click at [53, 354] on span "Click here to close" at bounding box center [65, 357] width 130 height 620
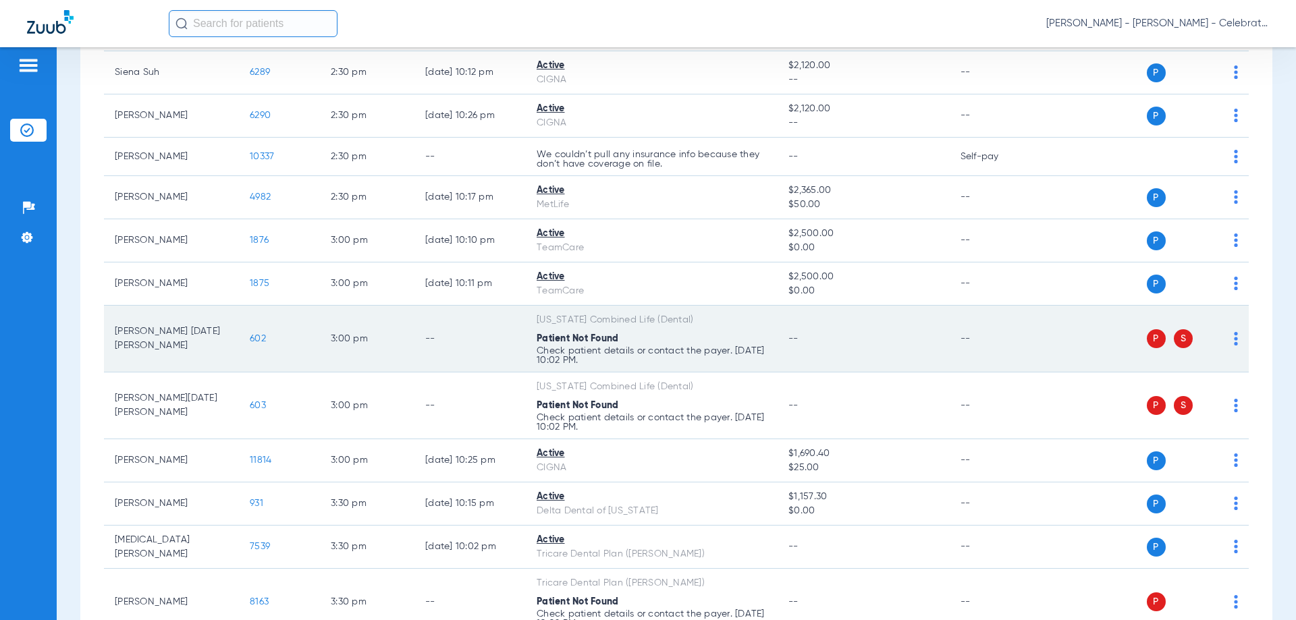
scroll to position [945, 0]
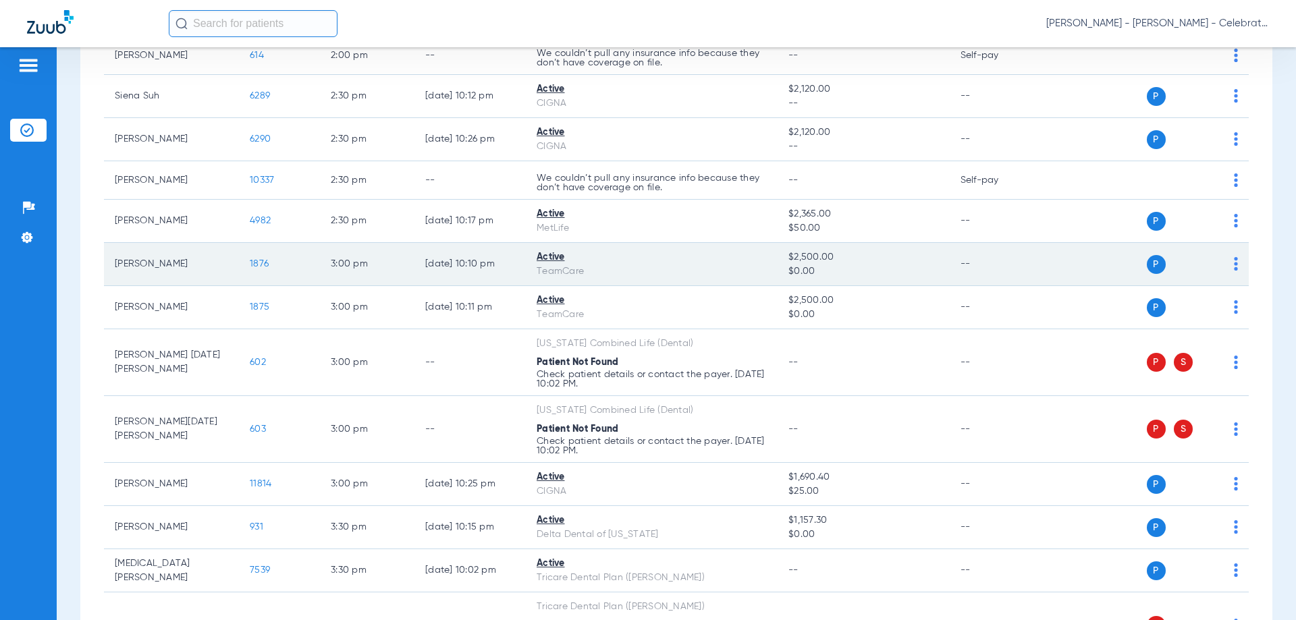
click at [259, 261] on span "1876" at bounding box center [259, 263] width 19 height 9
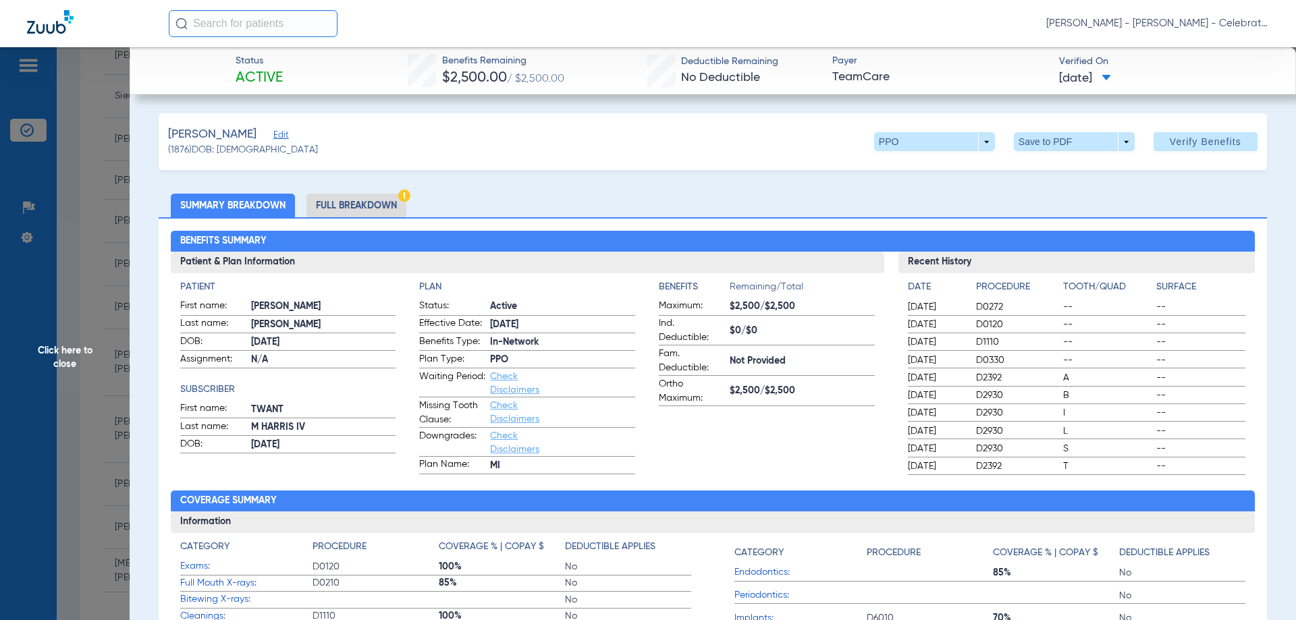
click at [376, 200] on li "Full Breakdown" at bounding box center [356, 206] width 100 height 24
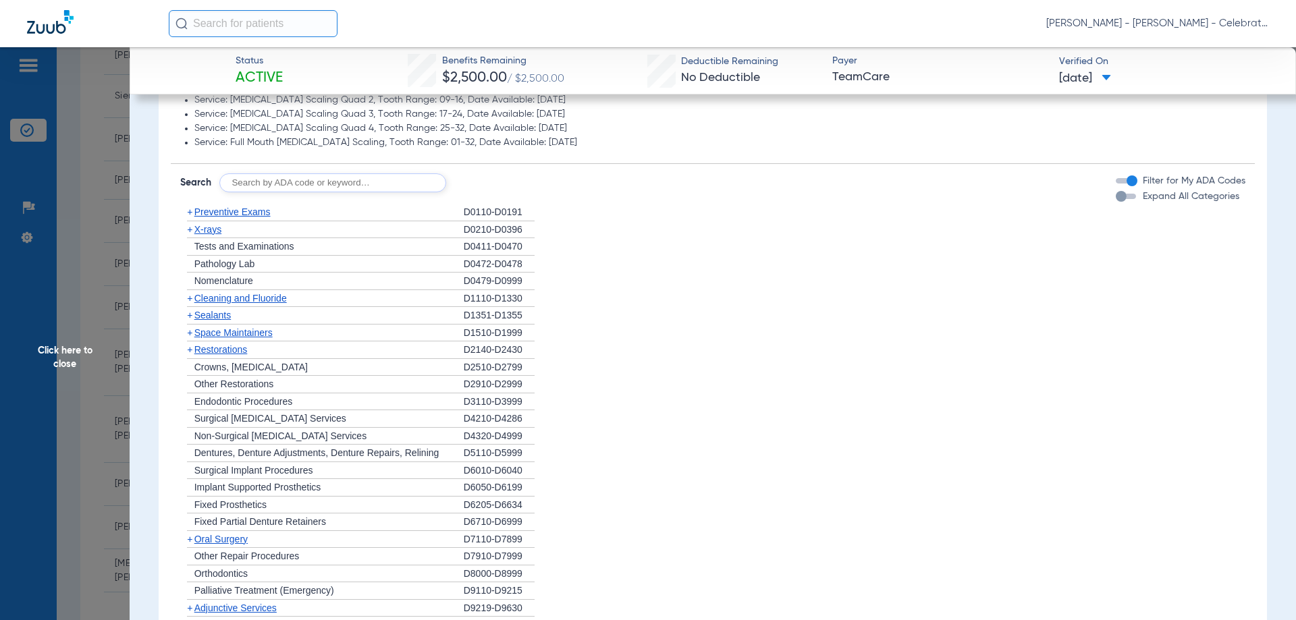
scroll to position [2025, 0]
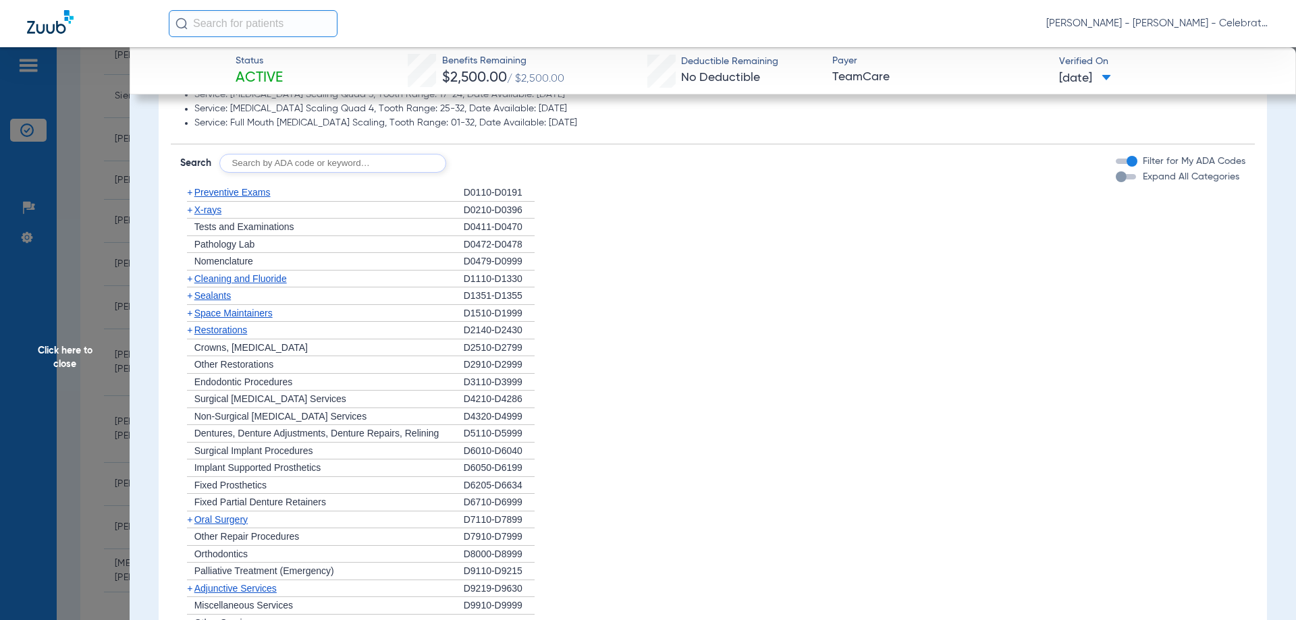
click at [233, 198] on span "Preventive Exams" at bounding box center [232, 192] width 76 height 11
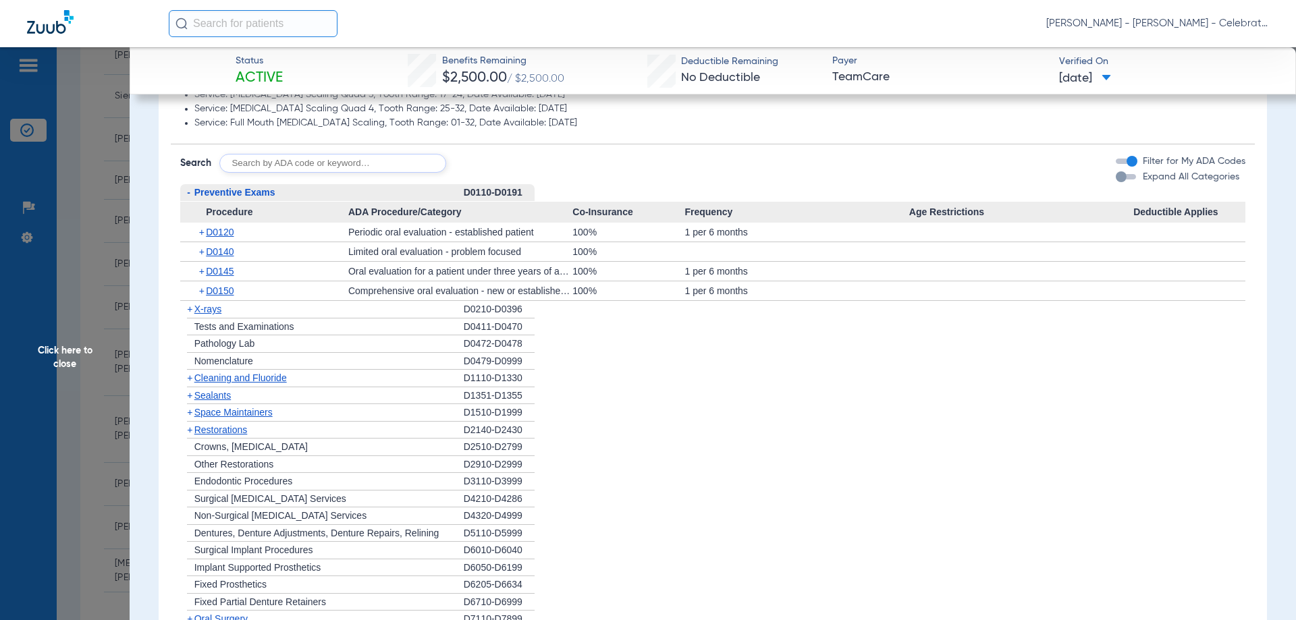
click at [233, 198] on span "Preventive Exams" at bounding box center [234, 192] width 81 height 11
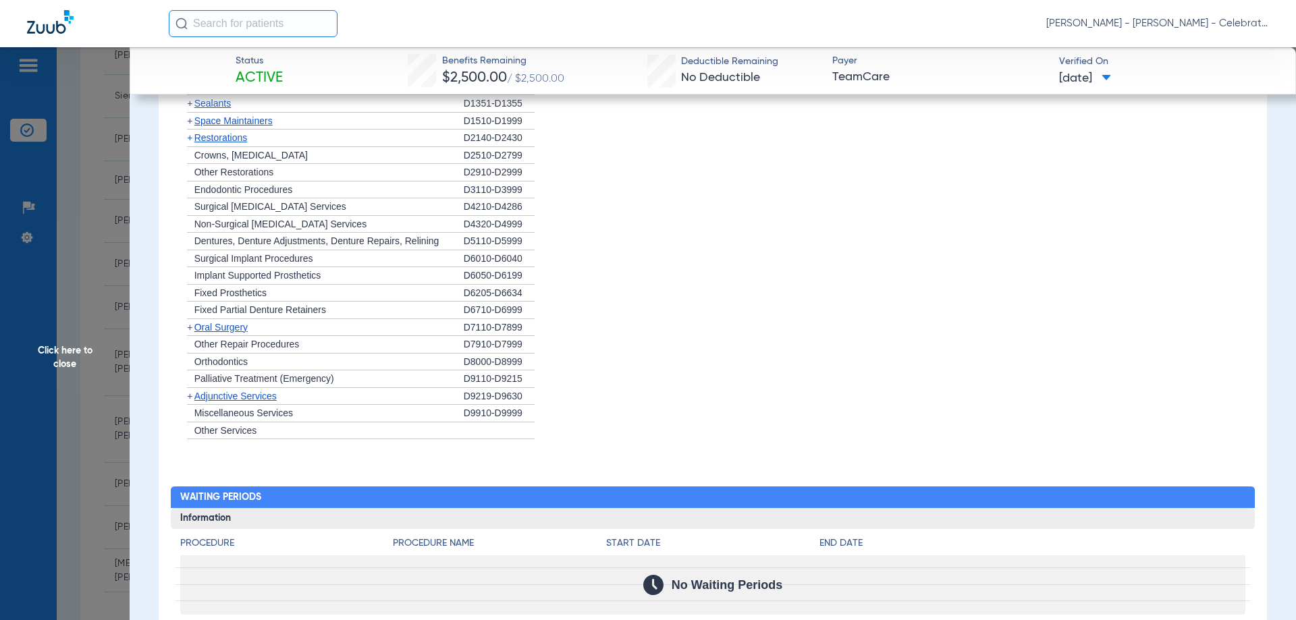
scroll to position [1880, 0]
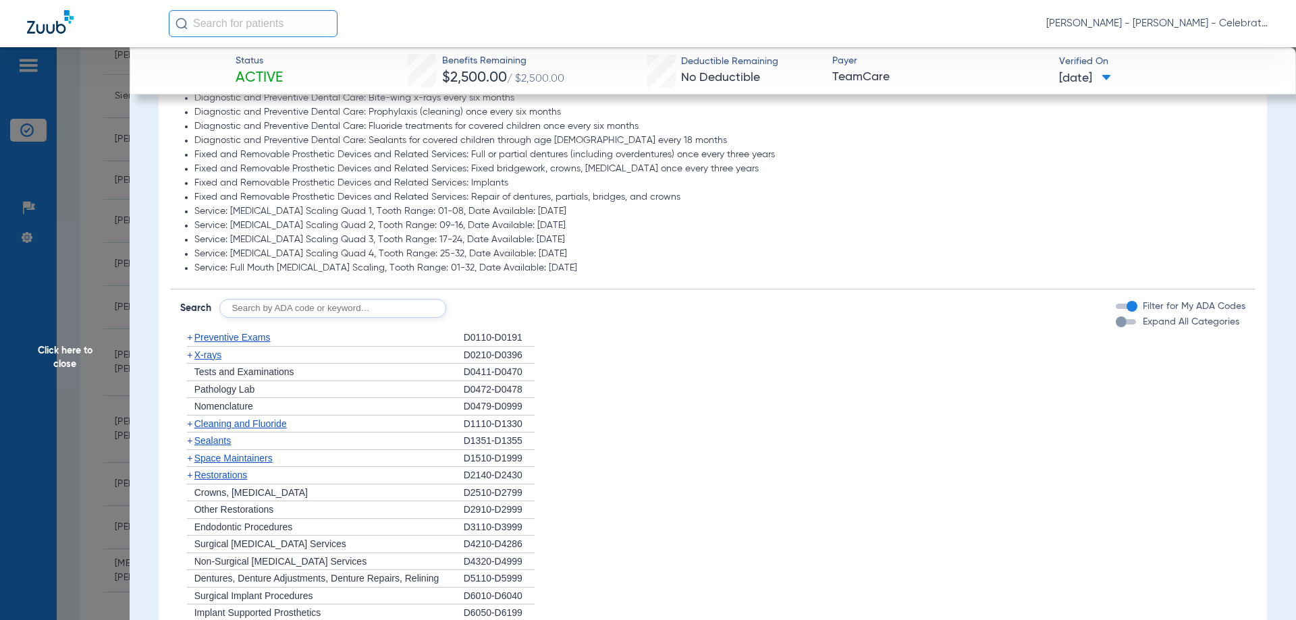
click at [215, 353] on span "X-rays" at bounding box center [207, 355] width 27 height 11
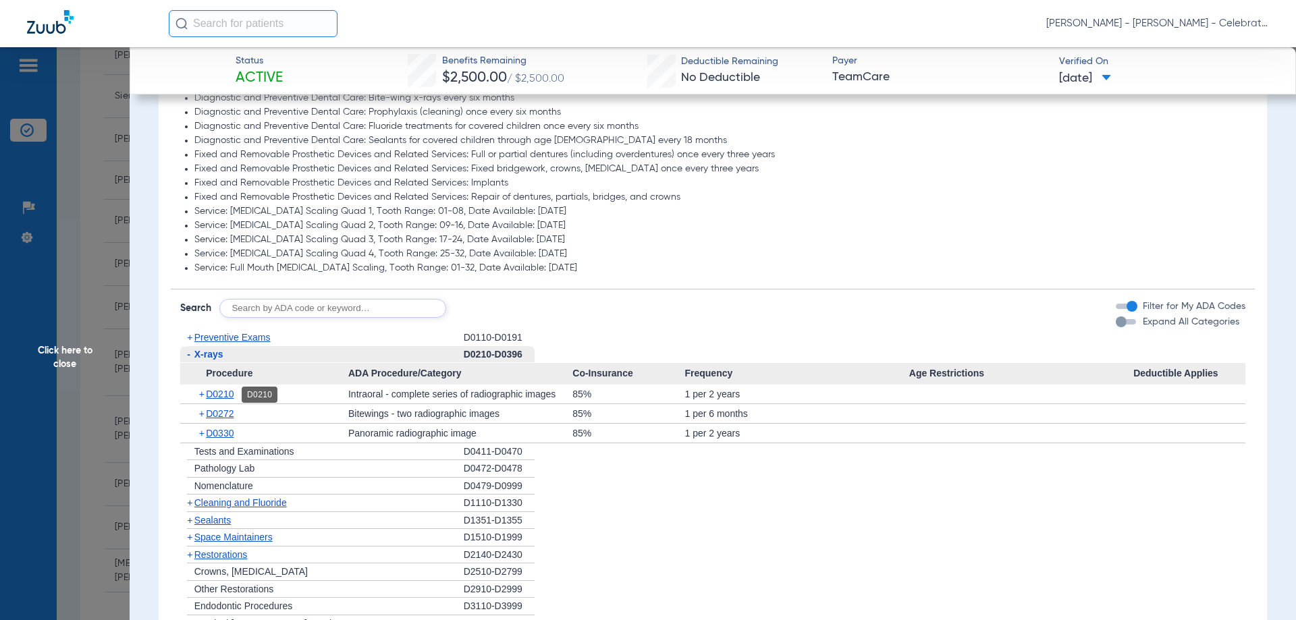
click at [228, 391] on span "D0210" at bounding box center [220, 394] width 28 height 11
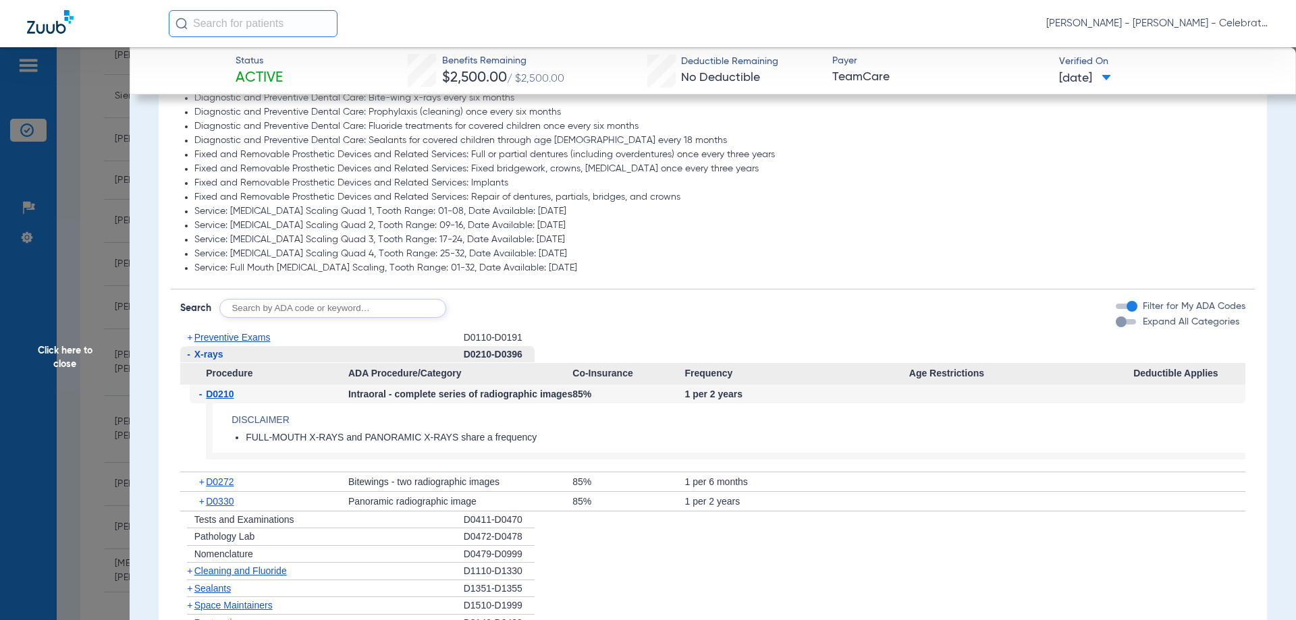
click at [228, 391] on span "D0210" at bounding box center [220, 394] width 28 height 11
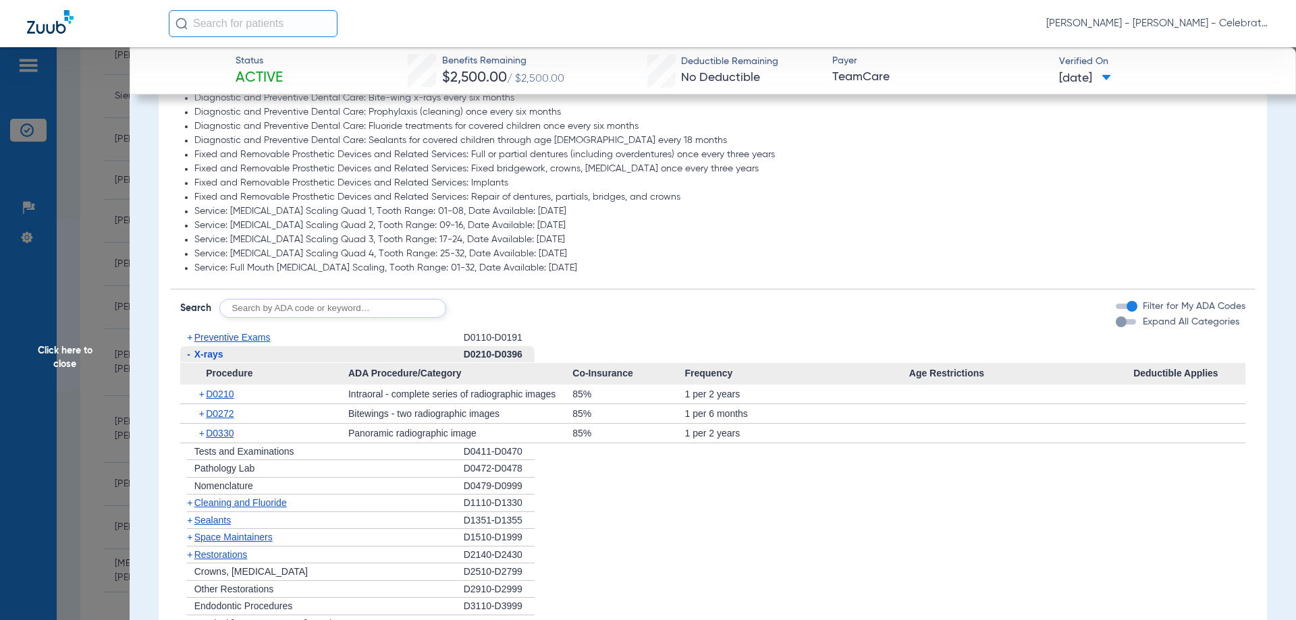
click at [229, 427] on div "+ D0330" at bounding box center [269, 433] width 159 height 19
click at [228, 432] on span "D0330" at bounding box center [220, 433] width 28 height 11
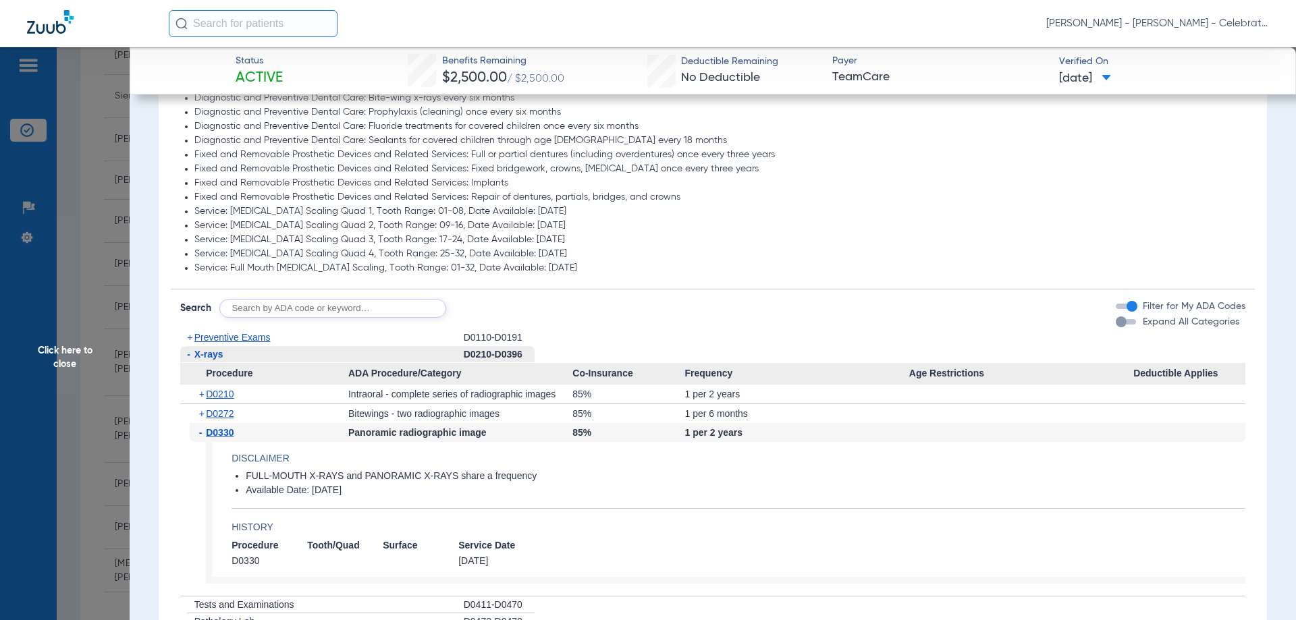
click at [228, 432] on span "D0330" at bounding box center [220, 432] width 28 height 11
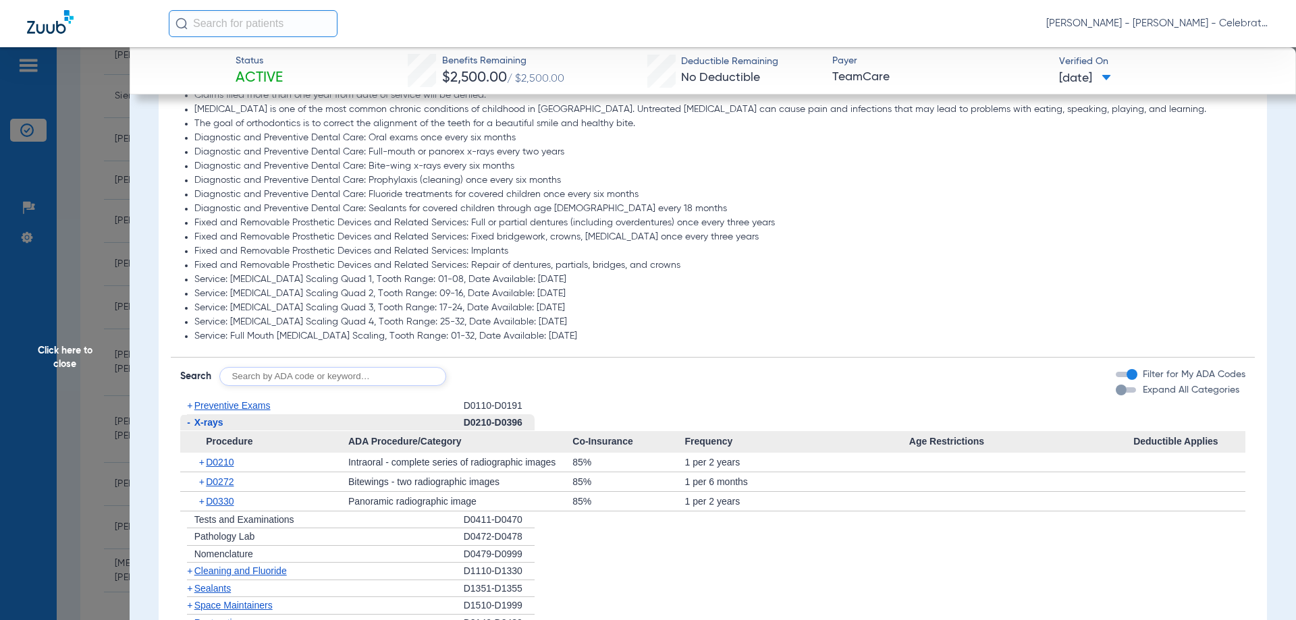
scroll to position [1812, 0]
drag, startPoint x: 219, startPoint y: 405, endPoint x: 195, endPoint y: 404, distance: 23.6
click at [219, 405] on span "Preventive Exams" at bounding box center [232, 405] width 76 height 11
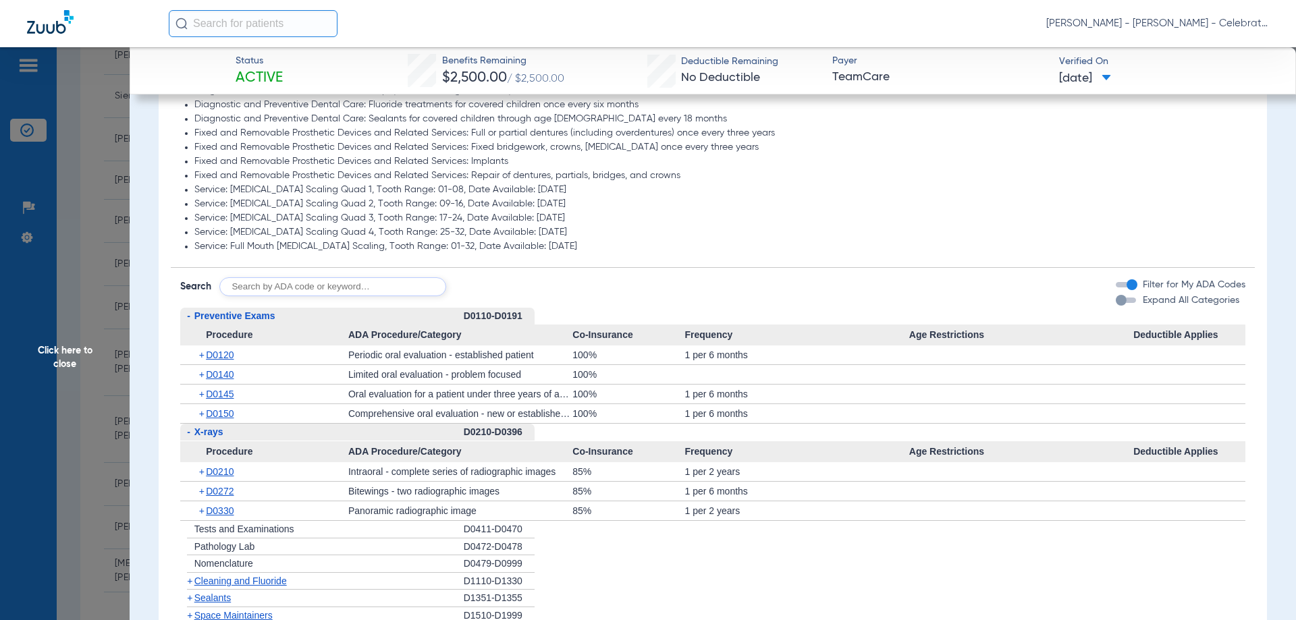
scroll to position [1947, 0]
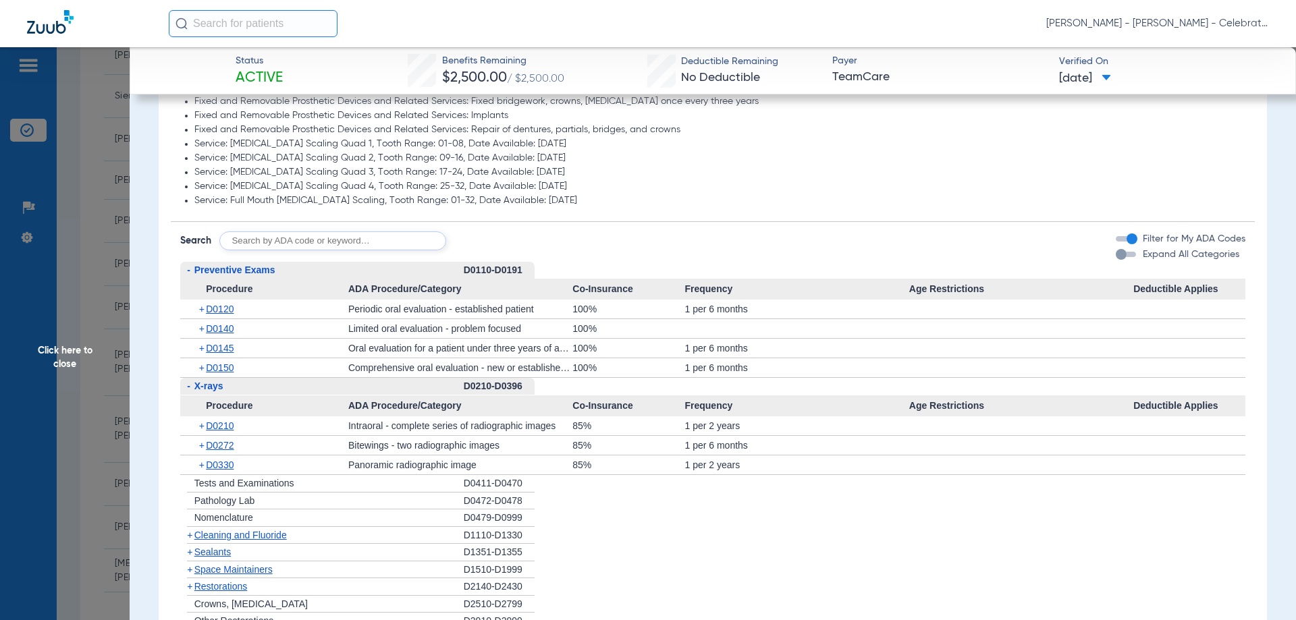
click at [230, 271] on span "Preventive Exams" at bounding box center [234, 270] width 81 height 11
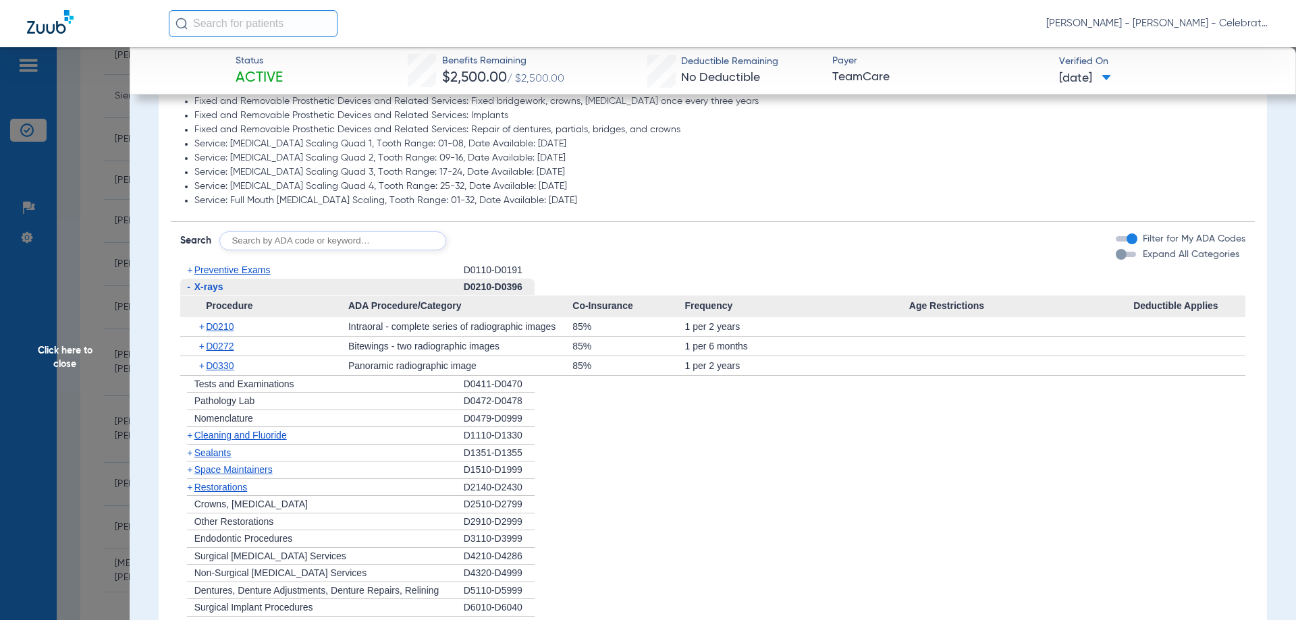
click at [238, 436] on span "Cleaning and Fluoride" at bounding box center [240, 435] width 92 height 11
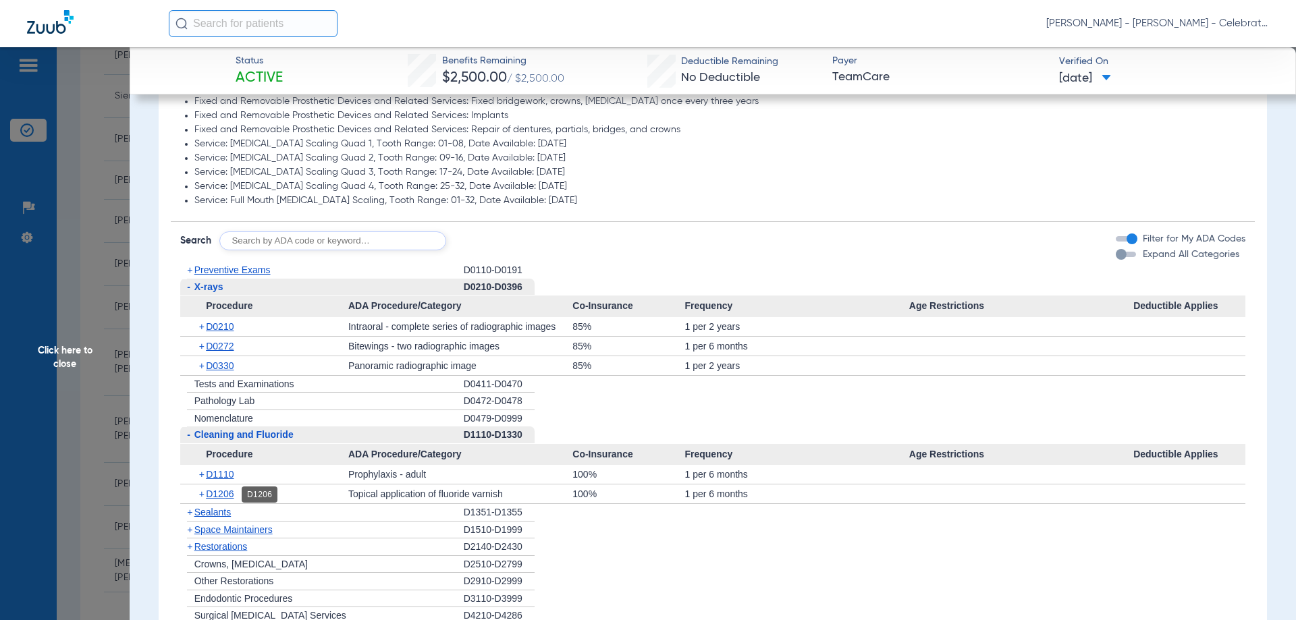
click at [223, 492] on span "D1206" at bounding box center [220, 494] width 28 height 11
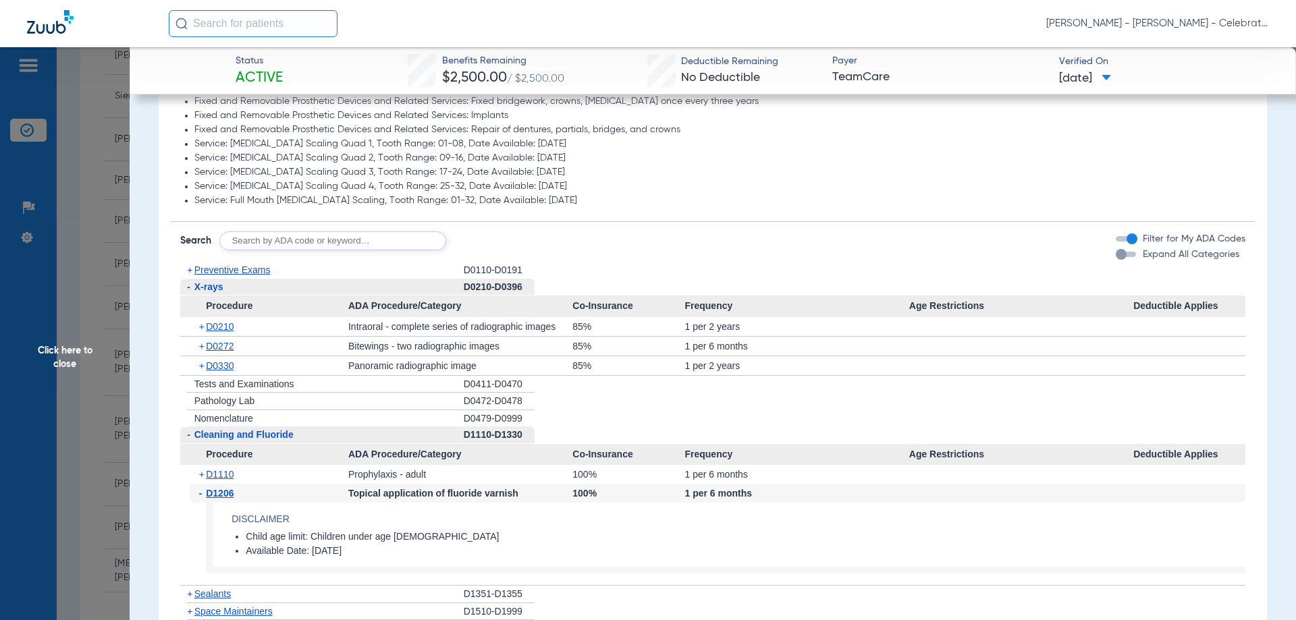
click at [223, 492] on span "D1206" at bounding box center [220, 493] width 28 height 11
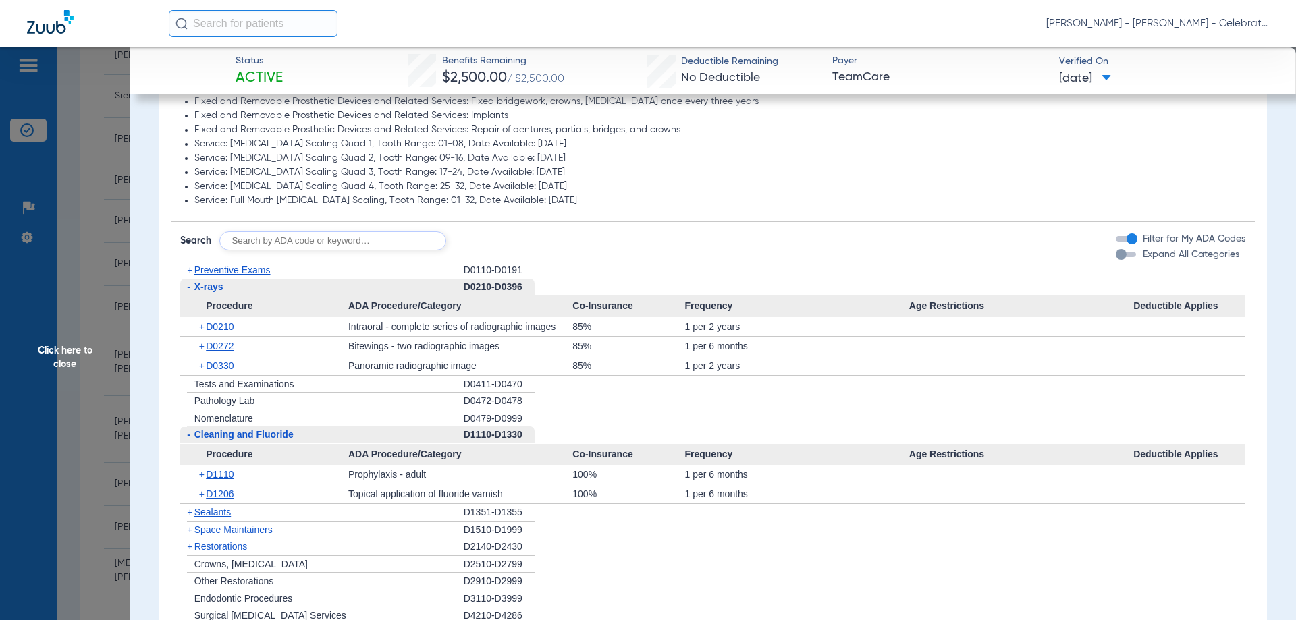
click at [230, 436] on span "Cleaning and Fluoride" at bounding box center [243, 434] width 99 height 11
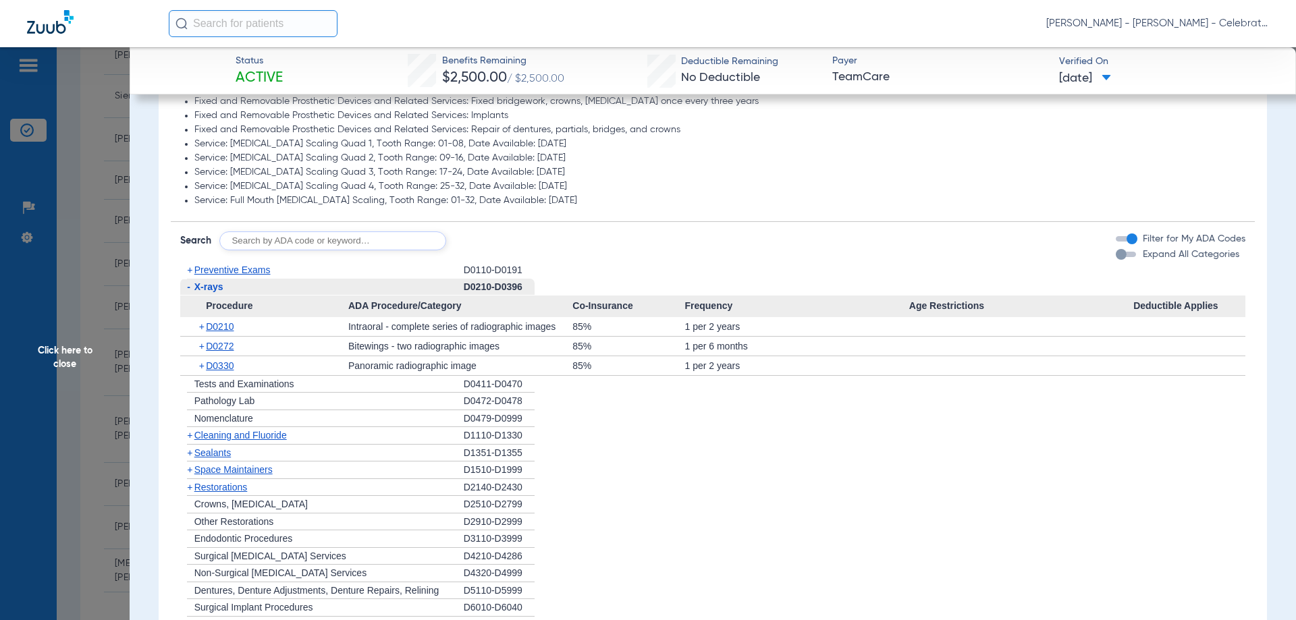
click at [225, 453] on span "Sealants" at bounding box center [212, 453] width 36 height 11
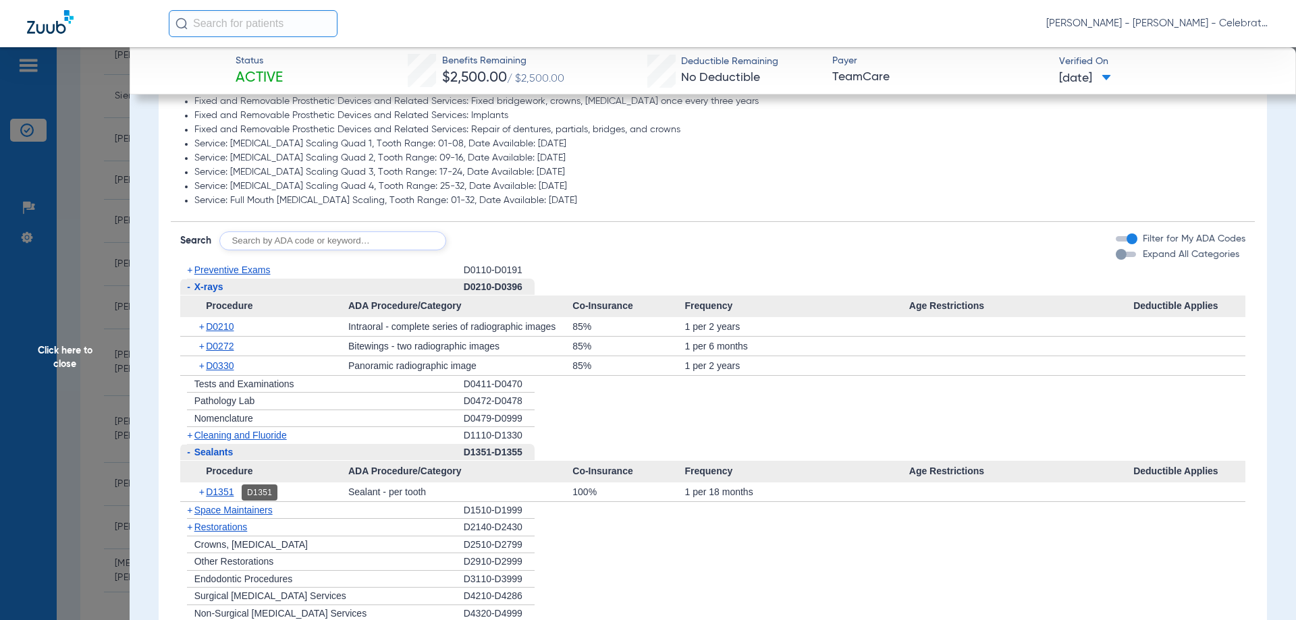
click at [214, 494] on span "D1351" at bounding box center [220, 492] width 28 height 11
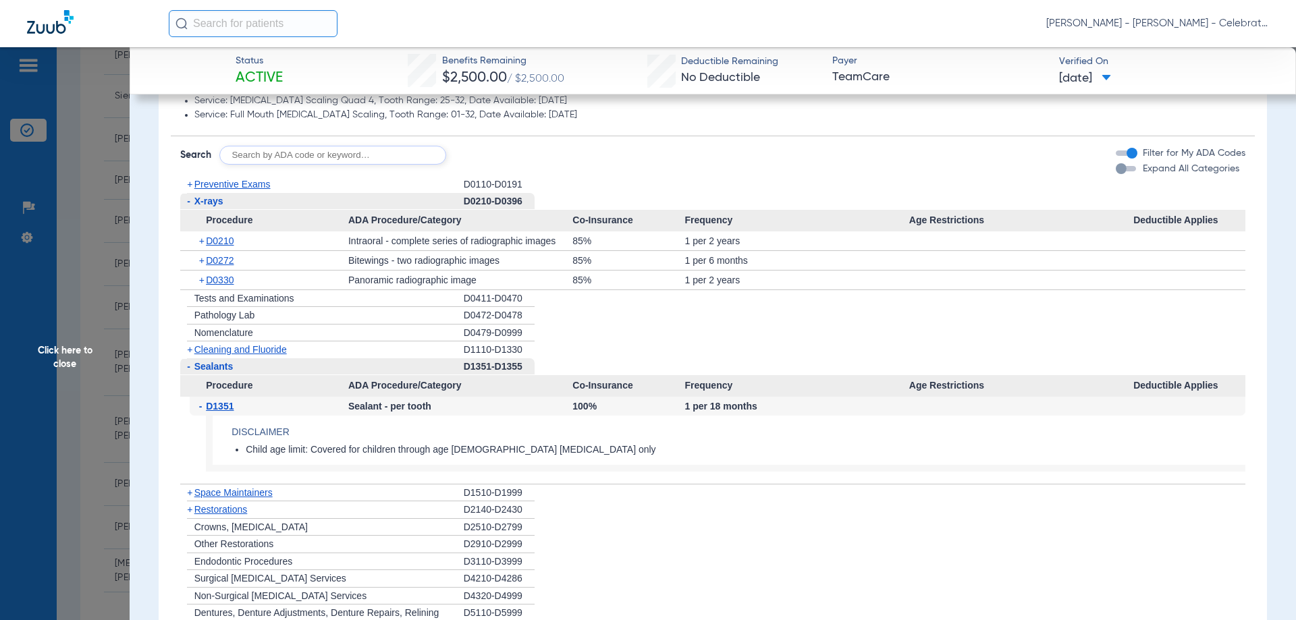
scroll to position [2068, 0]
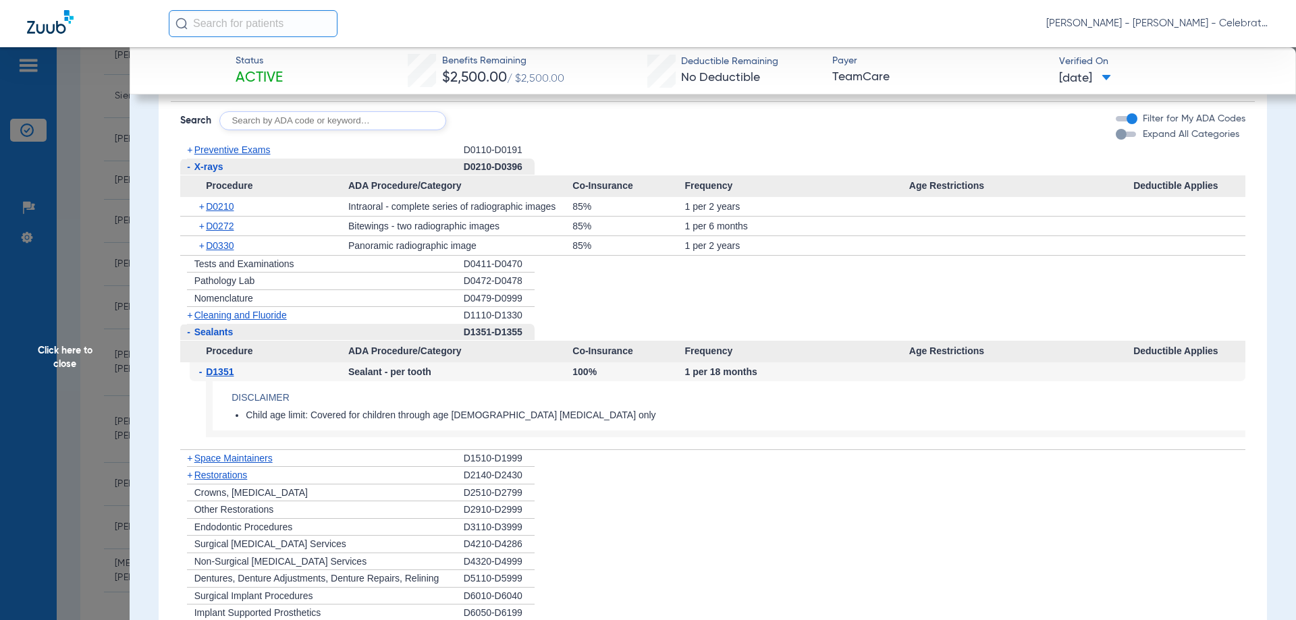
click at [55, 364] on span "Click here to close" at bounding box center [65, 357] width 130 height 620
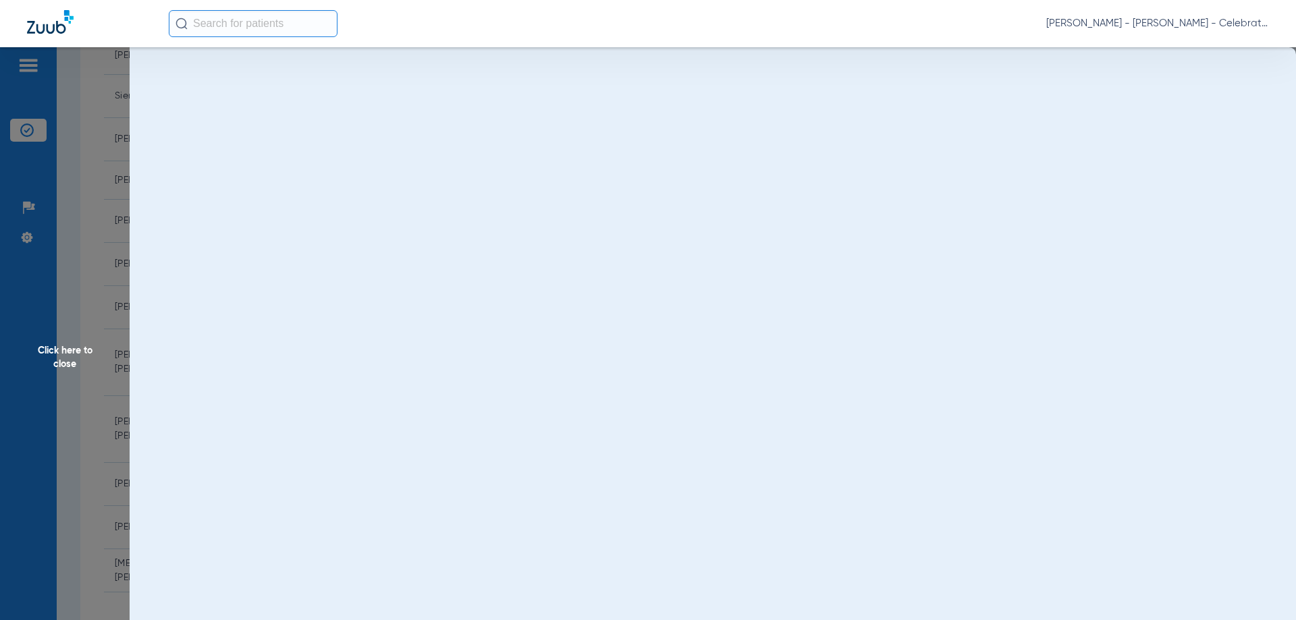
scroll to position [0, 0]
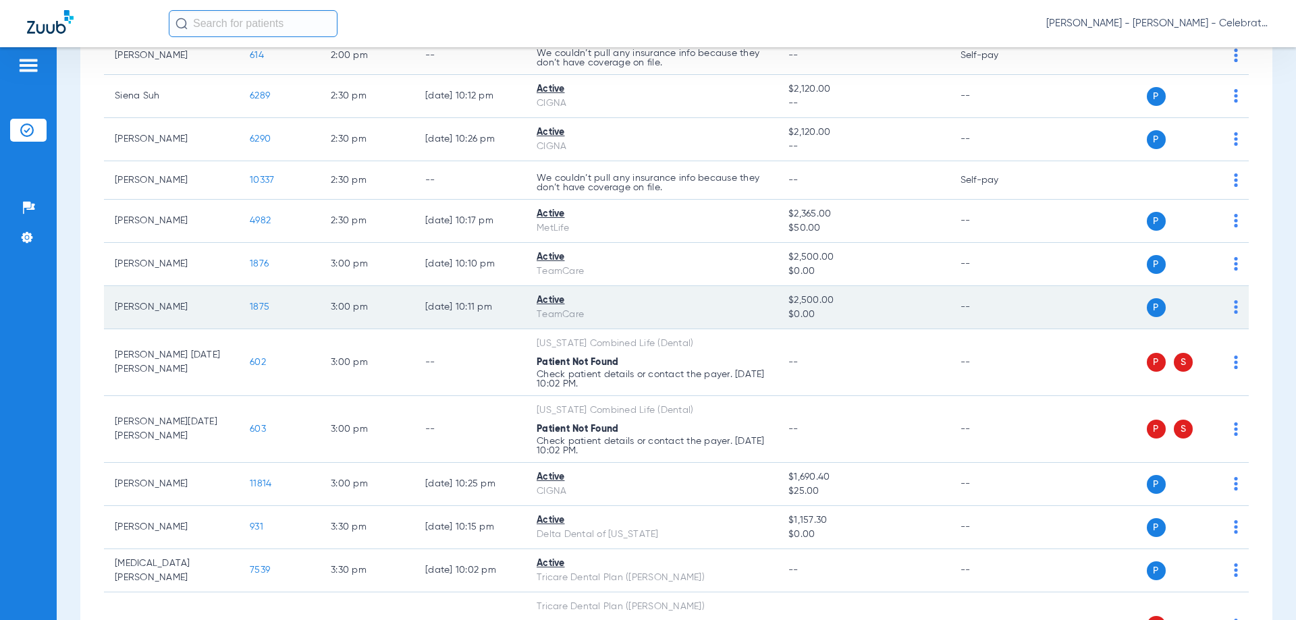
click at [261, 306] on span "1875" at bounding box center [260, 306] width 20 height 9
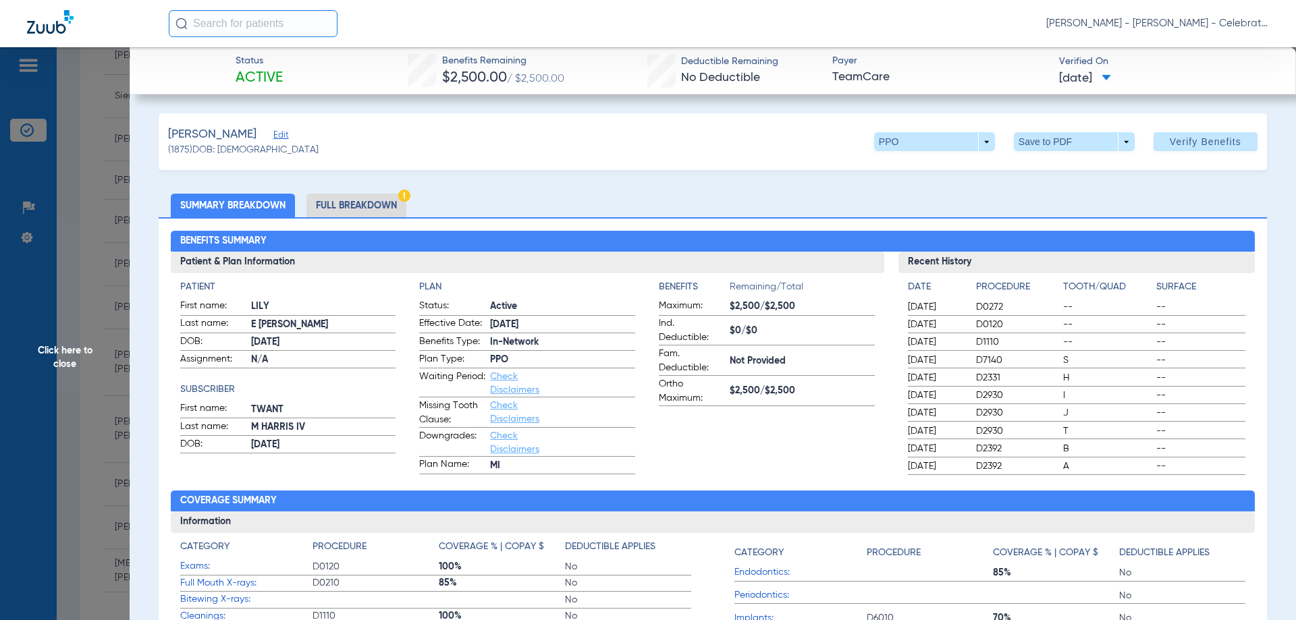
click at [363, 211] on li "Full Breakdown" at bounding box center [356, 206] width 100 height 24
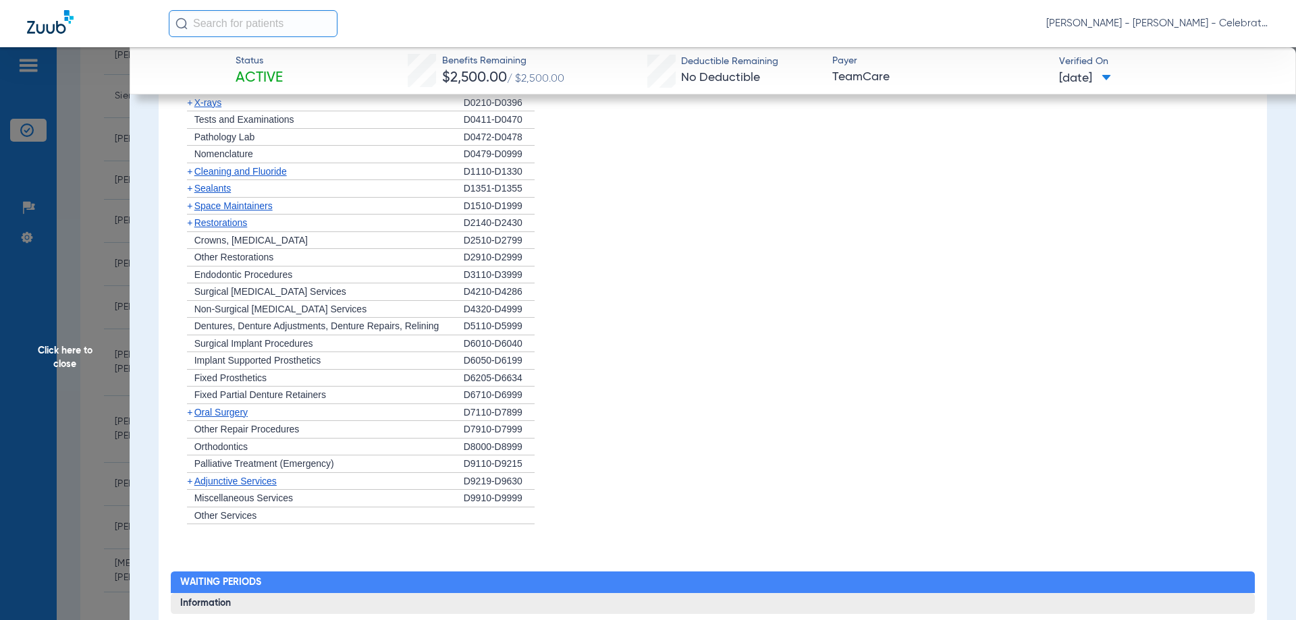
scroll to position [1862, 0]
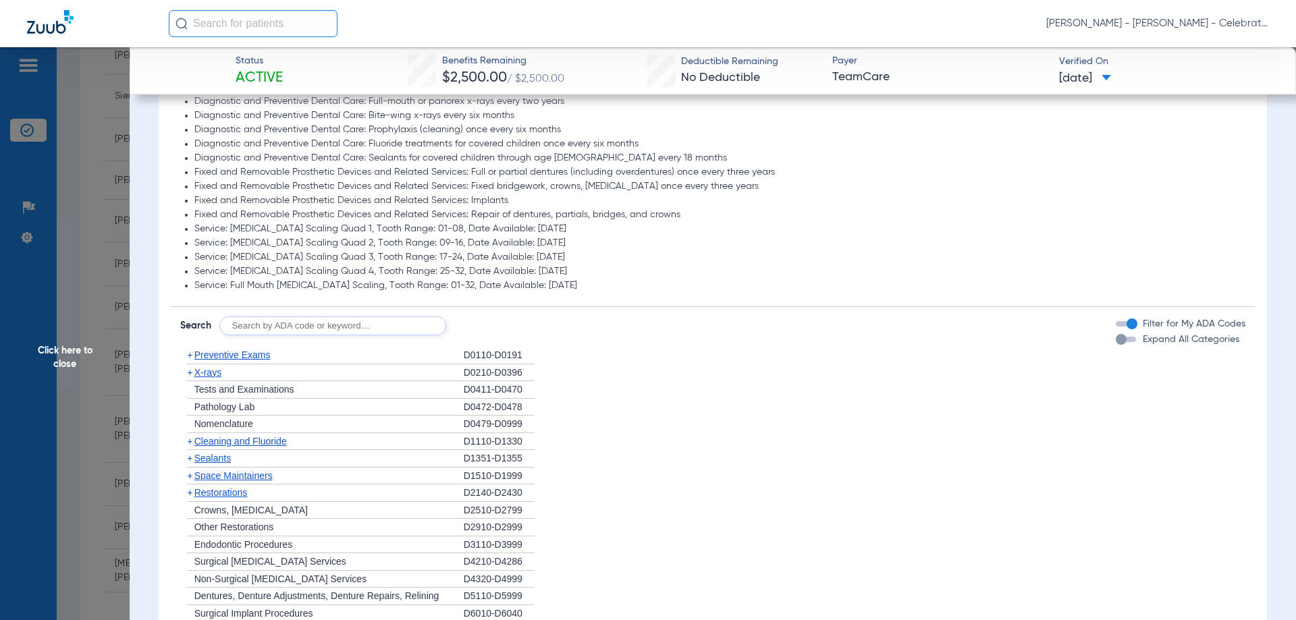
click at [213, 374] on span "X-rays" at bounding box center [207, 372] width 27 height 11
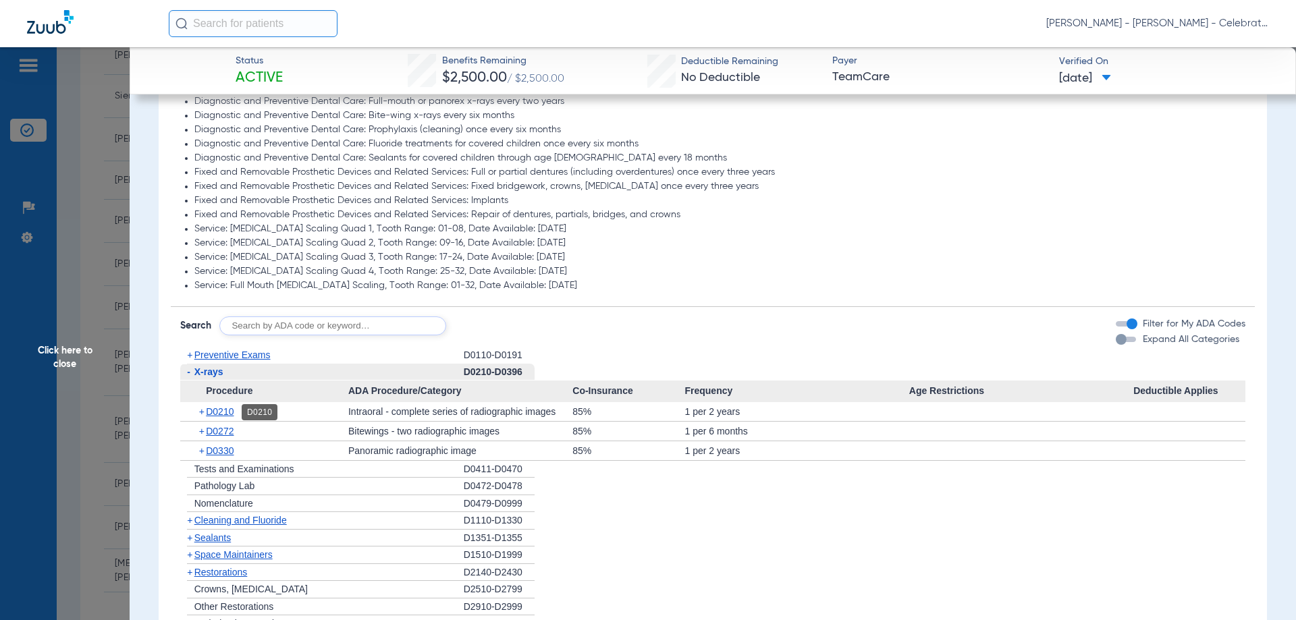
click at [223, 410] on span "D0210" at bounding box center [220, 411] width 28 height 11
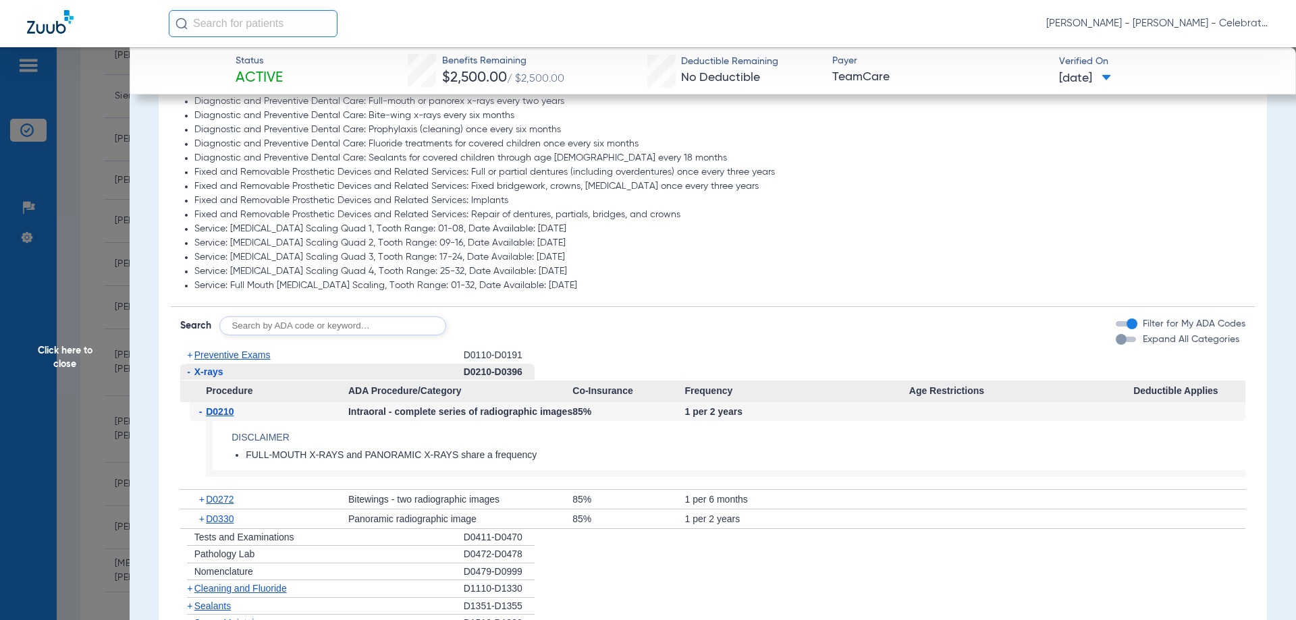
click at [223, 410] on span "D0210" at bounding box center [220, 411] width 28 height 11
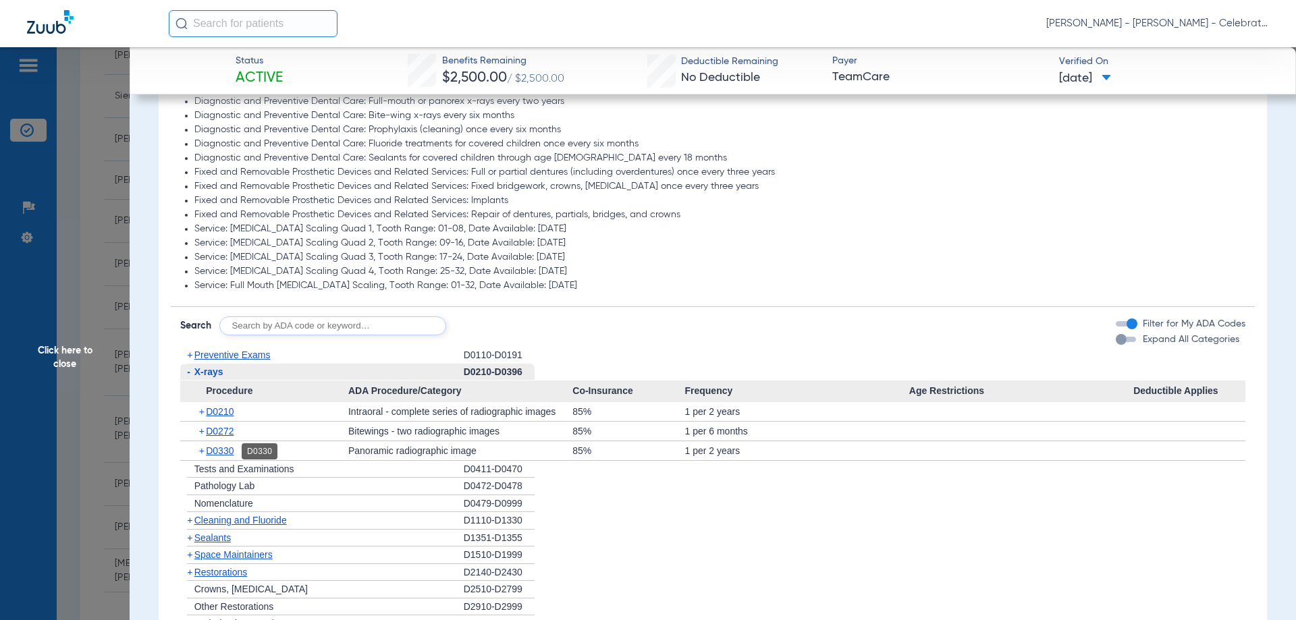
click at [216, 452] on span "D0330" at bounding box center [220, 451] width 28 height 11
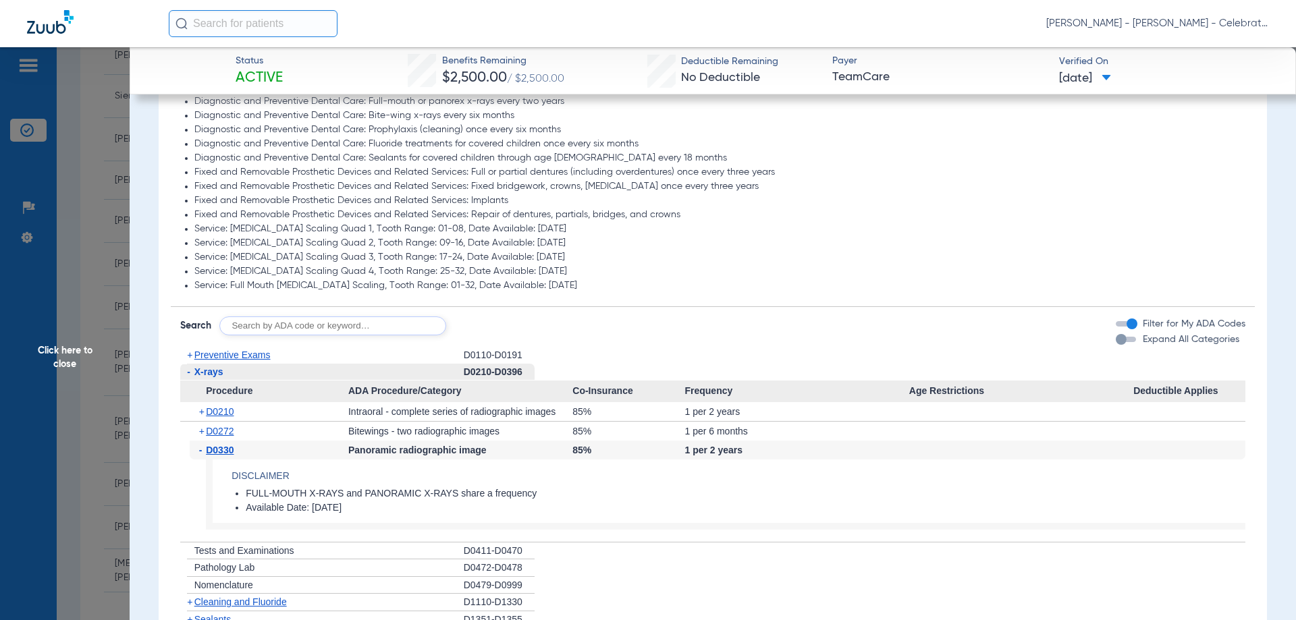
click at [216, 452] on span "D0330" at bounding box center [220, 450] width 28 height 11
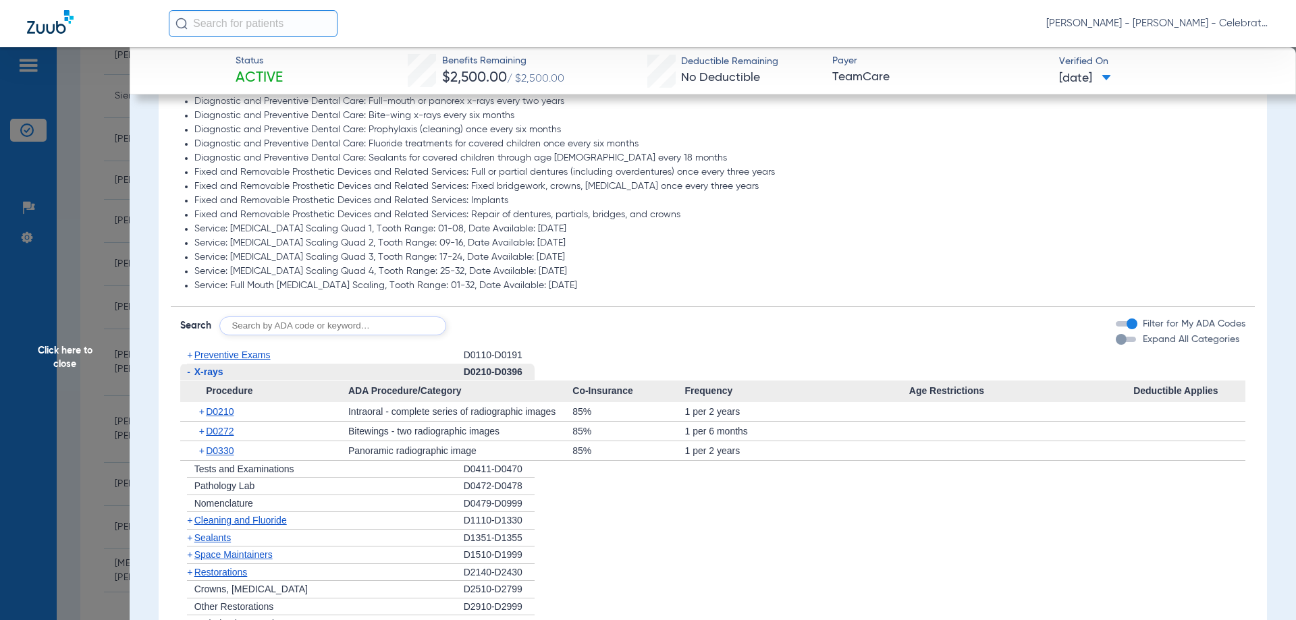
click at [216, 452] on span "D0330" at bounding box center [220, 451] width 28 height 11
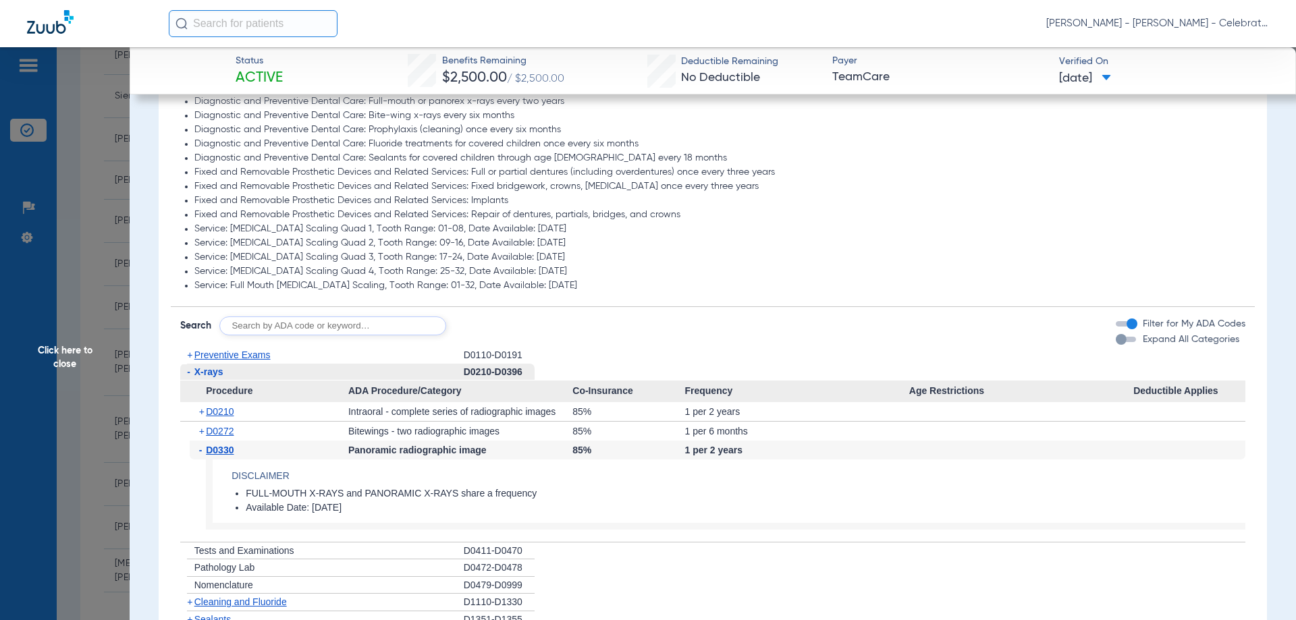
click at [216, 452] on span "D0330" at bounding box center [220, 450] width 28 height 11
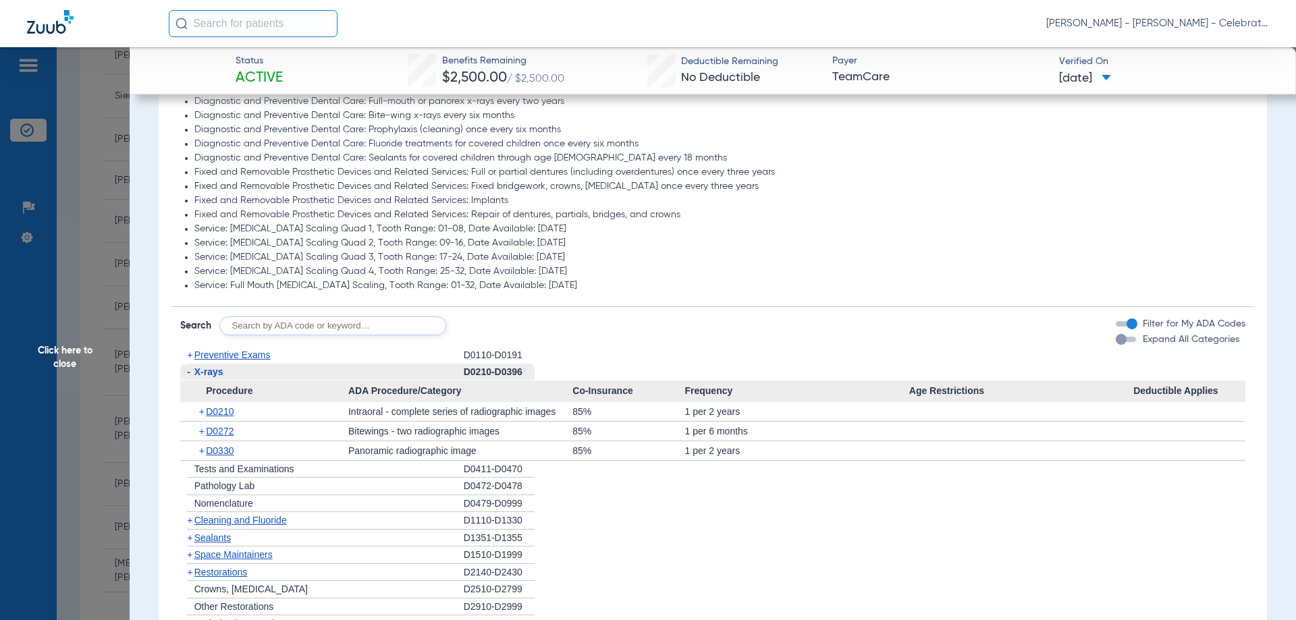
click at [75, 347] on span "Click here to close" at bounding box center [65, 357] width 130 height 620
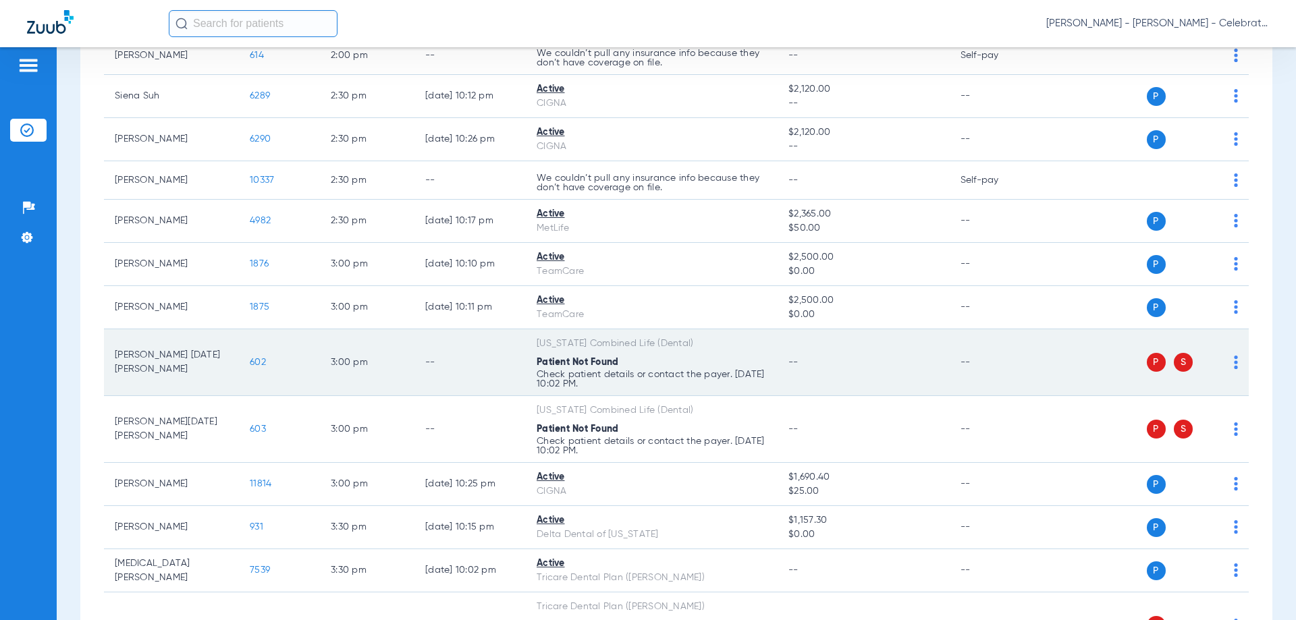
scroll to position [1013, 0]
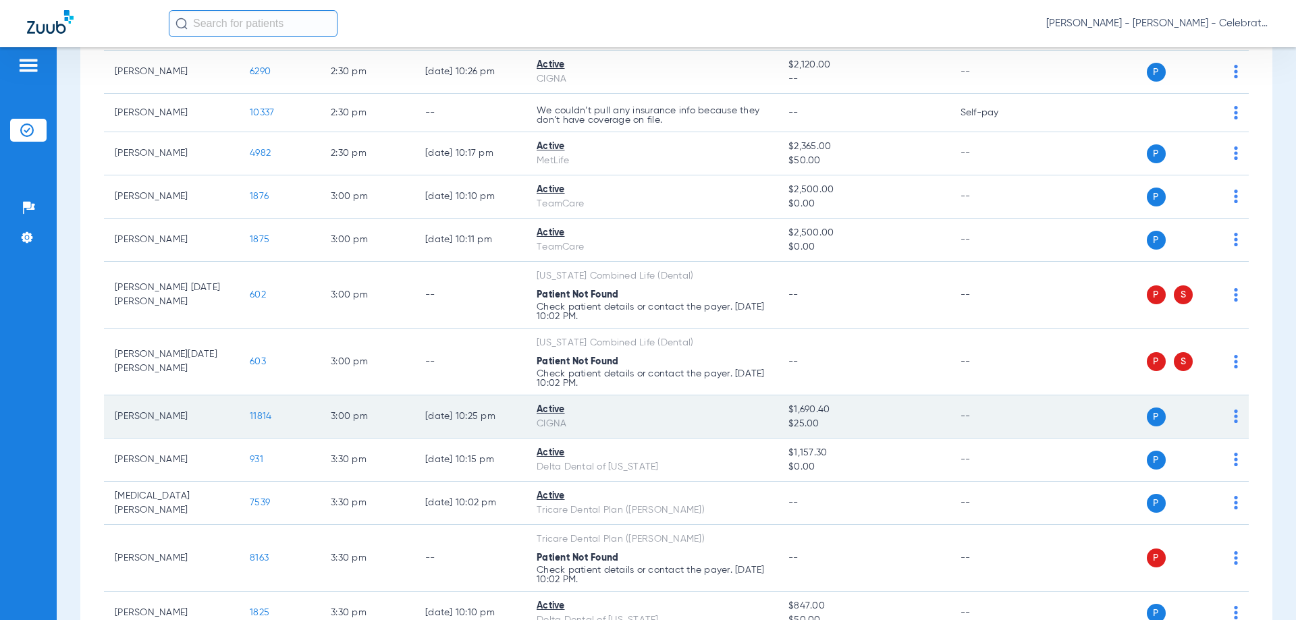
click at [259, 413] on span "11814" at bounding box center [261, 416] width 22 height 9
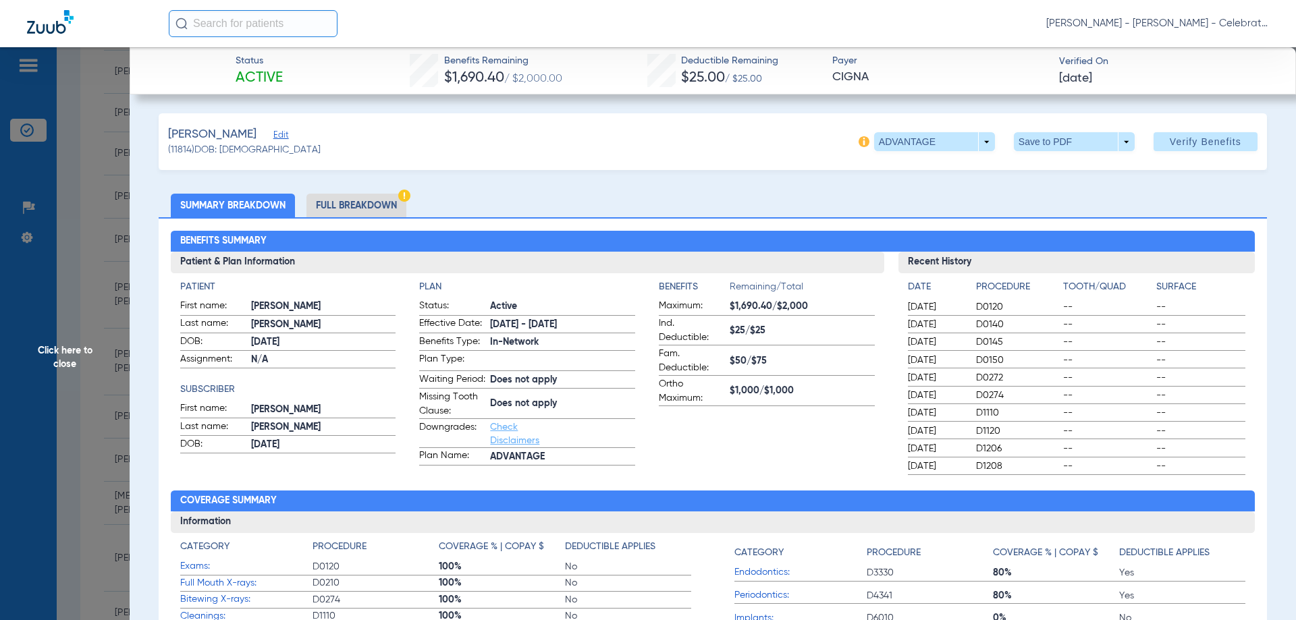
click at [63, 344] on span "Click here to close" at bounding box center [65, 357] width 130 height 620
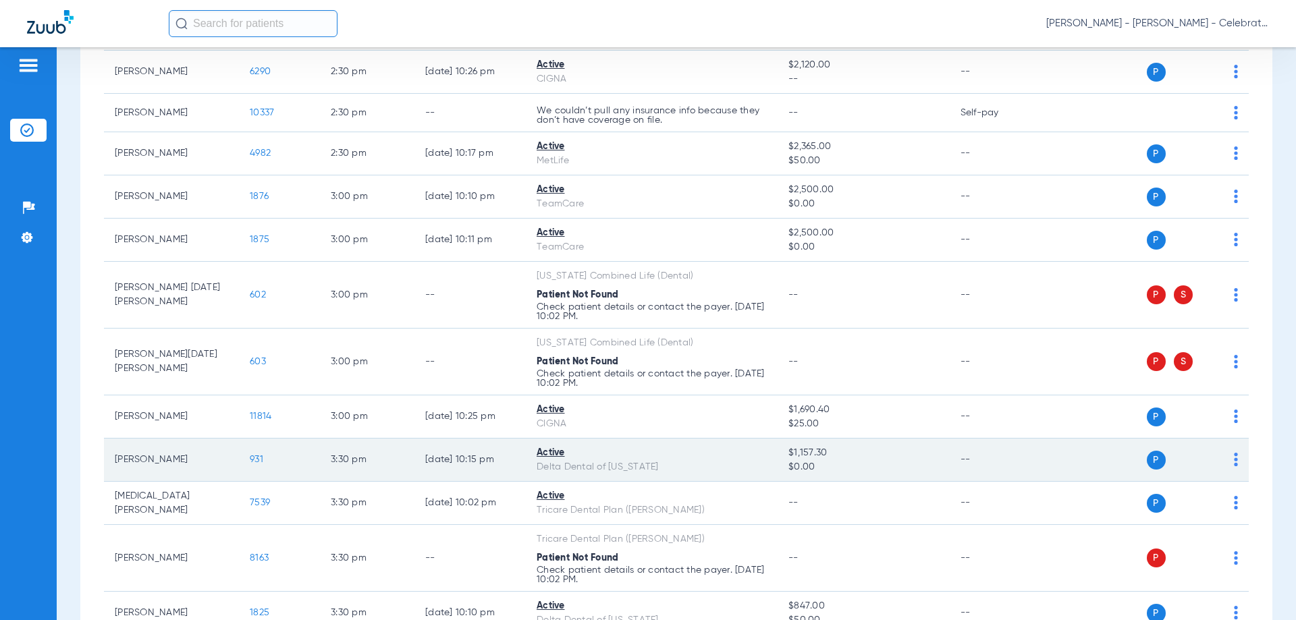
click at [257, 460] on span "931" at bounding box center [257, 459] width 14 height 9
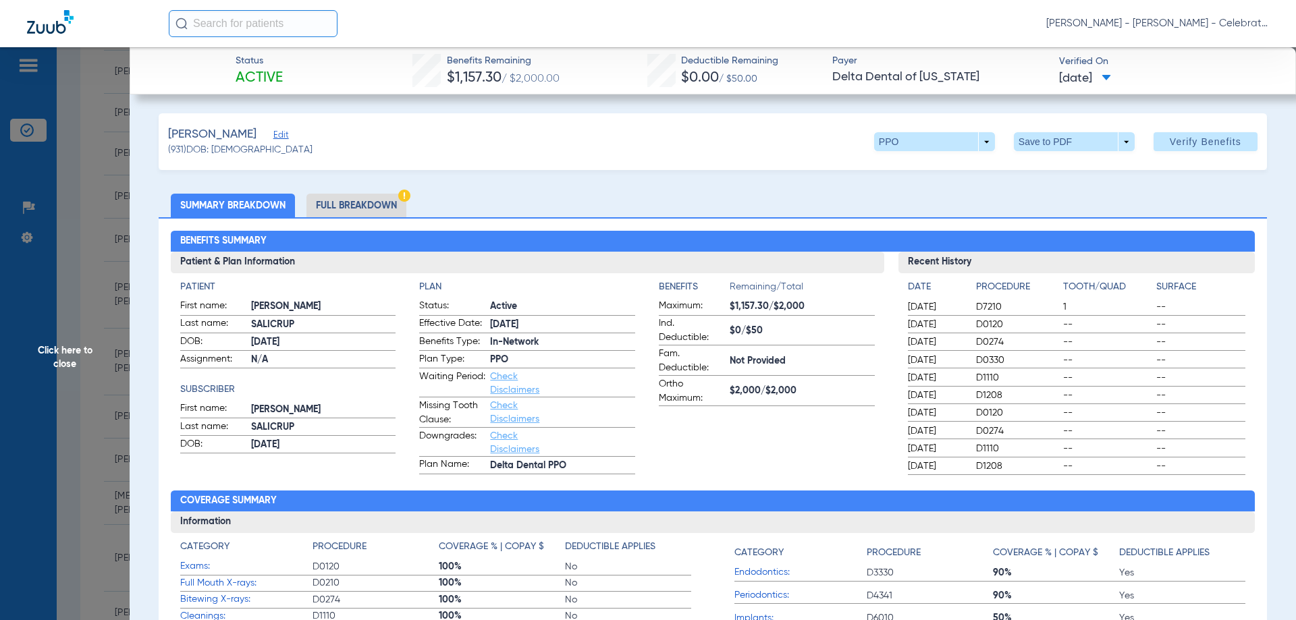
click at [367, 203] on li "Full Breakdown" at bounding box center [356, 206] width 100 height 24
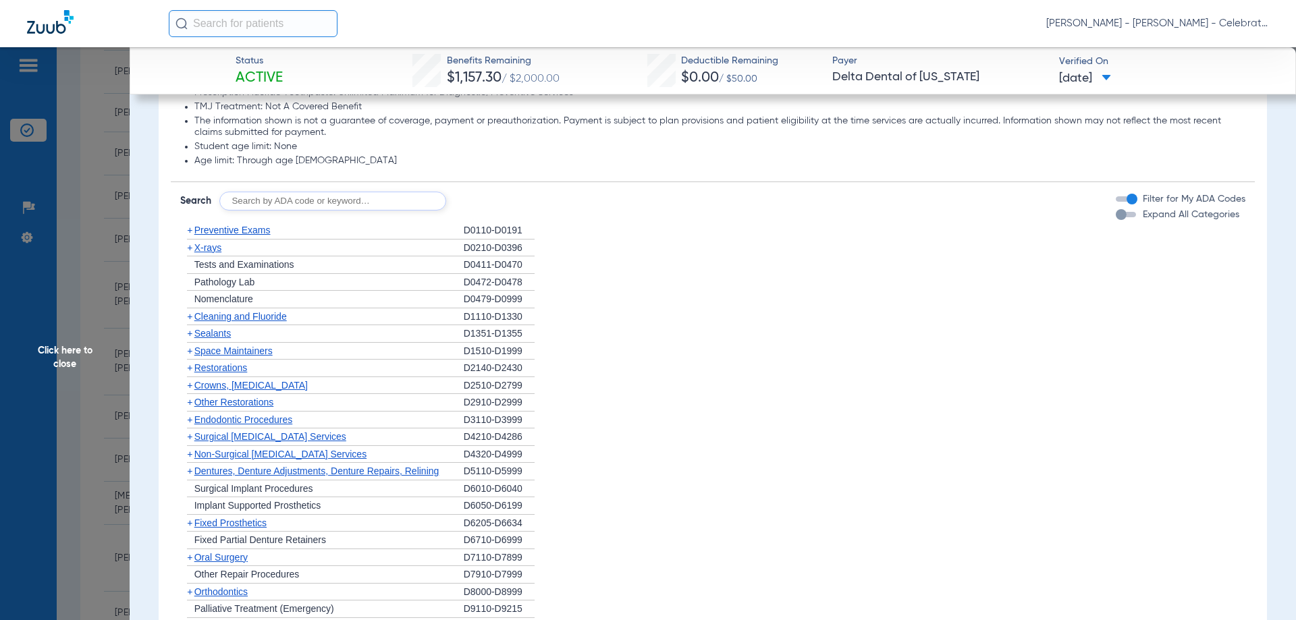
scroll to position [1215, 0]
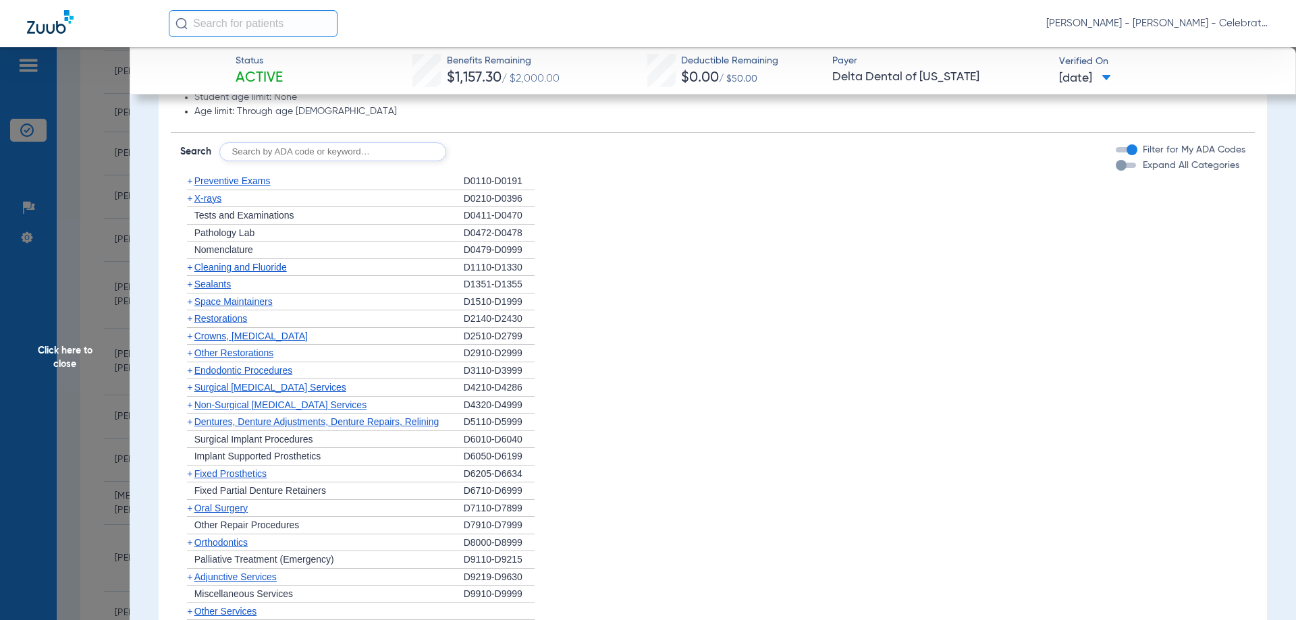
click at [254, 178] on span "Preventive Exams" at bounding box center [232, 181] width 76 height 11
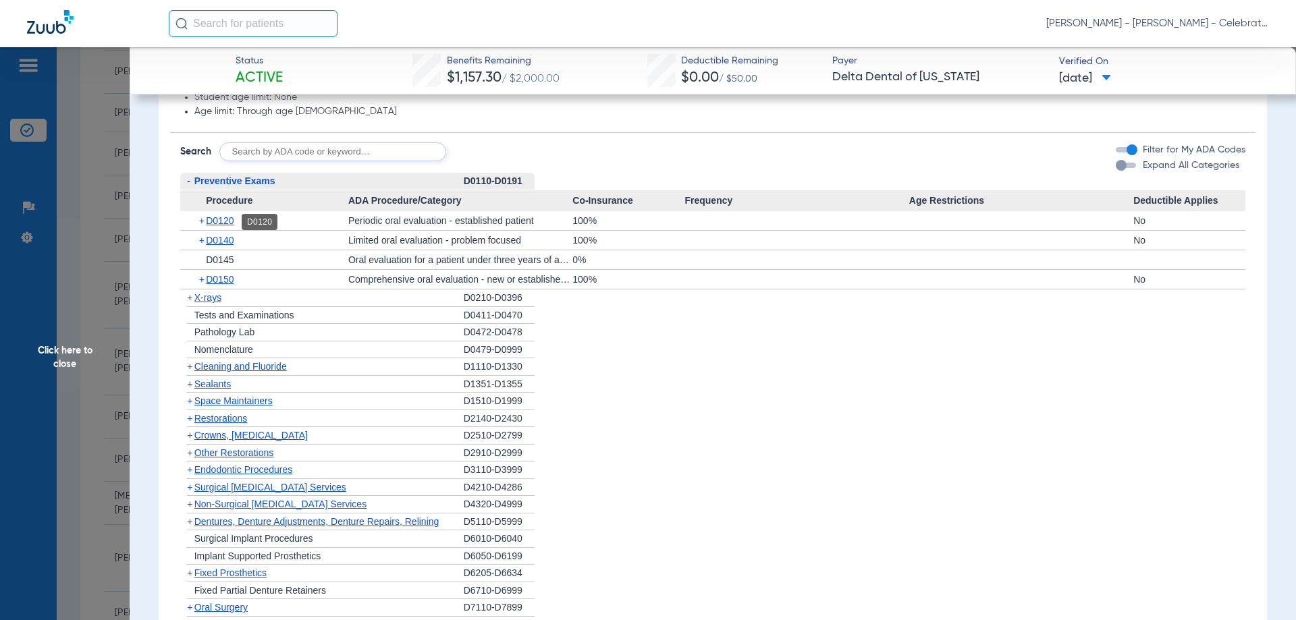
click at [217, 223] on span "D0120" at bounding box center [220, 220] width 28 height 11
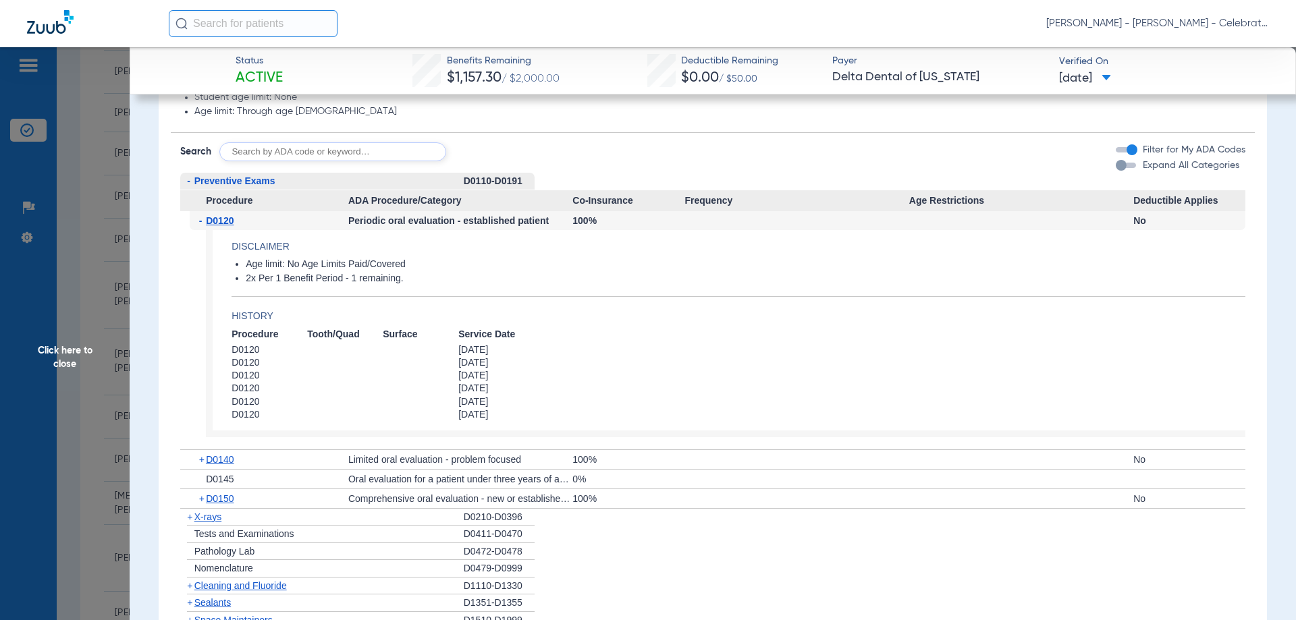
click at [217, 223] on span "D0120" at bounding box center [220, 220] width 28 height 11
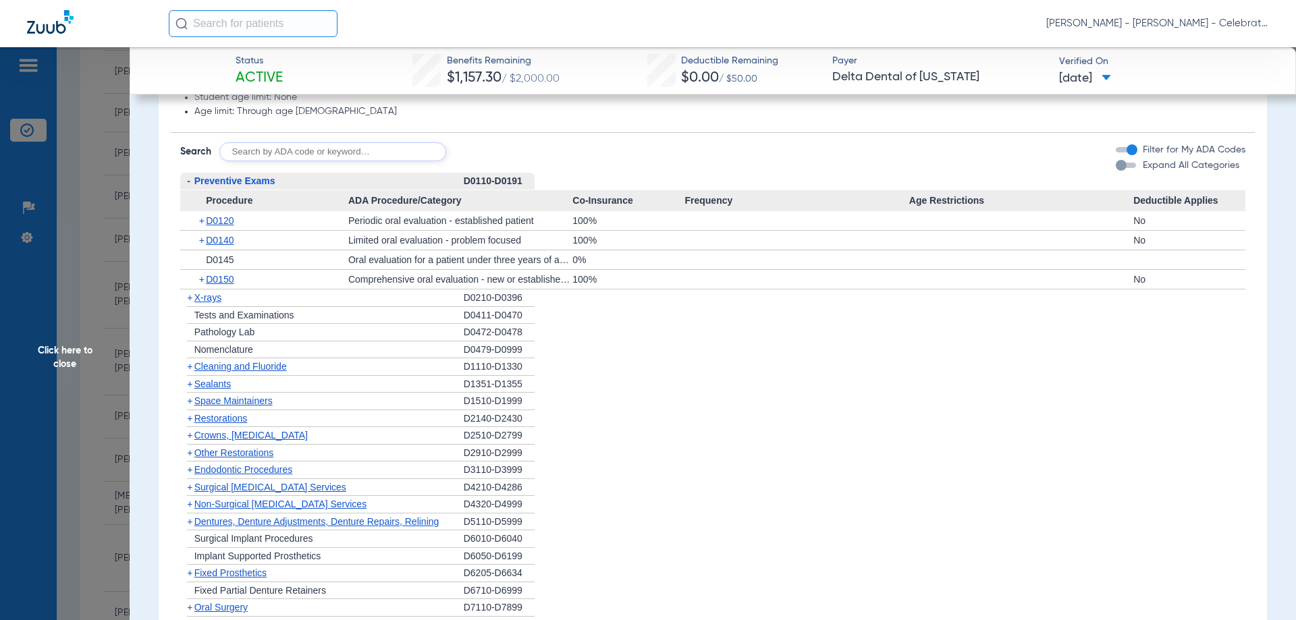
click at [223, 180] on span "Preventive Exams" at bounding box center [234, 181] width 81 height 11
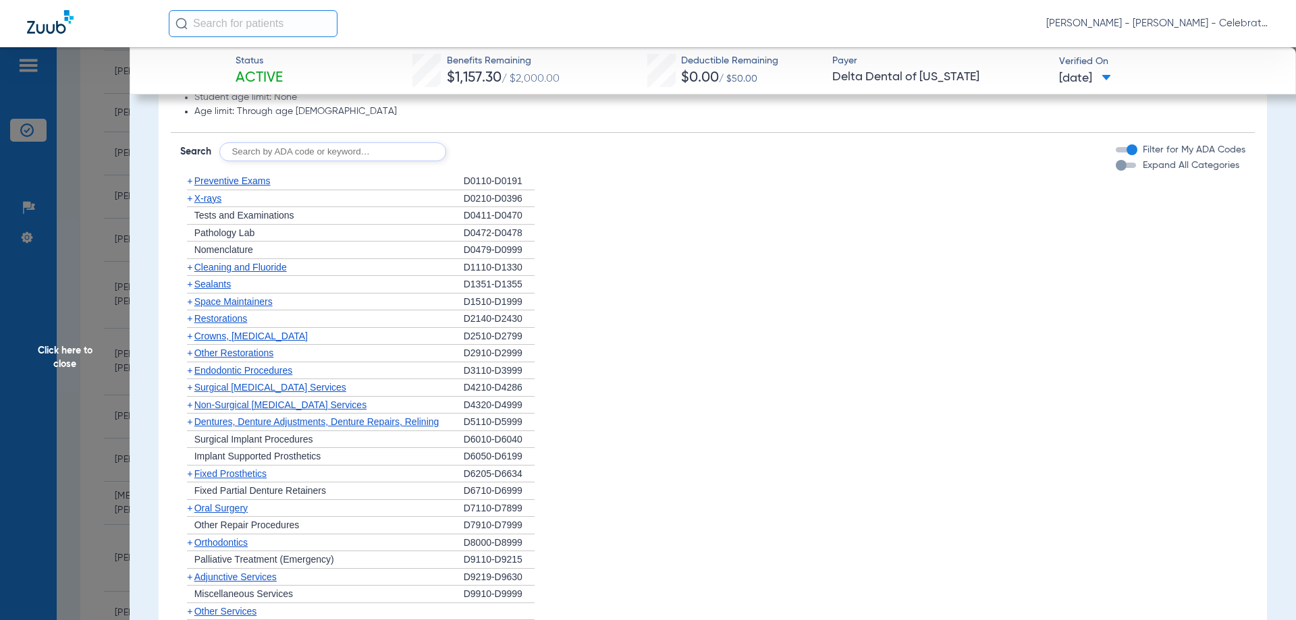
click at [217, 271] on span "Cleaning and Fluoride" at bounding box center [240, 267] width 92 height 11
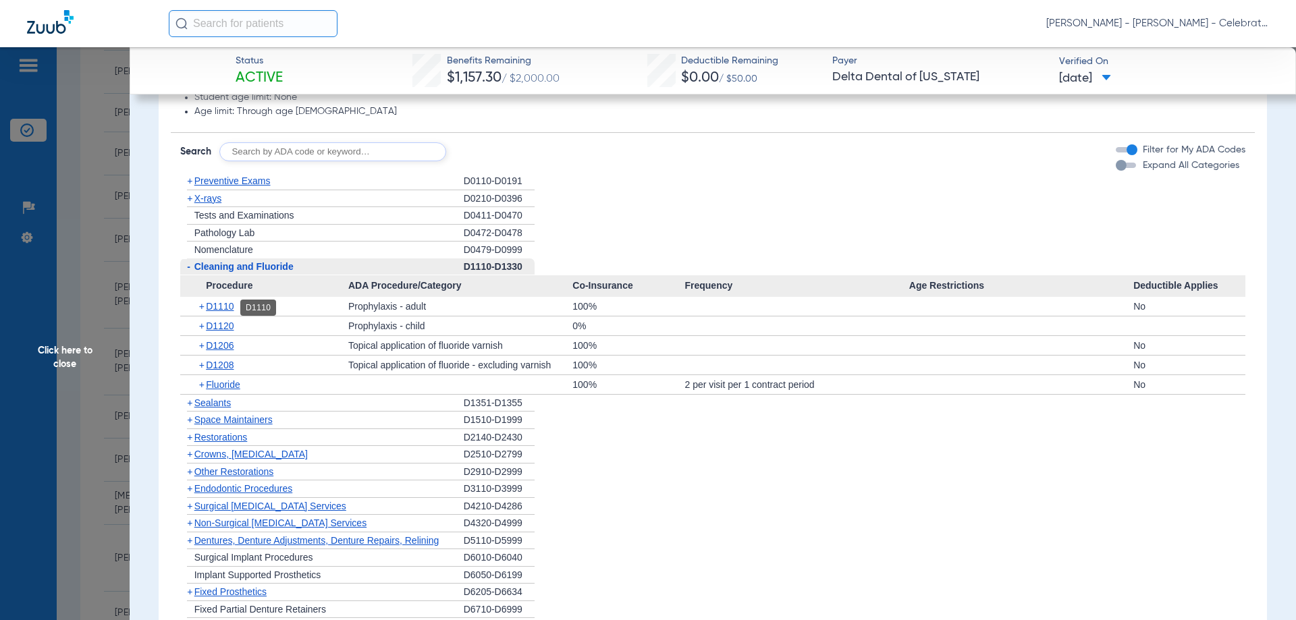
click at [225, 306] on span "D1110" at bounding box center [220, 306] width 28 height 11
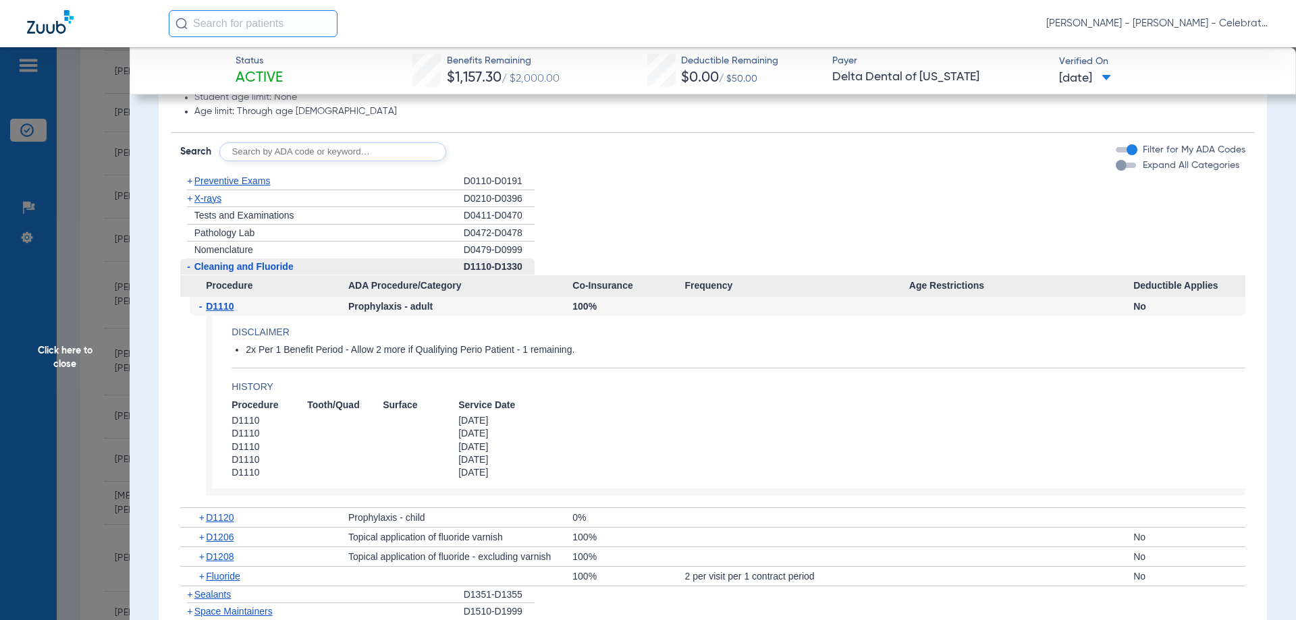
click at [225, 306] on span "D1110" at bounding box center [220, 306] width 28 height 11
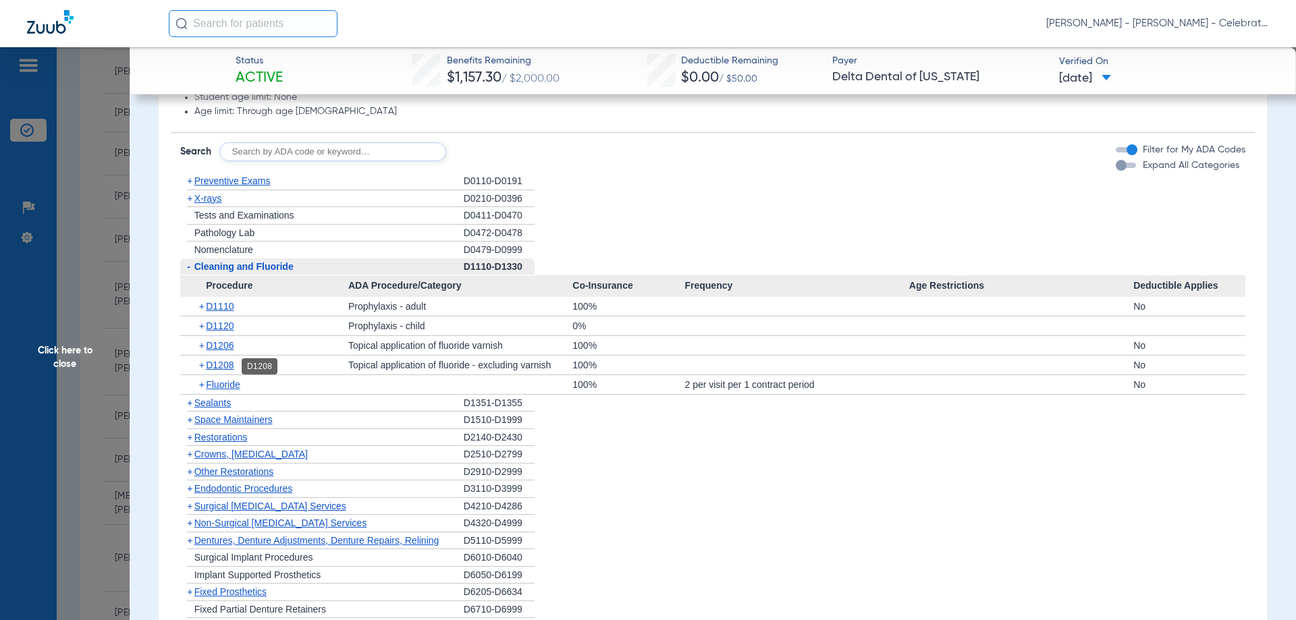
click at [223, 367] on span "D1208" at bounding box center [220, 365] width 28 height 11
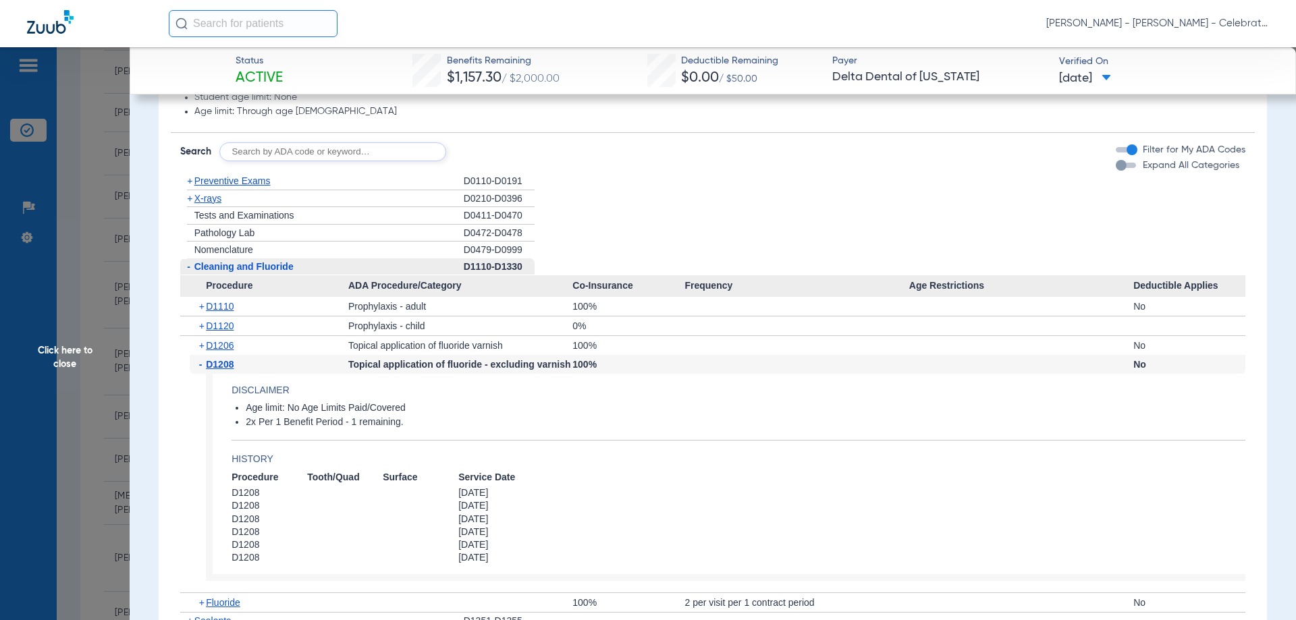
click at [223, 367] on span "D1208" at bounding box center [220, 364] width 28 height 11
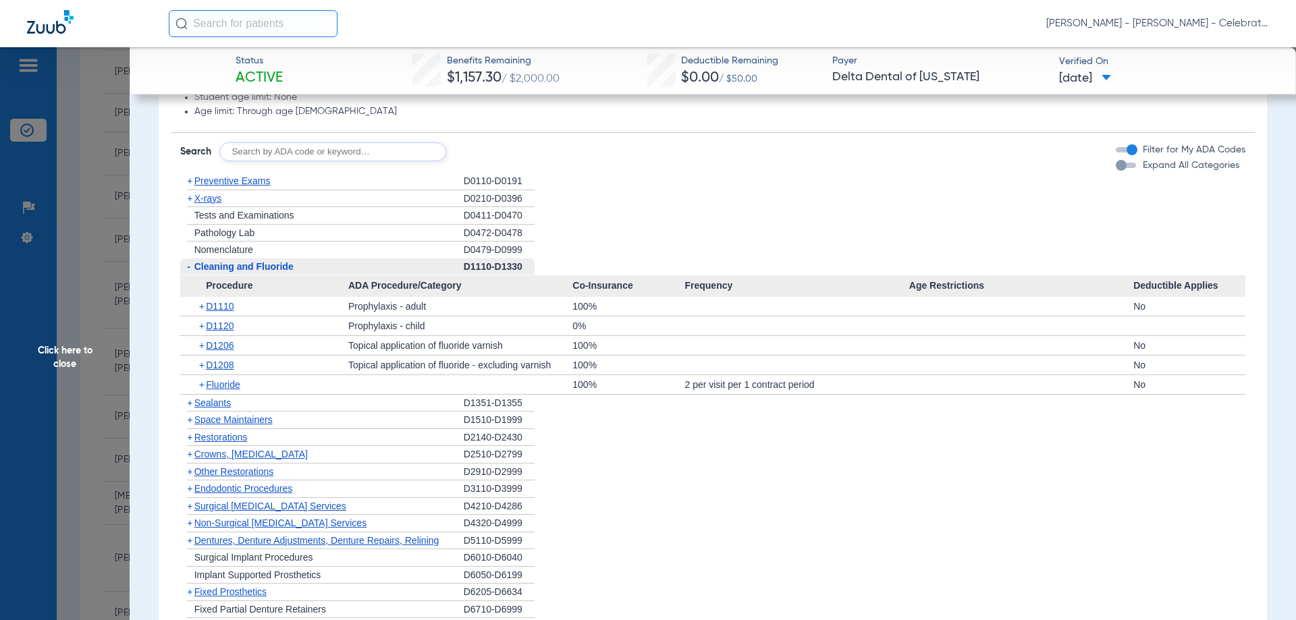
drag, startPoint x: 222, startPoint y: 269, endPoint x: 211, endPoint y: 217, distance: 52.6
click at [222, 263] on span "Cleaning and Fluoride" at bounding box center [243, 266] width 99 height 11
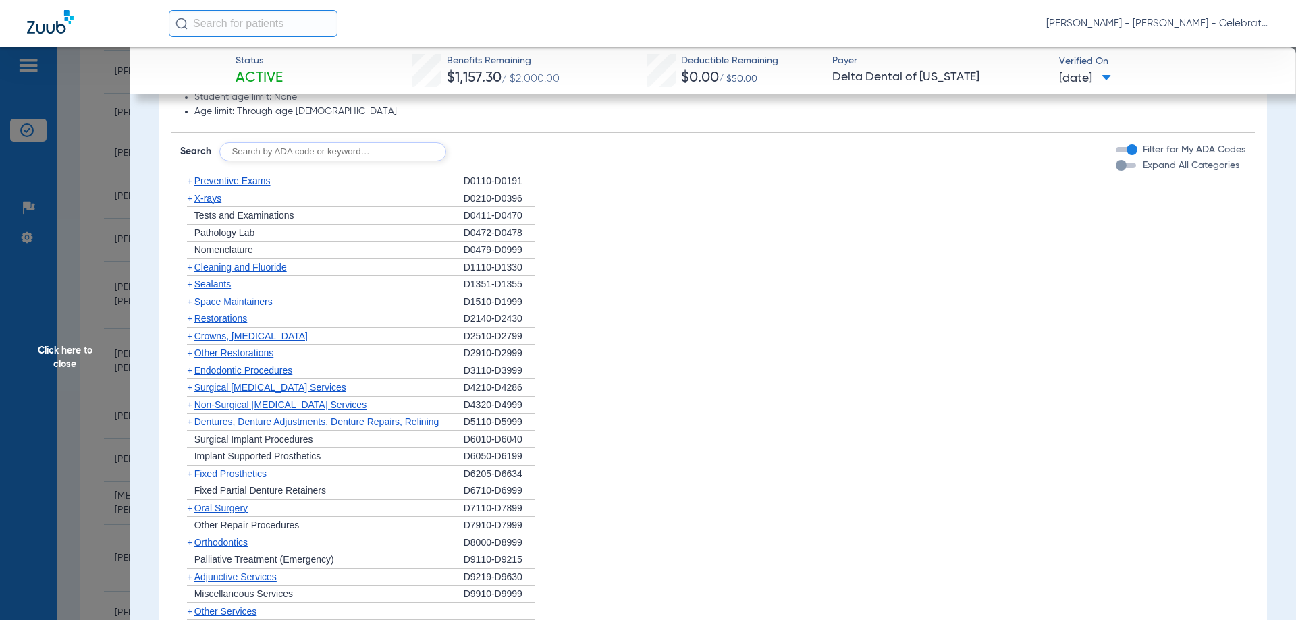
click at [208, 203] on span "X-rays" at bounding box center [207, 198] width 27 height 11
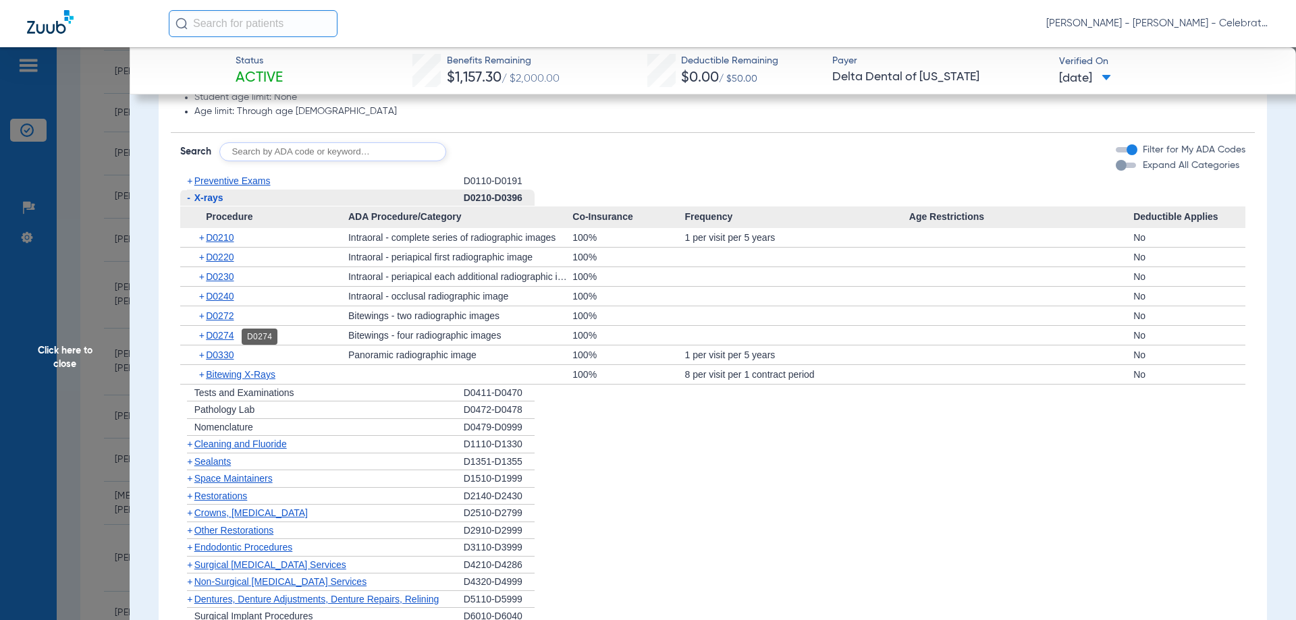
click at [218, 331] on span "D0274" at bounding box center [220, 335] width 28 height 11
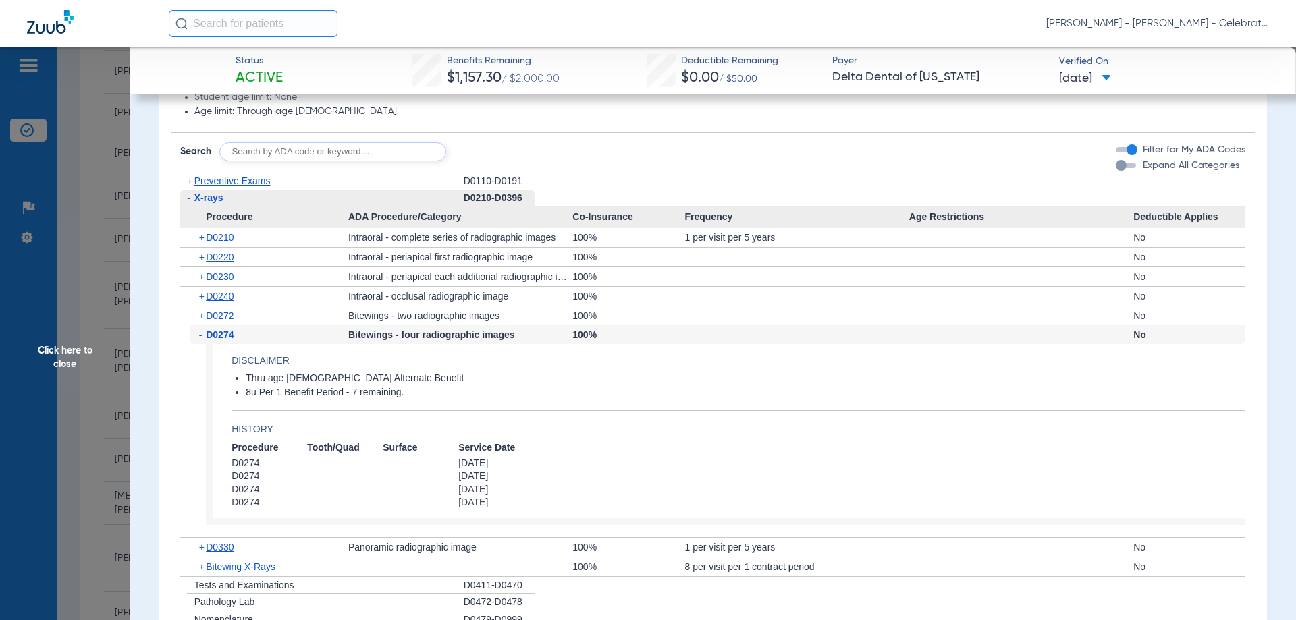
click at [218, 331] on span "D0274" at bounding box center [220, 334] width 28 height 11
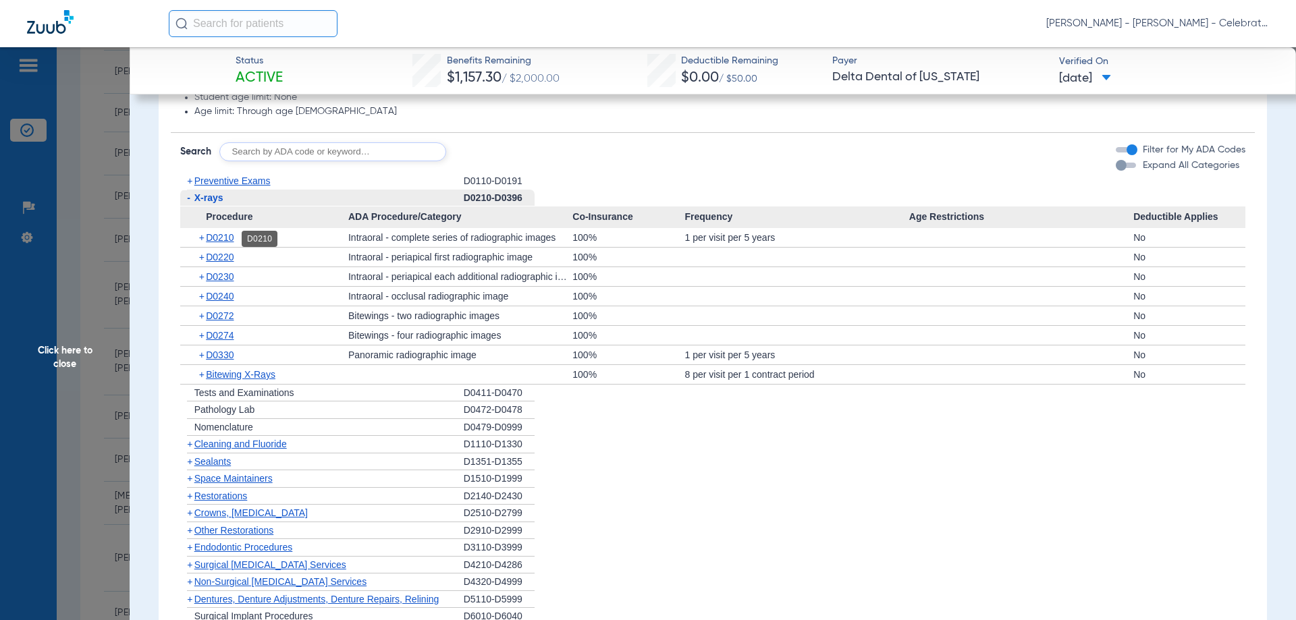
click at [225, 240] on span "D0210" at bounding box center [220, 237] width 28 height 11
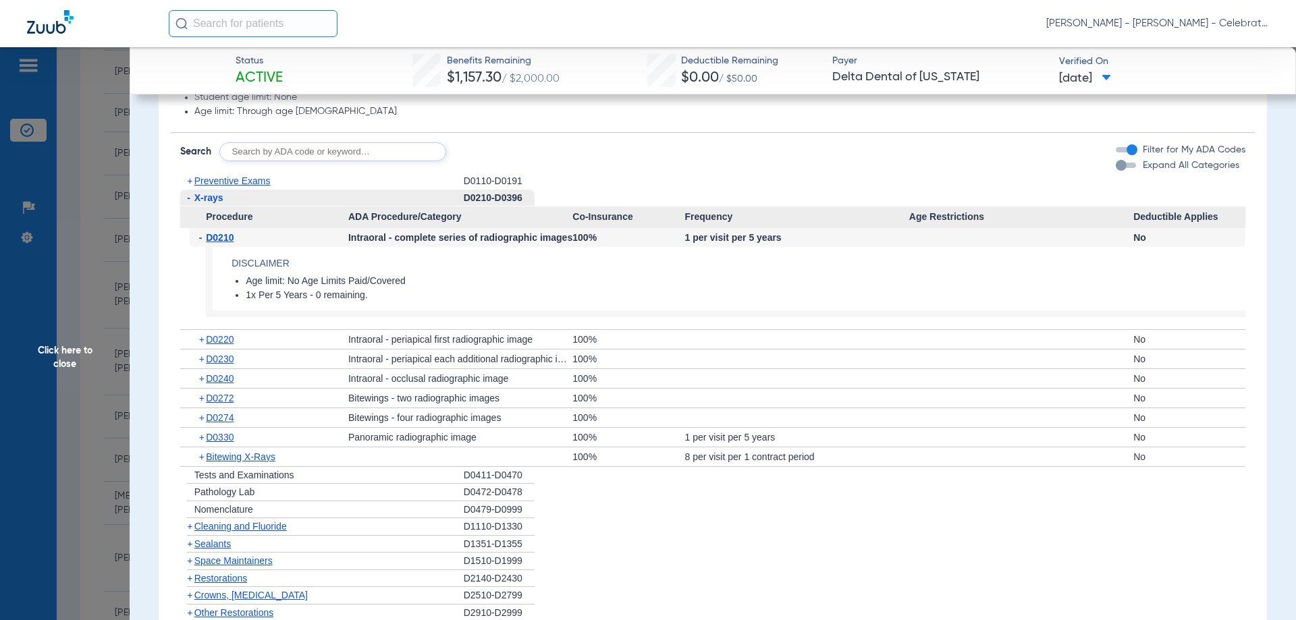
click at [226, 240] on span "D0210" at bounding box center [220, 237] width 28 height 11
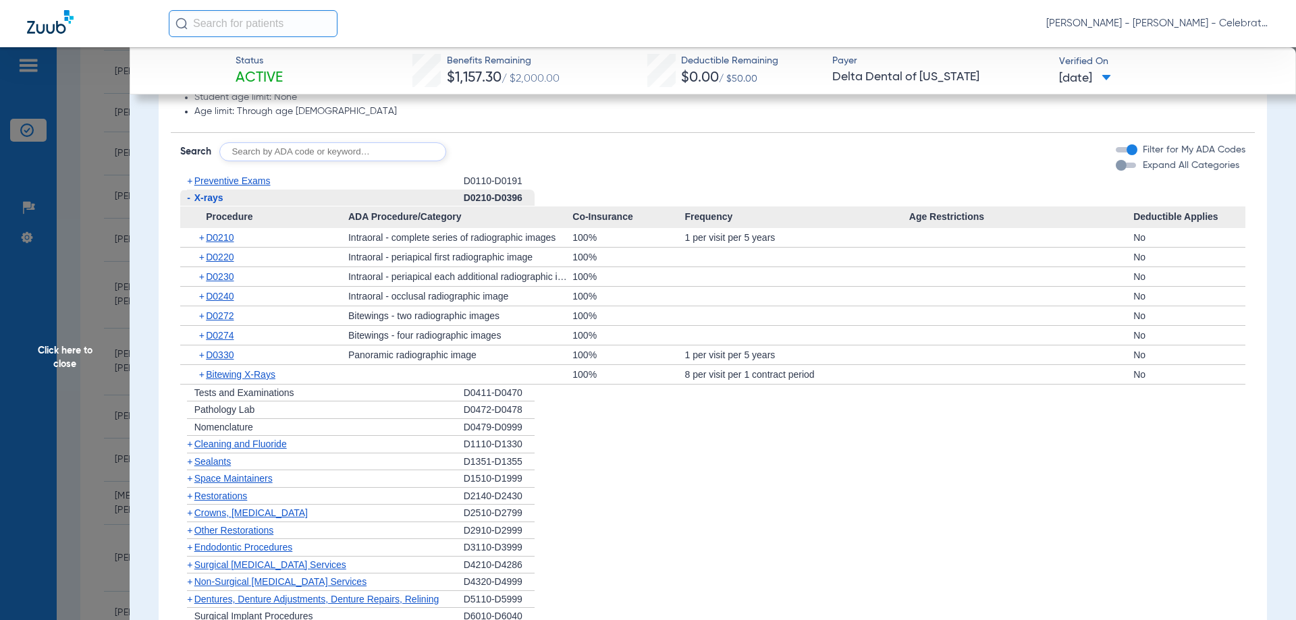
click at [223, 200] on span "X-rays" at bounding box center [208, 197] width 29 height 11
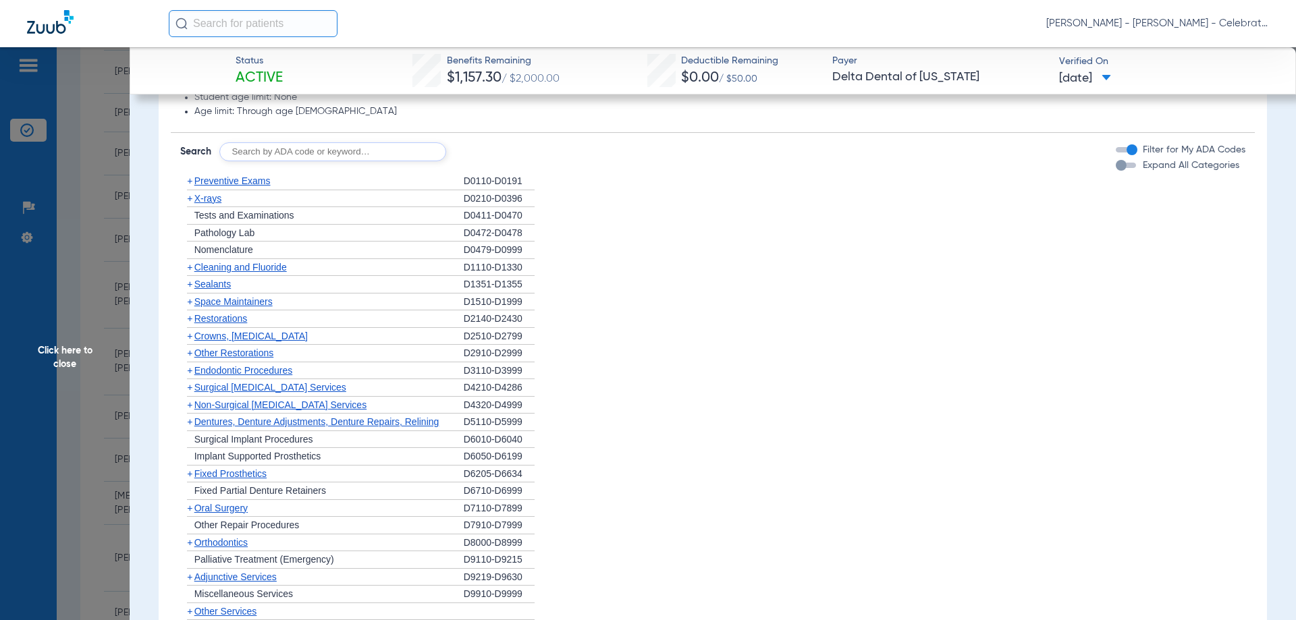
click at [223, 283] on span "Sealants" at bounding box center [212, 284] width 36 height 11
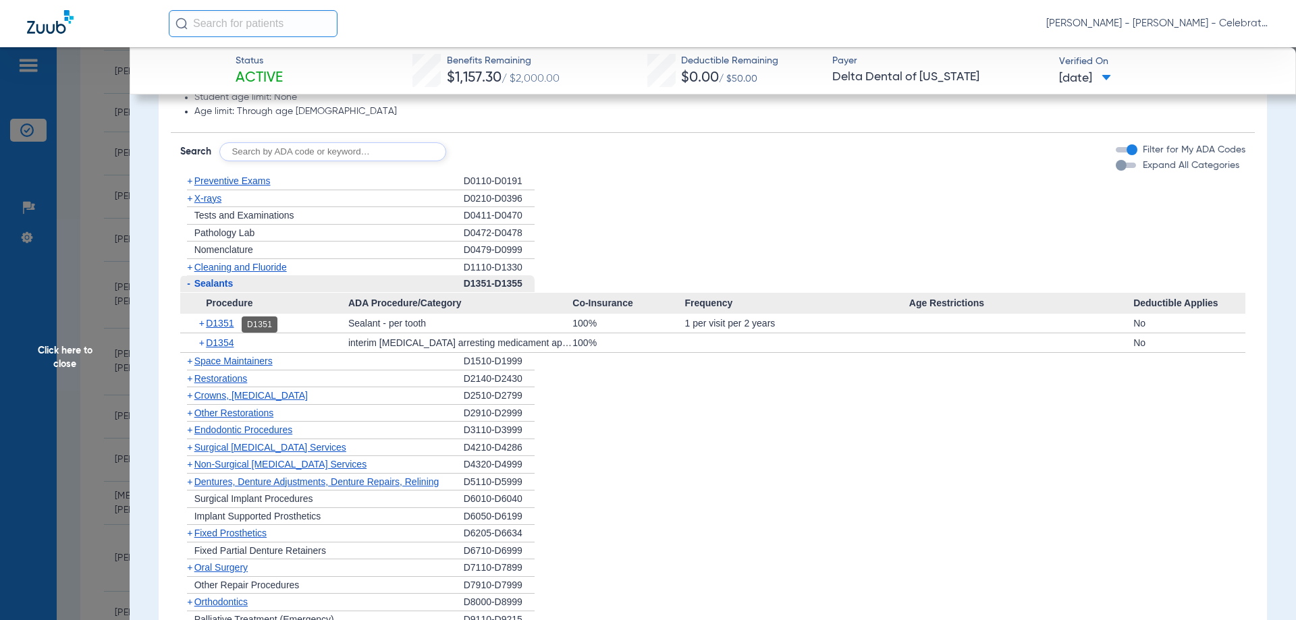
click at [232, 321] on span "D1351" at bounding box center [220, 323] width 28 height 11
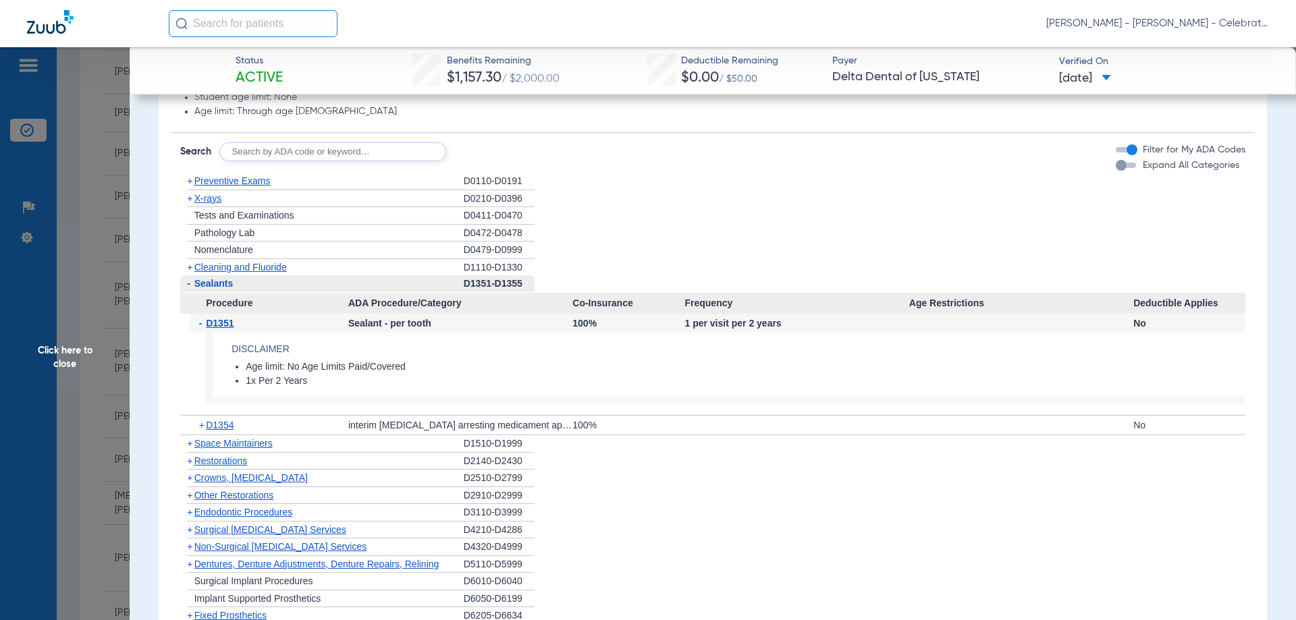
click at [69, 348] on span "Click here to close" at bounding box center [65, 357] width 130 height 620
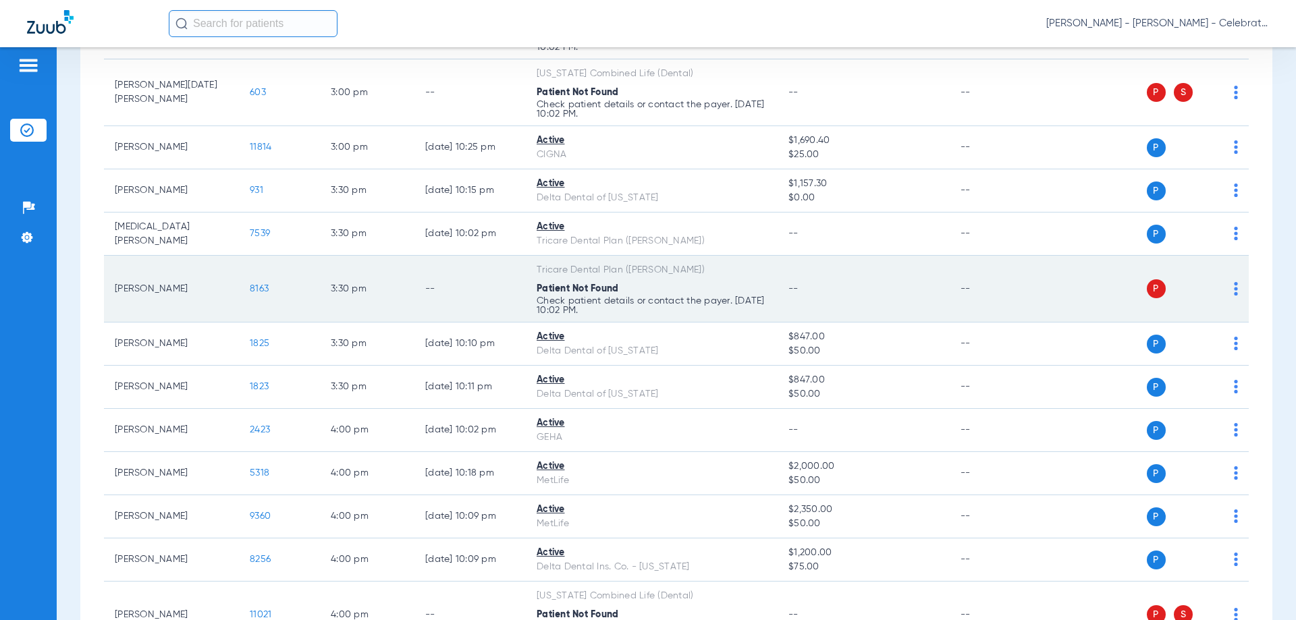
scroll to position [1283, 0]
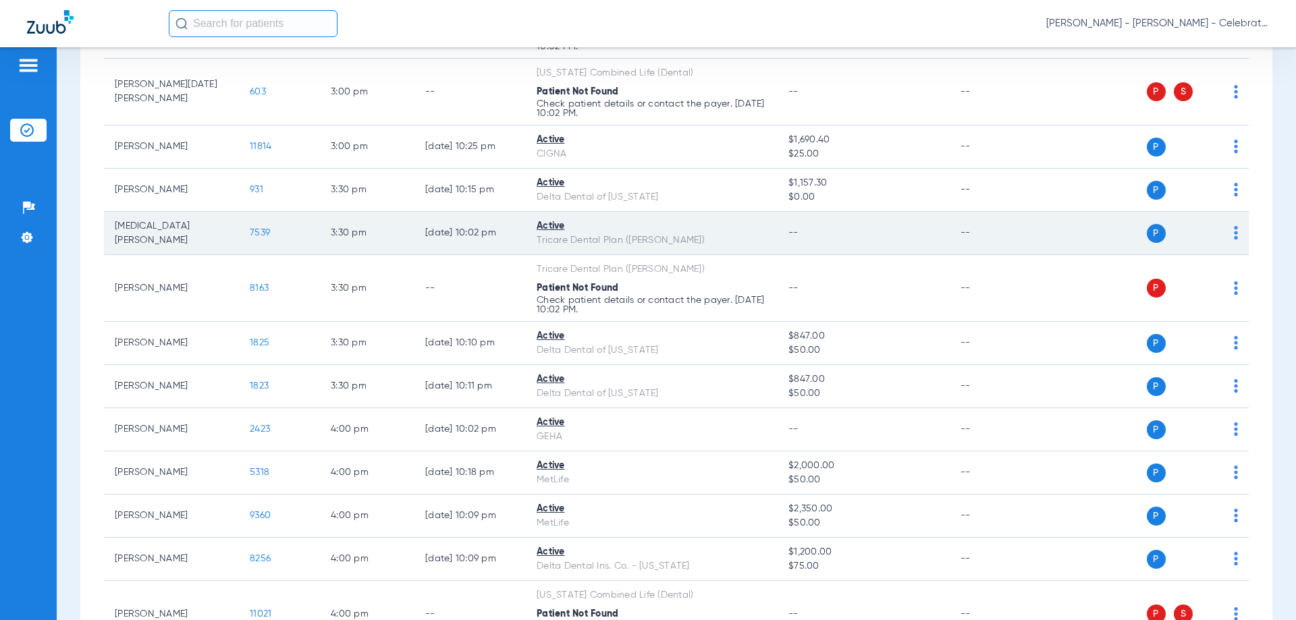
click at [260, 230] on span "7539" at bounding box center [260, 232] width 20 height 9
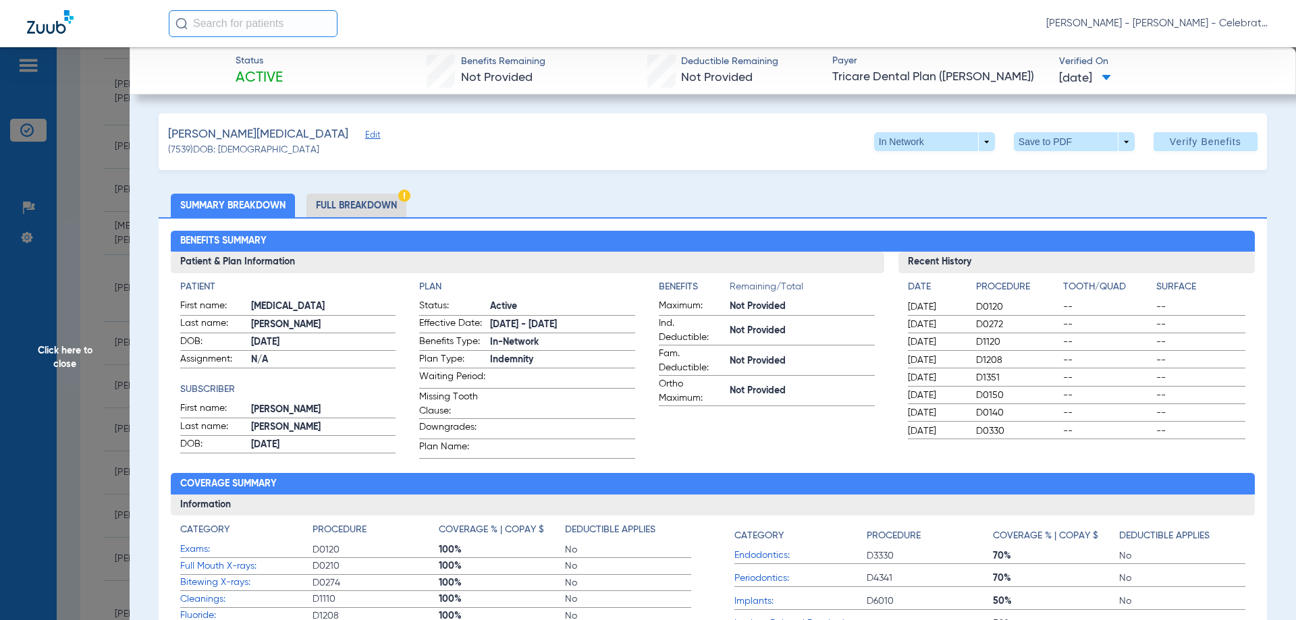
click at [353, 202] on li "Full Breakdown" at bounding box center [356, 206] width 100 height 24
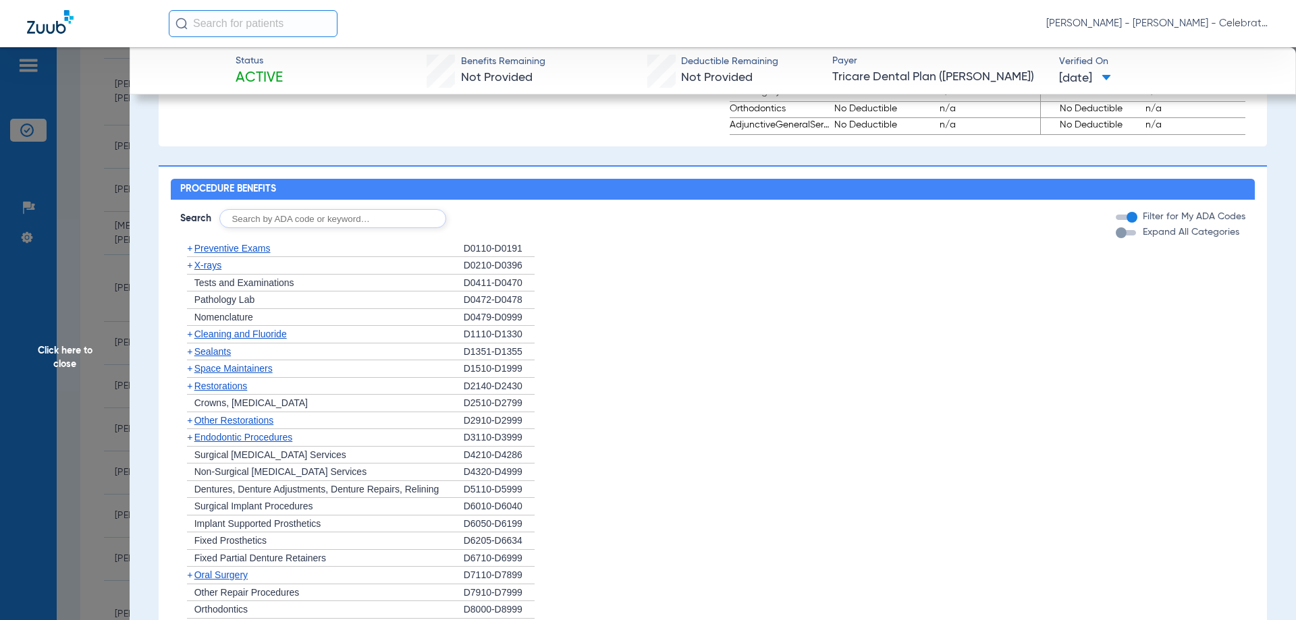
scroll to position [1080, 0]
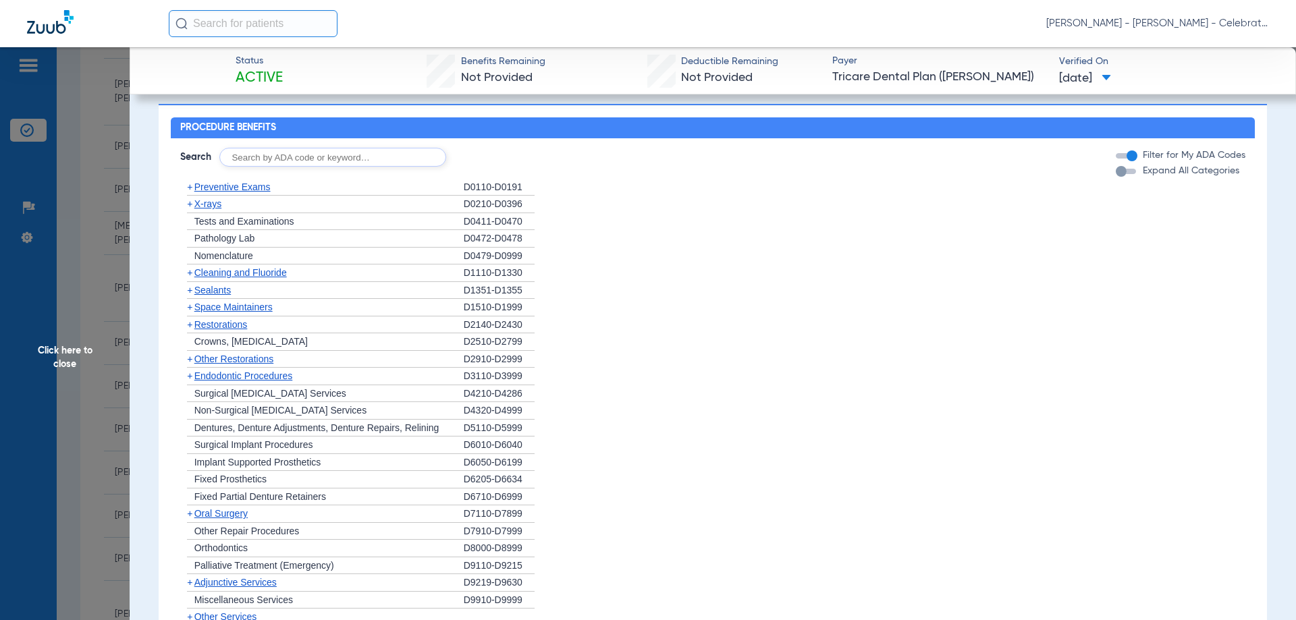
click at [195, 207] on span "X-rays" at bounding box center [207, 203] width 27 height 11
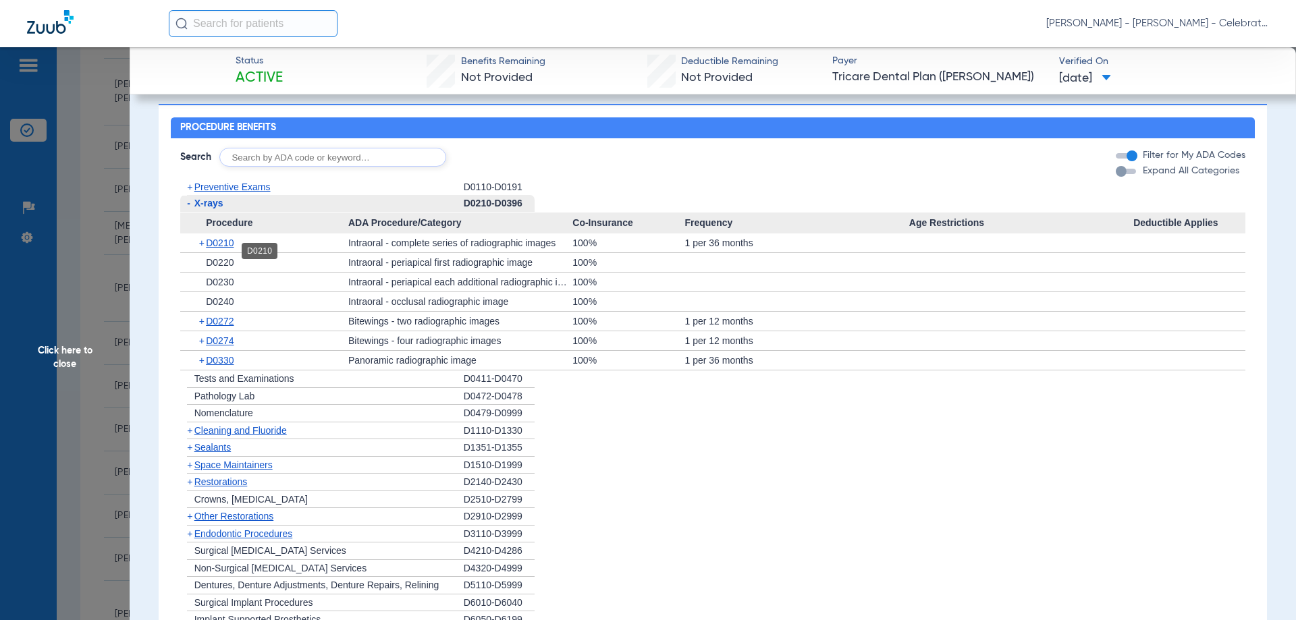
click at [234, 248] on span "D0210" at bounding box center [220, 243] width 28 height 11
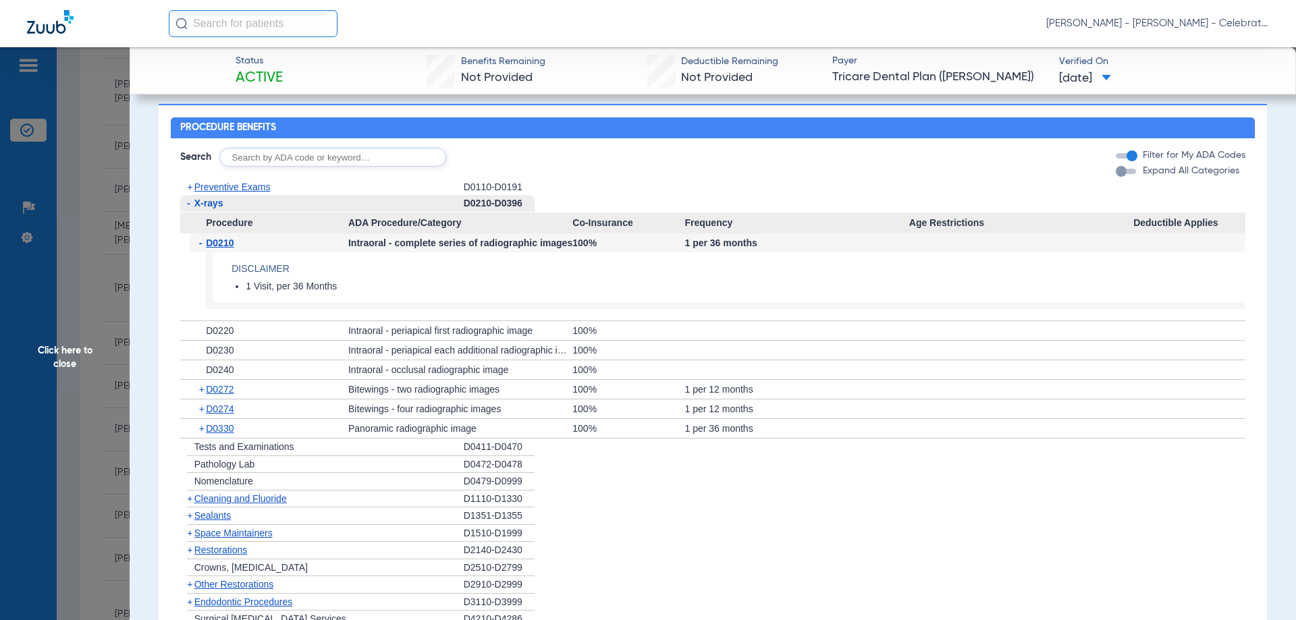
click at [234, 248] on span "D0210" at bounding box center [220, 243] width 28 height 11
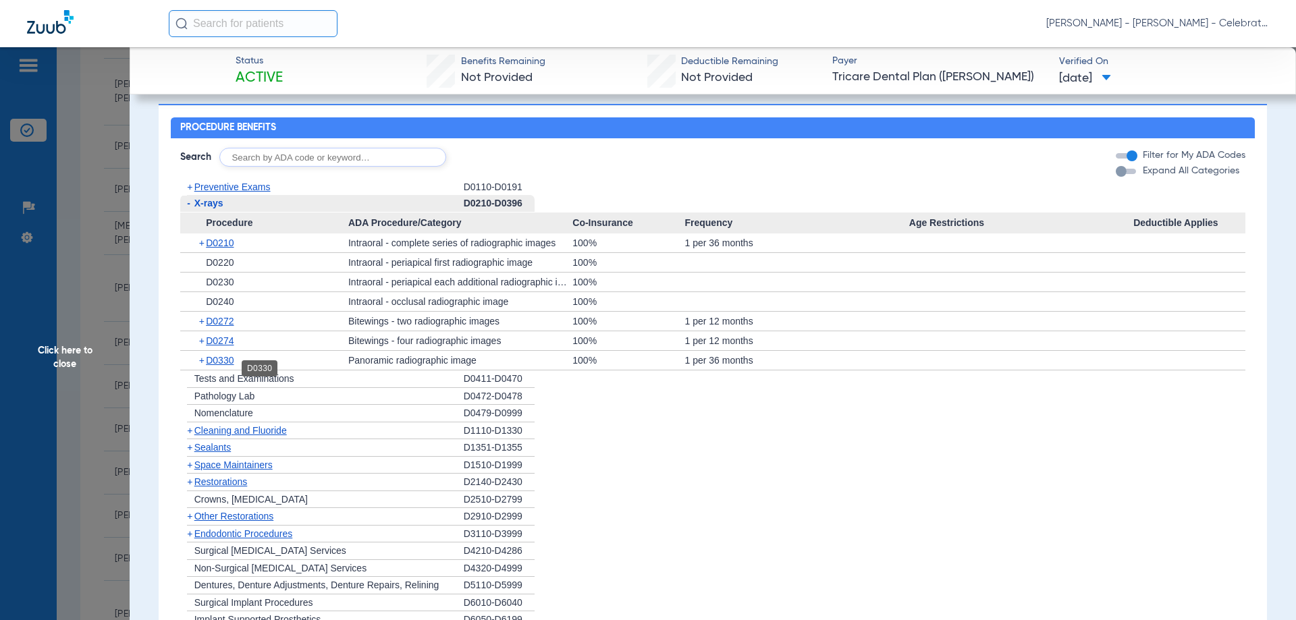
click at [227, 366] on span "D0330" at bounding box center [220, 360] width 28 height 11
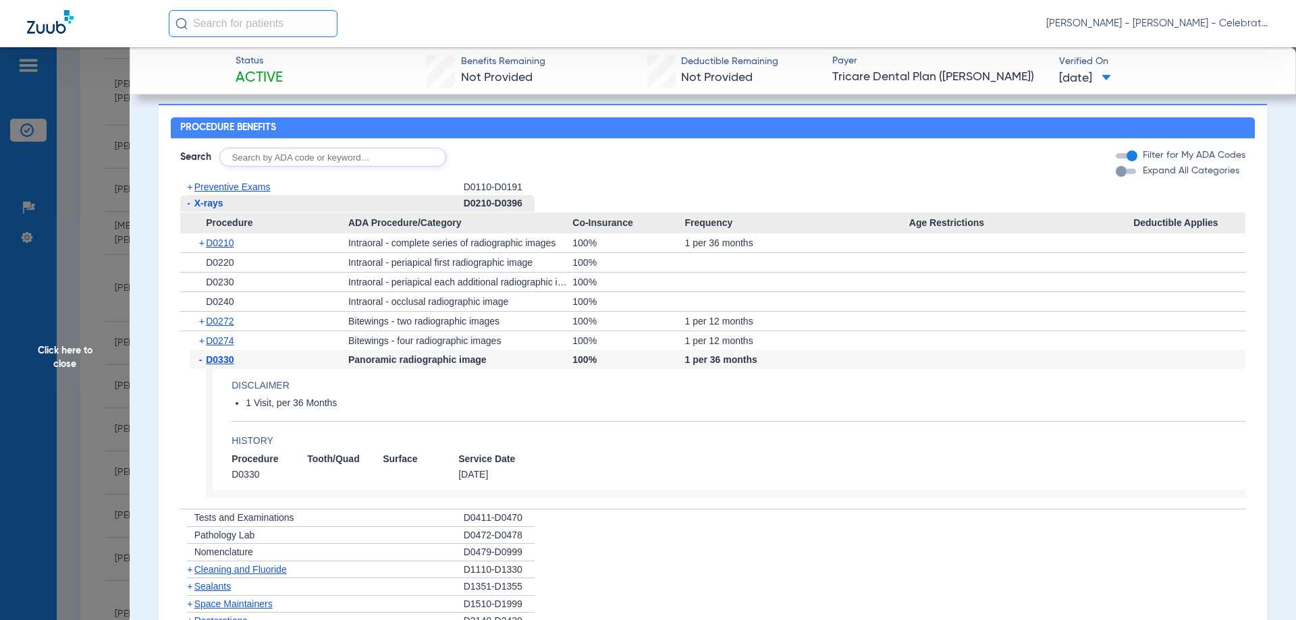
click at [227, 365] on span "D0330" at bounding box center [220, 359] width 28 height 11
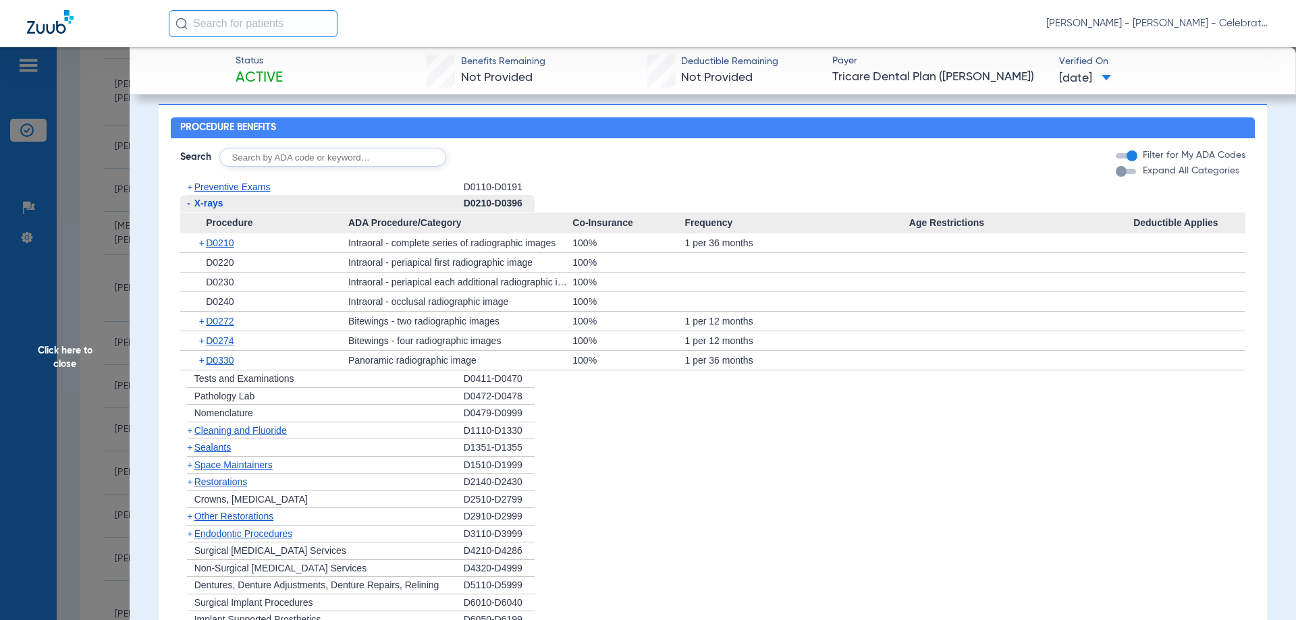
click at [196, 209] on span "X-rays" at bounding box center [208, 203] width 29 height 11
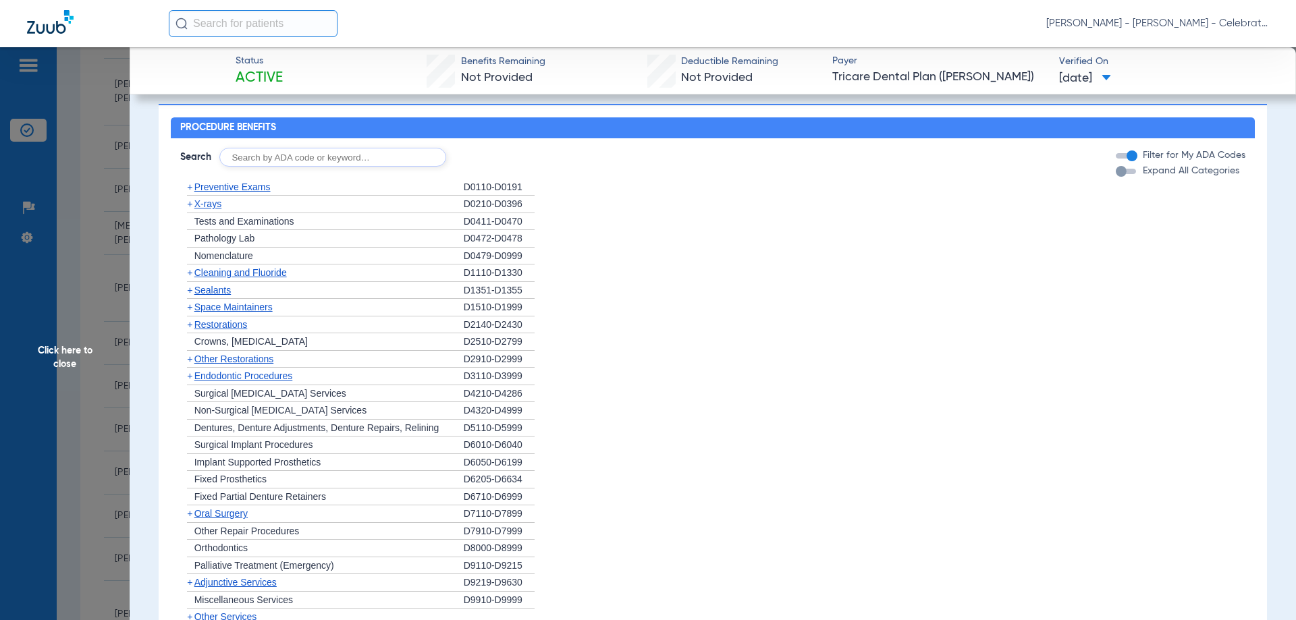
click at [211, 184] on div "Search Filter for My ADA Codes Expand All Categories + Preventive Exams D0110-D…" at bounding box center [713, 386] width 1085 height 497
click at [213, 190] on span "Preventive Exams" at bounding box center [232, 187] width 76 height 11
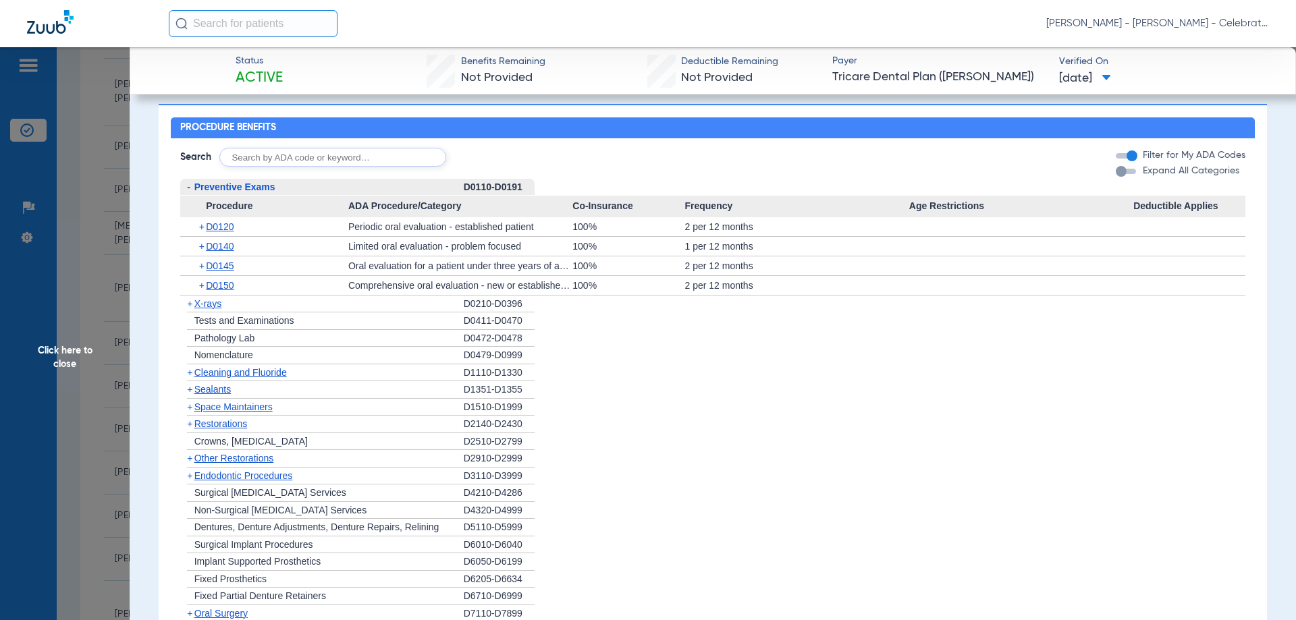
click at [223, 192] on span "Preventive Exams" at bounding box center [234, 187] width 81 height 11
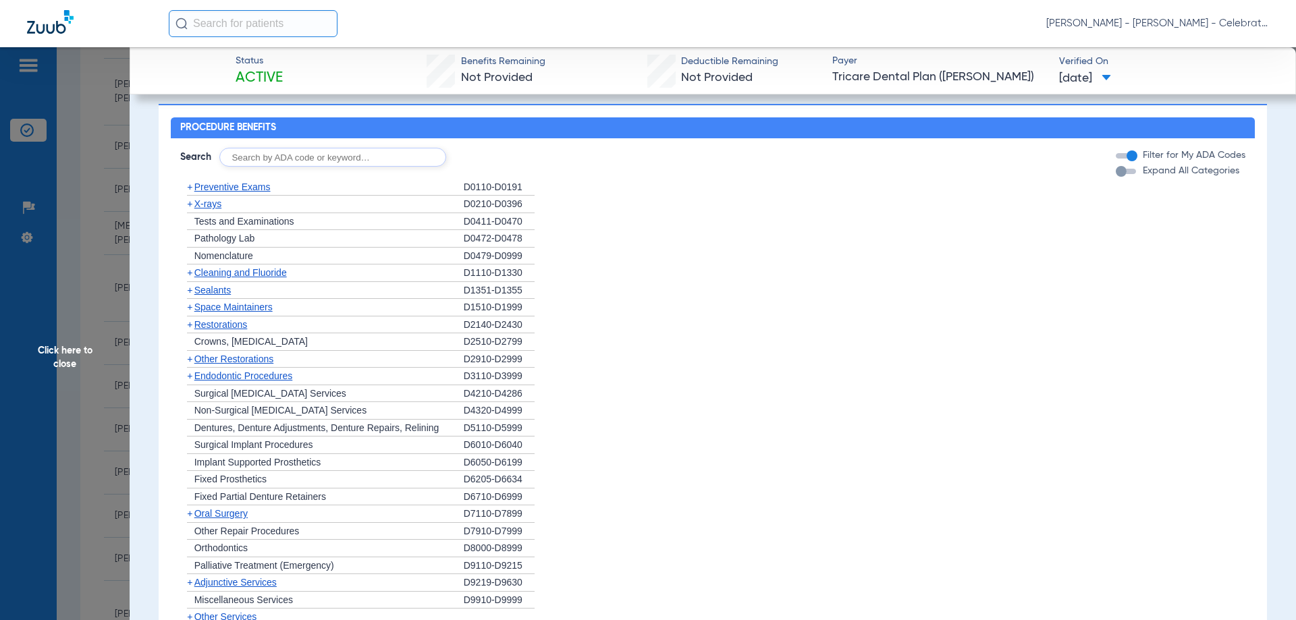
click at [236, 278] on span "Cleaning and Fluoride" at bounding box center [240, 272] width 92 height 11
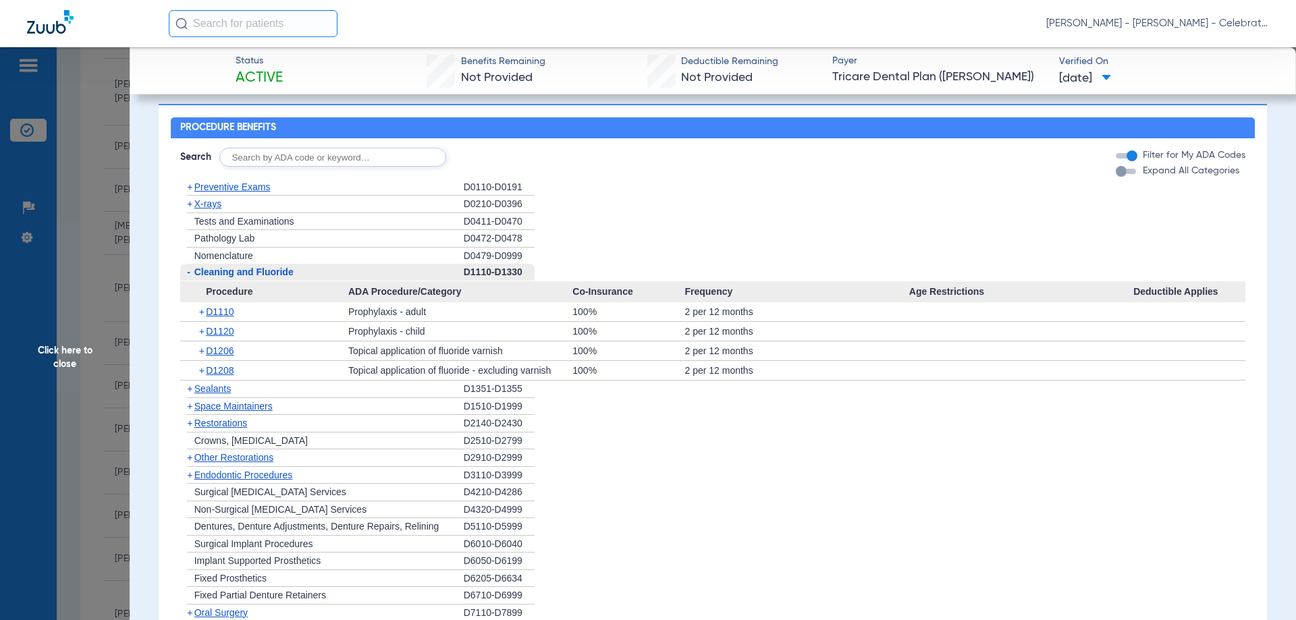
click at [213, 277] on span "Cleaning and Fluoride" at bounding box center [243, 272] width 99 height 11
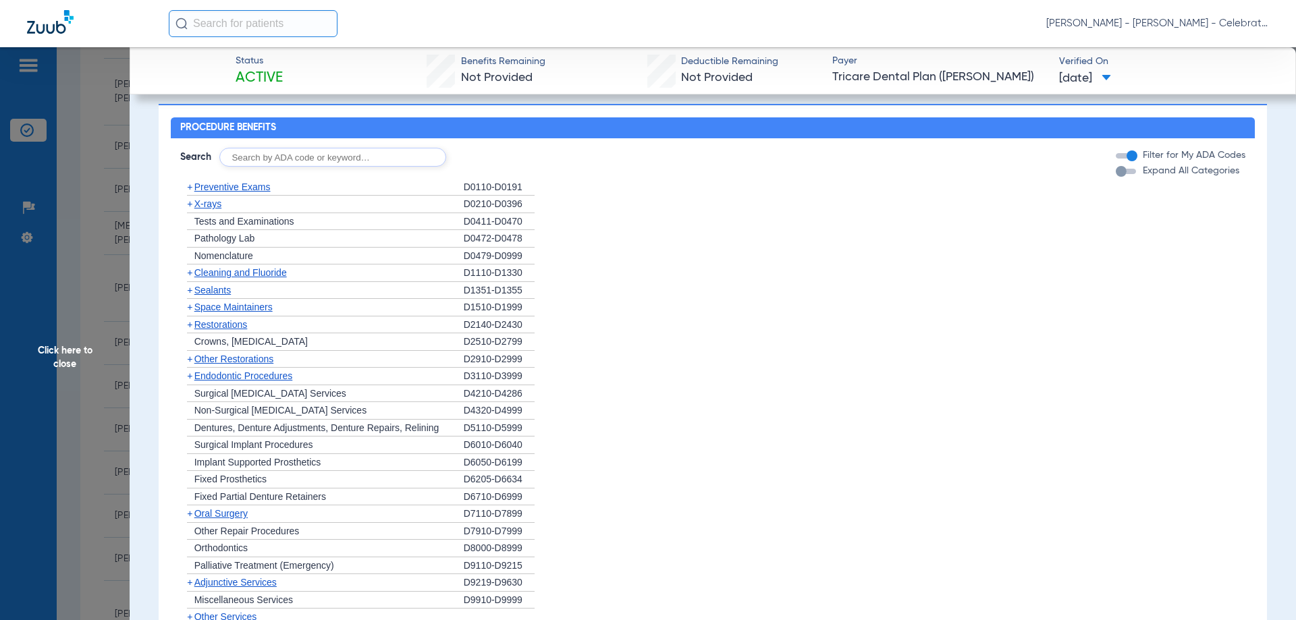
click at [208, 209] on span "X-rays" at bounding box center [207, 203] width 27 height 11
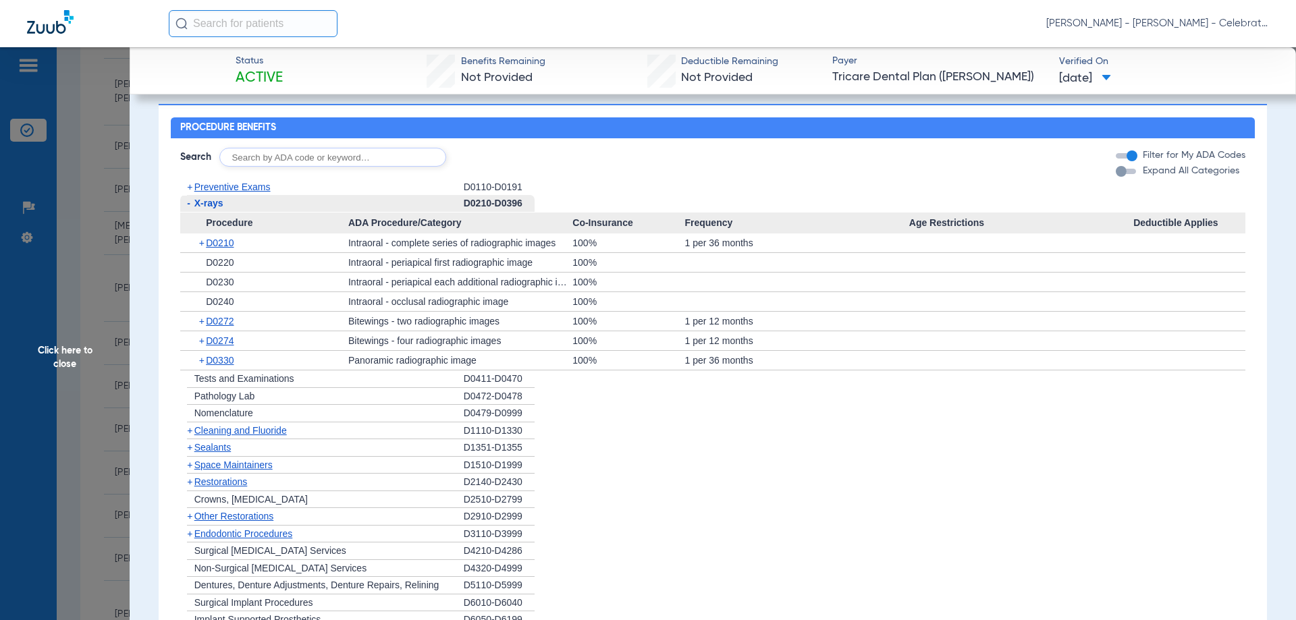
click at [221, 209] on span "X-rays" at bounding box center [208, 203] width 29 height 11
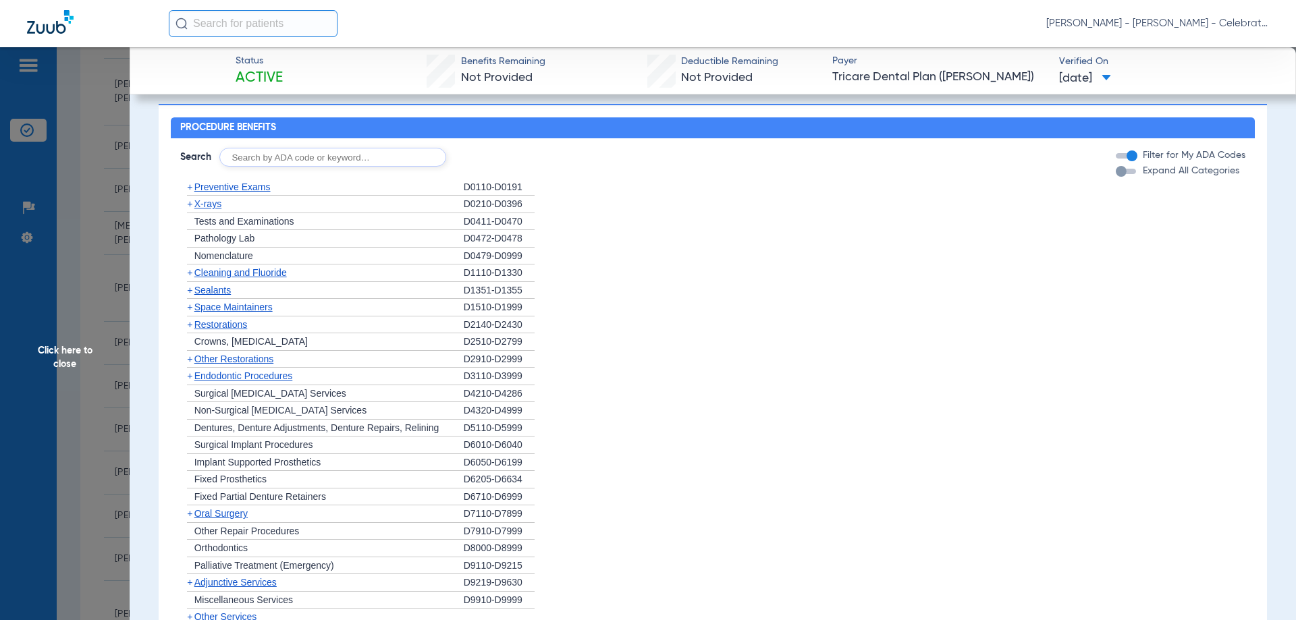
click at [222, 293] on span "Sealants" at bounding box center [212, 290] width 36 height 11
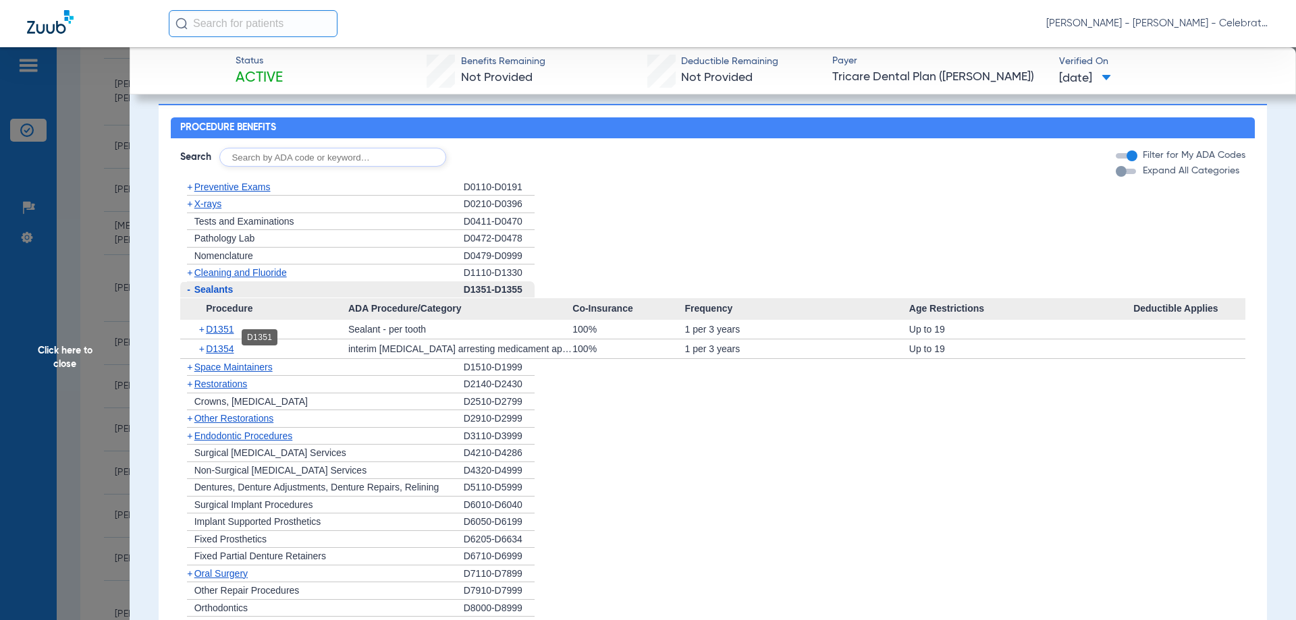
click at [223, 335] on span "D1351" at bounding box center [220, 329] width 28 height 11
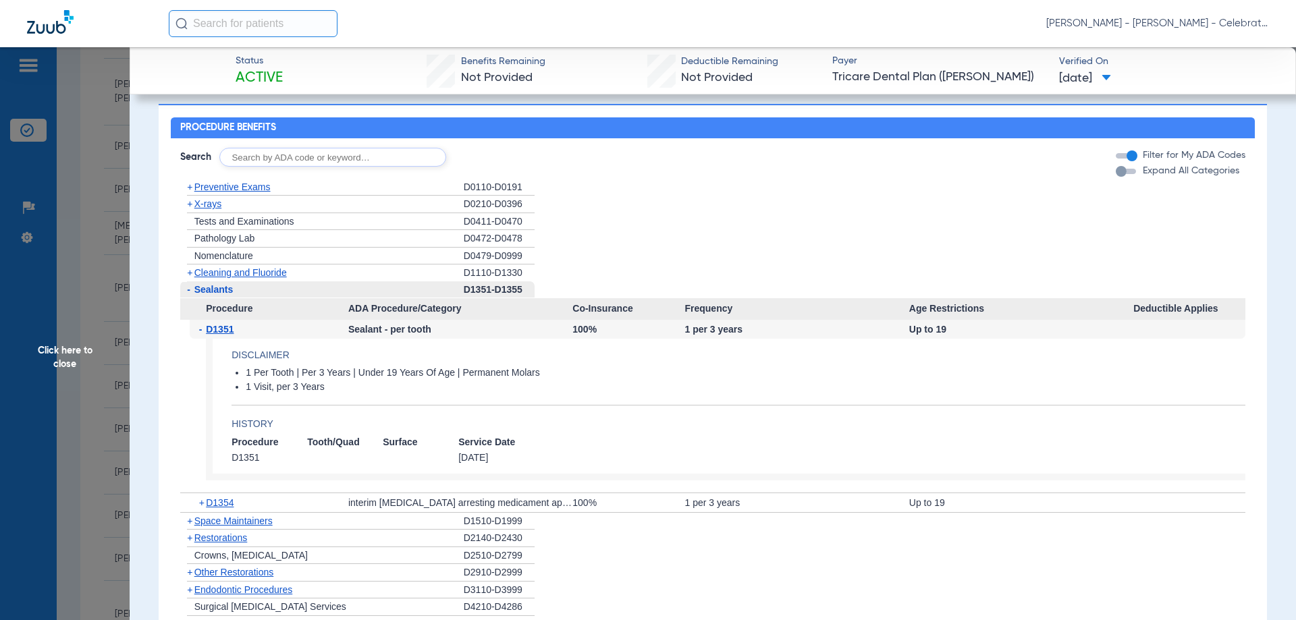
click at [49, 352] on span "Click here to close" at bounding box center [65, 357] width 130 height 620
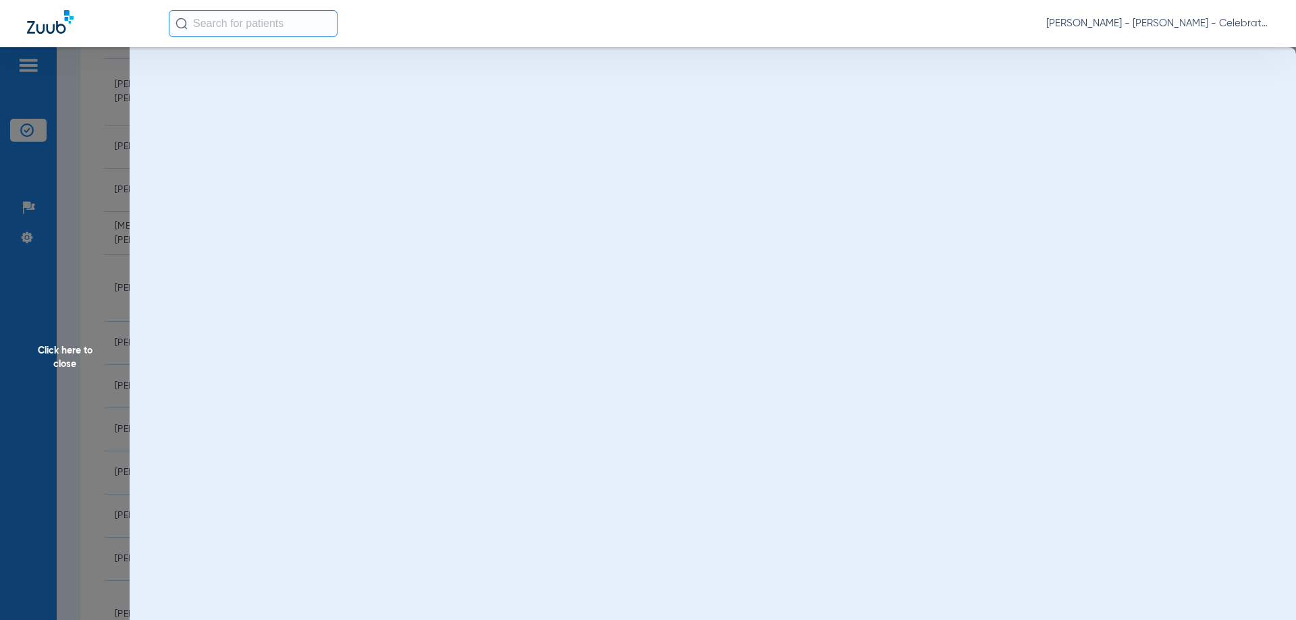
scroll to position [0, 0]
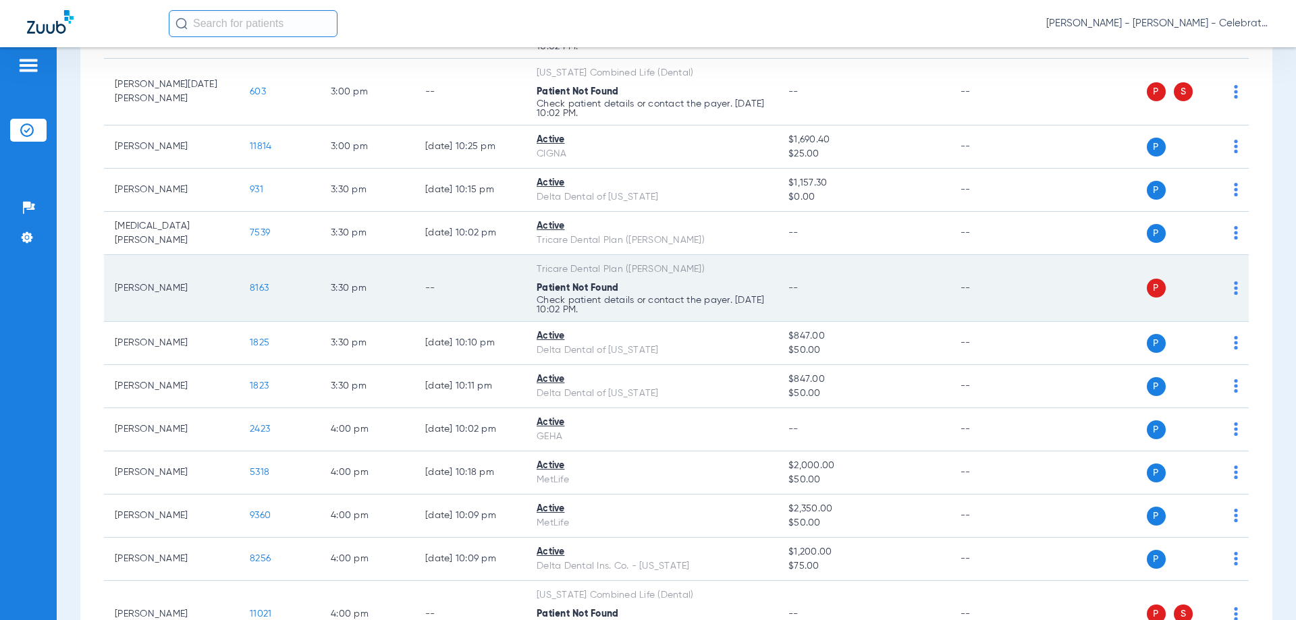
click at [257, 287] on span "8163" at bounding box center [259, 288] width 19 height 9
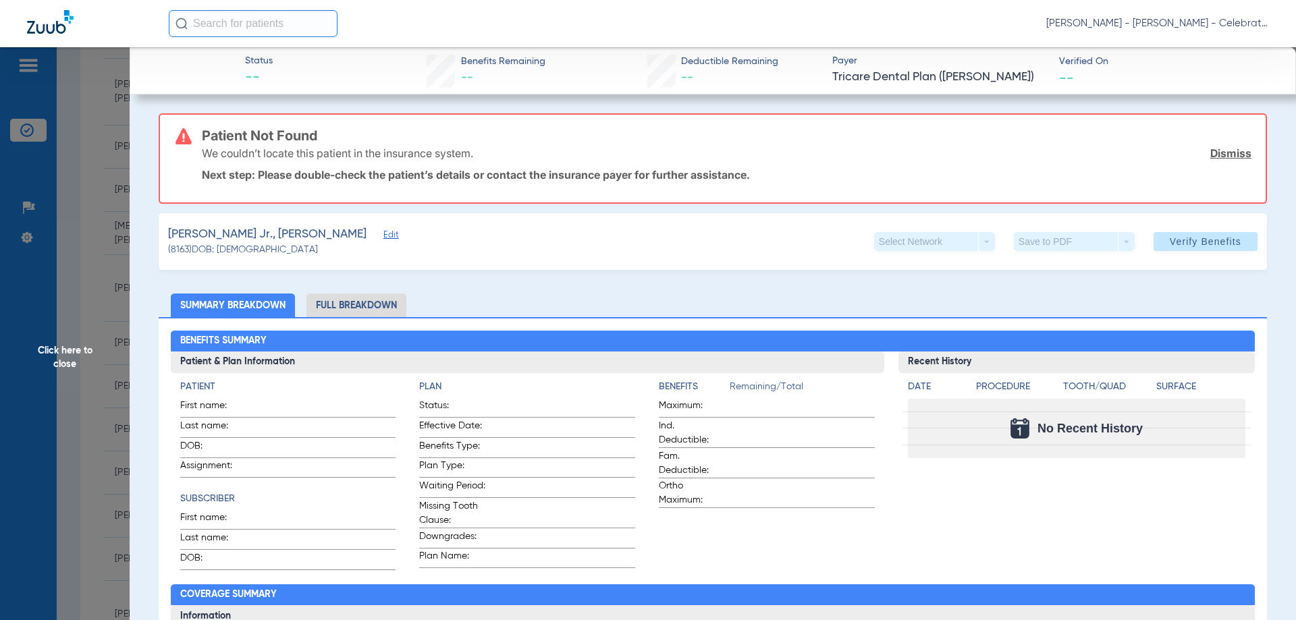
click at [379, 246] on div "Williams Jr., Keith Edit (8163) DOB: 12/03/2018 Select Network arrow_drop_down …" at bounding box center [713, 241] width 1108 height 57
click at [383, 233] on span "Edit" at bounding box center [389, 236] width 12 height 13
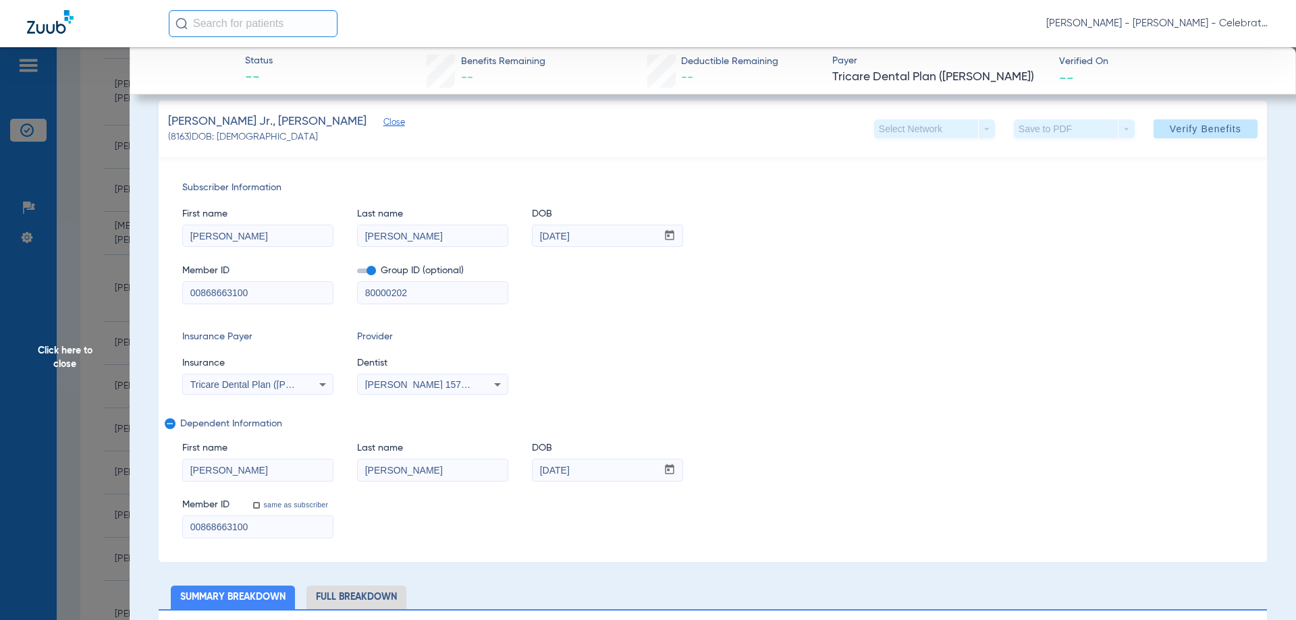
scroll to position [135, 0]
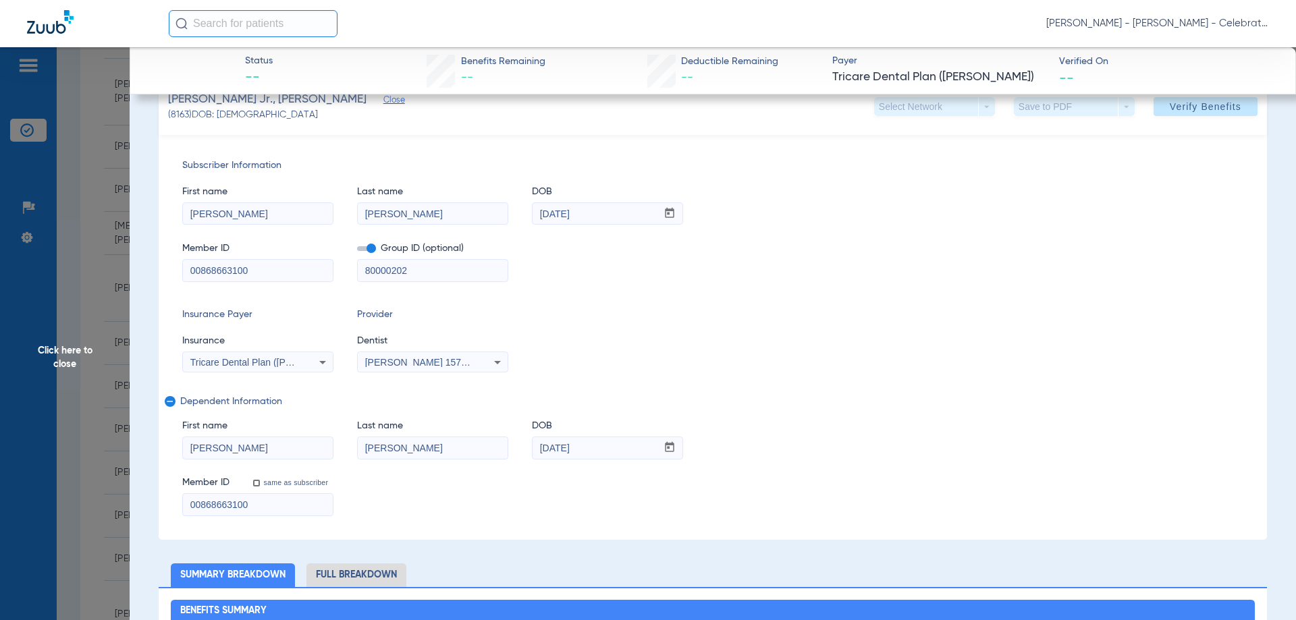
click at [437, 453] on input "Williams Jr." at bounding box center [433, 448] width 150 height 22
click at [72, 356] on span "Click here to close" at bounding box center [65, 357] width 130 height 620
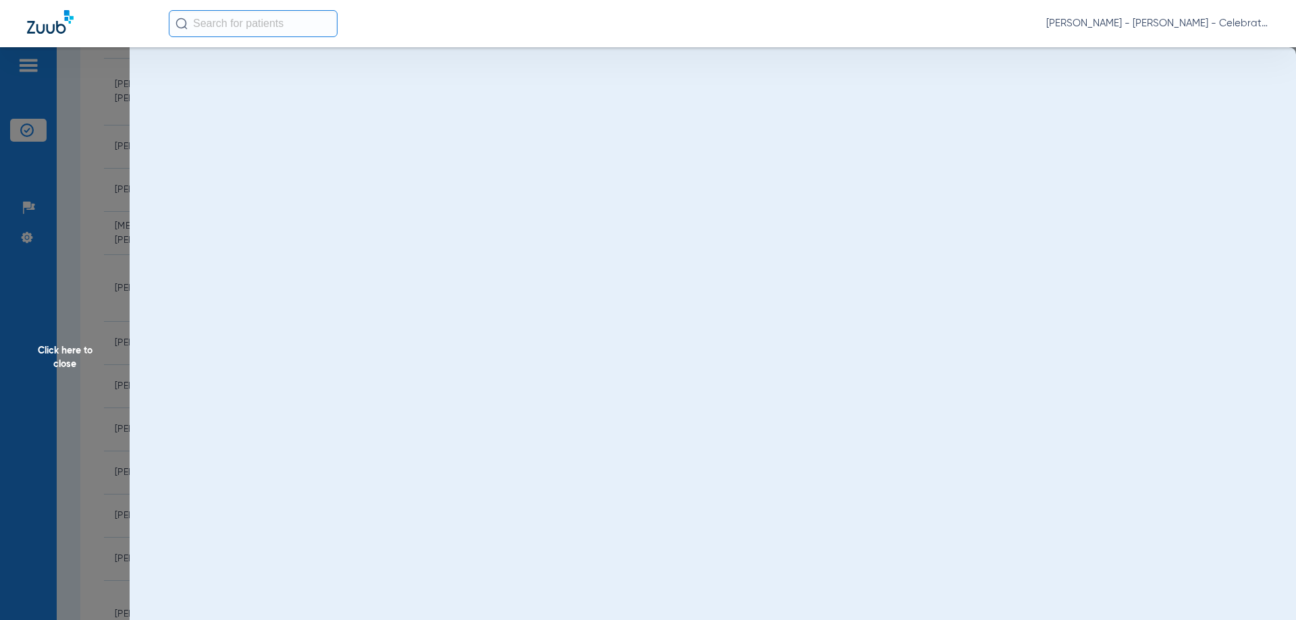
scroll to position [0, 0]
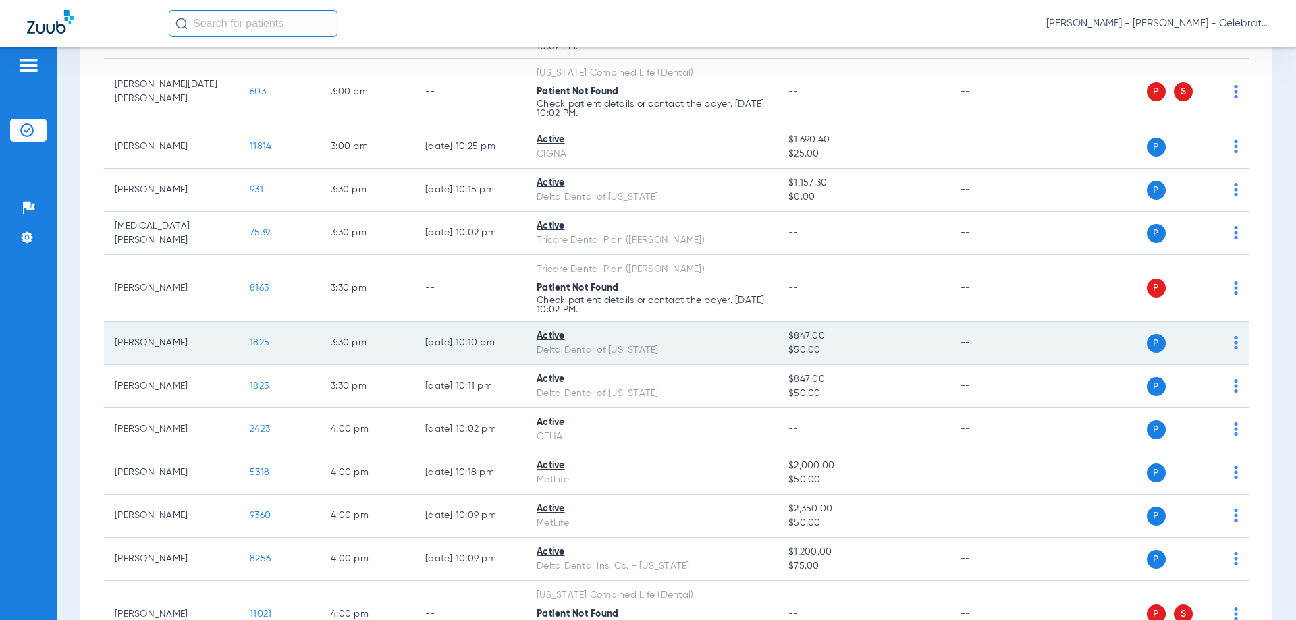
click at [262, 339] on span "1825" at bounding box center [260, 342] width 20 height 9
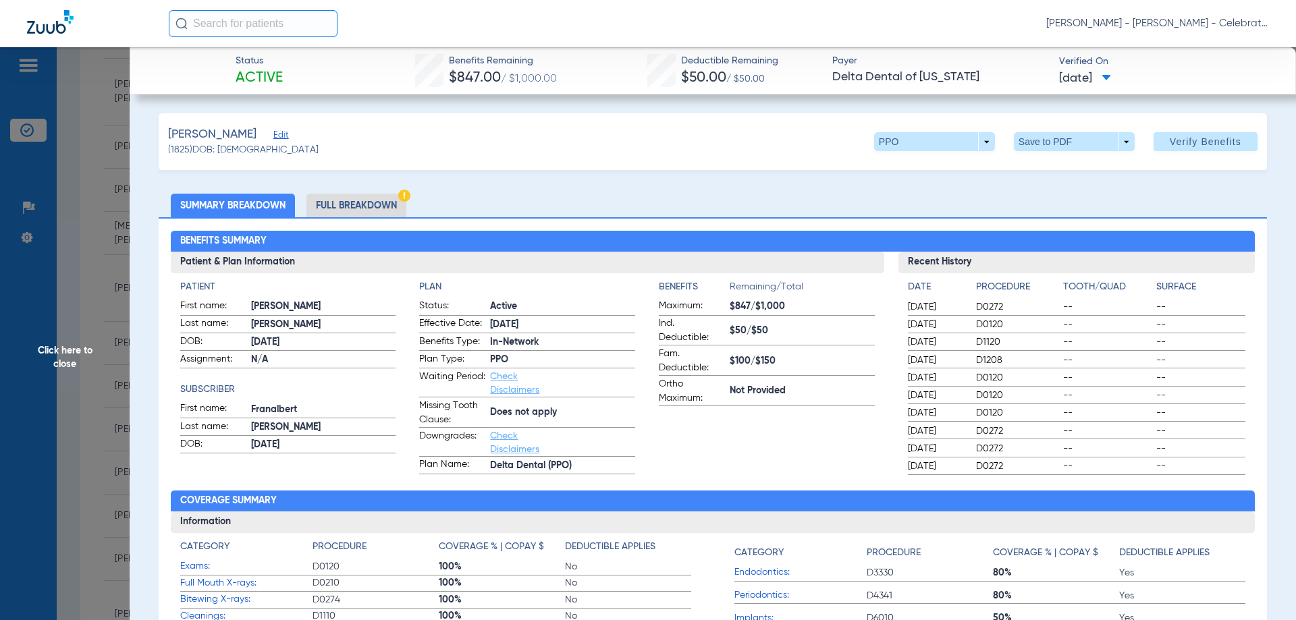
click at [389, 211] on li "Full Breakdown" at bounding box center [356, 206] width 100 height 24
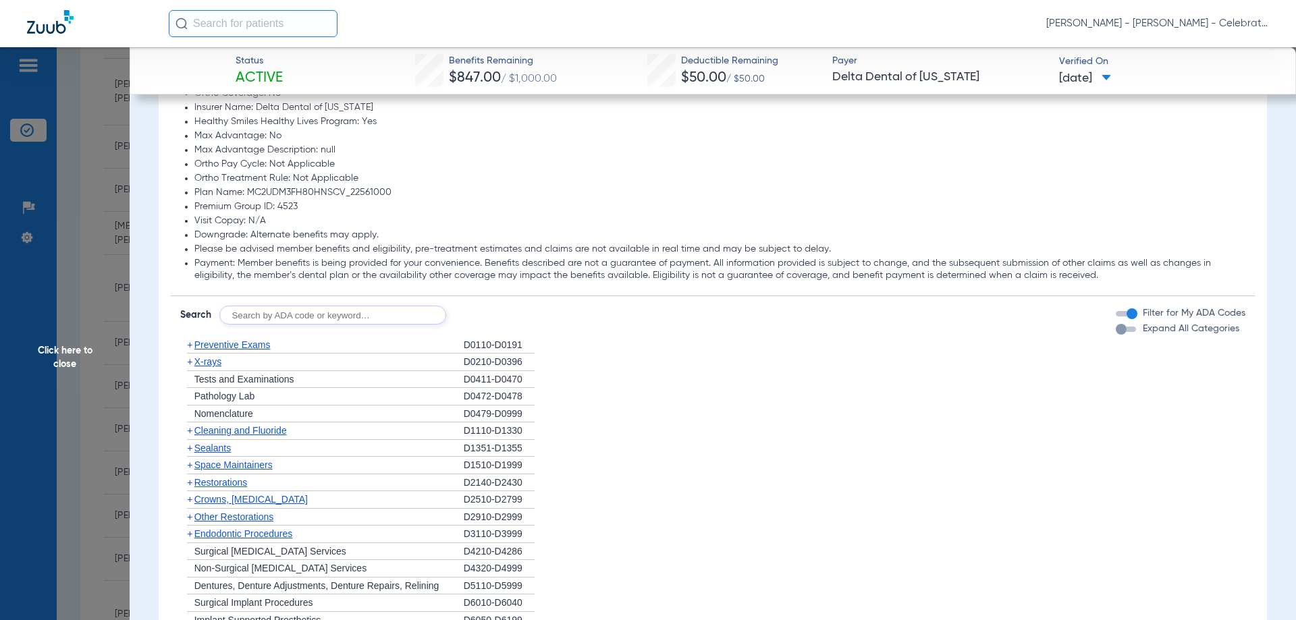
scroll to position [1148, 0]
click at [205, 369] on ul "+ Preventive Exams D0110-D0191 + X-rays D0210-D0396 + Tests and Examinations D0…" at bounding box center [713, 557] width 1066 height 448
click at [661, 491] on li "+ Crowns, Inlays and Onlays D2510-D2799" at bounding box center [713, 497] width 1066 height 18
click at [218, 361] on span "X-rays" at bounding box center [207, 358] width 27 height 11
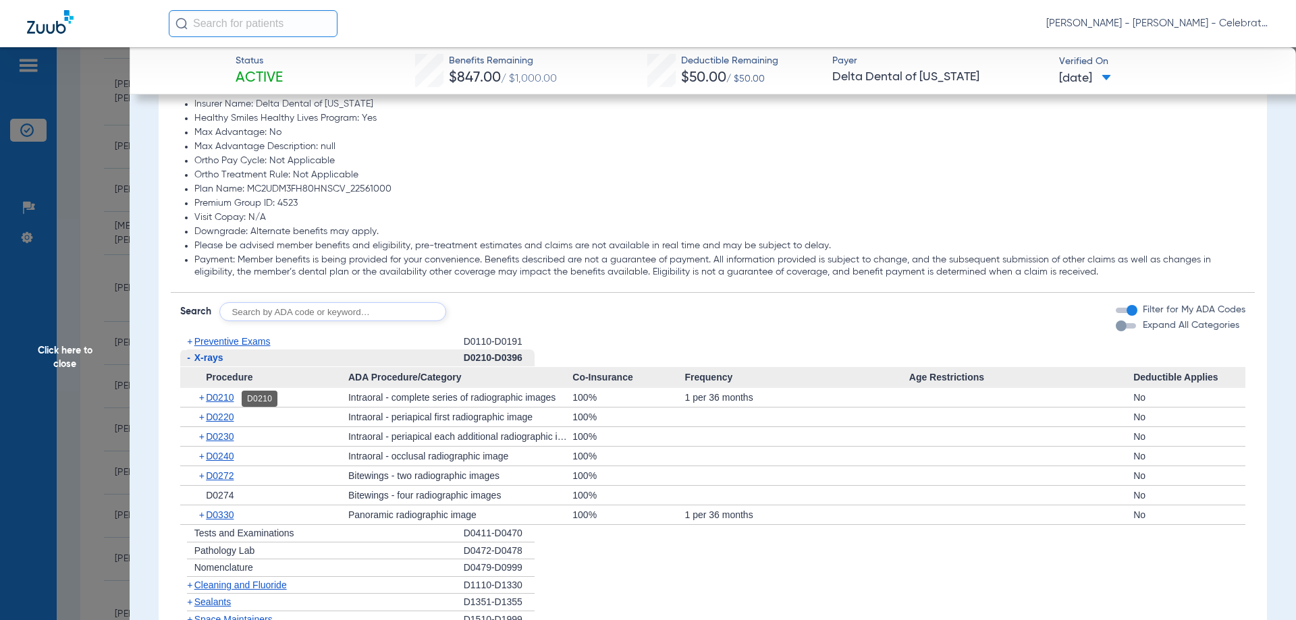
click at [232, 398] on span "D0210" at bounding box center [220, 397] width 28 height 11
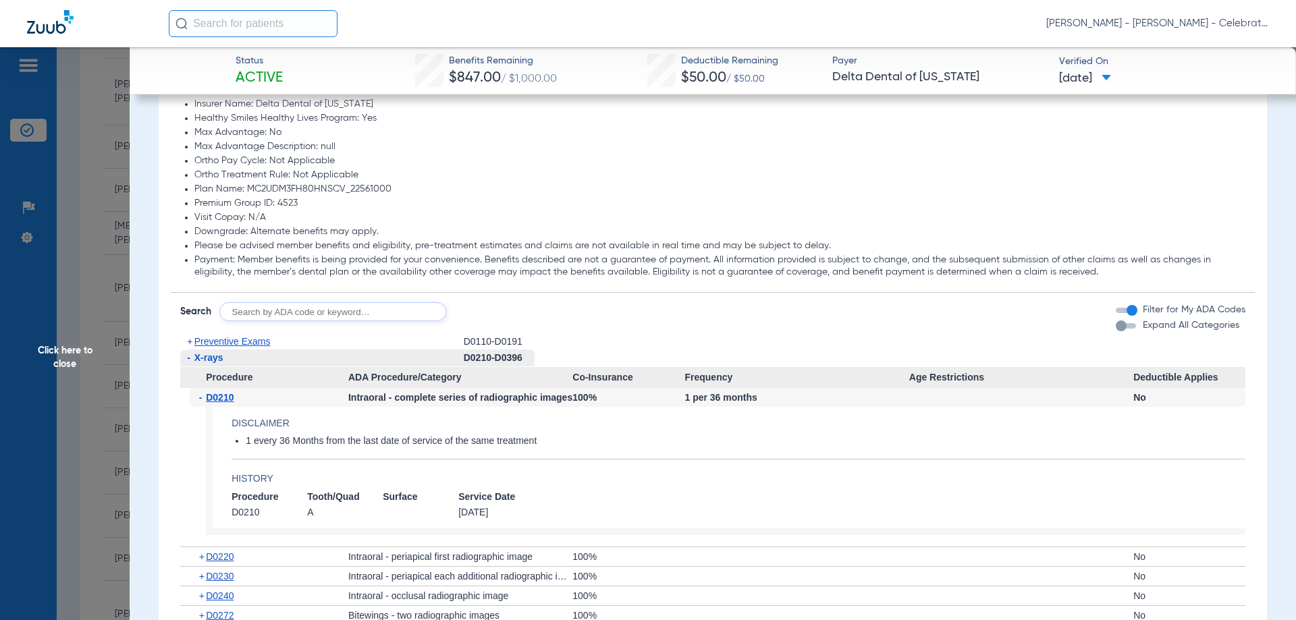
click at [232, 398] on span "D0210" at bounding box center [220, 397] width 28 height 11
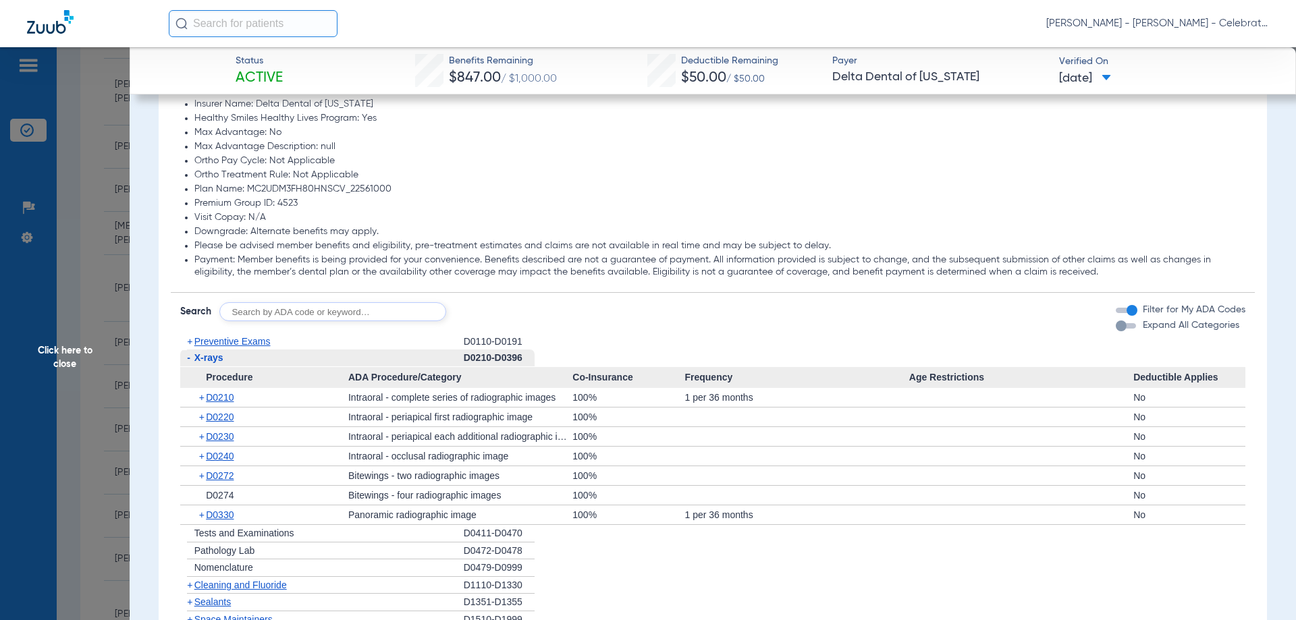
drag, startPoint x: 211, startPoint y: 360, endPoint x: 6, endPoint y: 246, distance: 234.8
click at [211, 360] on span "X-rays" at bounding box center [208, 357] width 29 height 11
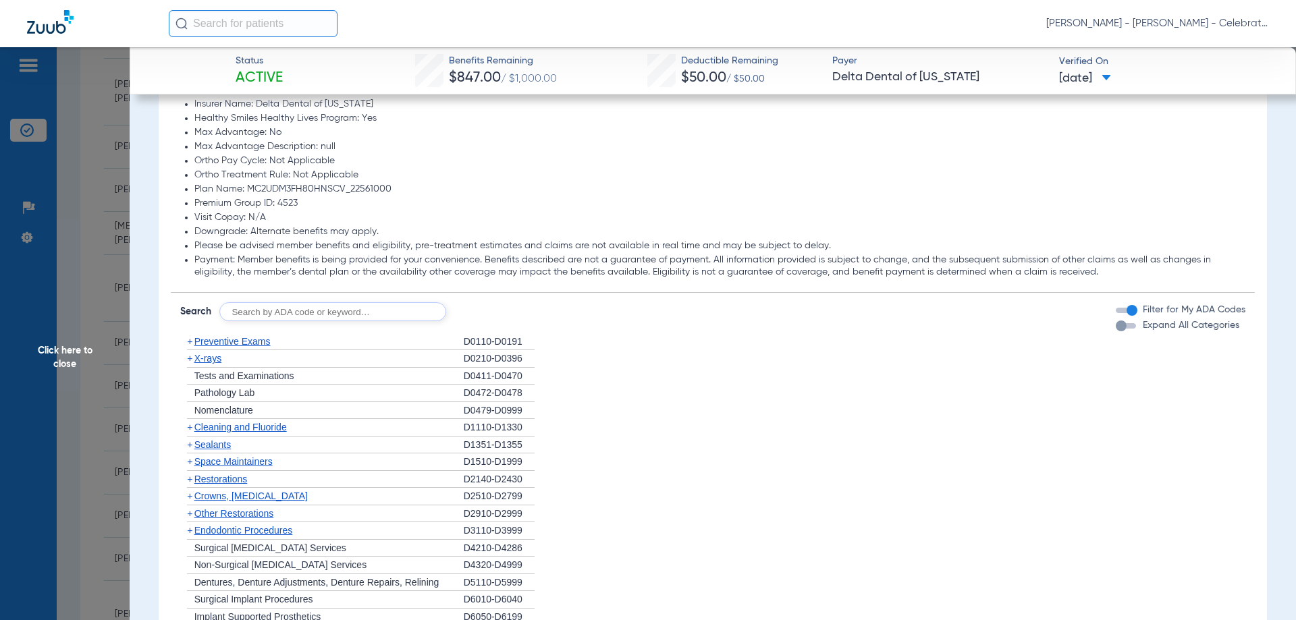
click at [259, 346] on span "Preventive Exams" at bounding box center [232, 341] width 76 height 11
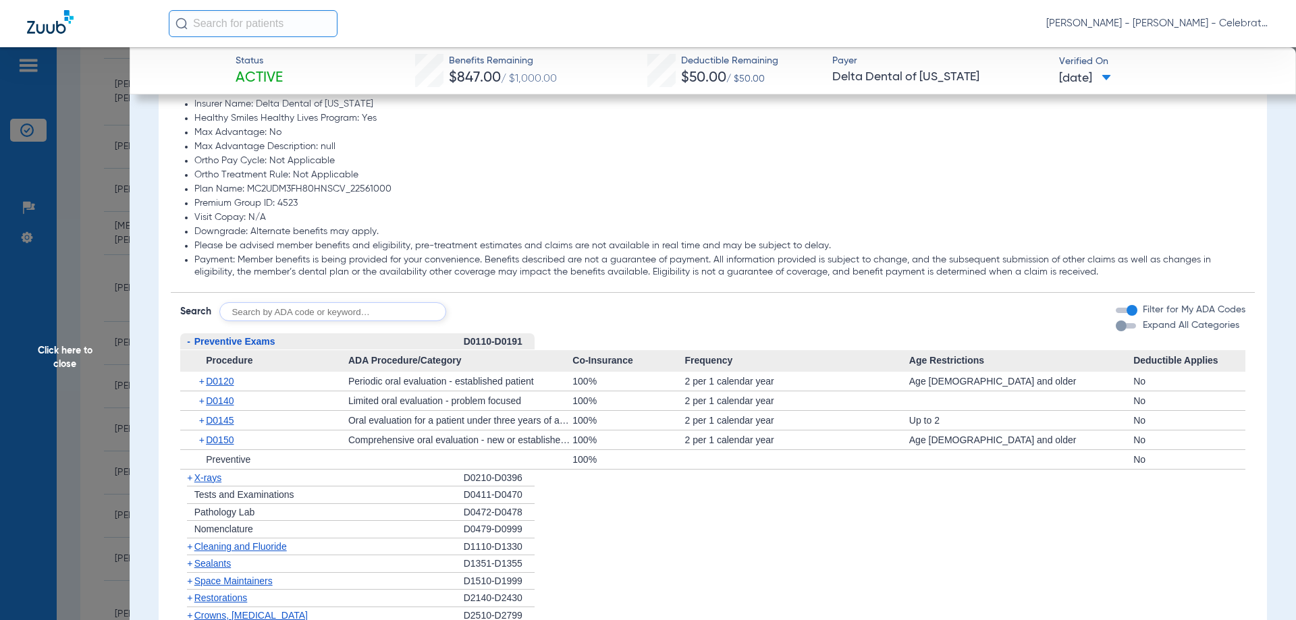
click at [259, 346] on span "Preventive Exams" at bounding box center [234, 341] width 81 height 11
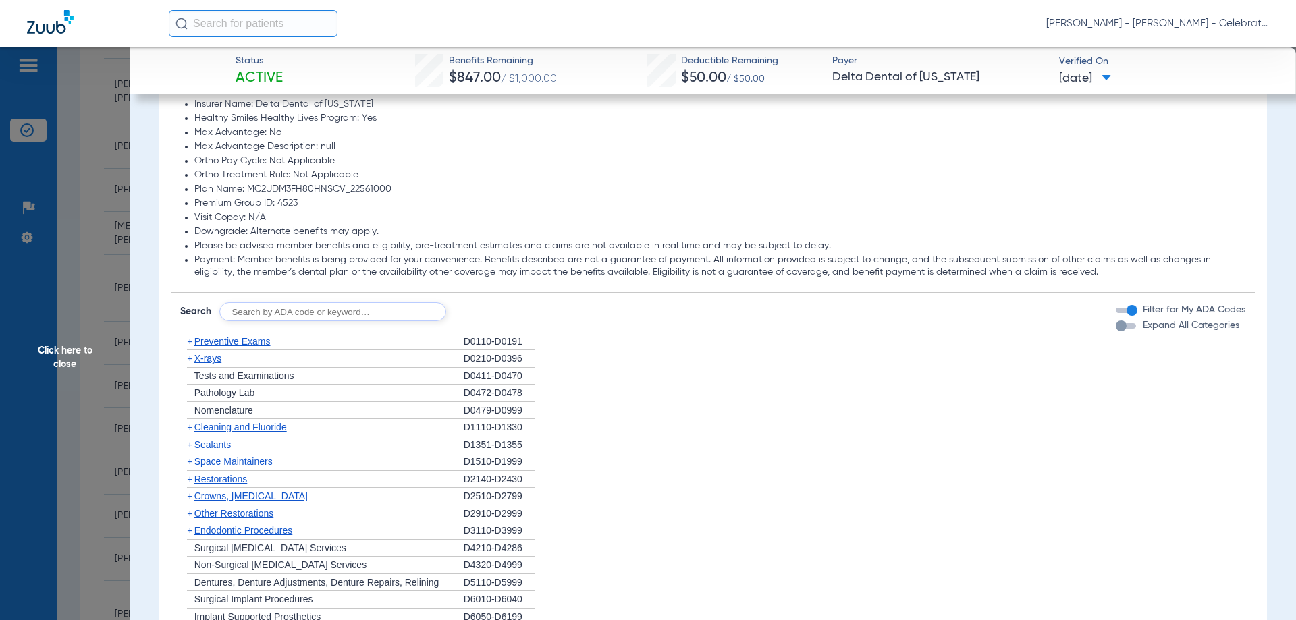
click at [231, 435] on div "+ Cleaning and Fluoride" at bounding box center [322, 428] width 284 height 18
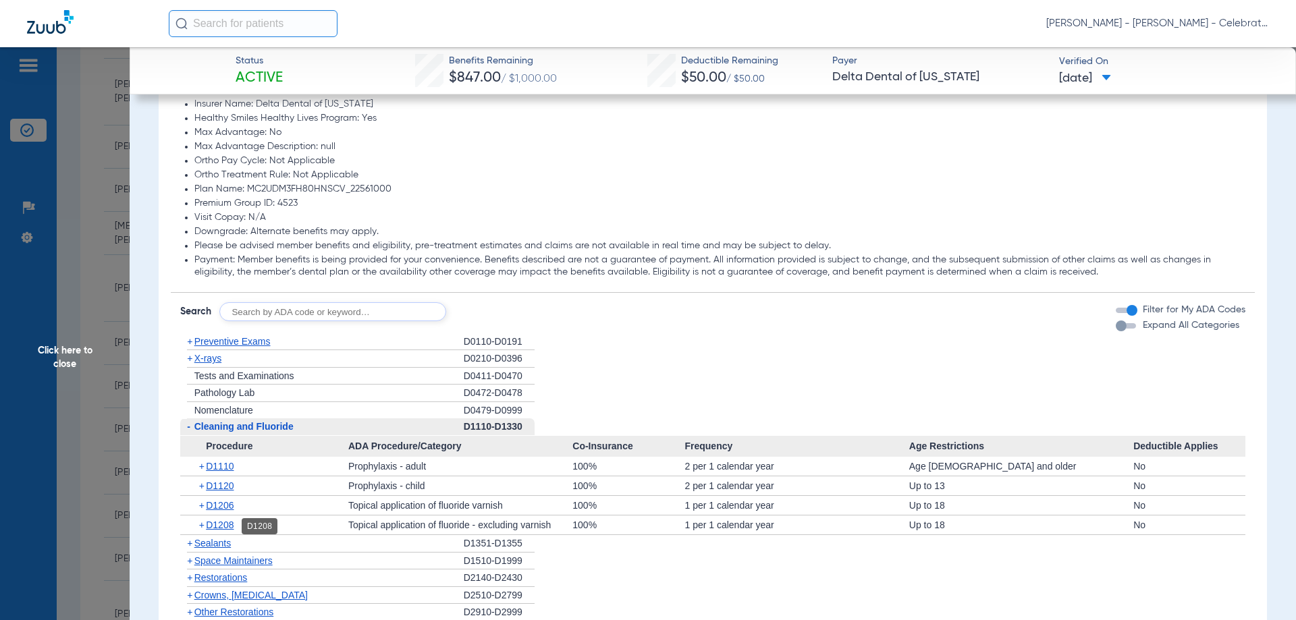
click at [226, 524] on span "D1208" at bounding box center [220, 525] width 28 height 11
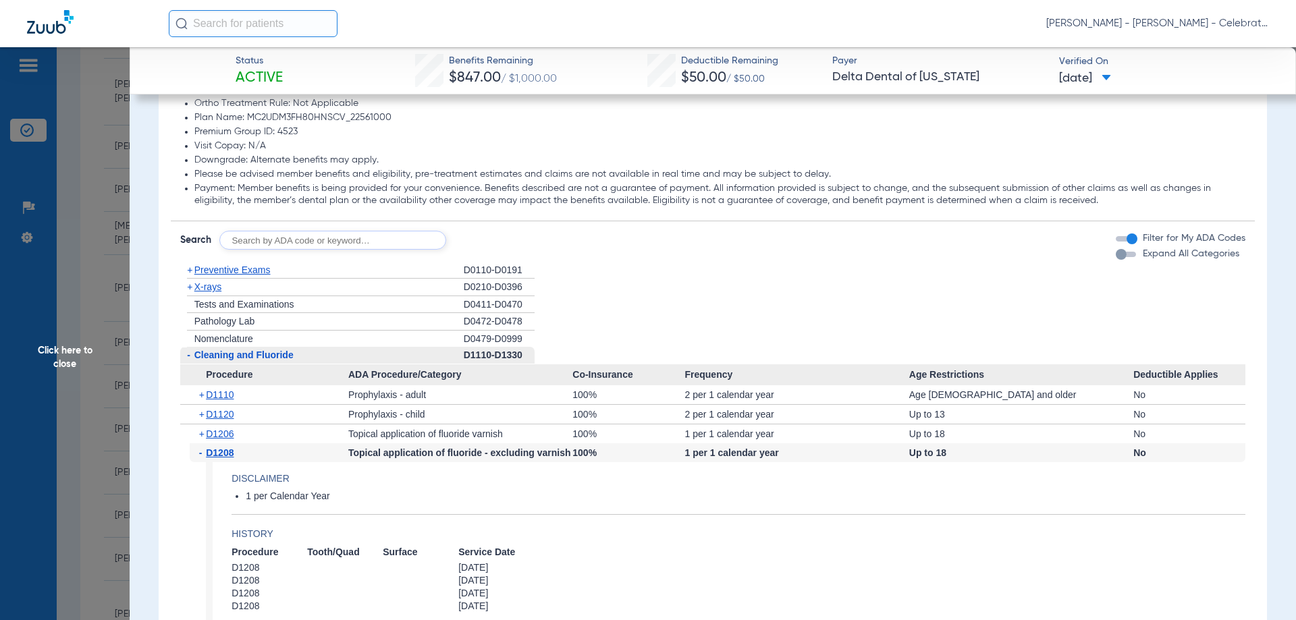
scroll to position [1283, 0]
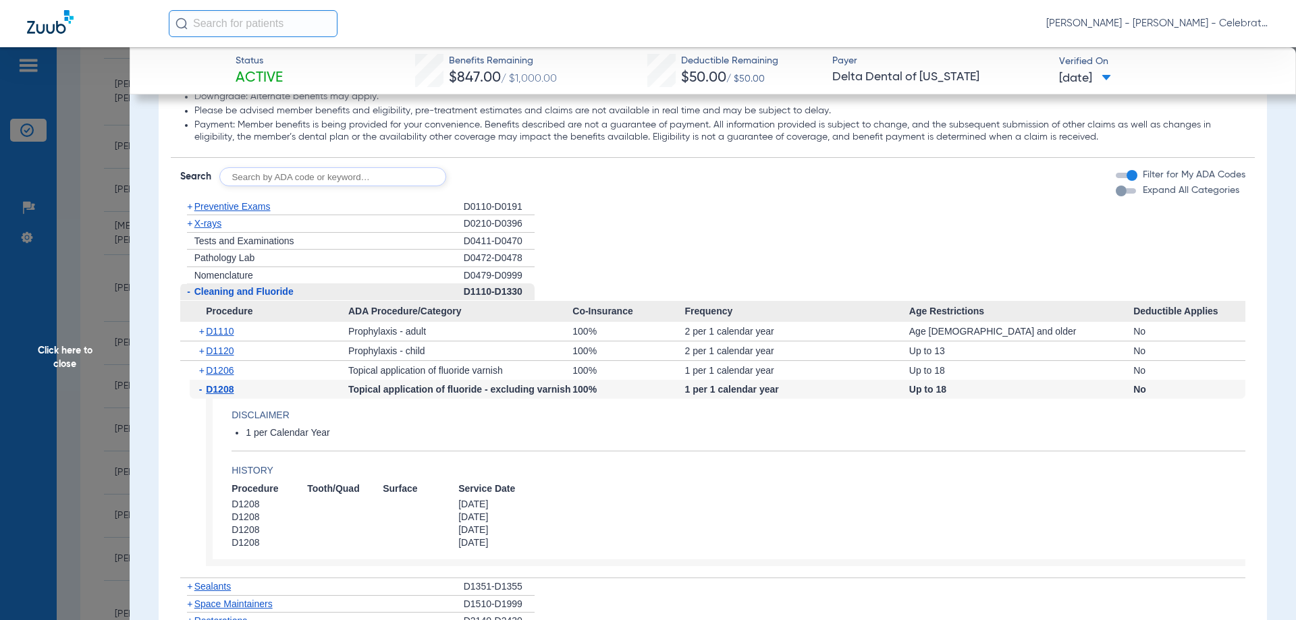
click at [230, 289] on span "Cleaning and Fluoride" at bounding box center [243, 291] width 99 height 11
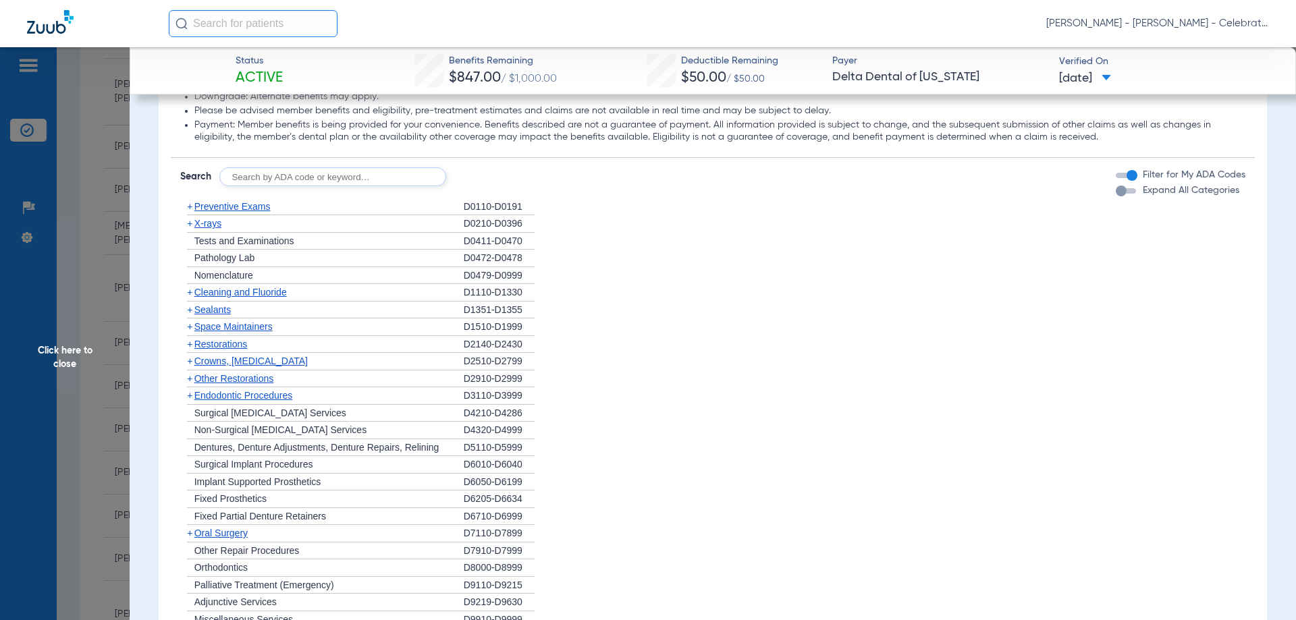
click at [212, 225] on span "X-rays" at bounding box center [207, 223] width 27 height 11
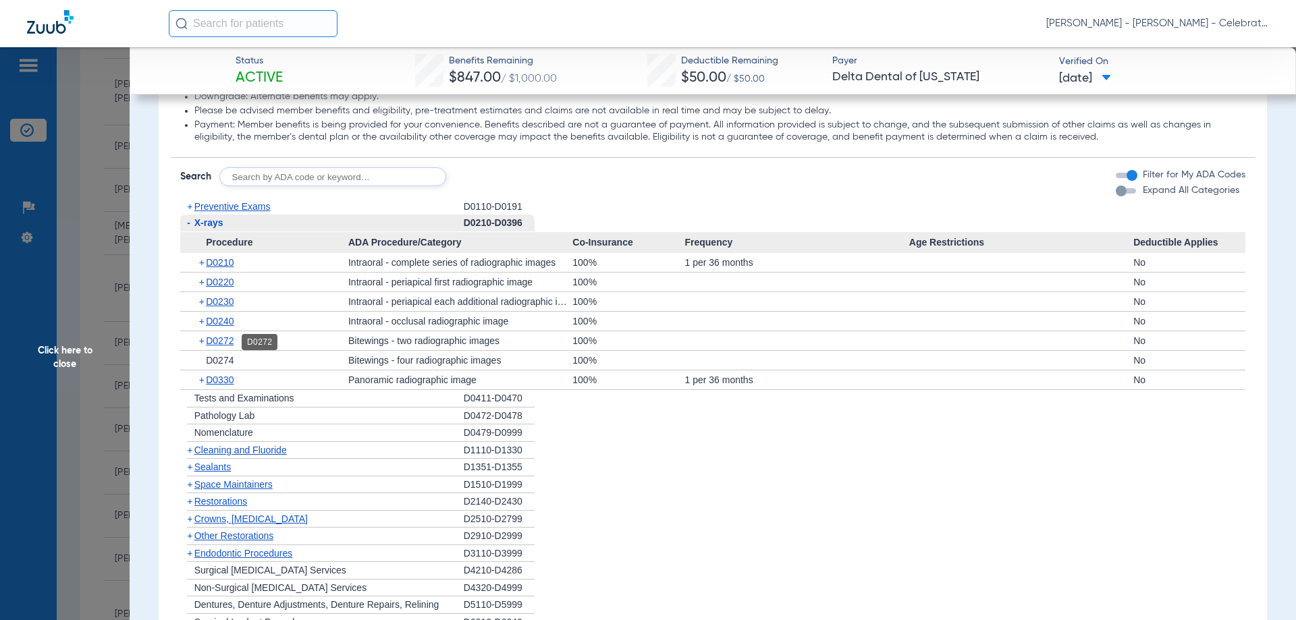
click at [228, 340] on span "D0272" at bounding box center [220, 340] width 28 height 11
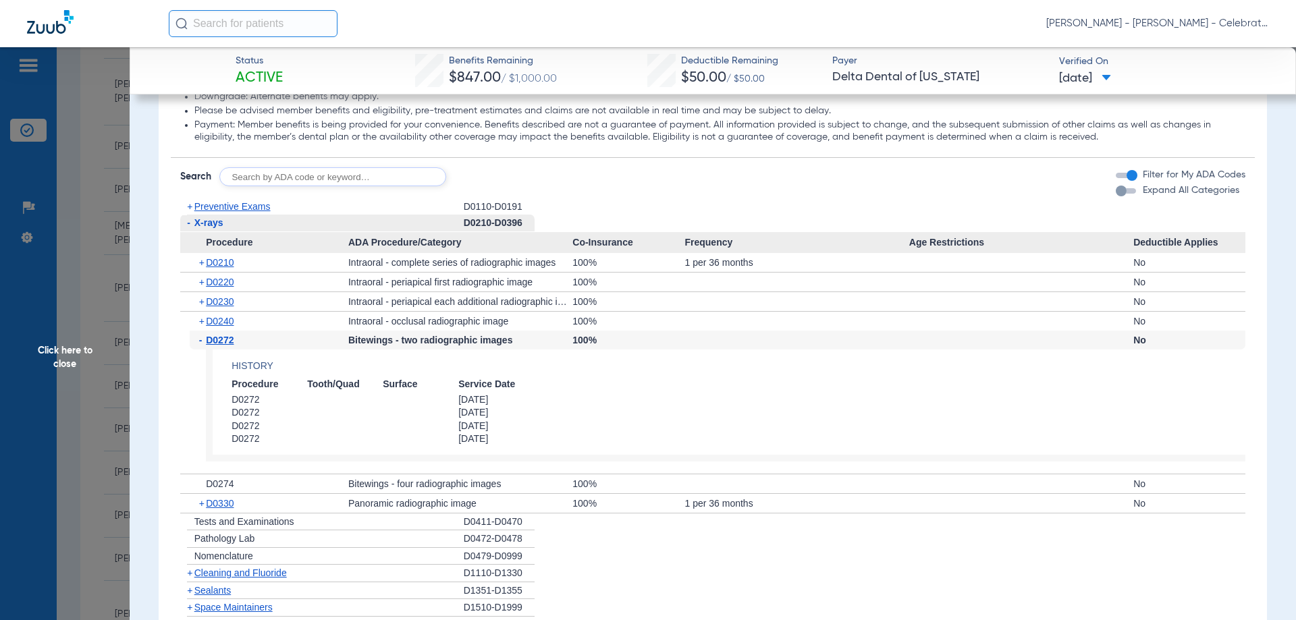
click at [228, 340] on span "D0272" at bounding box center [220, 340] width 28 height 11
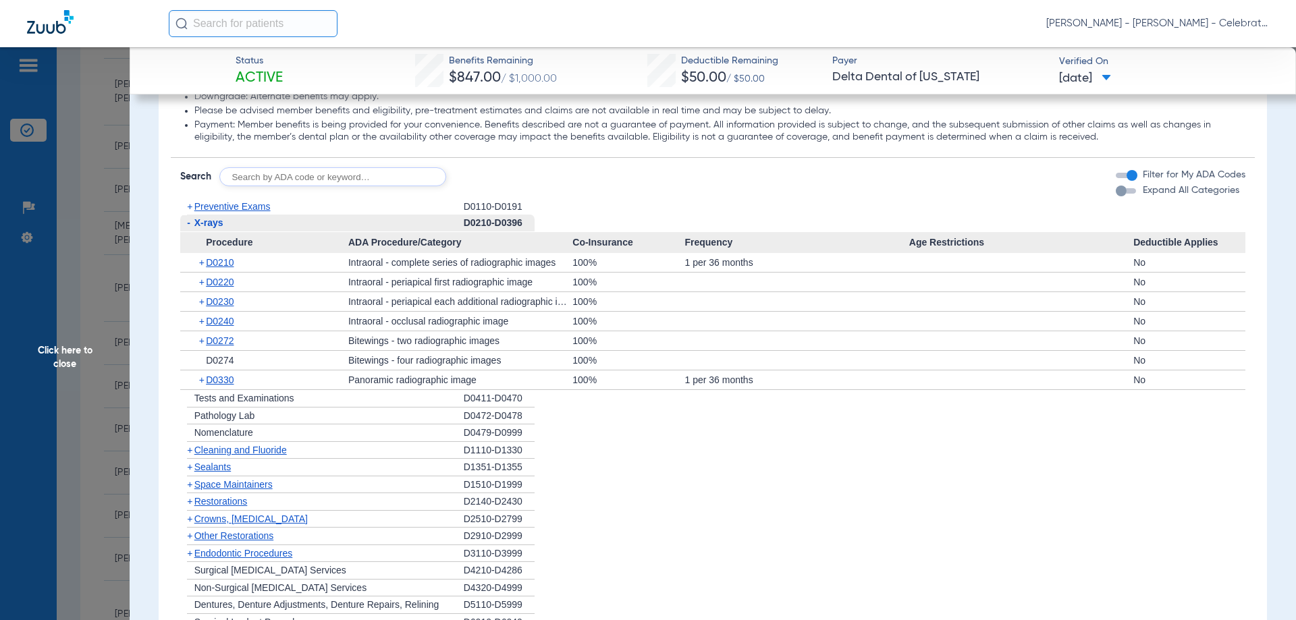
click at [209, 224] on span "X-rays" at bounding box center [208, 222] width 29 height 11
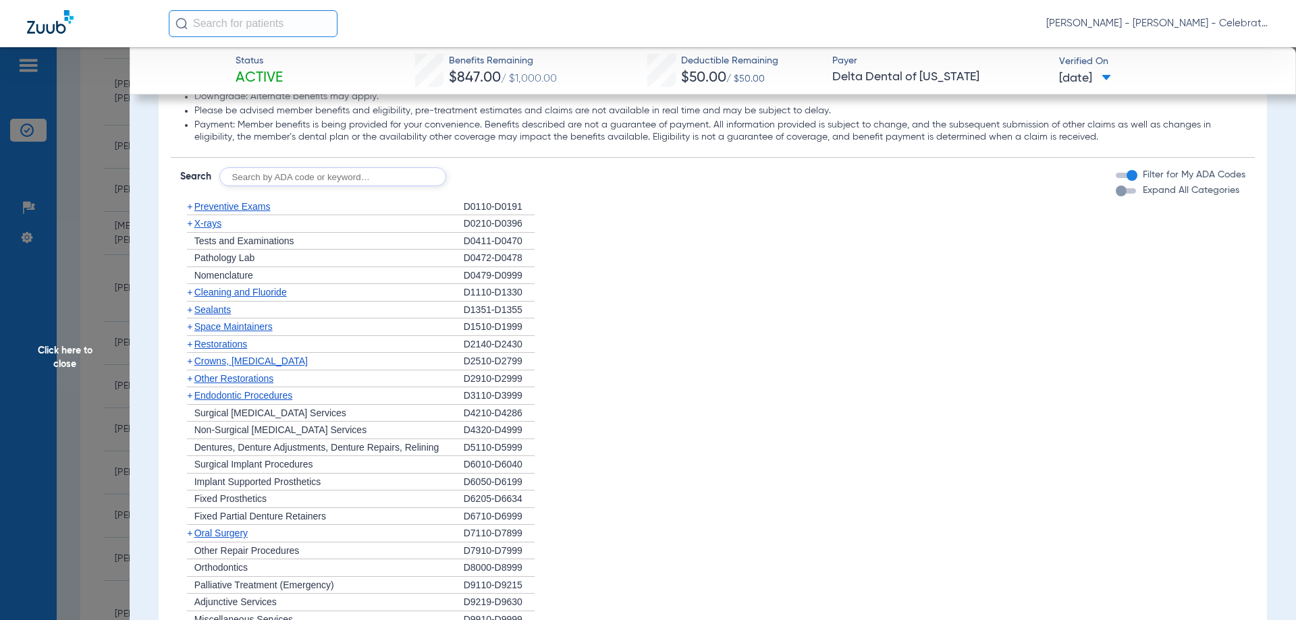
click at [221, 311] on span "Sealants" at bounding box center [212, 309] width 36 height 11
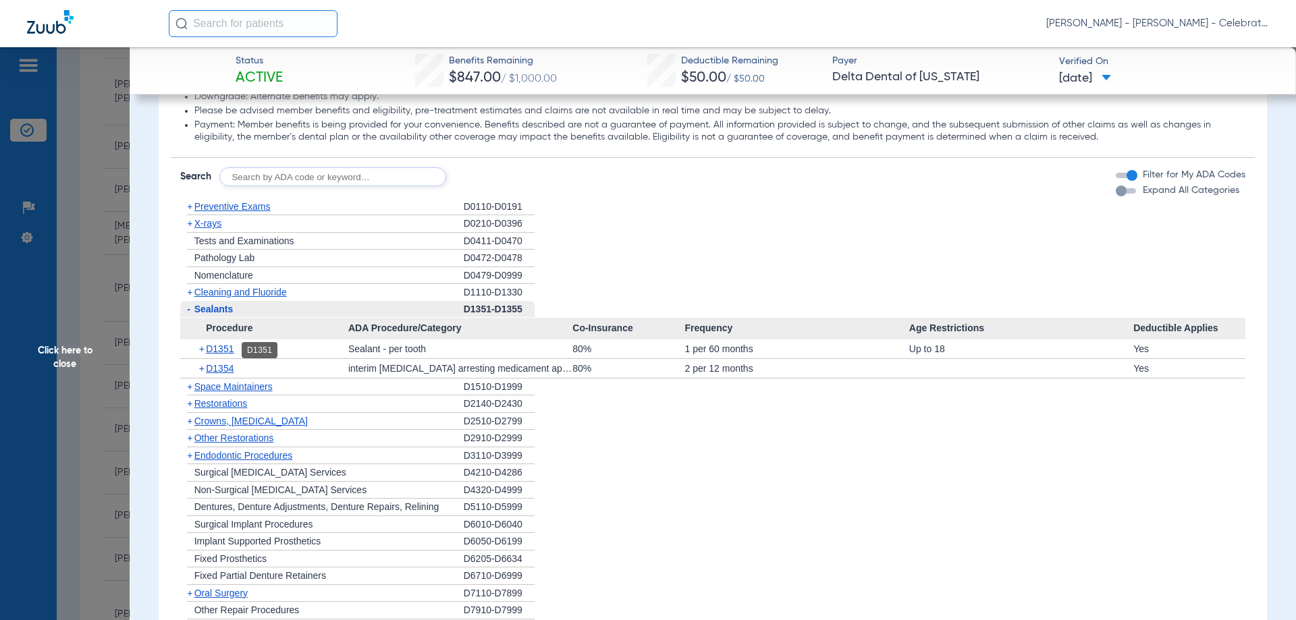
click at [223, 346] on span "D1351" at bounding box center [220, 349] width 28 height 11
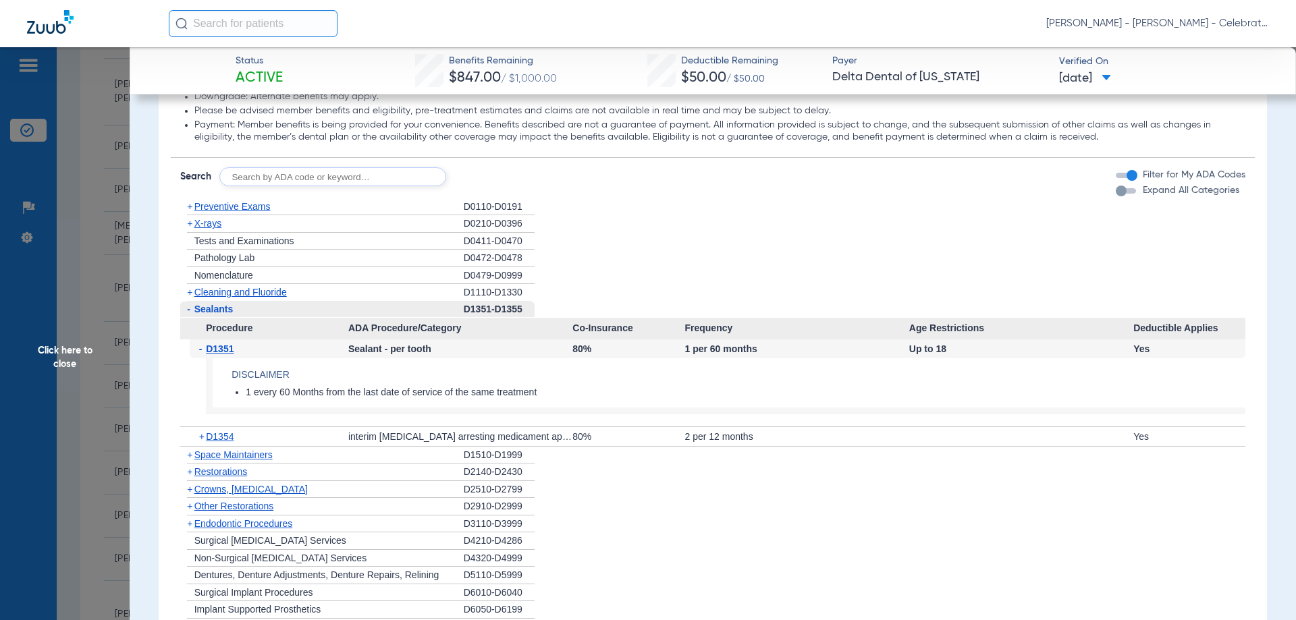
click at [223, 346] on span "D1351" at bounding box center [220, 349] width 28 height 11
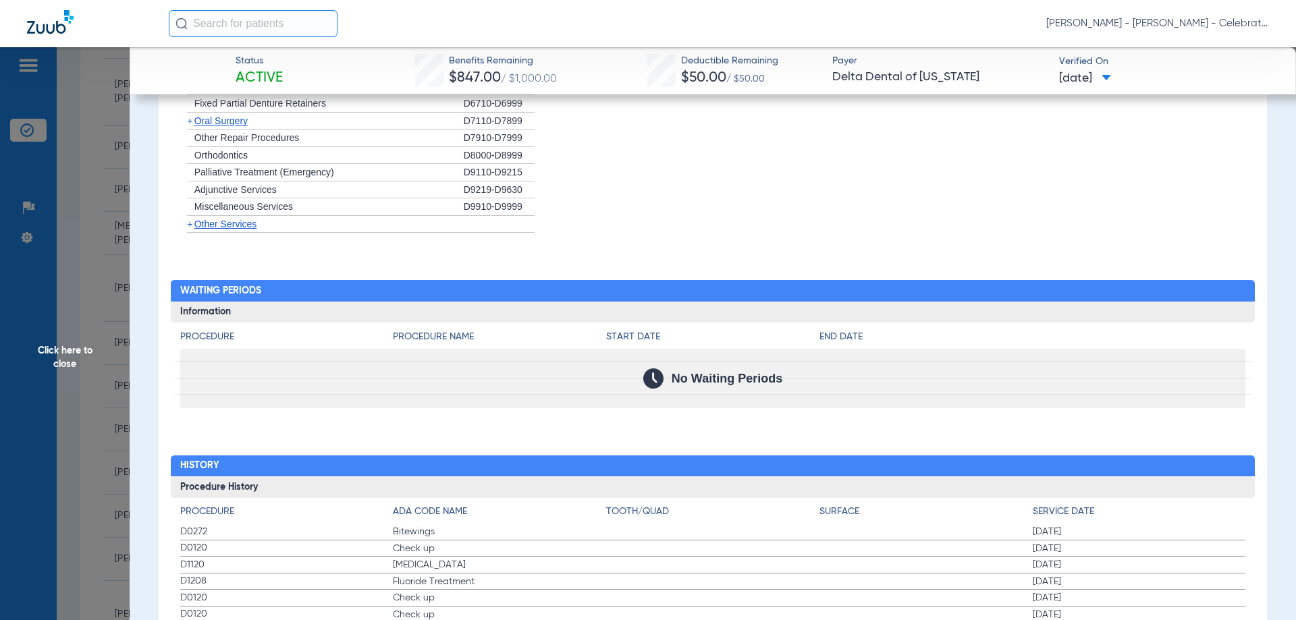
scroll to position [2201, 0]
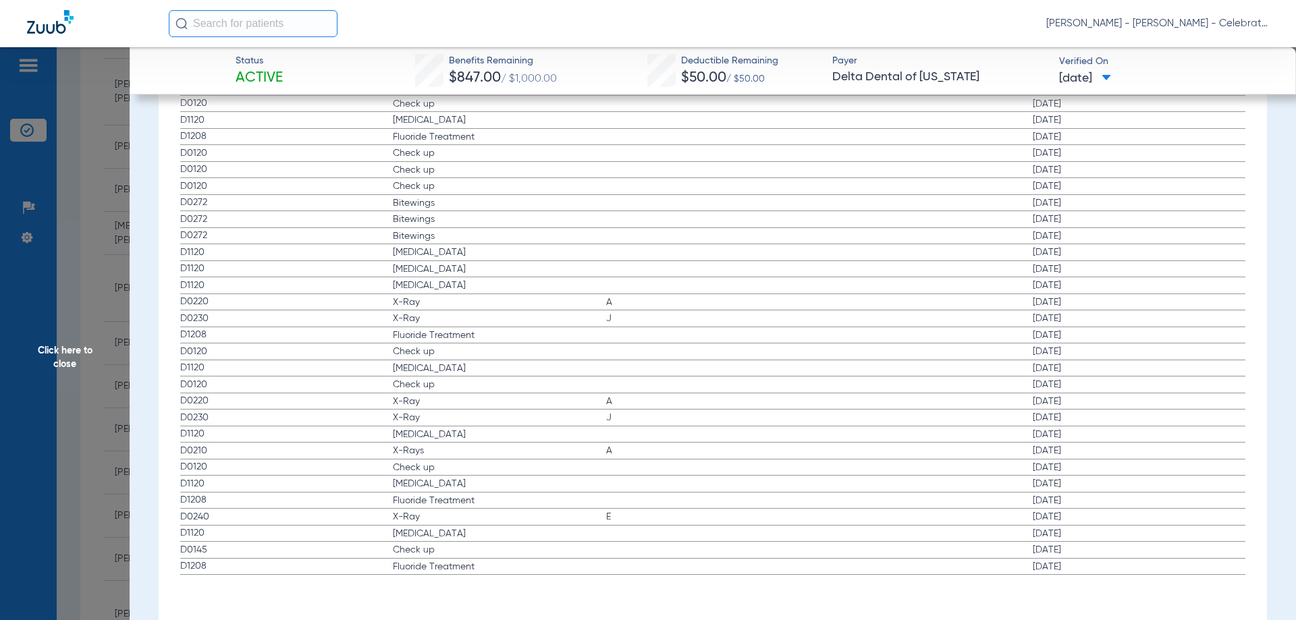
click at [70, 354] on span "Click here to close" at bounding box center [65, 357] width 130 height 620
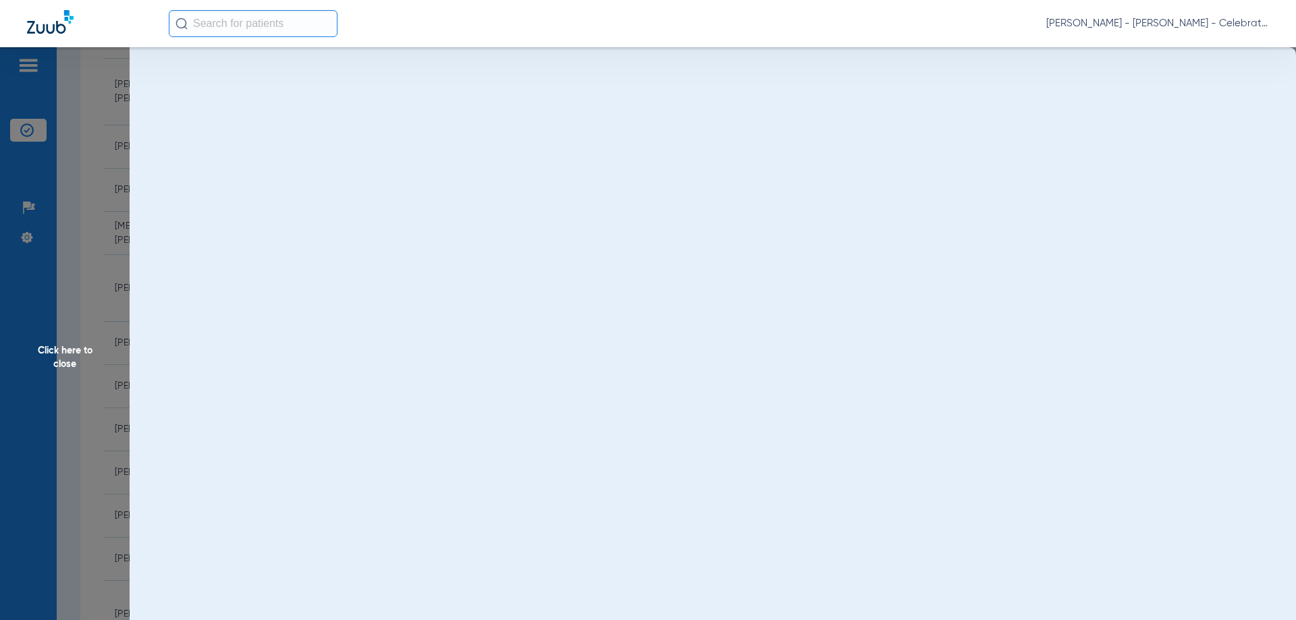
scroll to position [0, 0]
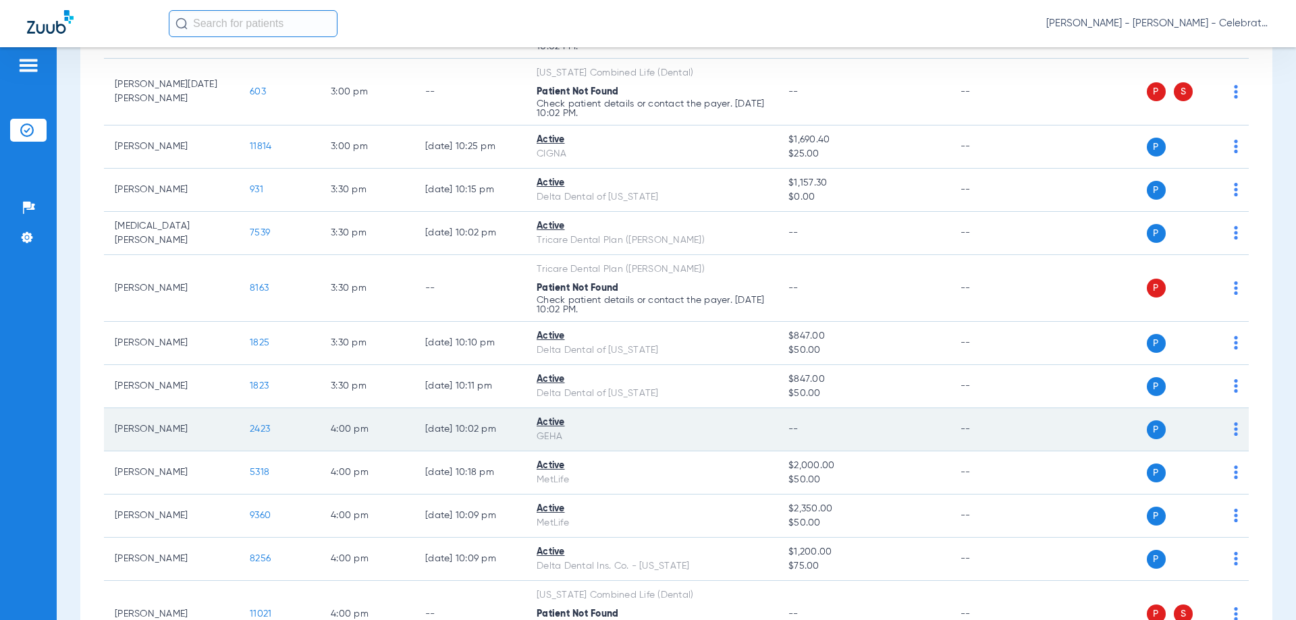
click at [269, 429] on span "2423" at bounding box center [260, 429] width 20 height 9
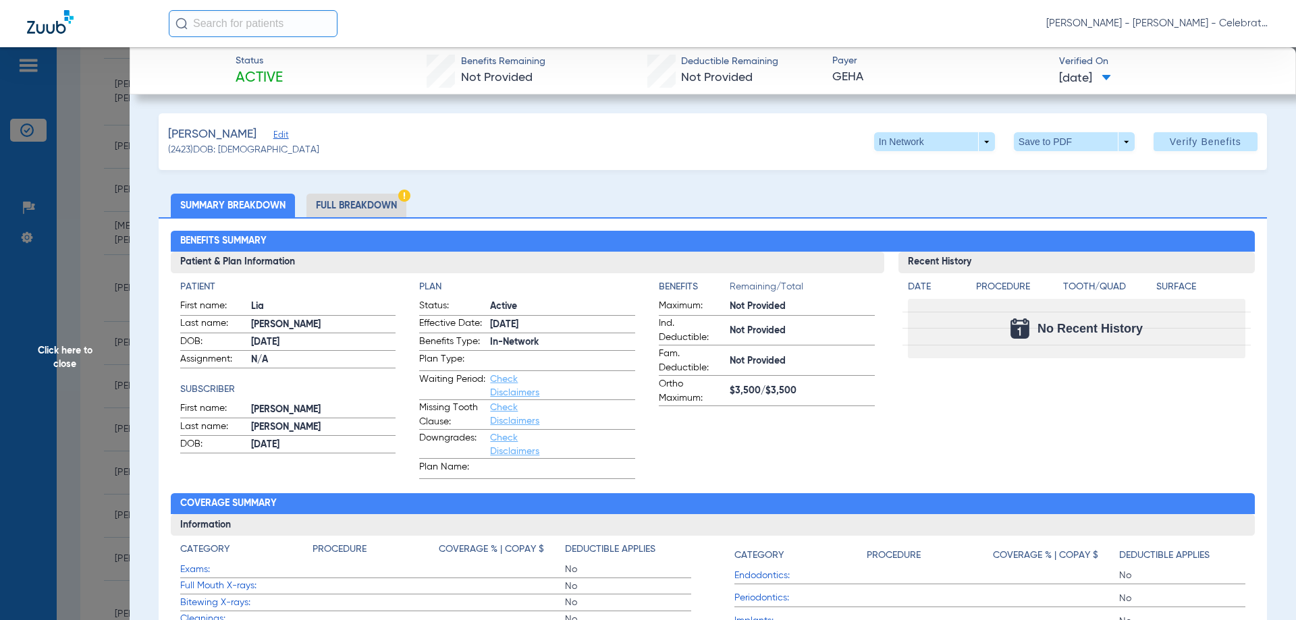
click at [82, 345] on span "Click here to close" at bounding box center [65, 357] width 130 height 620
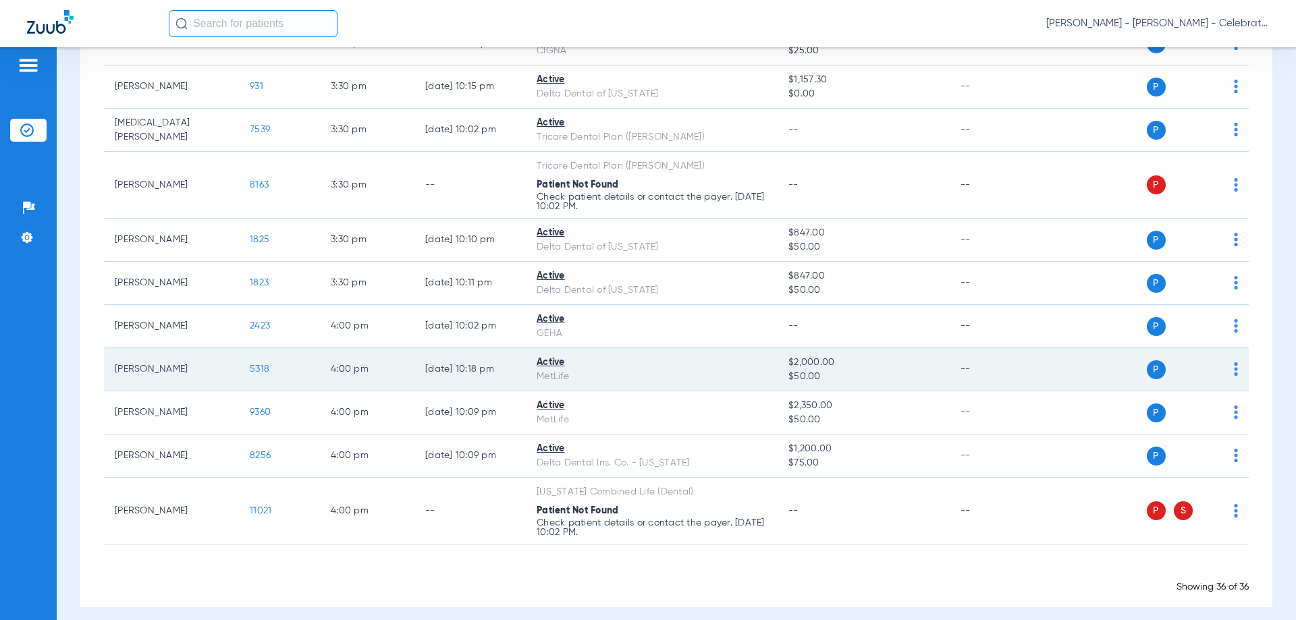
scroll to position [1397, 0]
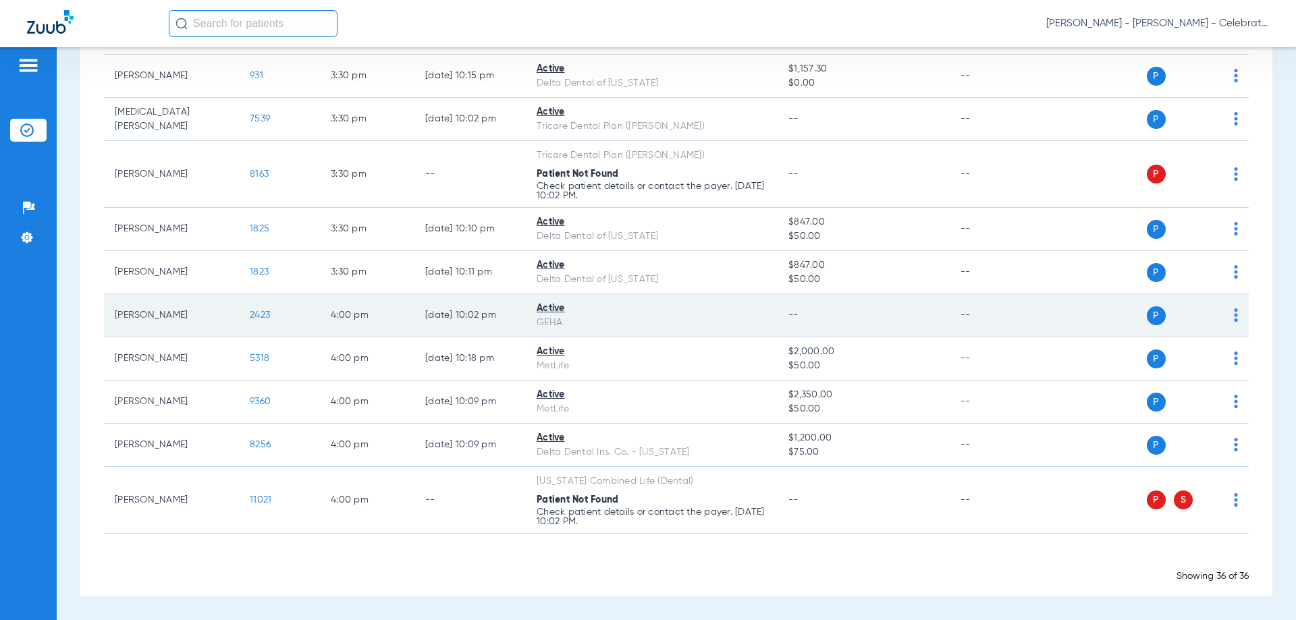
click at [263, 312] on span "2423" at bounding box center [260, 315] width 20 height 9
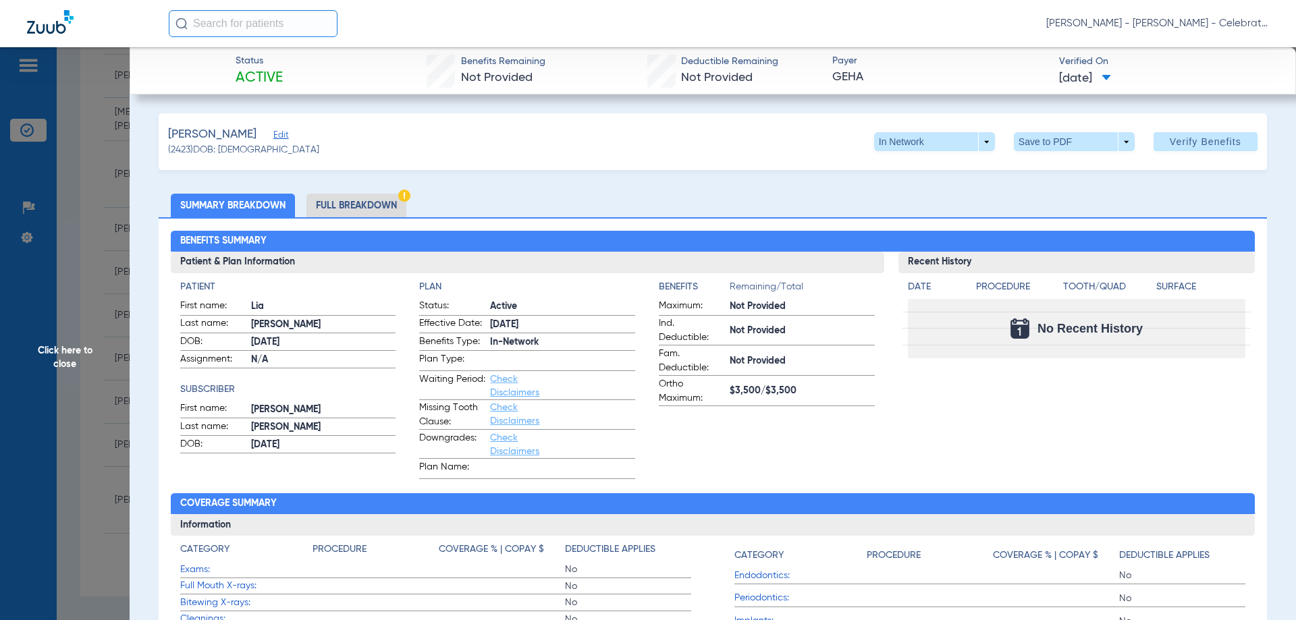
click at [67, 367] on span "Click here to close" at bounding box center [65, 357] width 130 height 620
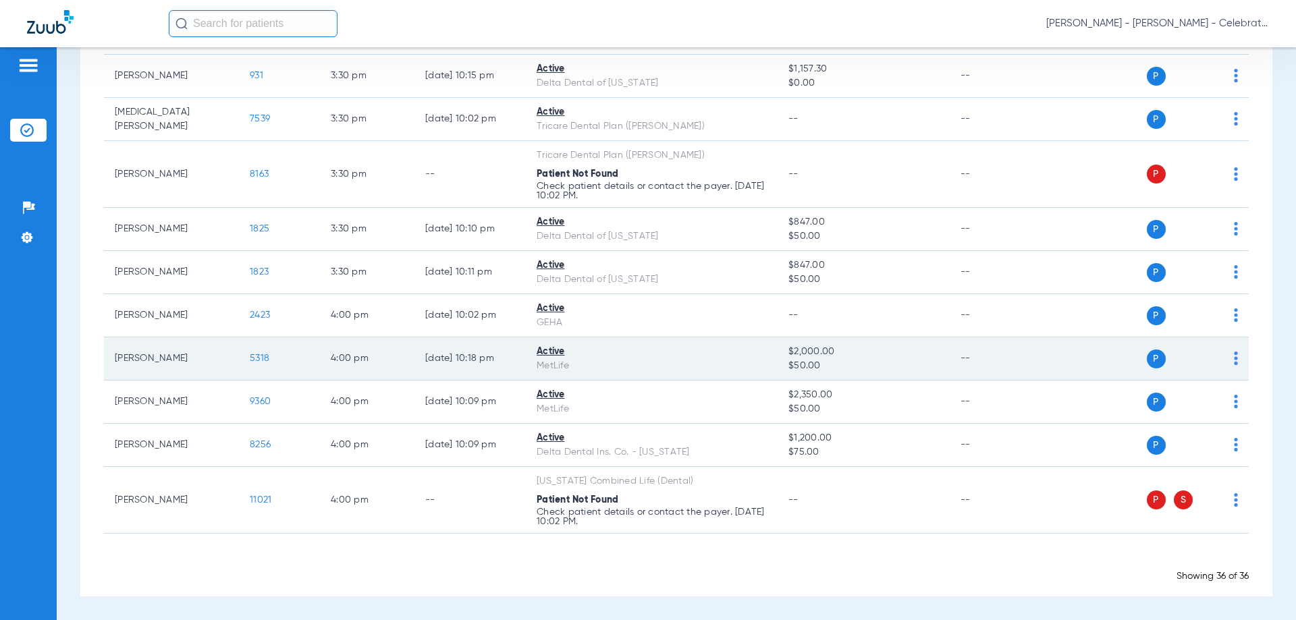
click at [248, 363] on td "5318" at bounding box center [279, 359] width 81 height 43
click at [260, 356] on span "5318" at bounding box center [260, 358] width 20 height 9
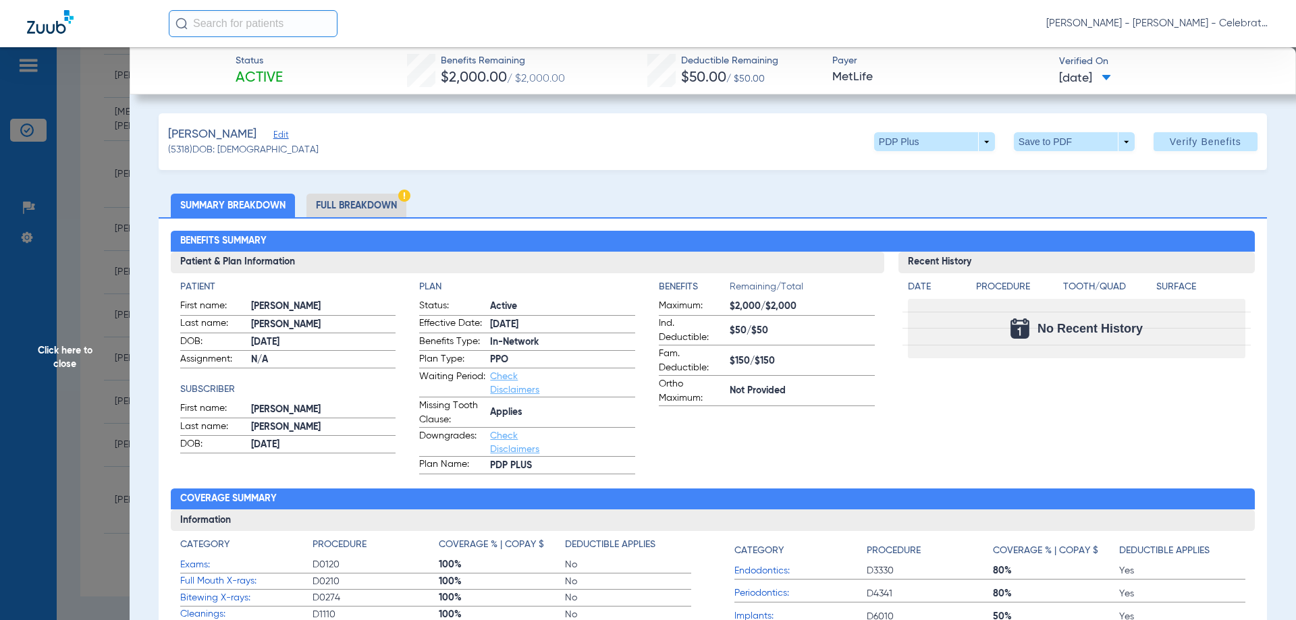
click at [341, 207] on li "Full Breakdown" at bounding box center [356, 206] width 100 height 24
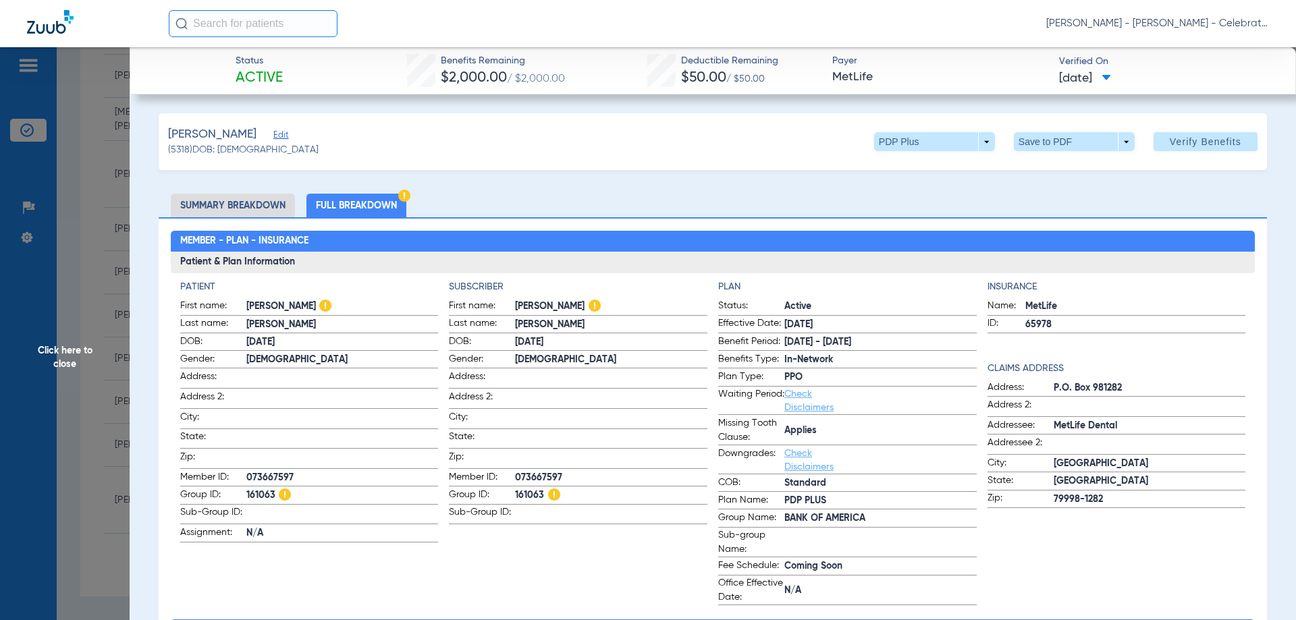
click at [67, 351] on span "Click here to close" at bounding box center [65, 357] width 130 height 620
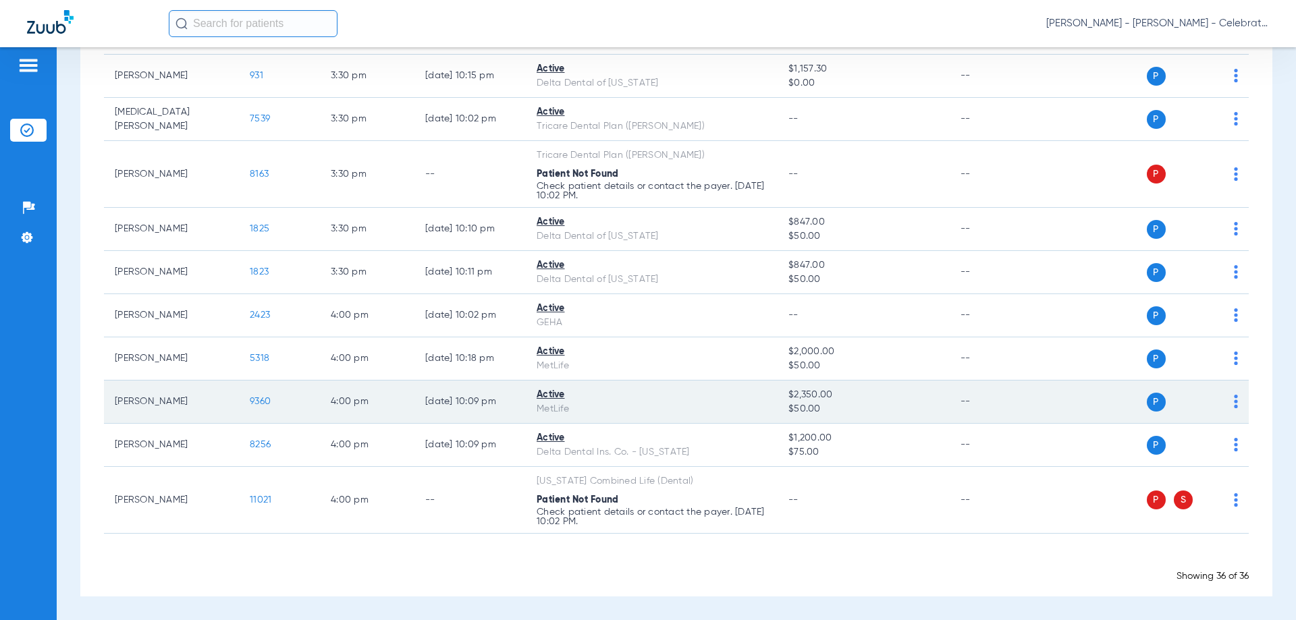
click at [260, 400] on span "9360" at bounding box center [260, 401] width 21 height 9
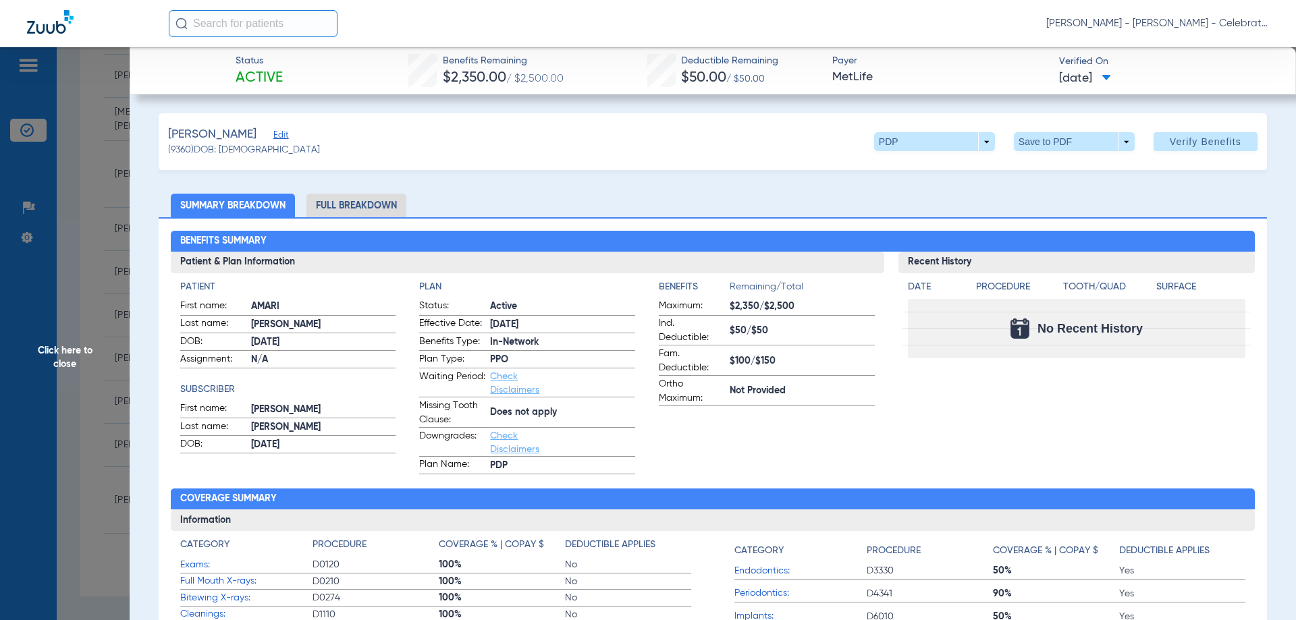
click at [328, 209] on li "Full Breakdown" at bounding box center [356, 206] width 100 height 24
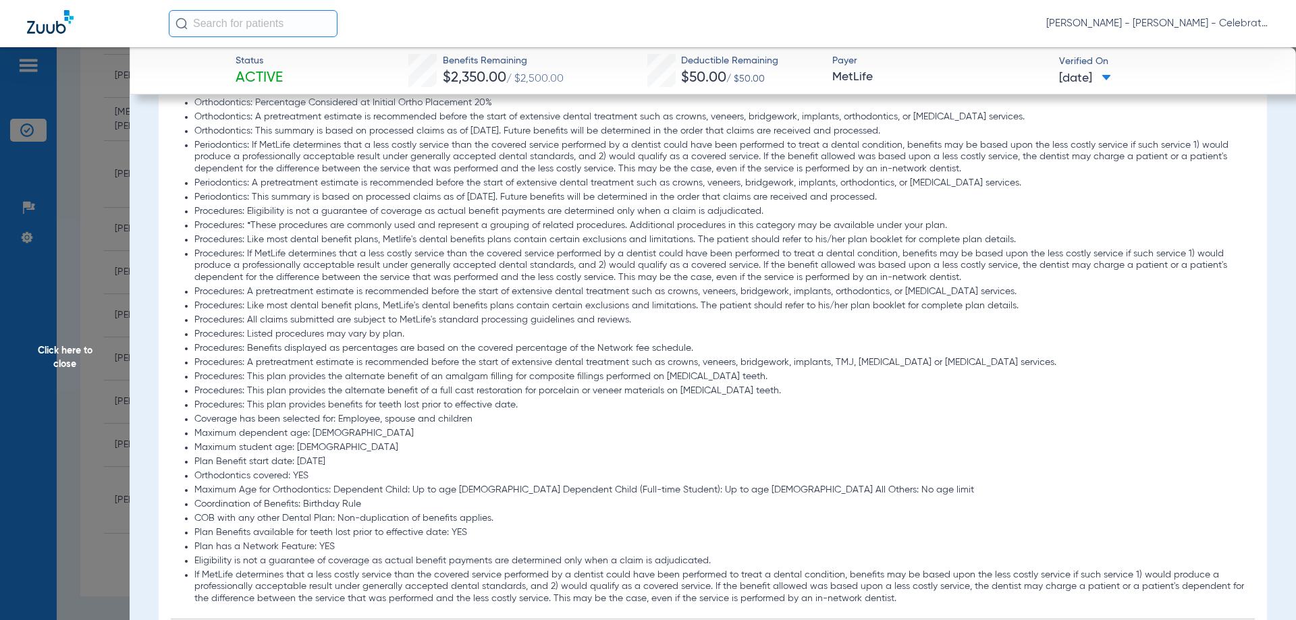
scroll to position [1553, 0]
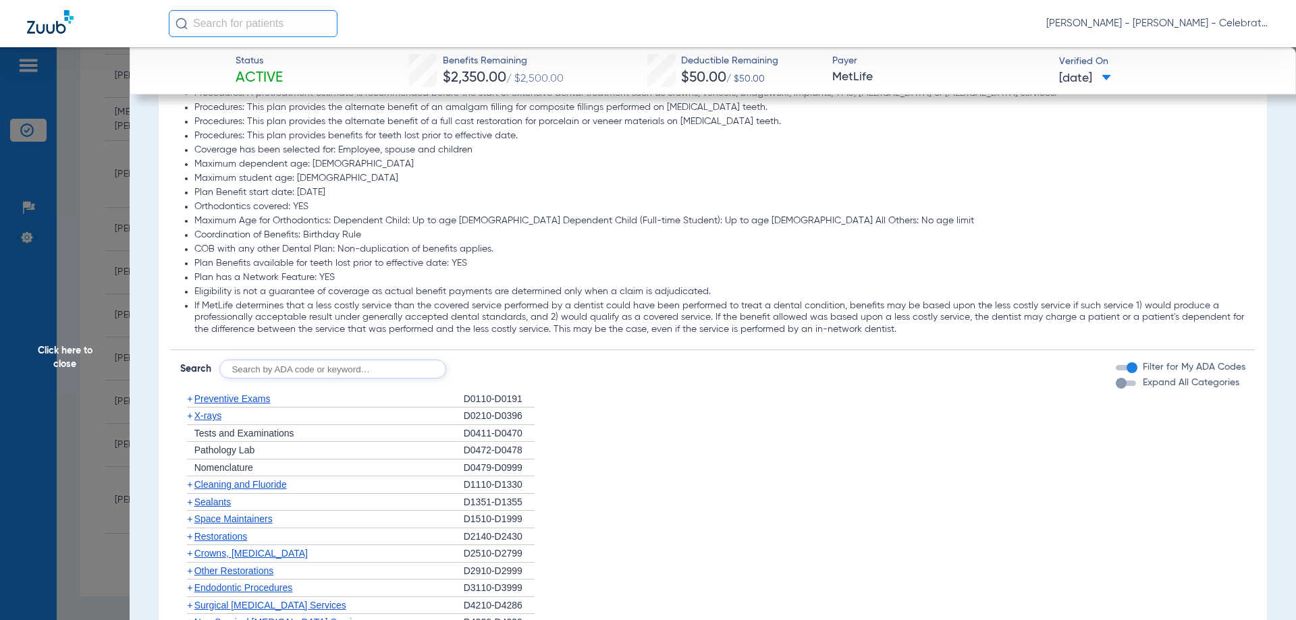
click at [215, 416] on span "X-rays" at bounding box center [207, 415] width 27 height 11
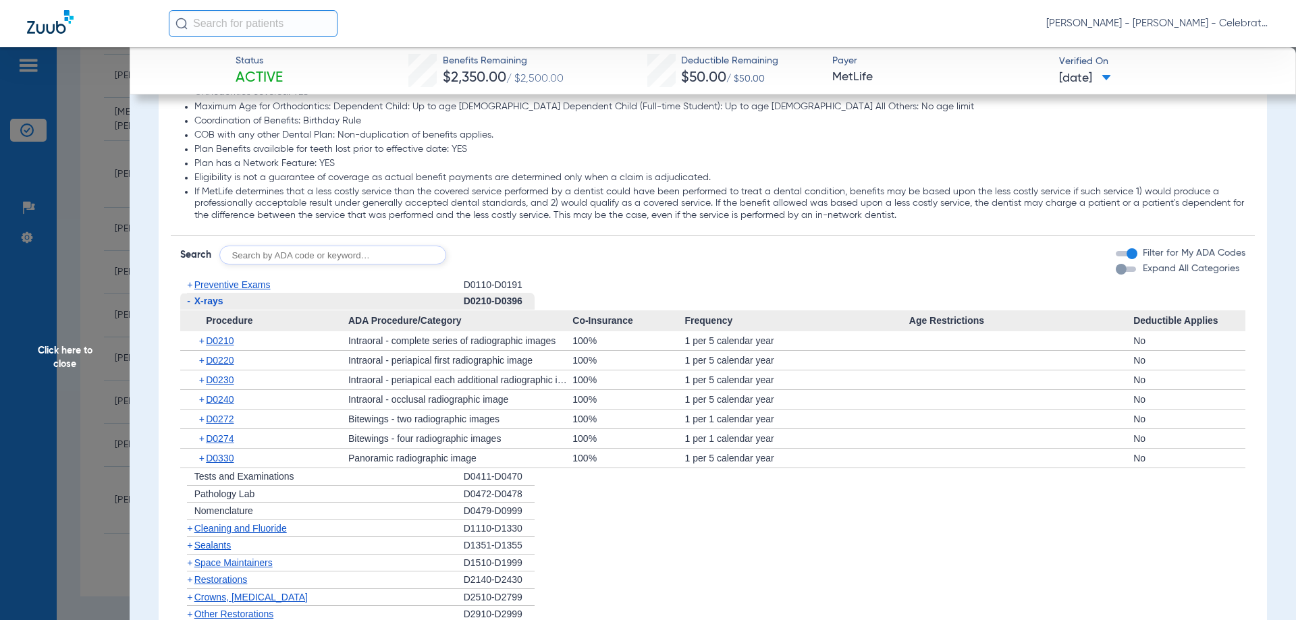
scroll to position [1688, 0]
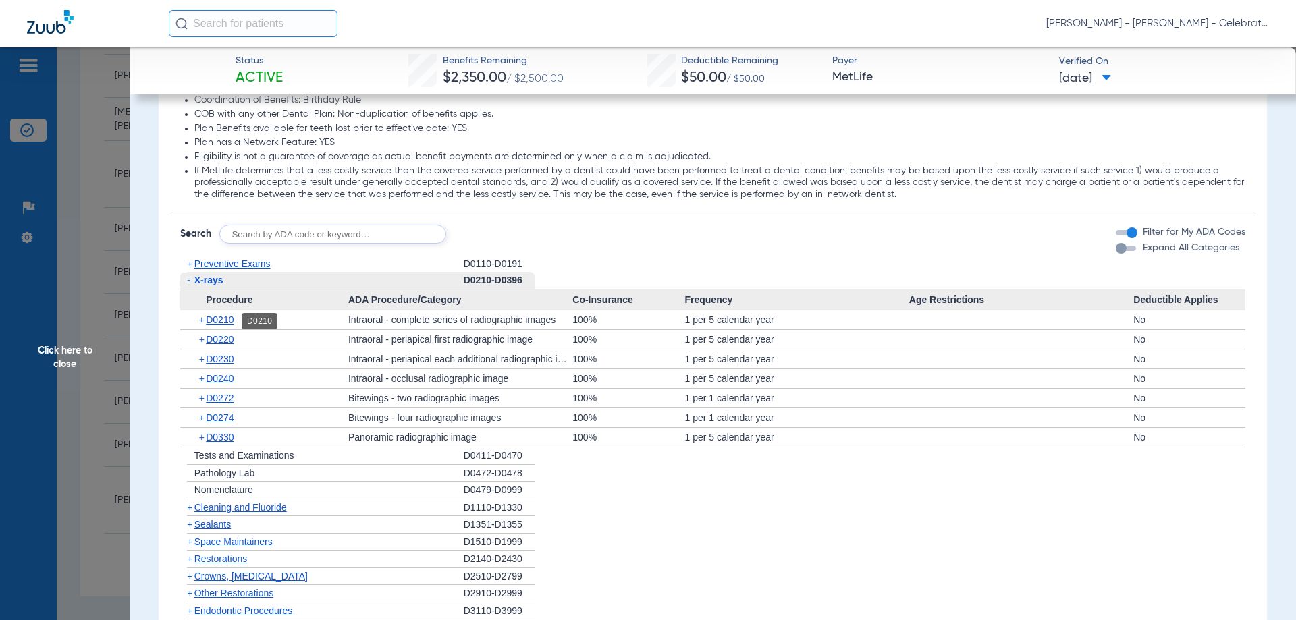
click at [227, 319] on span "D0210" at bounding box center [220, 320] width 28 height 11
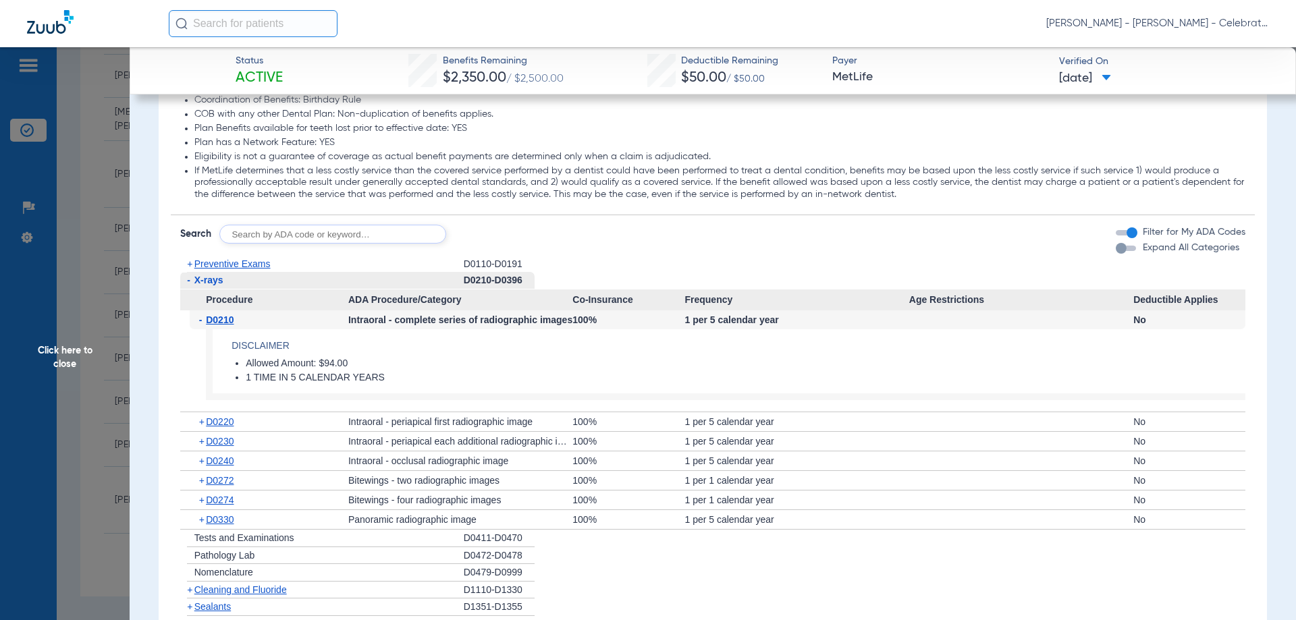
click at [227, 319] on span "D0210" at bounding box center [220, 320] width 28 height 11
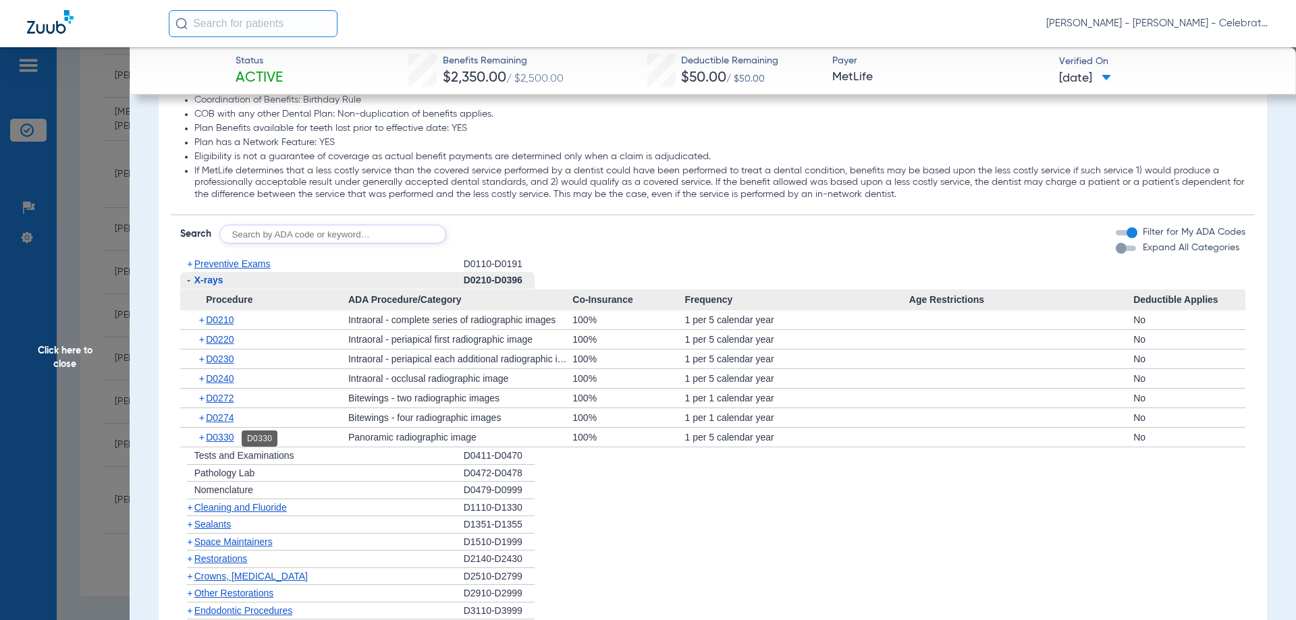
click at [223, 437] on span "D0330" at bounding box center [220, 437] width 28 height 11
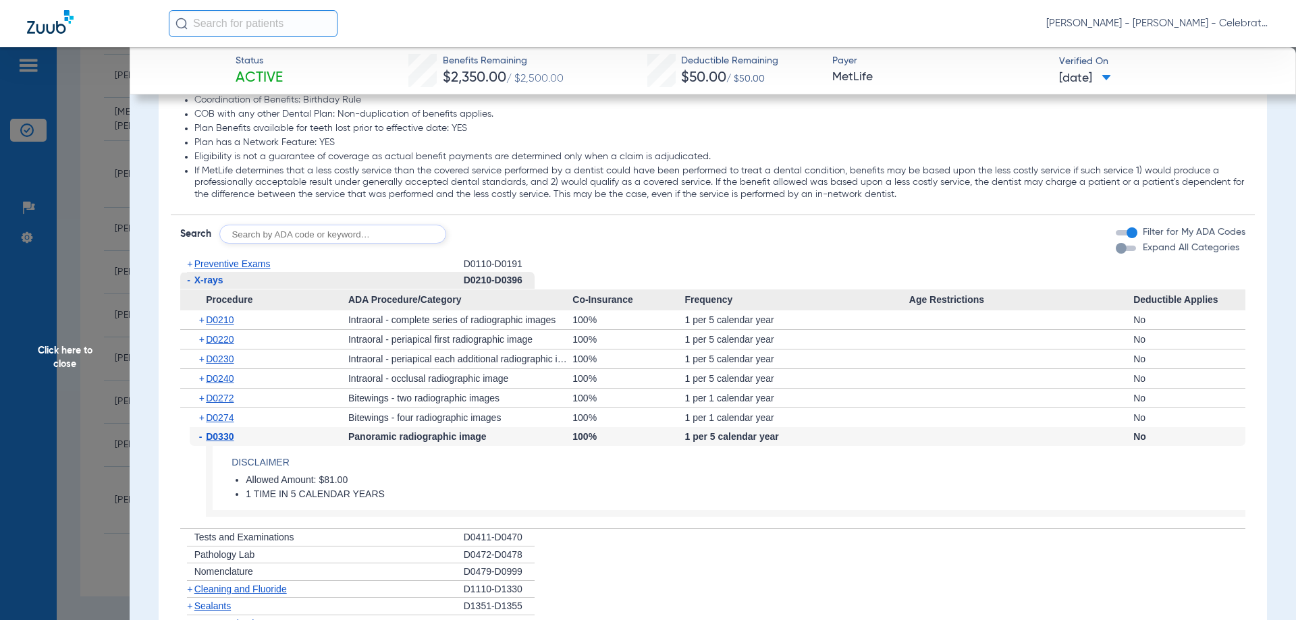
click at [223, 437] on span "D0330" at bounding box center [220, 436] width 28 height 11
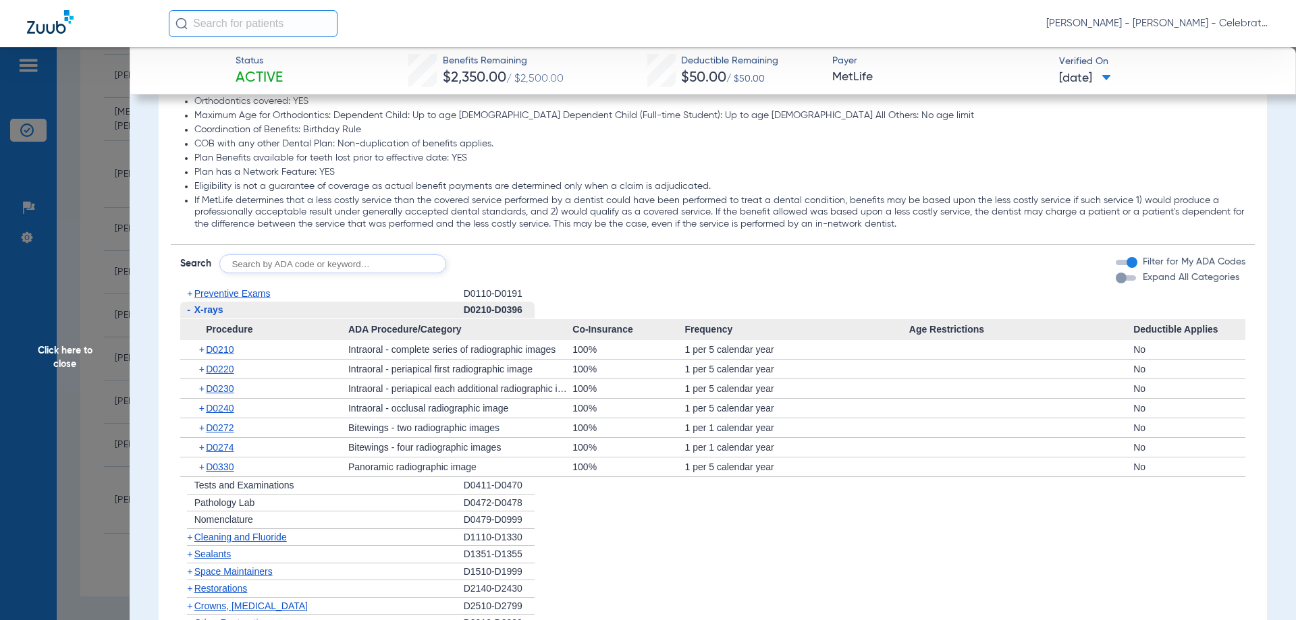
scroll to position [1755, 0]
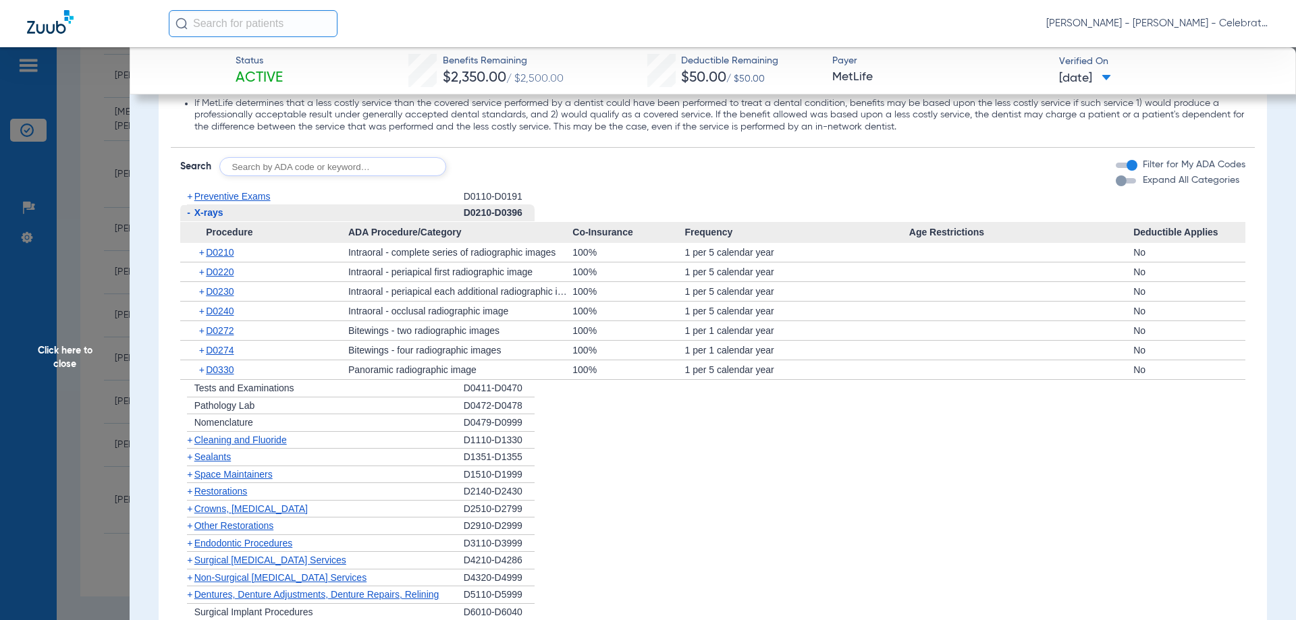
click at [205, 218] on span "X-rays" at bounding box center [208, 212] width 29 height 11
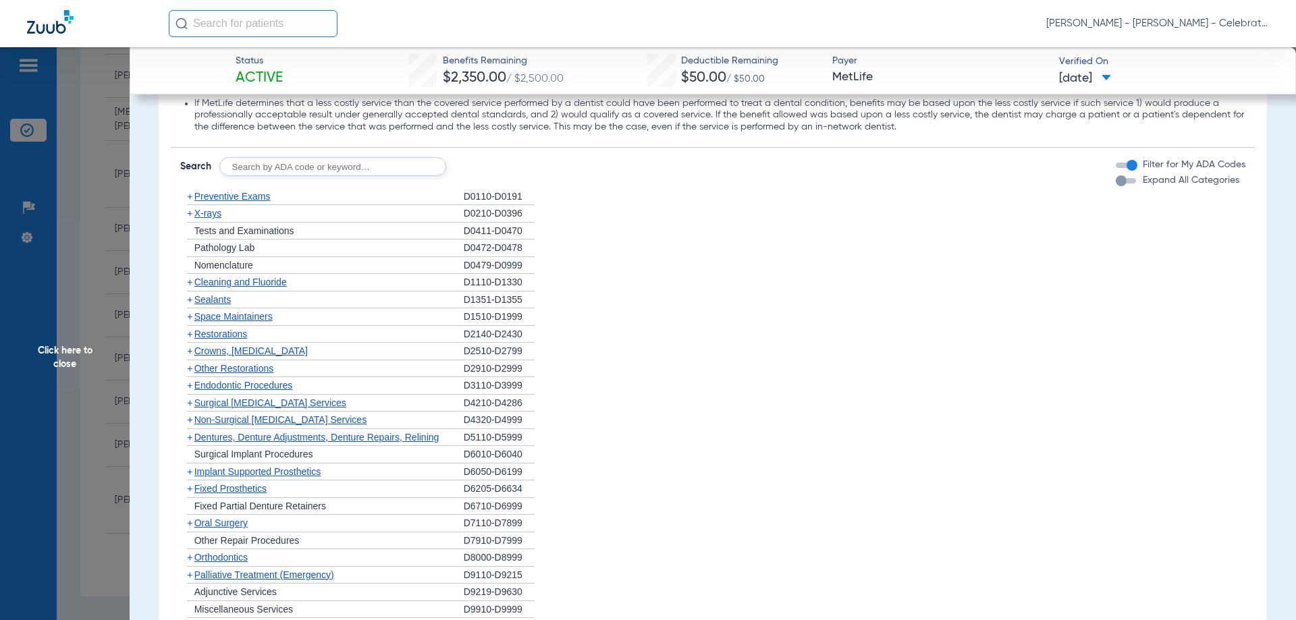
click at [230, 286] on span "Cleaning and Fluoride" at bounding box center [240, 282] width 92 height 11
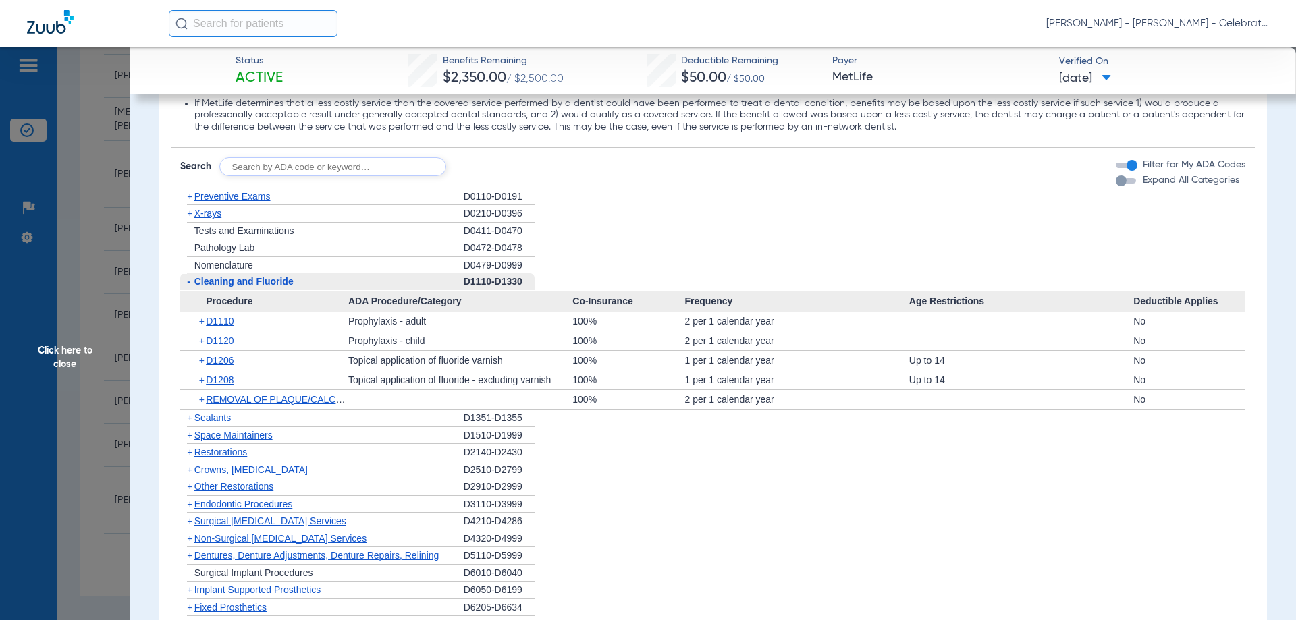
drag, startPoint x: 203, startPoint y: 216, endPoint x: 32, endPoint y: 252, distance: 174.6
click at [203, 216] on span "X-rays" at bounding box center [207, 213] width 27 height 11
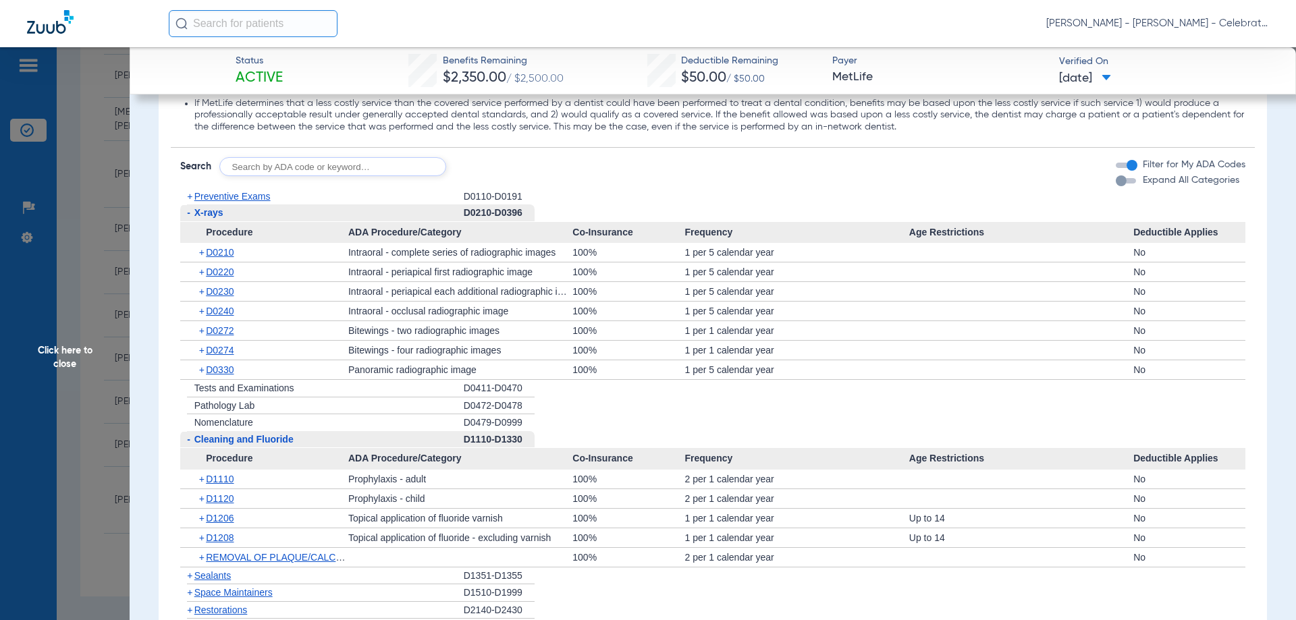
click at [49, 353] on span "Click here to close" at bounding box center [65, 357] width 130 height 620
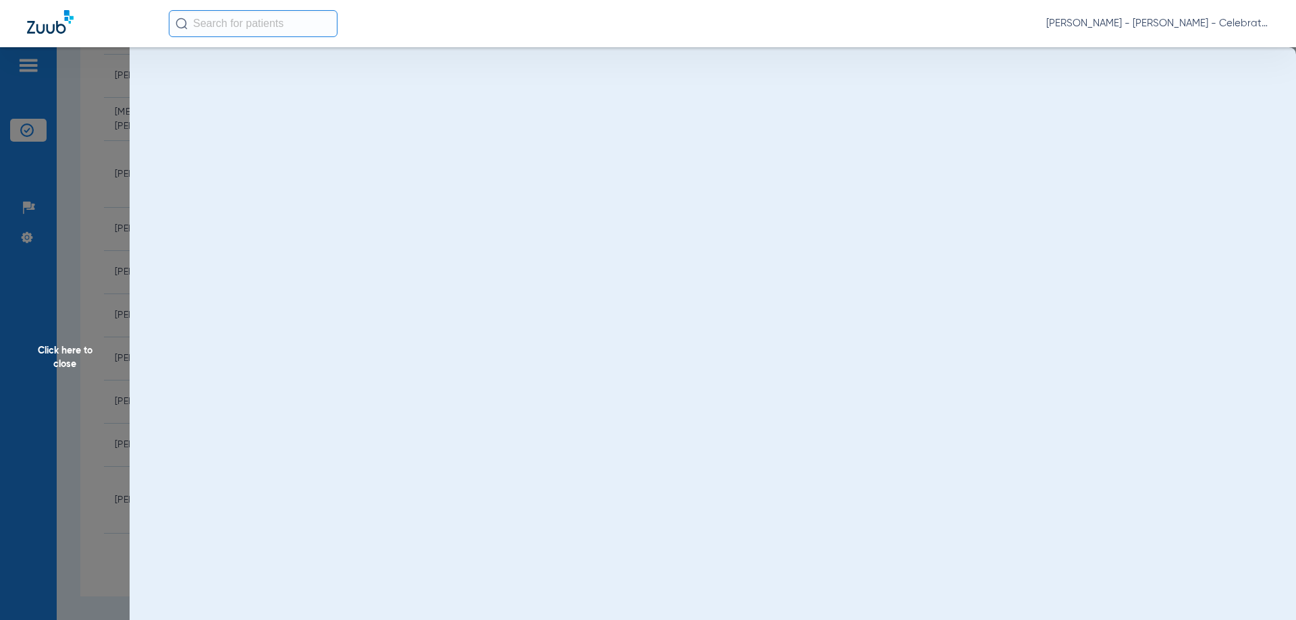
scroll to position [0, 0]
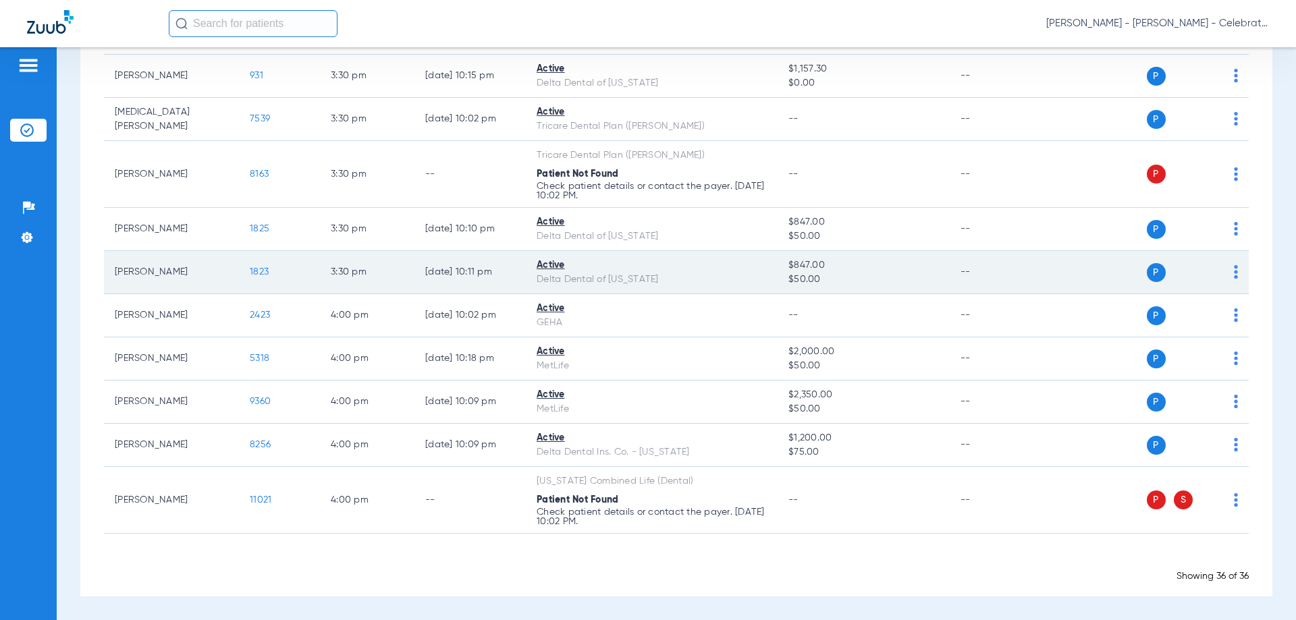
click at [259, 273] on span "1823" at bounding box center [259, 271] width 19 height 9
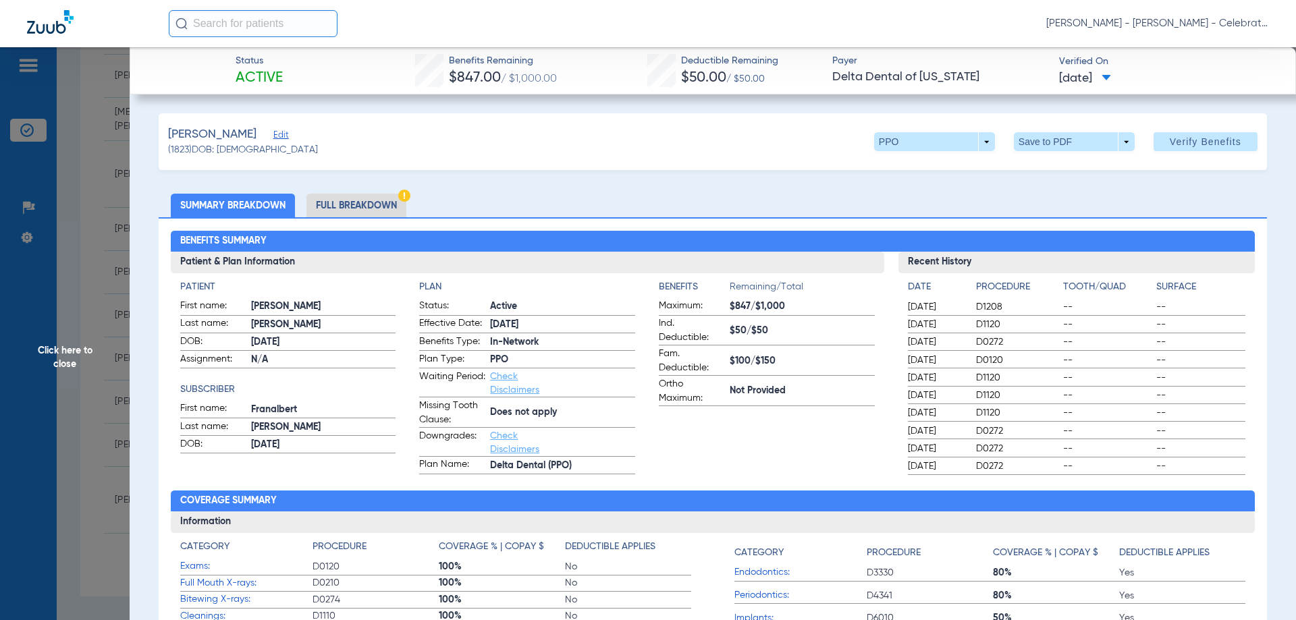
click at [341, 202] on li "Full Breakdown" at bounding box center [356, 206] width 100 height 24
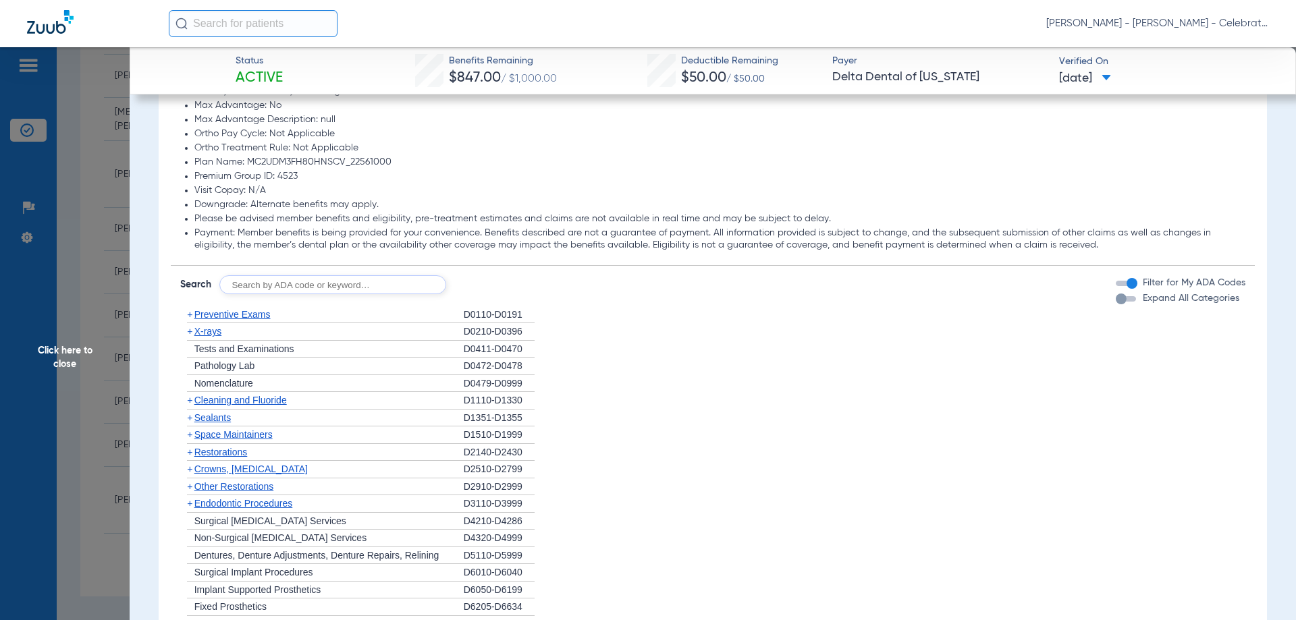
scroll to position [1283, 0]
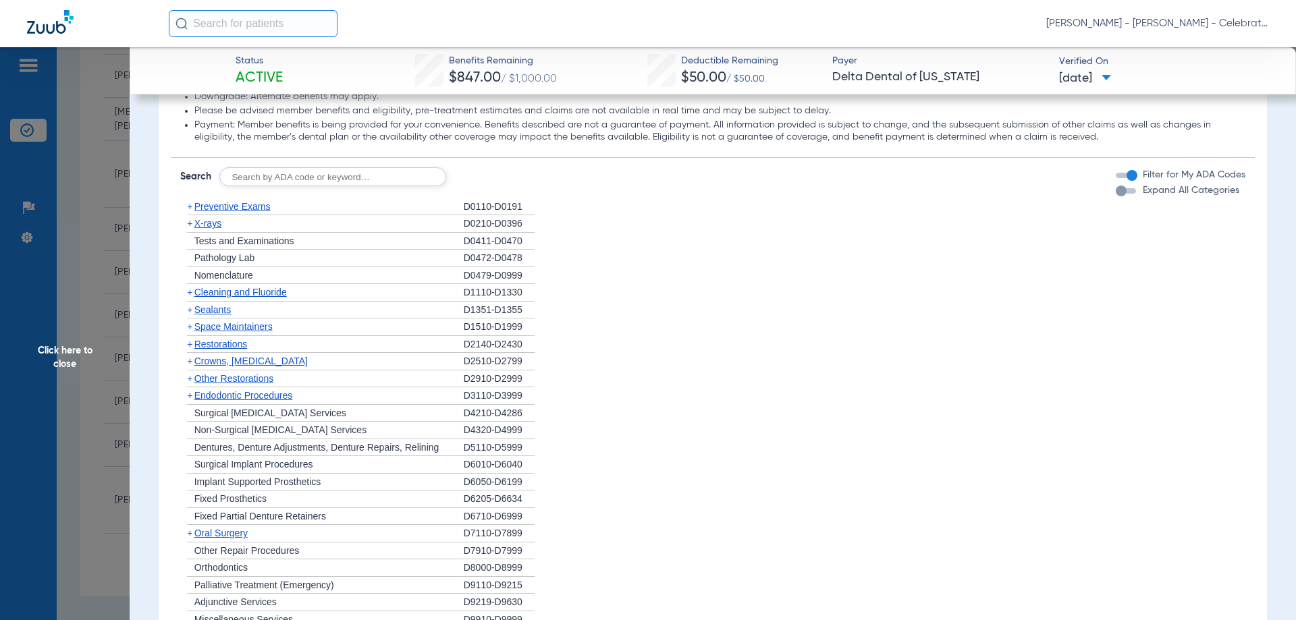
click at [252, 212] on span "Preventive Exams" at bounding box center [232, 206] width 76 height 11
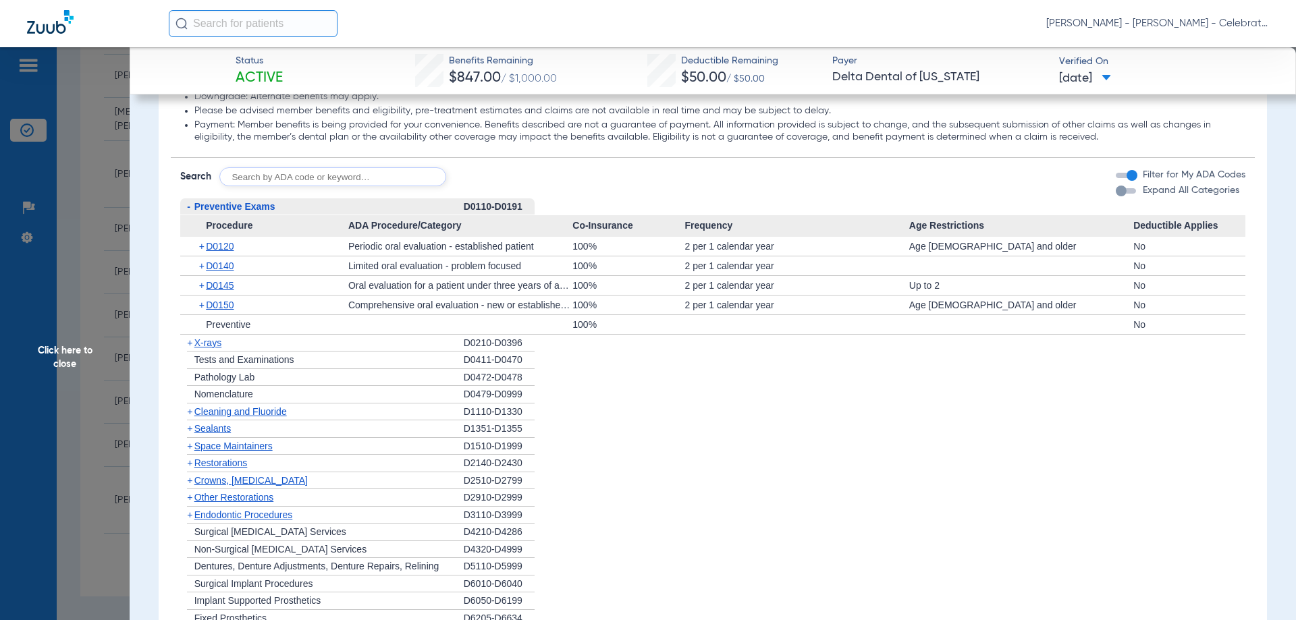
click at [252, 212] on span "Preventive Exams" at bounding box center [234, 206] width 81 height 11
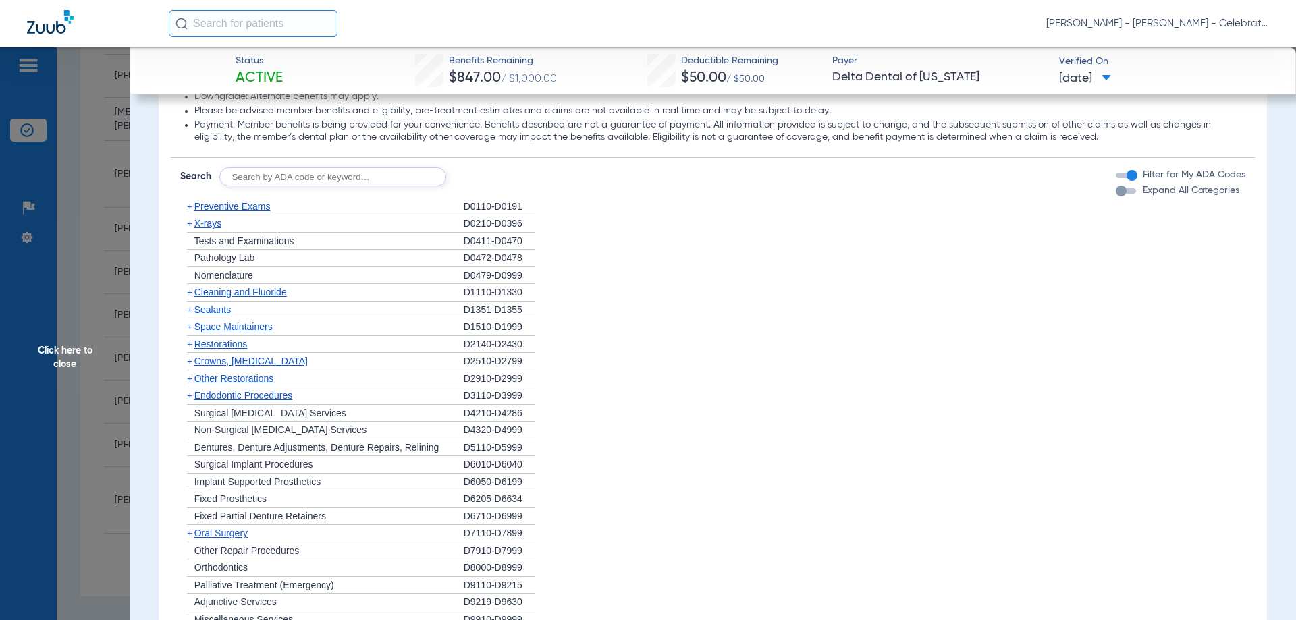
click at [237, 292] on span "Cleaning and Fluoride" at bounding box center [240, 292] width 92 height 11
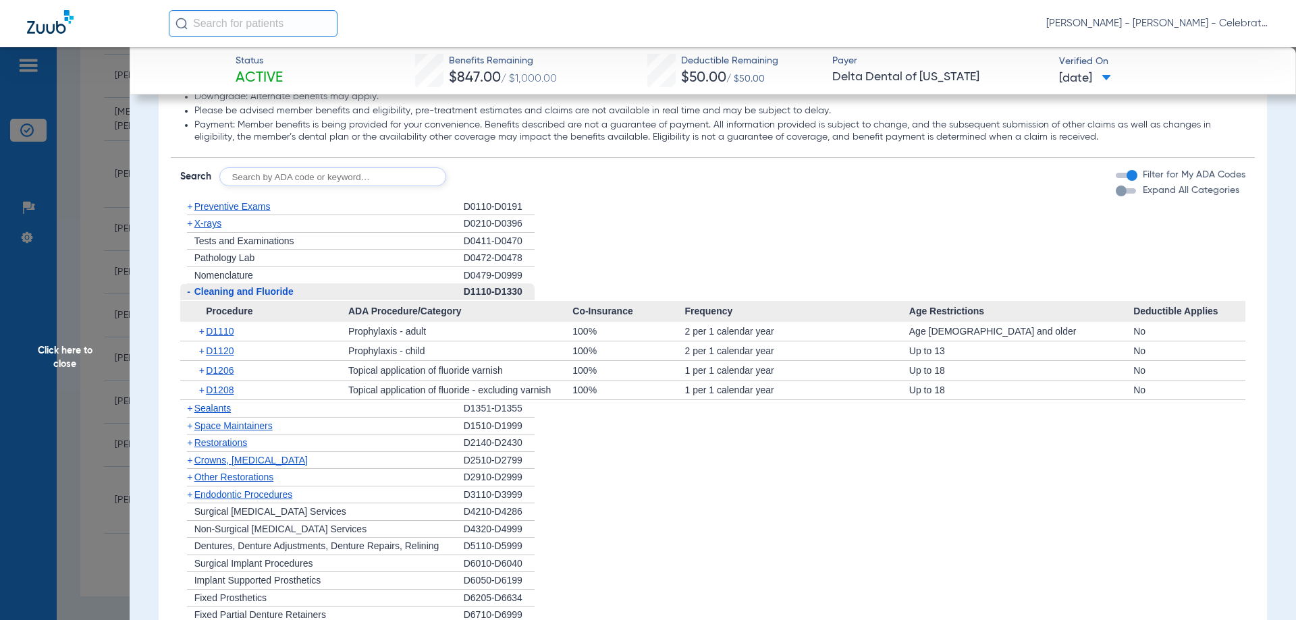
click at [237, 292] on span "Cleaning and Fluoride" at bounding box center [243, 291] width 99 height 11
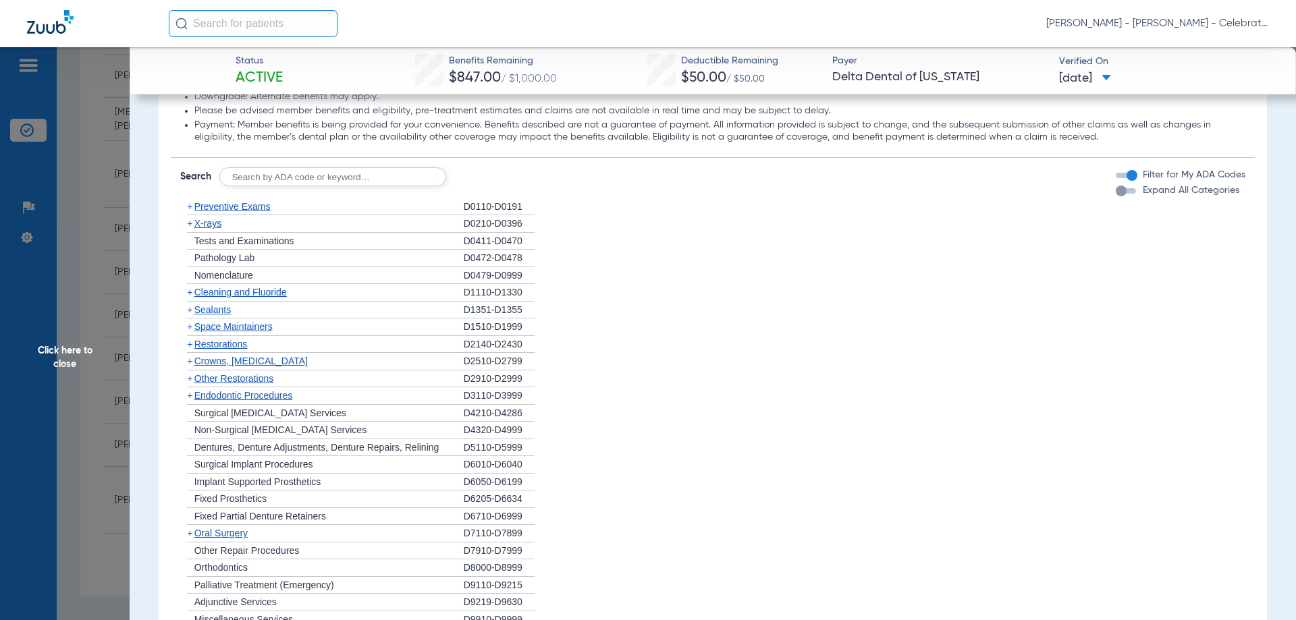
click at [198, 223] on span "X-rays" at bounding box center [207, 223] width 27 height 11
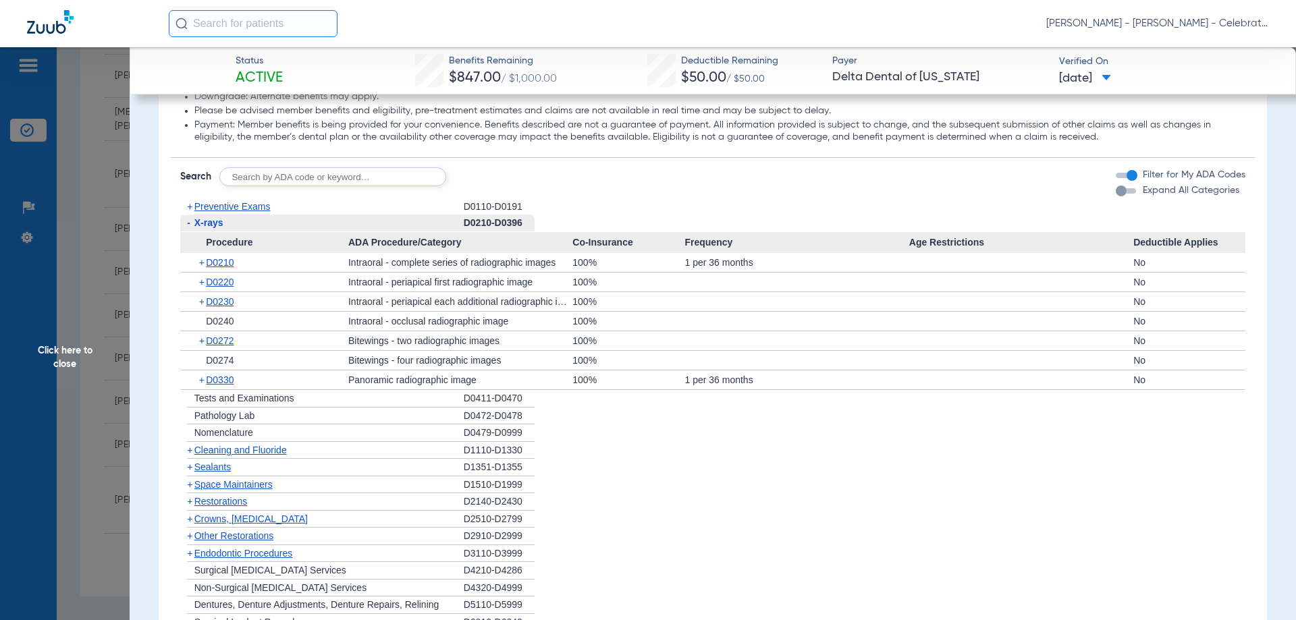
click at [74, 349] on span "Click here to close" at bounding box center [65, 357] width 130 height 620
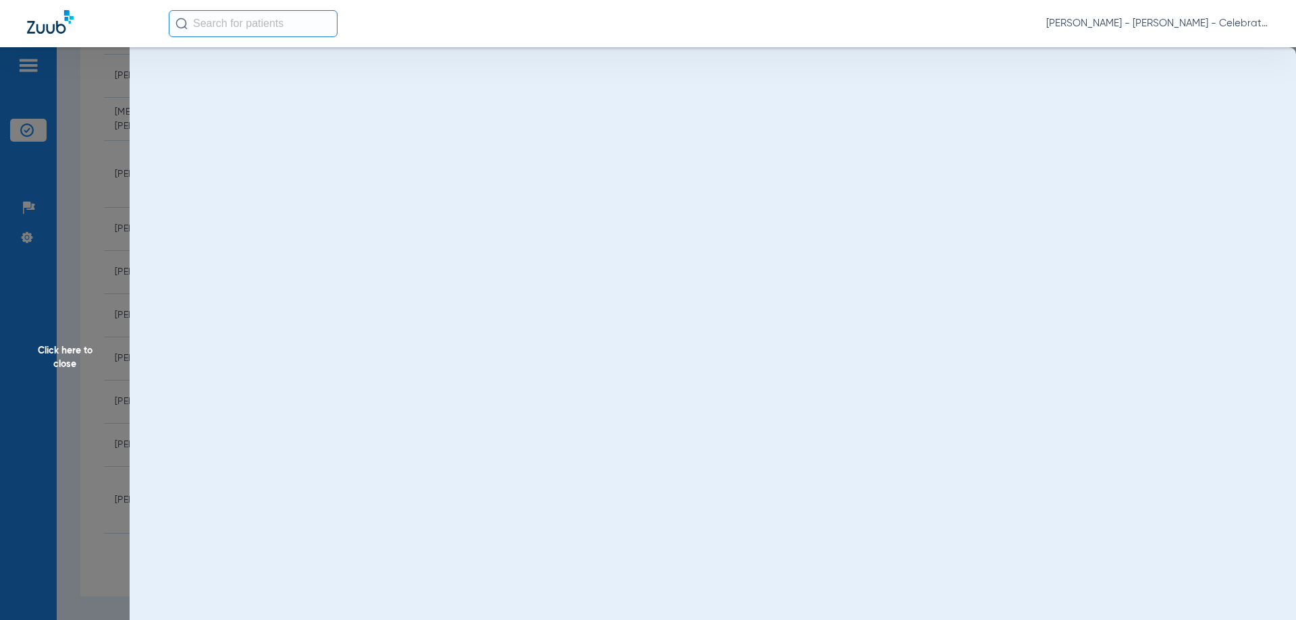
scroll to position [0, 0]
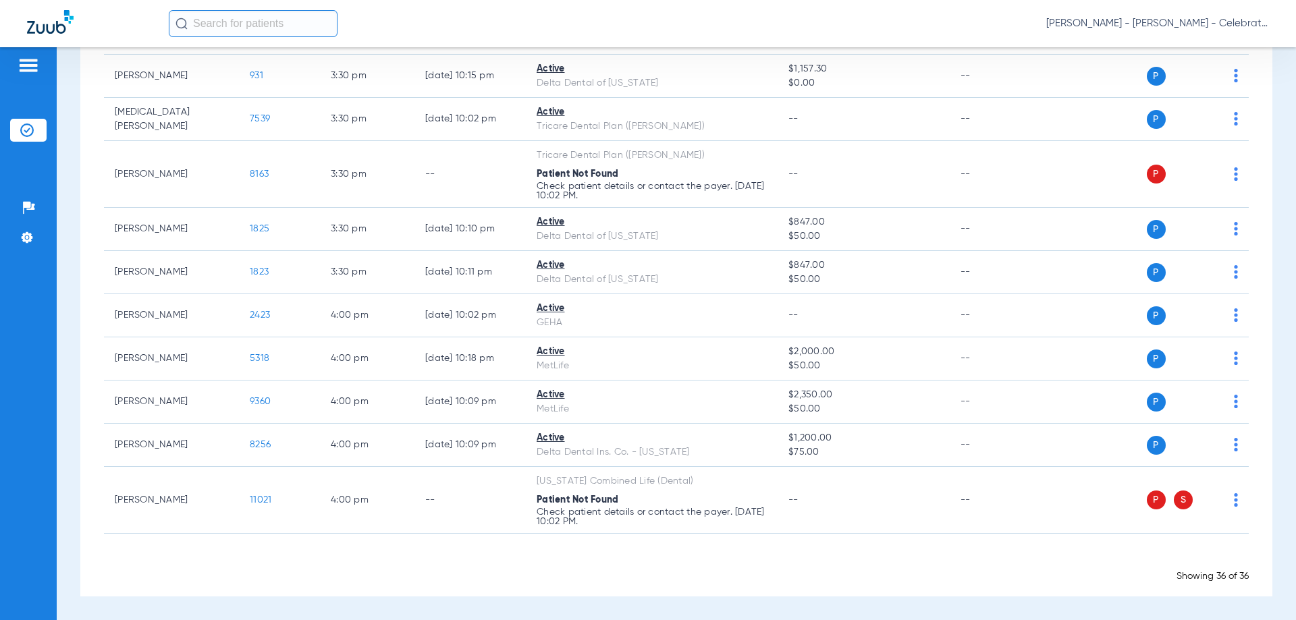
click at [246, 570] on div "Showing 36 of 36" at bounding box center [676, 577] width 1145 height 14
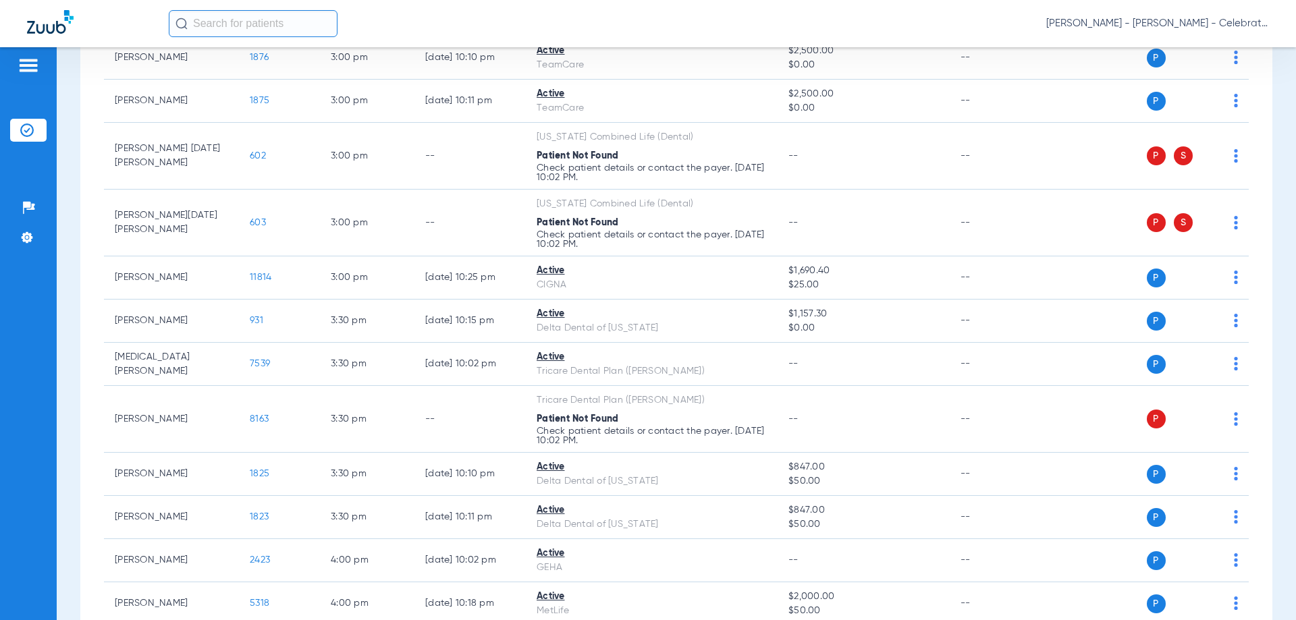
scroll to position [1440, 0]
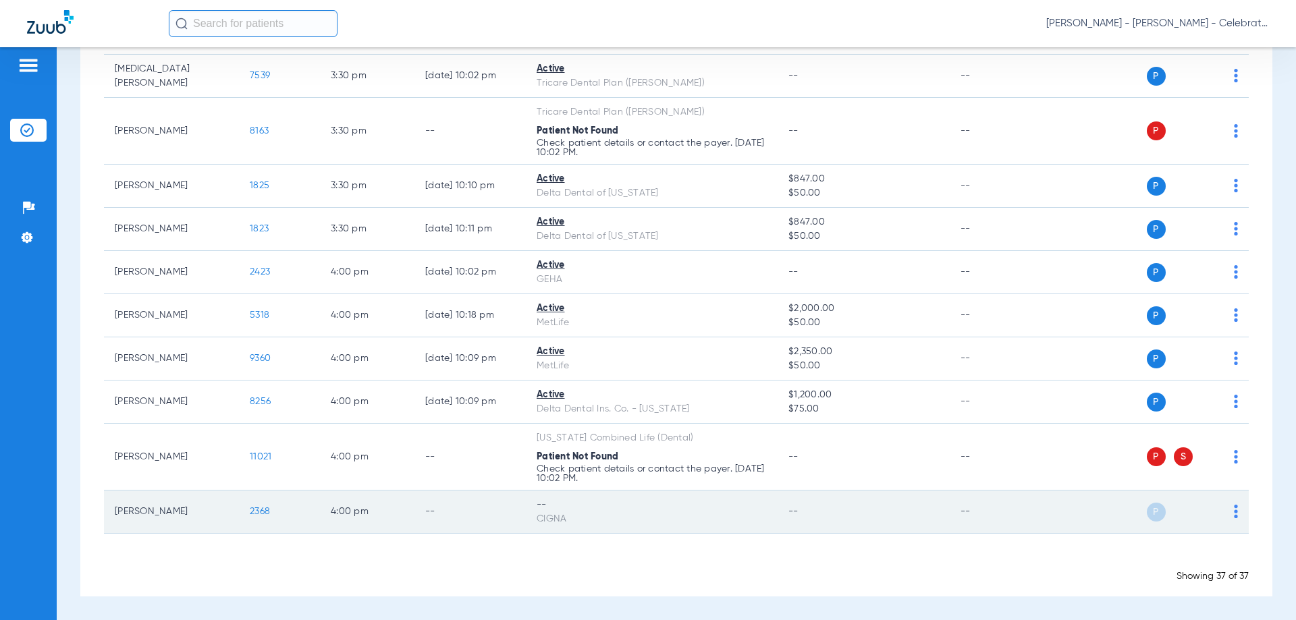
click at [1234, 513] on img at bounding box center [1236, 512] width 4 height 14
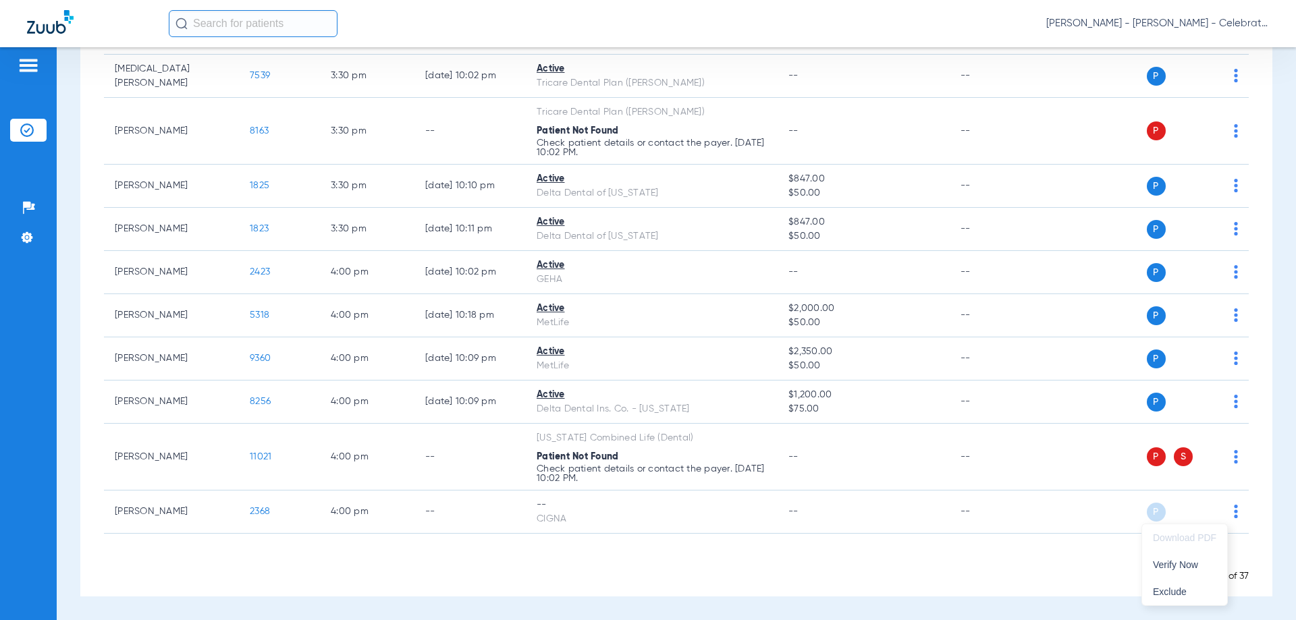
drag, startPoint x: 1188, startPoint y: 570, endPoint x: 1116, endPoint y: 577, distance: 72.6
click at [1187, 570] on span "Verify Now" at bounding box center [1184, 564] width 63 height 9
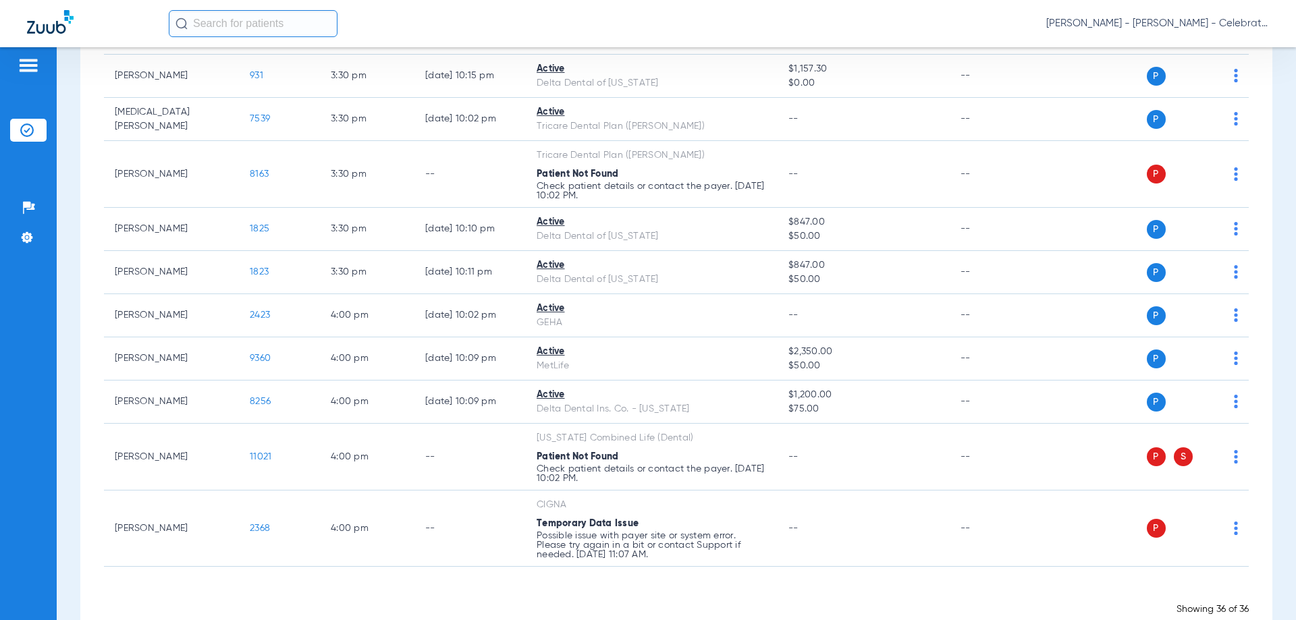
scroll to position [1430, 0]
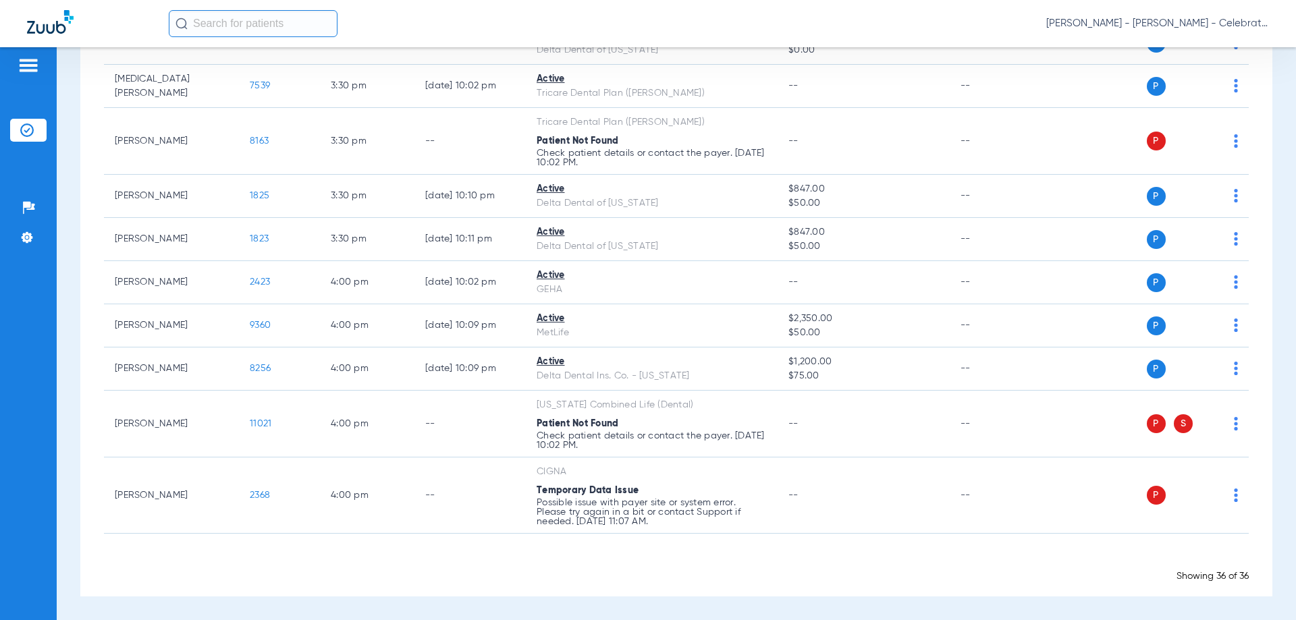
drag, startPoint x: 487, startPoint y: 572, endPoint x: 457, endPoint y: 559, distance: 33.2
click at [487, 572] on div "Showing 36 of 36" at bounding box center [676, 577] width 1145 height 14
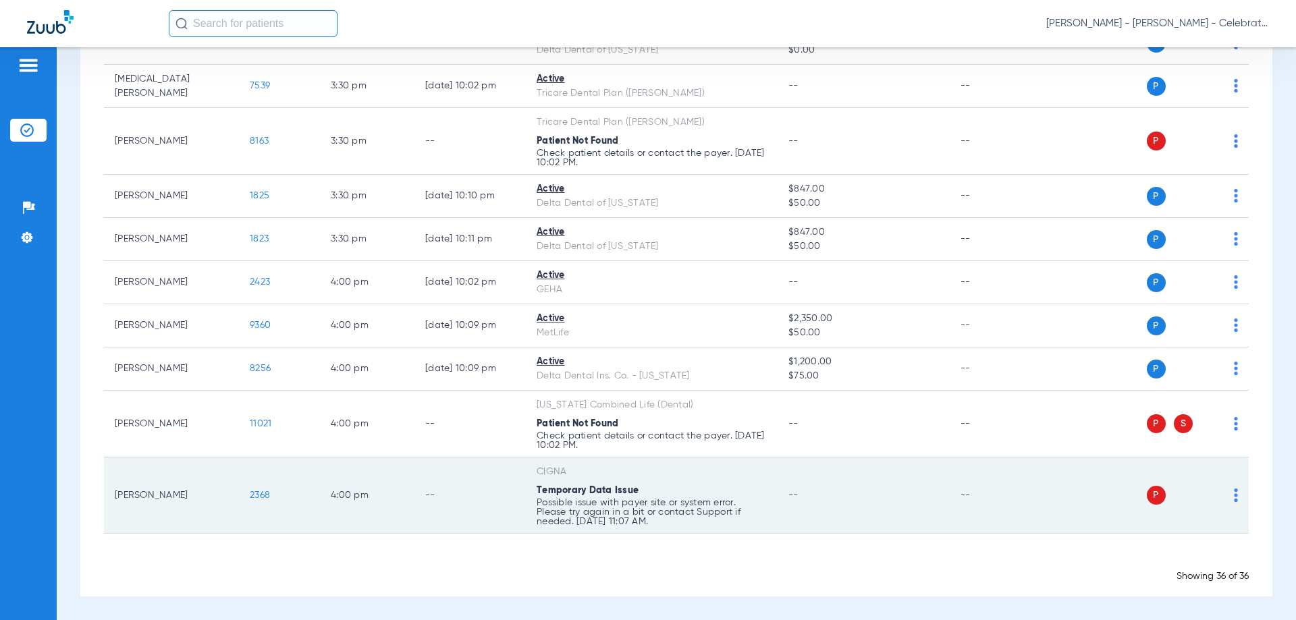
click at [269, 492] on span "2368" at bounding box center [260, 495] width 20 height 9
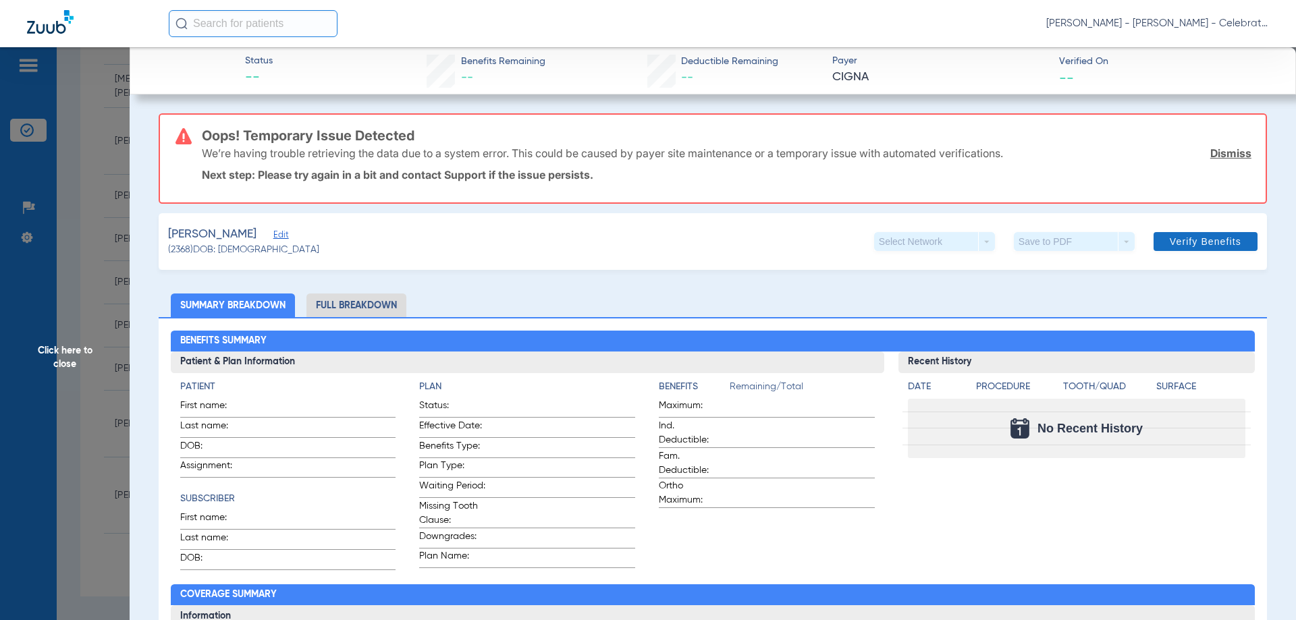
click at [1218, 237] on span "Verify Benefits" at bounding box center [1206, 241] width 72 height 11
